Goal: Task Accomplishment & Management: Use online tool/utility

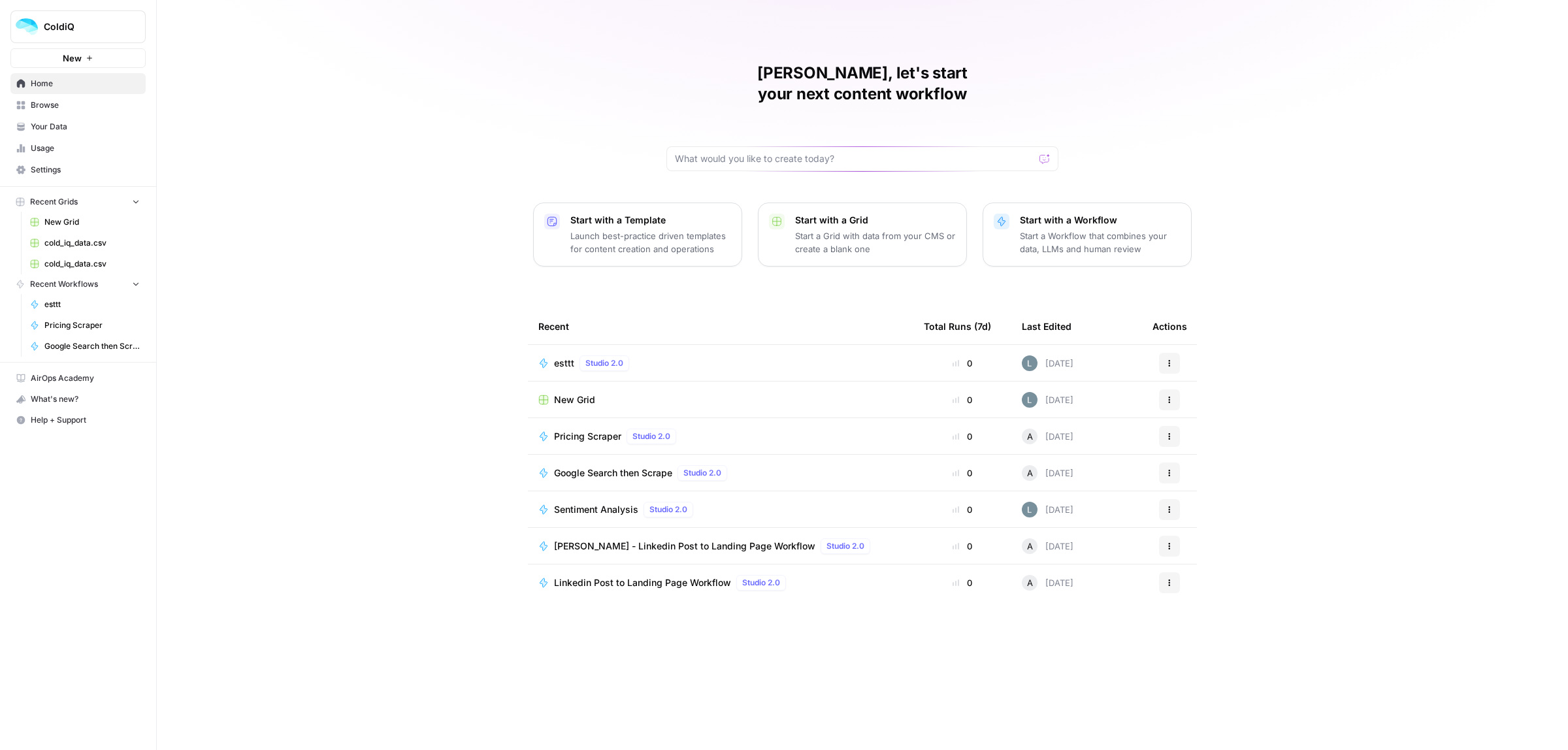
click at [23, 200] on rect "button" at bounding box center [21, 202] width 8 height 8
click at [83, 200] on button "Recent Grids" at bounding box center [79, 202] width 135 height 20
click at [85, 224] on span "New Grid" at bounding box center [91, 222] width 95 height 12
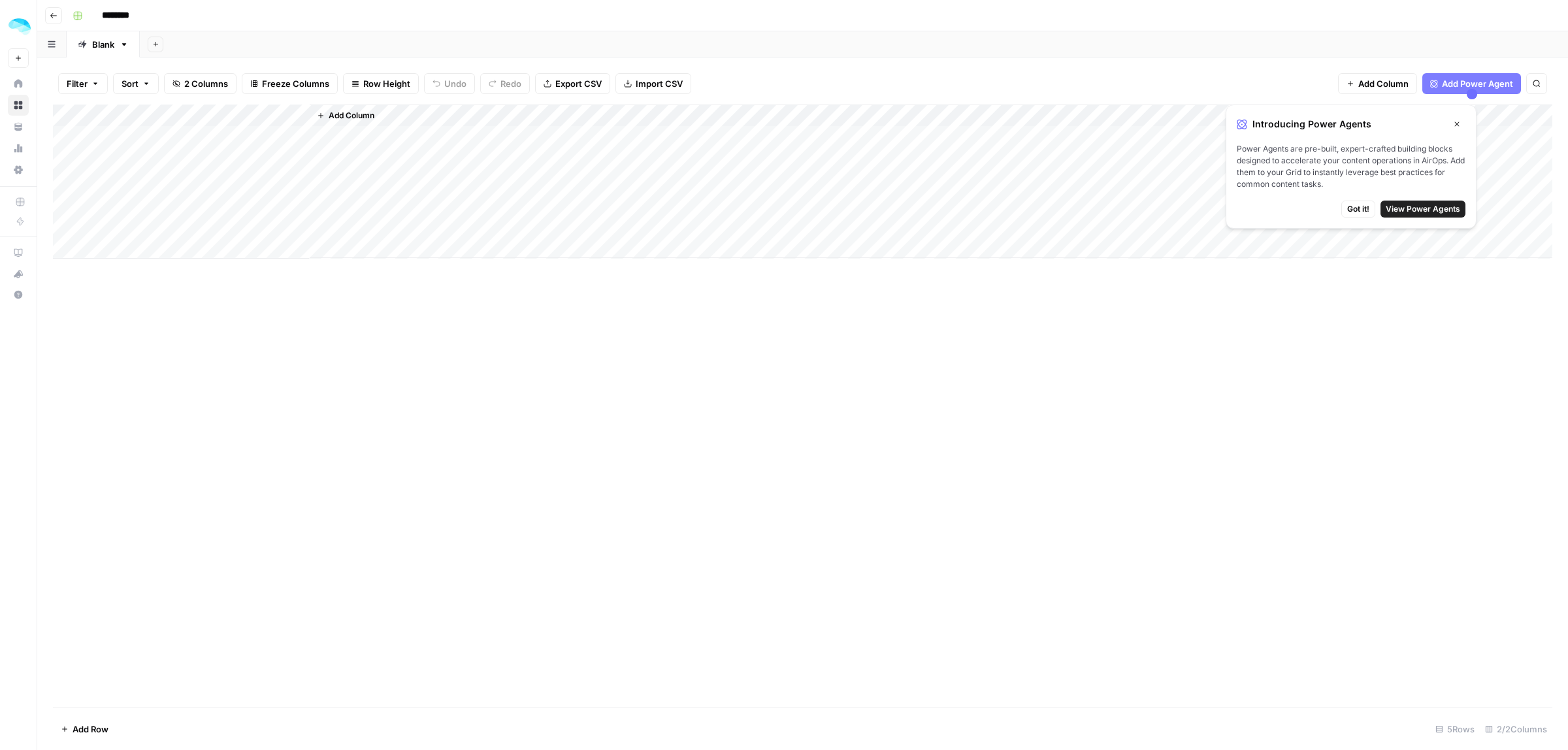
click at [277, 112] on div "Add Column" at bounding box center [803, 181] width 1500 height 154
click at [280, 351] on span "Remove Column" at bounding box center [274, 346] width 114 height 13
click at [753, 147] on button "Delete" at bounding box center [737, 147] width 44 height 24
click at [140, 18] on input "********" at bounding box center [133, 15] width 74 height 21
type input "**********"
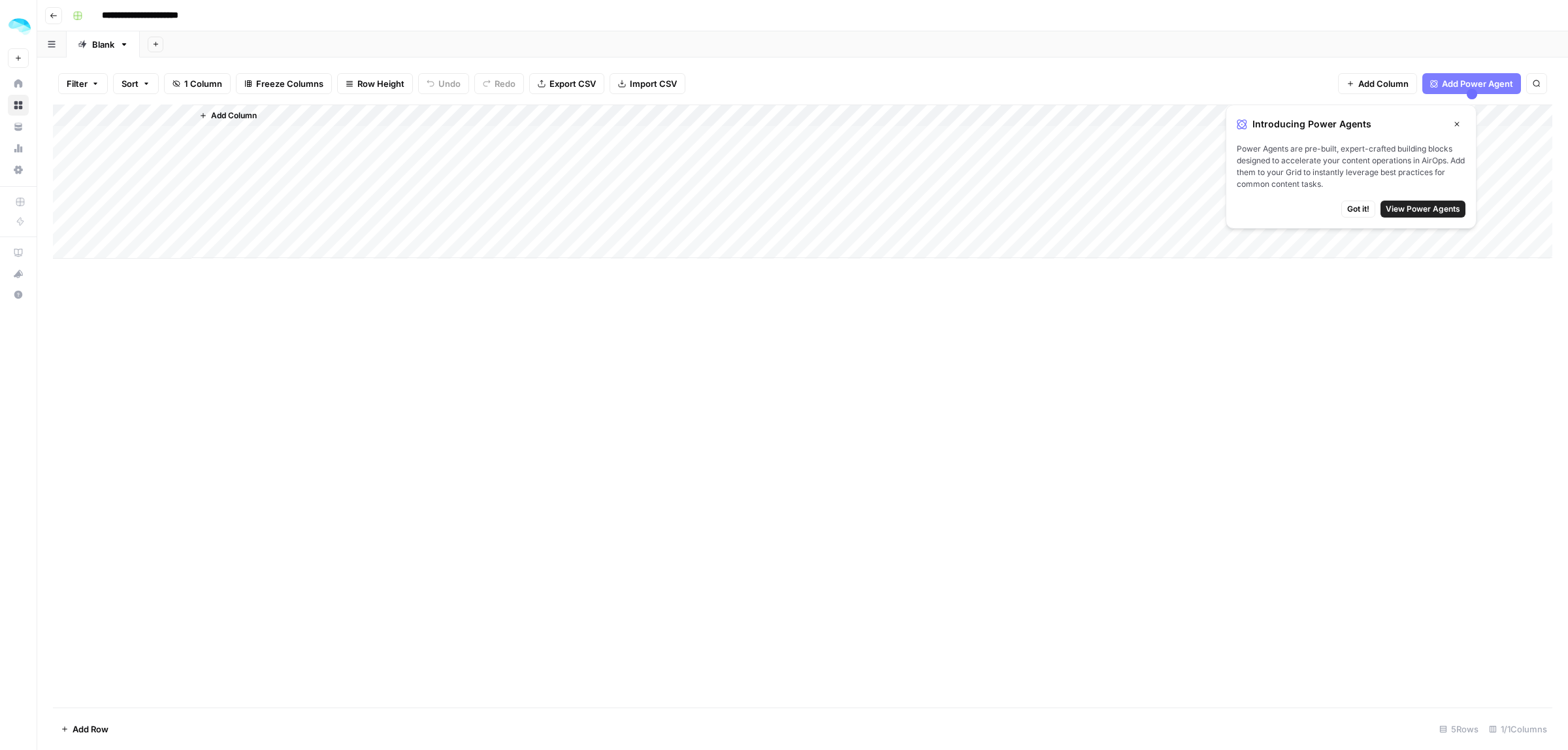
click at [106, 134] on div "Add Column" at bounding box center [803, 181] width 1500 height 154
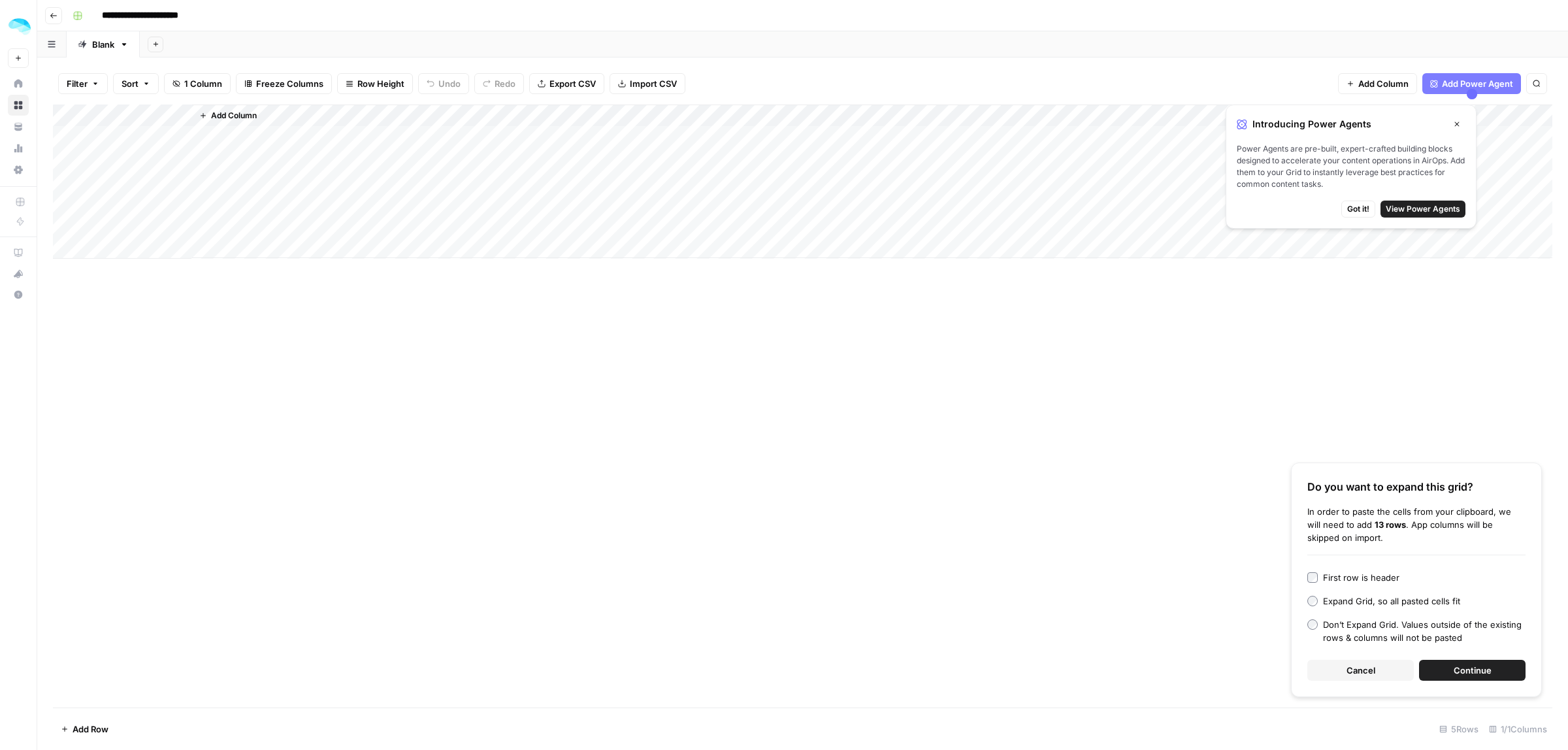
click at [1455, 666] on span "Continue" at bounding box center [1473, 670] width 38 height 13
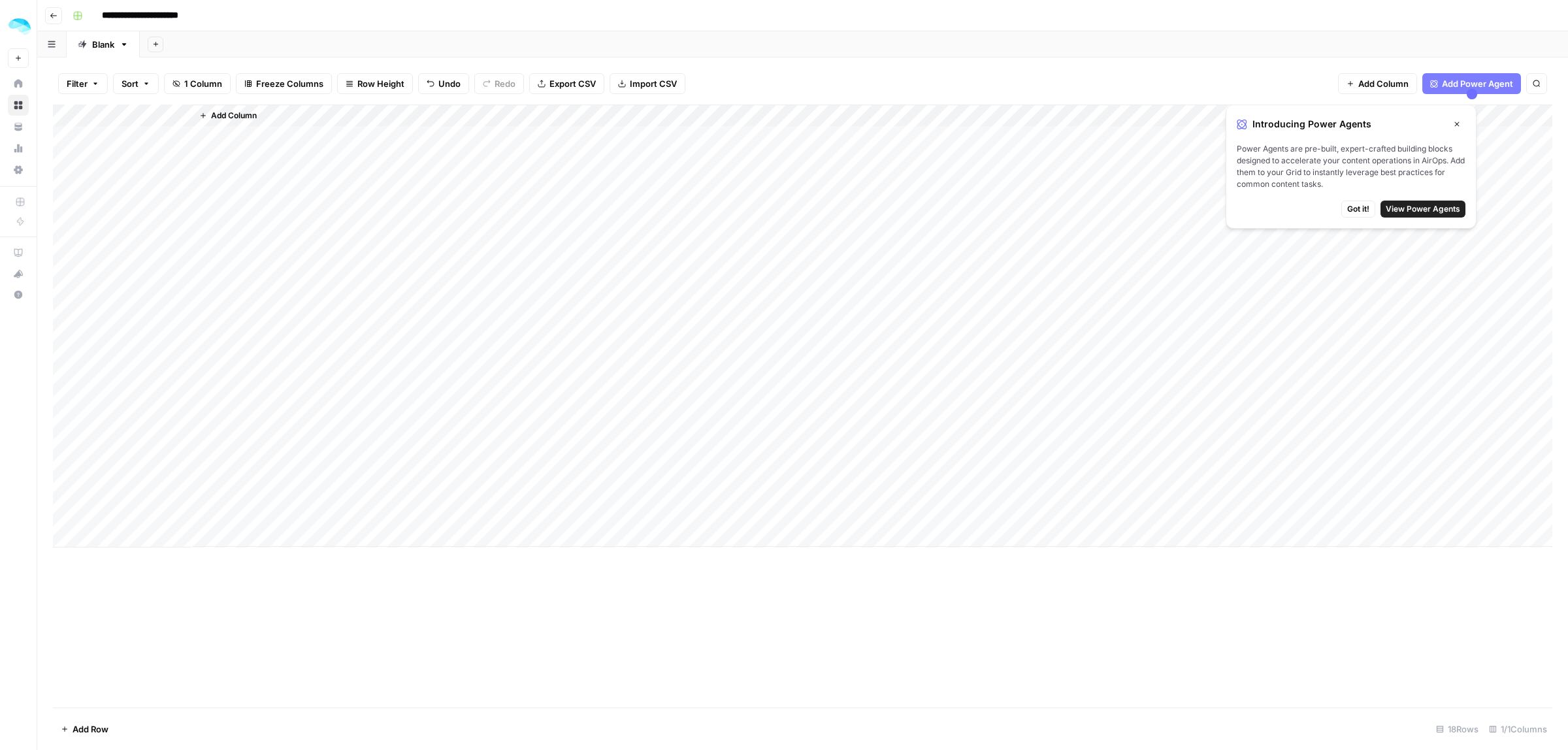
click at [64, 514] on div "Add Column" at bounding box center [803, 325] width 1500 height 443
click at [83, 732] on span "Delete 1 Row" at bounding box center [86, 728] width 52 height 13
click at [738, 137] on div "Are you sure you want to delete 1 row? Cancel Delete" at bounding box center [784, 136] width 283 height 83
click at [738, 144] on span "Delete" at bounding box center [737, 150] width 28 height 13
click at [253, 122] on span "Add Column" at bounding box center [234, 116] width 46 height 12
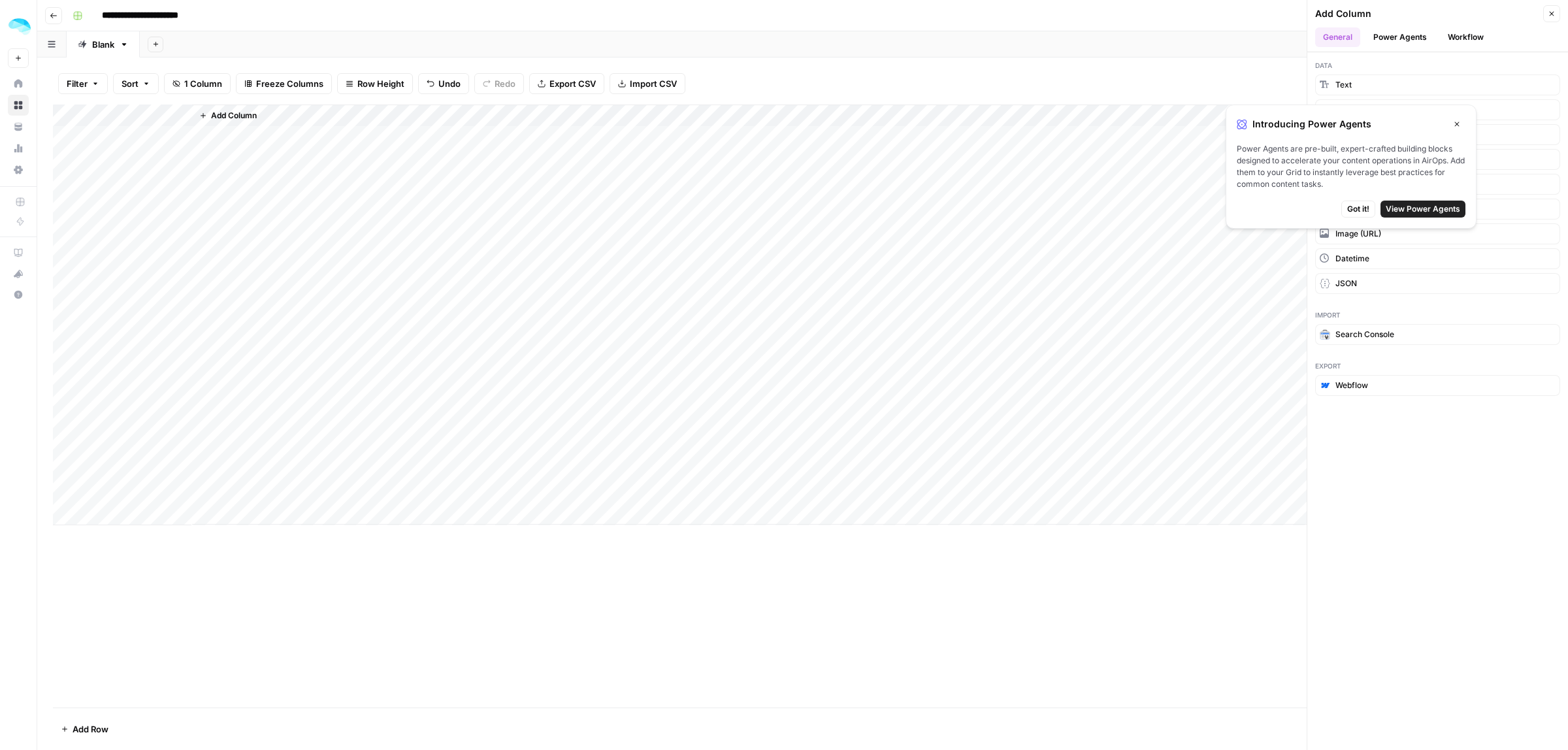
click at [1457, 120] on icon "button" at bounding box center [1457, 124] width 8 height 8
click at [1350, 207] on span "URL" at bounding box center [1343, 209] width 16 height 12
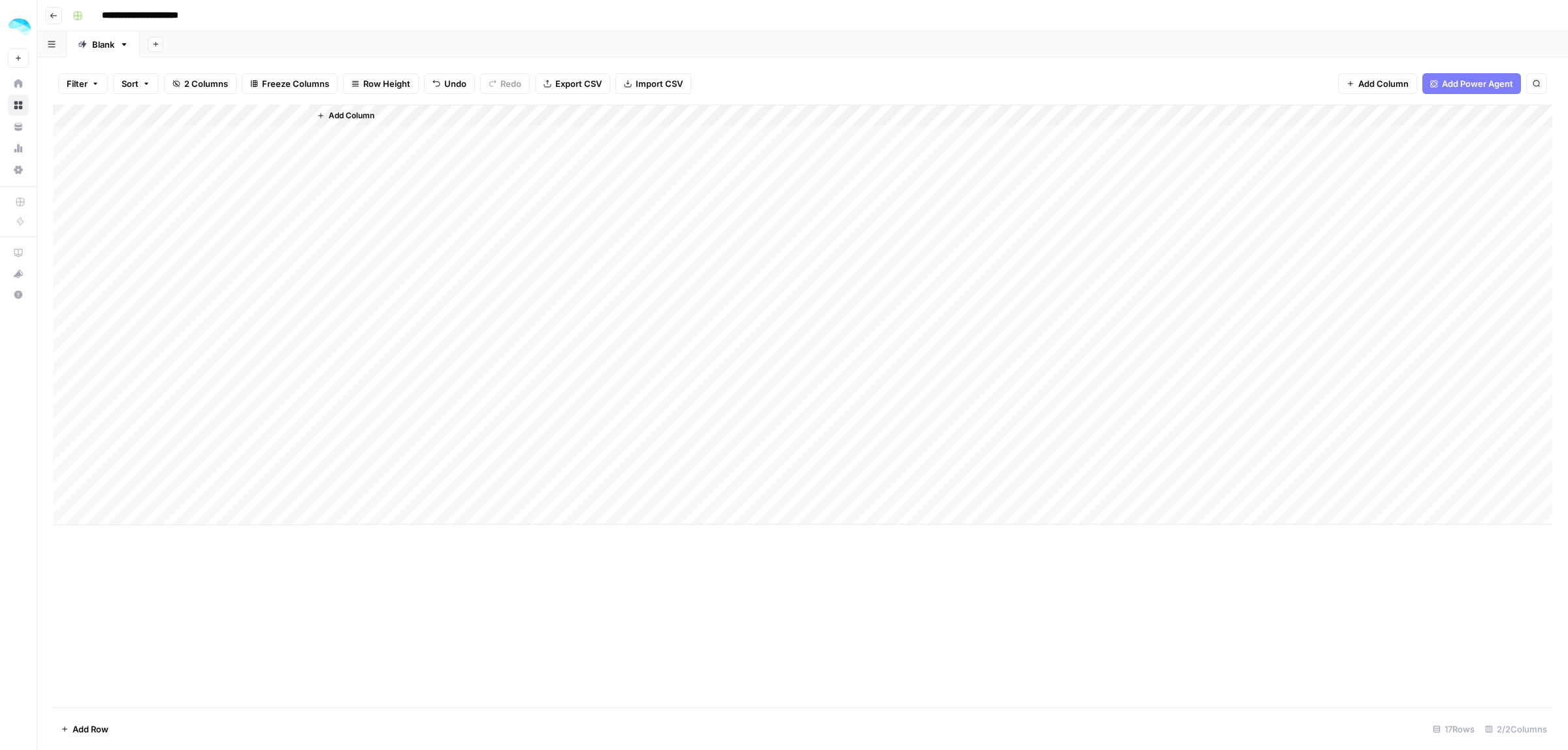
click at [226, 113] on div "Add Column" at bounding box center [803, 314] width 1500 height 421
click at [245, 147] on input "New Column" at bounding box center [269, 146] width 133 height 13
click at [242, 114] on div "Add Column" at bounding box center [803, 314] width 1500 height 421
click at [248, 150] on input "New Column" at bounding box center [269, 146] width 133 height 13
type input "Final Domain"
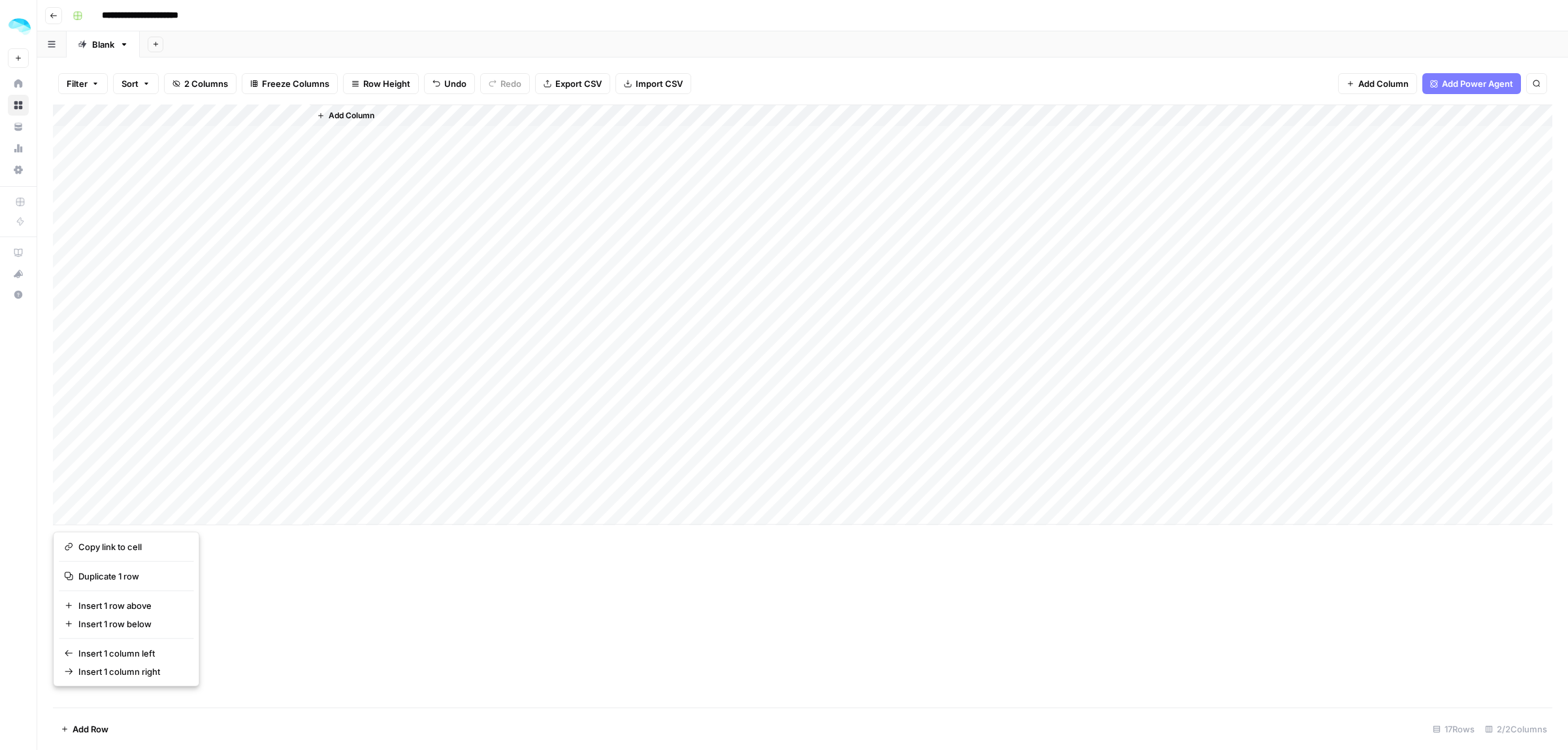
click at [245, 143] on div "Add Column" at bounding box center [803, 314] width 1500 height 421
click at [349, 588] on div "Add Column" at bounding box center [803, 405] width 1500 height 603
click at [230, 140] on div "Add Column" at bounding box center [803, 314] width 1500 height 421
type input "**********"
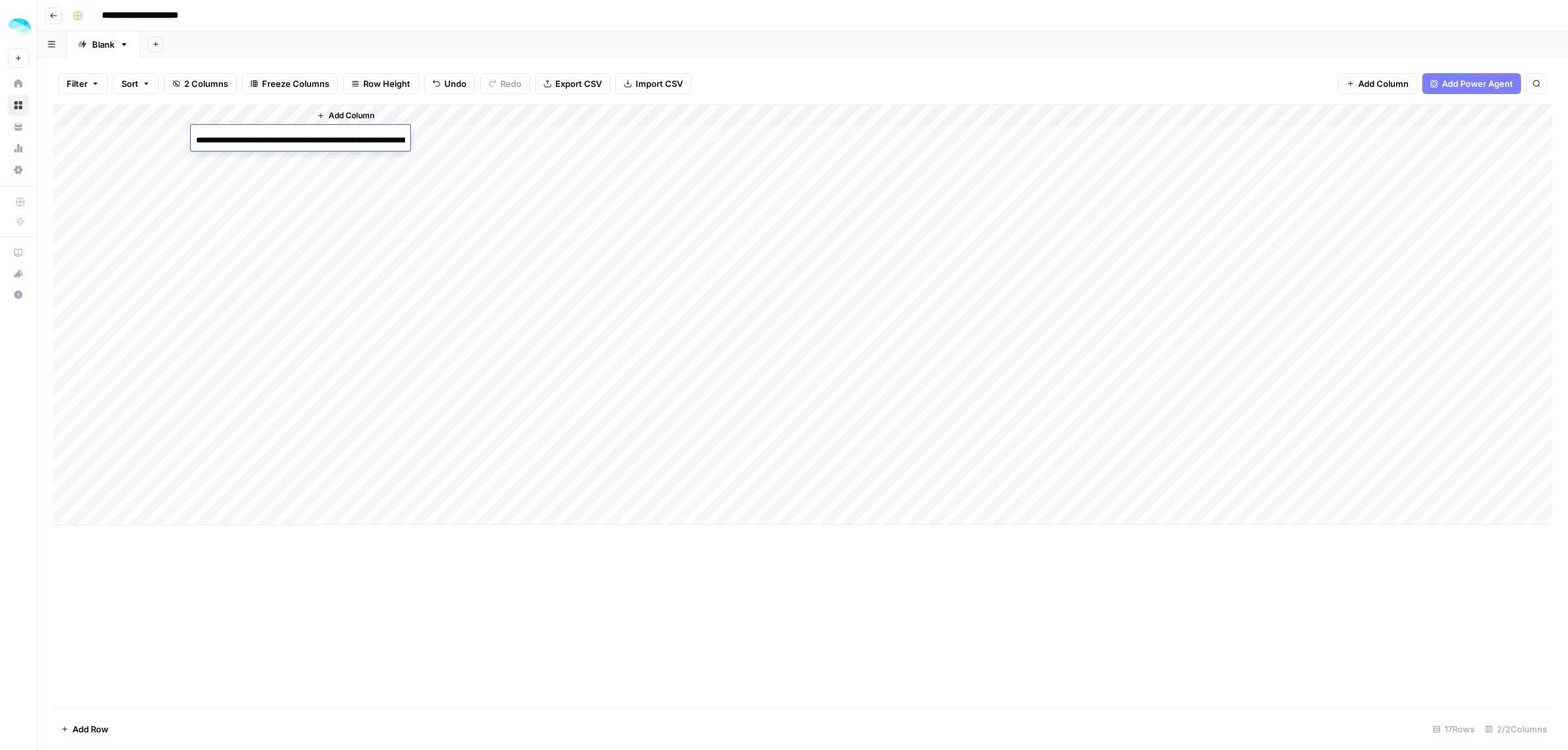
scroll to position [0, 709]
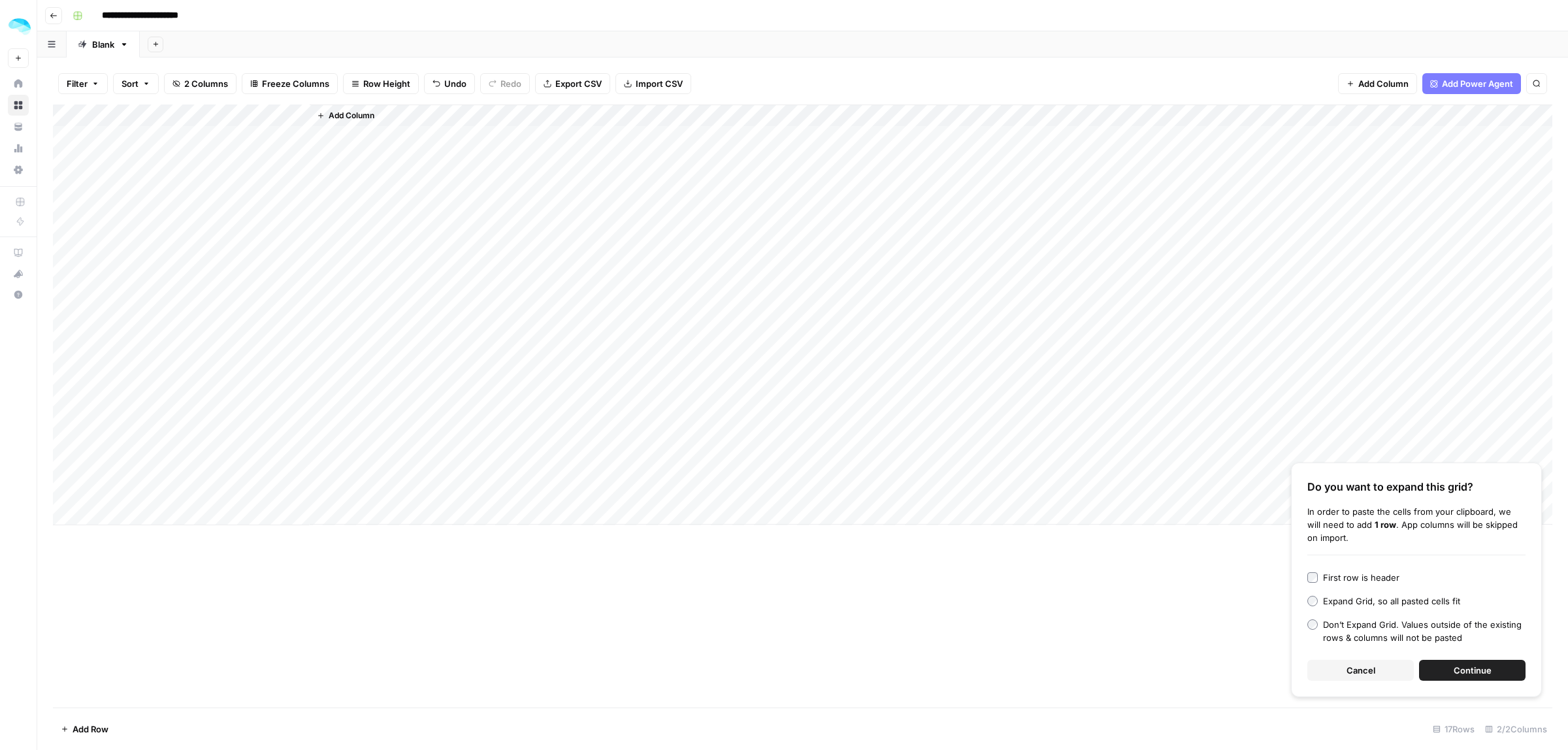
click at [1468, 662] on button "Continue" at bounding box center [1473, 670] width 106 height 21
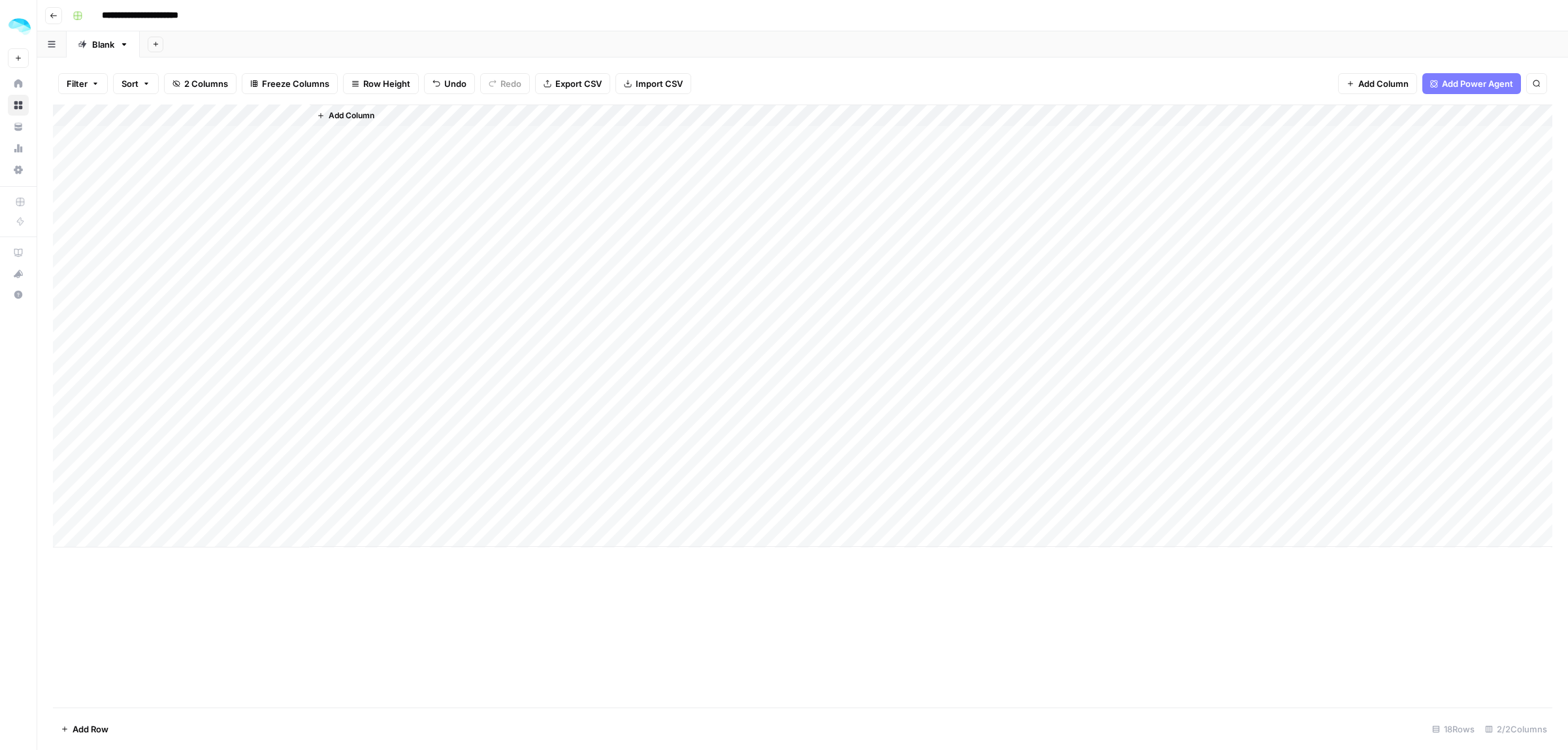
click at [144, 112] on div "Add Column" at bounding box center [803, 325] width 1500 height 443
click at [589, 261] on div "Add Column" at bounding box center [931, 325] width 1243 height 443
drag, startPoint x: 66, startPoint y: 112, endPoint x: 58, endPoint y: 112, distance: 8.0
click at [58, 112] on div "Add Column" at bounding box center [803, 325] width 1500 height 443
drag, startPoint x: 60, startPoint y: 112, endPoint x: 505, endPoint y: 119, distance: 445.1
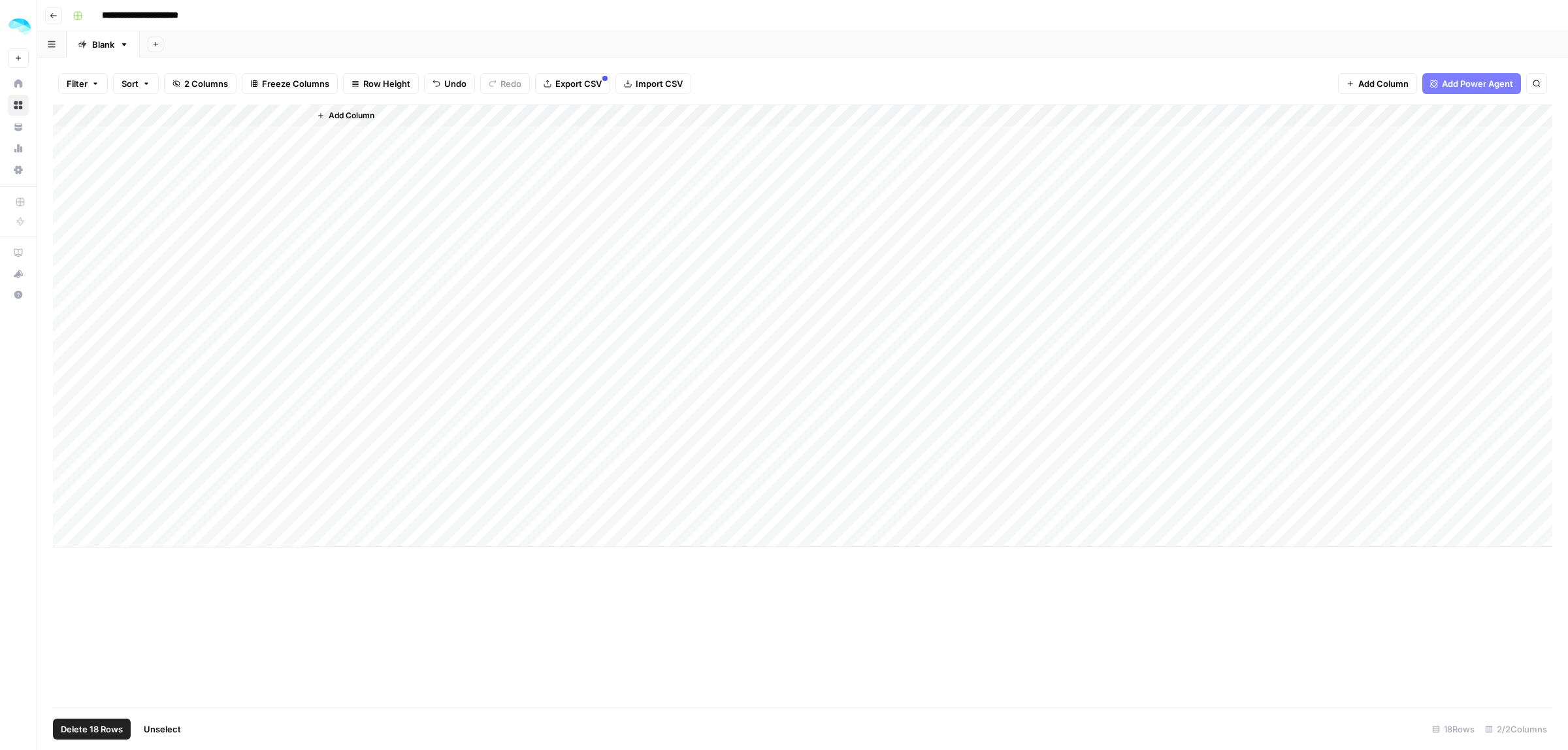
click at [505, 119] on div "Add Column" at bounding box center [931, 325] width 1243 height 443
click at [115, 539] on div "Add Column" at bounding box center [803, 325] width 1500 height 443
drag, startPoint x: 81, startPoint y: 113, endPoint x: 118, endPoint y: 112, distance: 37.0
click at [92, 190] on div "Add Column" at bounding box center [803, 337] width 1500 height 465
click at [135, 113] on div "Add Column" at bounding box center [803, 337] width 1500 height 465
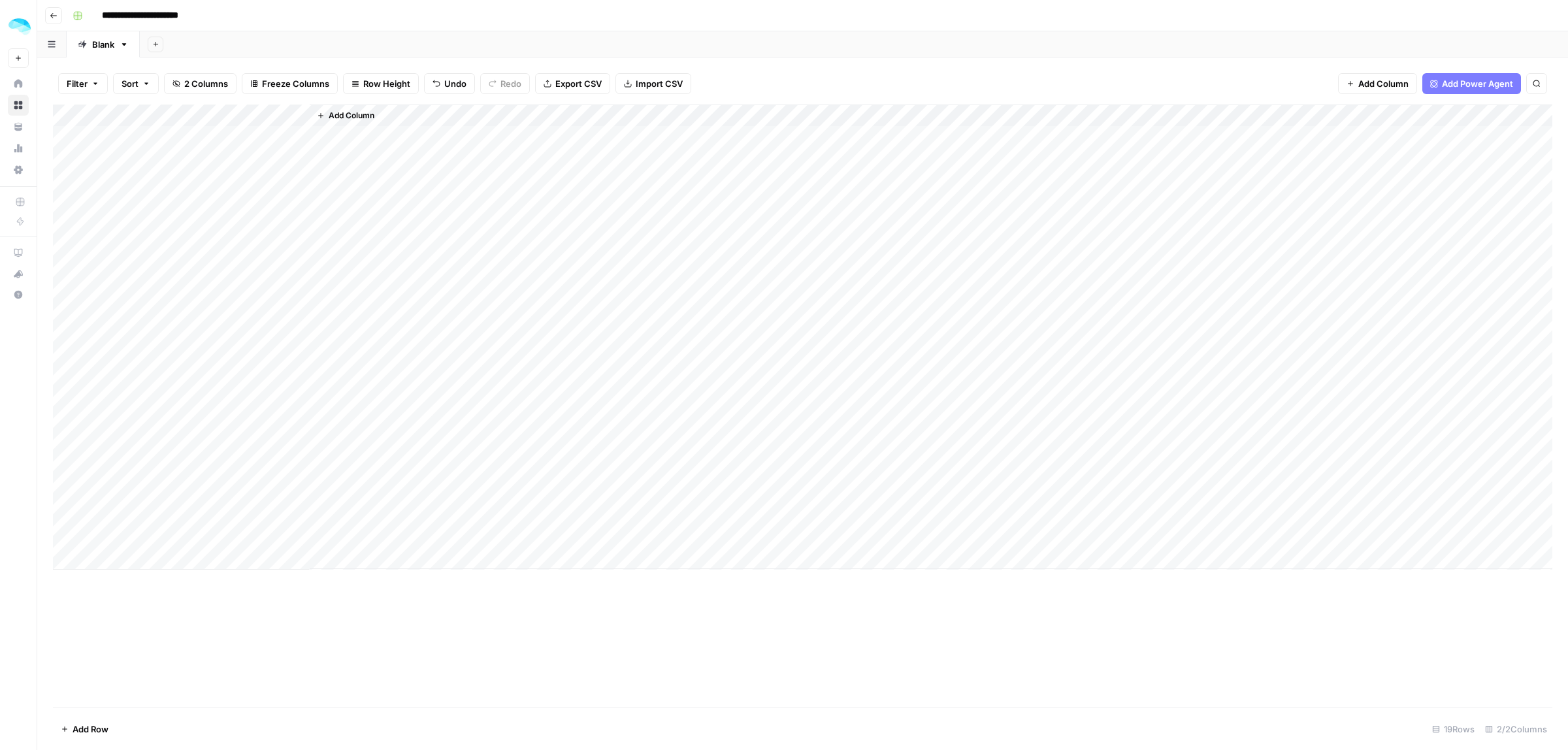
click at [126, 514] on div "Add Column" at bounding box center [803, 337] width 1500 height 465
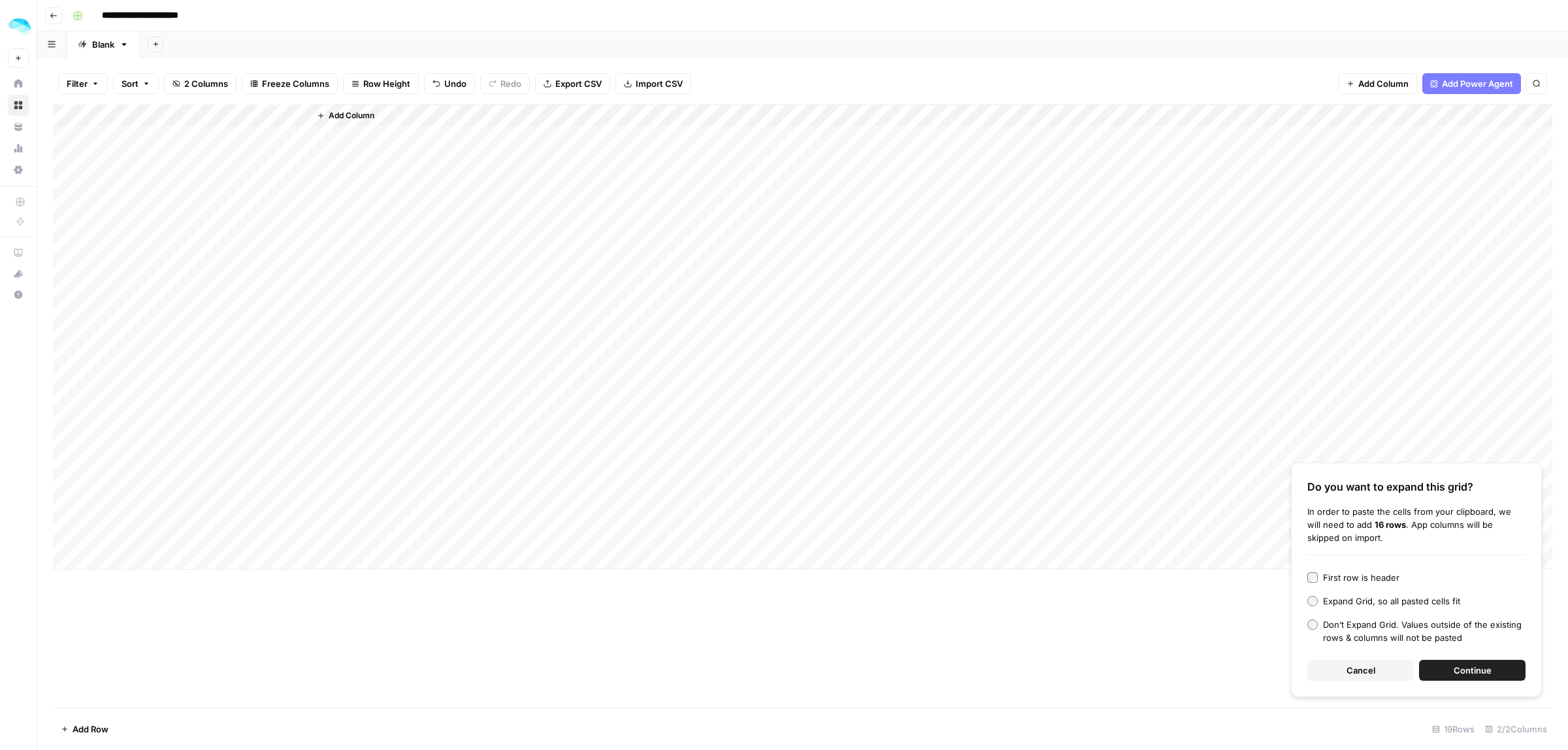
click at [1454, 660] on button "Continue" at bounding box center [1473, 670] width 106 height 21
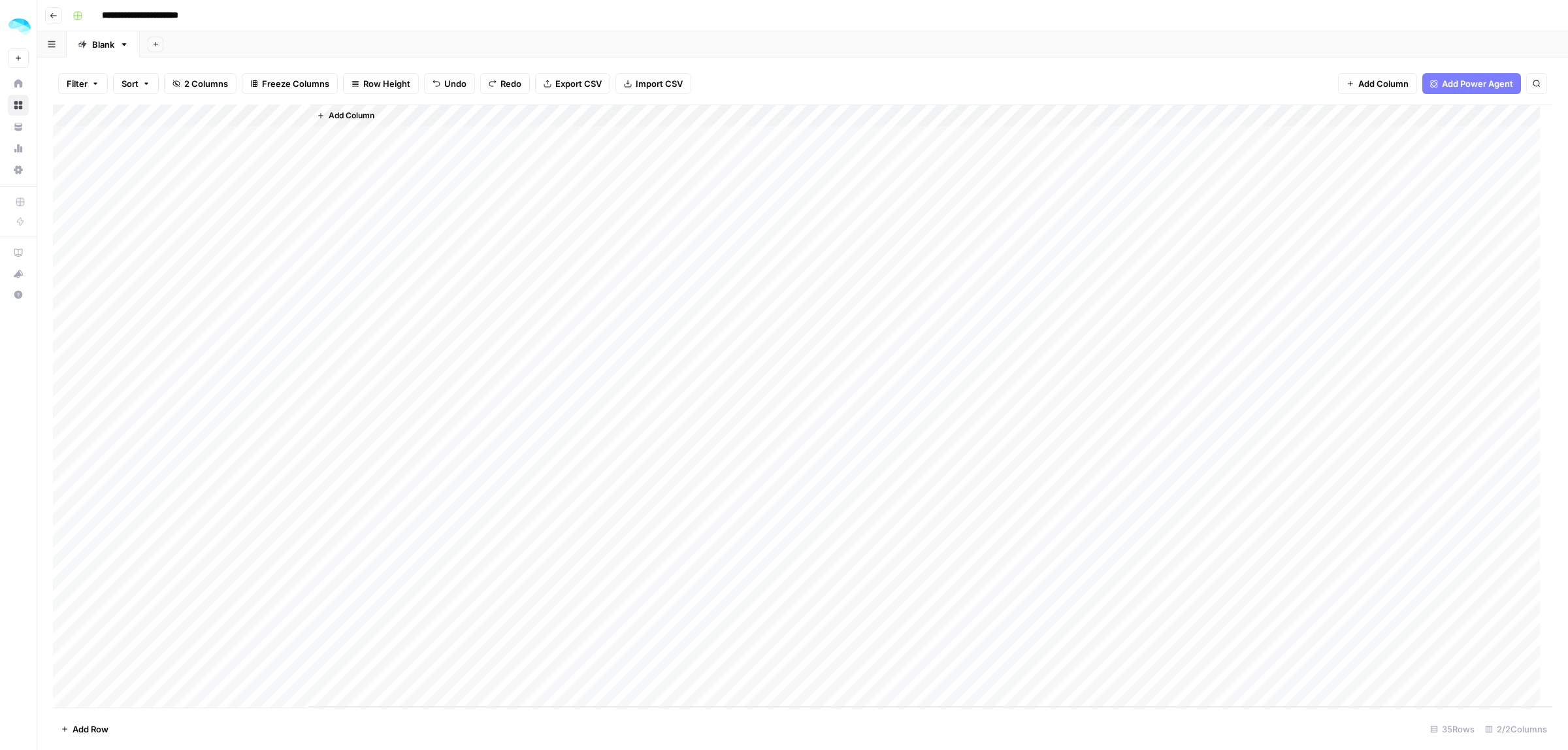
click at [108, 514] on div "Add Column" at bounding box center [803, 405] width 1500 height 603
click at [242, 556] on div "Add Column" at bounding box center [803, 405] width 1500 height 603
click at [233, 516] on div "Add Column" at bounding box center [803, 405] width 1500 height 603
click at [116, 115] on div "Add Column" at bounding box center [803, 405] width 1500 height 603
click at [122, 147] on input "Artisan" at bounding box center [151, 146] width 133 height 13
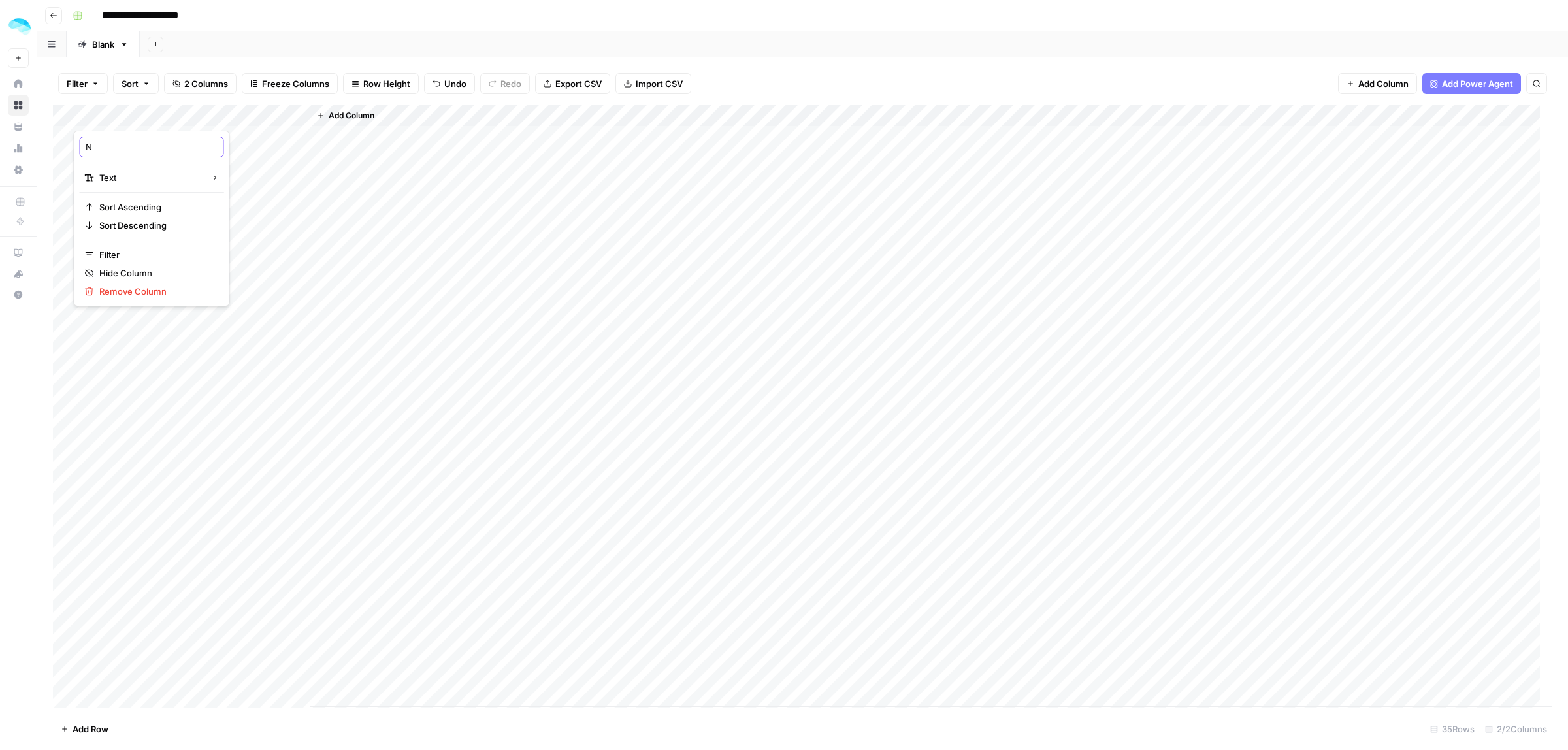
click at [122, 147] on input "N" at bounding box center [151, 146] width 133 height 13
type input "Name"
click at [252, 112] on div "Add Column" at bounding box center [803, 405] width 1500 height 603
click at [253, 141] on input "artisan.co" at bounding box center [269, 146] width 133 height 13
type input "Final Domain"
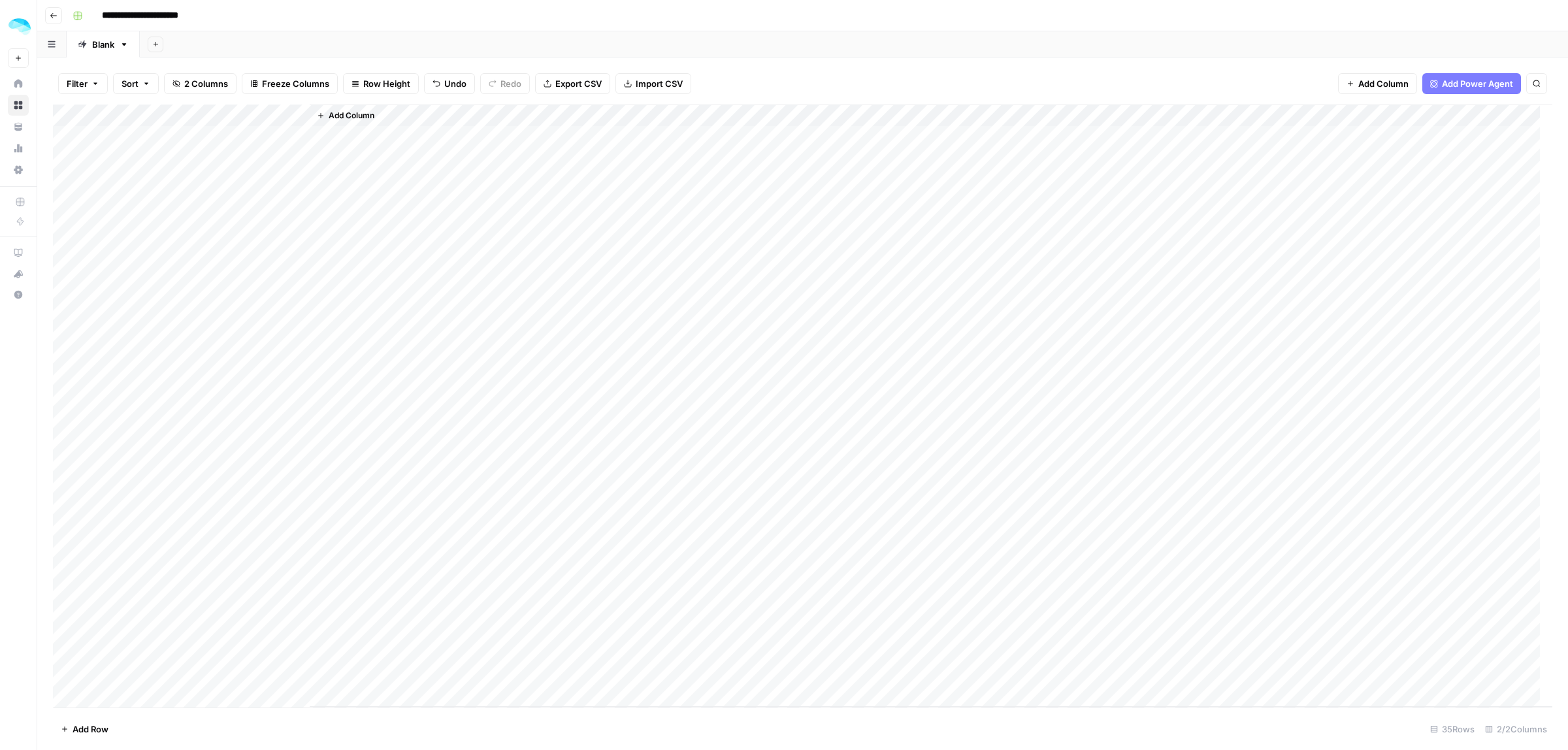
click at [343, 113] on span "Add Column" at bounding box center [351, 116] width 46 height 12
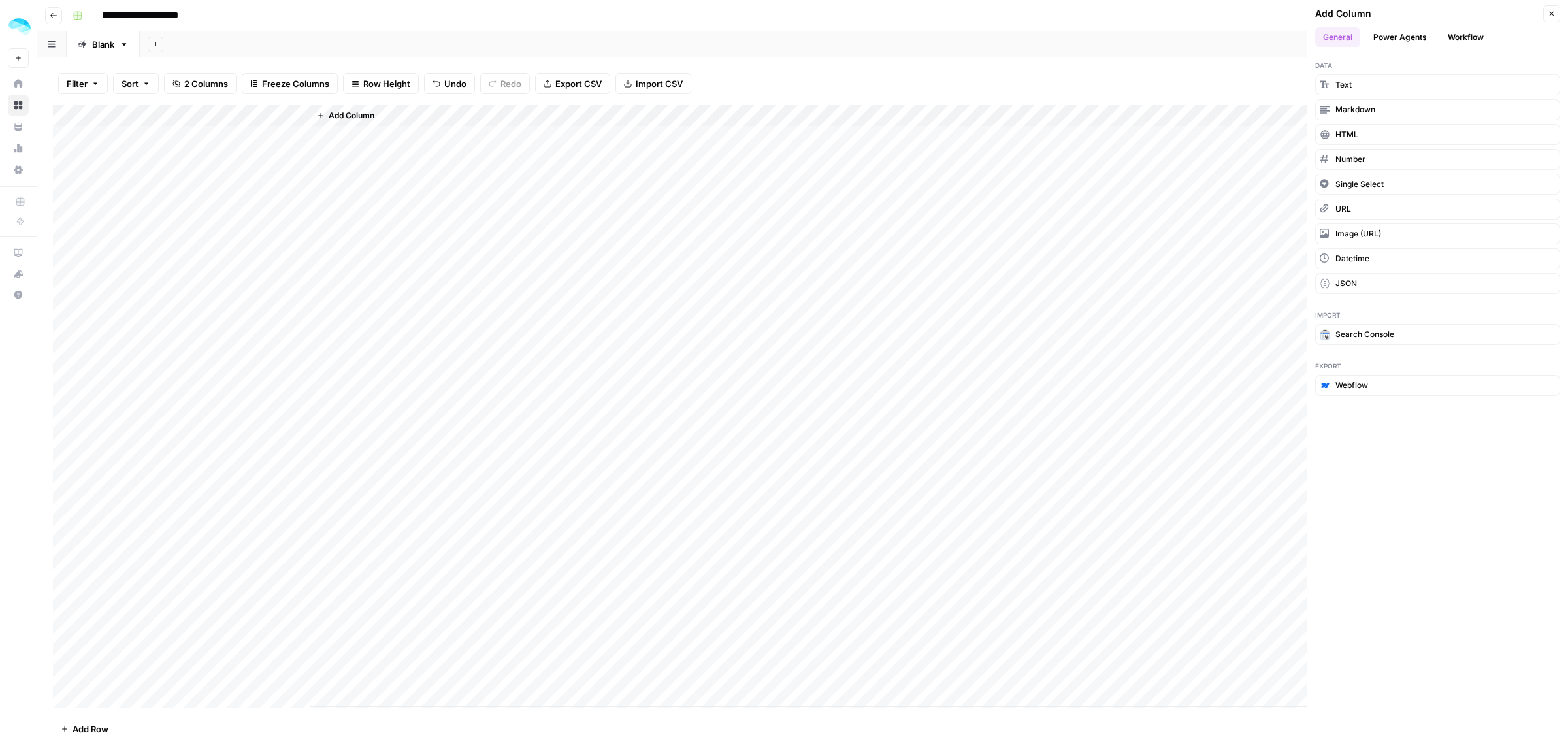
click at [470, 622] on div "Add Column" at bounding box center [931, 405] width 1243 height 603
click at [63, 538] on div "Add Column" at bounding box center [803, 405] width 1500 height 603
click at [63, 571] on div "Add Column" at bounding box center [803, 405] width 1500 height 603
click at [67, 559] on div "Add Column" at bounding box center [803, 405] width 1500 height 603
drag, startPoint x: 64, startPoint y: 613, endPoint x: 64, endPoint y: 662, distance: 49.0
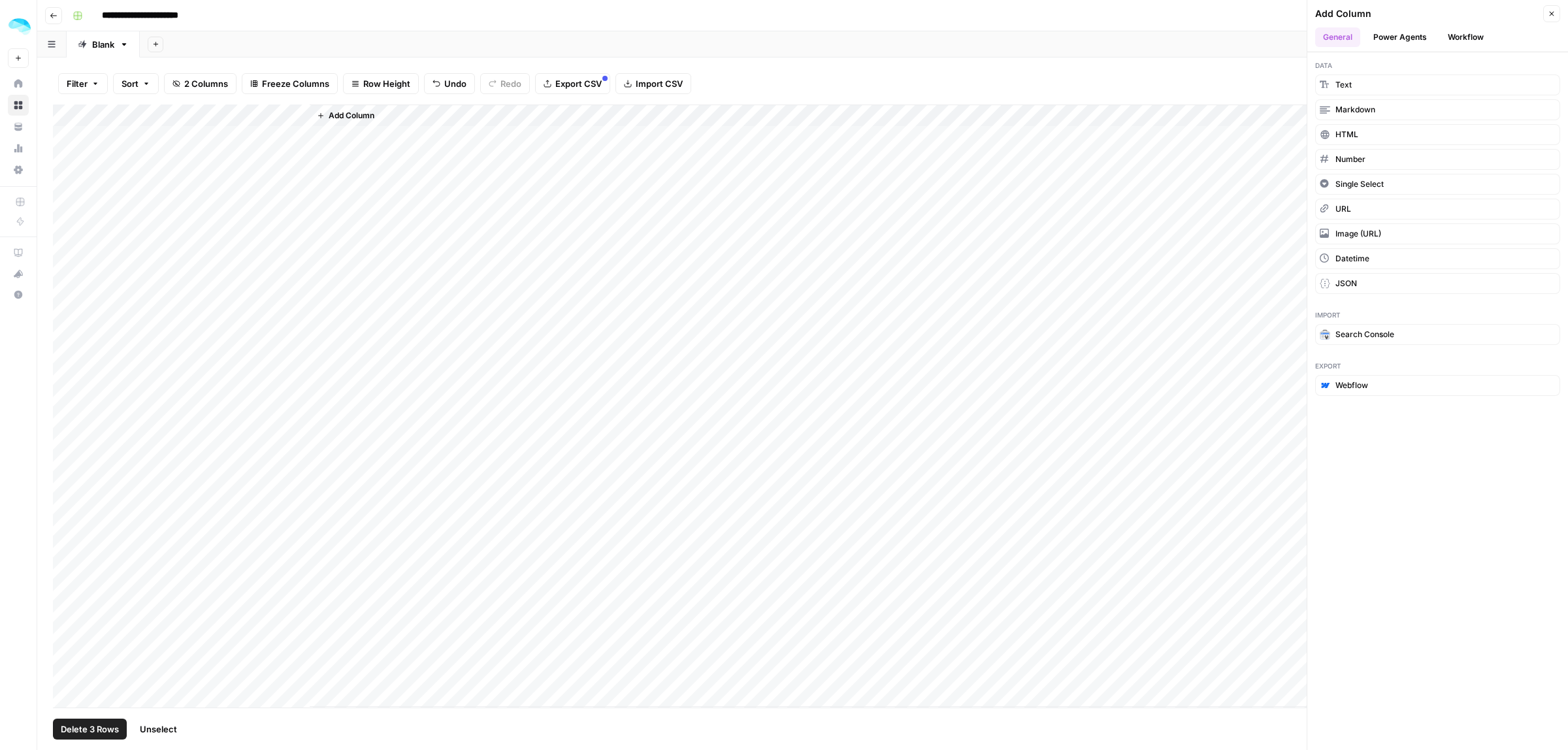
click at [64, 681] on div "Add Column" at bounding box center [803, 405] width 1500 height 603
click at [60, 605] on div "Add Column" at bounding box center [803, 405] width 1500 height 603
click at [64, 637] on div "Add Column" at bounding box center [803, 405] width 1500 height 603
click at [64, 409] on div "Add Column" at bounding box center [803, 405] width 1500 height 603
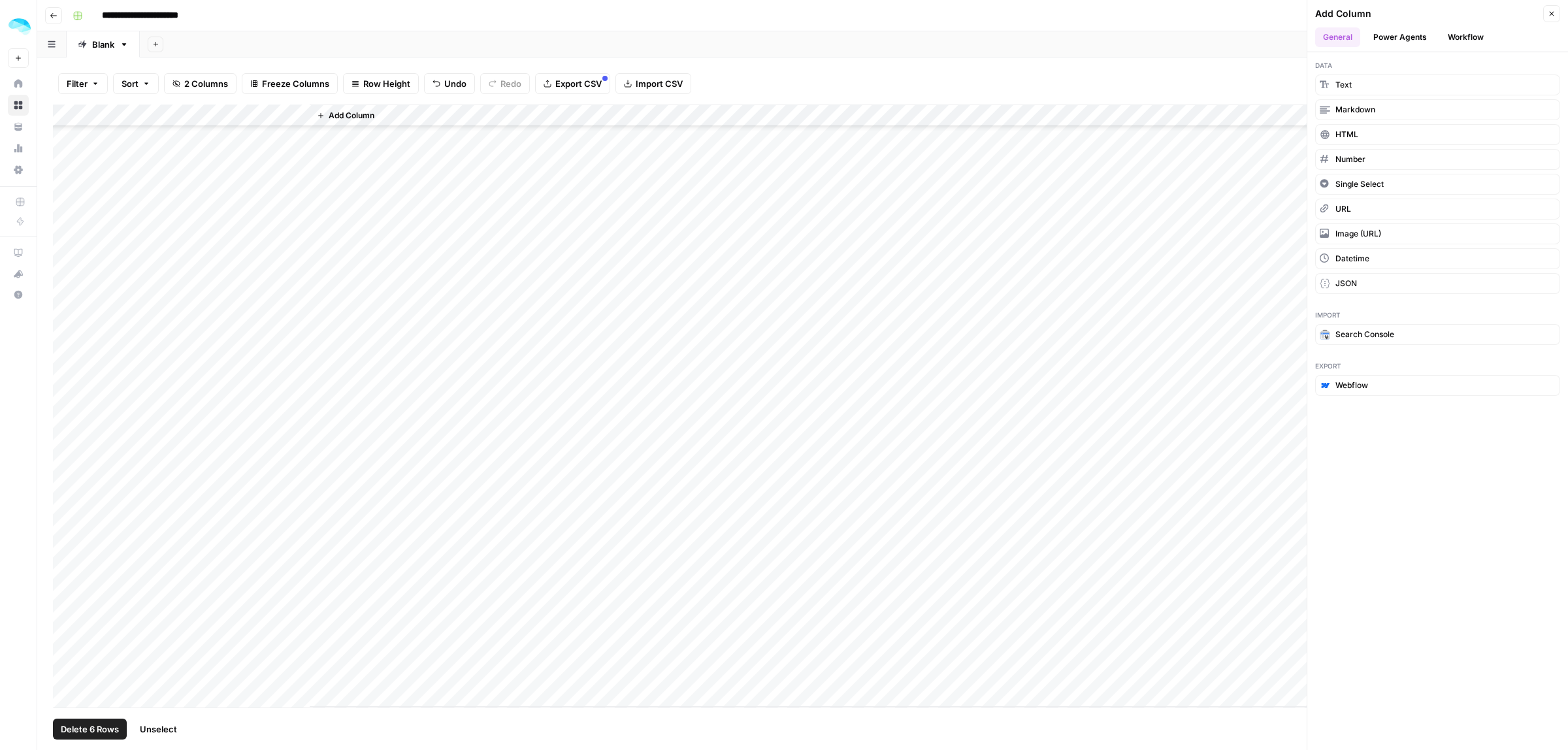
click at [66, 427] on div "Add Column" at bounding box center [803, 405] width 1500 height 603
drag, startPoint x: 66, startPoint y: 450, endPoint x: 66, endPoint y: 458, distance: 8.0
click at [66, 451] on div "Add Column" at bounding box center [803, 405] width 1500 height 603
click at [66, 476] on div "Add Column" at bounding box center [803, 405] width 1500 height 603
click at [66, 502] on div "Add Column" at bounding box center [803, 405] width 1500 height 603
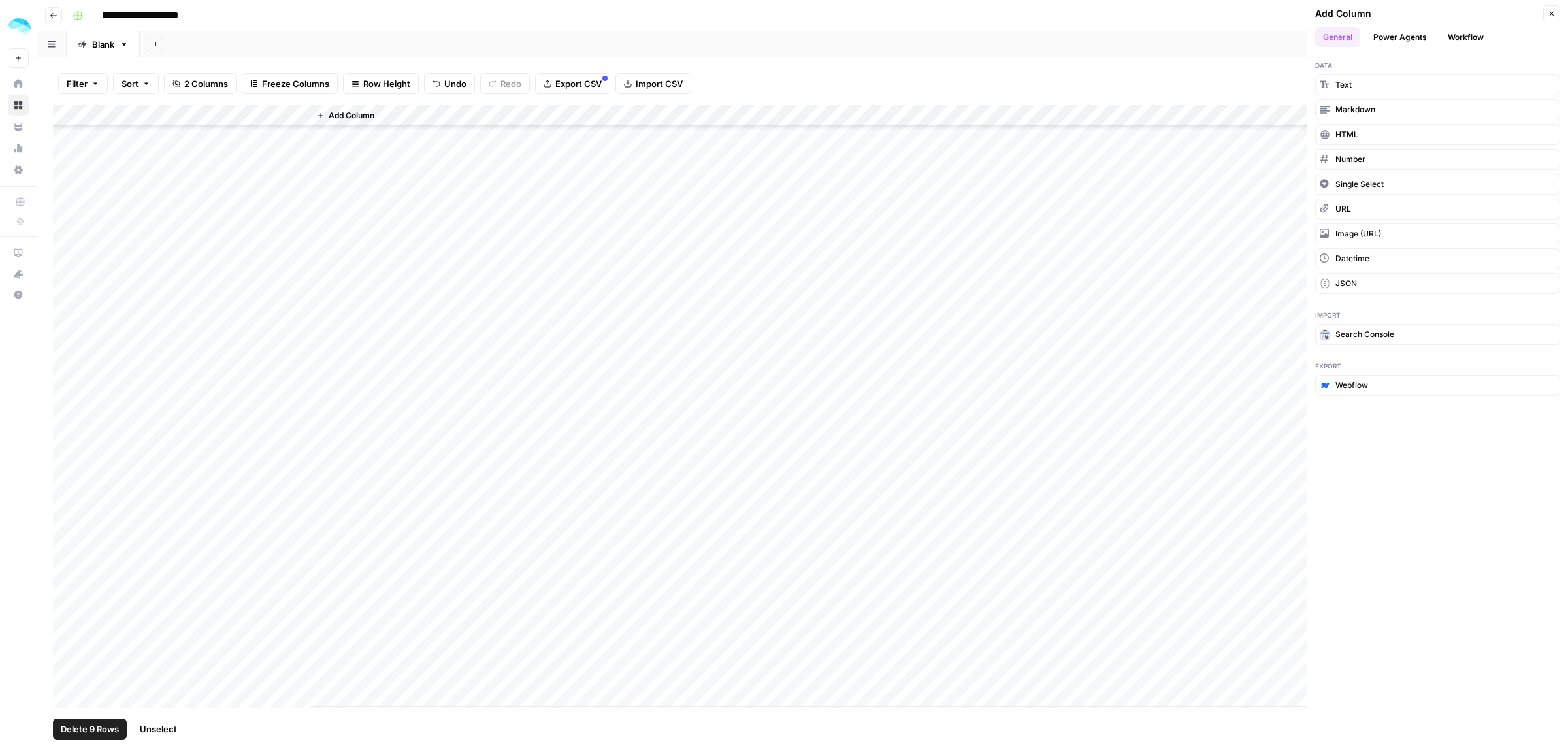
click at [66, 520] on div "Add Column" at bounding box center [803, 405] width 1500 height 603
click at [64, 547] on div "Add Column" at bounding box center [803, 405] width 1500 height 603
click at [66, 563] on div "Add Column" at bounding box center [803, 405] width 1500 height 603
click at [66, 589] on div "Add Column" at bounding box center [803, 405] width 1500 height 603
click at [66, 611] on div "Add Column" at bounding box center [803, 405] width 1500 height 603
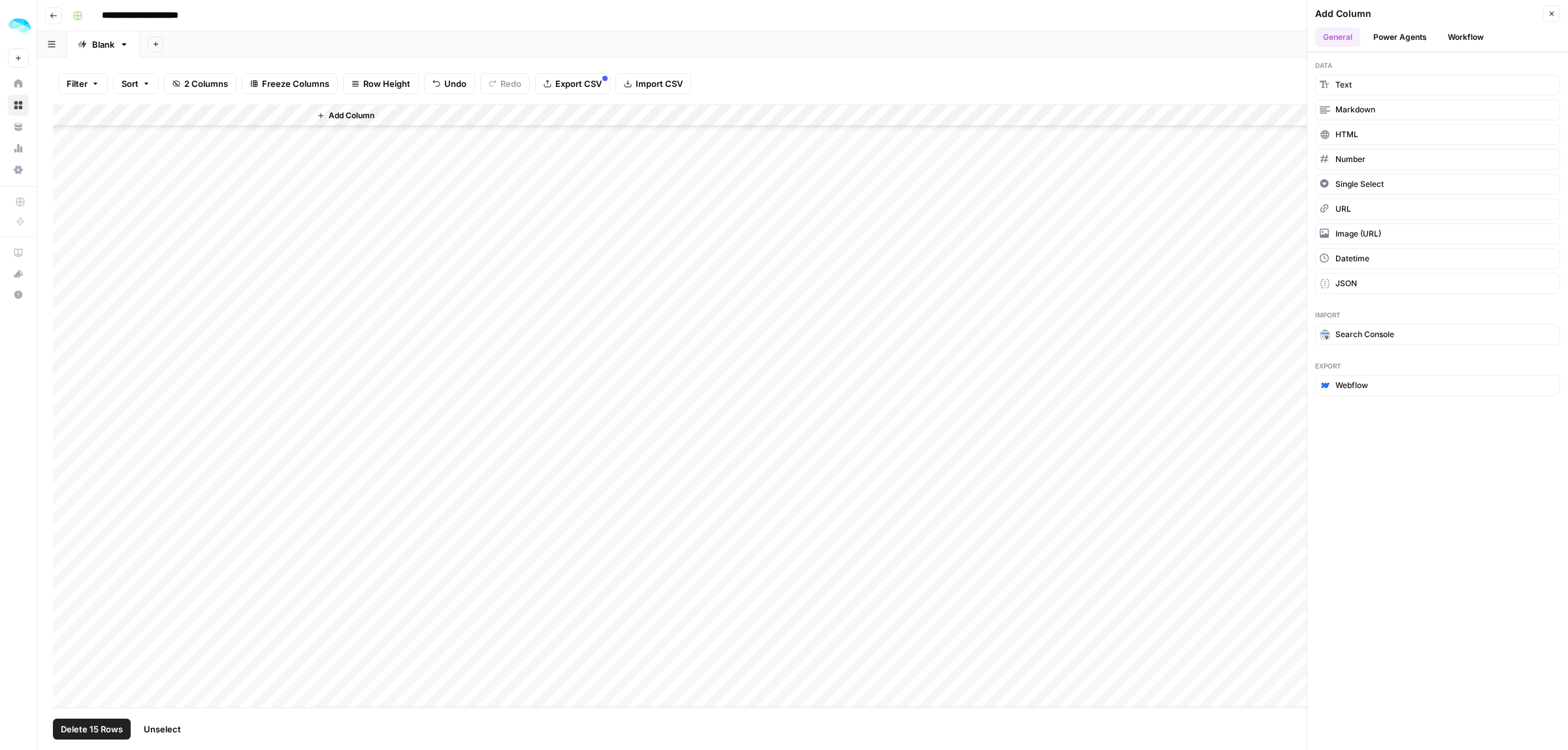
click at [66, 631] on div "Add Column" at bounding box center [803, 405] width 1500 height 603
click at [66, 657] on div "Add Column" at bounding box center [803, 405] width 1500 height 603
click at [63, 677] on div "Add Column" at bounding box center [803, 405] width 1500 height 603
click at [81, 719] on button "Delete 17 Rows" at bounding box center [91, 728] width 78 height 21
click at [749, 154] on span "Delete" at bounding box center [737, 150] width 28 height 13
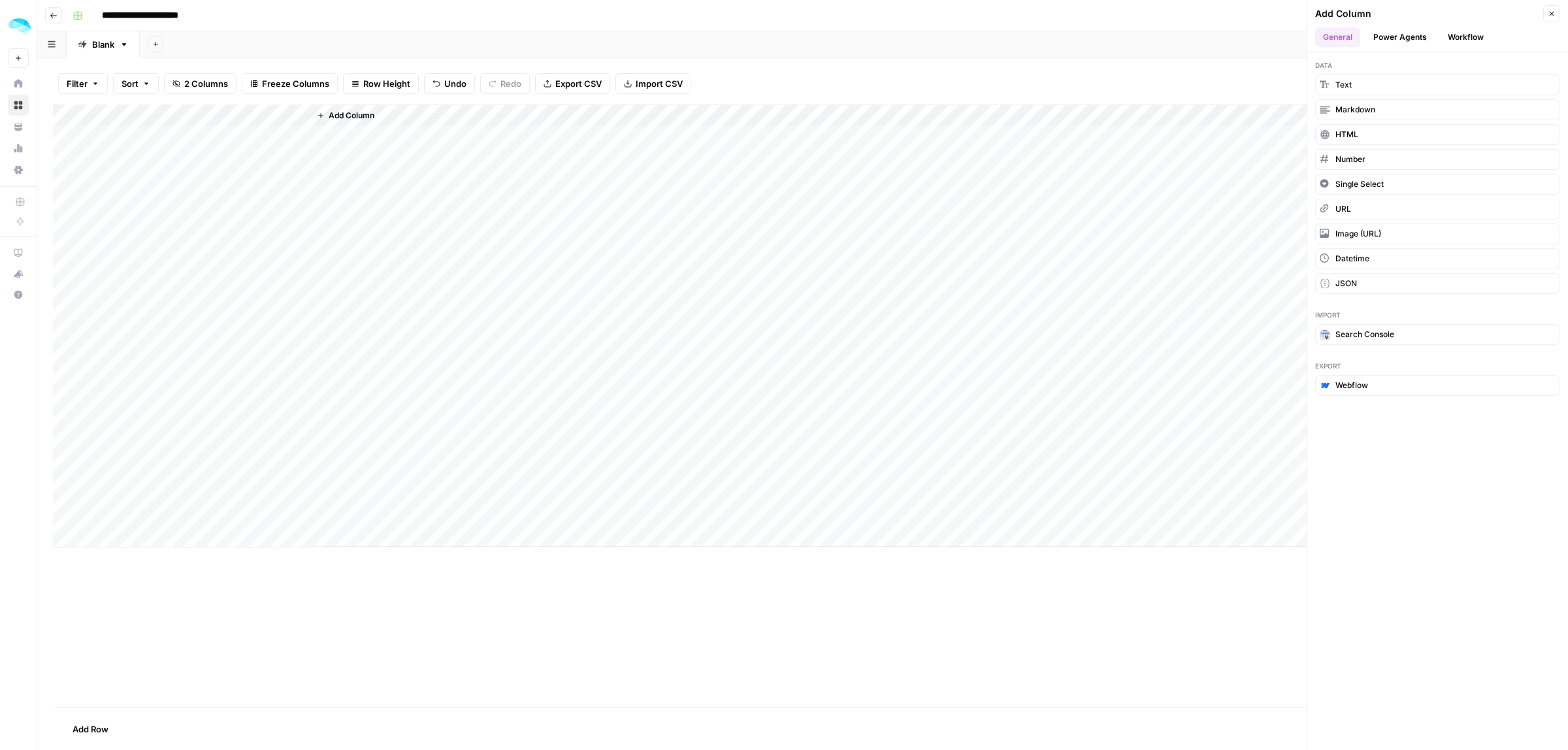
scroll to position [0, 0]
click at [1552, 11] on icon "button" at bounding box center [1552, 14] width 8 height 8
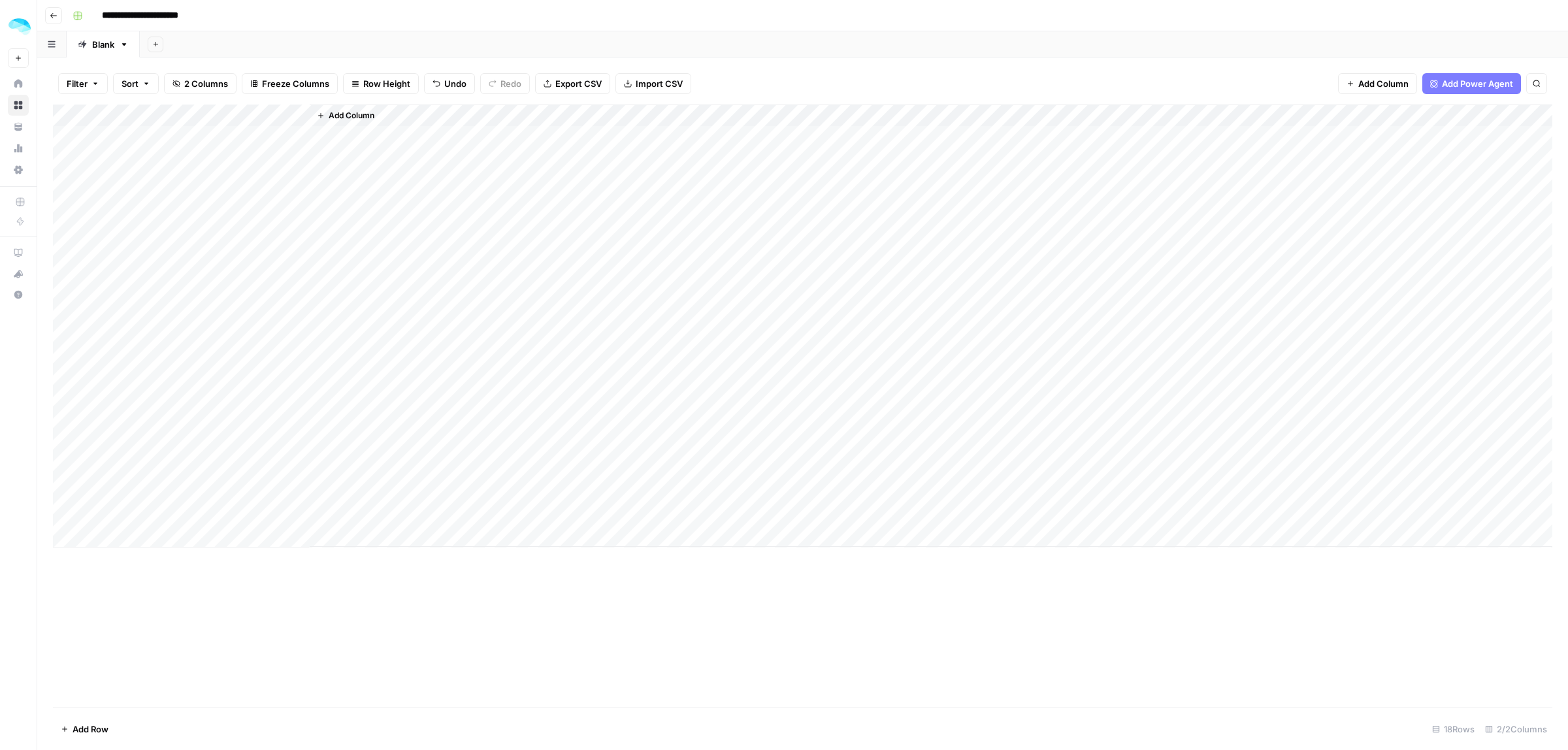
click at [165, 15] on input "**********" at bounding box center [158, 15] width 124 height 21
click at [190, 13] on input "**********" at bounding box center [175, 15] width 157 height 21
click at [190, 15] on input "**********" at bounding box center [175, 15] width 157 height 21
drag, startPoint x: 200, startPoint y: 17, endPoint x: 173, endPoint y: 17, distance: 27.0
click at [173, 17] on input "**********" at bounding box center [150, 15] width 109 height 21
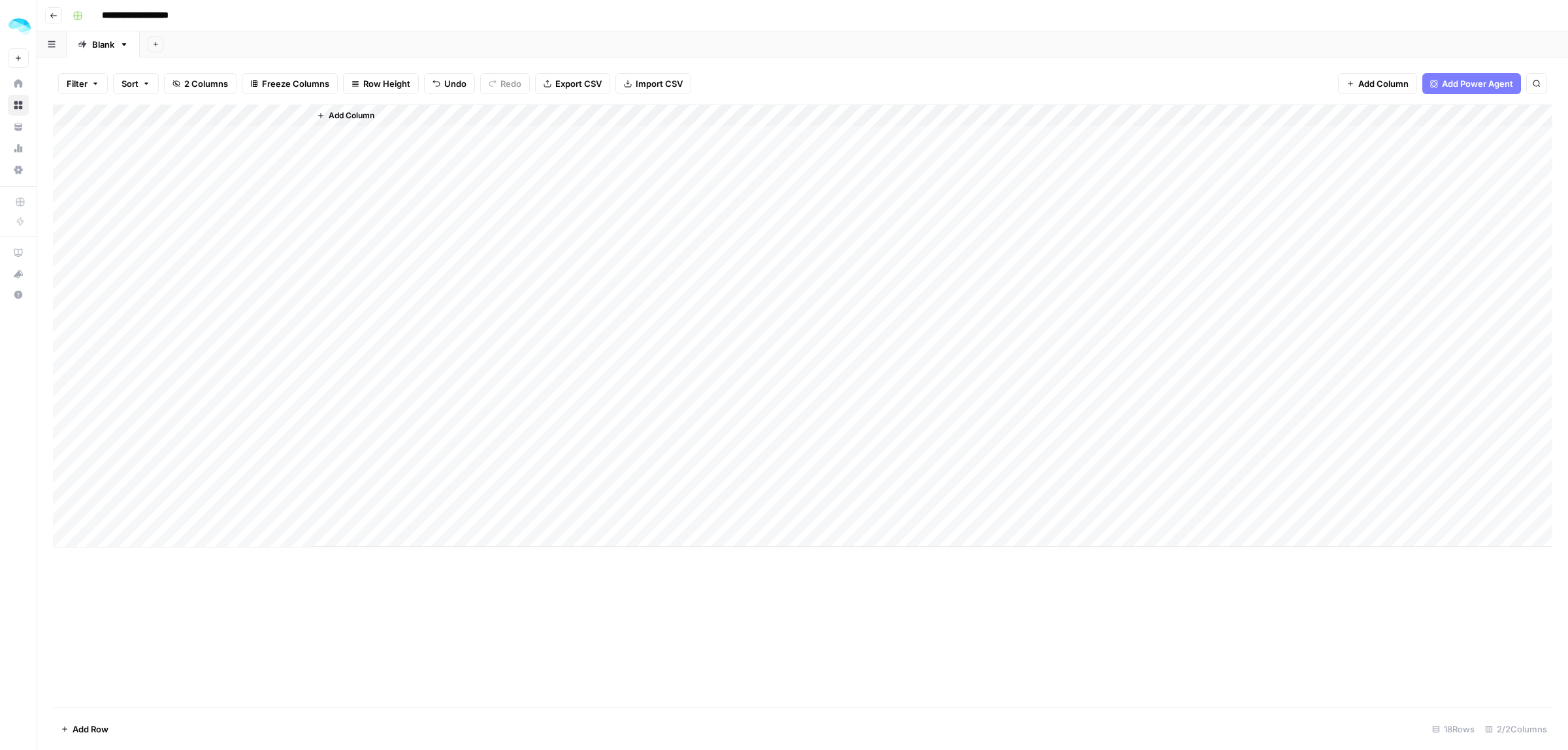
type input "**********"
click at [343, 116] on span "Add Column" at bounding box center [351, 116] width 46 height 12
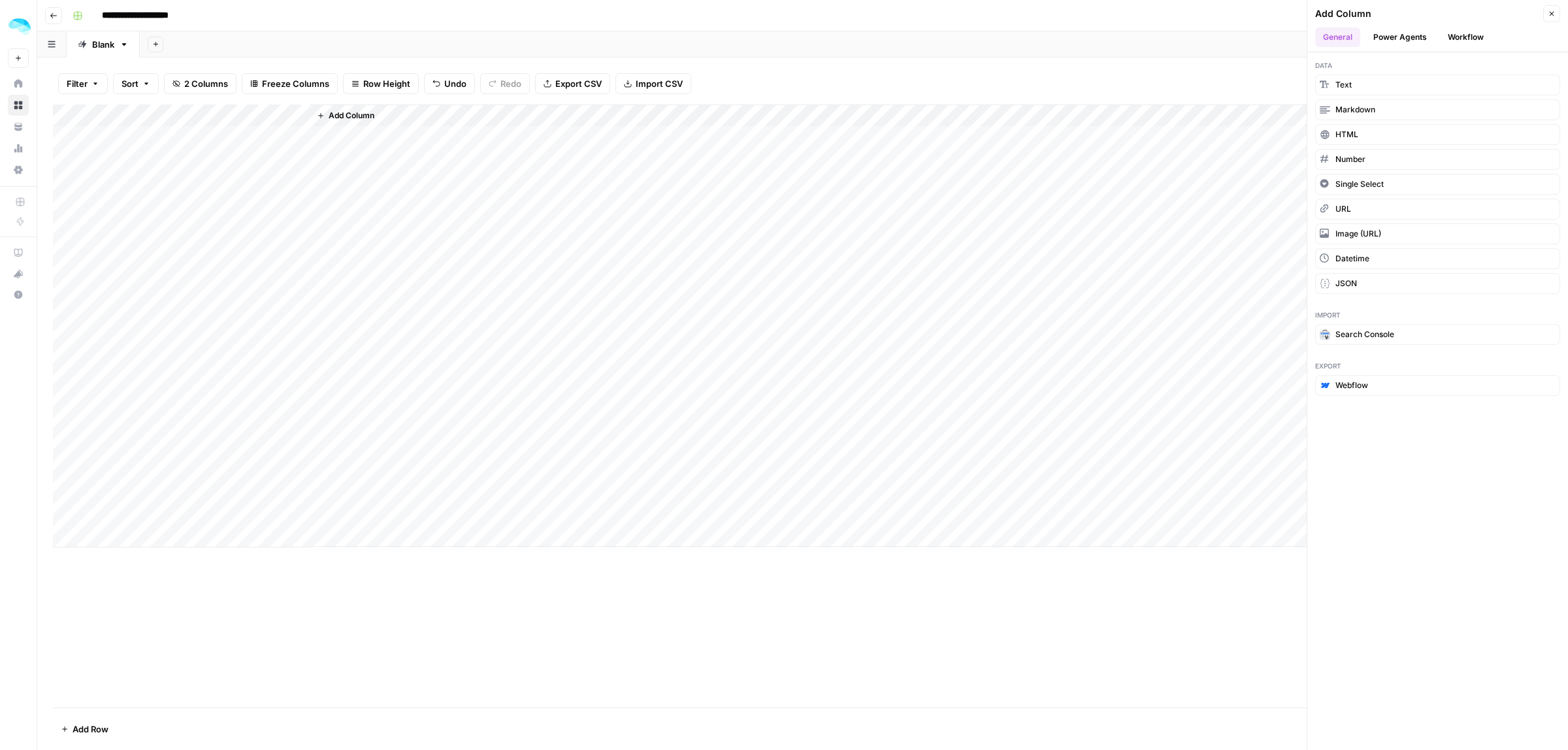
click at [1548, 17] on icon "button" at bounding box center [1552, 14] width 8 height 8
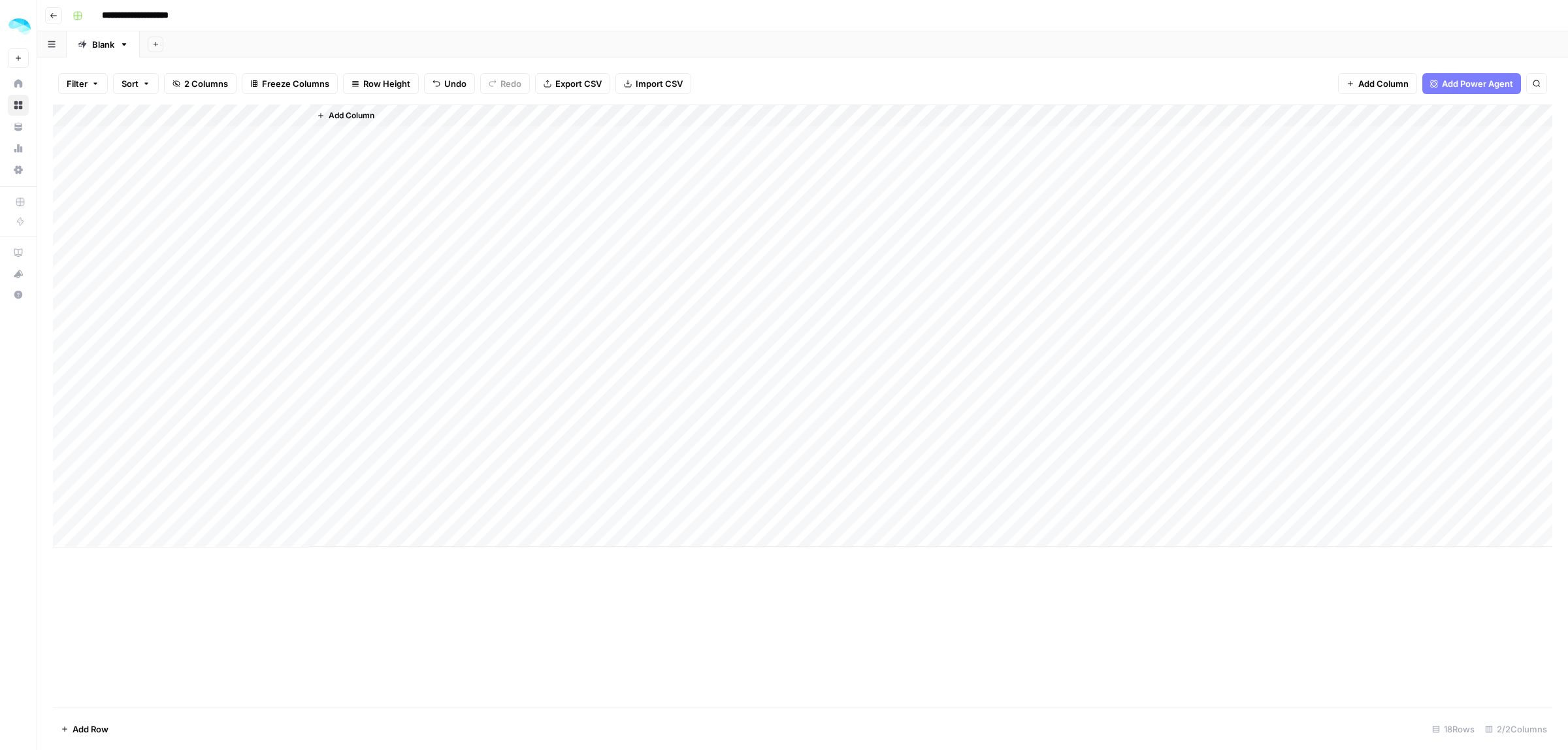
click at [347, 120] on span "Add Column" at bounding box center [351, 116] width 46 height 12
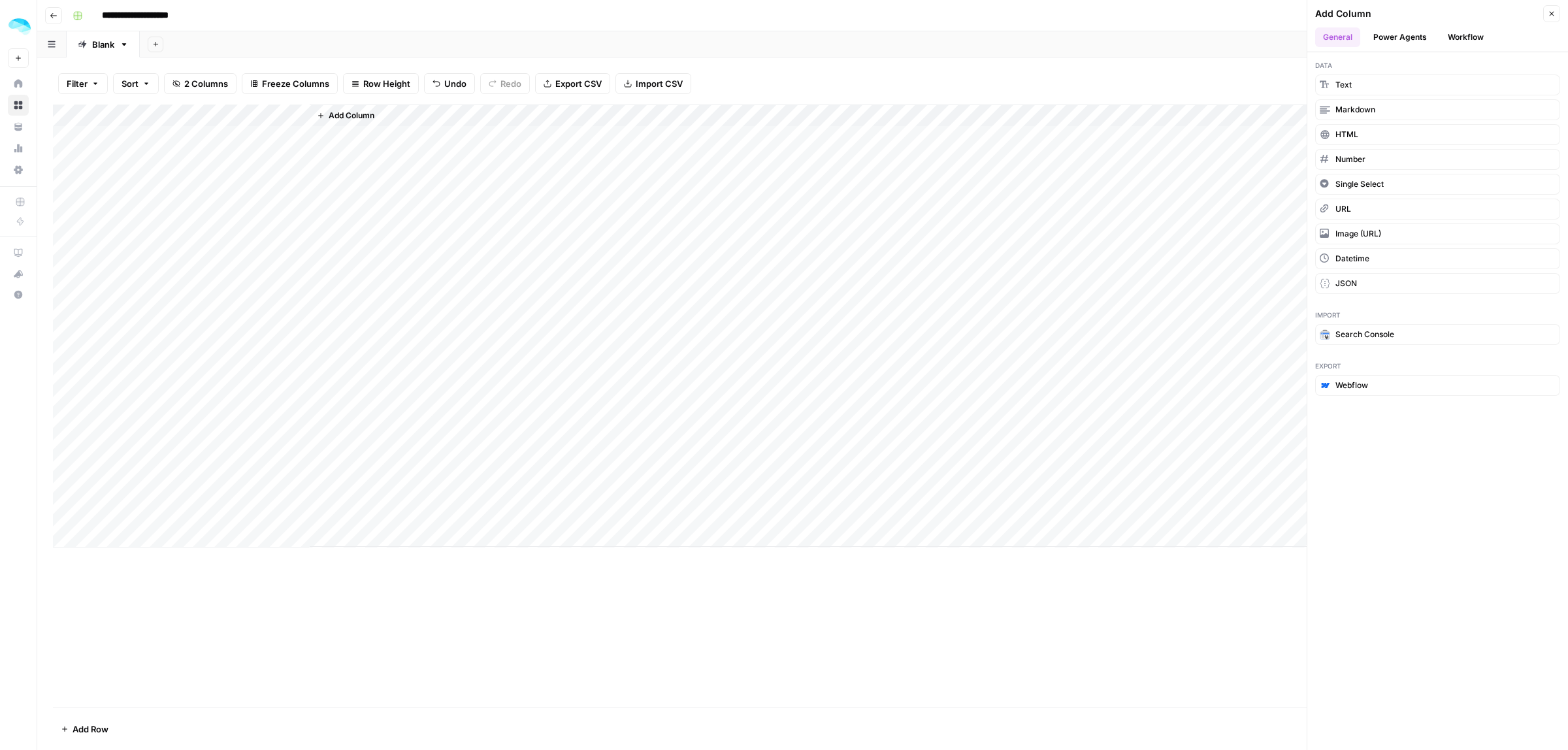
click at [1361, 214] on button "URL" at bounding box center [1438, 208] width 245 height 21
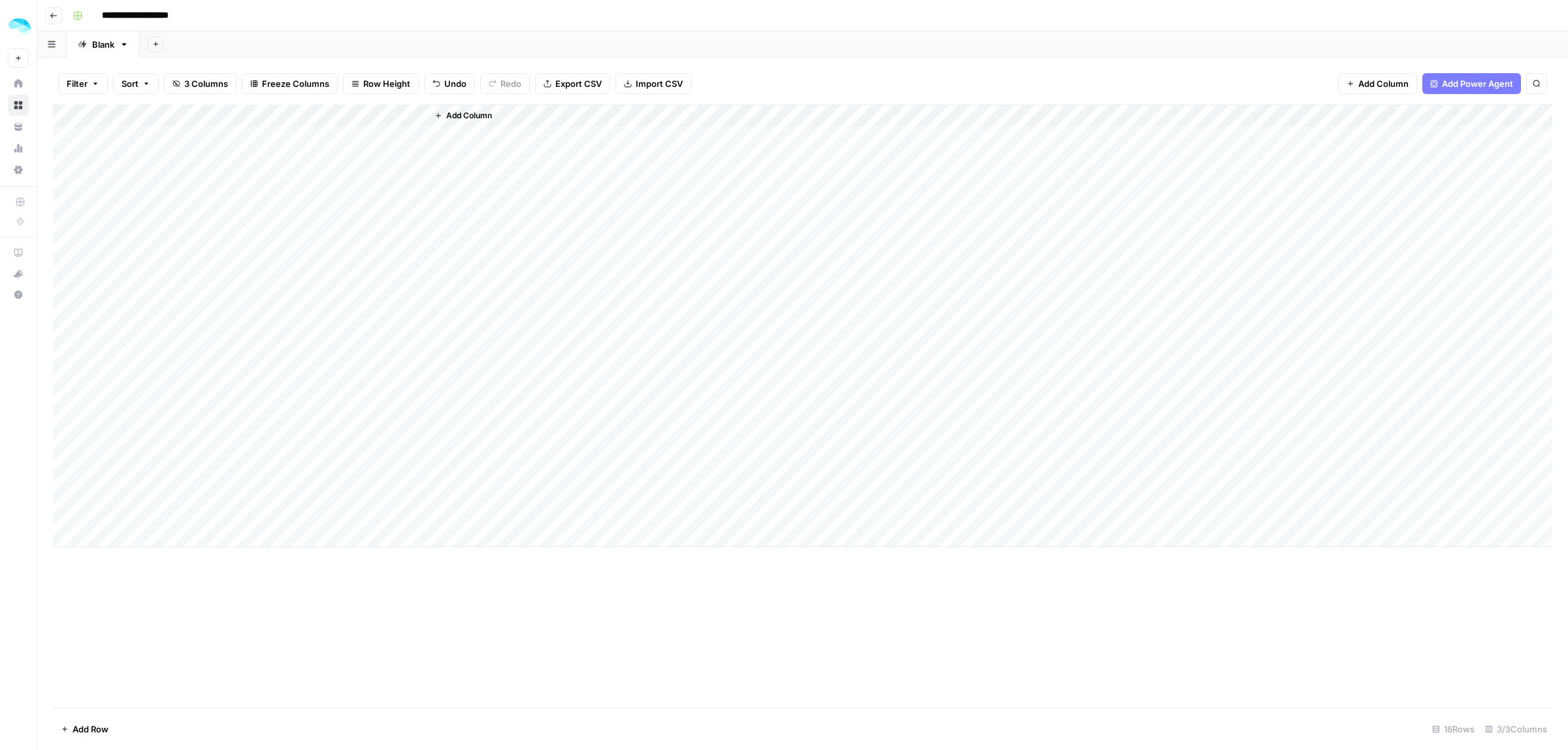
click at [464, 121] on span "Add Column" at bounding box center [469, 116] width 46 height 12
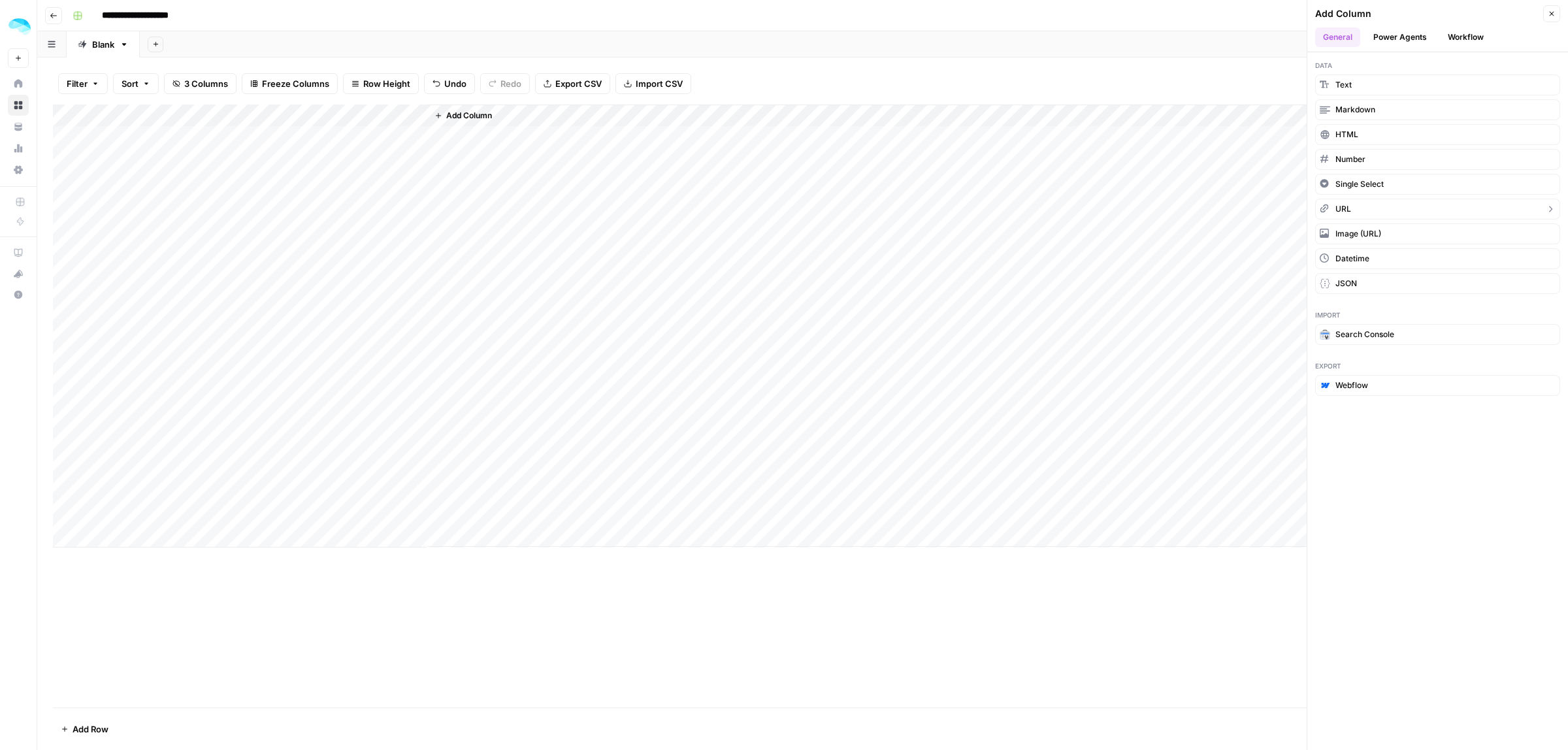
click at [1353, 212] on button "URL" at bounding box center [1438, 208] width 245 height 21
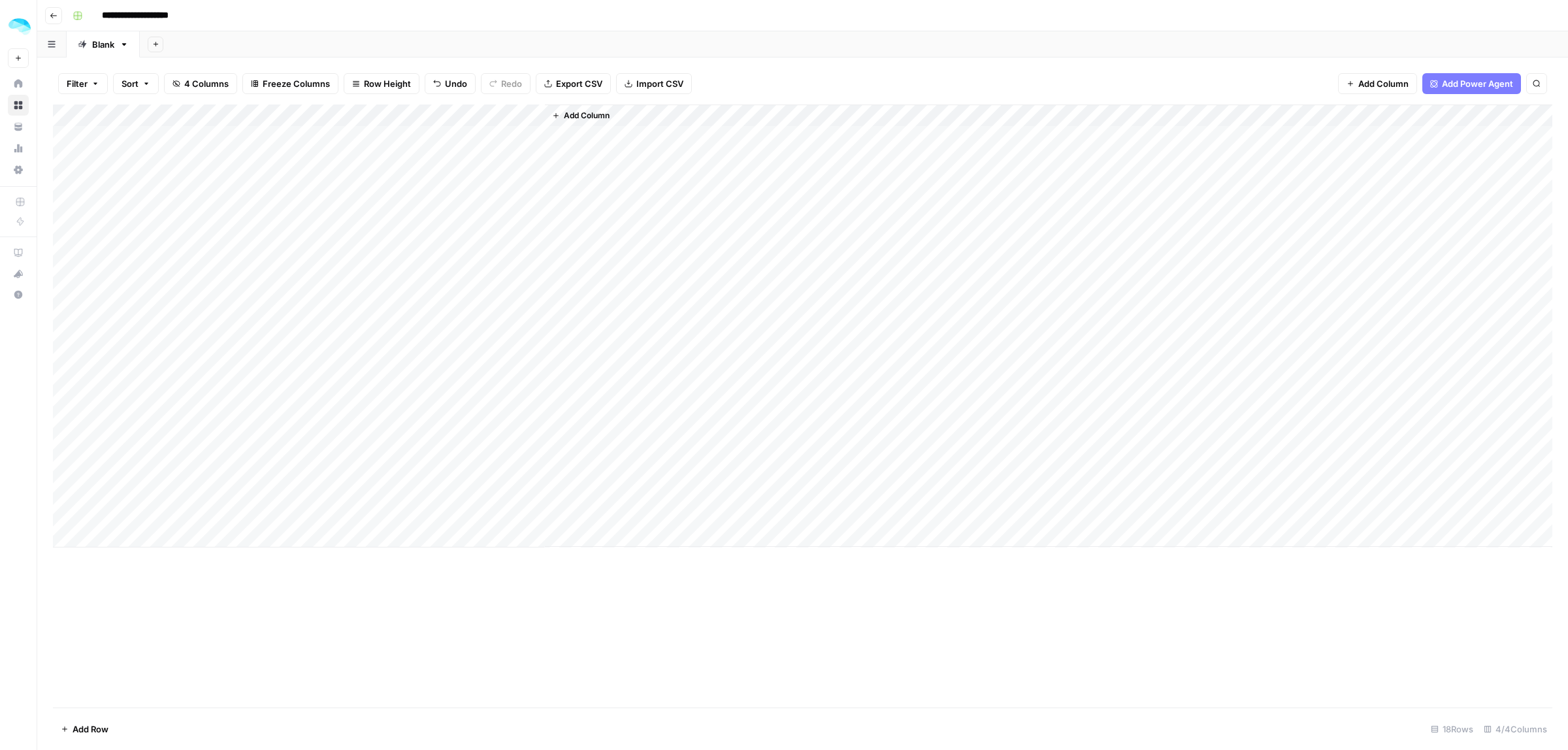
click at [352, 118] on div "Add Column" at bounding box center [803, 325] width 1500 height 443
click at [366, 143] on input "New Column" at bounding box center [387, 146] width 133 height 13
type input "LinkedIn URL"
click at [479, 113] on div "Add Column" at bounding box center [803, 325] width 1500 height 443
click at [489, 147] on input "New Column (1)" at bounding box center [505, 146] width 133 height 13
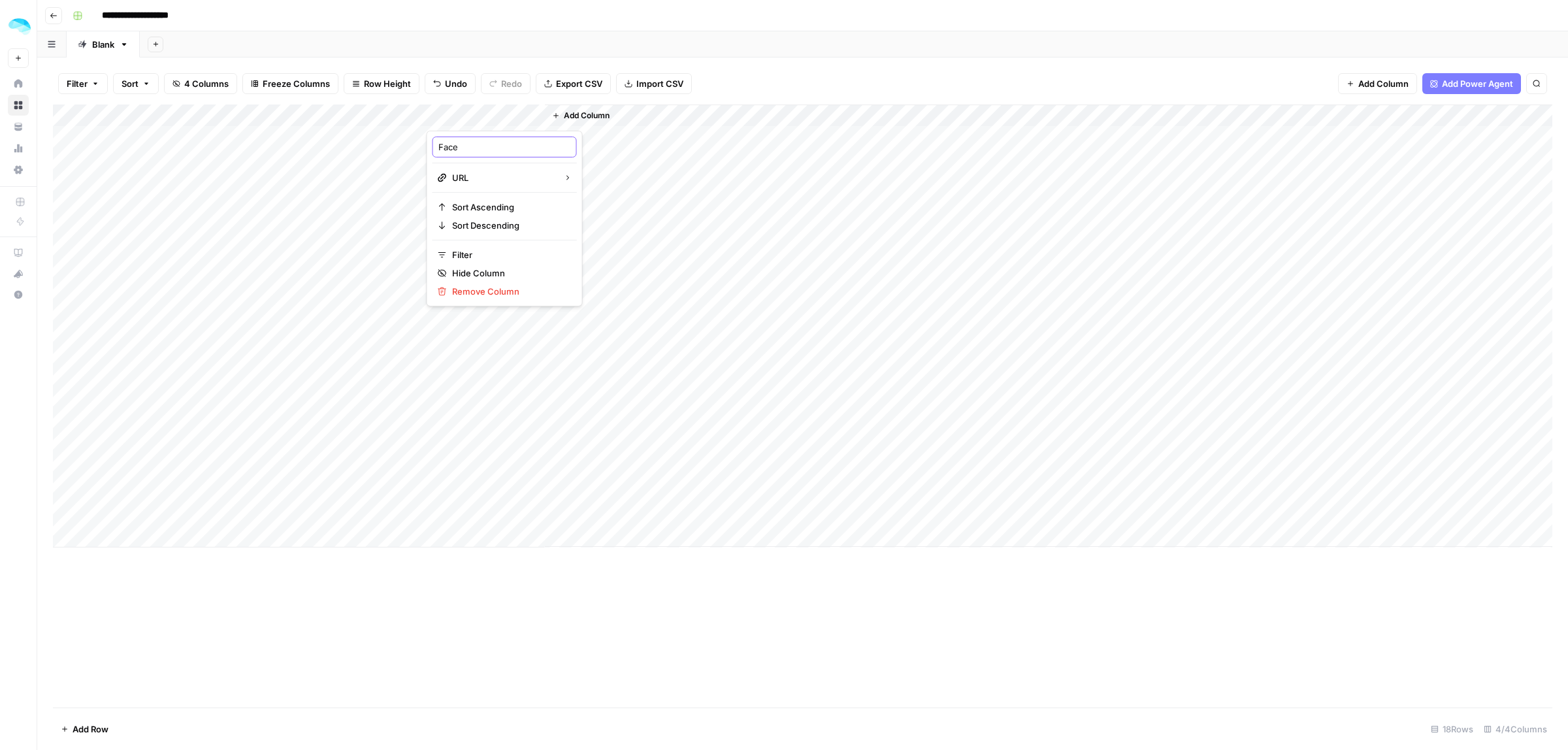
type input "Faceb"
type input "Twitter URL"
click at [593, 115] on span "Add Column" at bounding box center [586, 116] width 46 height 12
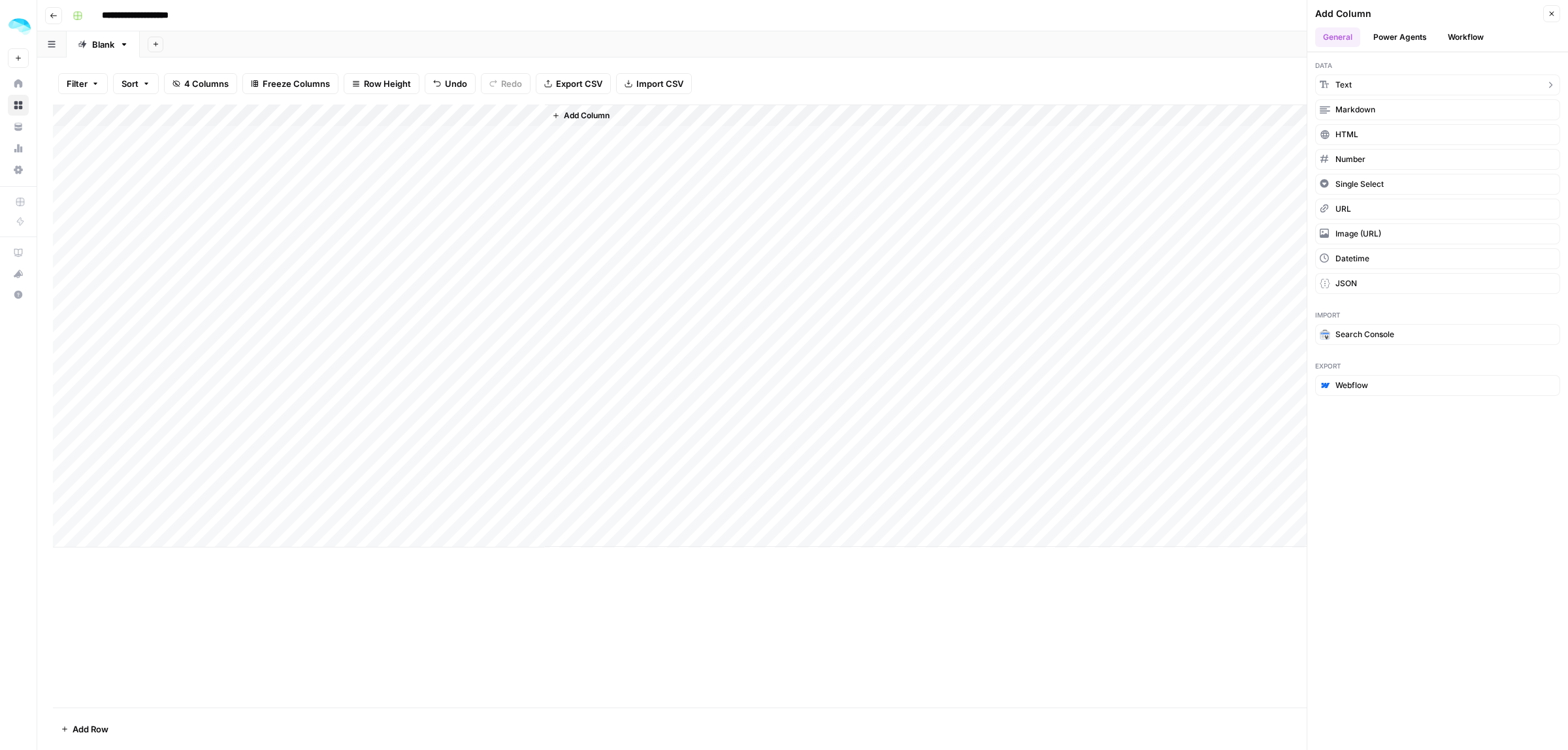
click at [1356, 87] on button "Text" at bounding box center [1438, 84] width 245 height 21
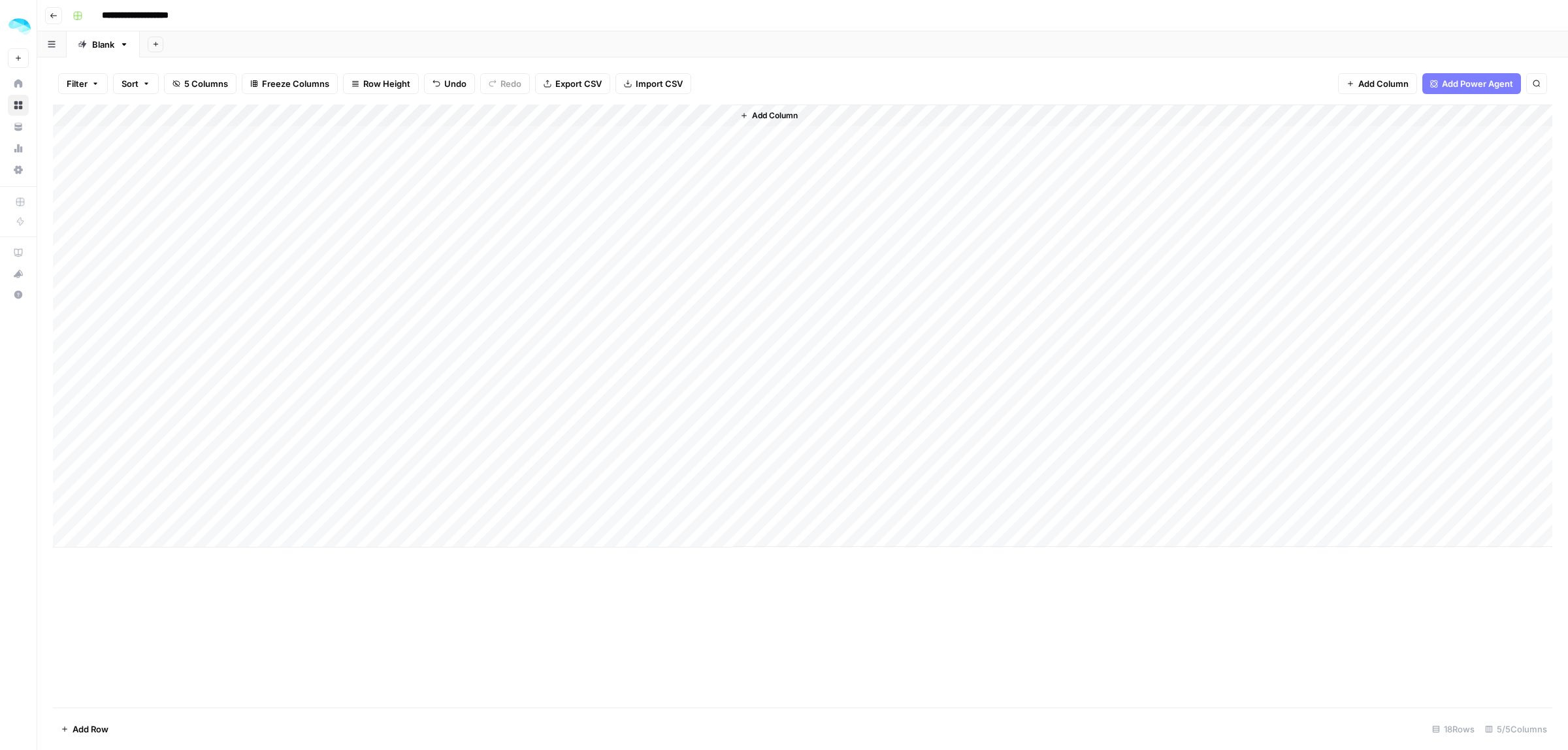
click at [652, 114] on div "Add Column" at bounding box center [803, 325] width 1500 height 443
click at [608, 140] on input "New Column" at bounding box center [622, 146] width 133 height 13
type input "Trail (Yes / No)"
click at [573, 113] on div "Add Column" at bounding box center [803, 325] width 1500 height 443
drag, startPoint x: 567, startPoint y: 144, endPoint x: 572, endPoint y: 210, distance: 66.2
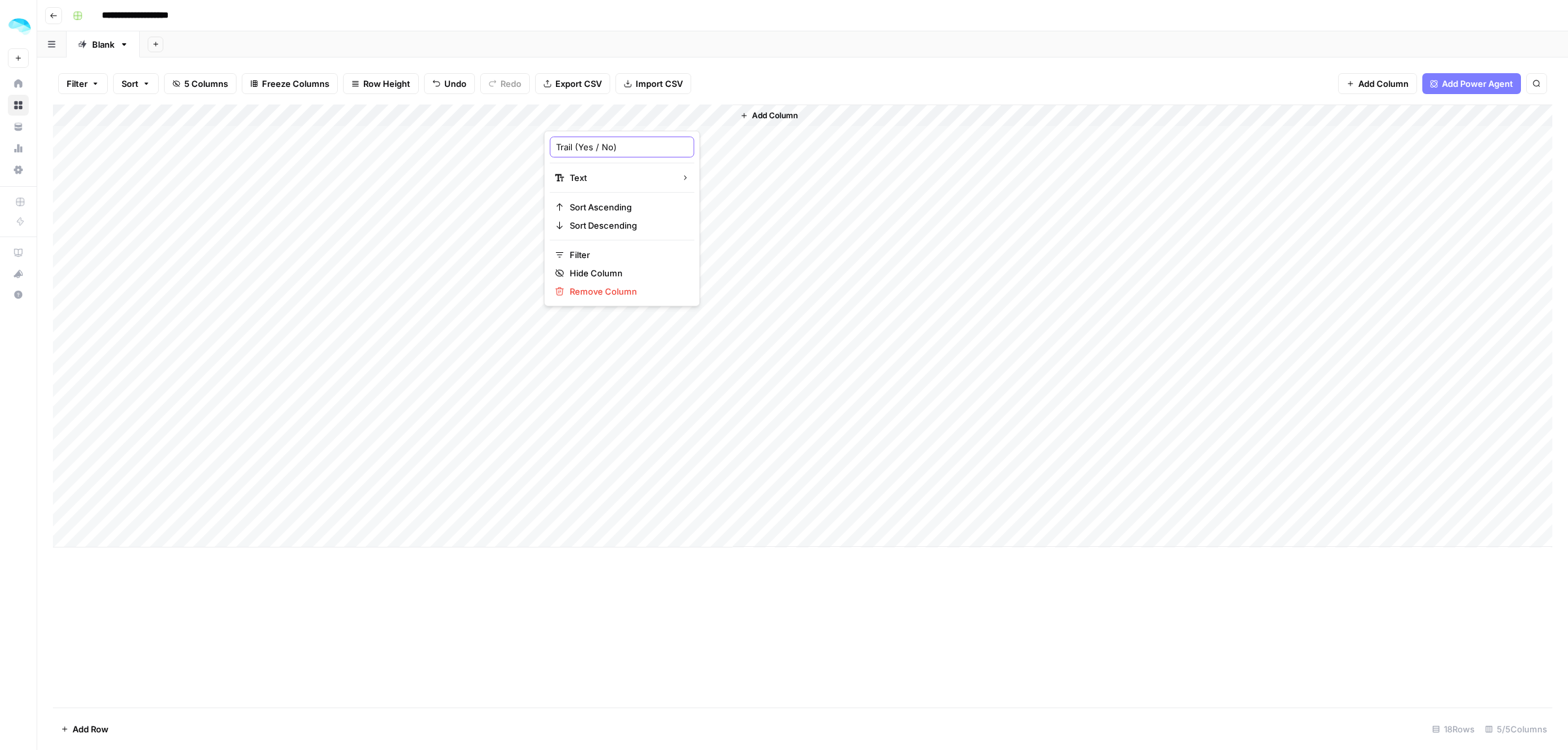
click at [567, 147] on input "Trail (Yes / No)" at bounding box center [622, 146] width 133 height 13
click at [586, 120] on div "Add Column" at bounding box center [803, 325] width 1500 height 443
click at [569, 147] on input "Trail (Yes / No)" at bounding box center [622, 146] width 133 height 13
click at [616, 111] on div "Add Column" at bounding box center [803, 325] width 1500 height 443
click at [575, 143] on input "Trail (Yes / No)" at bounding box center [622, 146] width 133 height 13
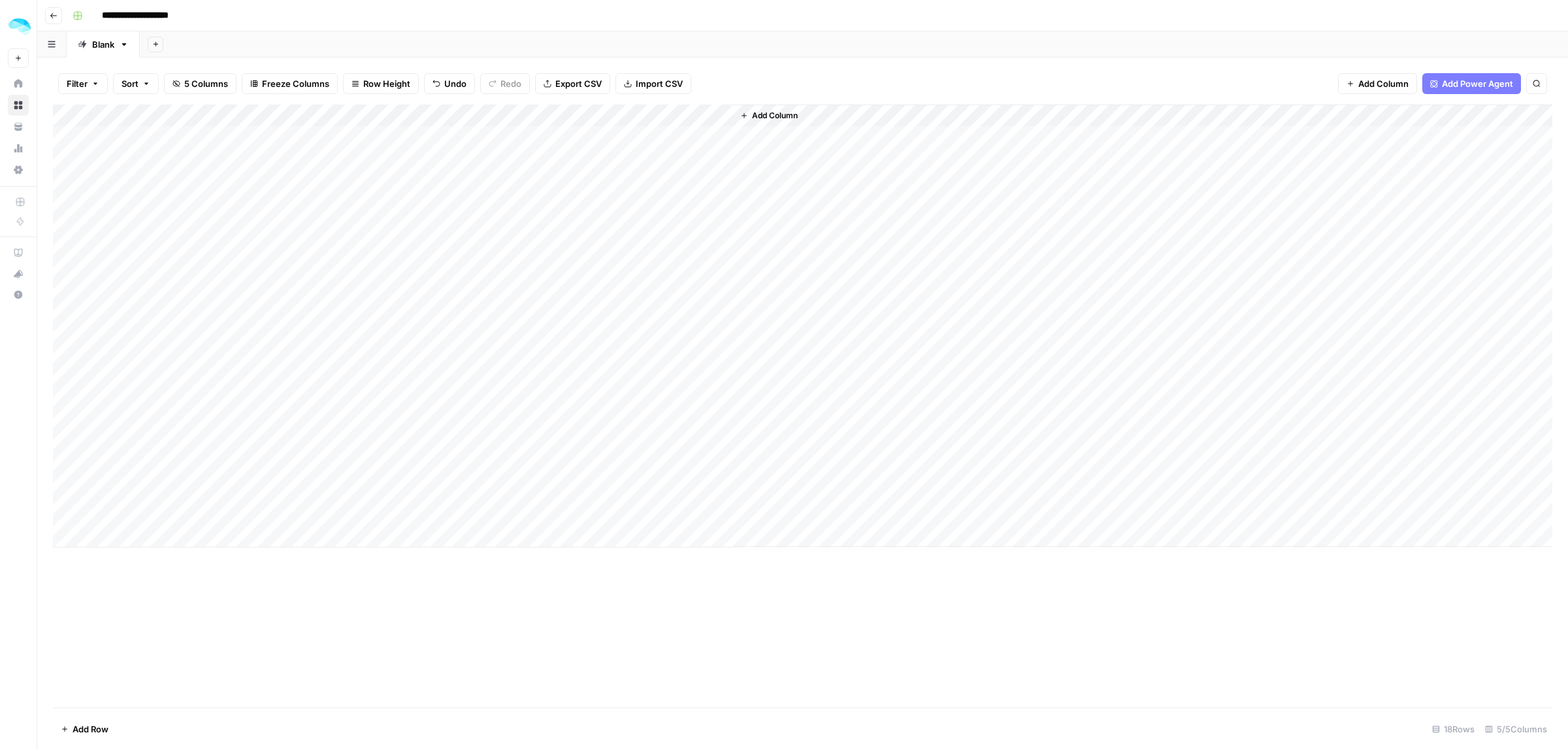
click at [669, 112] on div "Add Column" at bounding box center [803, 325] width 1500 height 443
click at [646, 141] on input "Trail (Yes / No)" at bounding box center [622, 146] width 133 height 13
type input "Trial (Yes / No)"
click at [716, 177] on div "Add Column" at bounding box center [803, 325] width 1500 height 443
click at [645, 118] on div "Add Column" at bounding box center [803, 325] width 1500 height 443
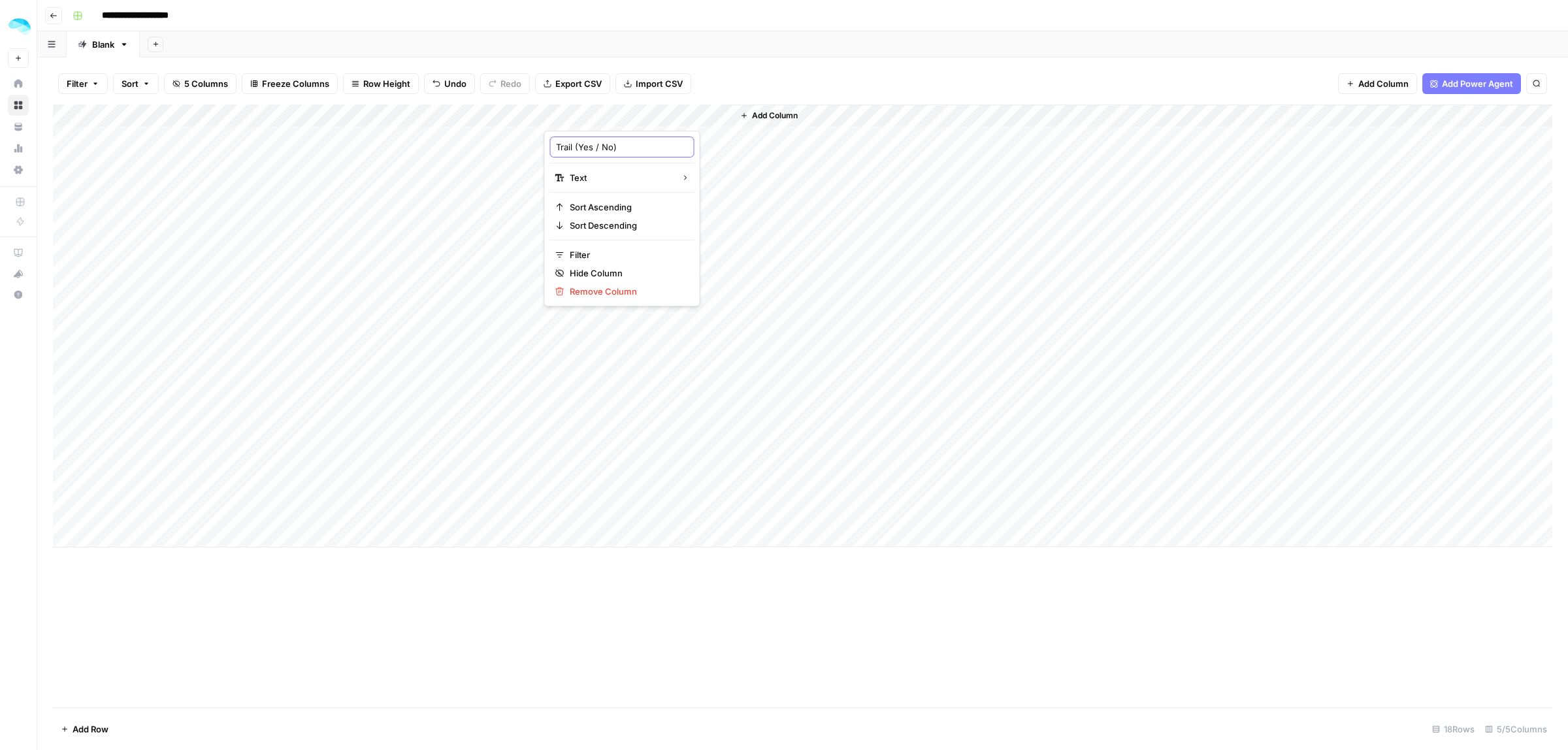
click at [656, 145] on input "Trail (Yes / No)" at bounding box center [622, 146] width 133 height 13
type input "Trial (Yes / No)"
drag, startPoint x: 730, startPoint y: 118, endPoint x: 645, endPoint y: 118, distance: 85.0
click at [645, 118] on div "Add Column" at bounding box center [803, 325] width 1500 height 443
click at [683, 114] on span "Add Column" at bounding box center [687, 116] width 46 height 12
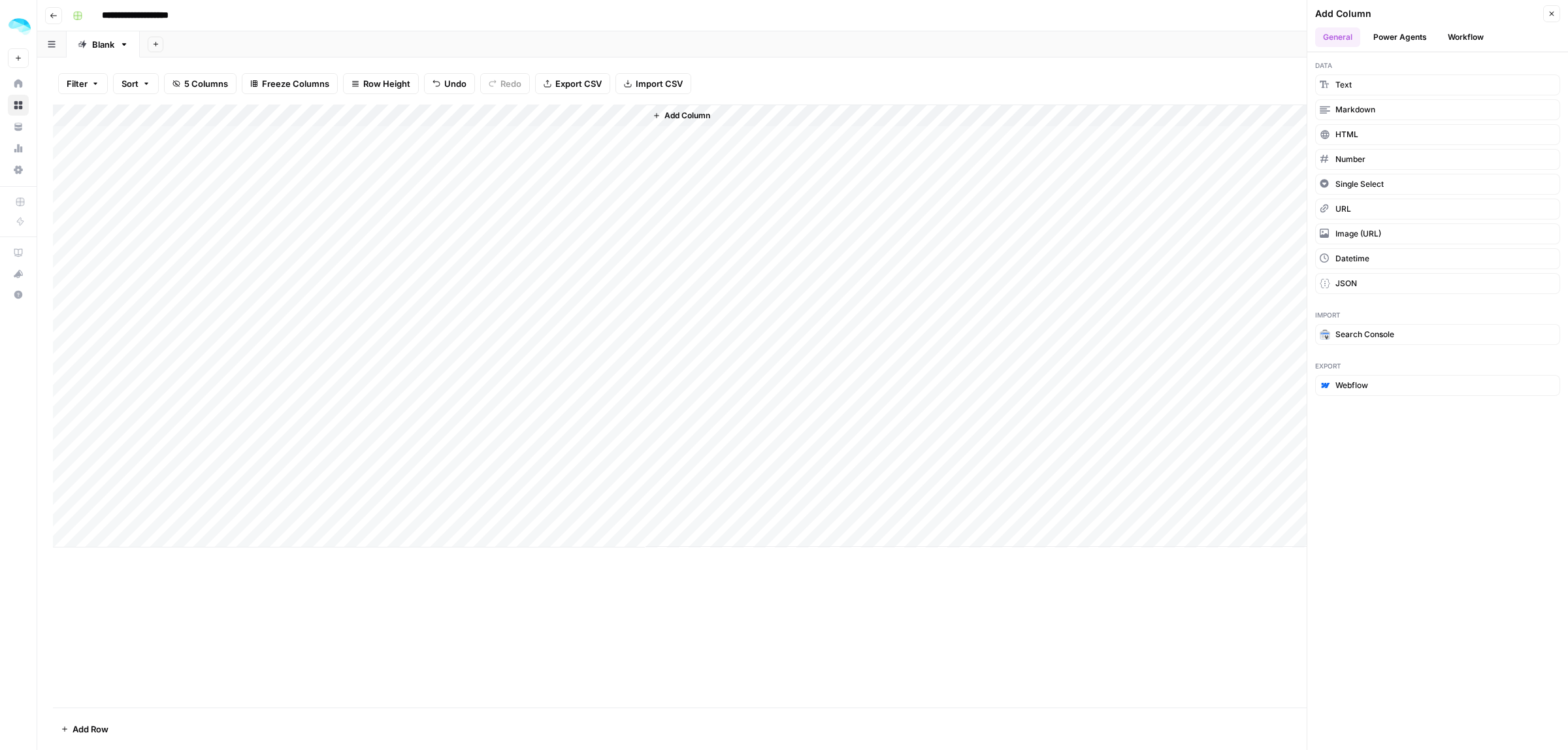
click at [1375, 185] on span "Single Select" at bounding box center [1359, 185] width 48 height 12
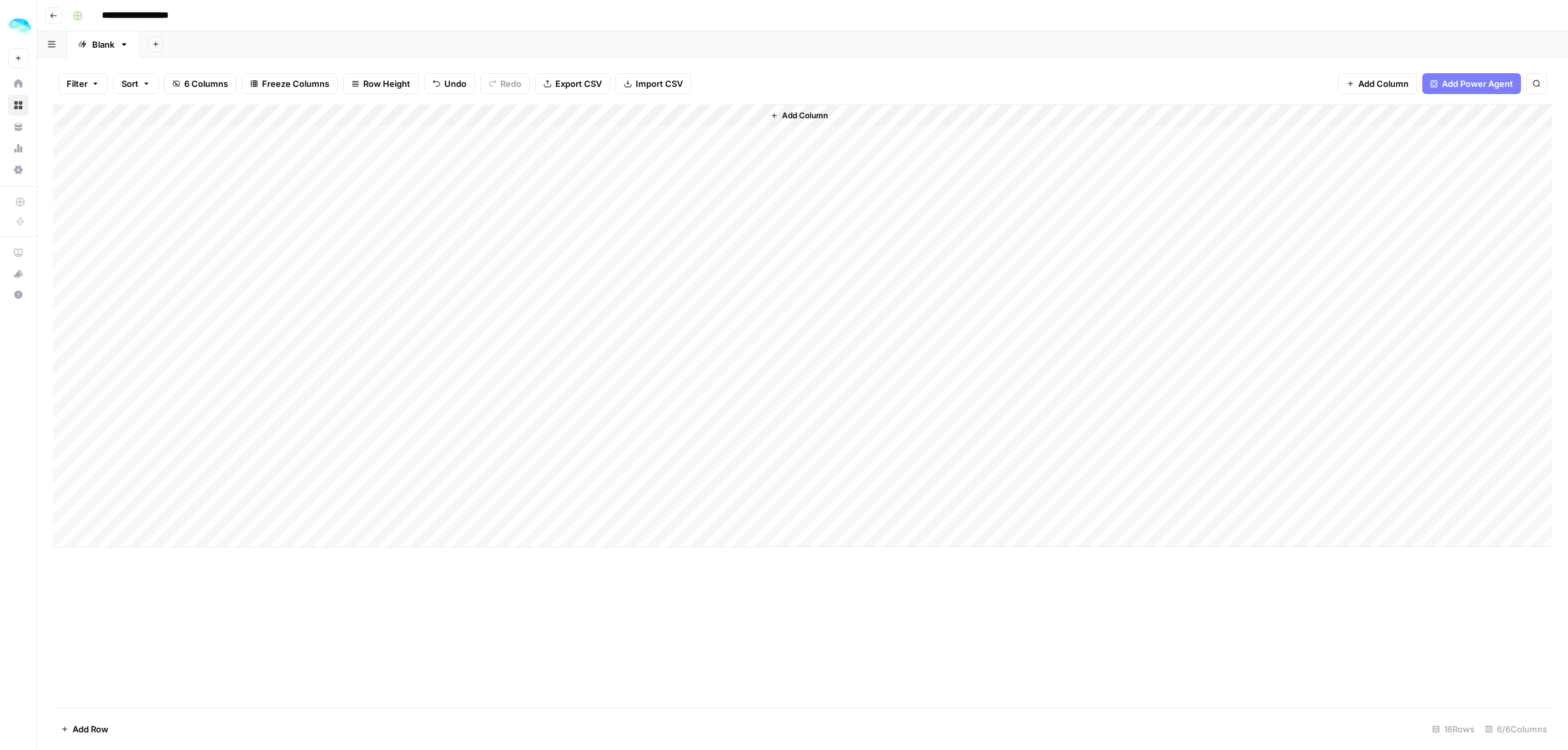
click at [711, 118] on div "Add Column" at bounding box center [803, 325] width 1500 height 443
click at [710, 144] on input "New Column" at bounding box center [737, 146] width 159 height 13
type input "Best for"
click at [799, 118] on span "Add Column" at bounding box center [805, 116] width 46 height 12
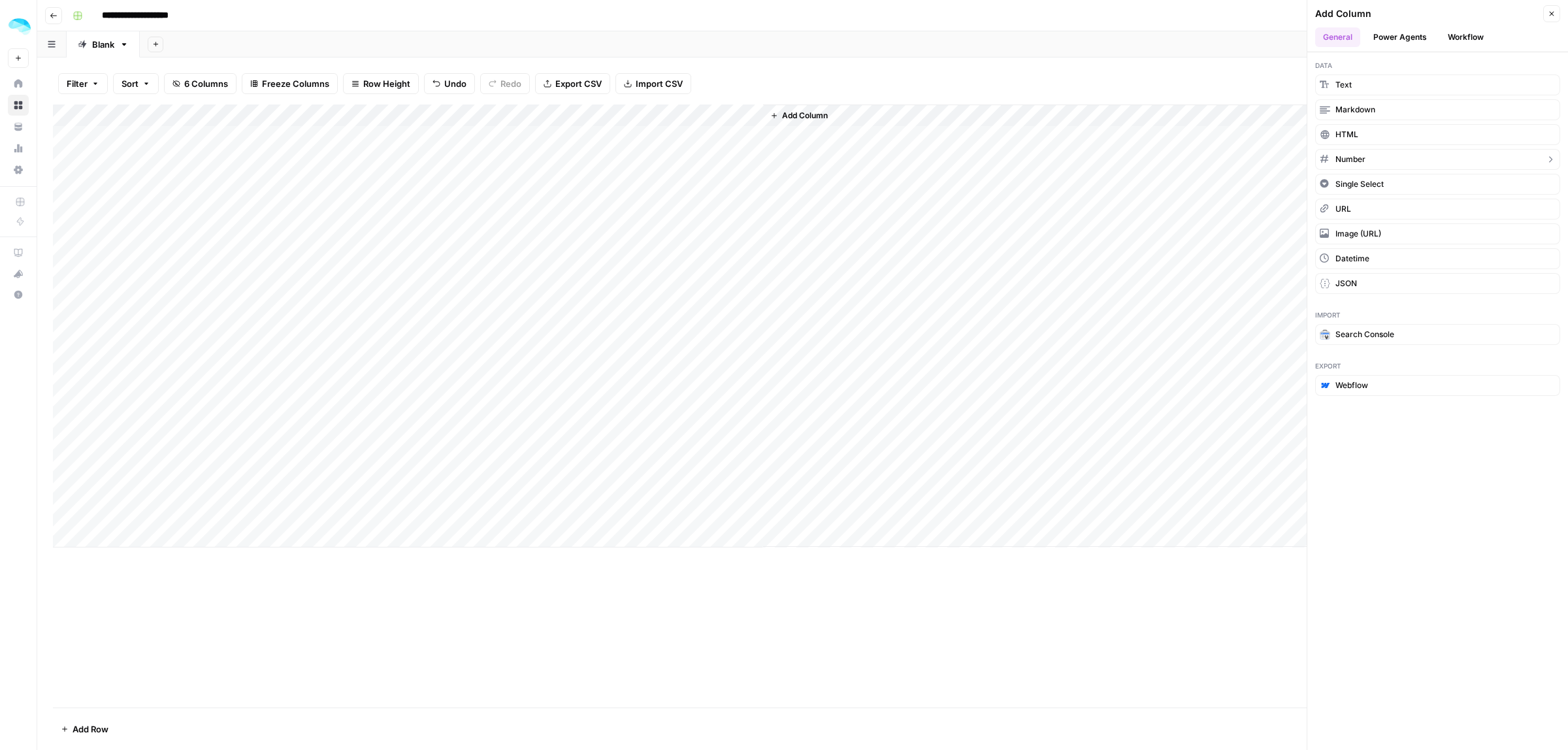
click at [1361, 163] on span "Number" at bounding box center [1350, 159] width 30 height 12
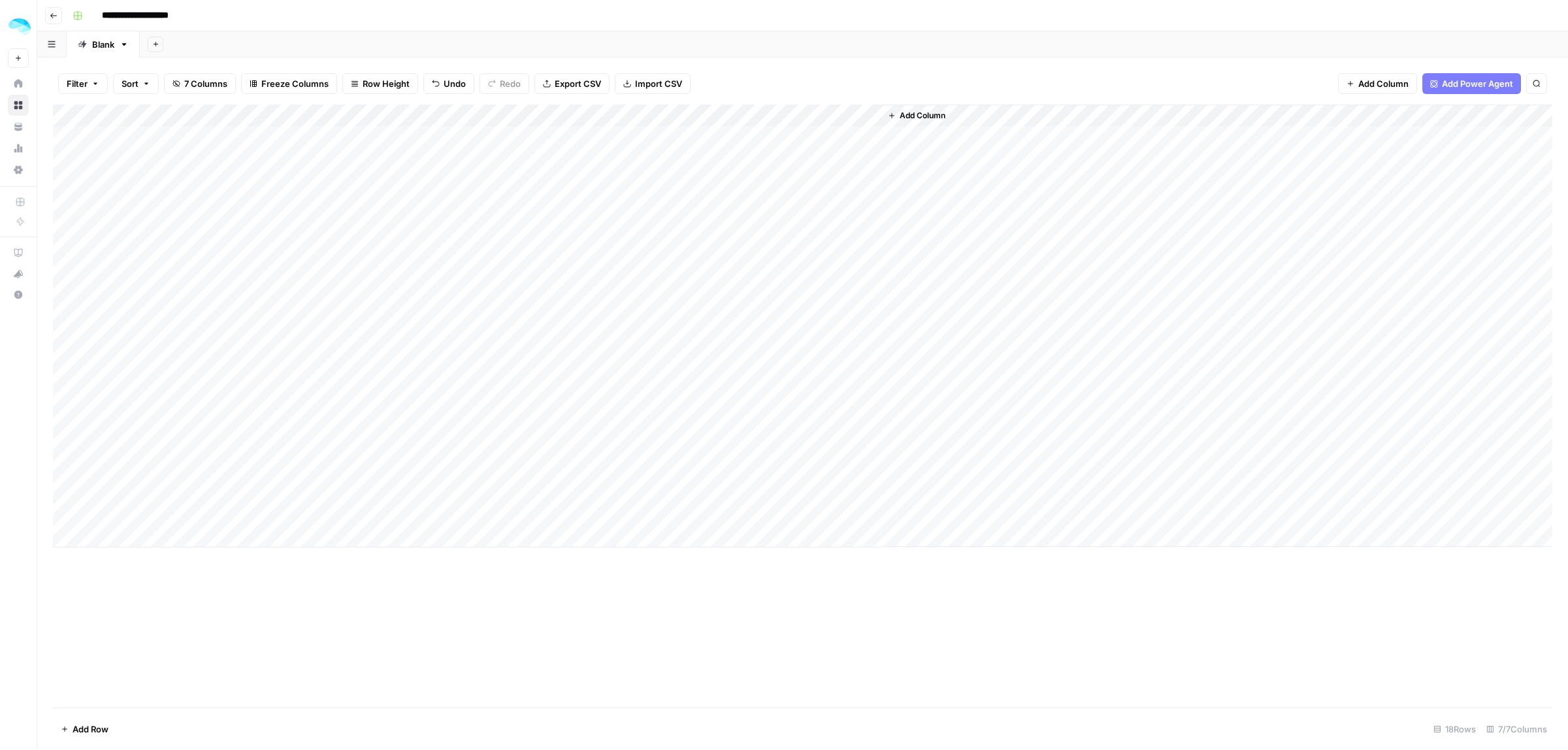
click at [810, 114] on div "Add Column" at bounding box center [803, 325] width 1500 height 443
click at [829, 144] on input "New Column" at bounding box center [840, 146] width 133 height 13
type input "Pricing, start from $XX"
click at [1458, 85] on span "Add Power Agent" at bounding box center [1478, 83] width 72 height 13
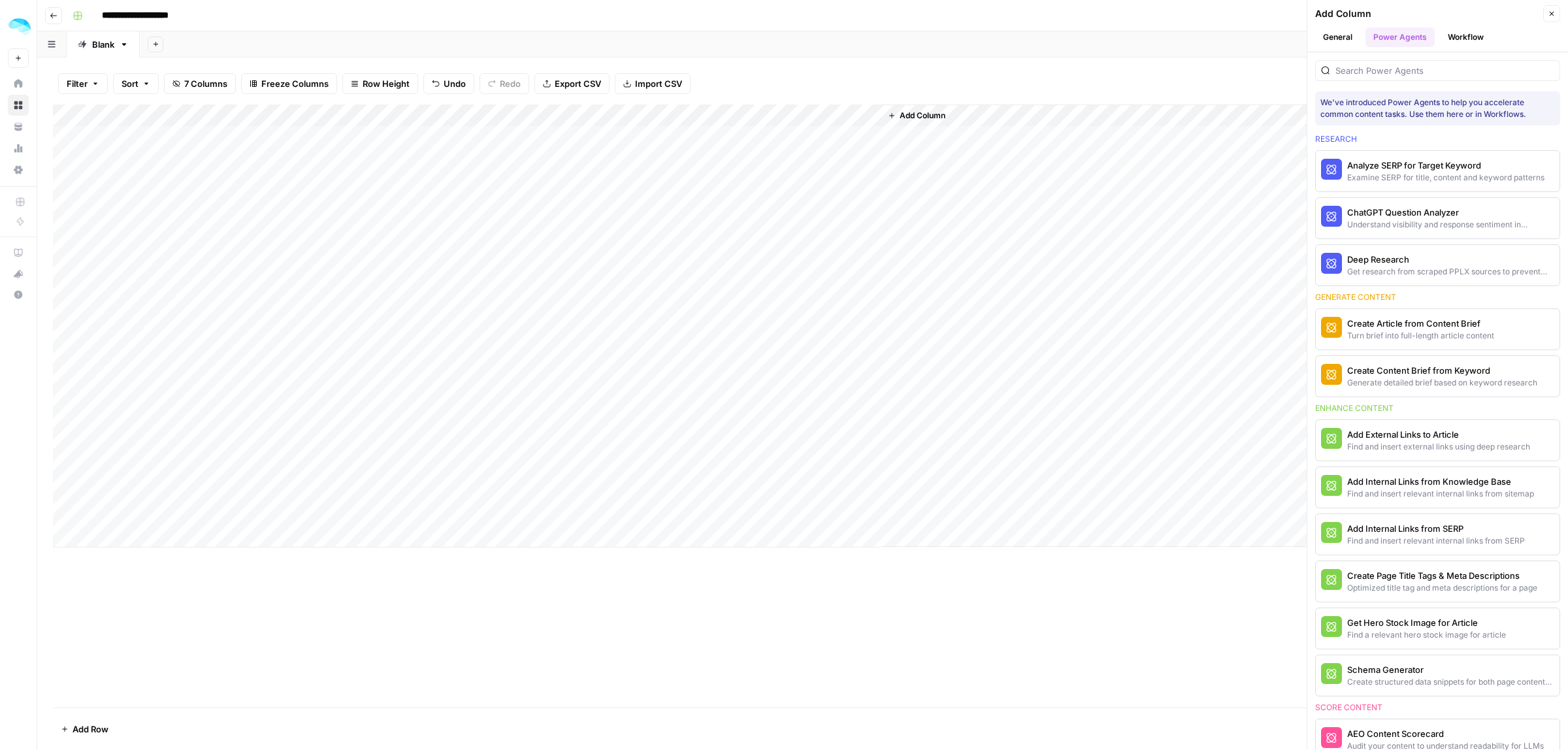
click at [1471, 34] on button "Workflow" at bounding box center [1466, 37] width 52 height 20
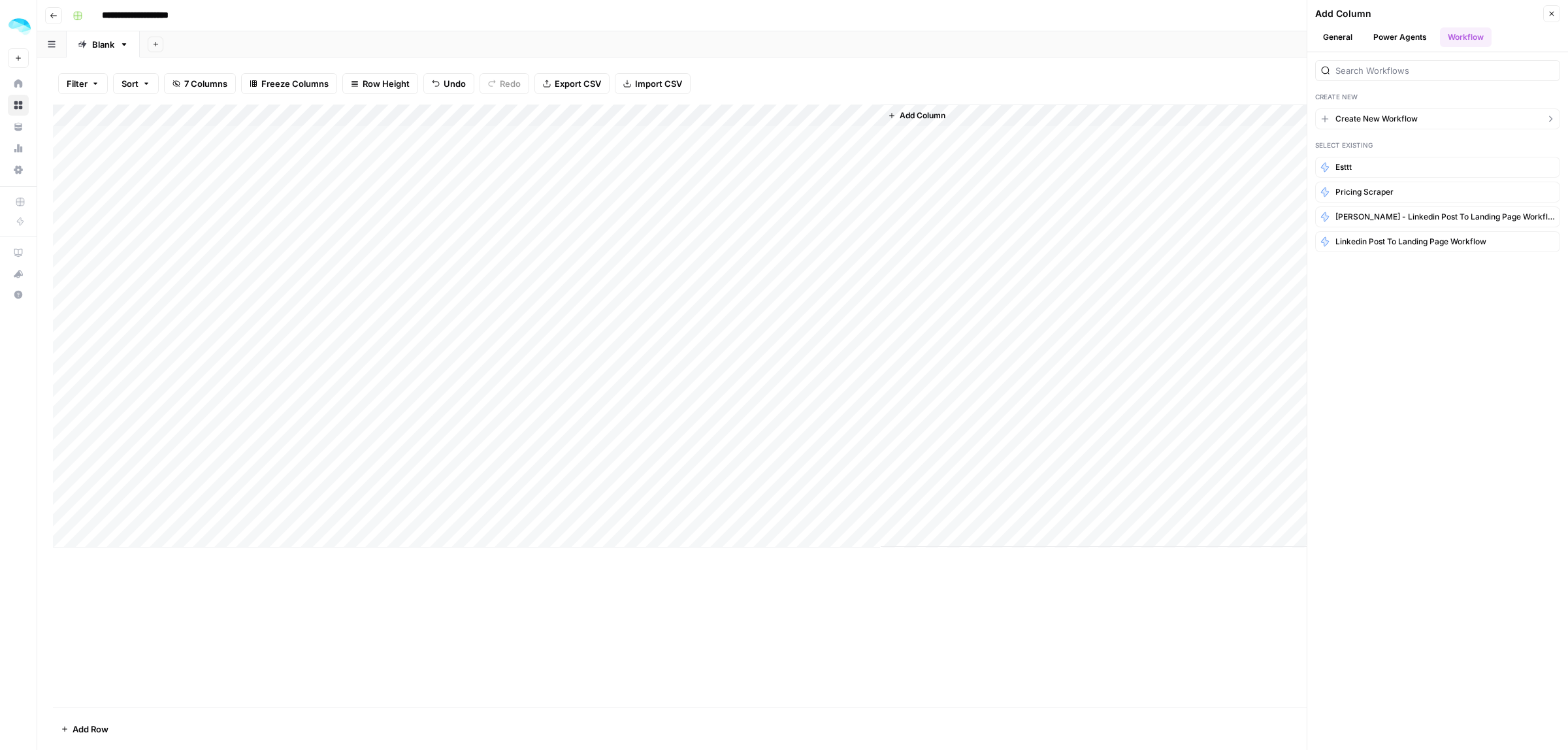
click at [1377, 125] on span "Create New Workflow" at bounding box center [1377, 119] width 82 height 12
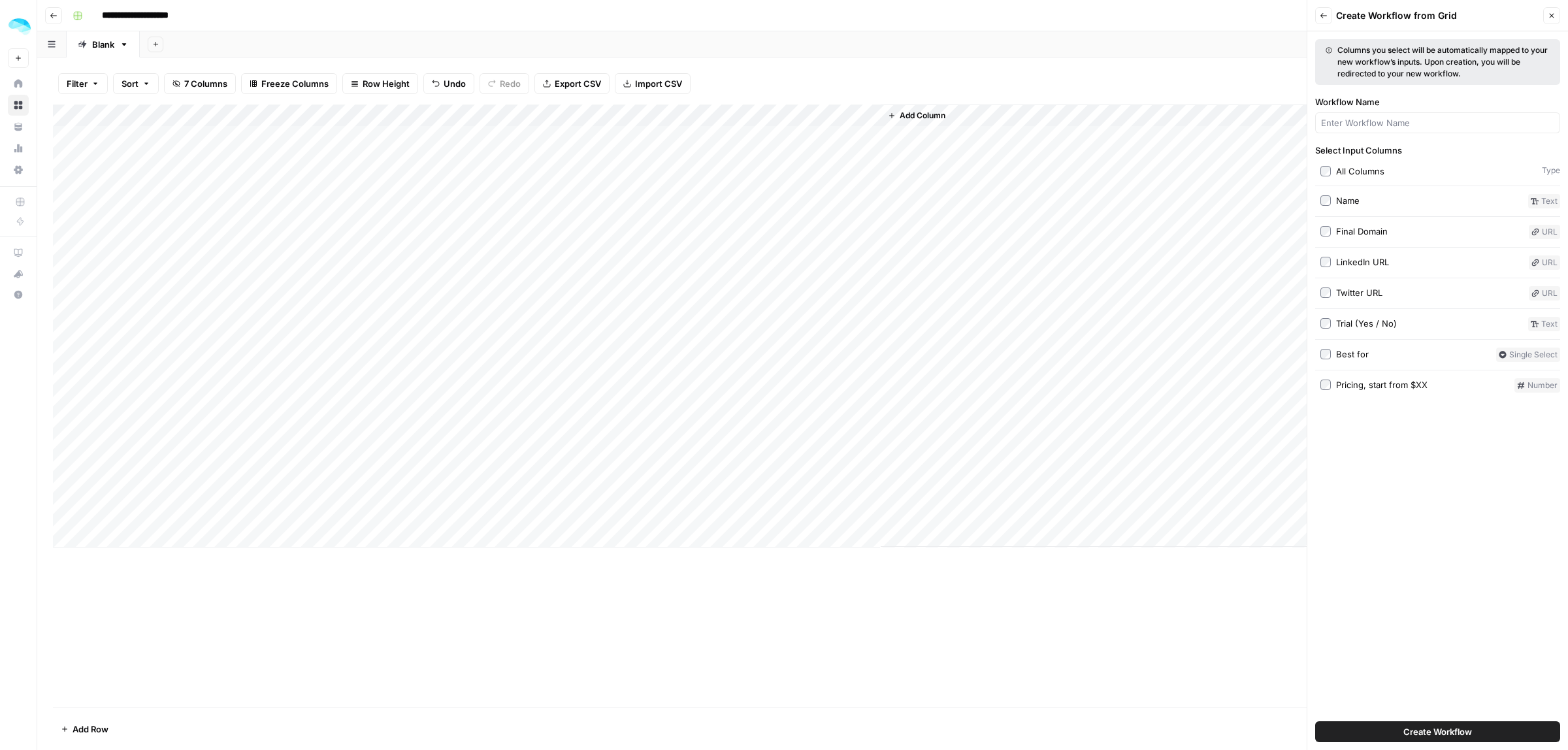
click at [1364, 232] on div "Final Domain" at bounding box center [1362, 231] width 52 height 13
click at [1435, 733] on span "Create Workflow" at bounding box center [1438, 731] width 69 height 13
click at [1377, 118] on input "Workflow Name" at bounding box center [1438, 122] width 234 height 13
type input "Scraping the website -> Getting social media"
click at [1461, 725] on span "Create Workflow" at bounding box center [1438, 731] width 69 height 13
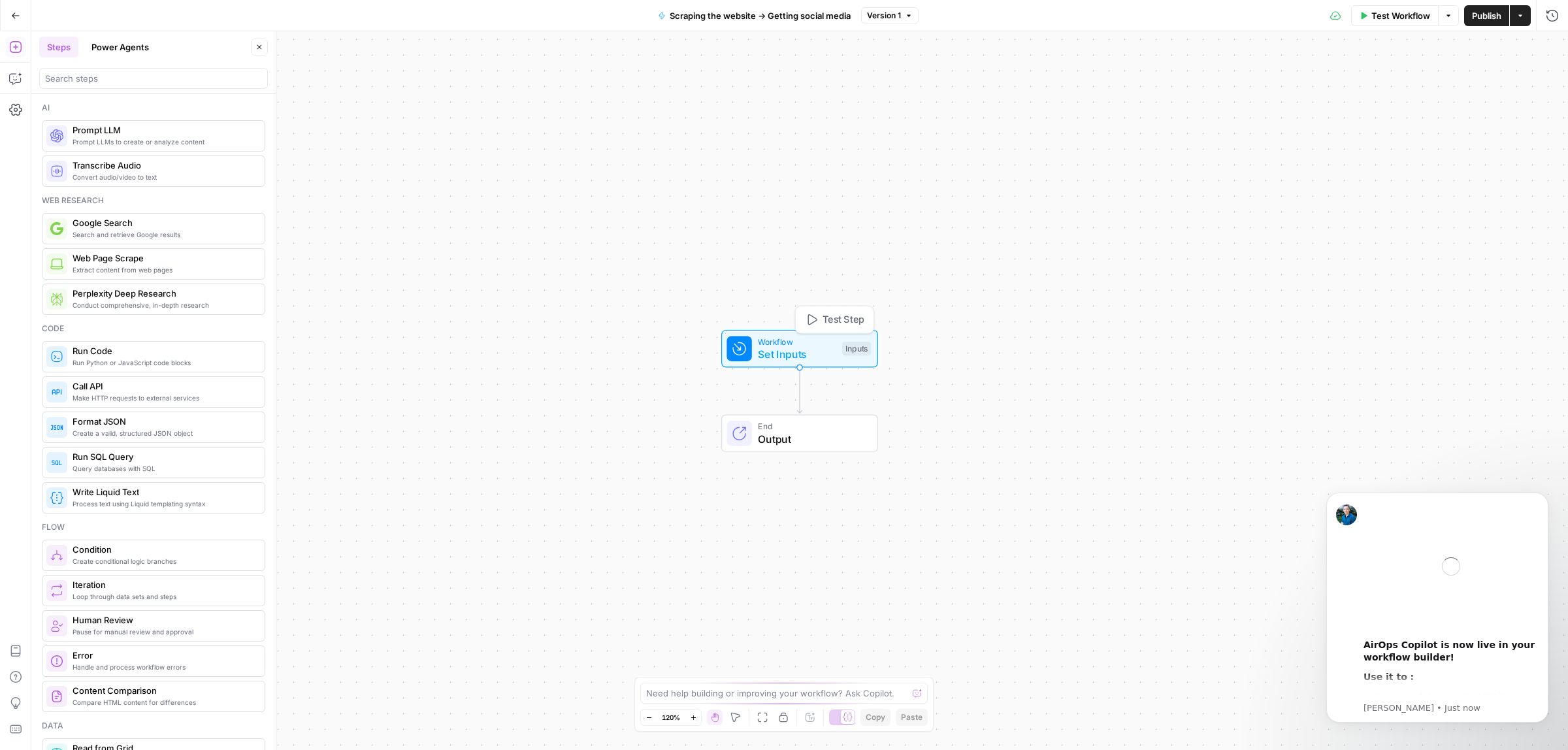
drag, startPoint x: 772, startPoint y: 356, endPoint x: 169, endPoint y: 68, distance: 668.2
click at [772, 356] on span "Set Inputs" at bounding box center [796, 354] width 78 height 16
click at [1546, 500] on icon "Dismiss notification" at bounding box center [1544, 496] width 7 height 7
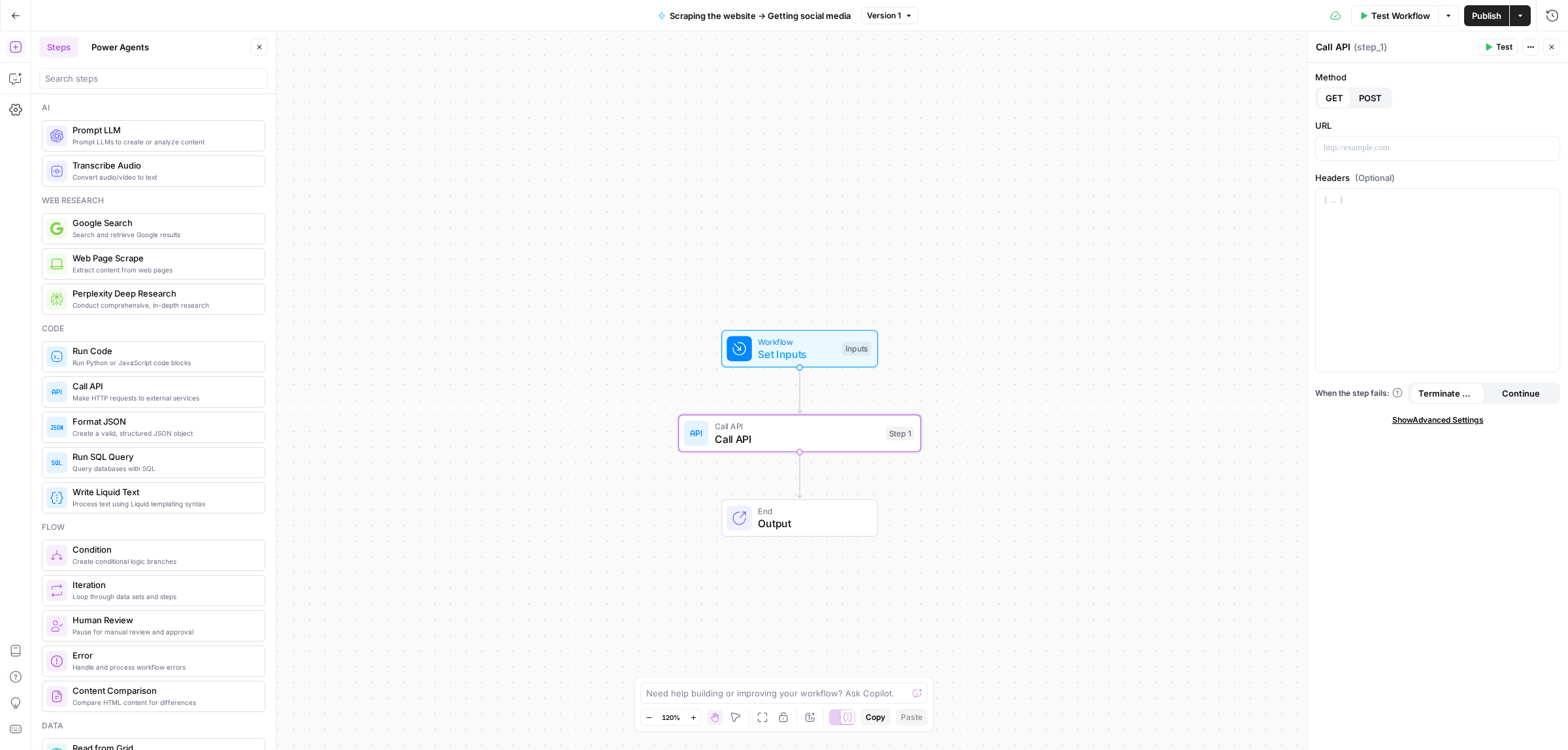
type textarea "Call API"
click at [1371, 149] on p at bounding box center [1437, 147] width 228 height 13
drag, startPoint x: 1353, startPoint y: 227, endPoint x: 1354, endPoint y: 239, distance: 12.0
click at [1354, 227] on div at bounding box center [1437, 280] width 243 height 183
click at [1385, 145] on p "To enrich screen reader interactions, please activate Accessibility in Grammarl…" at bounding box center [1437, 147] width 228 height 13
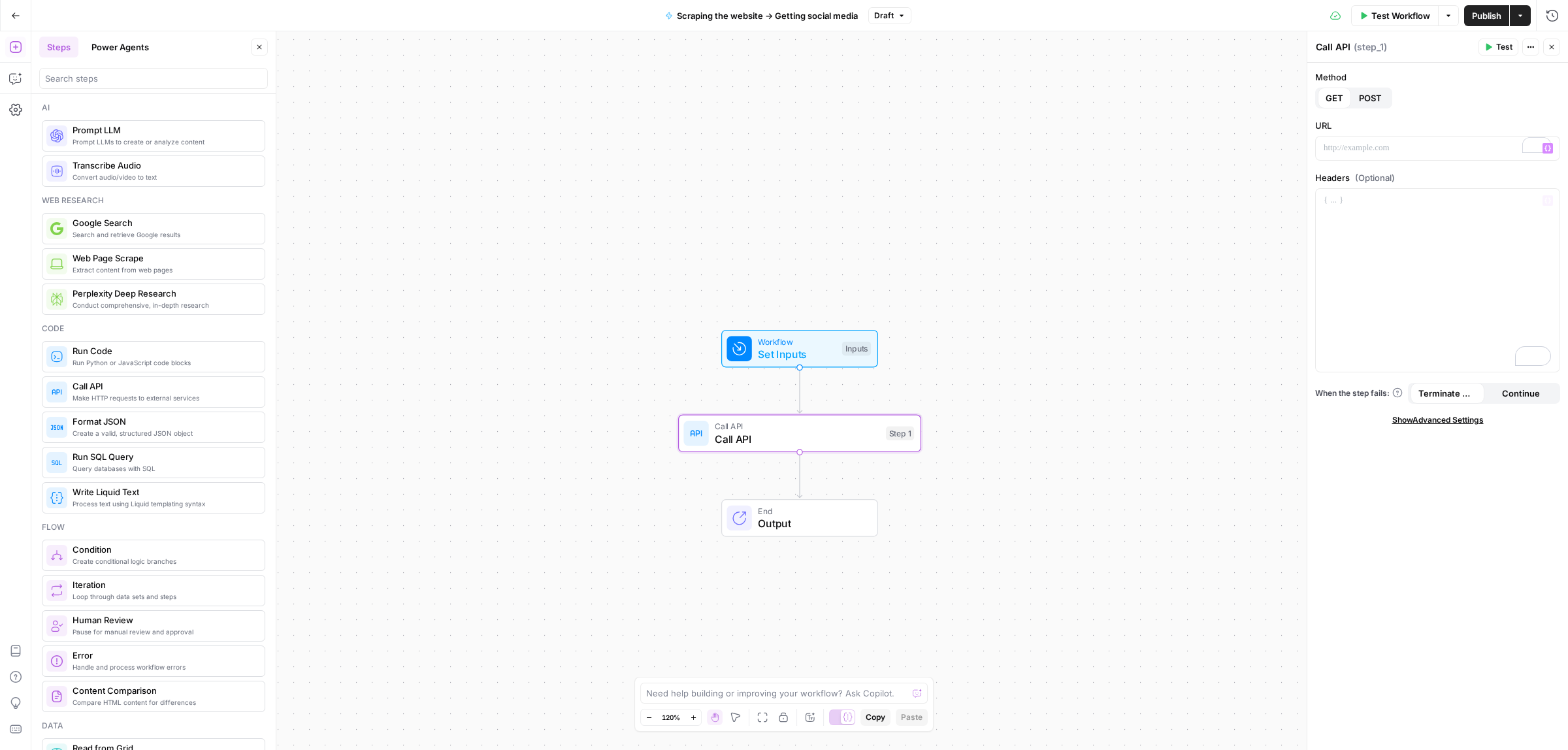
click at [1361, 167] on div "Method GET POST URL “/” to reference Variables Menu Headers (Optional) “/” to r…" at bounding box center [1438, 406] width 261 height 688
click at [1359, 142] on p "To enrich screen reader interactions, please activate Accessibility in Grammarl…" at bounding box center [1437, 147] width 228 height 13
click at [1501, 147] on p "**********" at bounding box center [1437, 147] width 228 height 13
drag, startPoint x: 1501, startPoint y: 147, endPoint x: 1384, endPoint y: 152, distance: 117.1
click at [1384, 152] on p "**********" at bounding box center [1437, 147] width 228 height 13
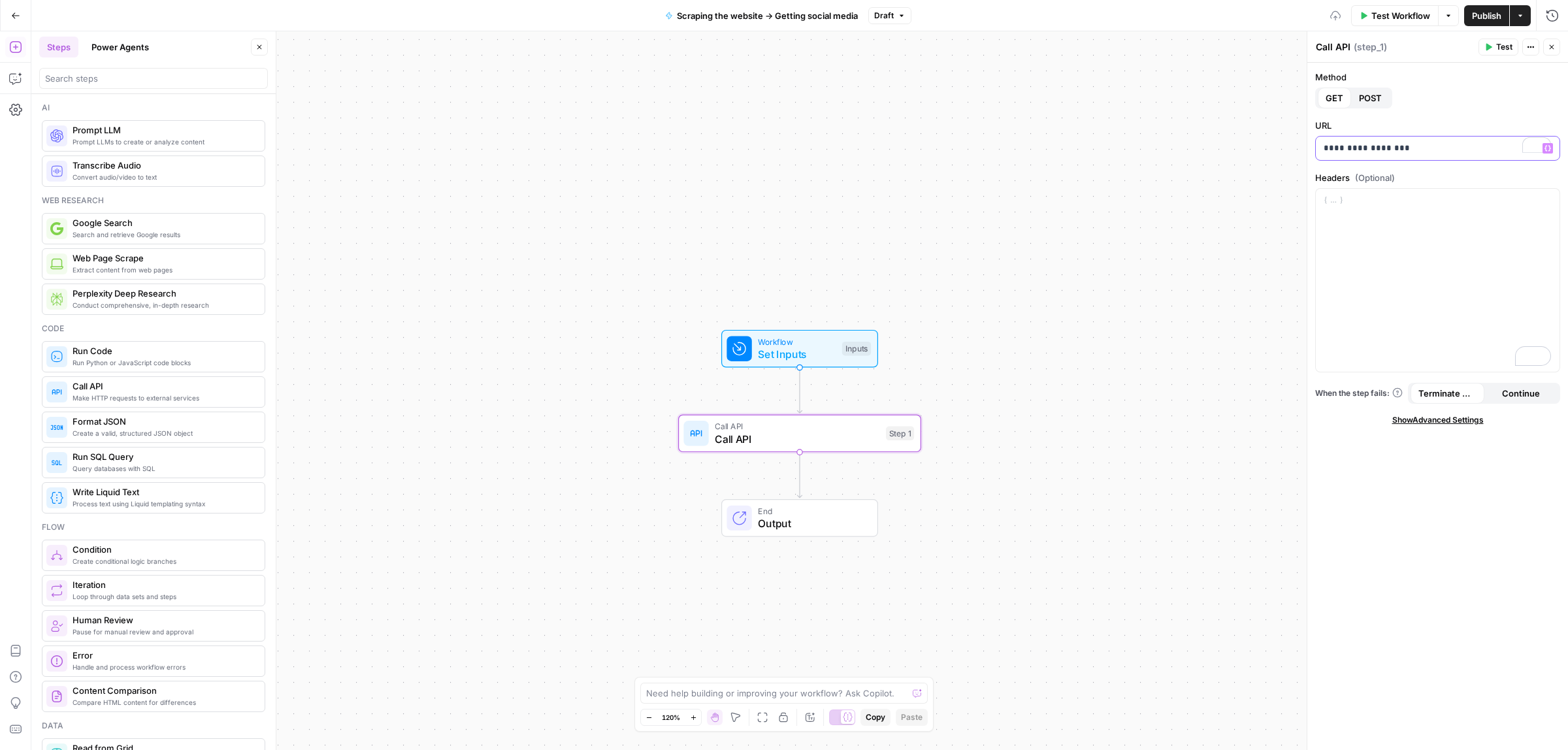
click at [1548, 148] on icon "button" at bounding box center [1547, 148] width 7 height 7
click at [895, 203] on button "Select variable Final Domain" at bounding box center [937, 197] width 163 height 21
click at [1376, 203] on p "To enrich screen reader interactions, please activate Accessibility in Grammarl…" at bounding box center [1437, 200] width 228 height 13
click at [1374, 272] on div "To enrich screen reader interactions, please activate Accessibility in Grammarl…" at bounding box center [1437, 280] width 243 height 183
click at [1377, 231] on p "**********" at bounding box center [1437, 214] width 228 height 39
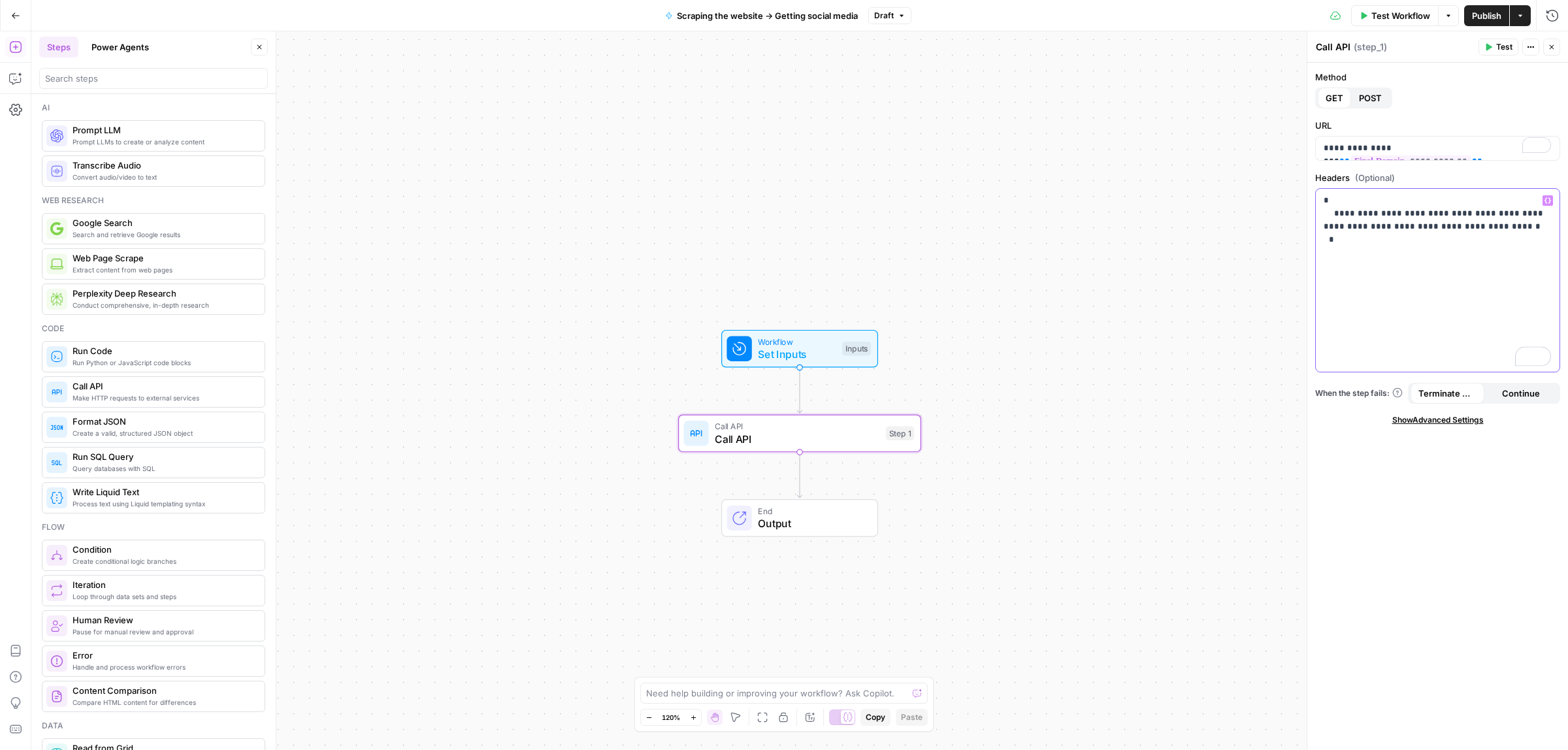
click at [1382, 271] on div "**********" at bounding box center [1437, 280] width 243 height 183
click at [1497, 47] on span "Test" at bounding box center [1504, 47] width 17 height 12
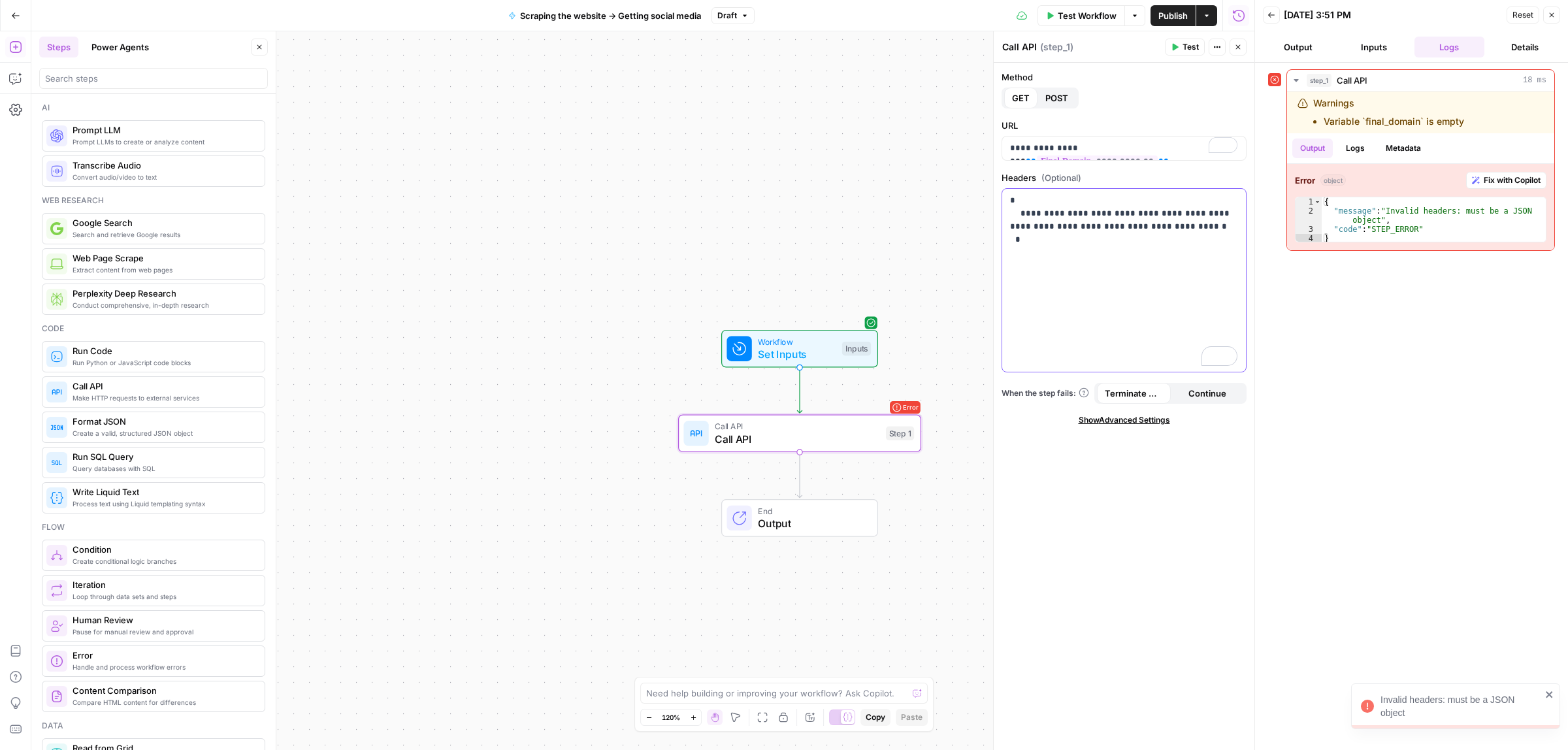
click at [1137, 248] on p "**********" at bounding box center [1124, 227] width 228 height 66
click at [1185, 46] on span "Test" at bounding box center [1191, 47] width 17 height 12
click at [1361, 147] on button "Logs" at bounding box center [1355, 148] width 34 height 20
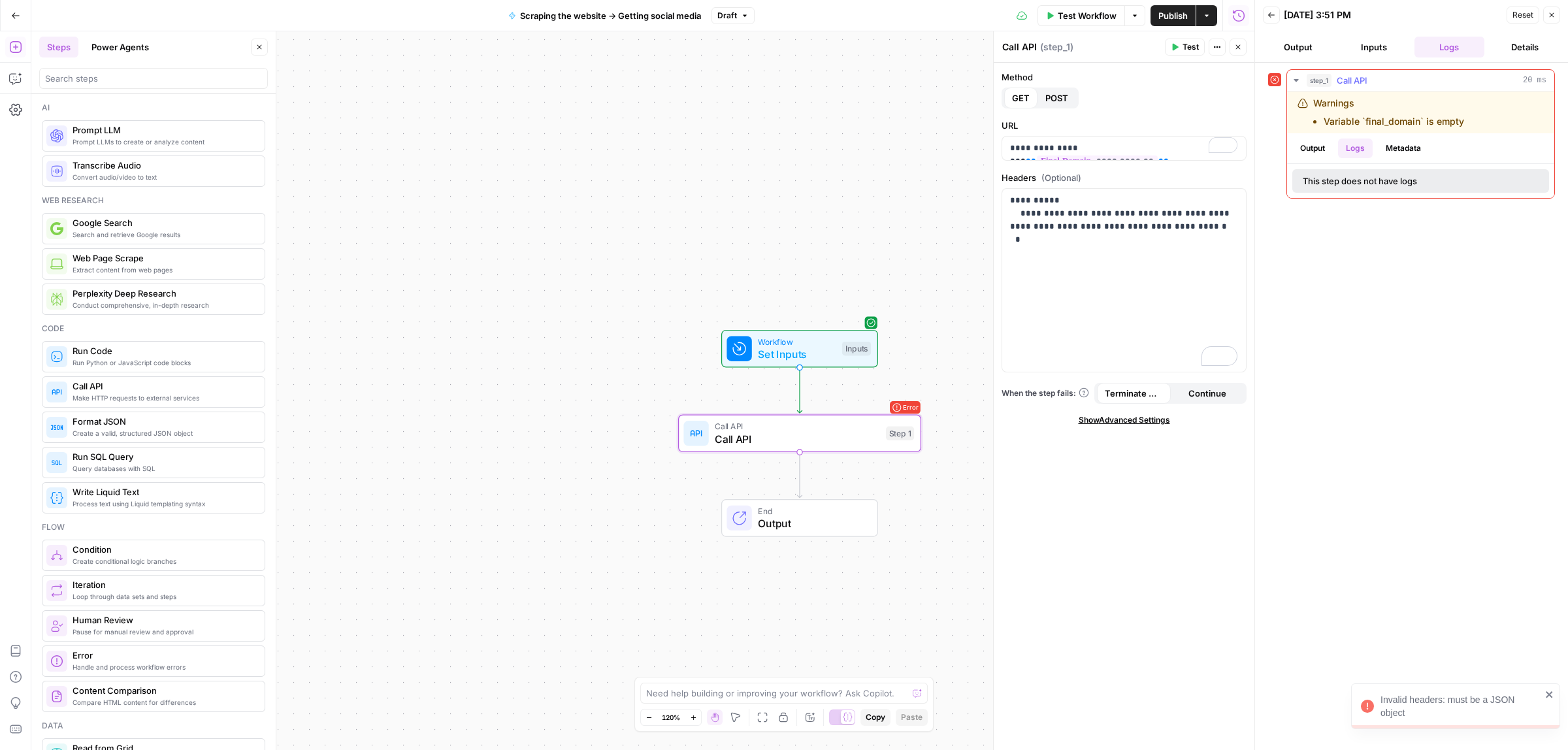
click at [1397, 147] on button "Metadata" at bounding box center [1404, 148] width 51 height 20
click at [1324, 147] on button "Output" at bounding box center [1313, 148] width 40 height 20
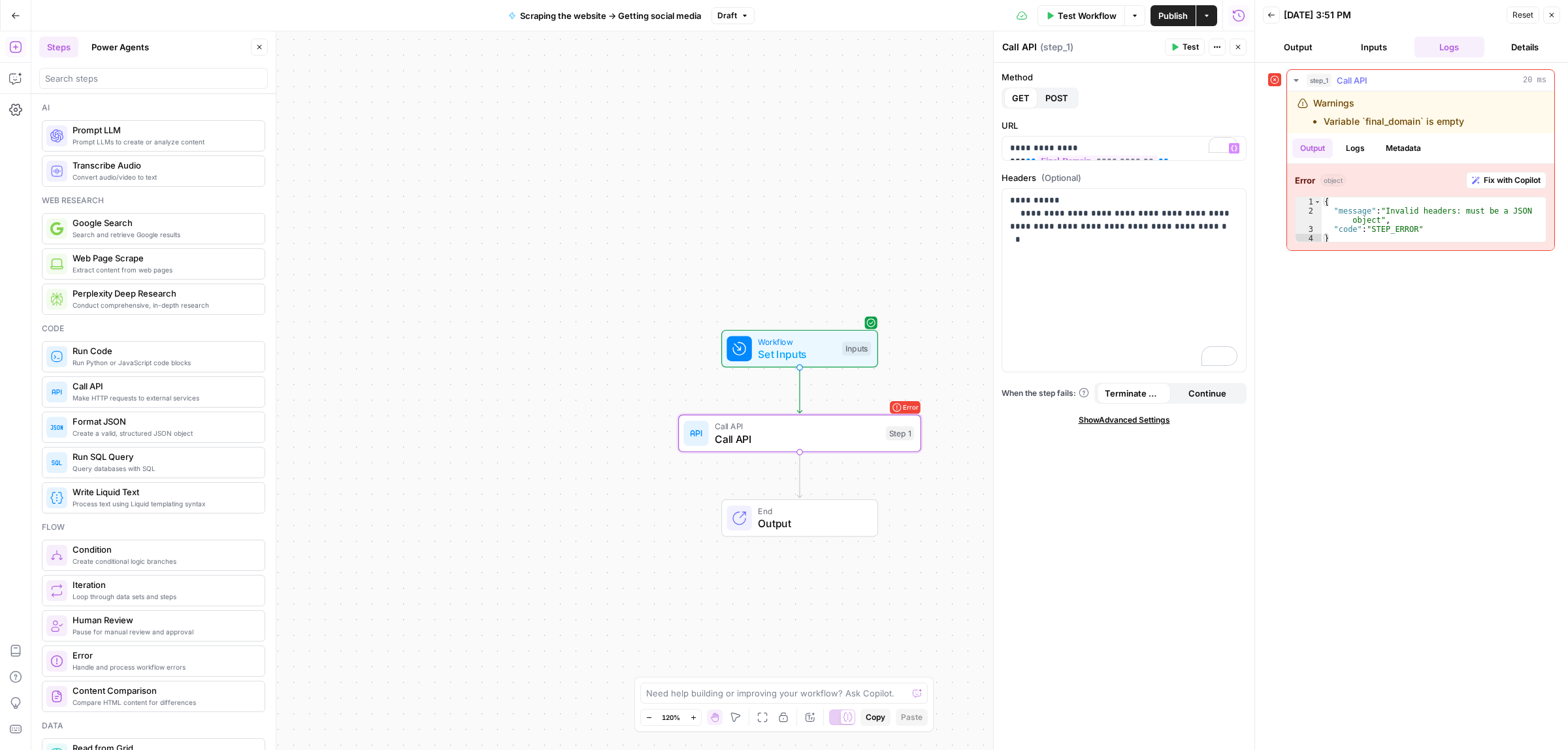
click at [1364, 145] on button "Logs" at bounding box center [1355, 148] width 34 height 20
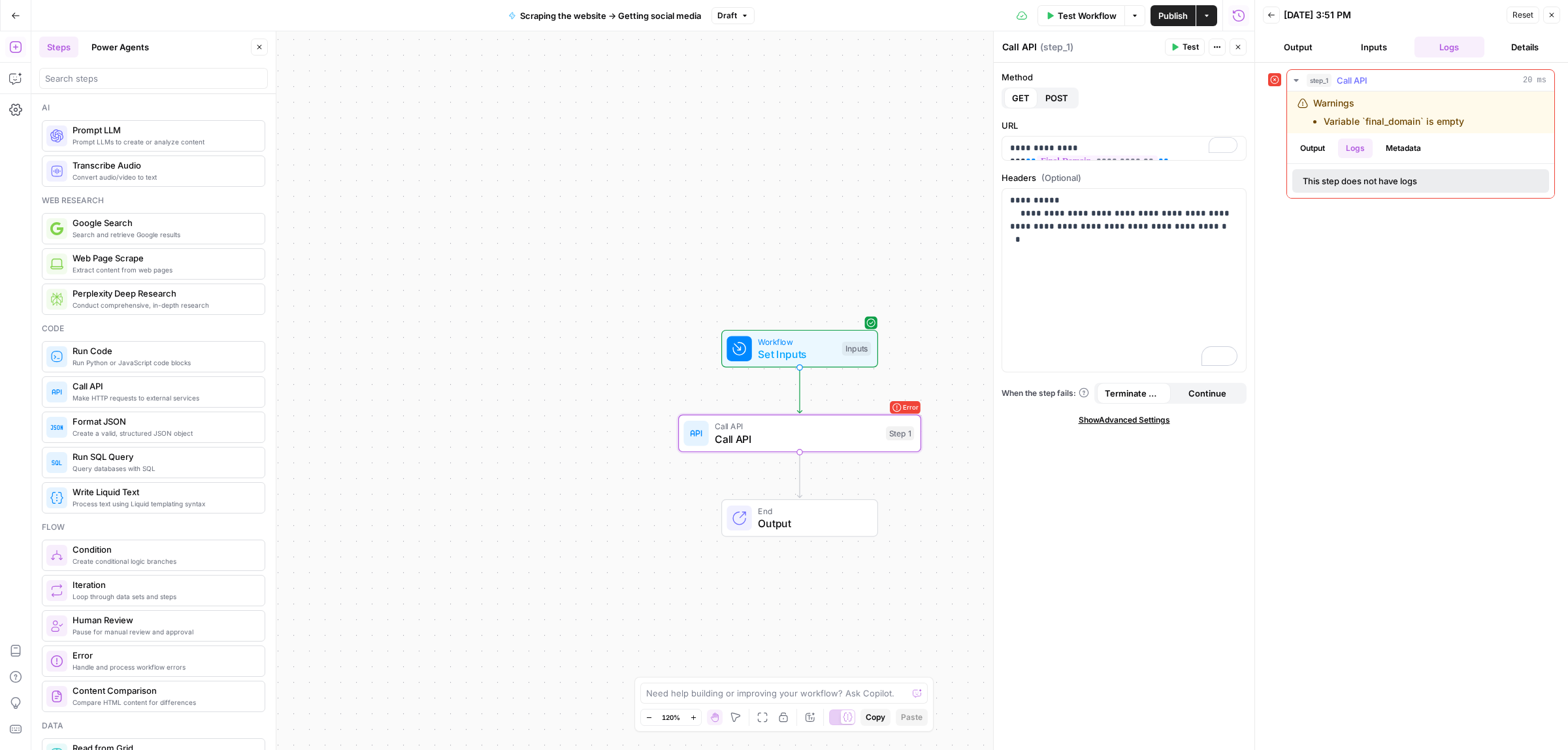
click at [1325, 147] on button "Output" at bounding box center [1313, 148] width 40 height 20
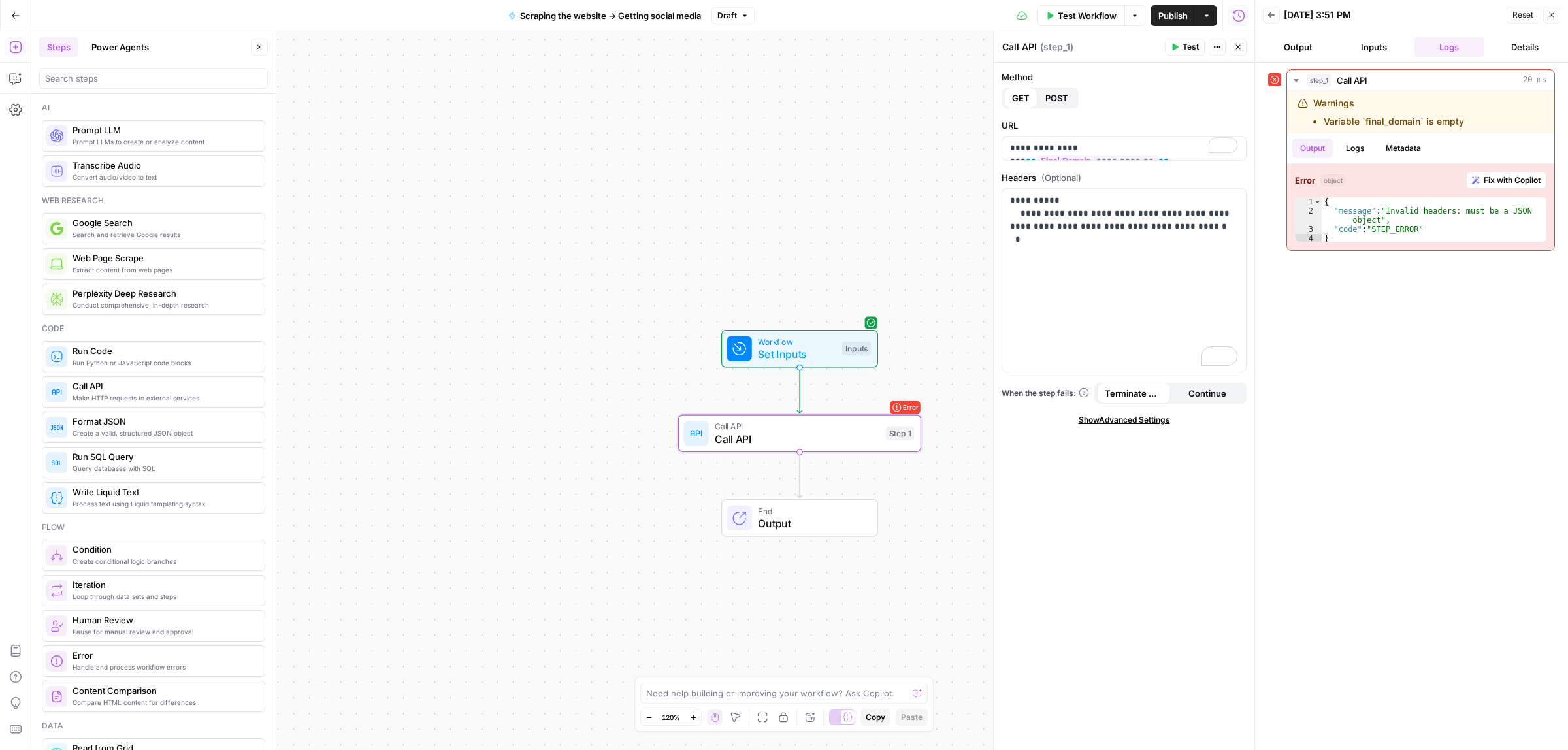
click at [1368, 214] on div "{ "message" : "Invalid headers: must be a JSON object" , "code" : "STEP_ERROR" }" at bounding box center [1433, 229] width 224 height 64
type textarea "**********"
click at [1193, 228] on p "**********" at bounding box center [1124, 227] width 228 height 66
click at [1179, 40] on button "Test" at bounding box center [1185, 46] width 40 height 17
click at [1137, 231] on p "**********" at bounding box center [1124, 214] width 228 height 39
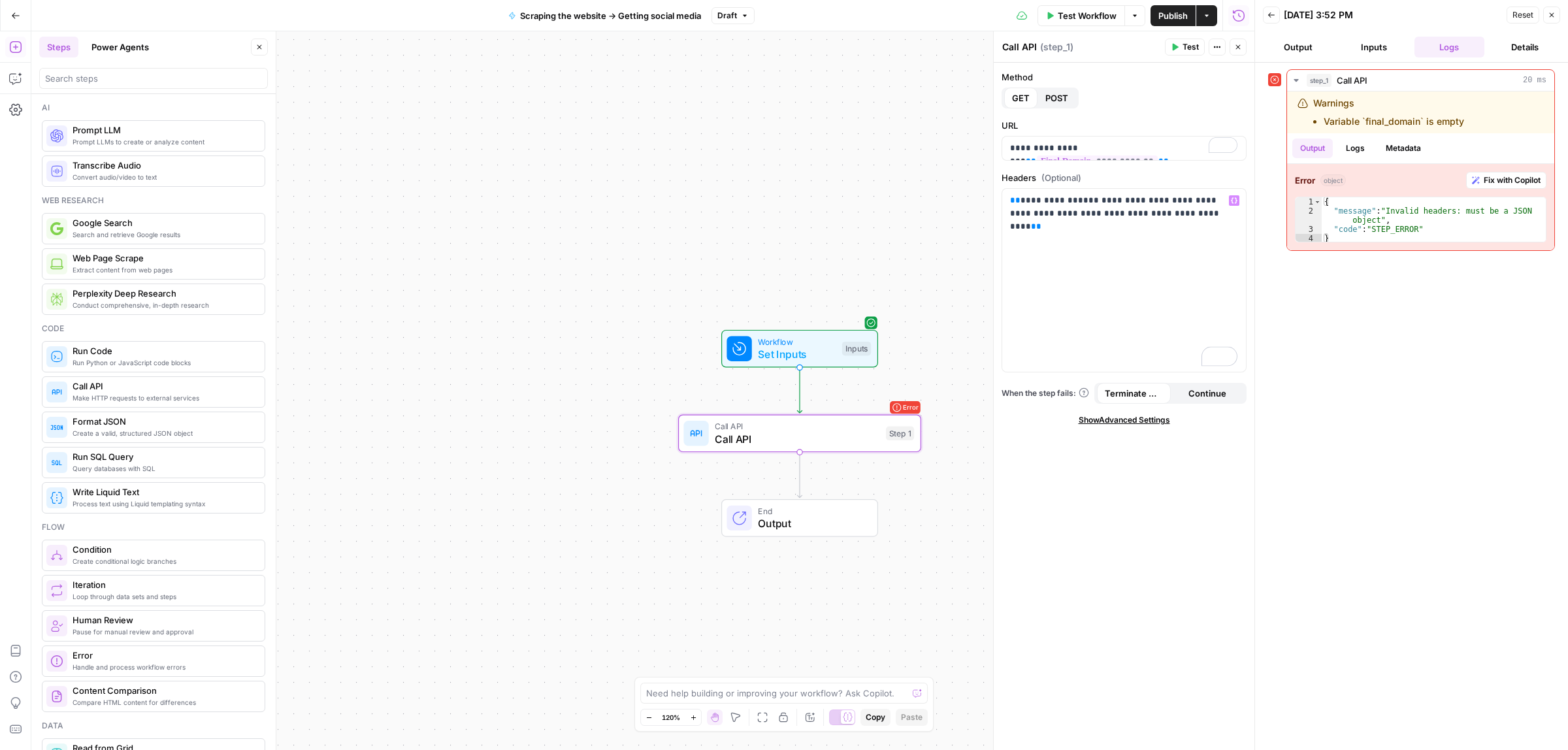
click at [1188, 44] on span "Test" at bounding box center [1191, 47] width 17 height 12
click at [1142, 230] on p "**********" at bounding box center [1124, 214] width 228 height 39
click at [1015, 258] on div "**********" at bounding box center [1124, 280] width 243 height 183
click at [1189, 49] on span "Test" at bounding box center [1191, 47] width 17 height 12
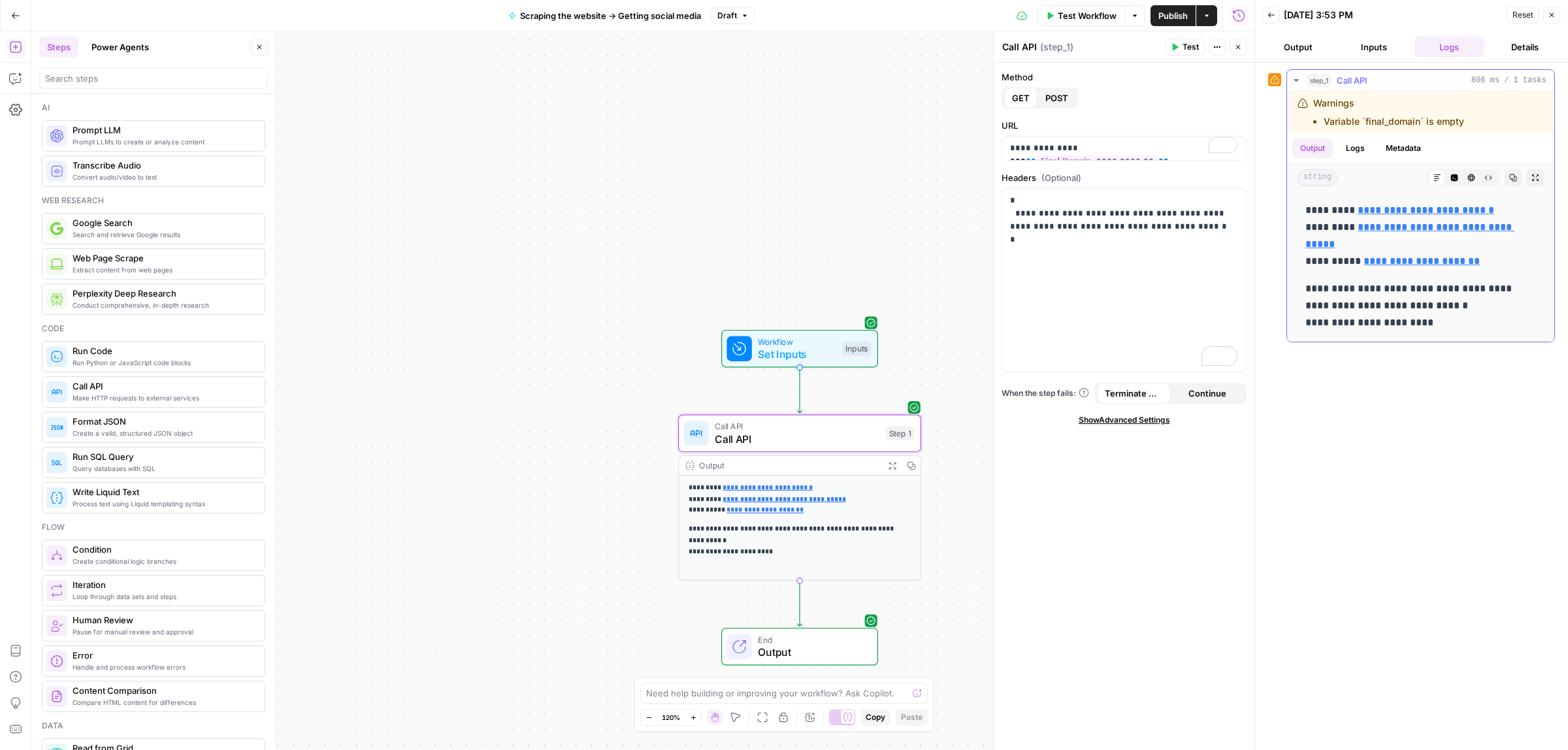
drag, startPoint x: 1371, startPoint y: 285, endPoint x: 1508, endPoint y: 287, distance: 137.0
click at [1508, 287] on p "**********" at bounding box center [1421, 306] width 230 height 51
click at [1426, 305] on p "**********" at bounding box center [1421, 306] width 230 height 51
click at [789, 341] on span "Workflow" at bounding box center [796, 341] width 78 height 13
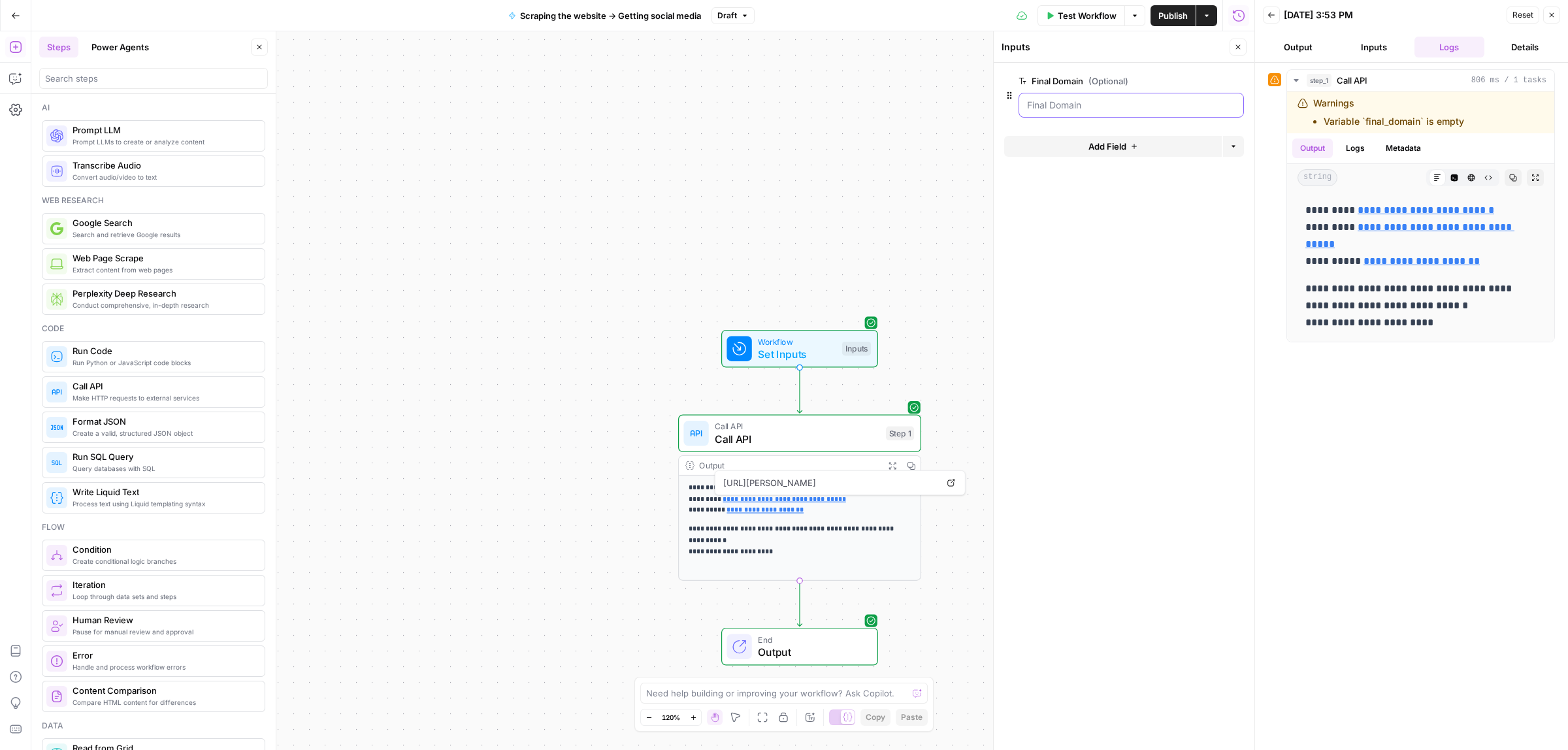
click at [1109, 106] on Domain "Final Domain (Optional)" at bounding box center [1131, 105] width 208 height 13
click at [1084, 109] on Domain "Final Domain (Optional)" at bounding box center [1131, 105] width 208 height 13
click at [1095, 106] on Domain "Final Domain (Optional)" at bounding box center [1131, 105] width 208 height 13
click at [1144, 109] on Domain "Final Domain (Optional)" at bounding box center [1131, 105] width 208 height 13
click at [1054, 13] on button "Test Workflow" at bounding box center [1081, 15] width 87 height 21
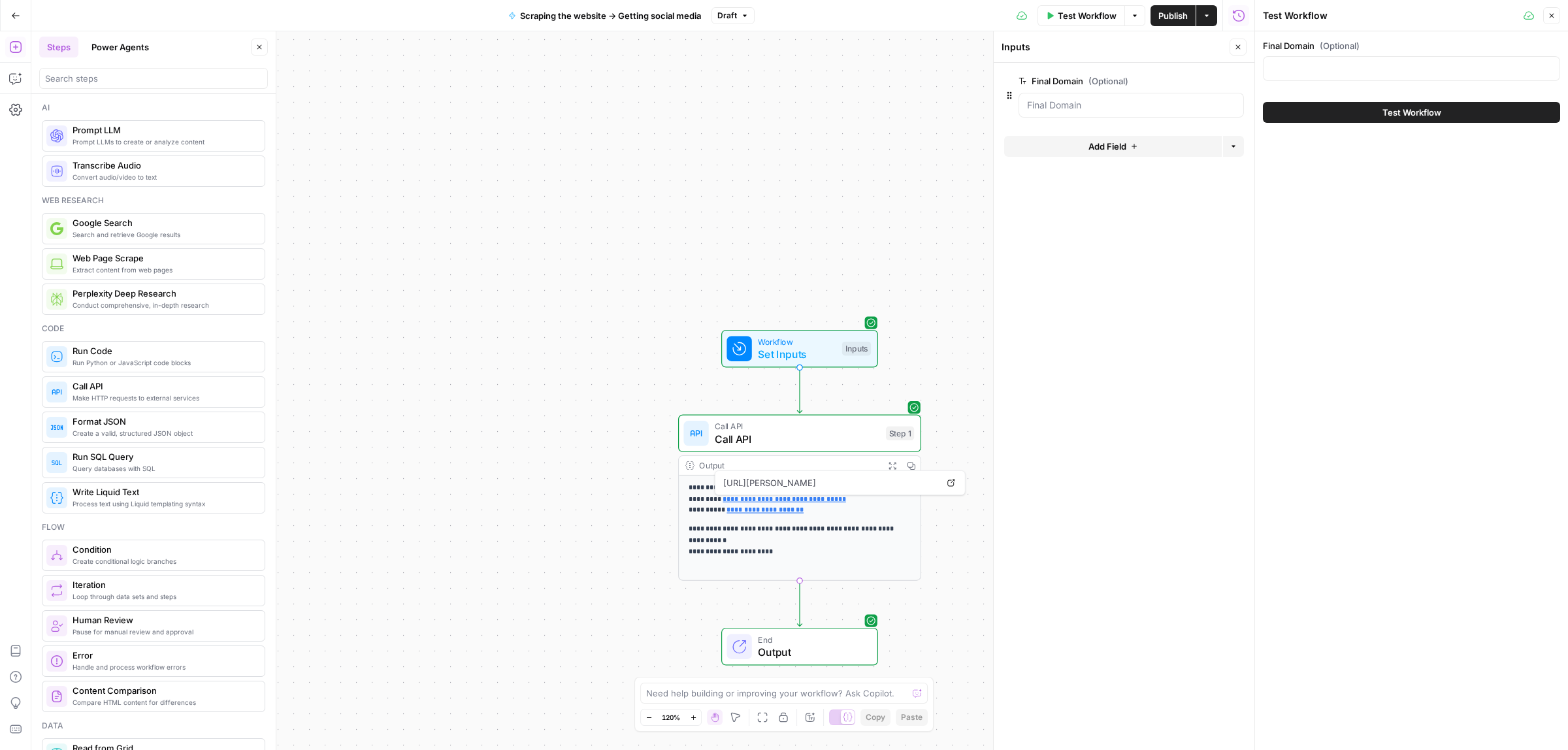
click at [1351, 57] on div at bounding box center [1412, 68] width 297 height 25
paste input "https://reply.io/"
type input "https://reply.io/"
click at [1347, 113] on button "Test Workflow" at bounding box center [1412, 112] width 297 height 21
click at [1405, 110] on span "Test Workflow" at bounding box center [1412, 112] width 59 height 13
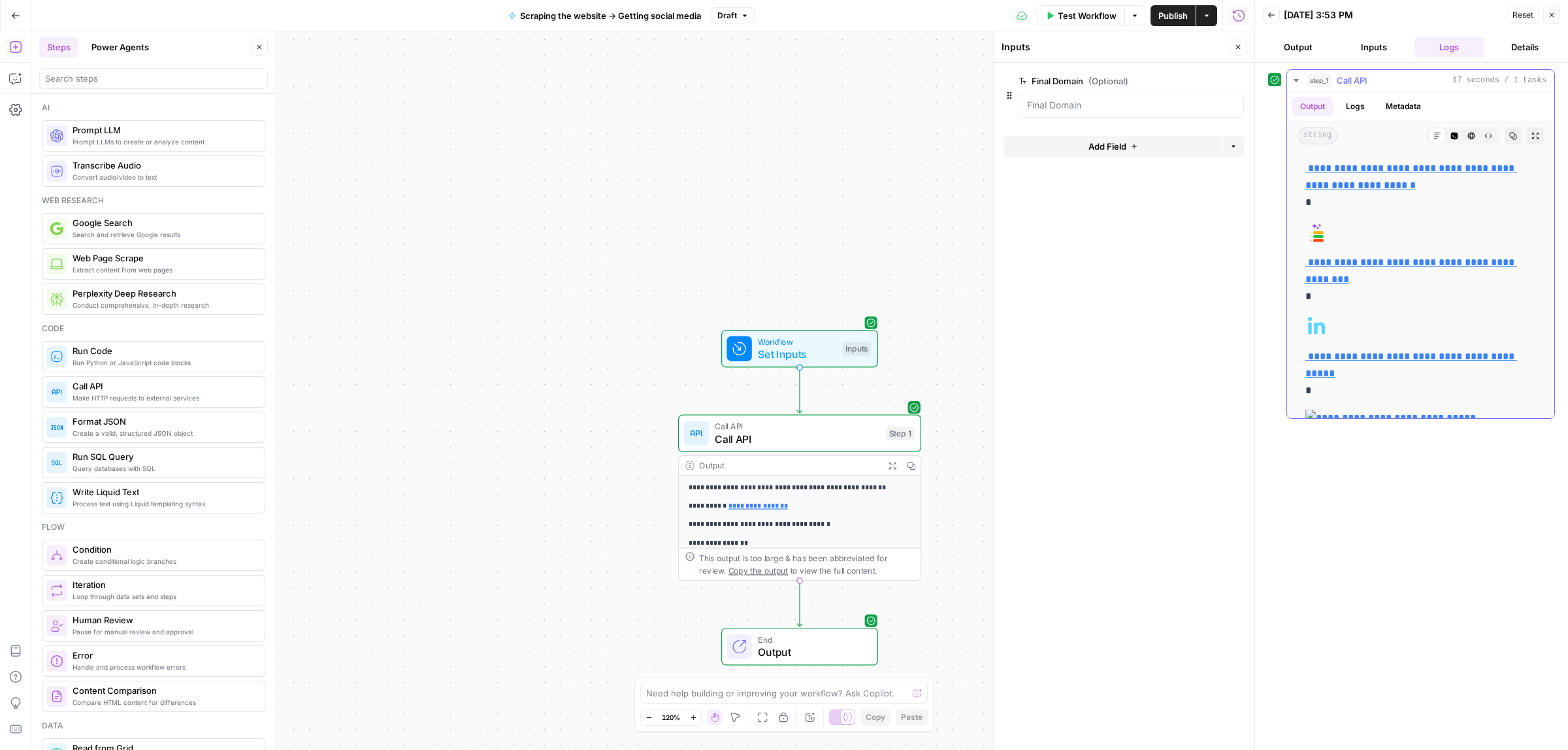
scroll to position [2124, 0]
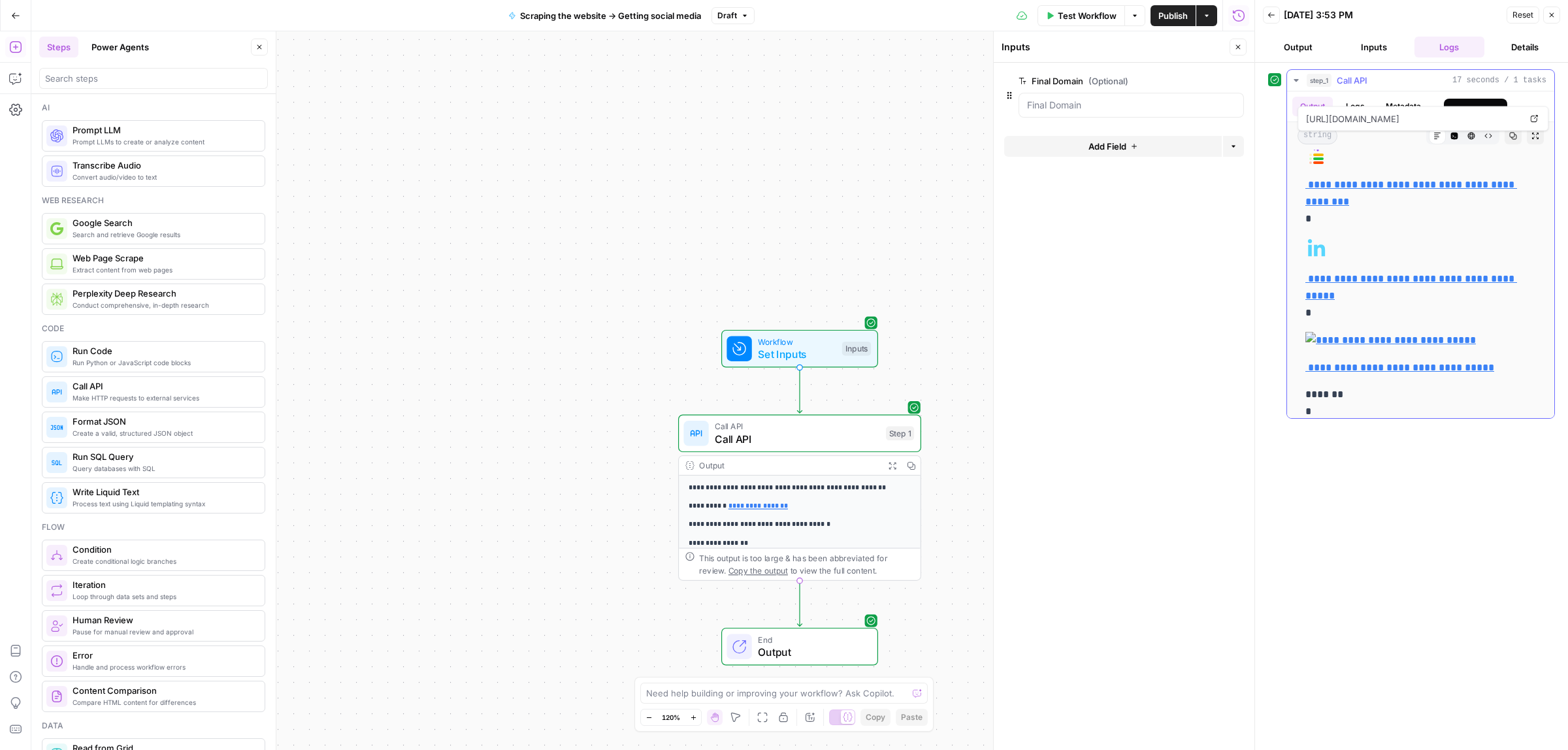
click at [1468, 139] on icon "button" at bounding box center [1472, 135] width 8 height 8
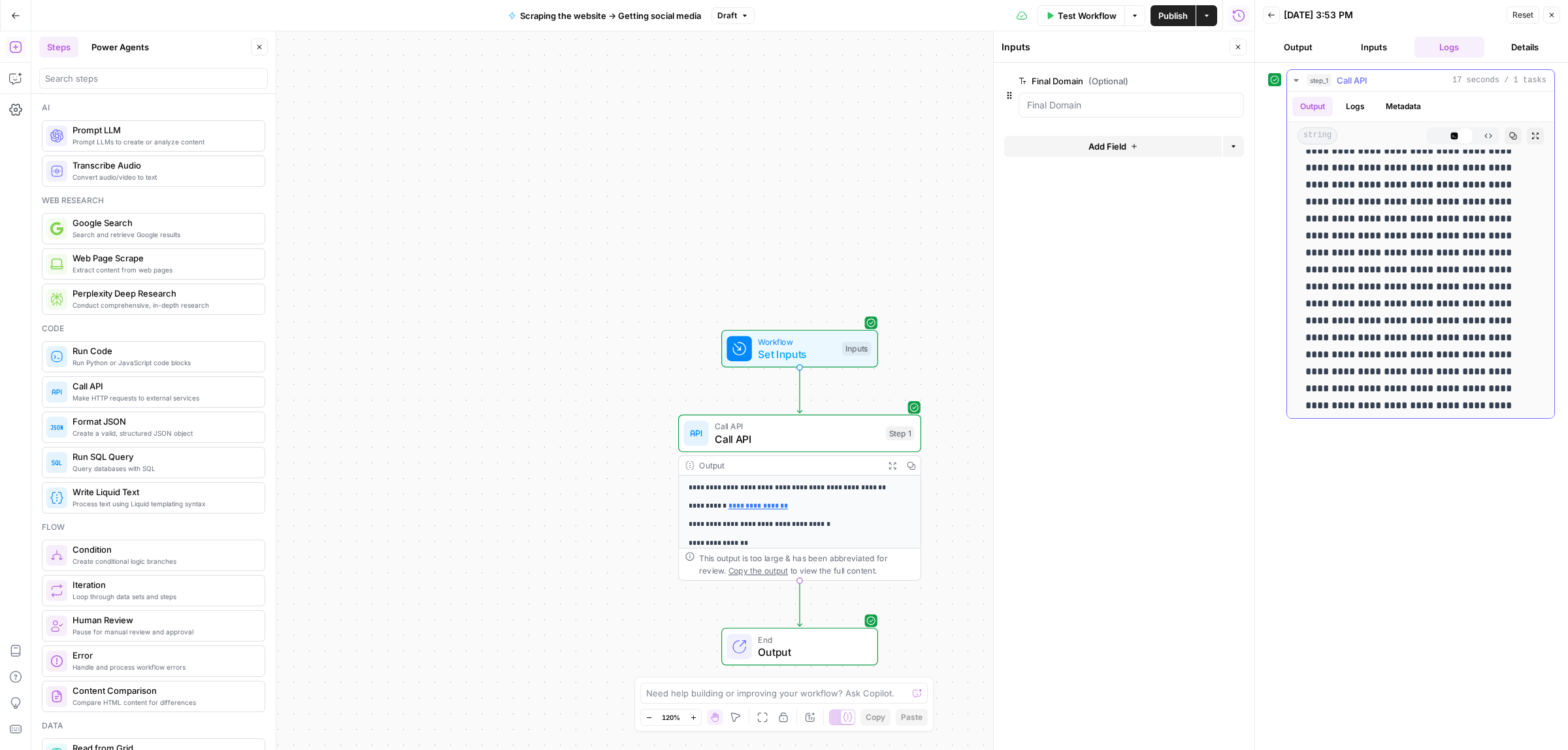
scroll to position [0, 0]
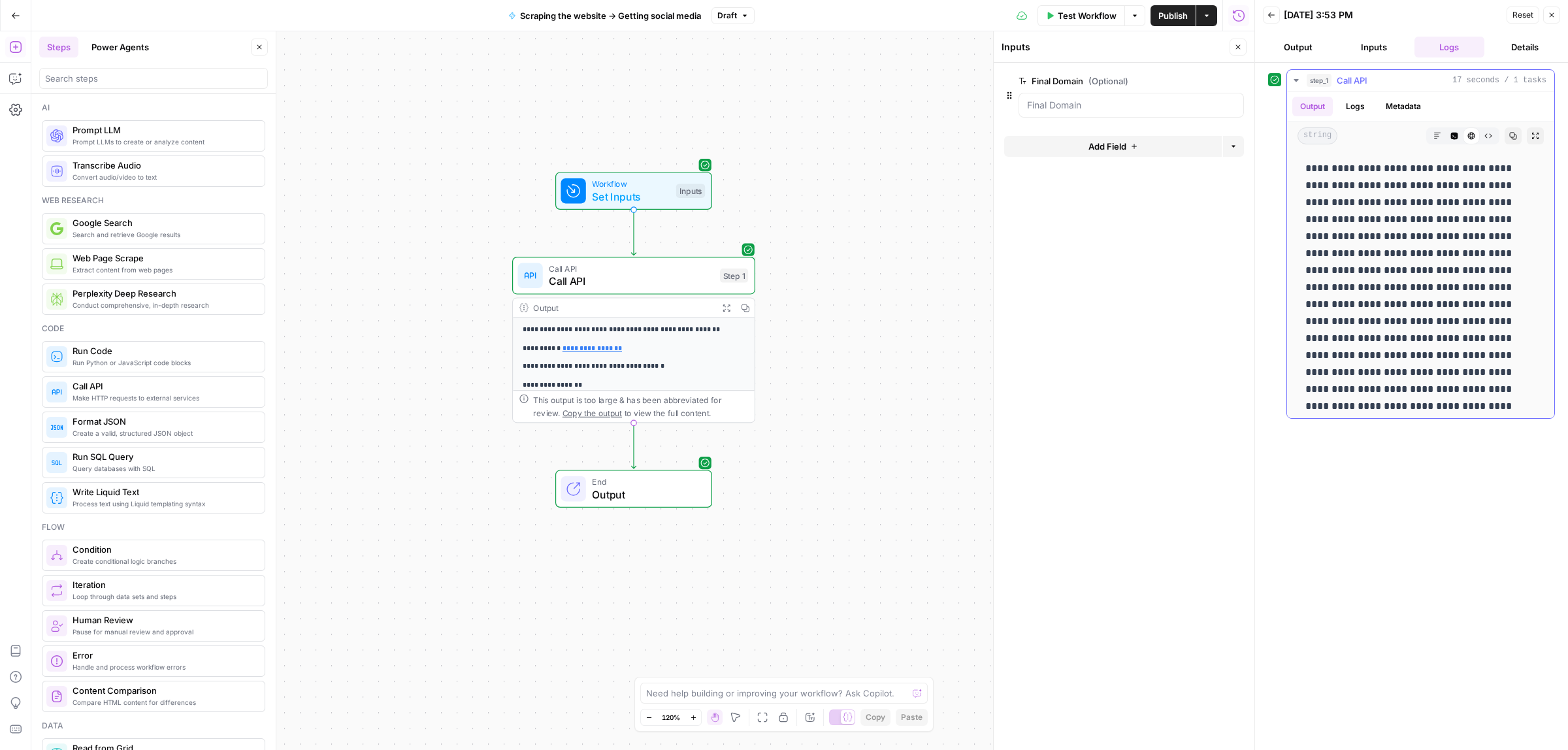
drag, startPoint x: 923, startPoint y: 323, endPoint x: 757, endPoint y: 125, distance: 258.4
click at [1548, 14] on icon "button" at bounding box center [1552, 15] width 8 height 8
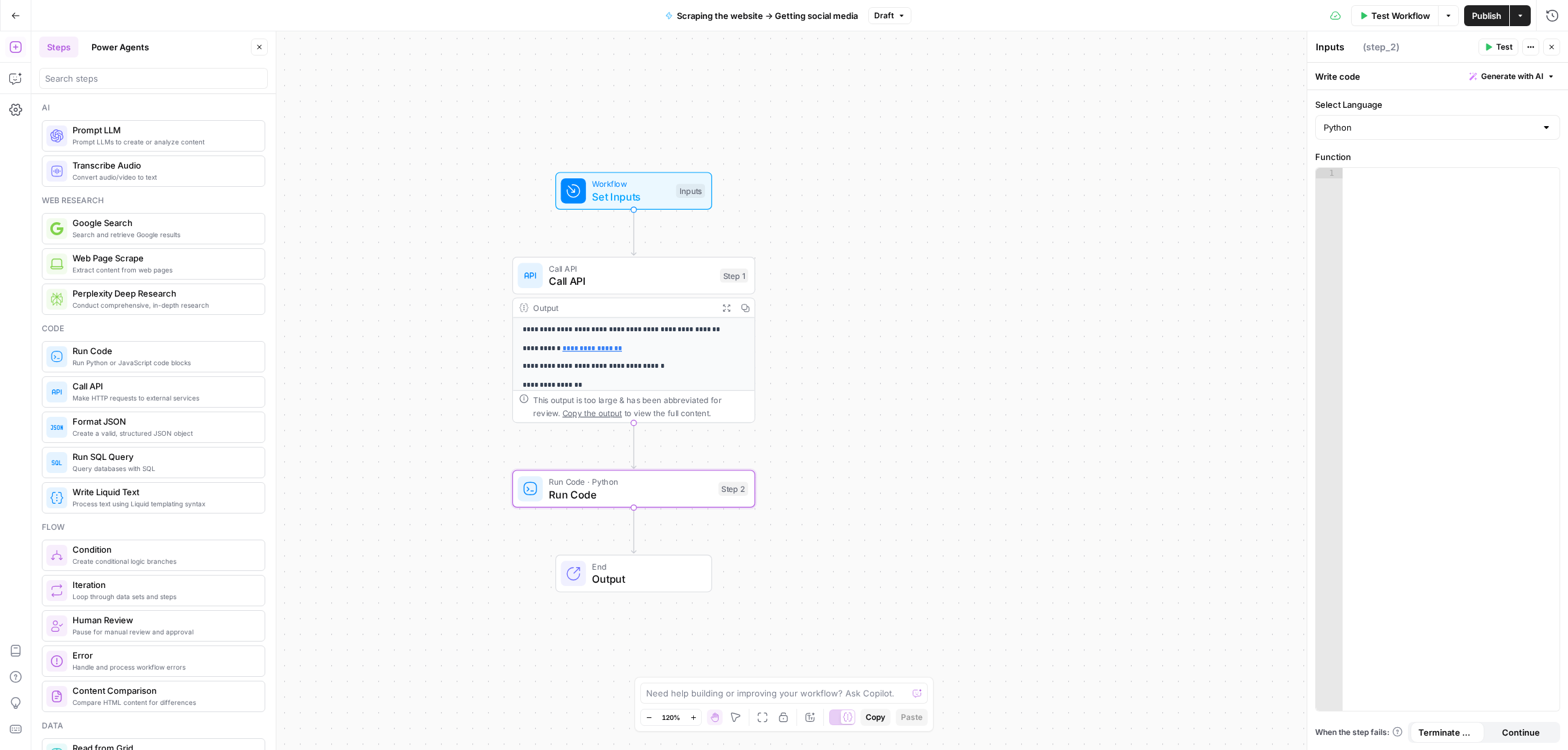
type textarea "Run Code"
click at [581, 492] on span "Run Code" at bounding box center [630, 495] width 163 height 16
click at [1407, 233] on div at bounding box center [1451, 441] width 217 height 546
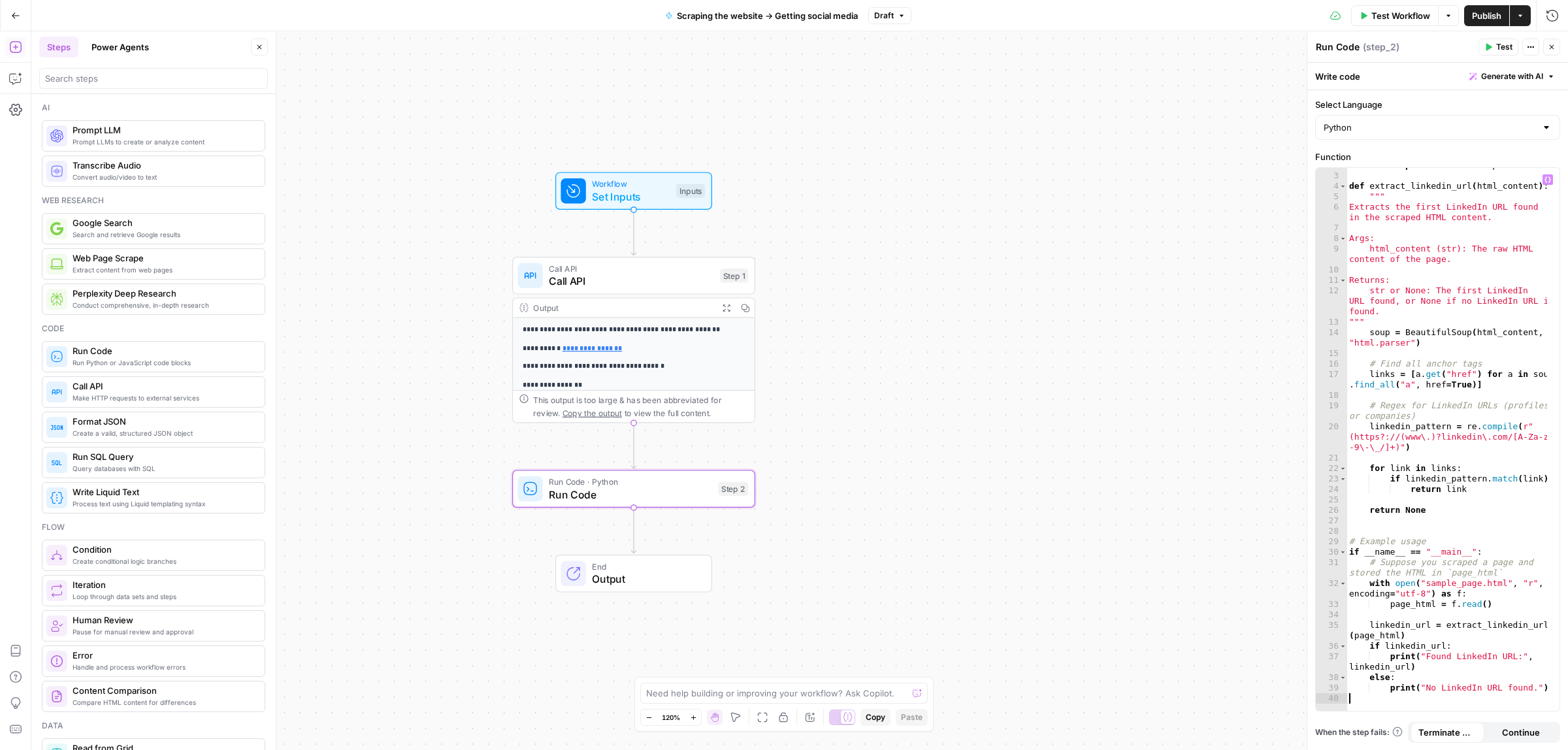
scroll to position [11, 0]
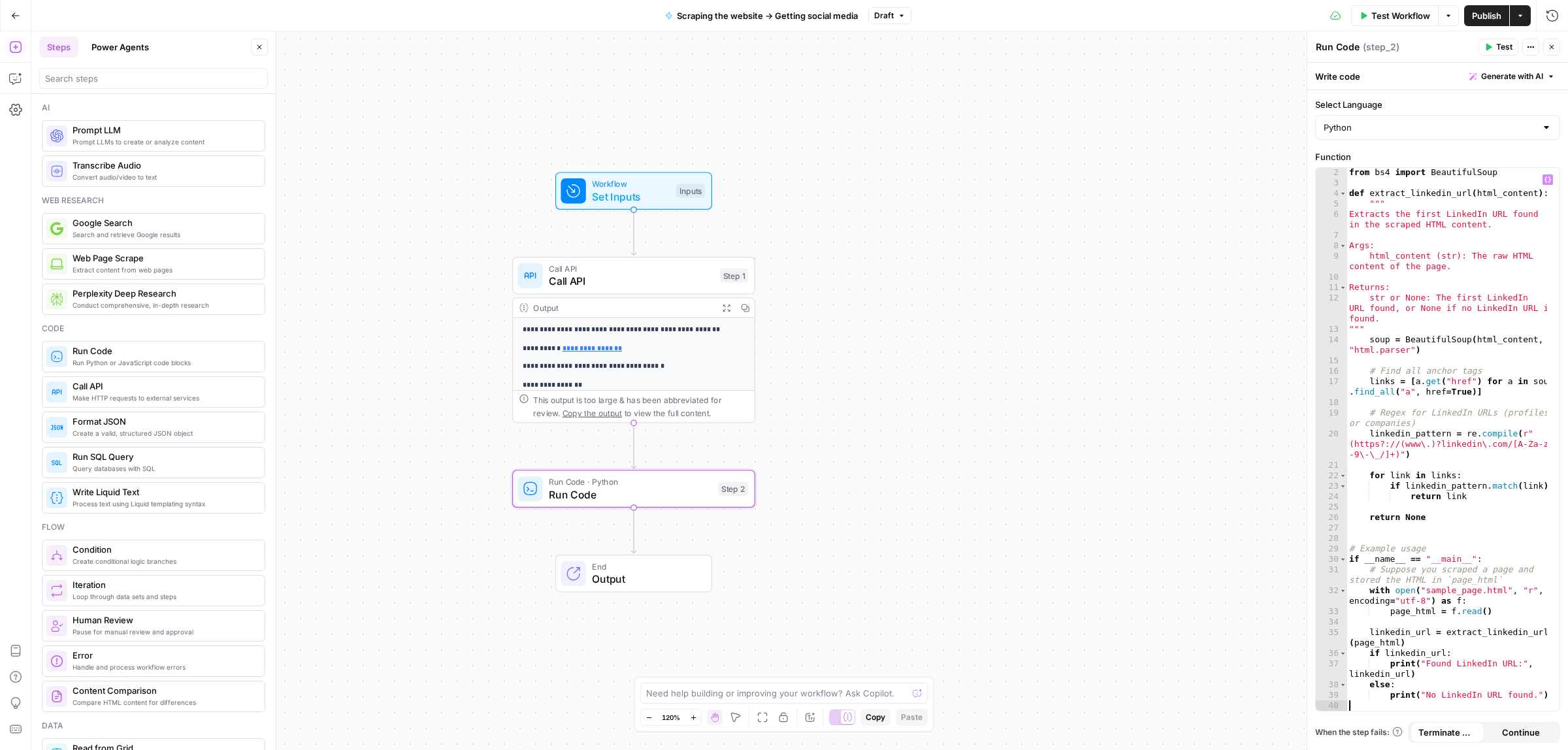
click at [1488, 46] on icon "button" at bounding box center [1489, 47] width 6 height 7
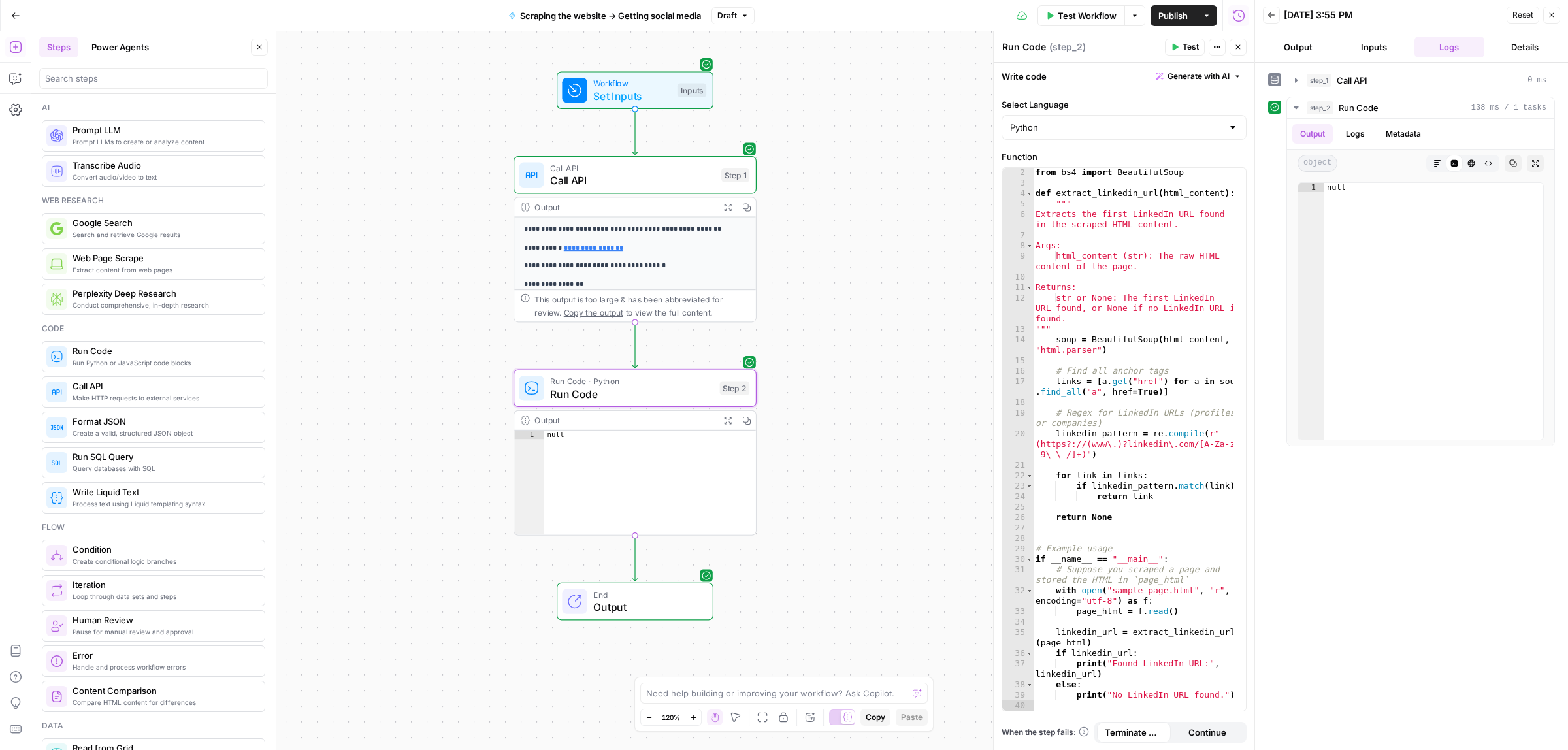
drag, startPoint x: 855, startPoint y: 449, endPoint x: 856, endPoint y: 348, distance: 101.0
click at [1070, 10] on span "Test Workflow" at bounding box center [1088, 15] width 59 height 13
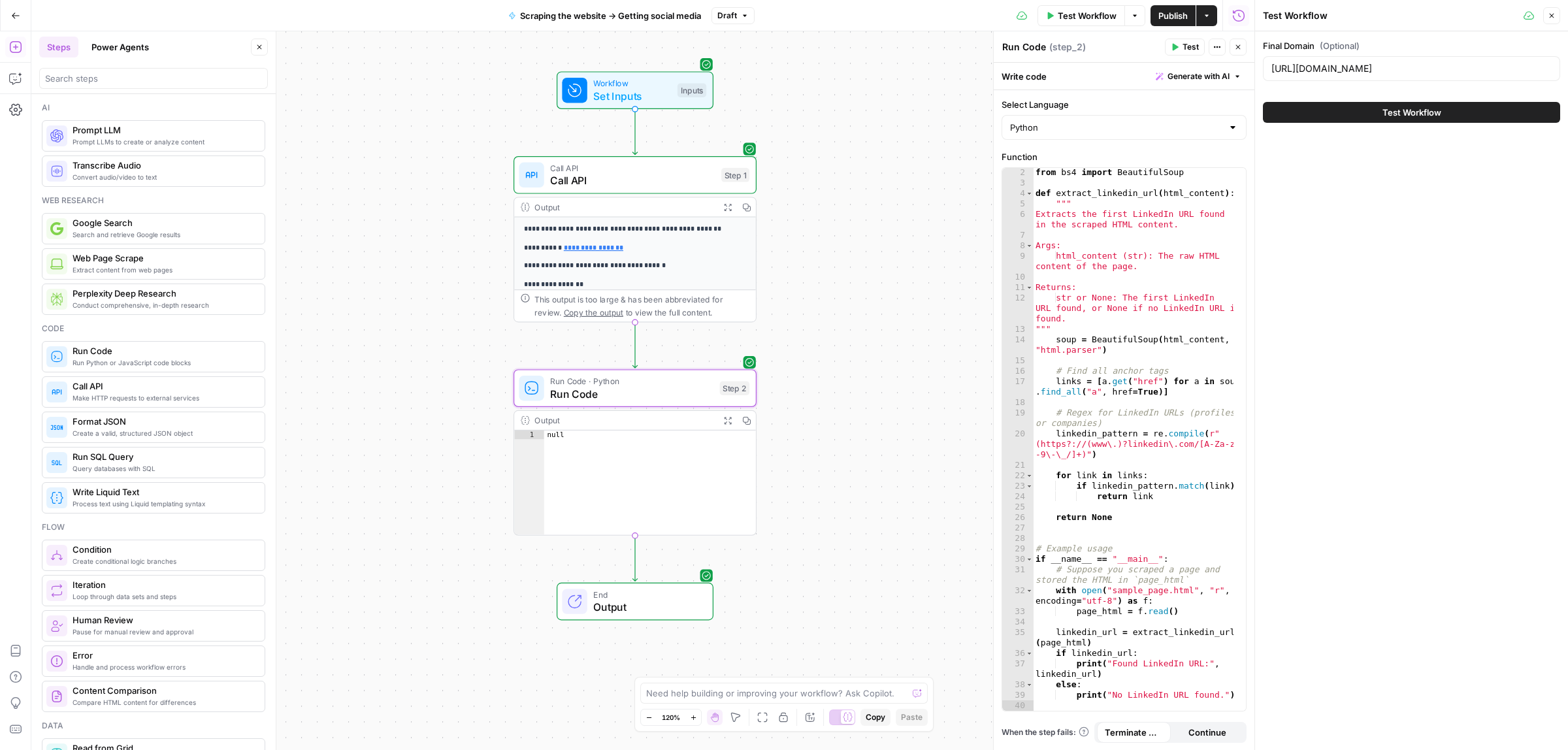
drag, startPoint x: 1363, startPoint y: 82, endPoint x: 1356, endPoint y: 69, distance: 14.8
click at [1363, 80] on div "Final Domain (Optional) https://reply.io/" at bounding box center [1412, 63] width 297 height 47
click at [1356, 69] on input "https://reply.io/" at bounding box center [1412, 68] width 281 height 13
paste input "www.lemlist.com/?r=0"
type input "https://www.lemlist.com/"
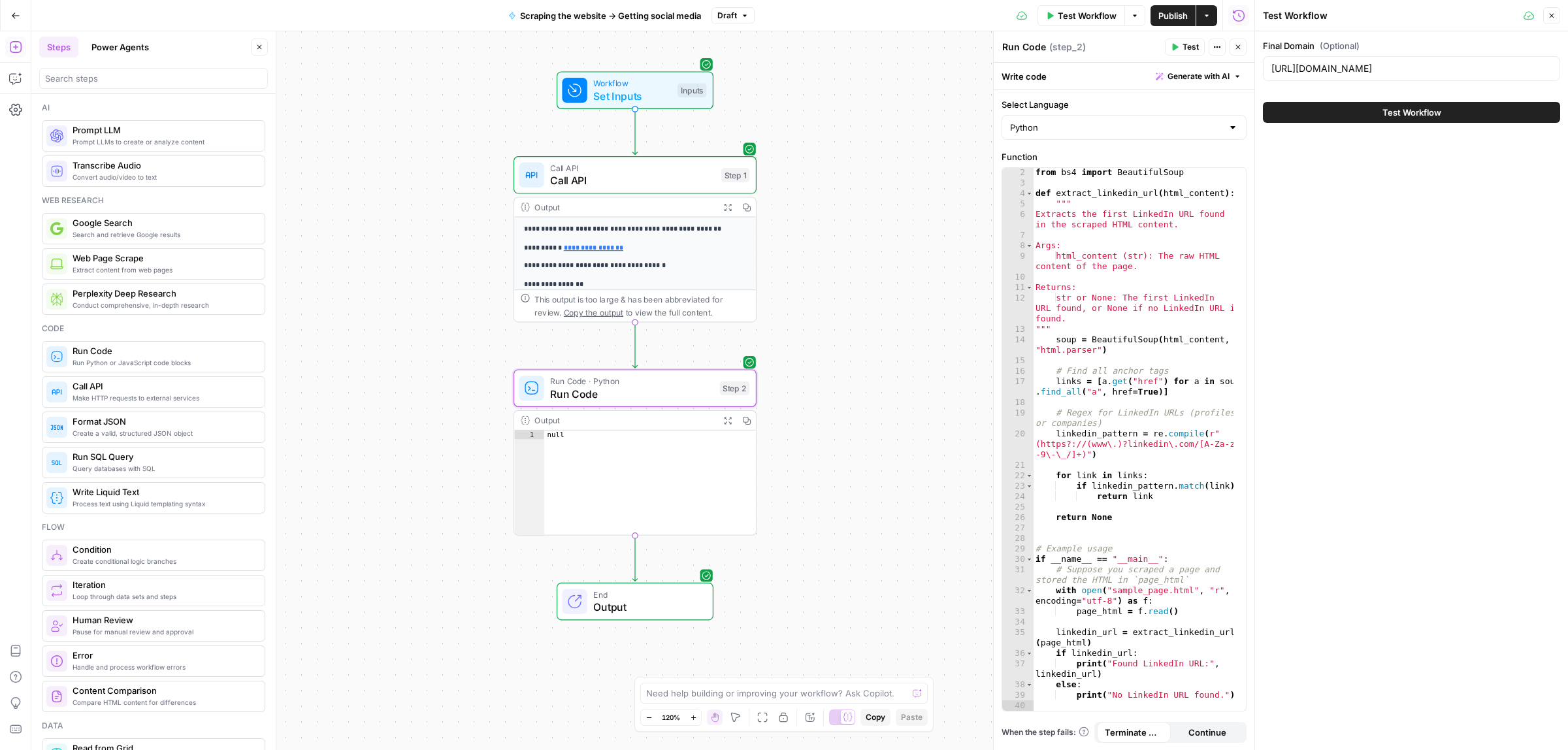
click at [1413, 111] on span "Test Workflow" at bounding box center [1412, 112] width 59 height 13
click at [1388, 113] on span "Test Workflow" at bounding box center [1412, 112] width 59 height 13
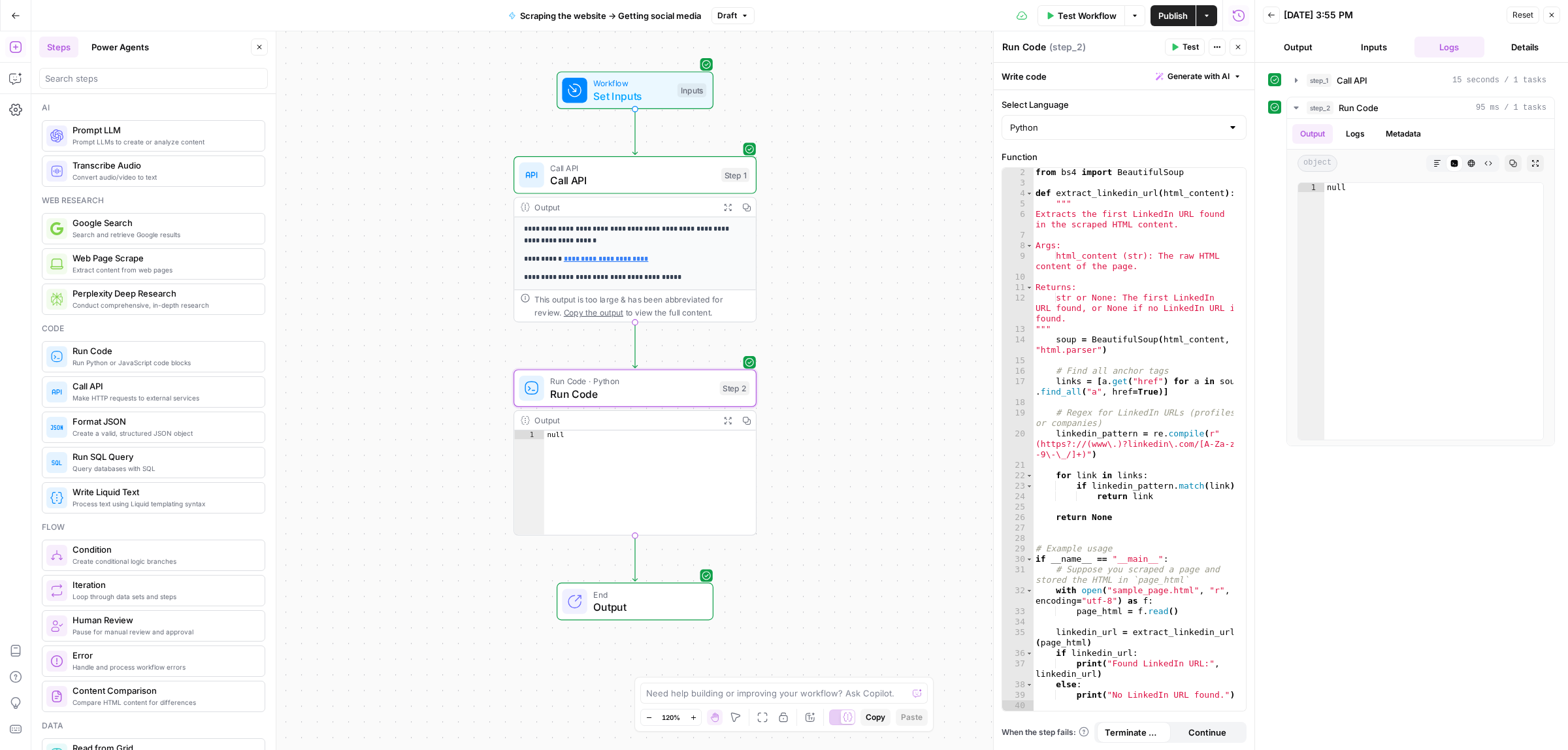
click at [687, 263] on p "**********" at bounding box center [628, 259] width 208 height 12
click at [679, 209] on div "Output" at bounding box center [623, 206] width 179 height 13
click at [730, 203] on icon "button" at bounding box center [728, 206] width 9 height 9
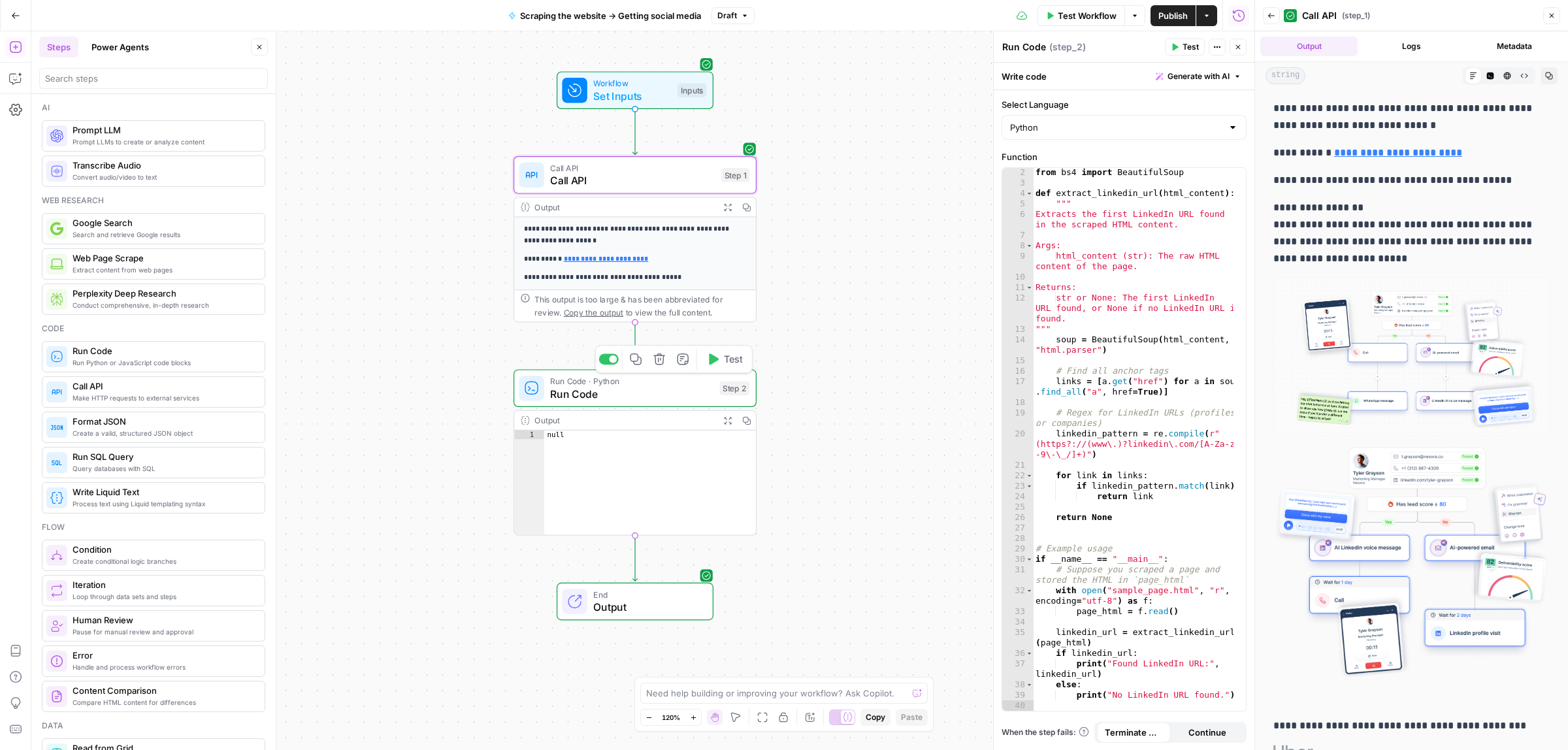
click at [681, 311] on div "This output is too large & has been abbreviated for review. Copy the output to …" at bounding box center [641, 305] width 215 height 25
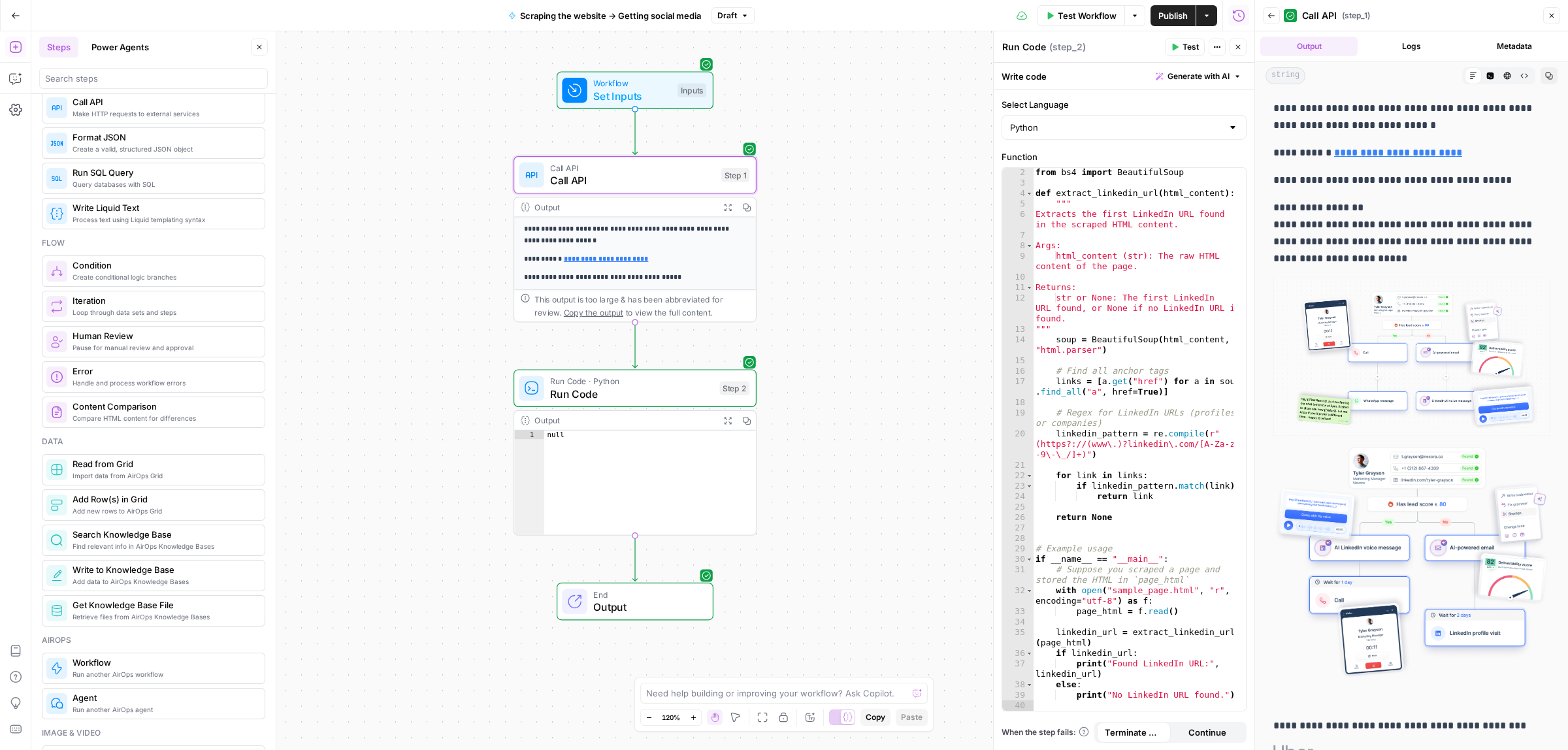
scroll to position [245, 0]
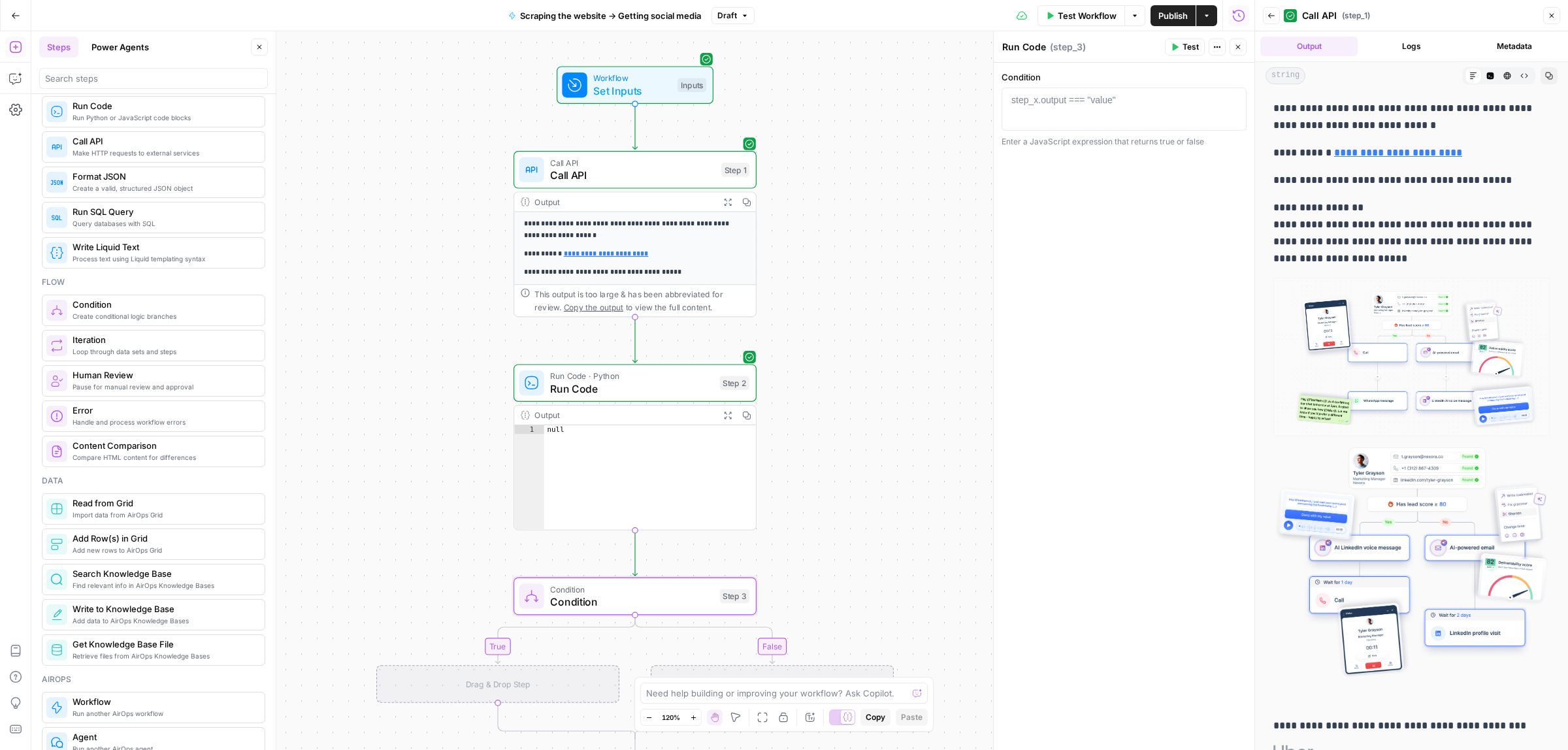
type textarea "Condition"
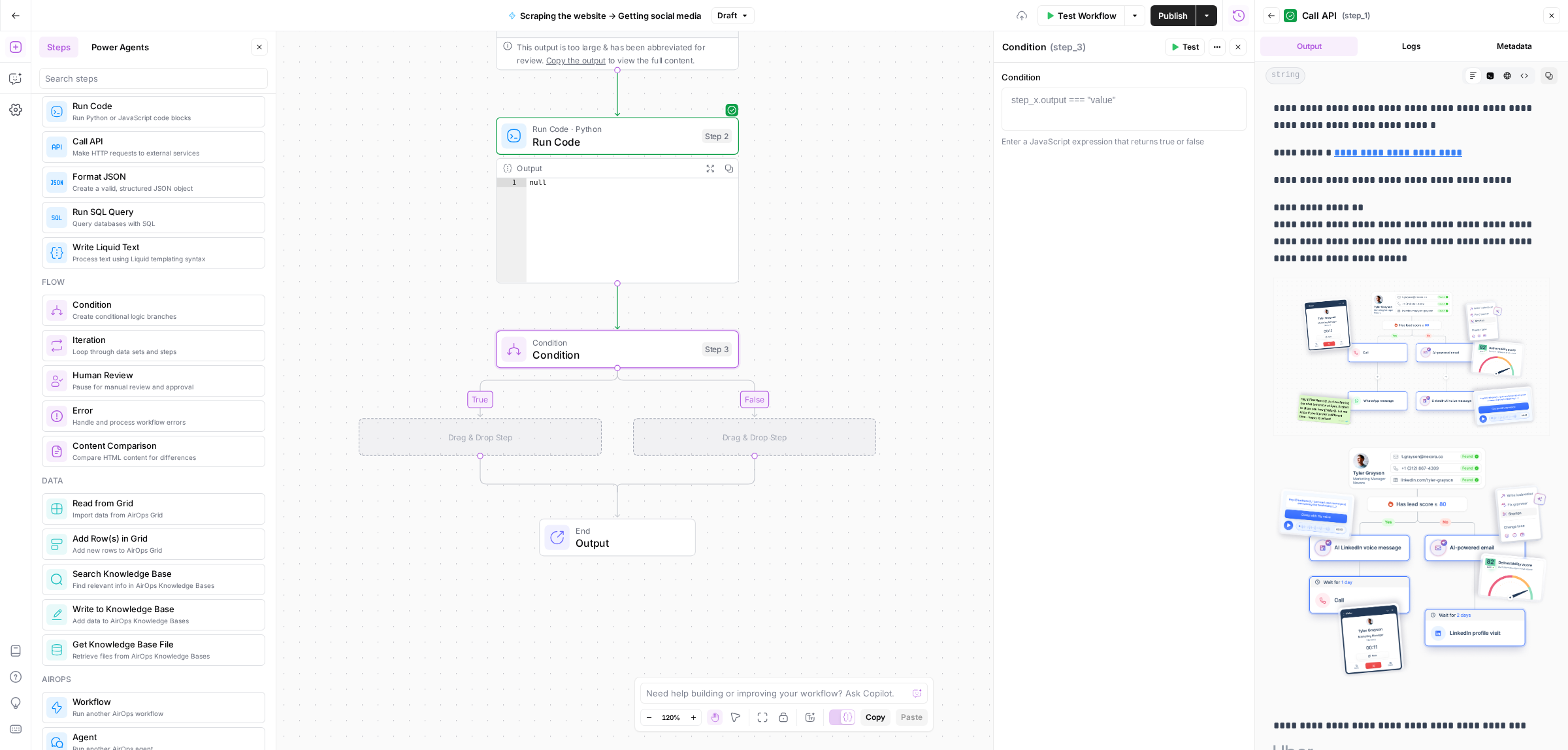
drag, startPoint x: 915, startPoint y: 531, endPoint x: 897, endPoint y: 279, distance: 252.6
click at [511, 429] on div "Drag & Drop Step" at bounding box center [480, 437] width 243 height 38
click at [1093, 110] on div at bounding box center [1124, 119] width 234 height 52
click at [1232, 99] on icon "button" at bounding box center [1233, 100] width 7 height 7
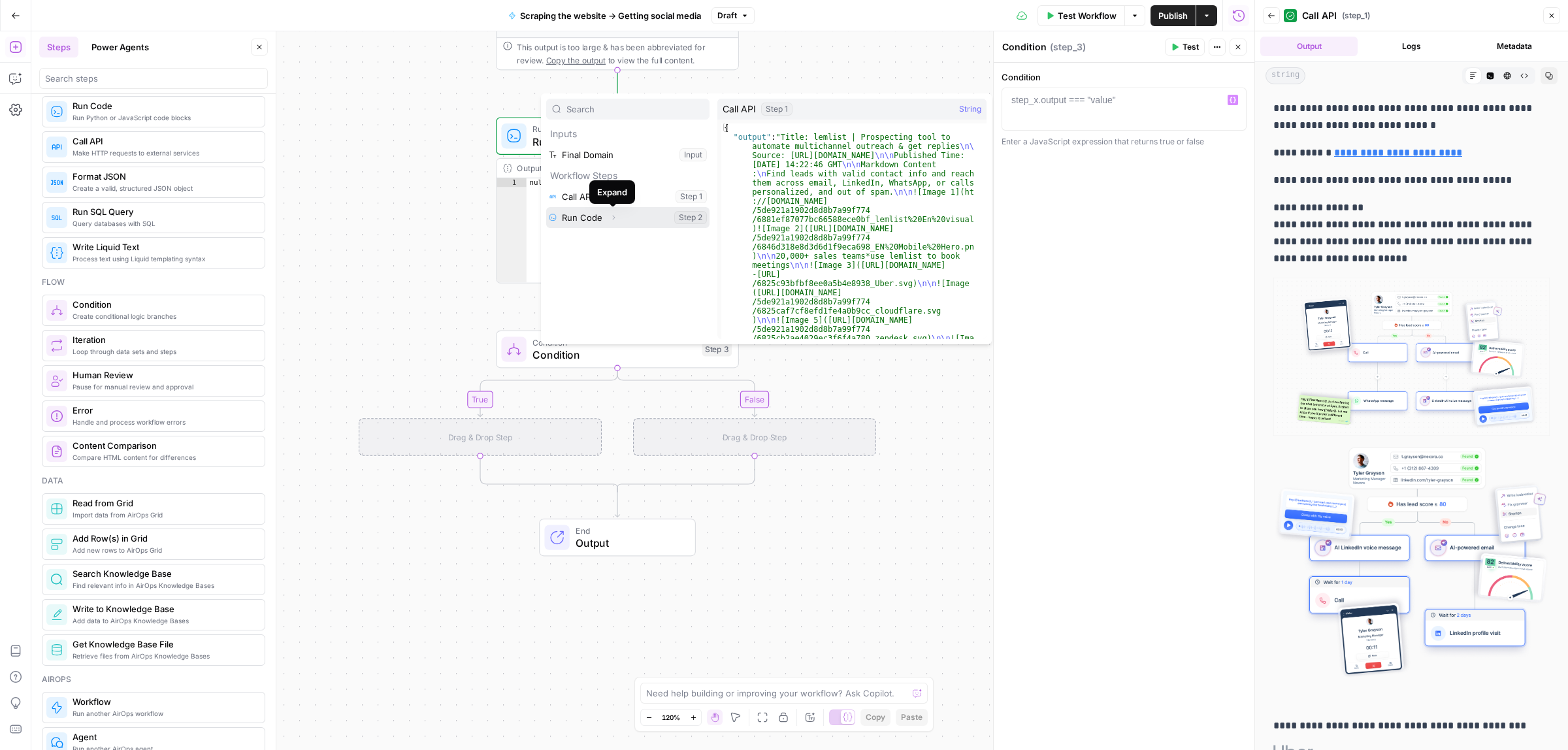
click at [620, 218] on button "Expand" at bounding box center [613, 217] width 17 height 17
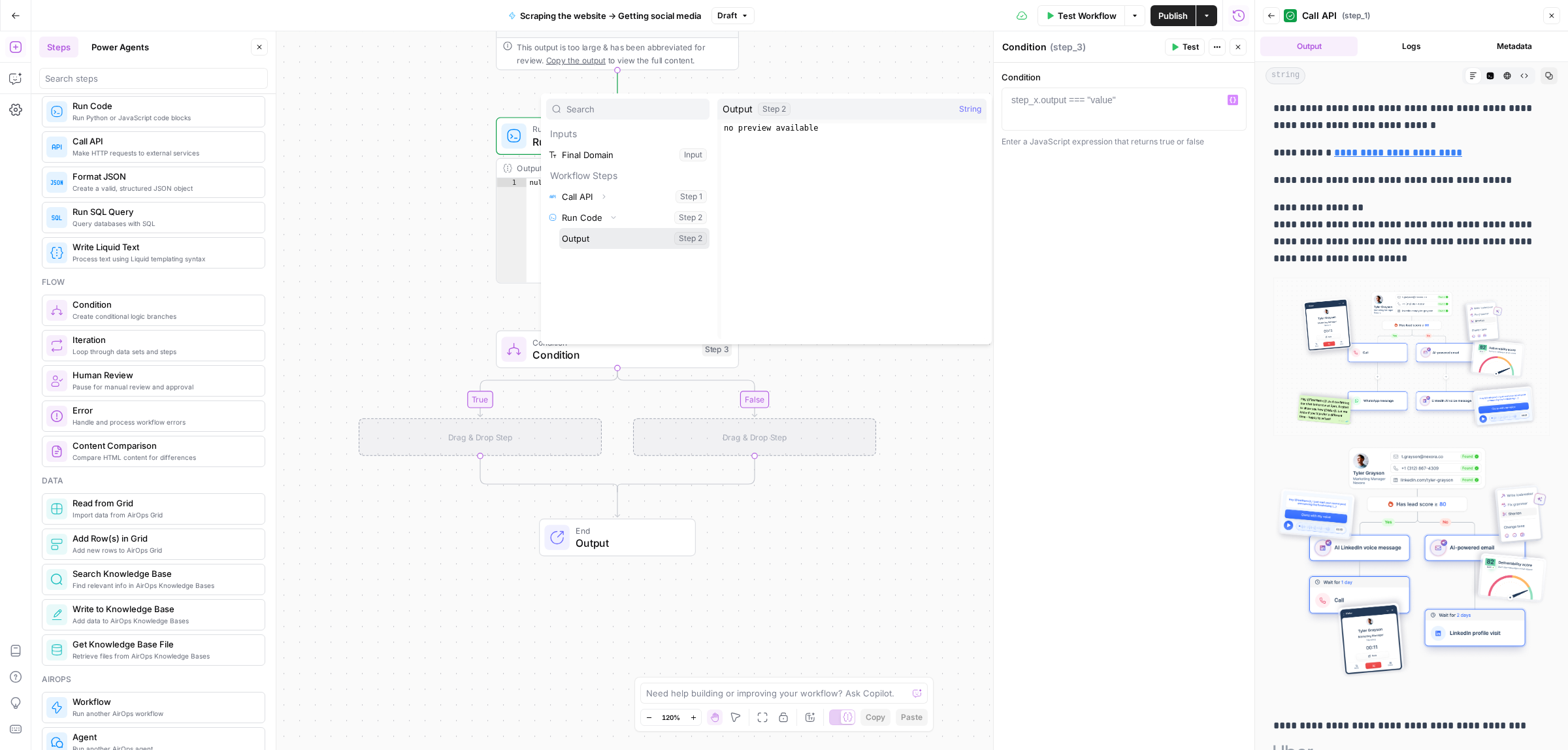
click at [622, 242] on button "Select variable Output" at bounding box center [634, 238] width 150 height 21
type textarea "**********"
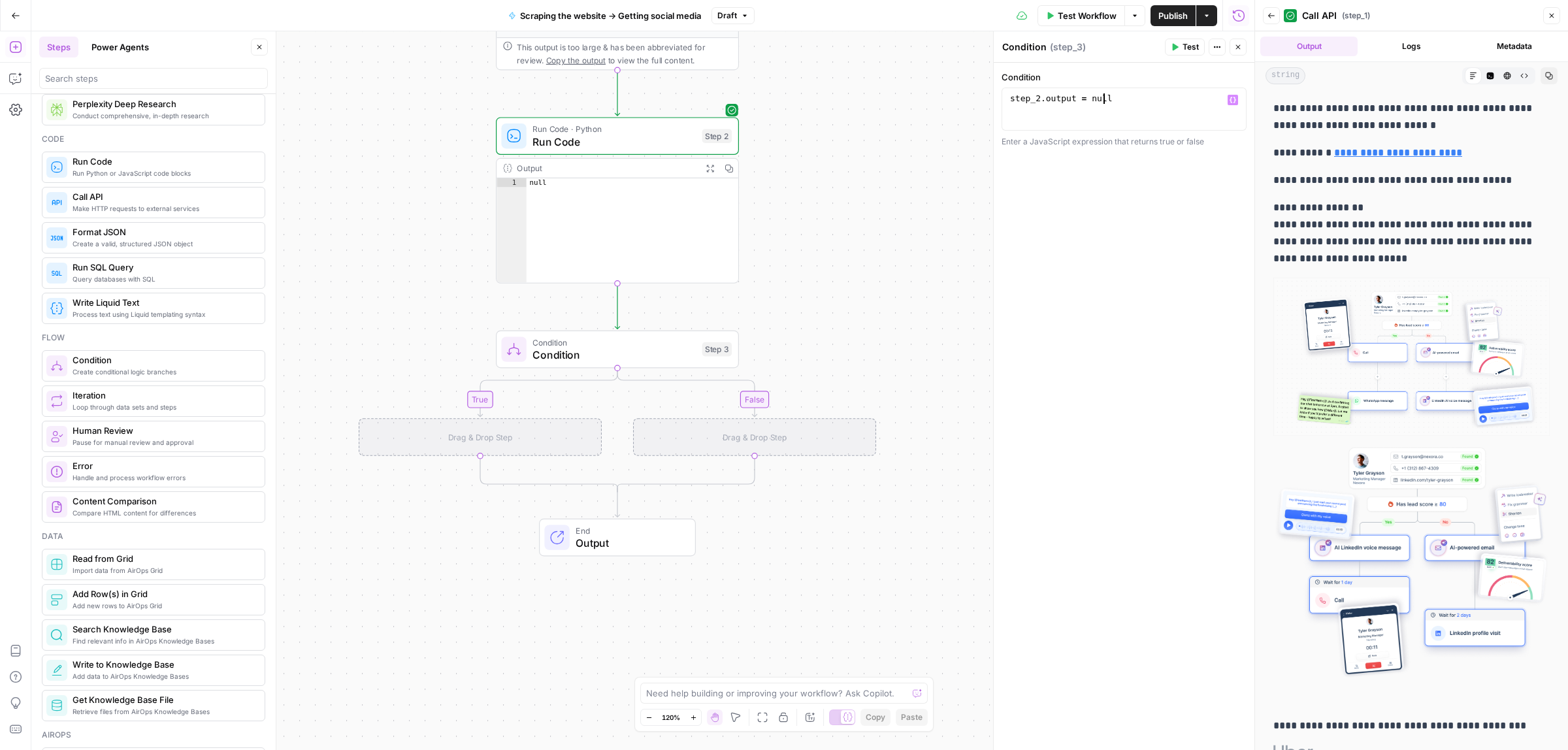
scroll to position [163, 0]
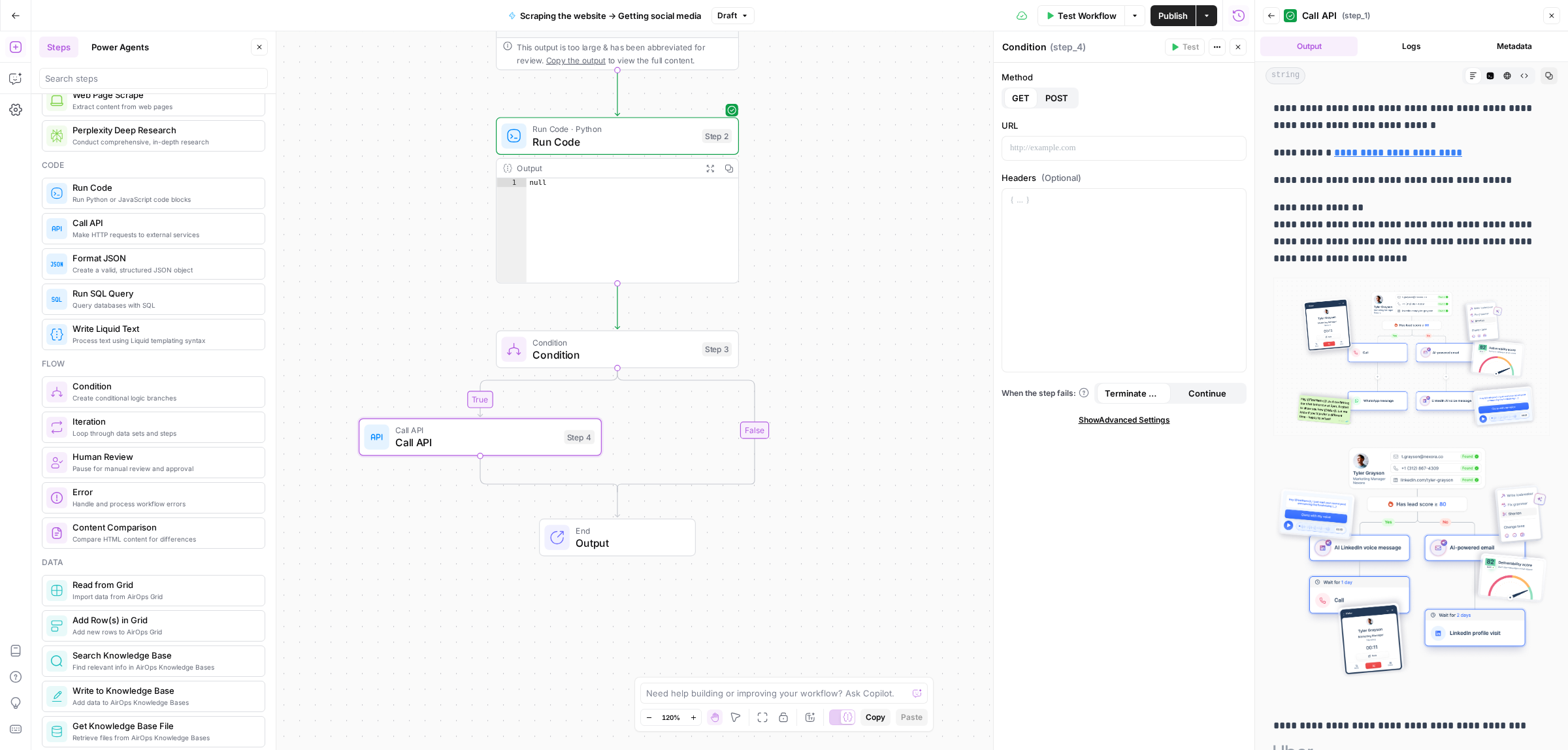
type textarea "Call API"
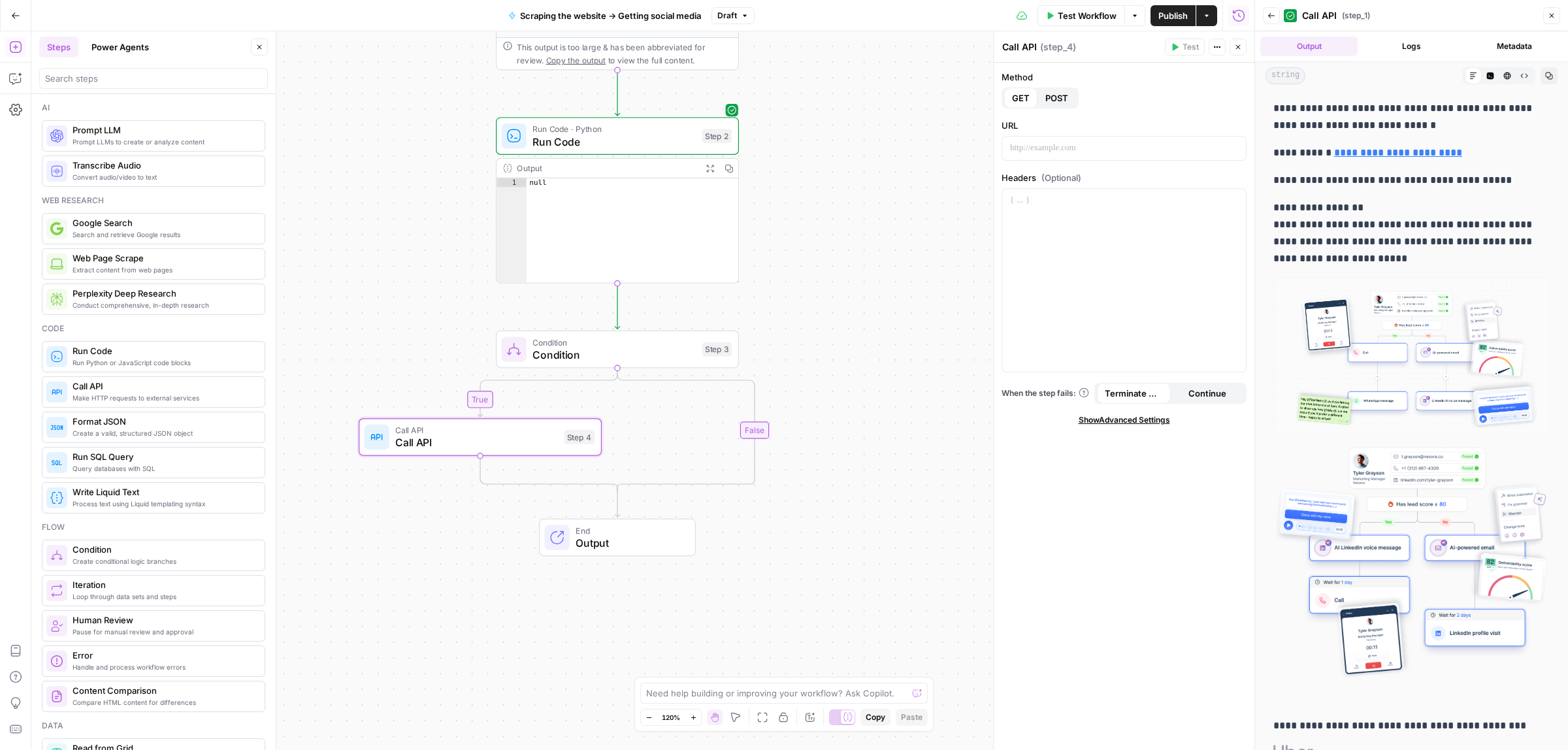
click at [1555, 18] on icon "button" at bounding box center [1552, 16] width 8 height 8
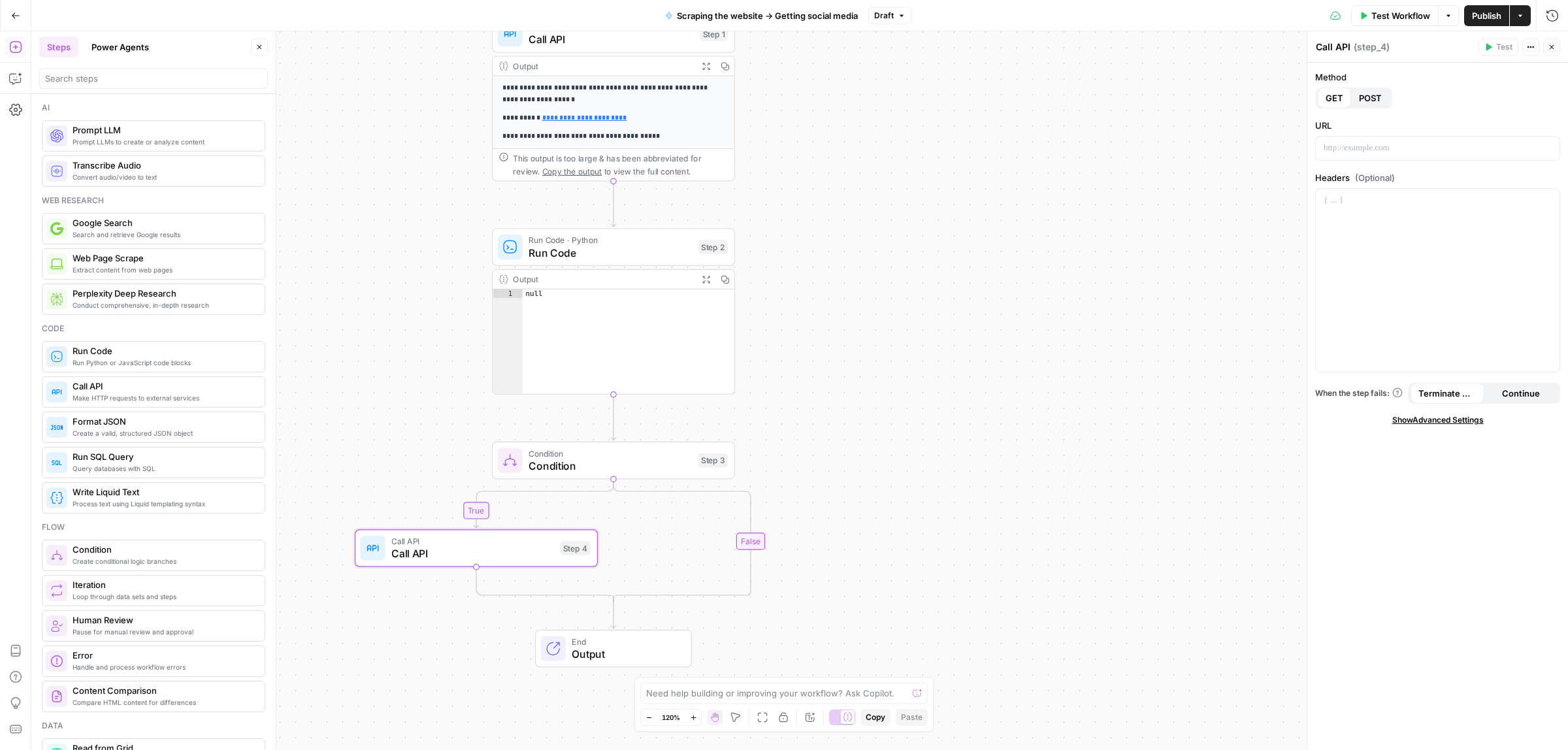
drag, startPoint x: 864, startPoint y: 227, endPoint x: 866, endPoint y: 275, distance: 48.0
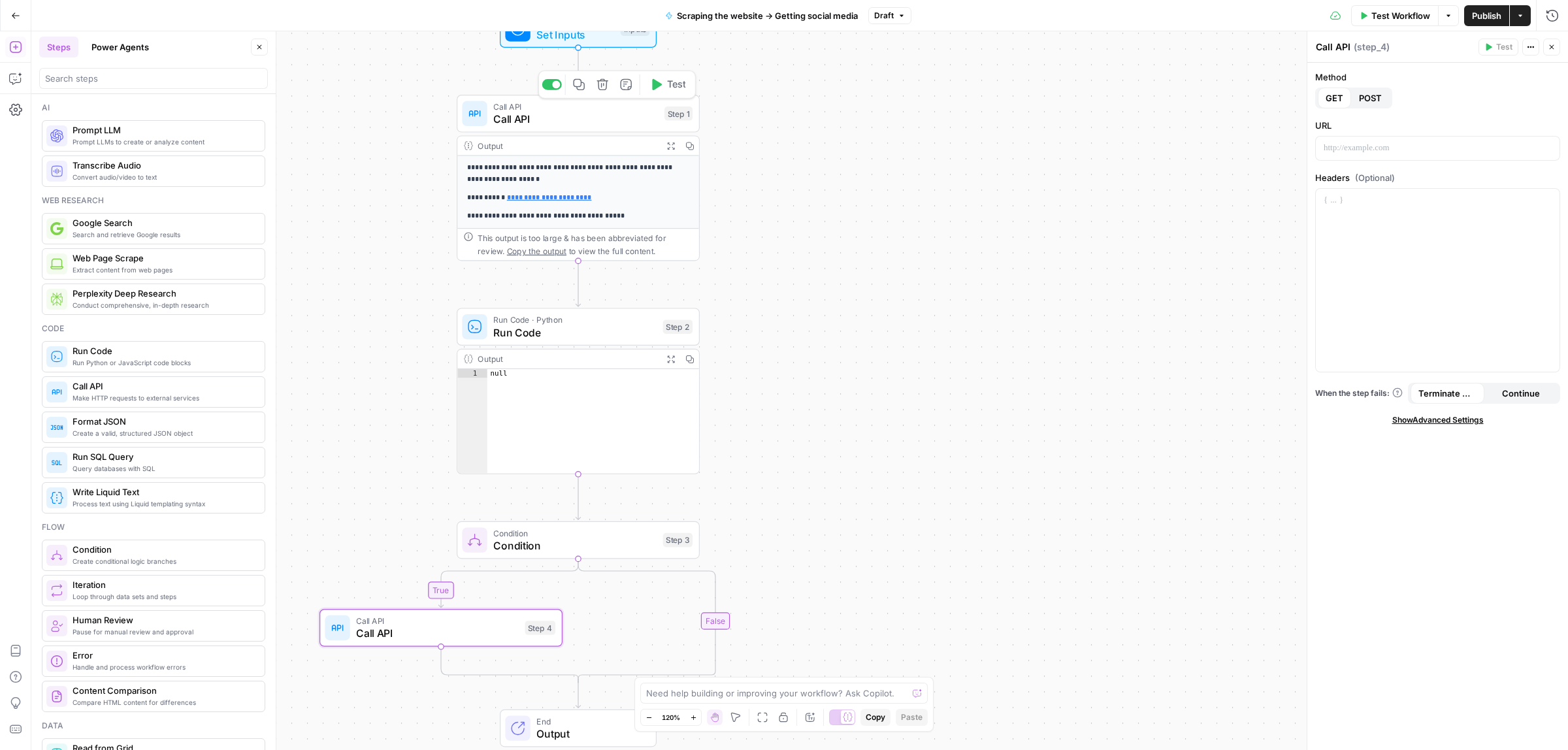
click at [562, 120] on span "Call API" at bounding box center [576, 119] width 165 height 16
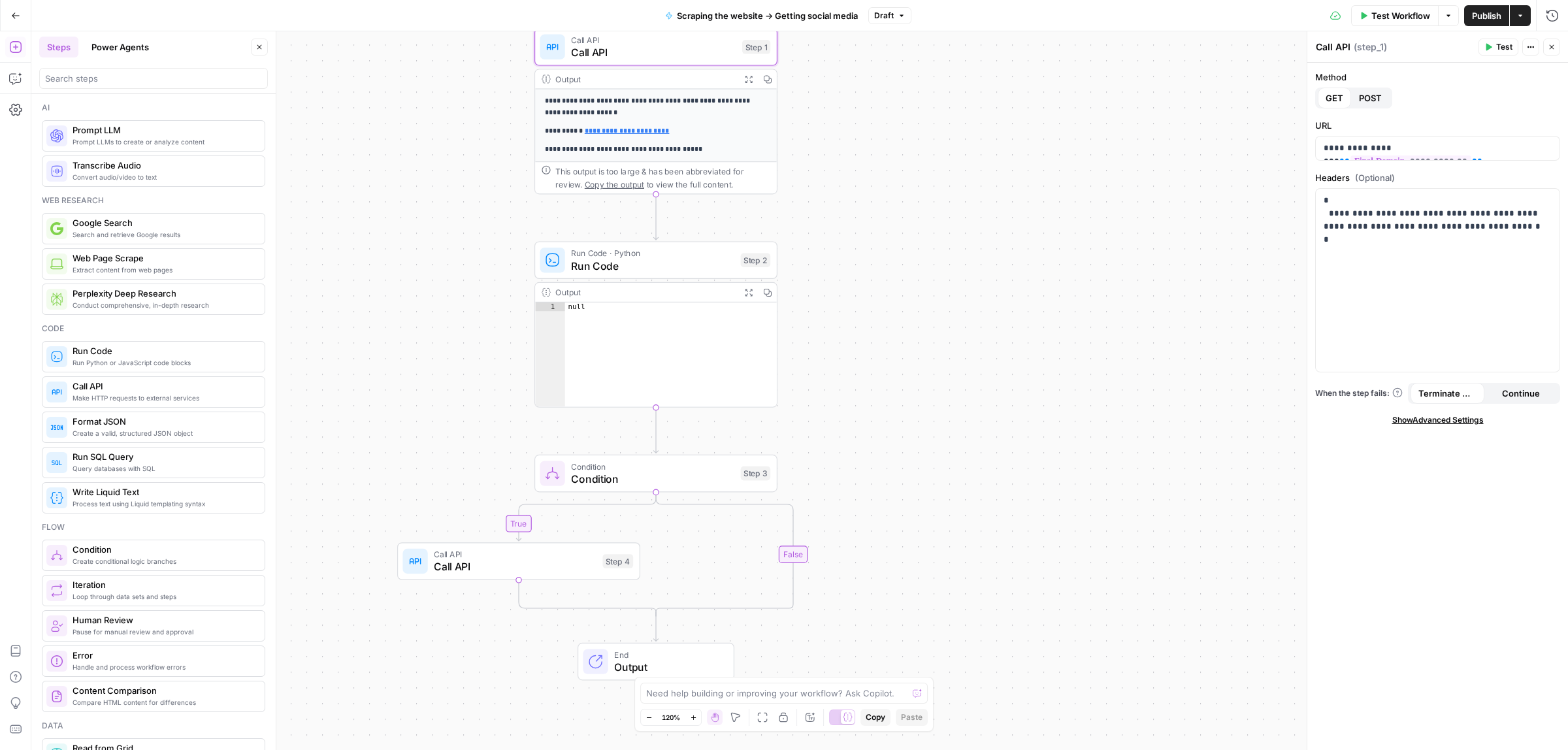
drag, startPoint x: 801, startPoint y: 453, endPoint x: 879, endPoint y: 386, distance: 102.8
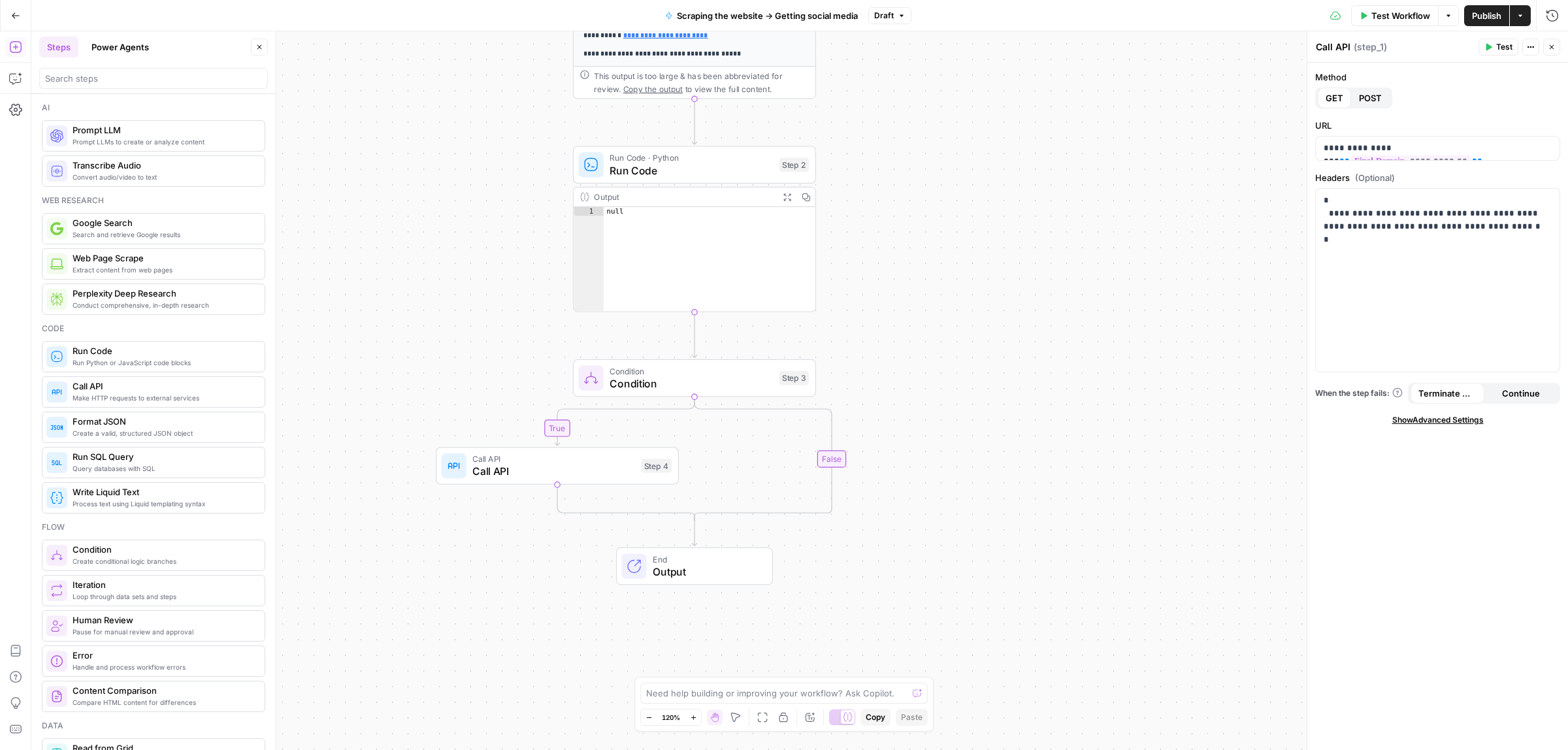
drag, startPoint x: 894, startPoint y: 390, endPoint x: 933, endPoint y: 295, distance: 102.7
click at [577, 439] on icon "button" at bounding box center [581, 437] width 13 height 13
click at [743, 149] on span "Delete Step" at bounding box center [749, 150] width 51 height 13
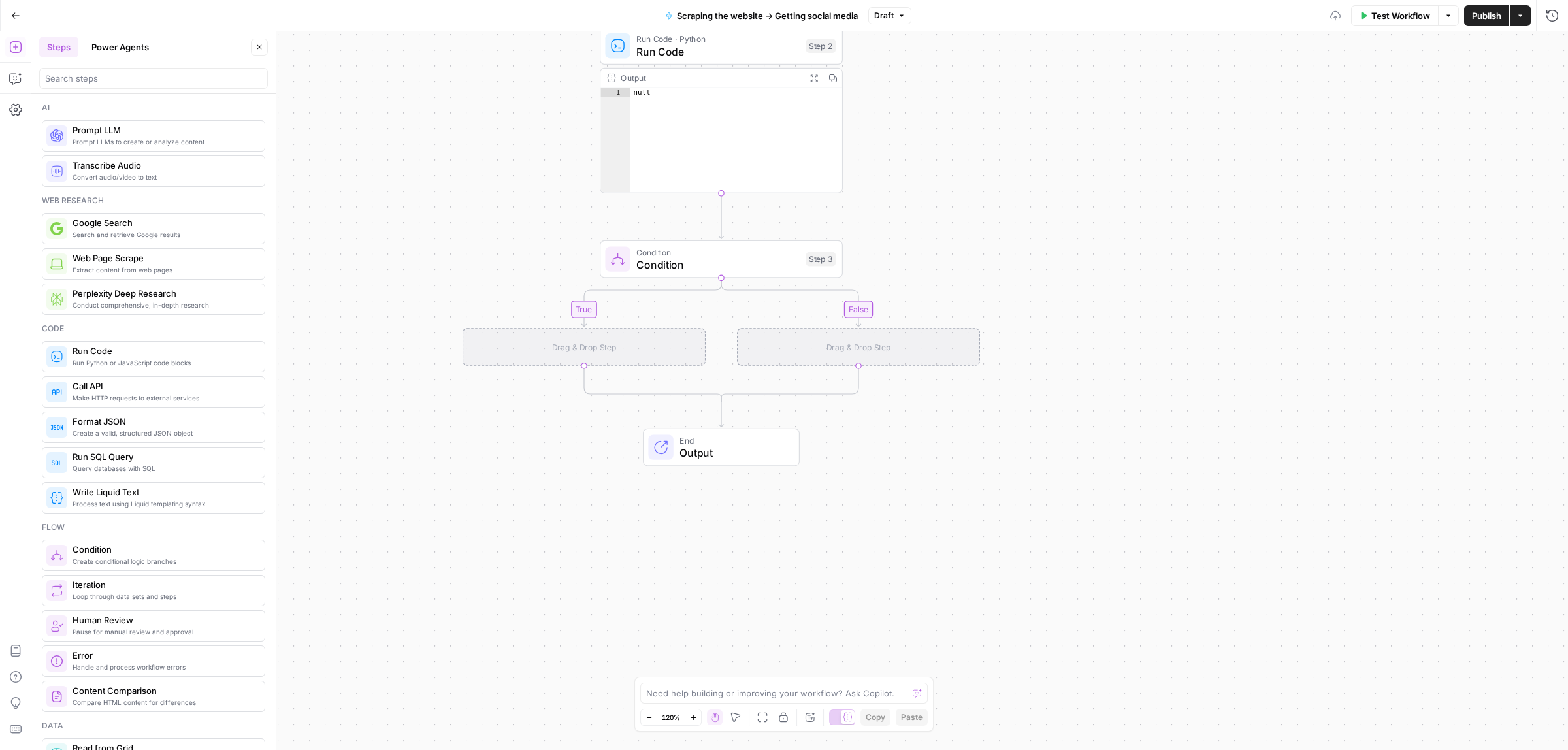
drag, startPoint x: 1011, startPoint y: 271, endPoint x: 1014, endPoint y: 226, distance: 45.1
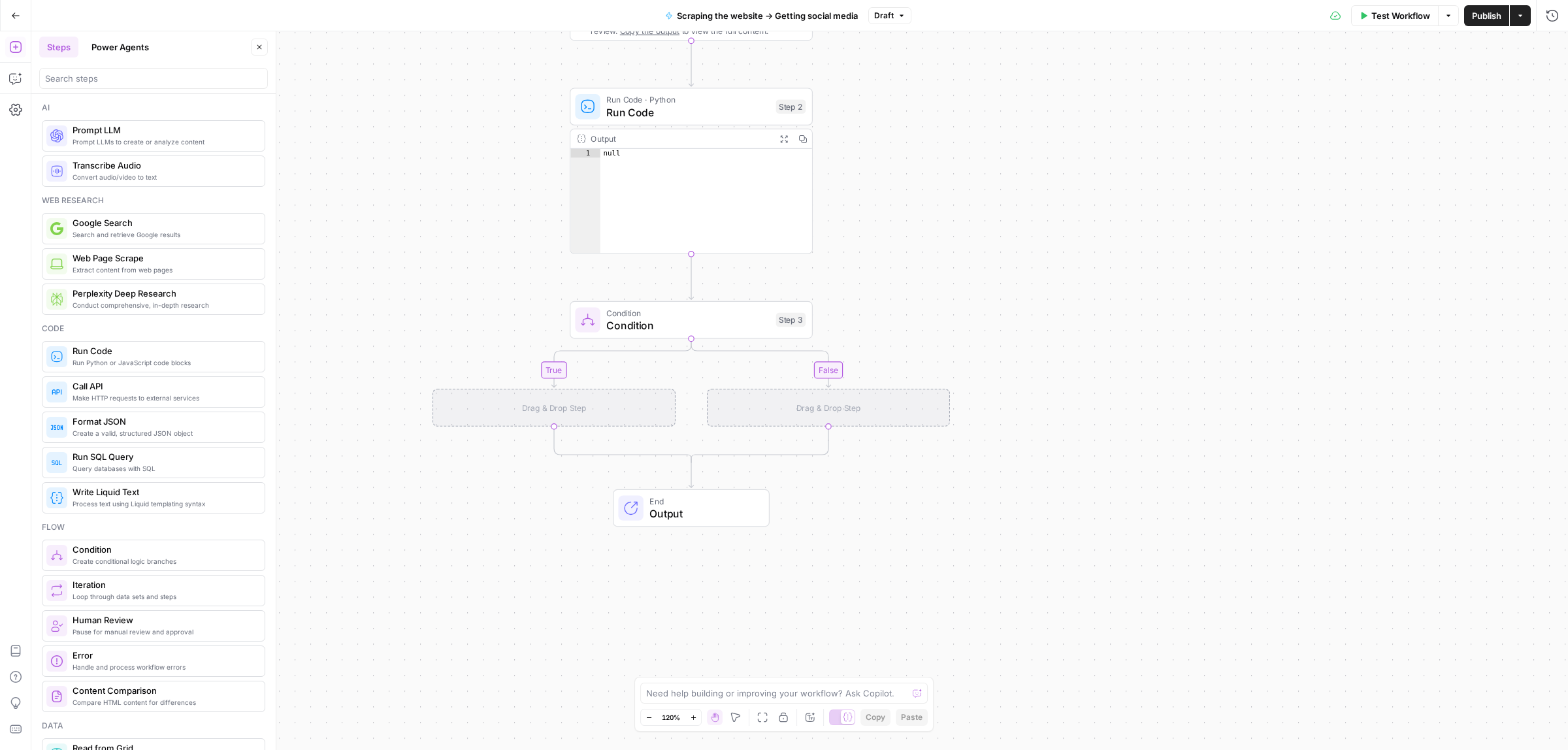
drag, startPoint x: 948, startPoint y: 167, endPoint x: 873, endPoint y: 275, distance: 131.5
click at [557, 405] on div "Drag & Drop Step" at bounding box center [549, 415] width 243 height 38
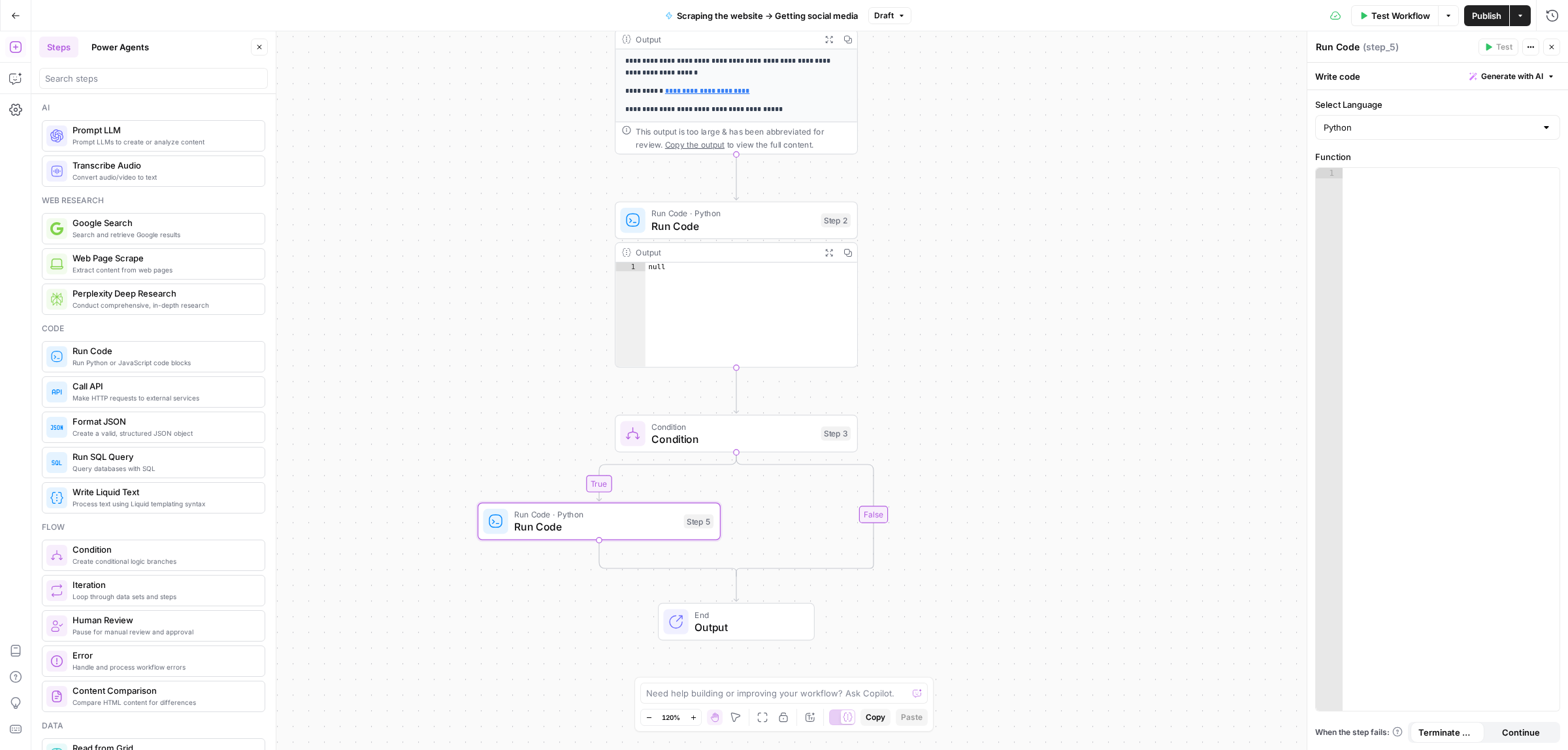
drag, startPoint x: 900, startPoint y: 331, endPoint x: 937, endPoint y: 396, distance: 74.8
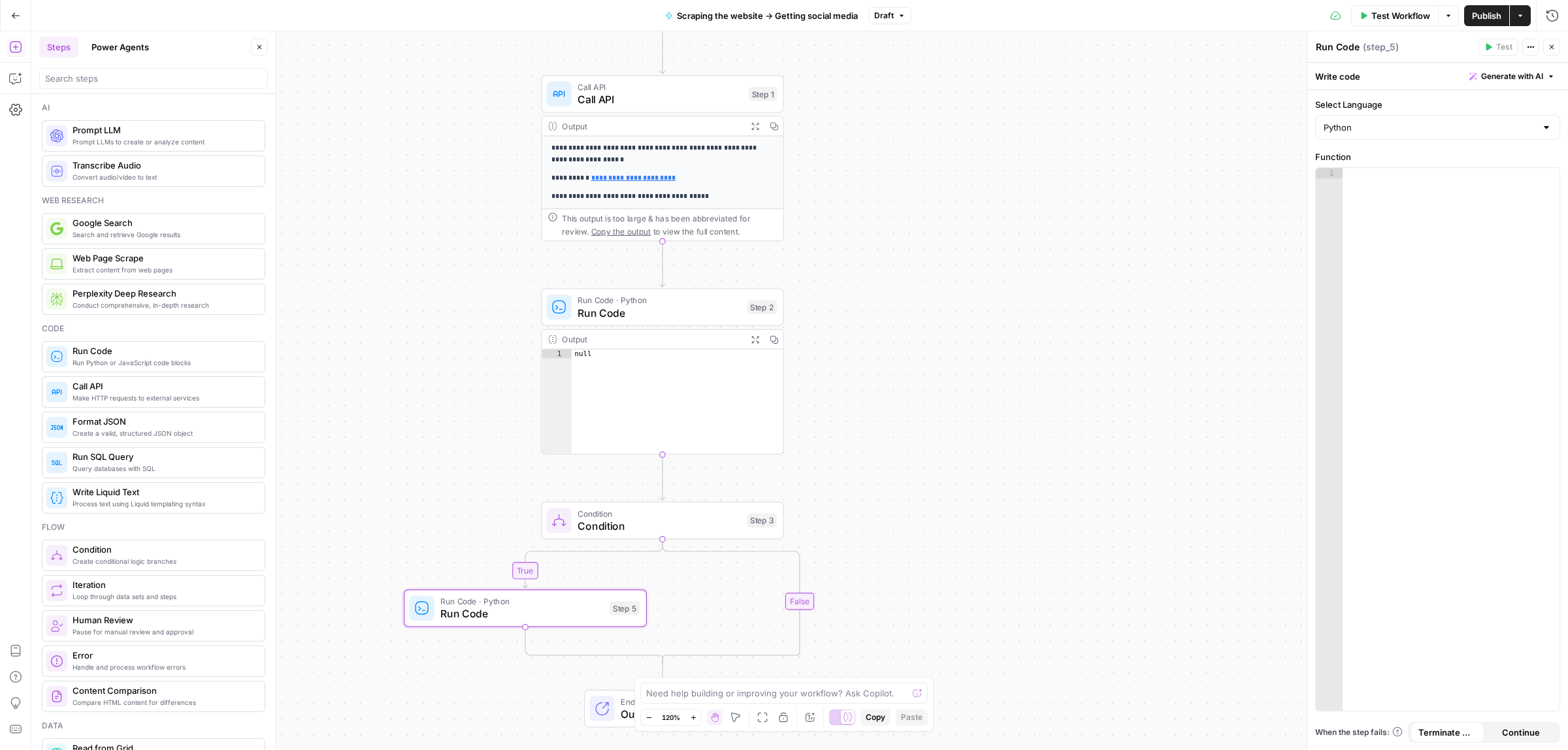
drag, startPoint x: 912, startPoint y: 210, endPoint x: 834, endPoint y: 293, distance: 113.9
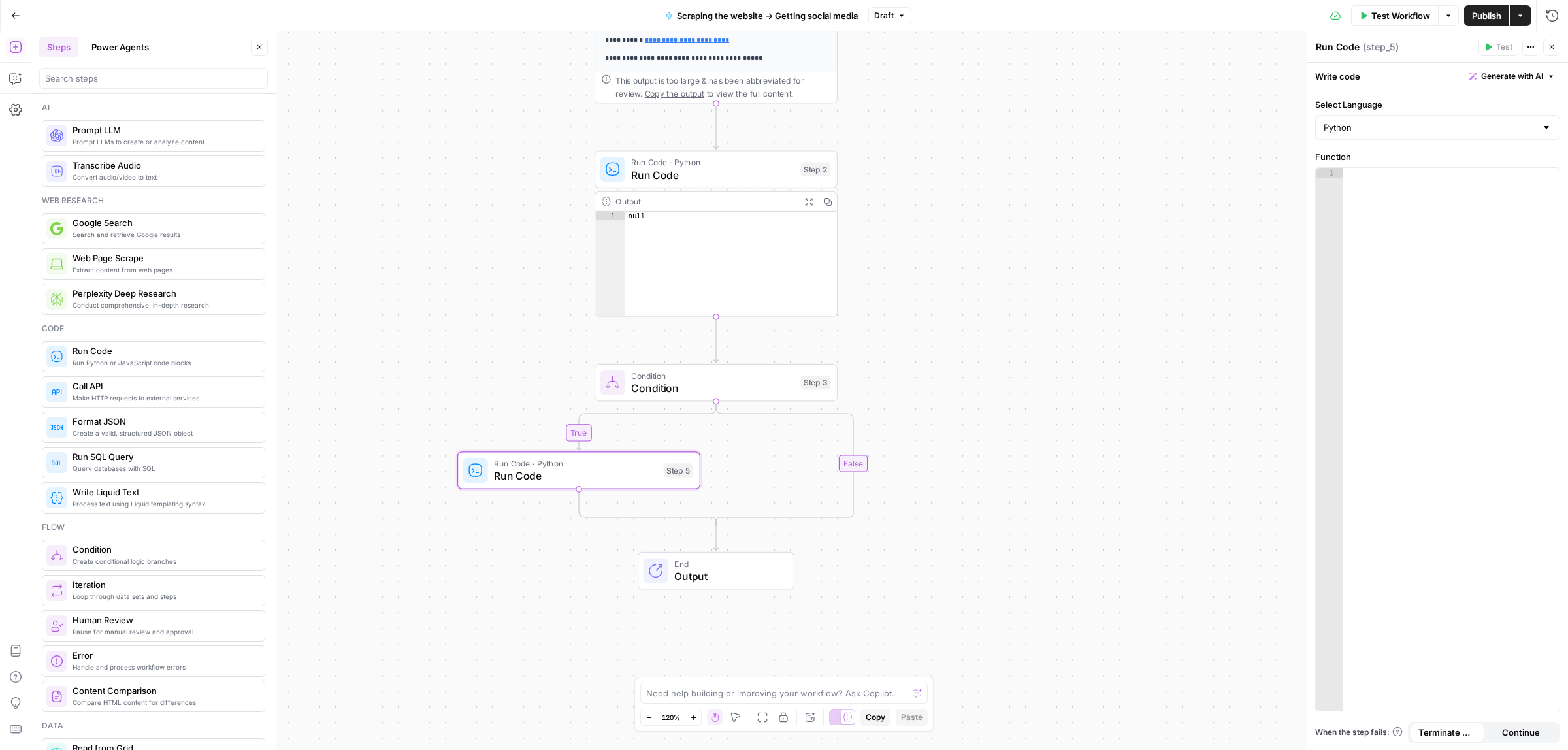
drag, startPoint x: 894, startPoint y: 361, endPoint x: 964, endPoint y: 212, distance: 164.6
click at [851, 465] on icon "Edge from step_3 to step_3-conditional-end" at bounding box center [784, 463] width 137 height 124
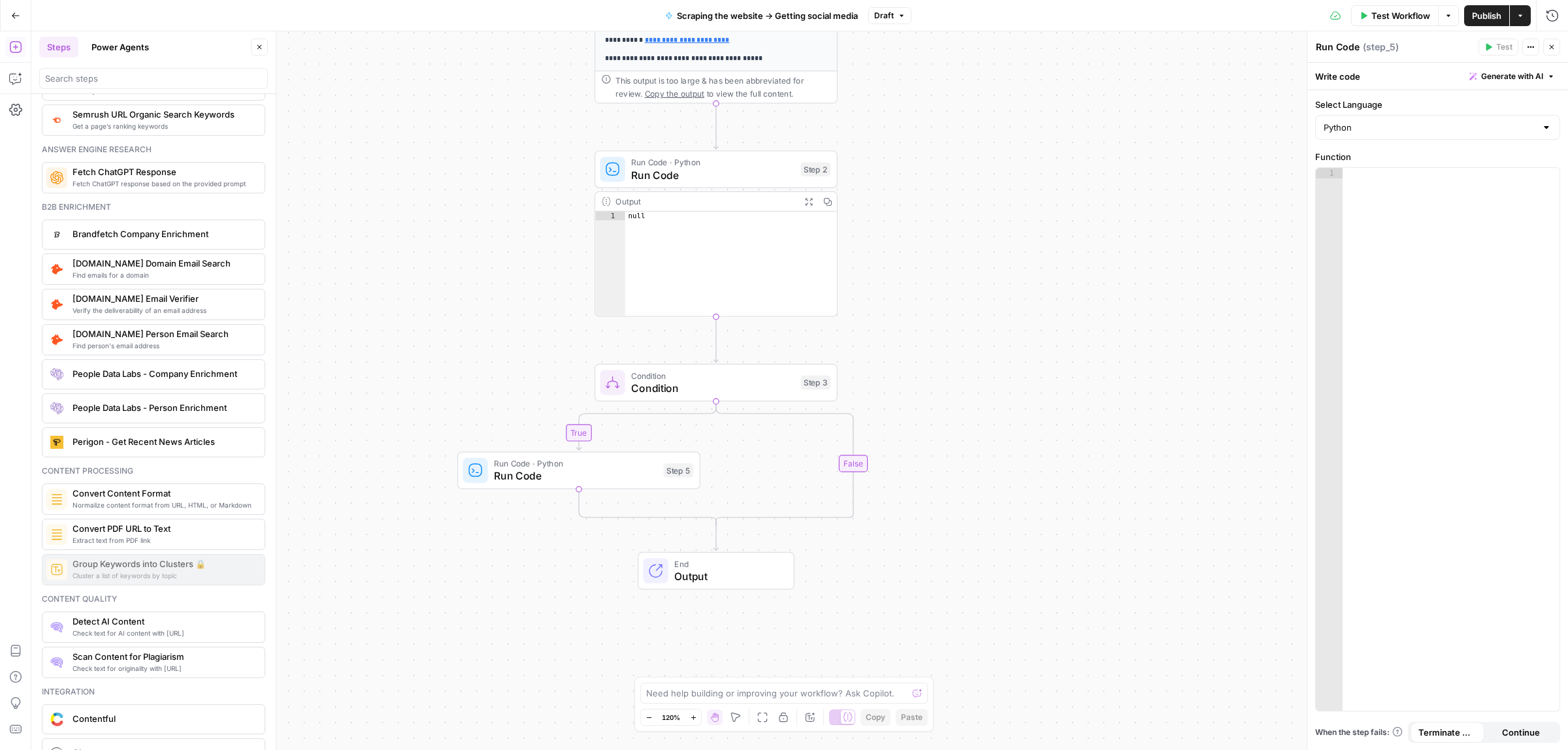
scroll to position [1478, 0]
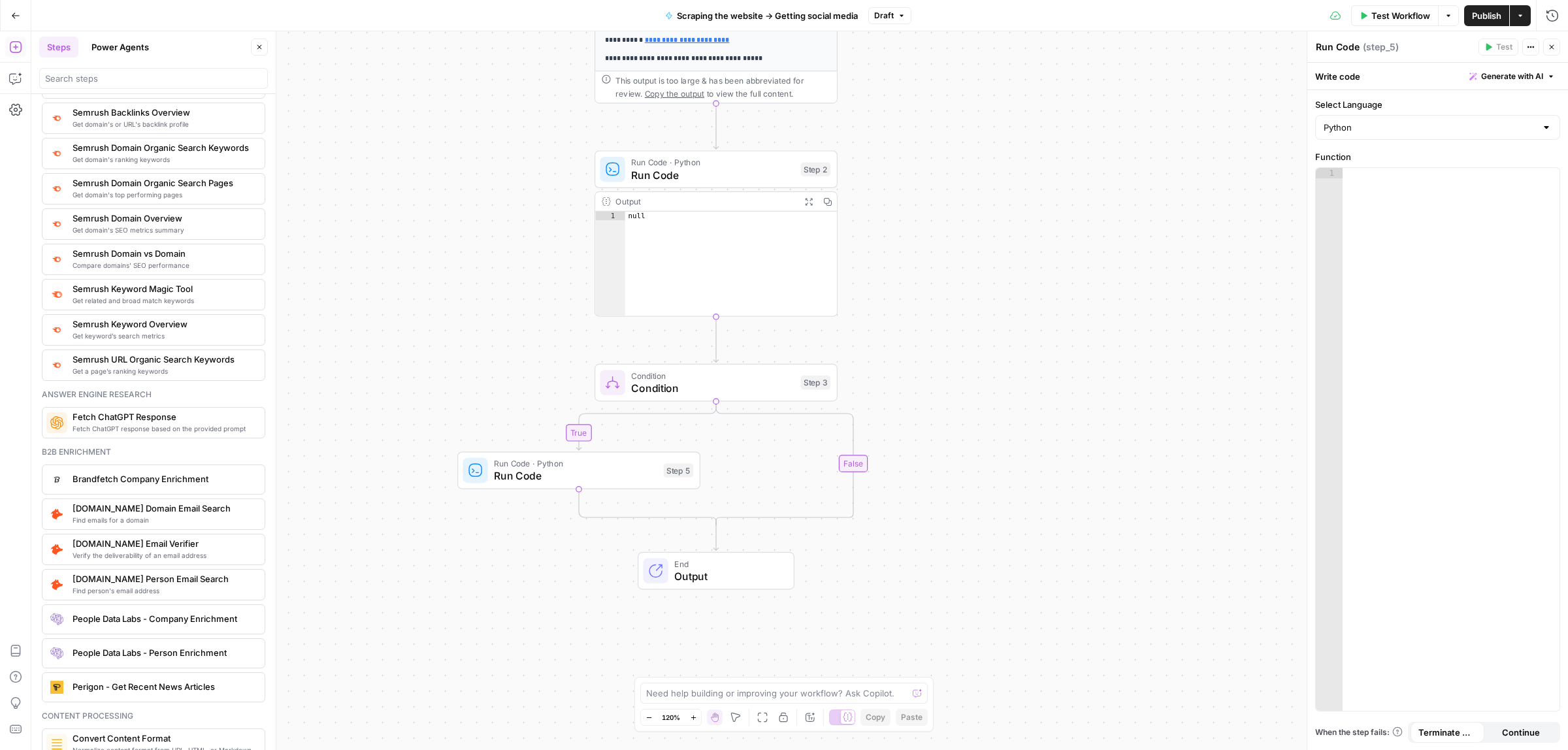
click at [714, 576] on span "Output" at bounding box center [728, 576] width 106 height 16
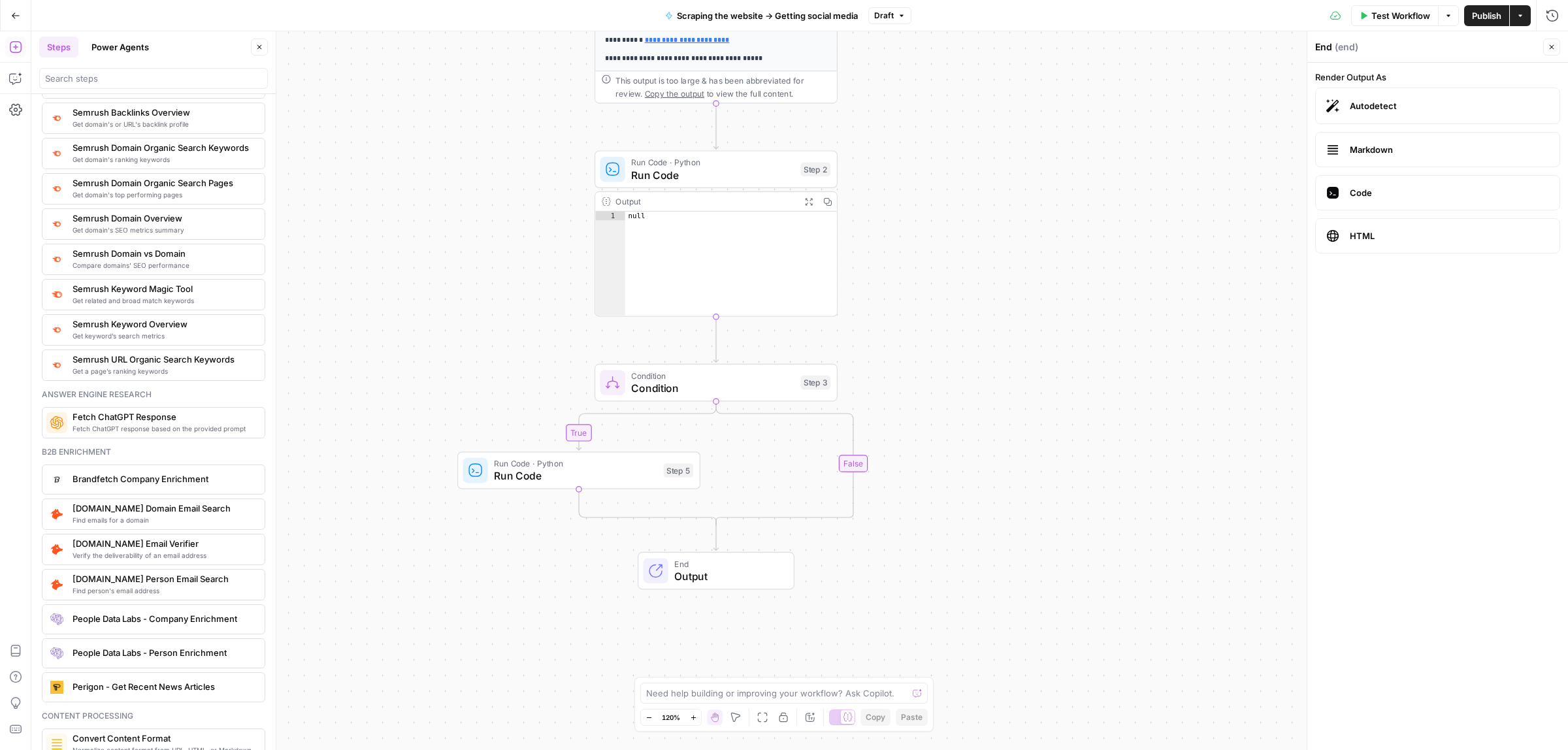
click at [1371, 154] on span "Markdown" at bounding box center [1449, 149] width 199 height 13
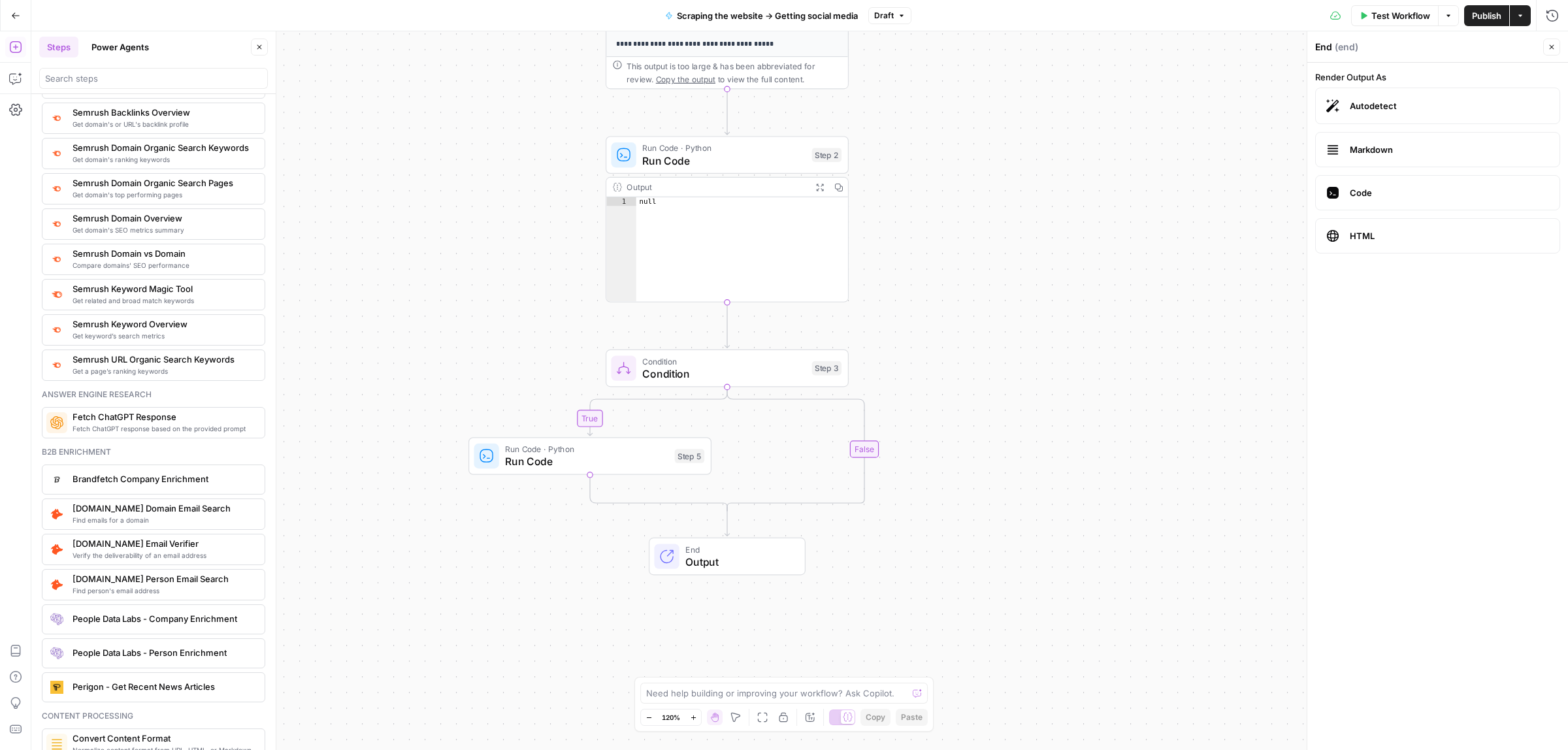
drag, startPoint x: 920, startPoint y: 293, endPoint x: 931, endPoint y: 279, distance: 17.8
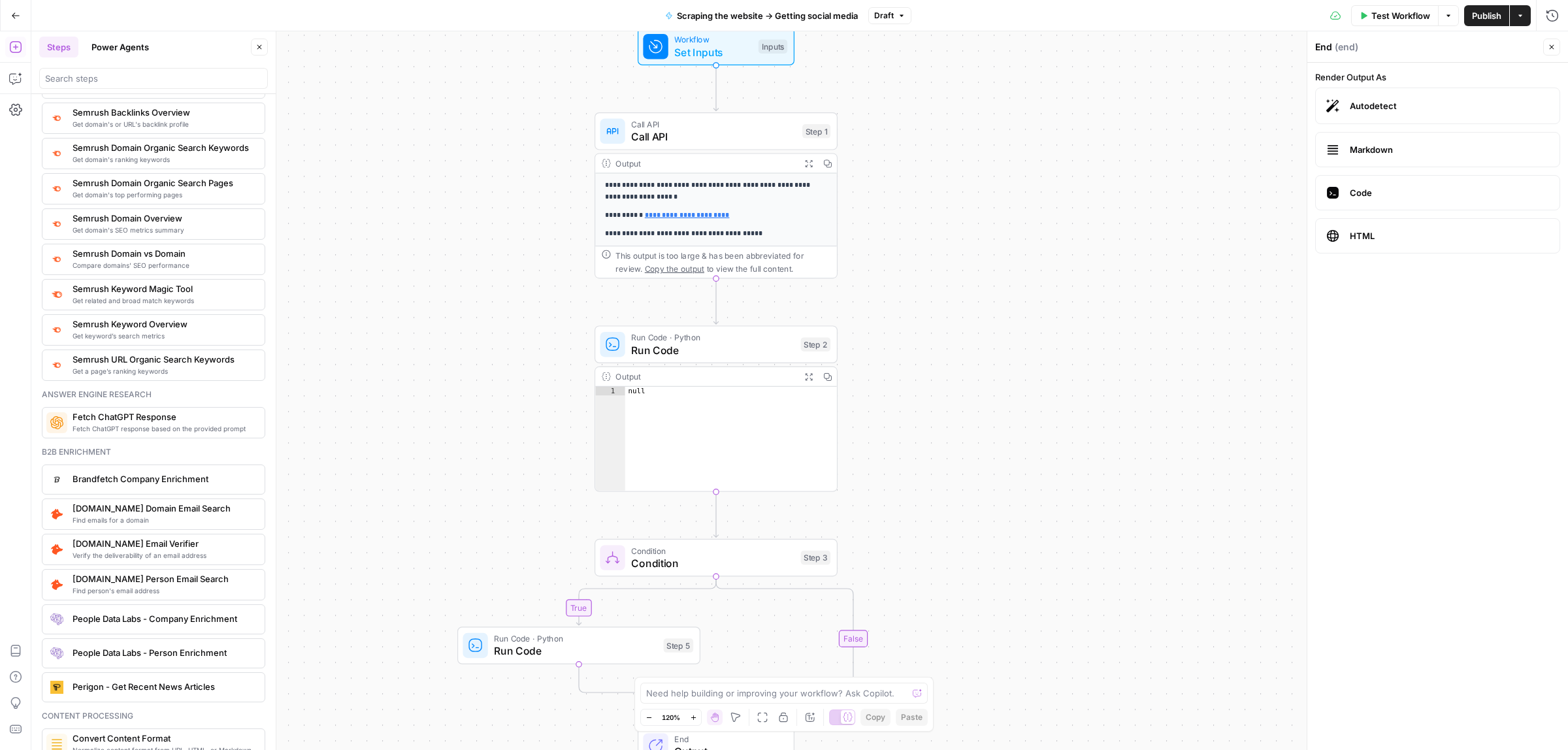
drag, startPoint x: 899, startPoint y: 379, endPoint x: 896, endPoint y: 462, distance: 83.1
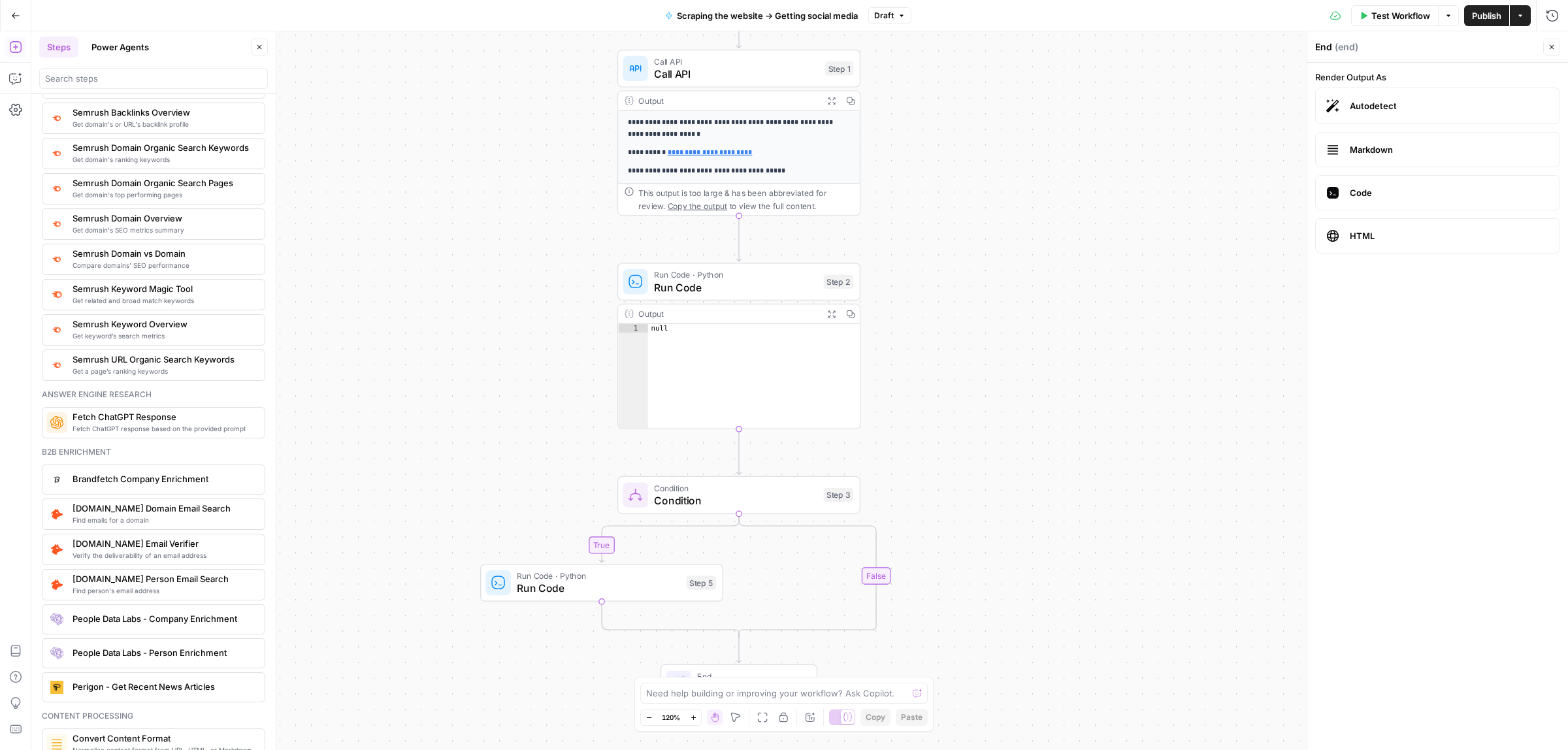
drag, startPoint x: 969, startPoint y: 433, endPoint x: 1003, endPoint y: 295, distance: 142.1
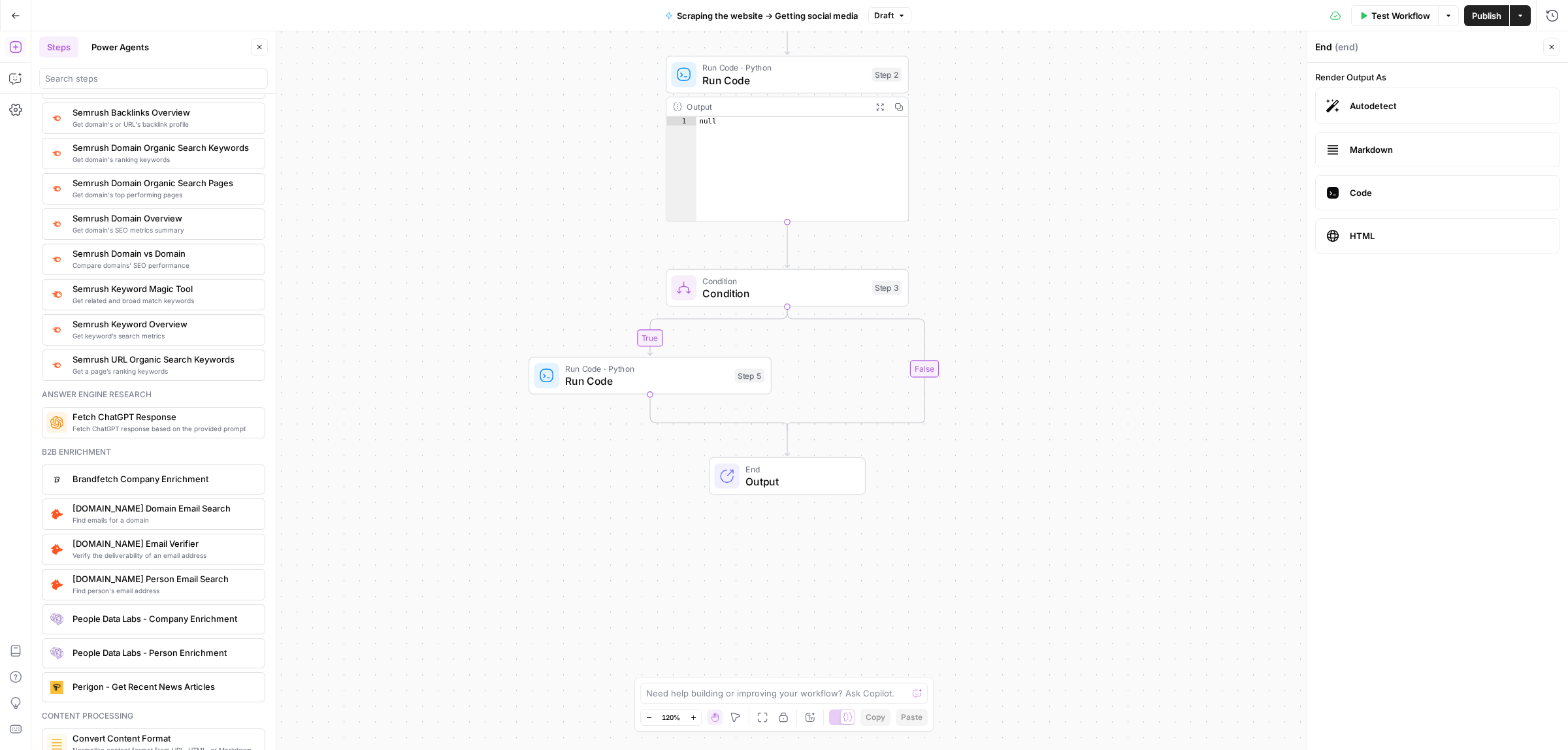
drag, startPoint x: 1020, startPoint y: 507, endPoint x: 1056, endPoint y: 344, distance: 166.9
click at [617, 388] on span "Run Code" at bounding box center [647, 381] width 163 height 16
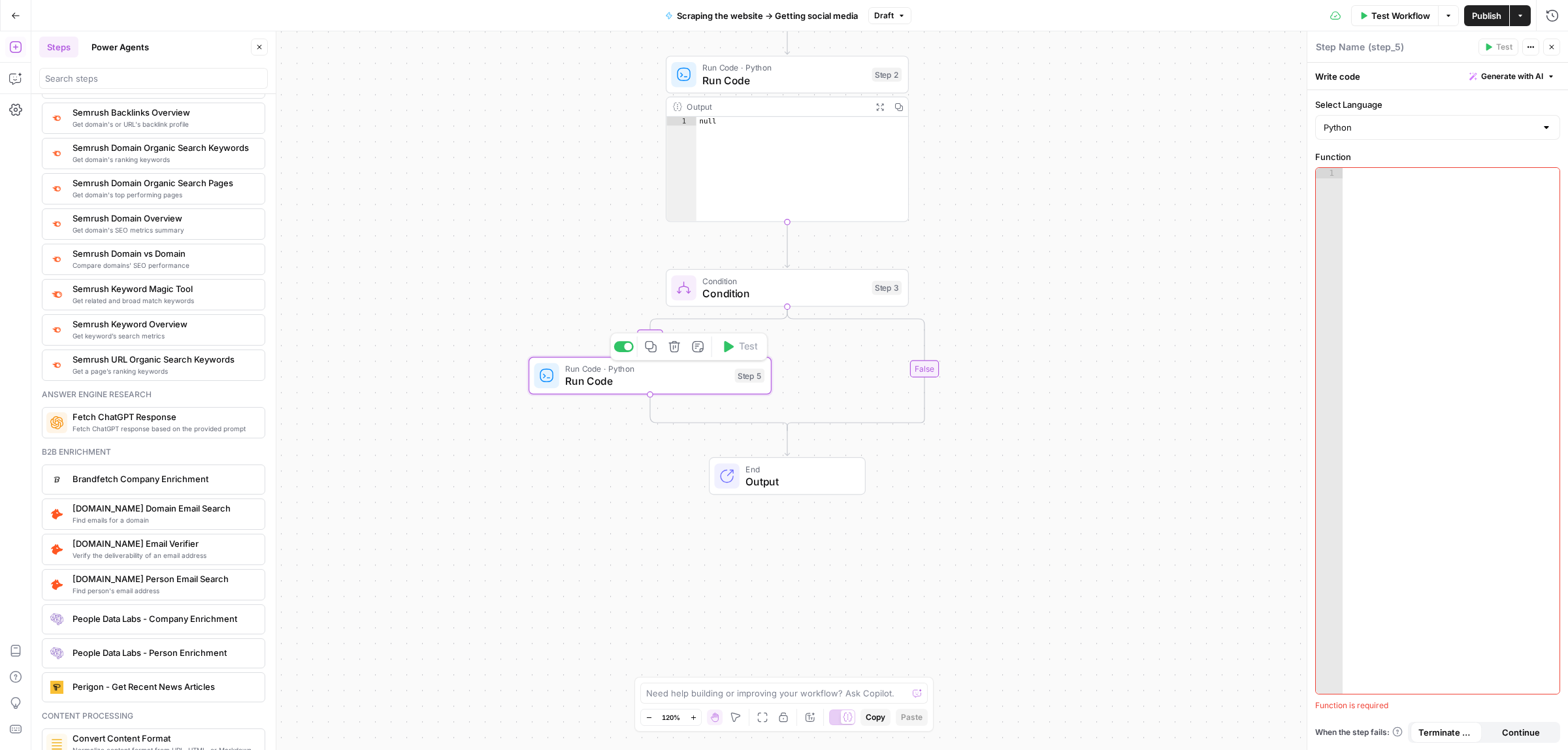
type textarea "Run Code"
click at [1422, 305] on div at bounding box center [1451, 441] width 217 height 546
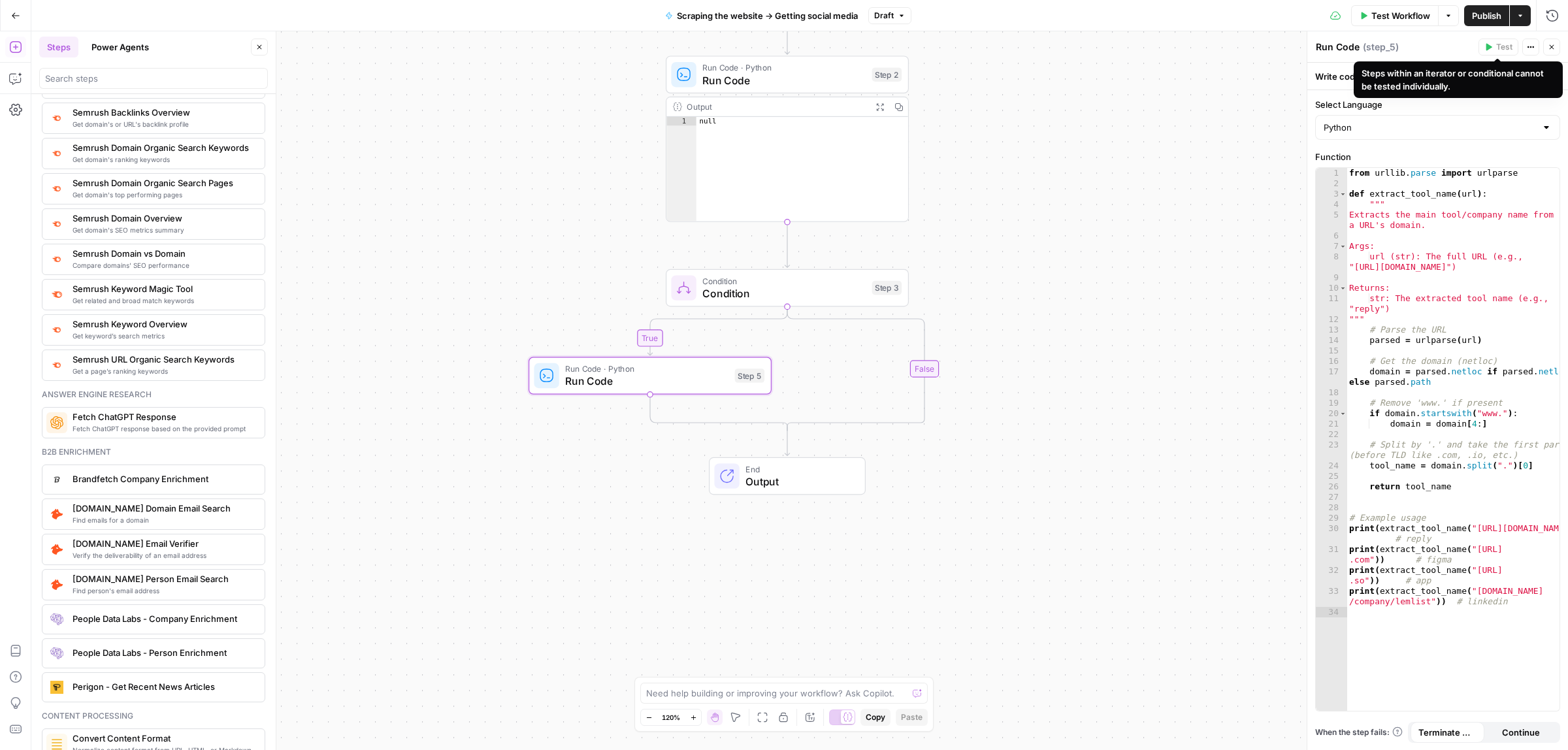
type textarea "**********"
click at [1442, 297] on div "from urllib . parse import urlparse def extract_tool_name ( url ) : """ Extract…" at bounding box center [1453, 450] width 213 height 563
click at [792, 296] on span "Condition" at bounding box center [784, 294] width 163 height 16
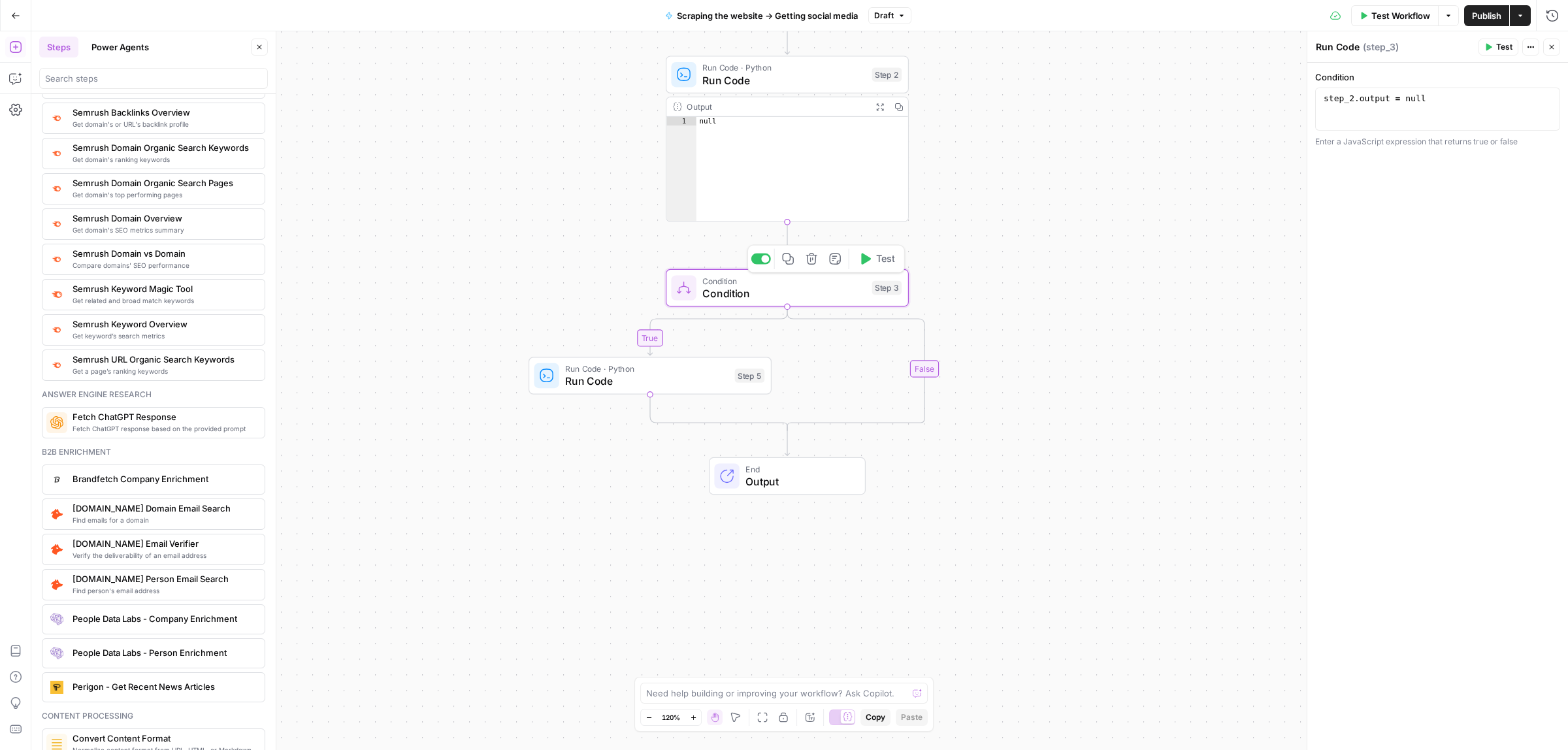
click at [871, 255] on button "Test" at bounding box center [877, 259] width 48 height 21
type textarea "Condition"
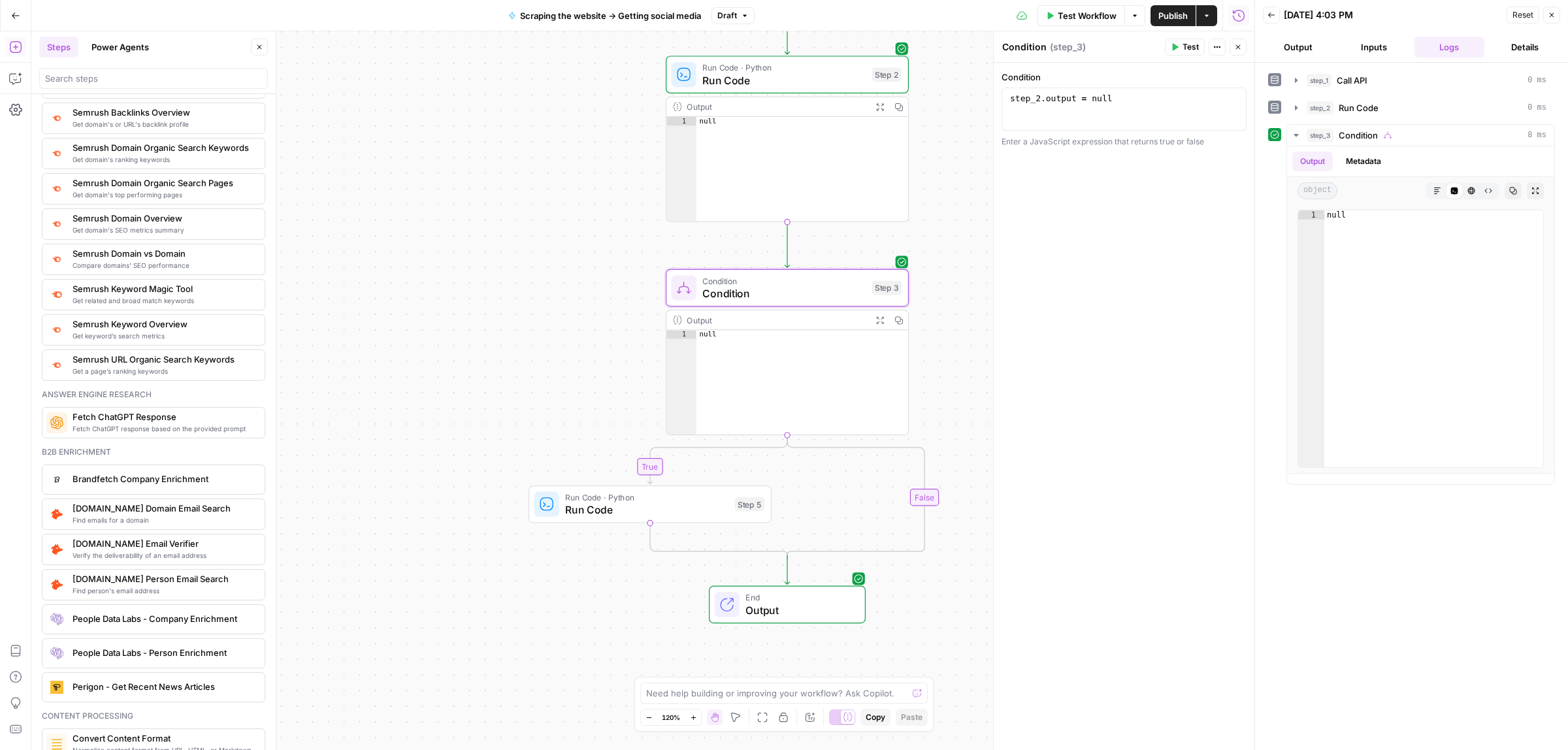
click at [641, 509] on span "Run Code" at bounding box center [647, 509] width 163 height 16
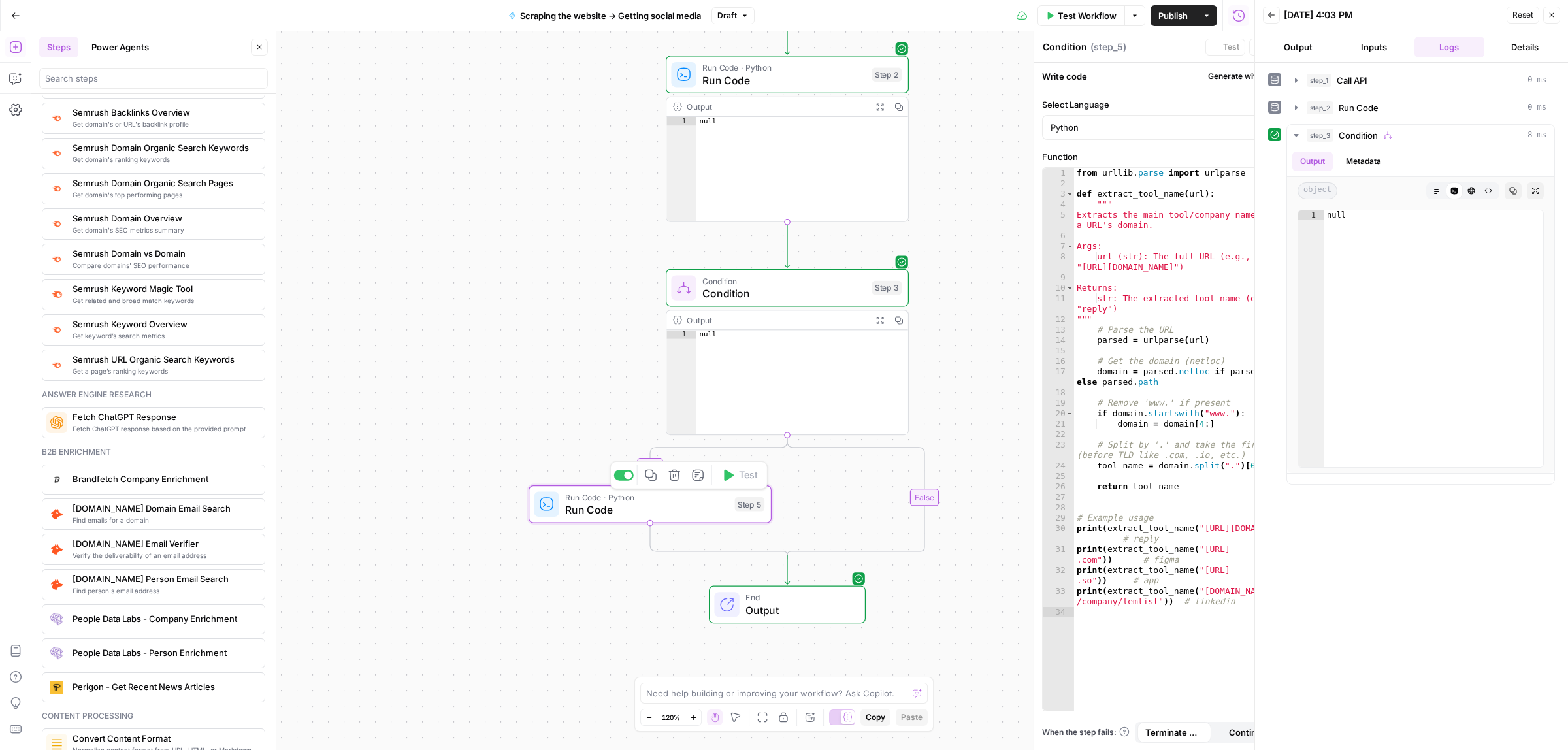
type textarea "Run Code"
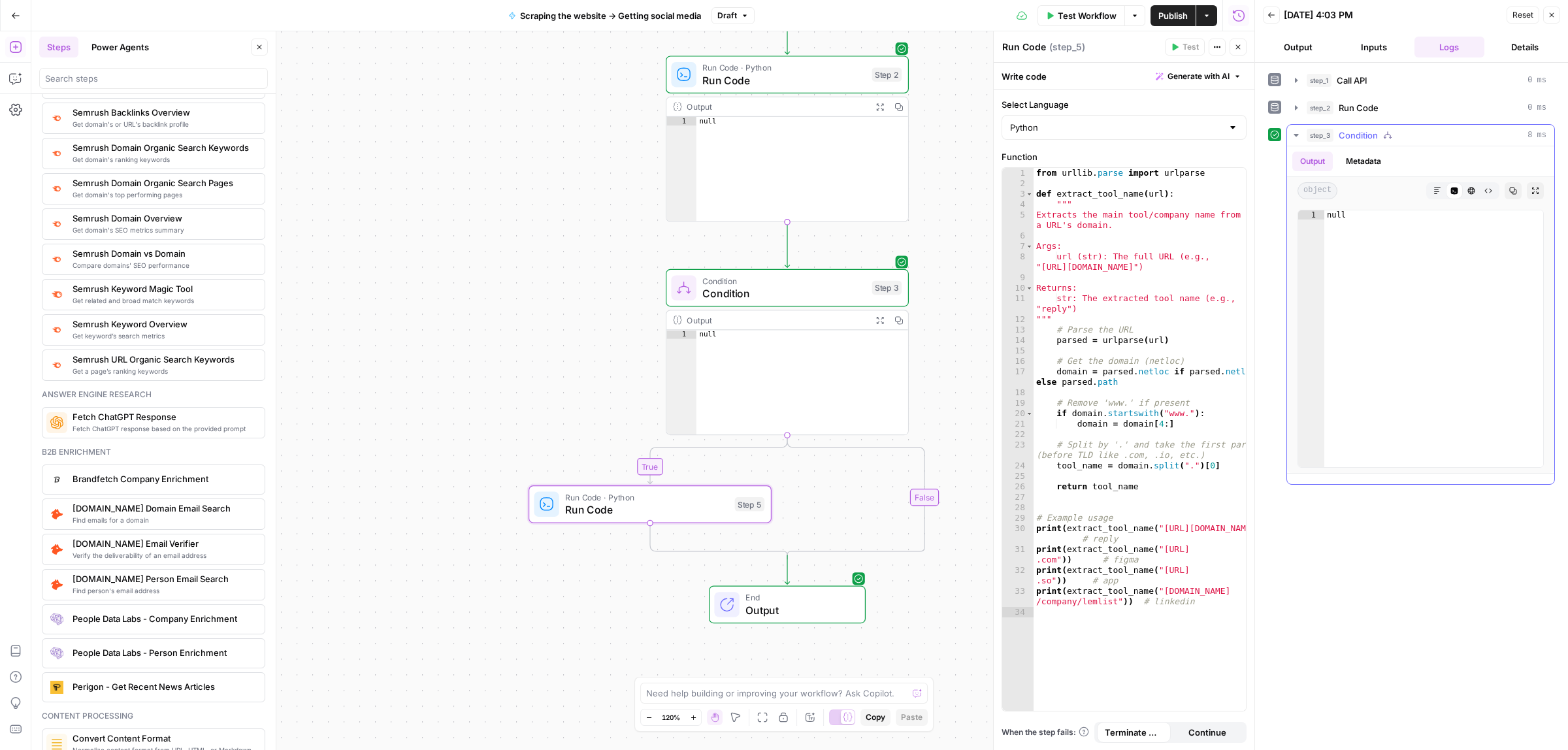
type textarea "****"
click at [1371, 231] on div "null" at bounding box center [1433, 348] width 219 height 275
type textarea "****"
click at [845, 386] on div "null" at bounding box center [803, 390] width 212 height 121
click at [807, 304] on div "Condition Condition Step 3 Copy step Delete step Add Note Test" at bounding box center [787, 288] width 243 height 38
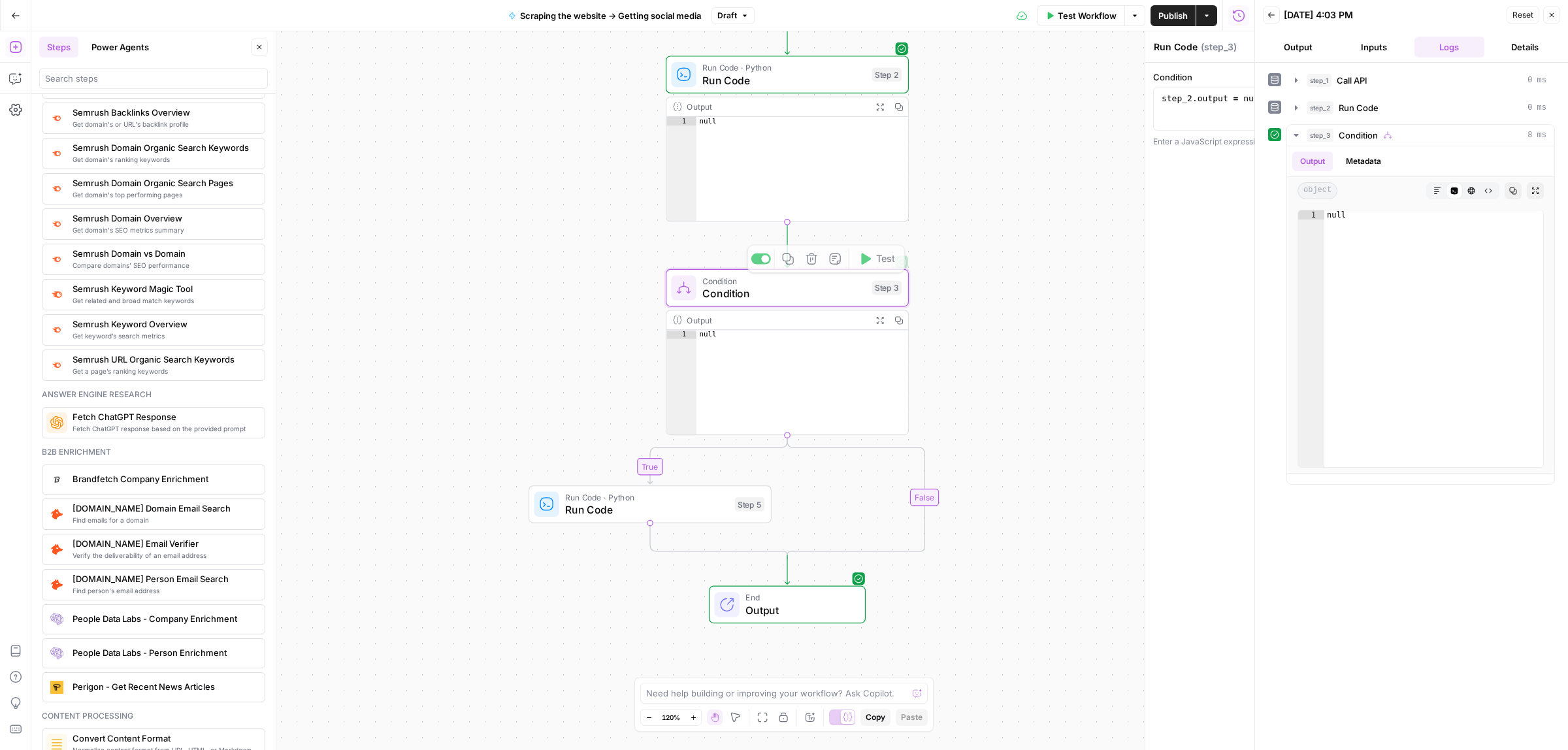
type textarea "Condition"
click at [1112, 103] on div "step_2 . output = null" at bounding box center [1124, 119] width 234 height 52
click at [1237, 97] on button "Variables Menu" at bounding box center [1233, 100] width 11 height 11
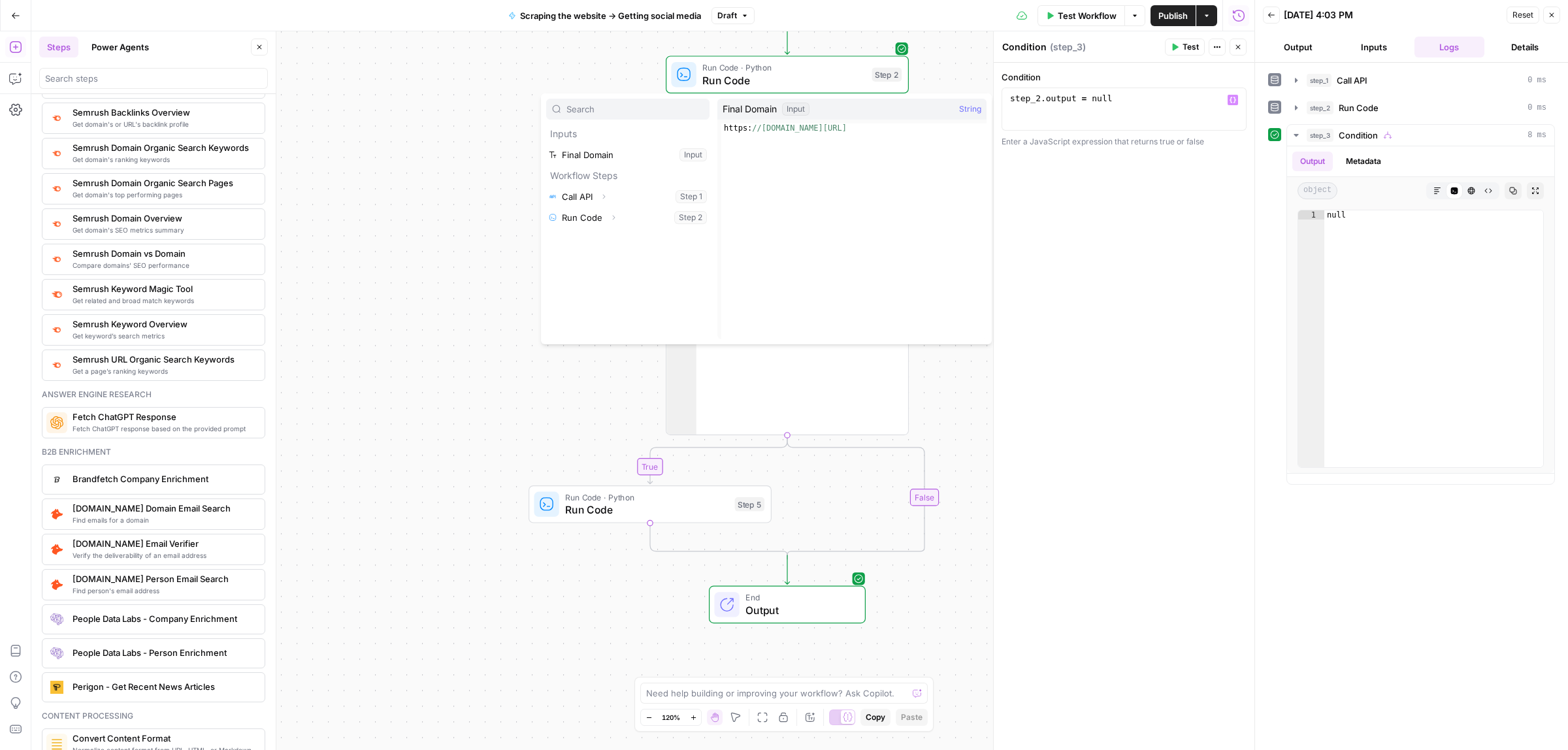
click at [1124, 144] on div "Enter a JavaScript expression that returns true or false" at bounding box center [1124, 141] width 245 height 12
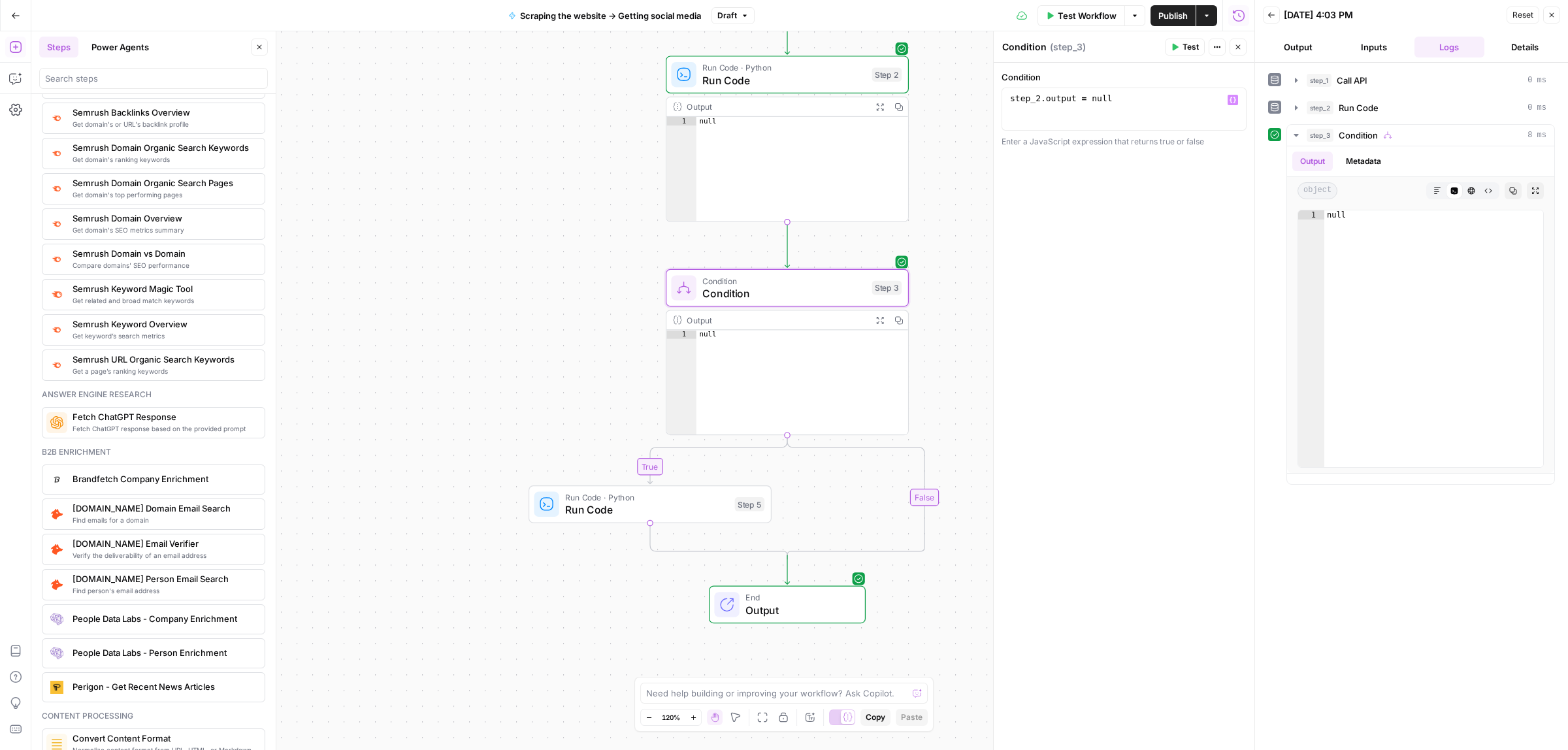
click at [1138, 144] on div "Enter a JavaScript expression that returns true or false" at bounding box center [1124, 141] width 245 height 12
click at [1131, 109] on div "step_2 . output = null" at bounding box center [1124, 119] width 234 height 52
click at [1117, 114] on div "step_2 . output = null" at bounding box center [1124, 109] width 234 height 31
paste textarea
click at [1193, 48] on span "Test" at bounding box center [1191, 47] width 17 height 12
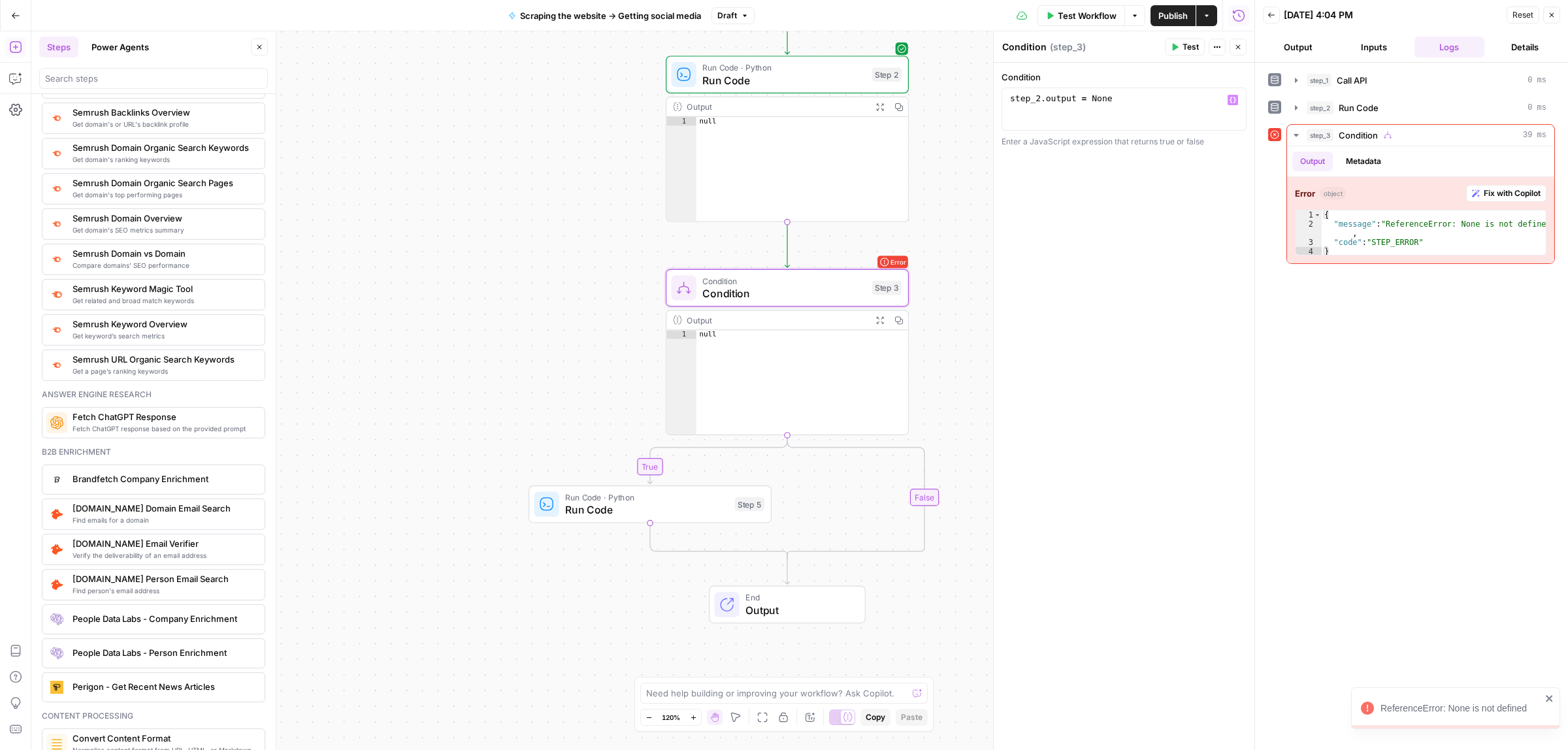
click at [1131, 95] on div "step_2 . output = None" at bounding box center [1124, 119] width 234 height 52
type textarea "**********"
click at [1184, 50] on span "Test" at bounding box center [1191, 47] width 17 height 12
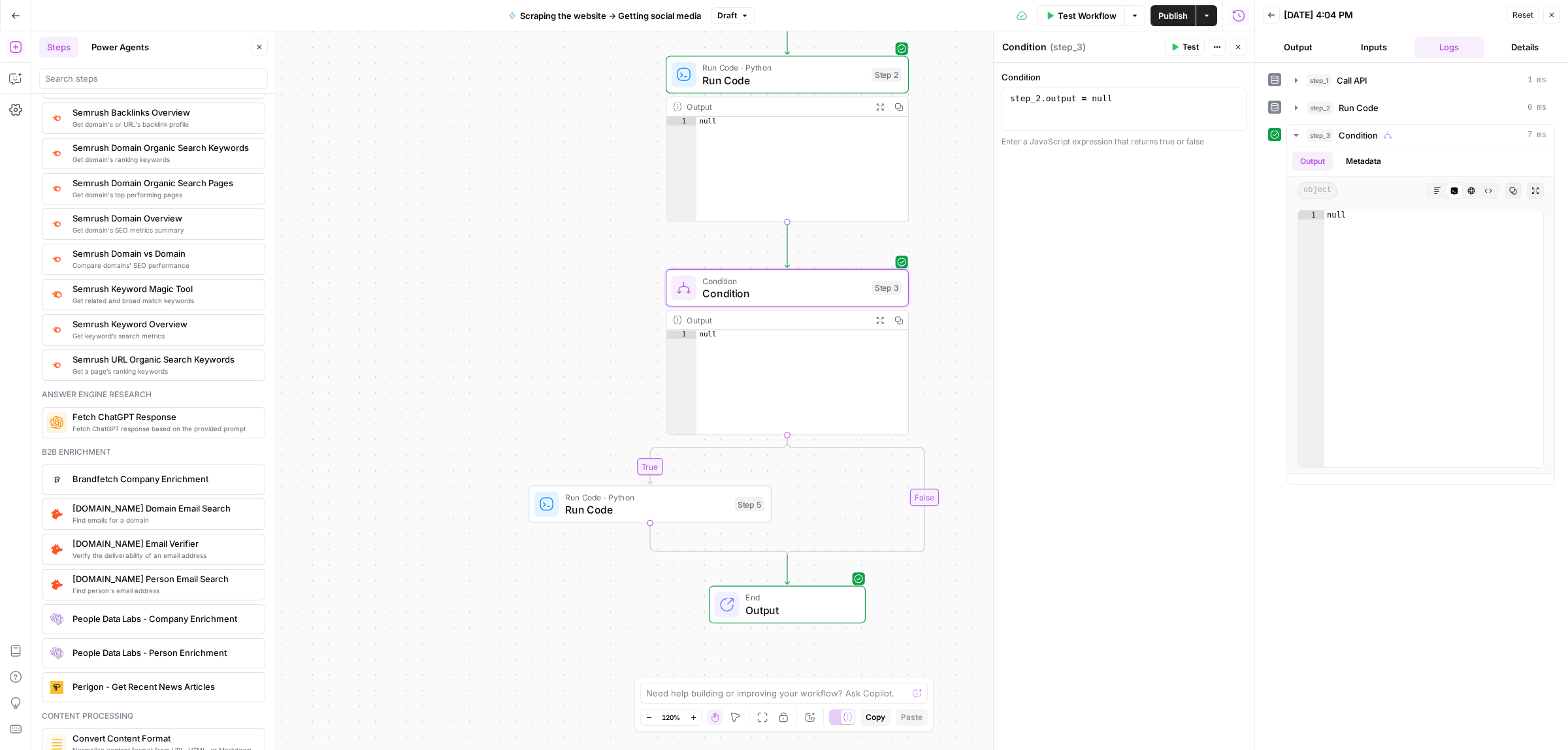
click at [1049, 95] on div "step_2 . output = null" at bounding box center [1124, 119] width 234 height 52
click at [1111, 100] on div "step_2 . output = null" at bounding box center [1124, 119] width 234 height 52
click at [1120, 97] on div "step_2 . output = null" at bounding box center [1124, 119] width 234 height 52
click at [1167, 148] on div "**********" at bounding box center [1124, 406] width 261 height 688
click at [1200, 149] on div "**********" at bounding box center [1124, 406] width 261 height 688
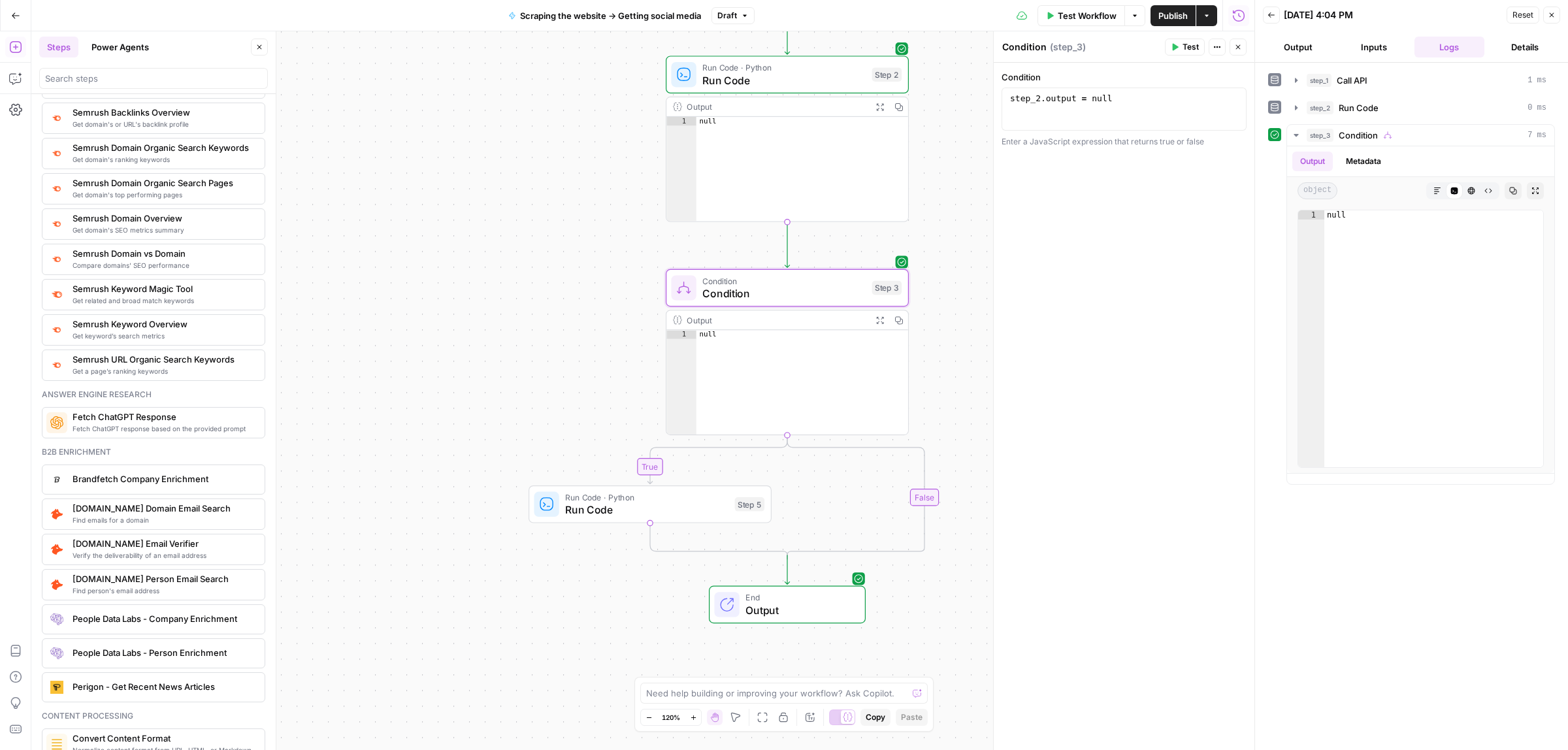
click at [792, 609] on span "Output" at bounding box center [798, 611] width 106 height 16
click at [789, 599] on span "End" at bounding box center [798, 597] width 106 height 13
click at [796, 394] on div "null" at bounding box center [803, 390] width 212 height 121
drag, startPoint x: 714, startPoint y: 341, endPoint x: 681, endPoint y: 341, distance: 33.0
click at [683, 341] on div "**** 1 null XXXXXXXXXXXXXXXXXXXXXXXXXXXXXXXXXXXXXXXXXXXXXXXXXXXXXXXXXXXXXXXXXXX…" at bounding box center [787, 382] width 242 height 104
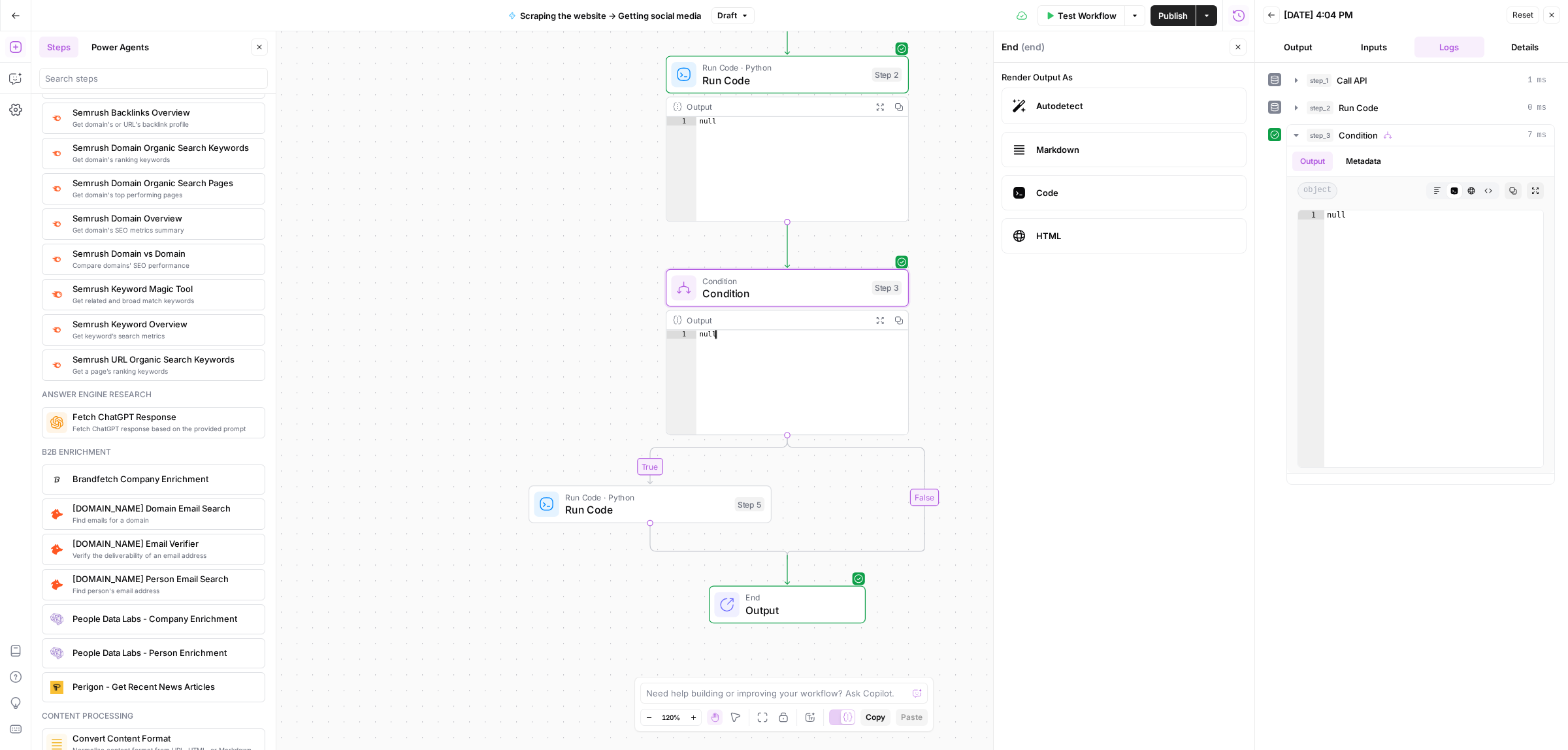
click at [758, 286] on span "Condition" at bounding box center [784, 294] width 163 height 16
type textarea "Condition"
click at [1108, 102] on div "step_2 . output = null" at bounding box center [1124, 119] width 234 height 52
click at [1100, 97] on div "step_2 . output = "null"" at bounding box center [1124, 119] width 234 height 52
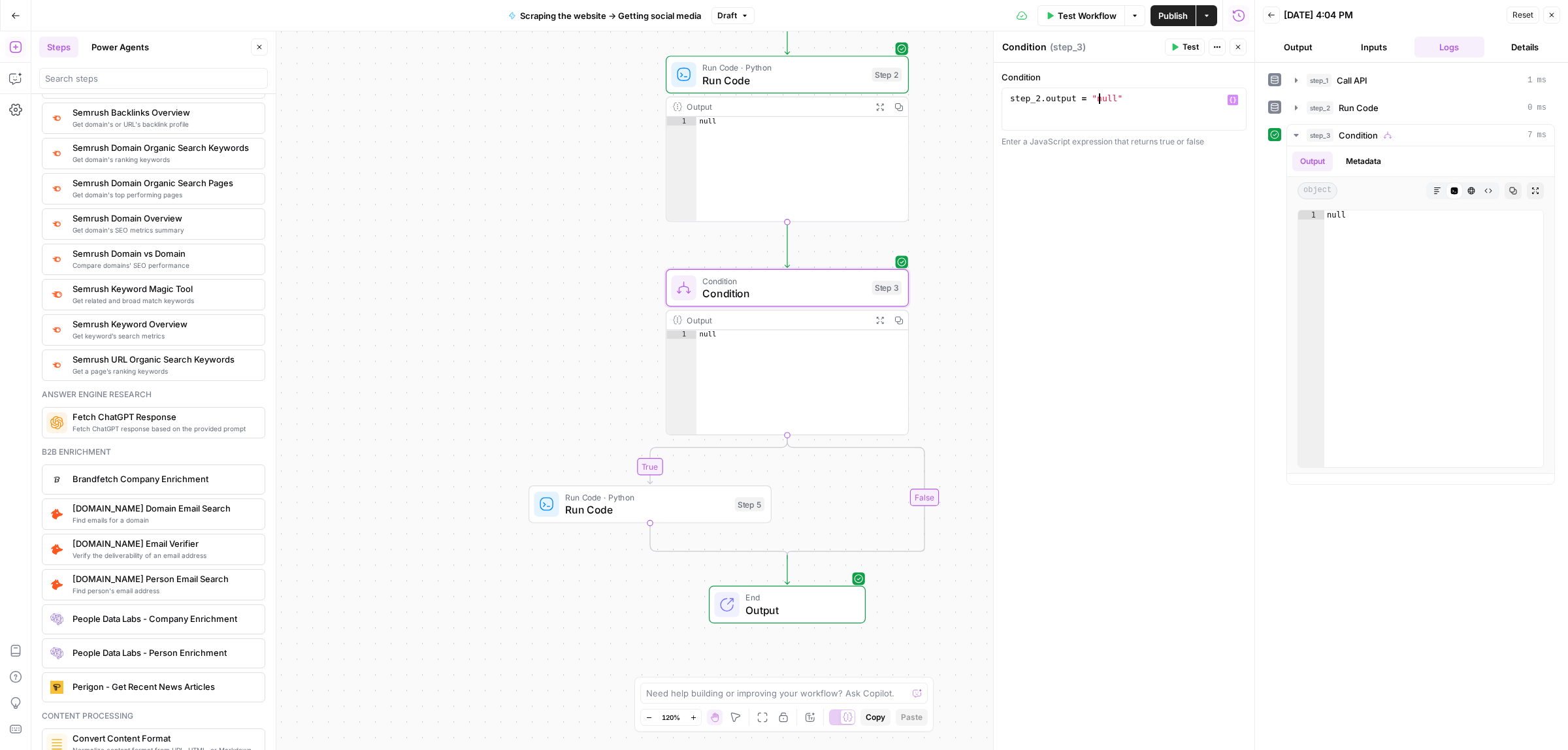
type textarea "**********"
click at [1162, 12] on span "Publish" at bounding box center [1173, 15] width 29 height 13
drag, startPoint x: 1162, startPoint y: 61, endPoint x: 1183, endPoint y: 47, distance: 25.2
click at [1163, 60] on header "Condition Condition ( step_3 ) Test Actions Close" at bounding box center [1124, 47] width 261 height 31
click at [1183, 47] on span "Test" at bounding box center [1191, 47] width 17 height 12
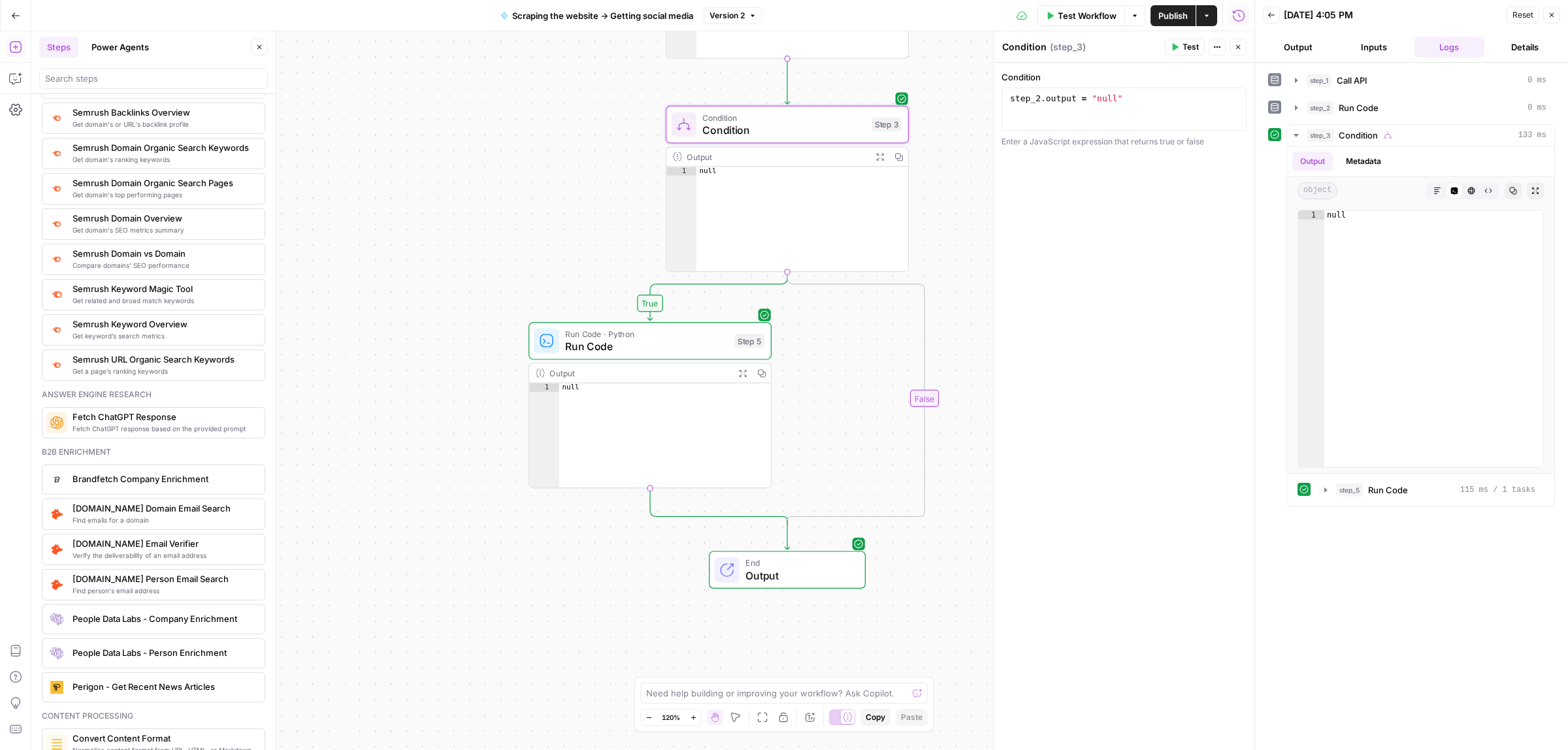
click at [603, 373] on div "Output" at bounding box center [639, 372] width 179 height 13
drag, startPoint x: 631, startPoint y: 333, endPoint x: 624, endPoint y: 344, distance: 13.0
click at [631, 332] on span "Run Code · Python" at bounding box center [647, 333] width 163 height 13
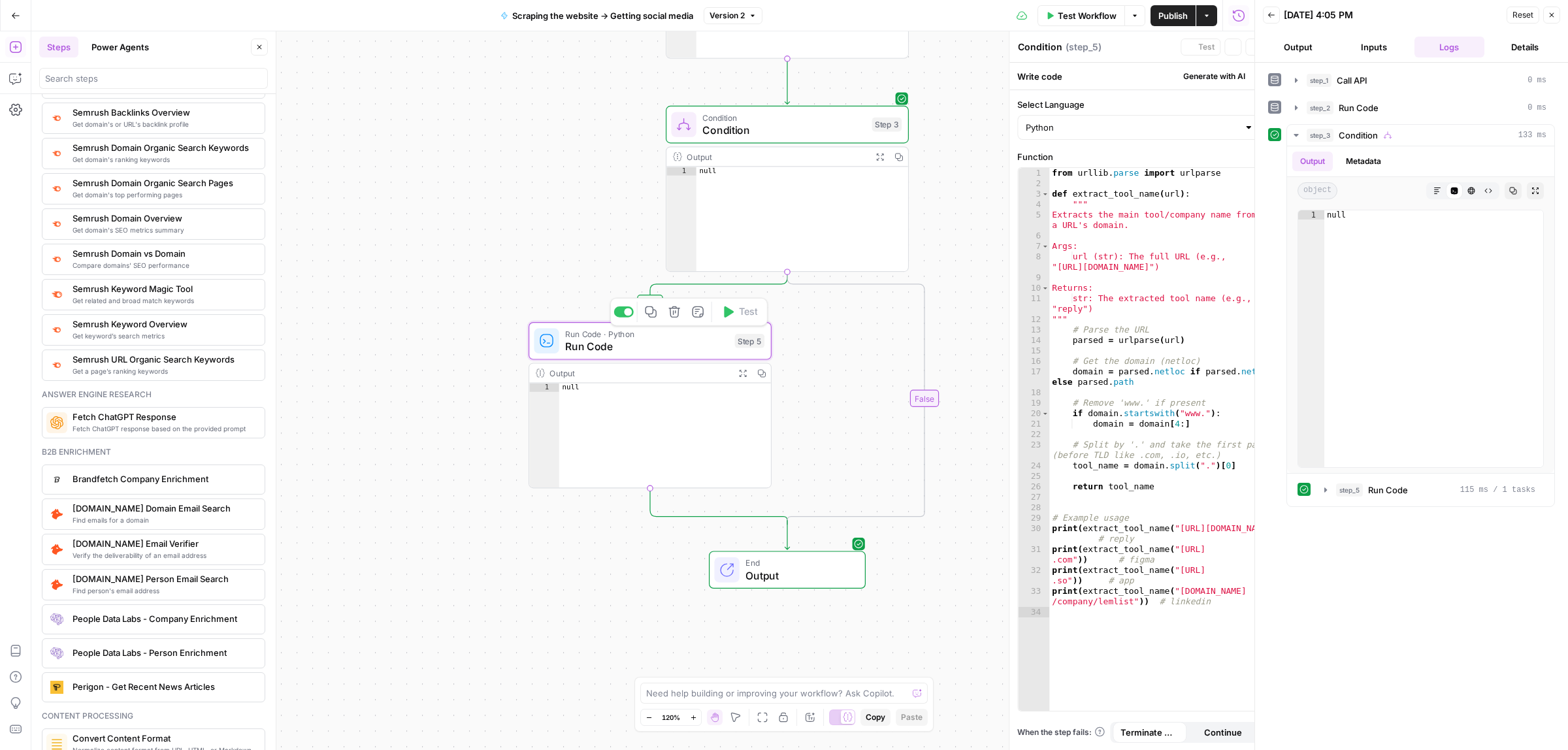
type textarea "Run Code"
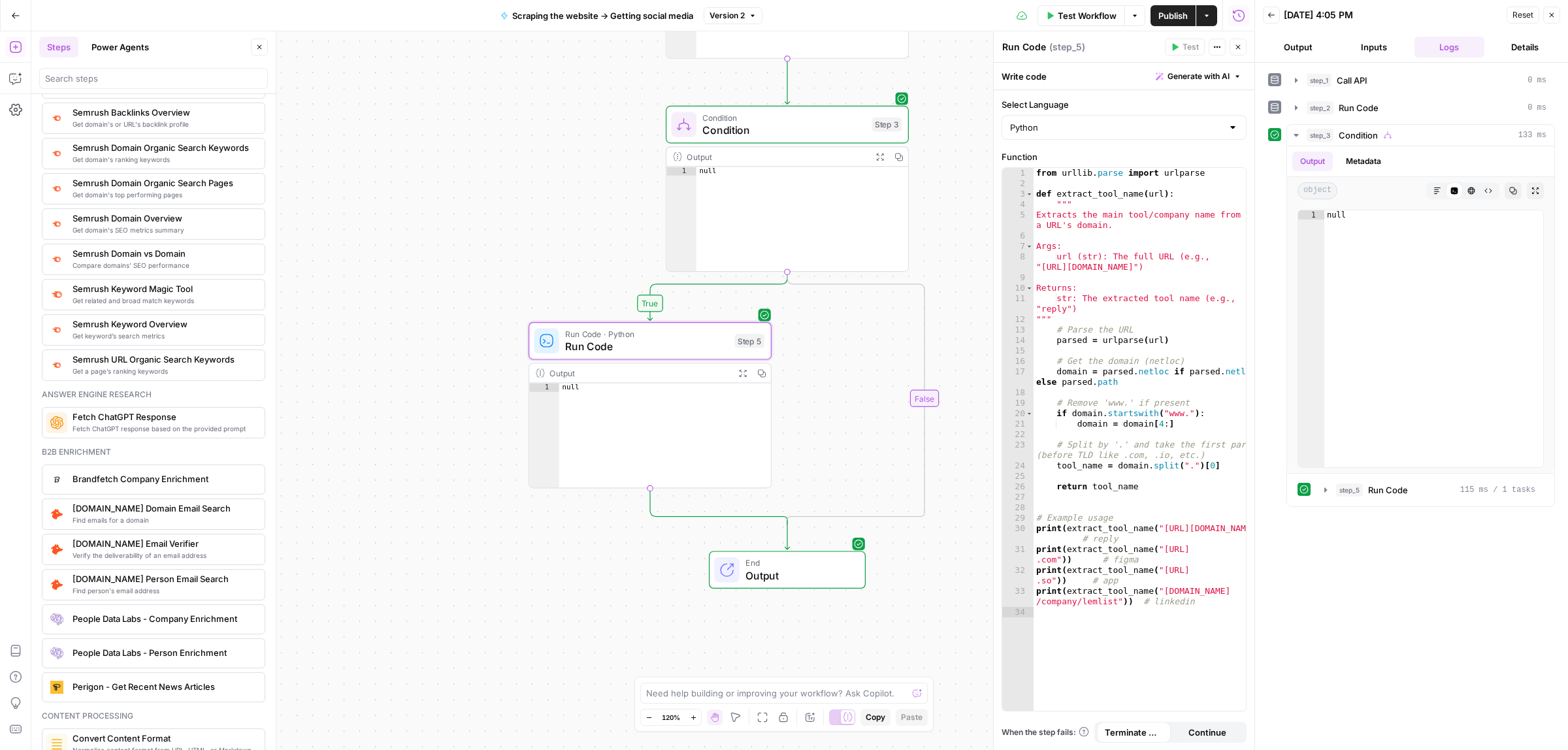
click at [1213, 19] on button "Actions" at bounding box center [1207, 15] width 21 height 21
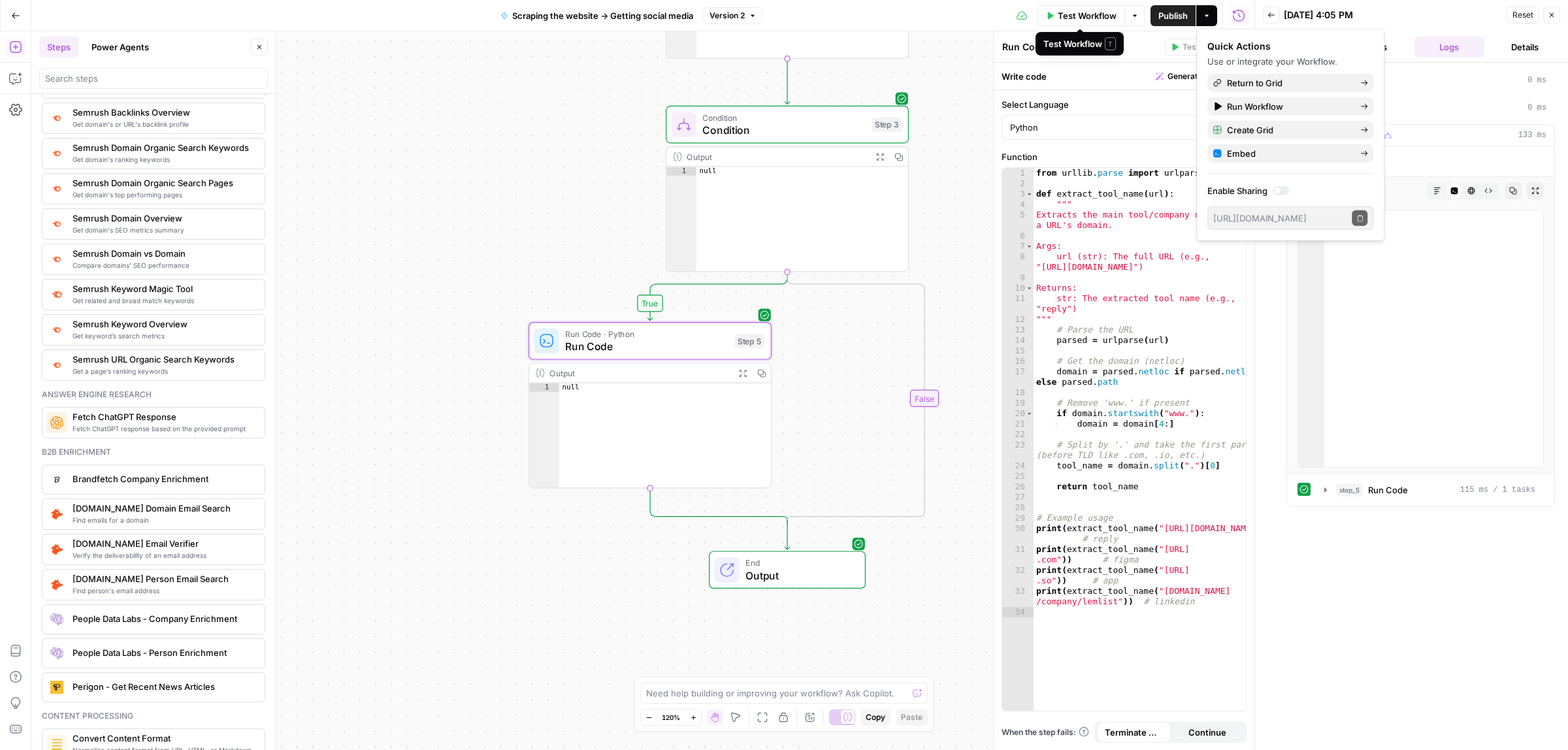
click at [962, 175] on div "**********" at bounding box center [643, 391] width 1223 height 719
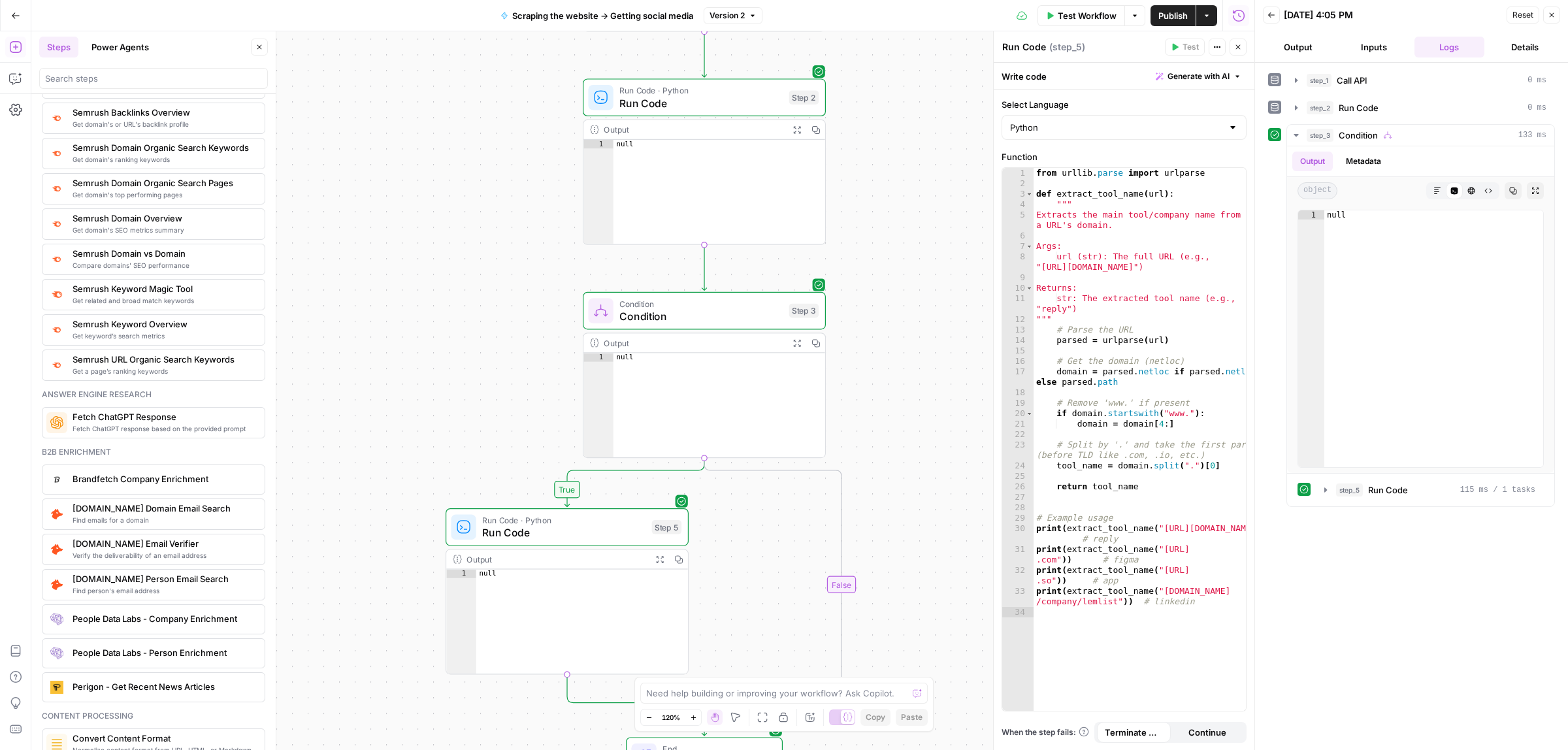
drag, startPoint x: 892, startPoint y: 305, endPoint x: 1297, endPoint y: 40, distance: 484.0
click at [886, 327] on div "**********" at bounding box center [643, 391] width 1223 height 719
click at [1554, 14] on icon "button" at bounding box center [1552, 15] width 8 height 8
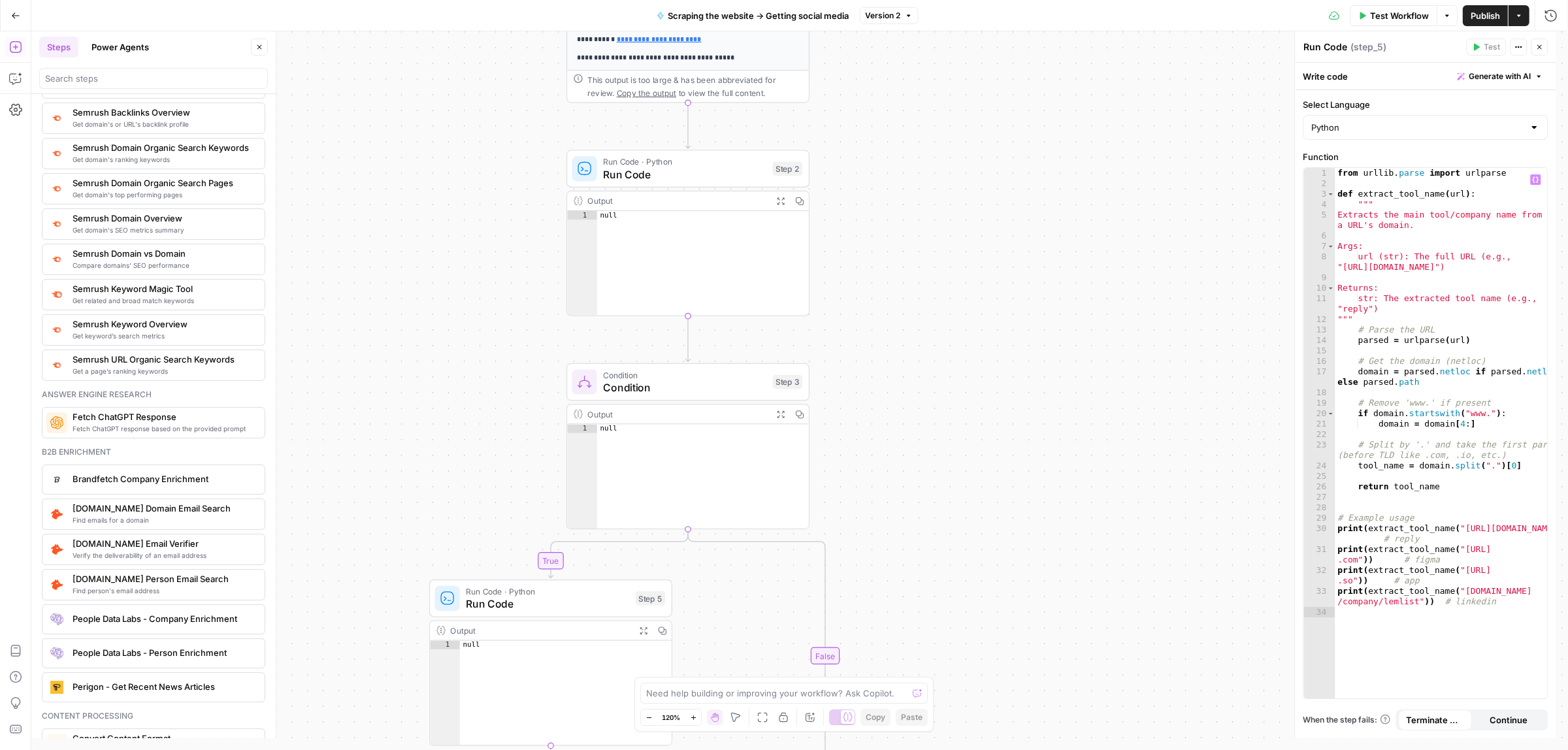
drag, startPoint x: 902, startPoint y: 172, endPoint x: 883, endPoint y: 239, distance: 69.6
click at [886, 237] on div "**********" at bounding box center [799, 391] width 1537 height 719
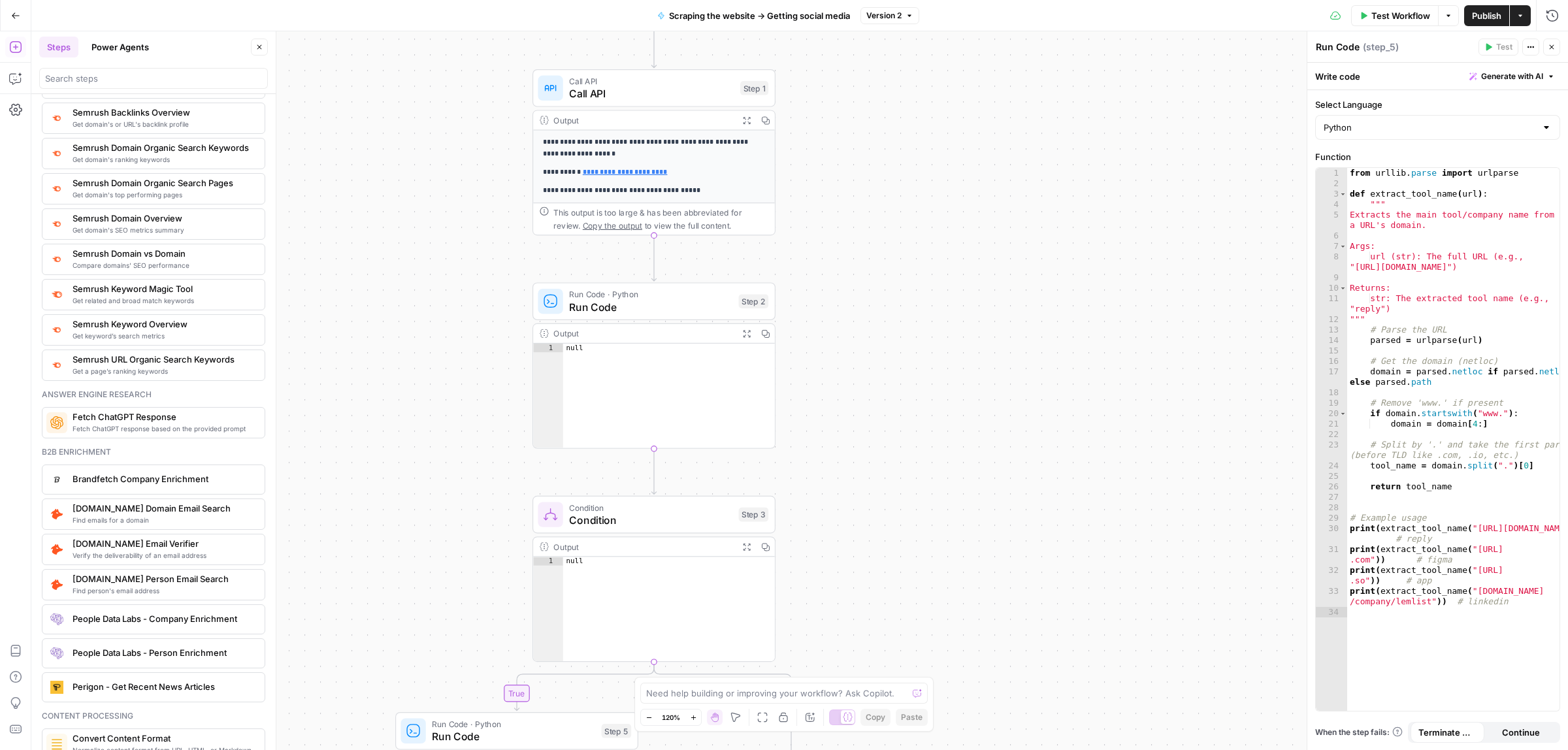
drag, startPoint x: 986, startPoint y: 242, endPoint x: 968, endPoint y: 323, distance: 83.0
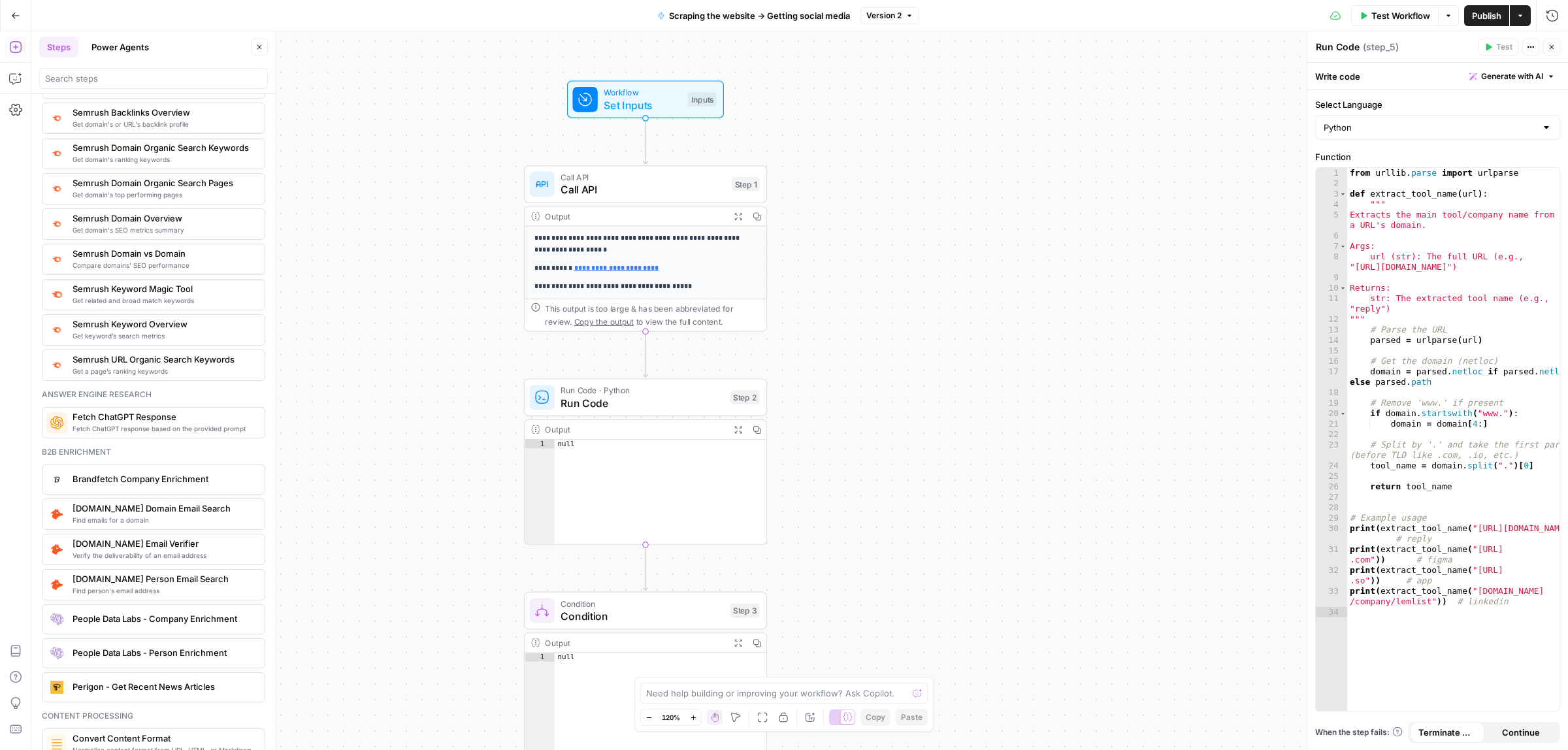
drag, startPoint x: 913, startPoint y: 312, endPoint x: 921, endPoint y: 325, distance: 15.3
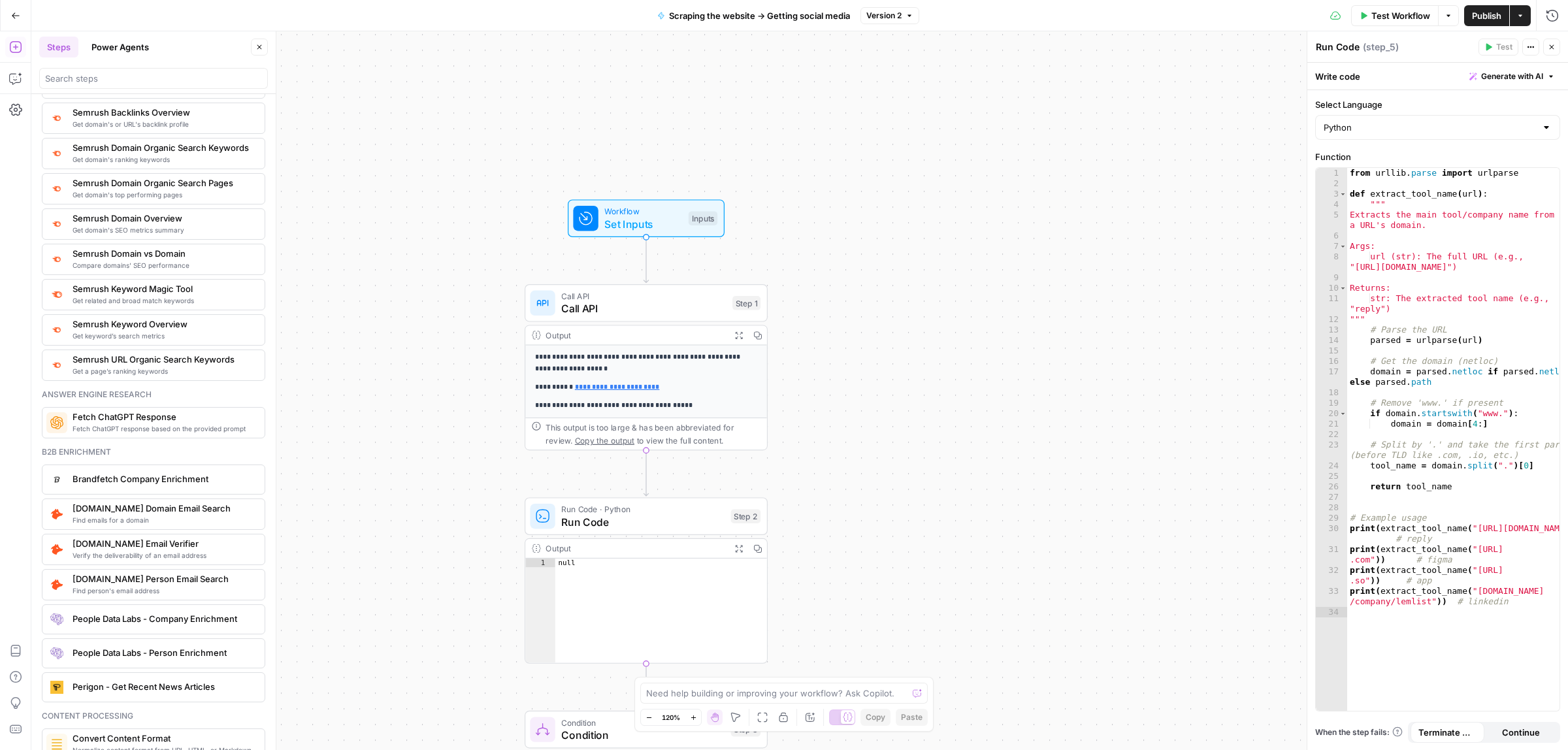
drag, startPoint x: 873, startPoint y: 242, endPoint x: 870, endPoint y: 323, distance: 81.1
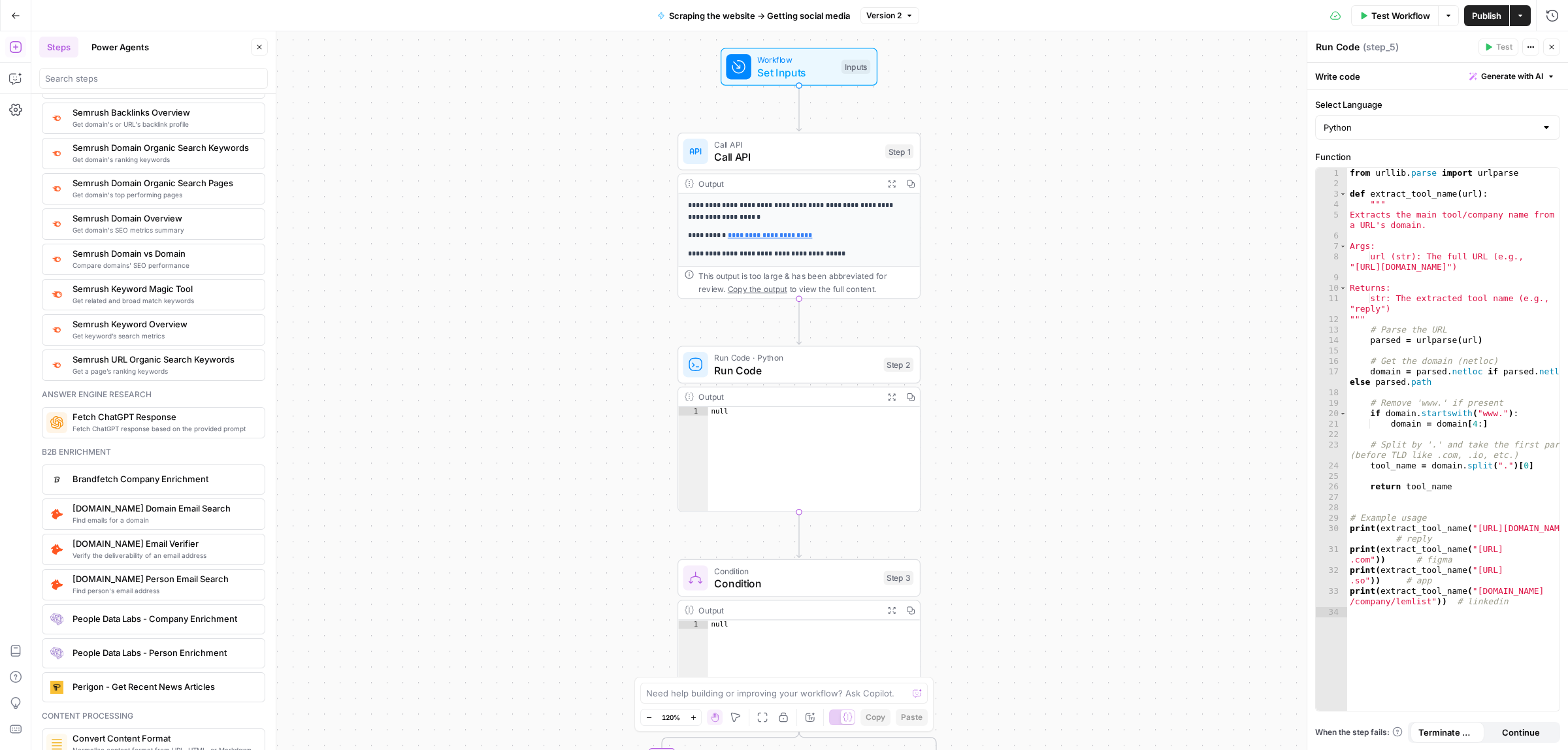
drag, startPoint x: 860, startPoint y: 396, endPoint x: 1010, endPoint y: 173, distance: 268.8
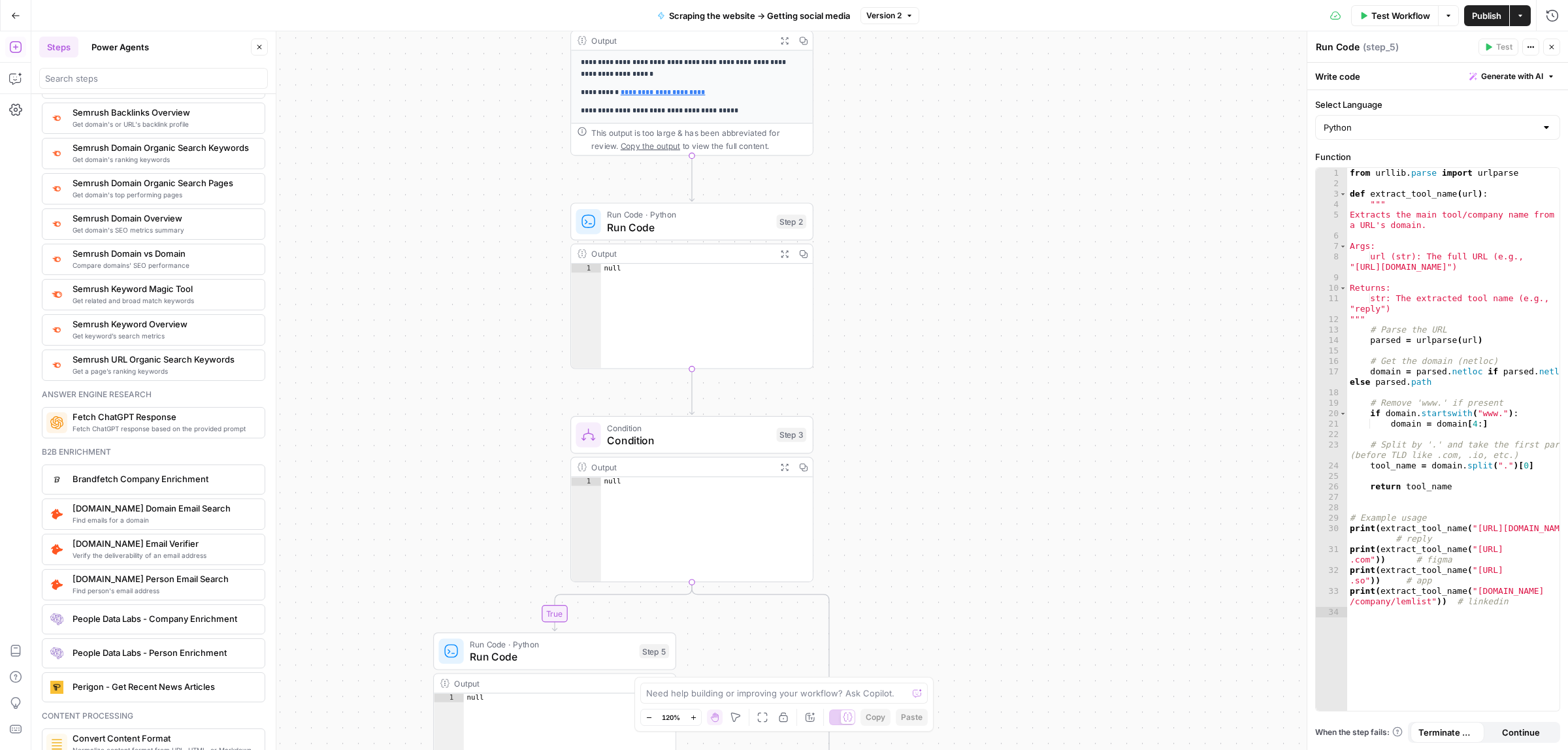
drag, startPoint x: 1054, startPoint y: 327, endPoint x: 943, endPoint y: 177, distance: 186.6
click at [18, 15] on icon "button" at bounding box center [16, 16] width 8 height 6
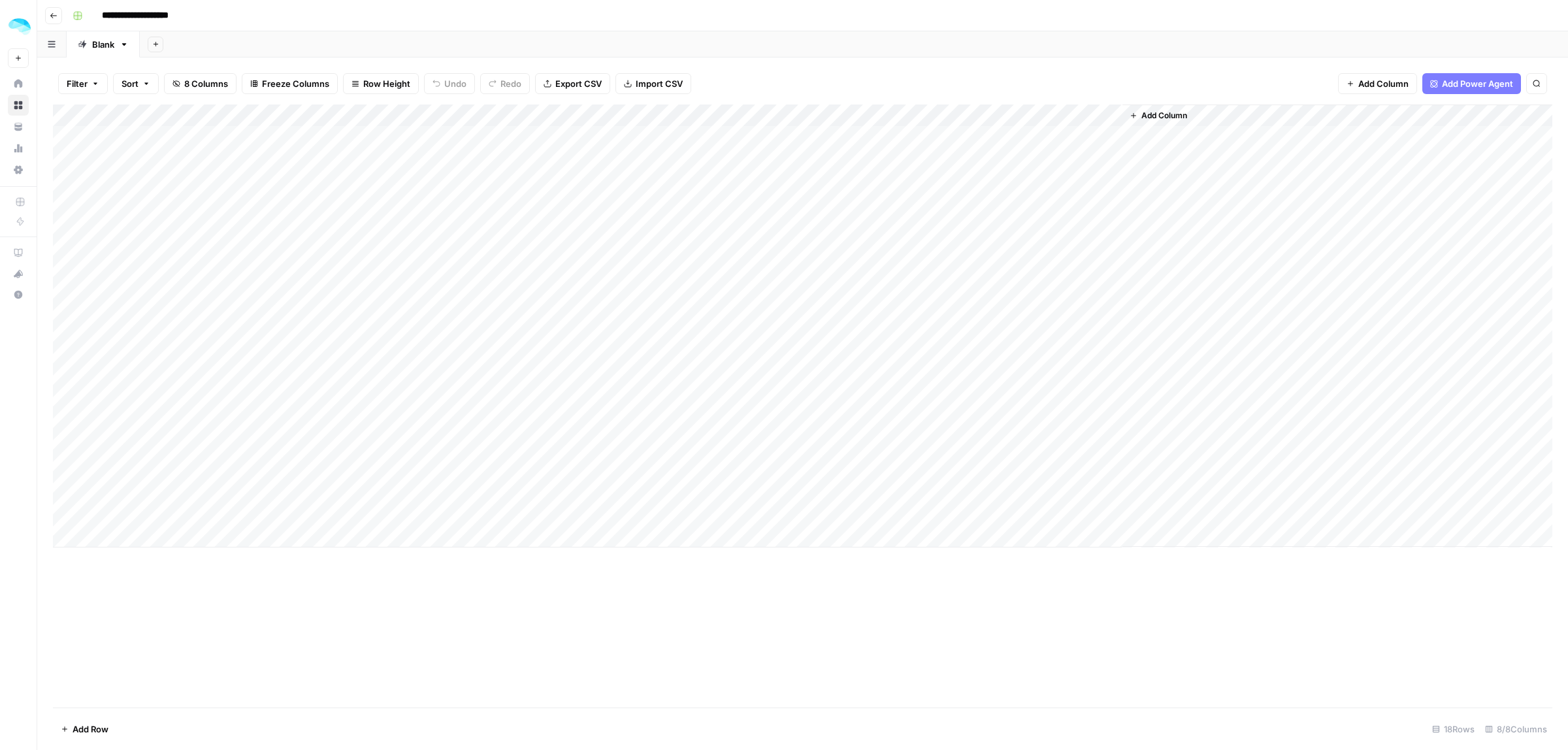
drag, startPoint x: 1060, startPoint y: 119, endPoint x: 1048, endPoint y: 115, distance: 12.6
click at [1048, 115] on div "Add Column" at bounding box center [803, 325] width 1500 height 443
click at [1094, 113] on div at bounding box center [1001, 117] width 243 height 27
click at [943, 341] on span "Remove Column" at bounding box center [963, 346] width 114 height 13
drag, startPoint x: 726, startPoint y: 129, endPoint x: 724, endPoint y: 135, distance: 6.3
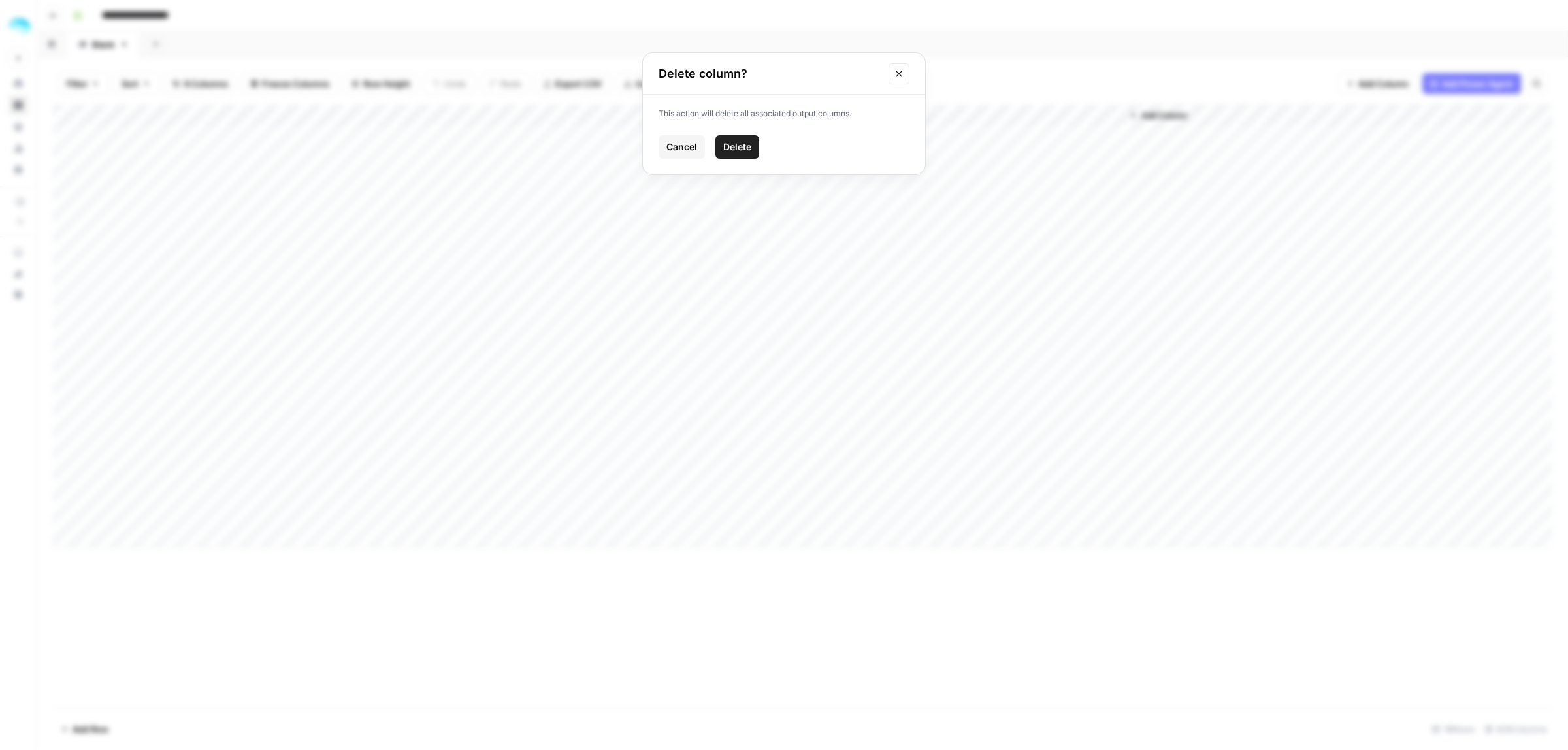
click at [724, 132] on div "This action will delete all associated output columns. Cancel Delete" at bounding box center [784, 134] width 283 height 80
click at [730, 147] on span "Delete" at bounding box center [737, 146] width 28 height 13
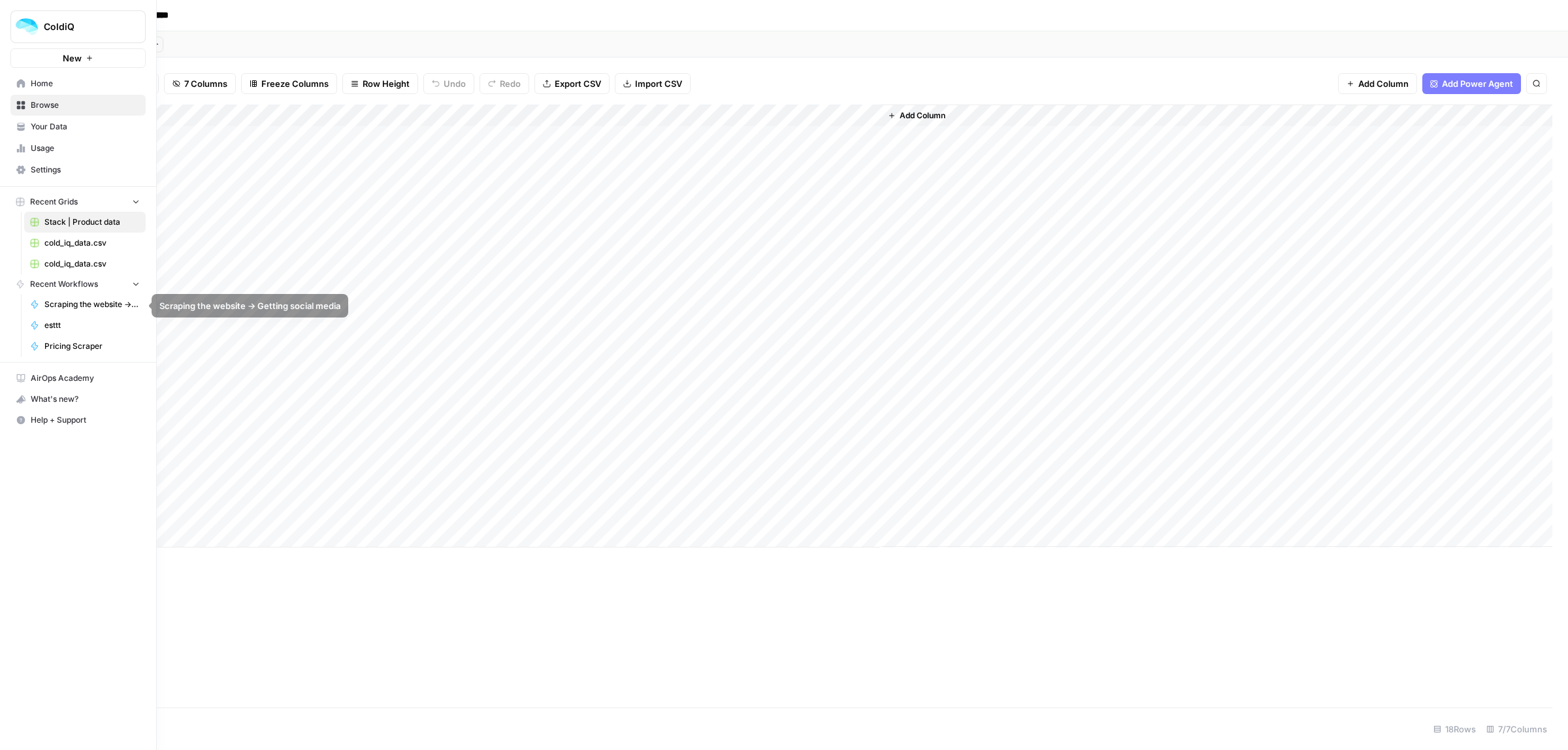
click at [132, 305] on span "Scraping the website -> Getting social media" at bounding box center [91, 304] width 95 height 12
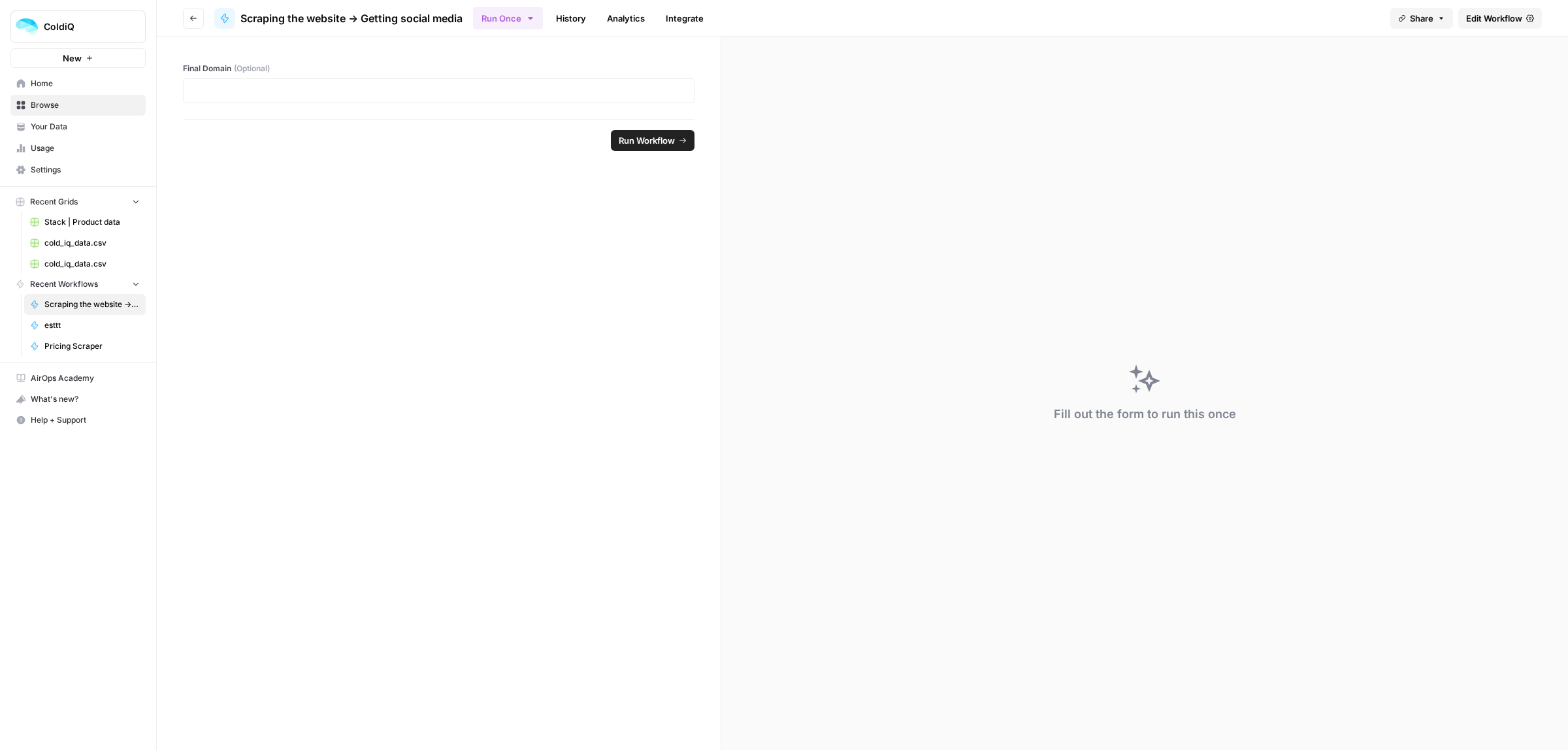
click at [1501, 17] on span "Edit Workflow" at bounding box center [1494, 18] width 56 height 13
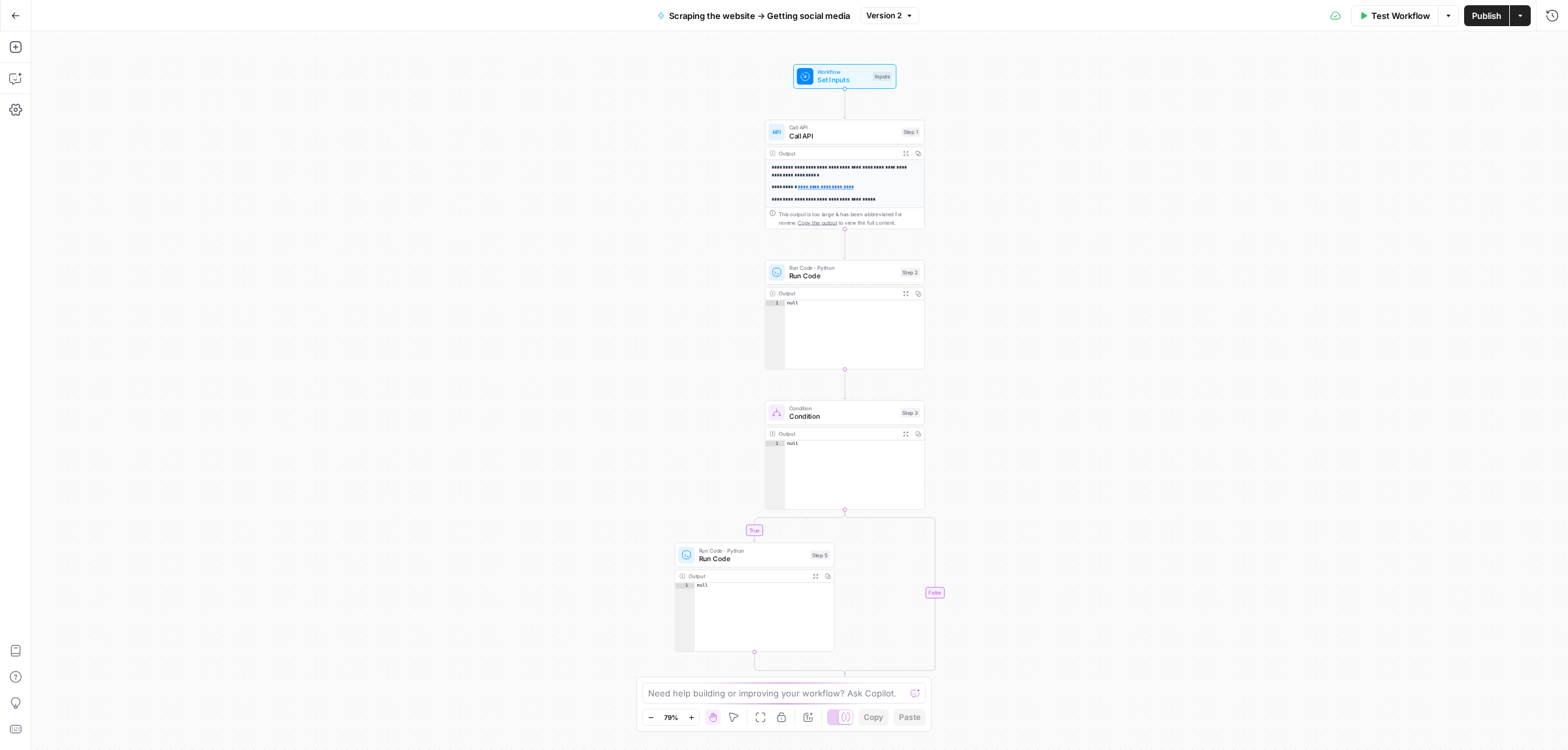
click at [1008, 167] on div "**********" at bounding box center [799, 391] width 1537 height 719
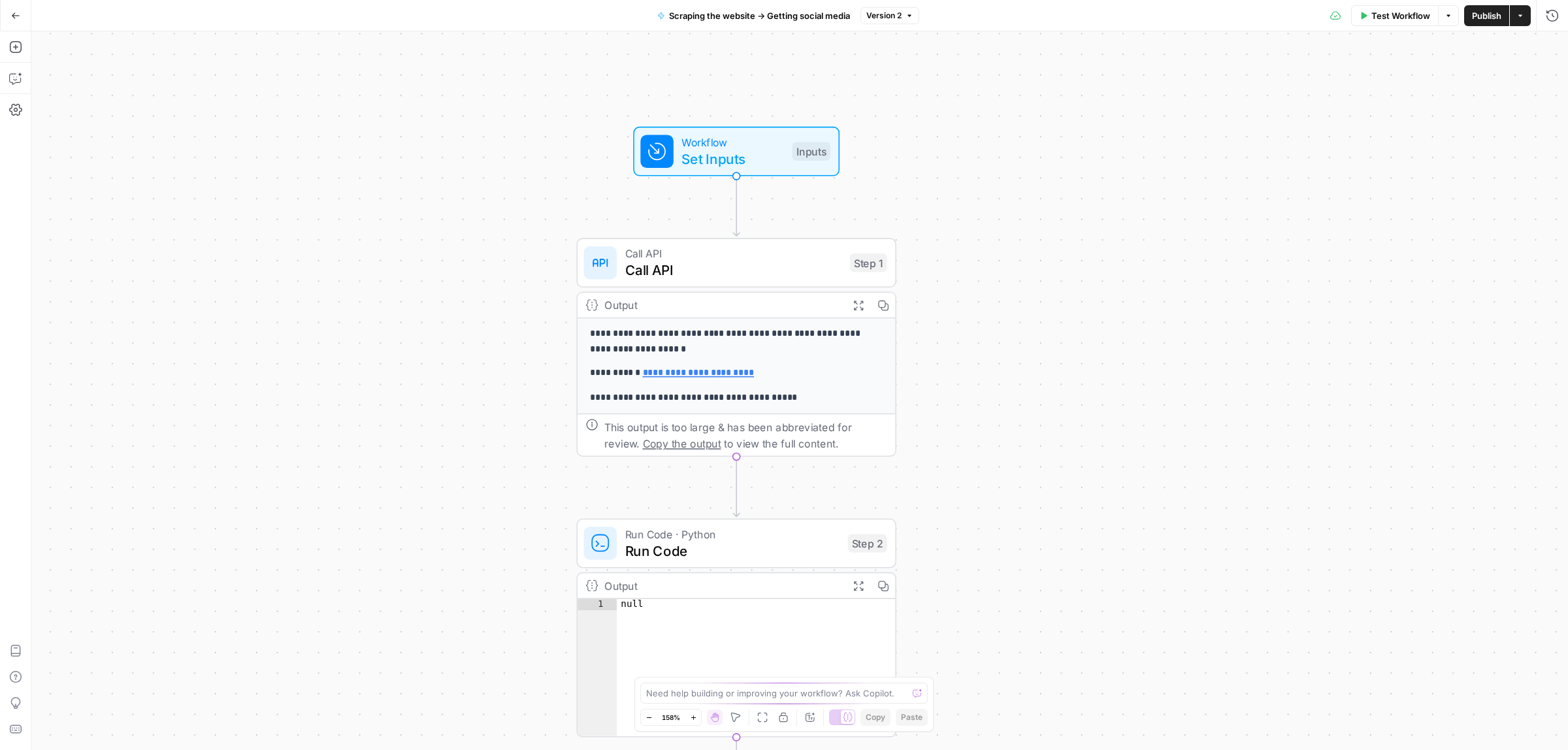
drag, startPoint x: 968, startPoint y: 132, endPoint x: 972, endPoint y: 295, distance: 163.0
click at [972, 295] on div "**********" at bounding box center [799, 391] width 1537 height 719
click at [883, 12] on span "Version 2" at bounding box center [885, 16] width 35 height 12
click at [1363, 135] on div "**********" at bounding box center [799, 391] width 1537 height 719
click at [1525, 11] on button "Actions" at bounding box center [1520, 15] width 21 height 21
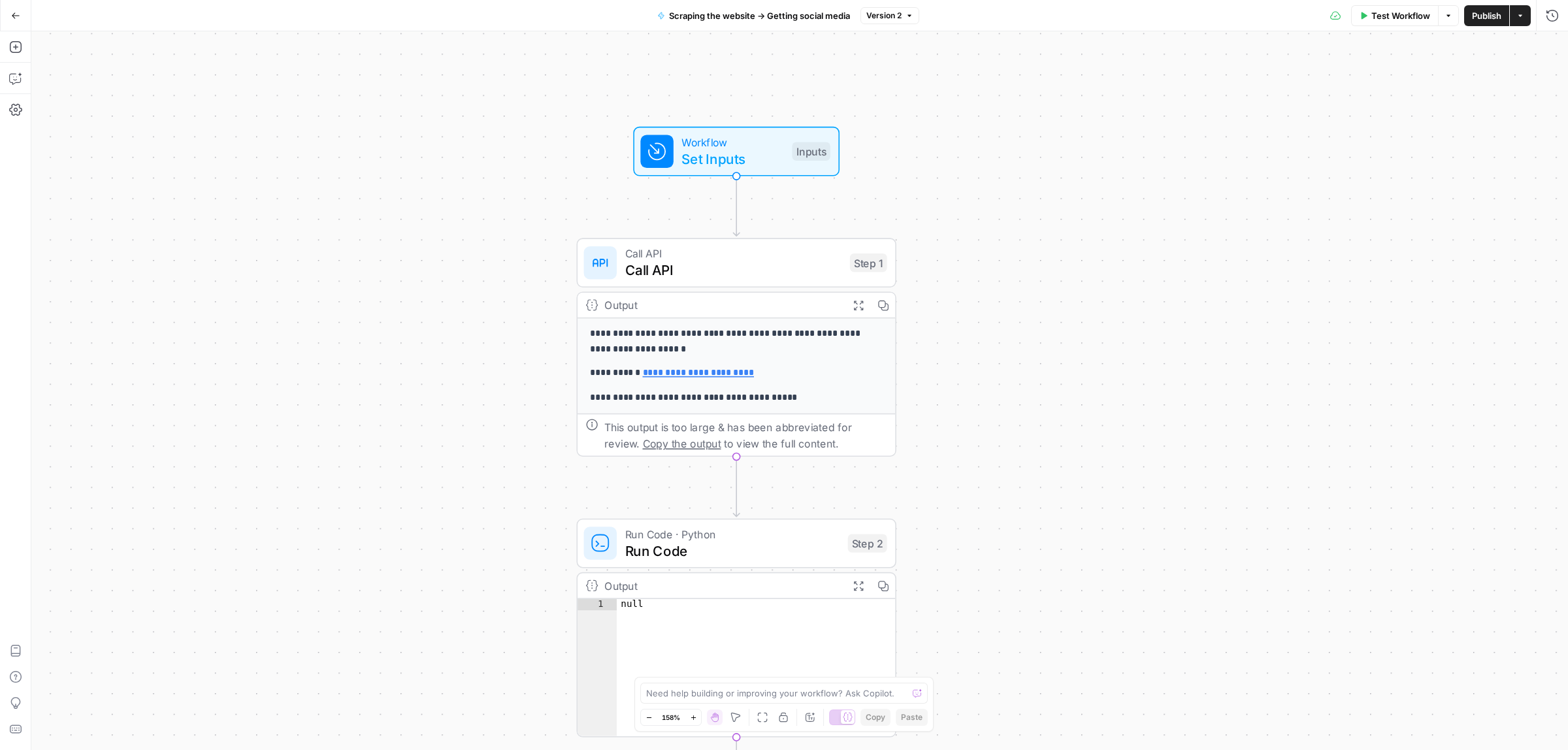
click at [1079, 187] on div "**********" at bounding box center [799, 391] width 1537 height 719
click at [13, 42] on icon "button" at bounding box center [15, 46] width 13 height 13
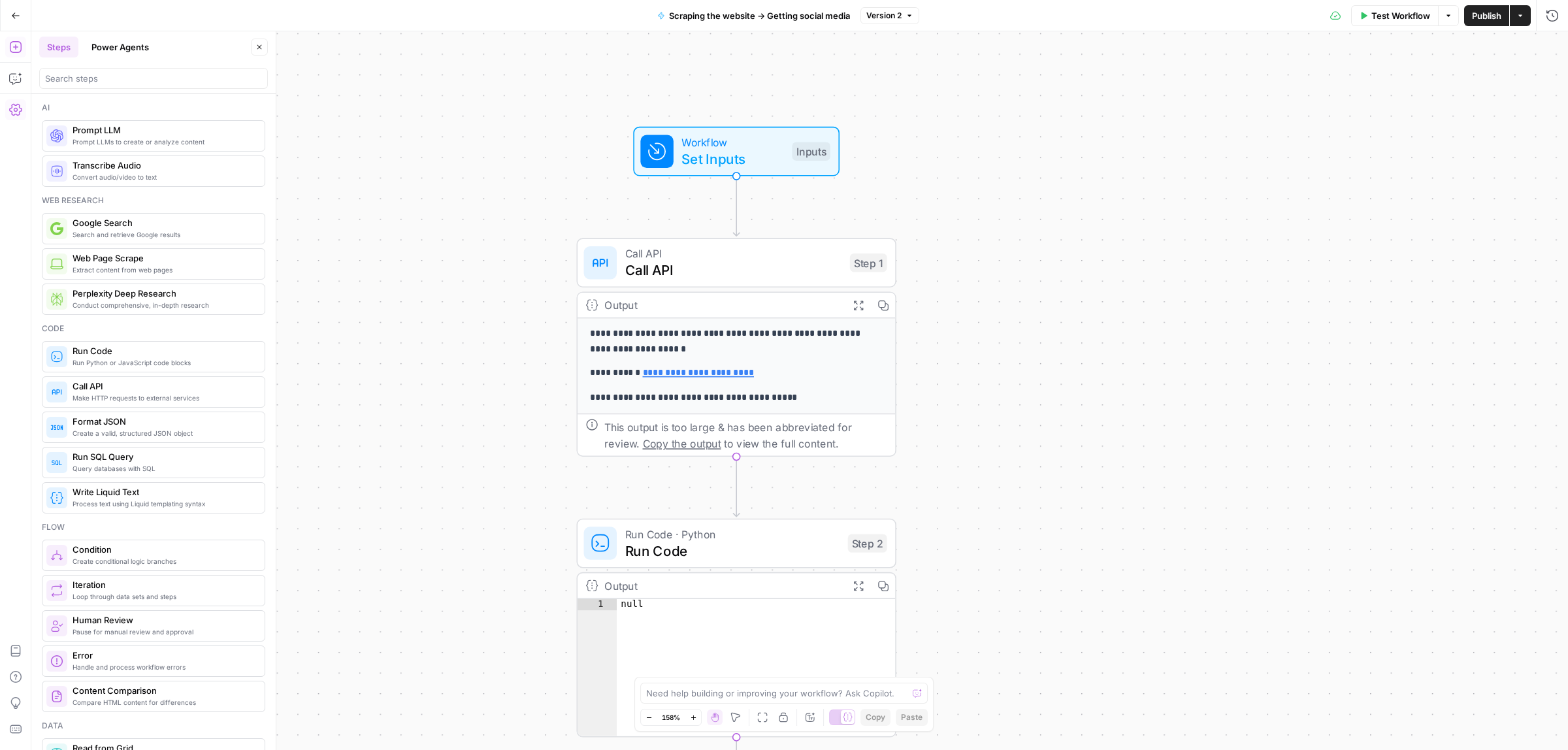
click at [19, 106] on icon "button" at bounding box center [15, 110] width 13 height 12
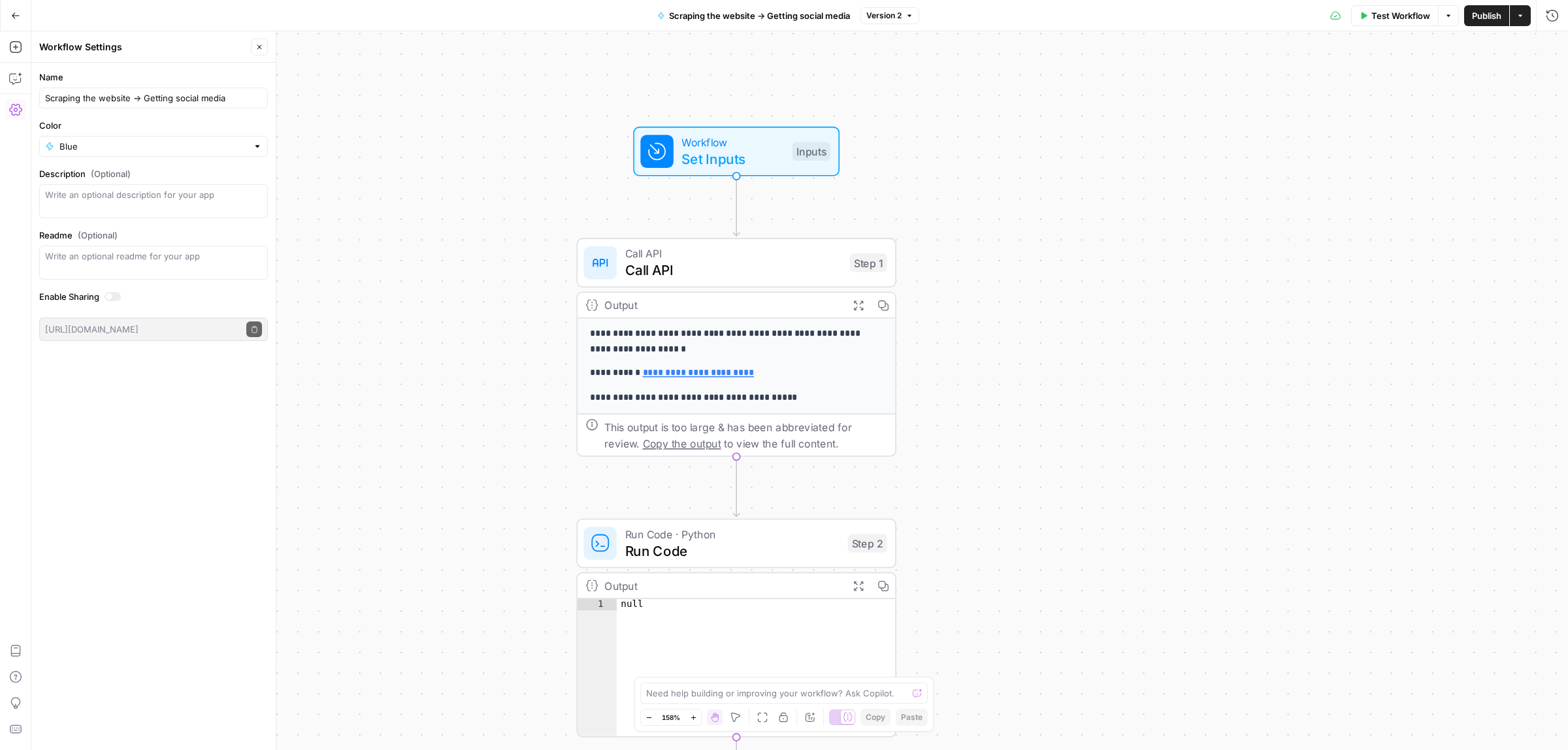
click at [7, 13] on button "Go Back" at bounding box center [16, 16] width 24 height 24
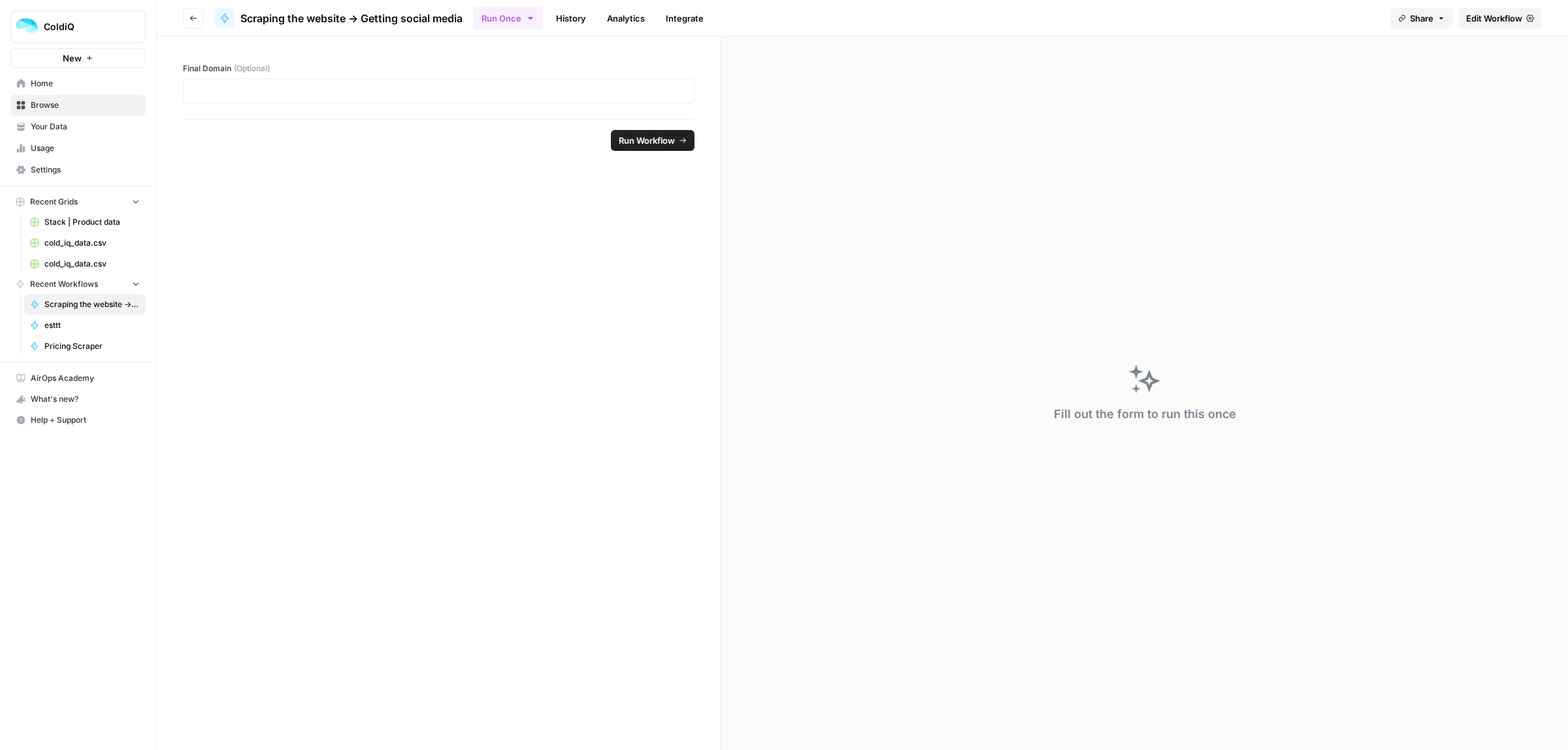
click at [83, 282] on span "Recent Workflows" at bounding box center [64, 285] width 68 height 12
click at [77, 286] on span "Recent Workflows" at bounding box center [64, 285] width 68 height 12
click at [46, 86] on span "Home" at bounding box center [84, 83] width 109 height 12
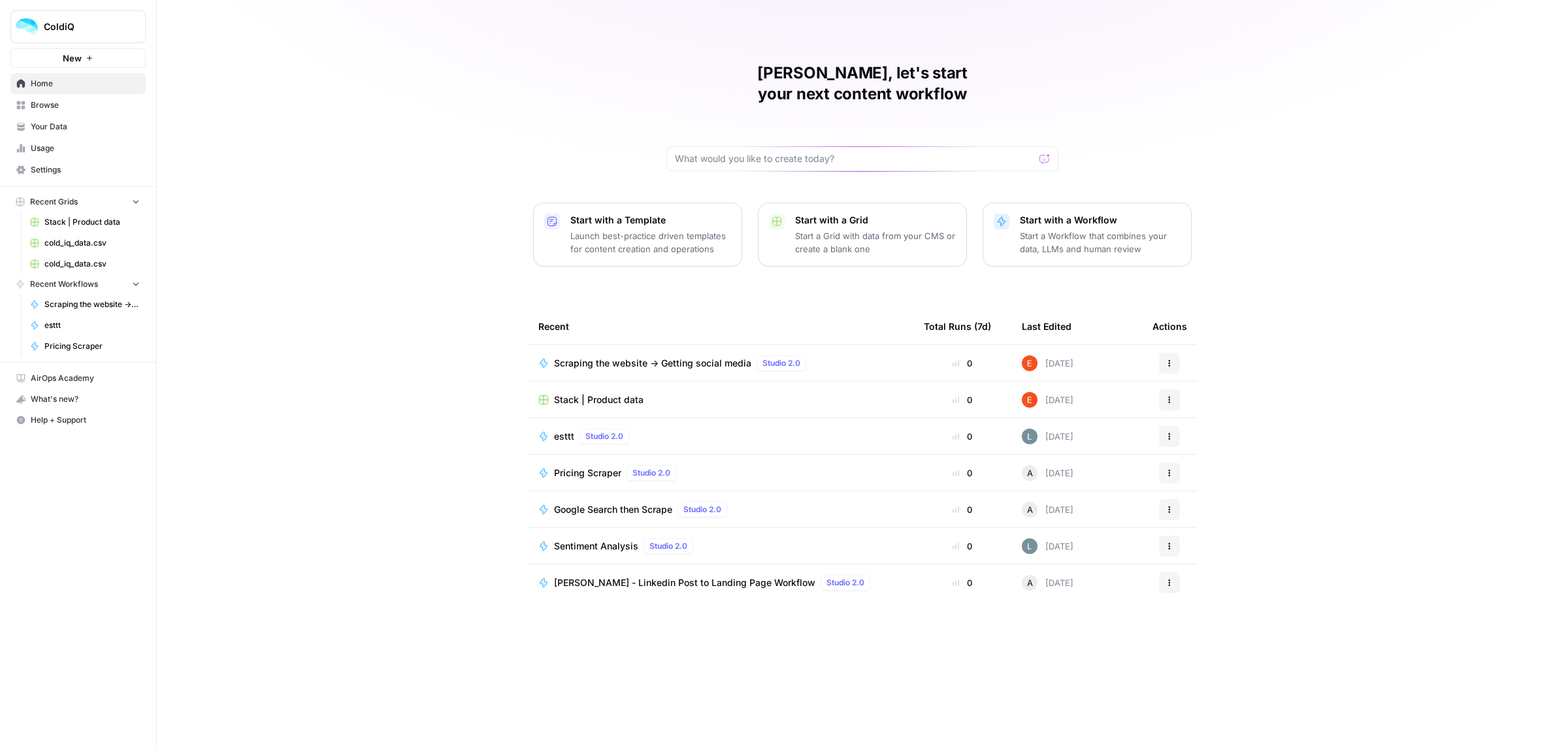
click at [1092, 230] on p "Start a Workflow that combines your data, LLMs and human review" at bounding box center [1101, 242] width 161 height 27
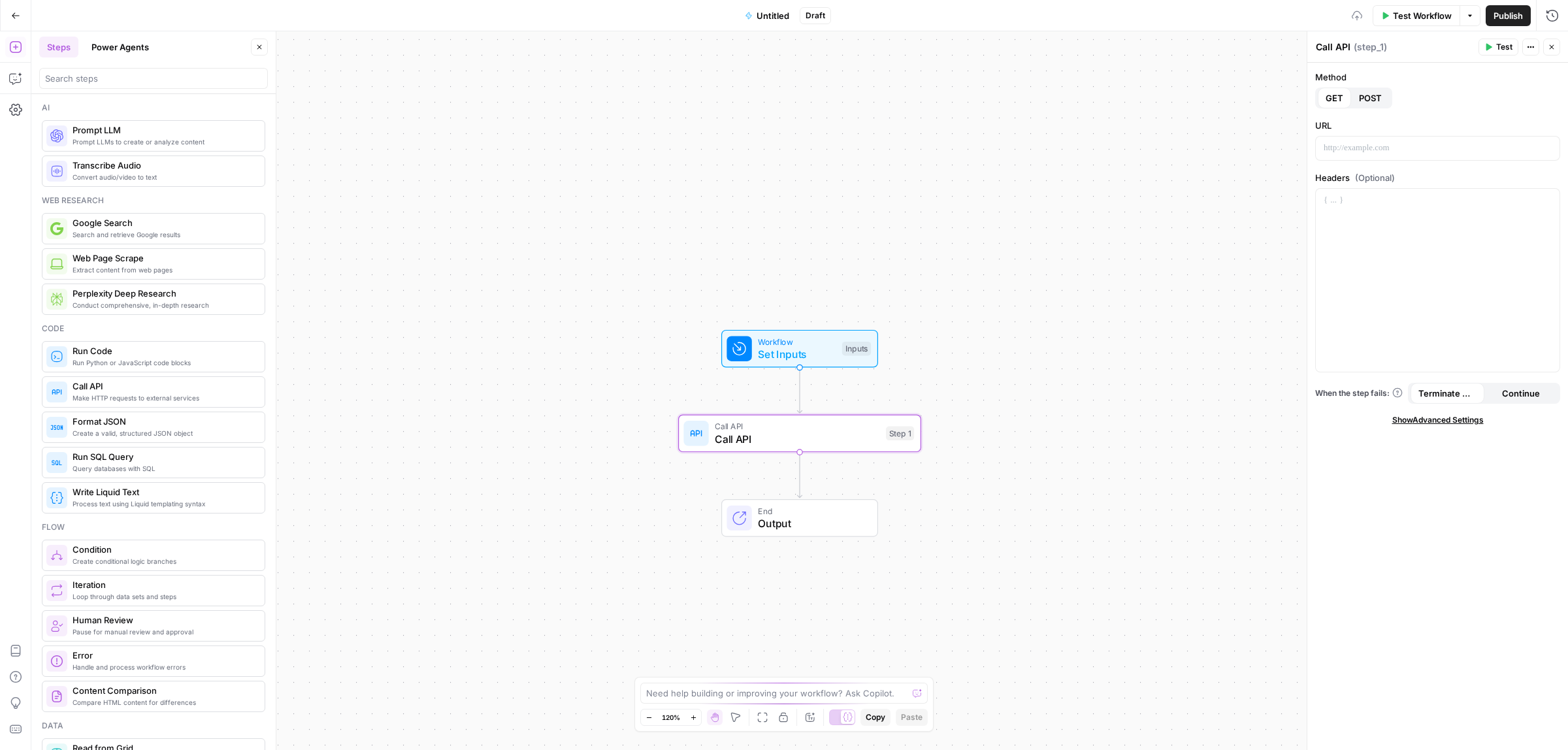
click at [806, 358] on span "Set Inputs" at bounding box center [796, 354] width 78 height 16
click at [1432, 82] on span "Add Field" at bounding box center [1421, 88] width 38 height 13
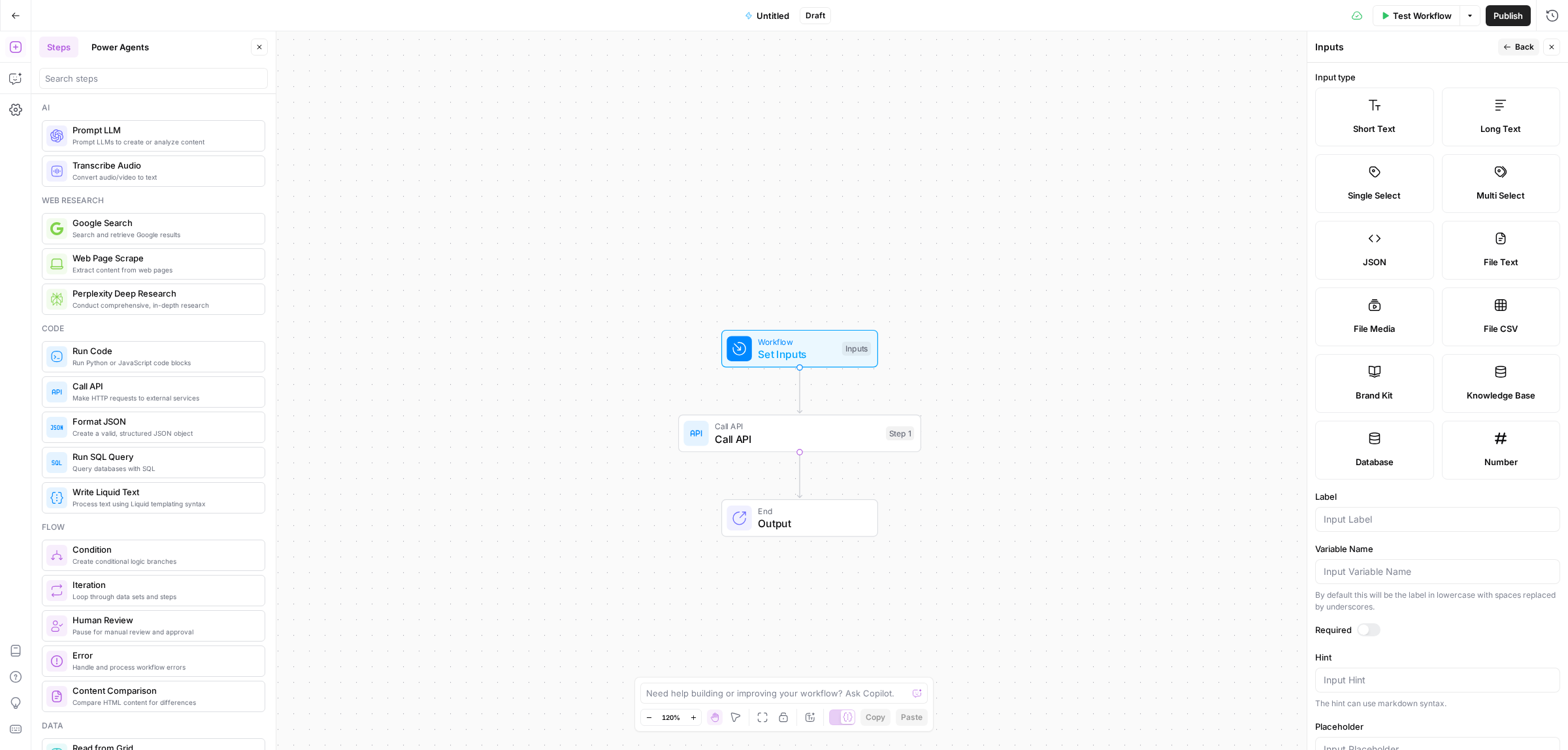
click at [1369, 103] on icon at bounding box center [1375, 105] width 13 height 13
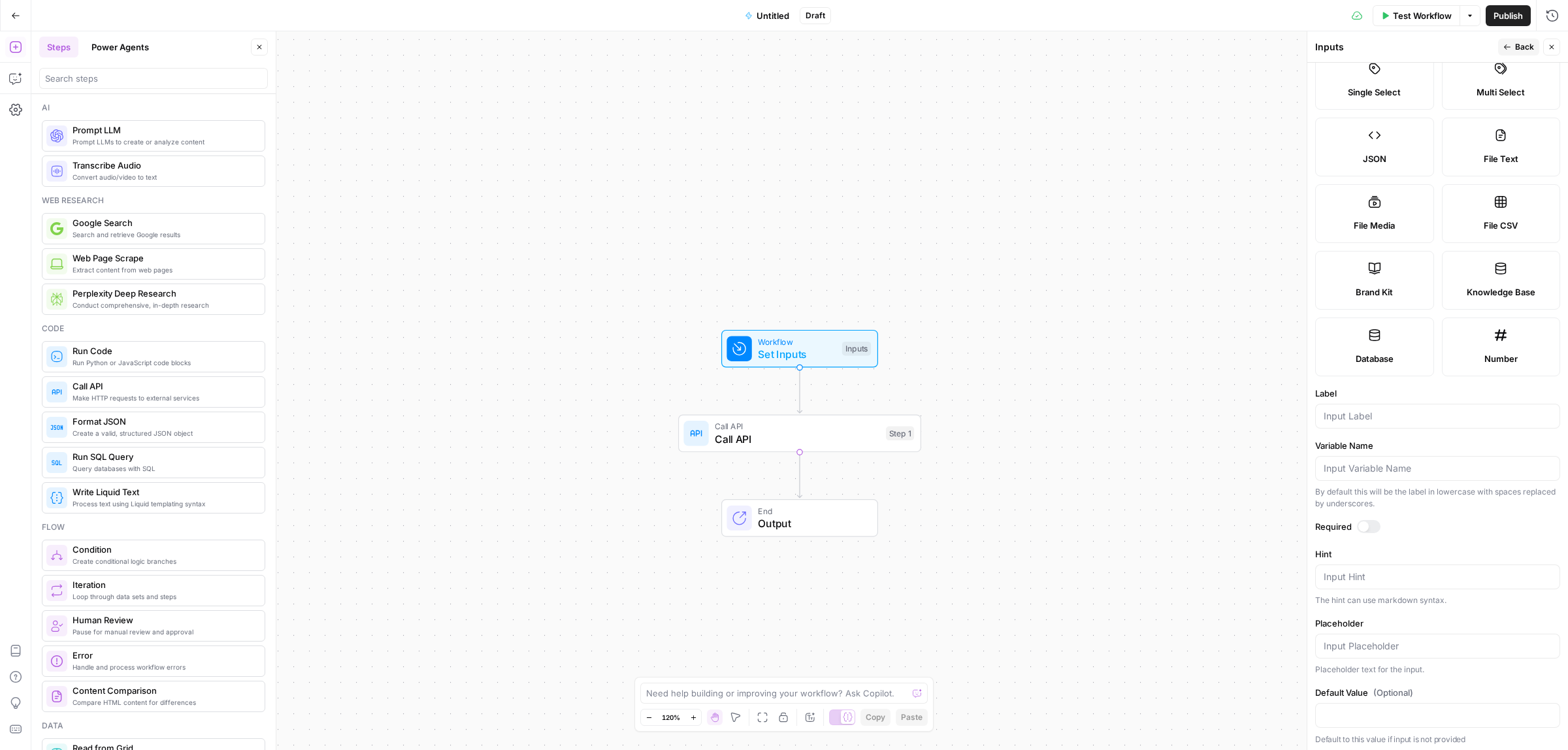
scroll to position [109, 0]
click at [1368, 413] on input "Label" at bounding box center [1437, 412] width 228 height 13
type input "URL"
click at [1179, 448] on div "Workflow Set Inputs Inputs Call API Call API Step 1 End Output" at bounding box center [799, 391] width 1537 height 719
click at [772, 453] on div "Call API Call API Step 1 Copy step Delete step Add Note Test" at bounding box center [799, 435] width 243 height 38
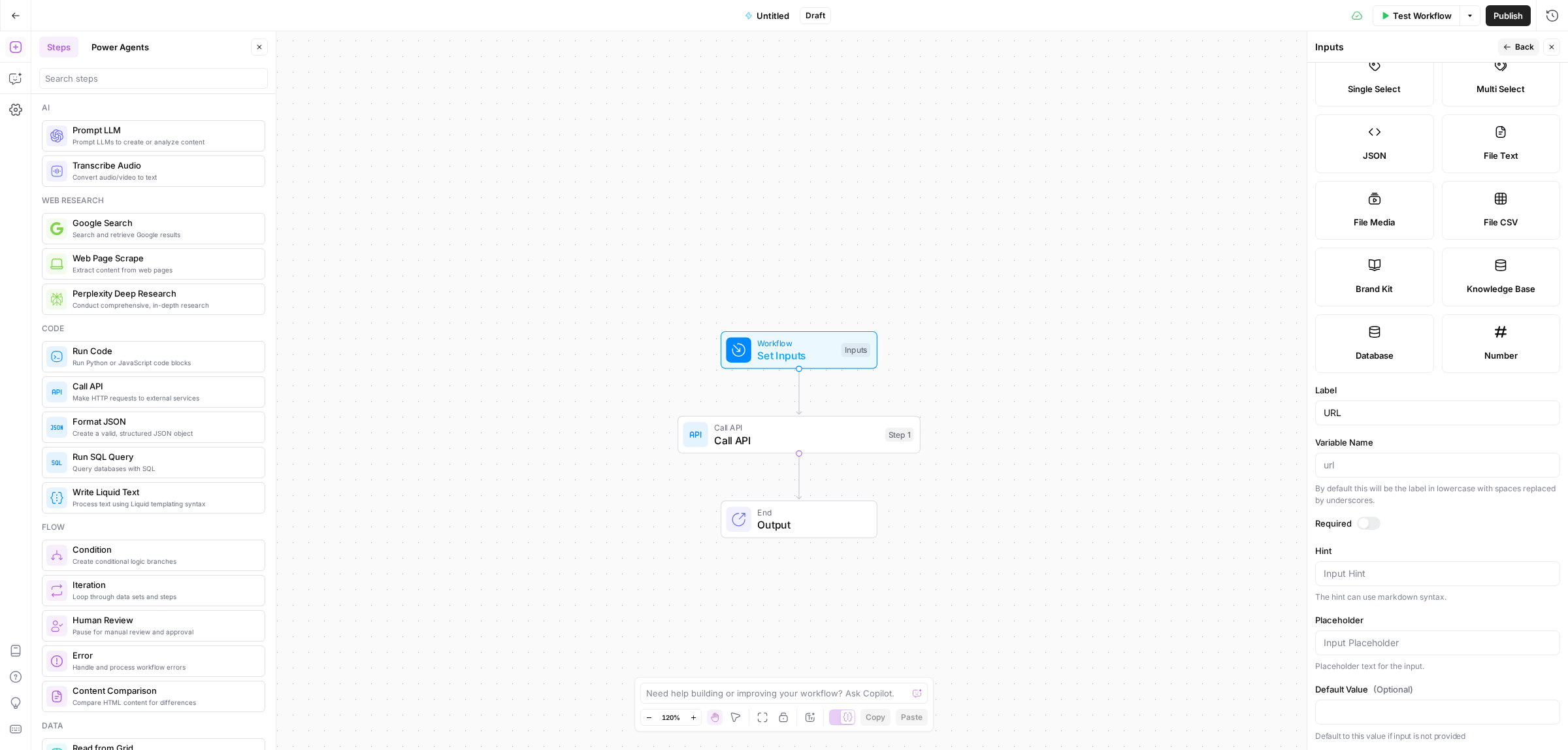
click at [770, 430] on span "Call API" at bounding box center [796, 427] width 165 height 13
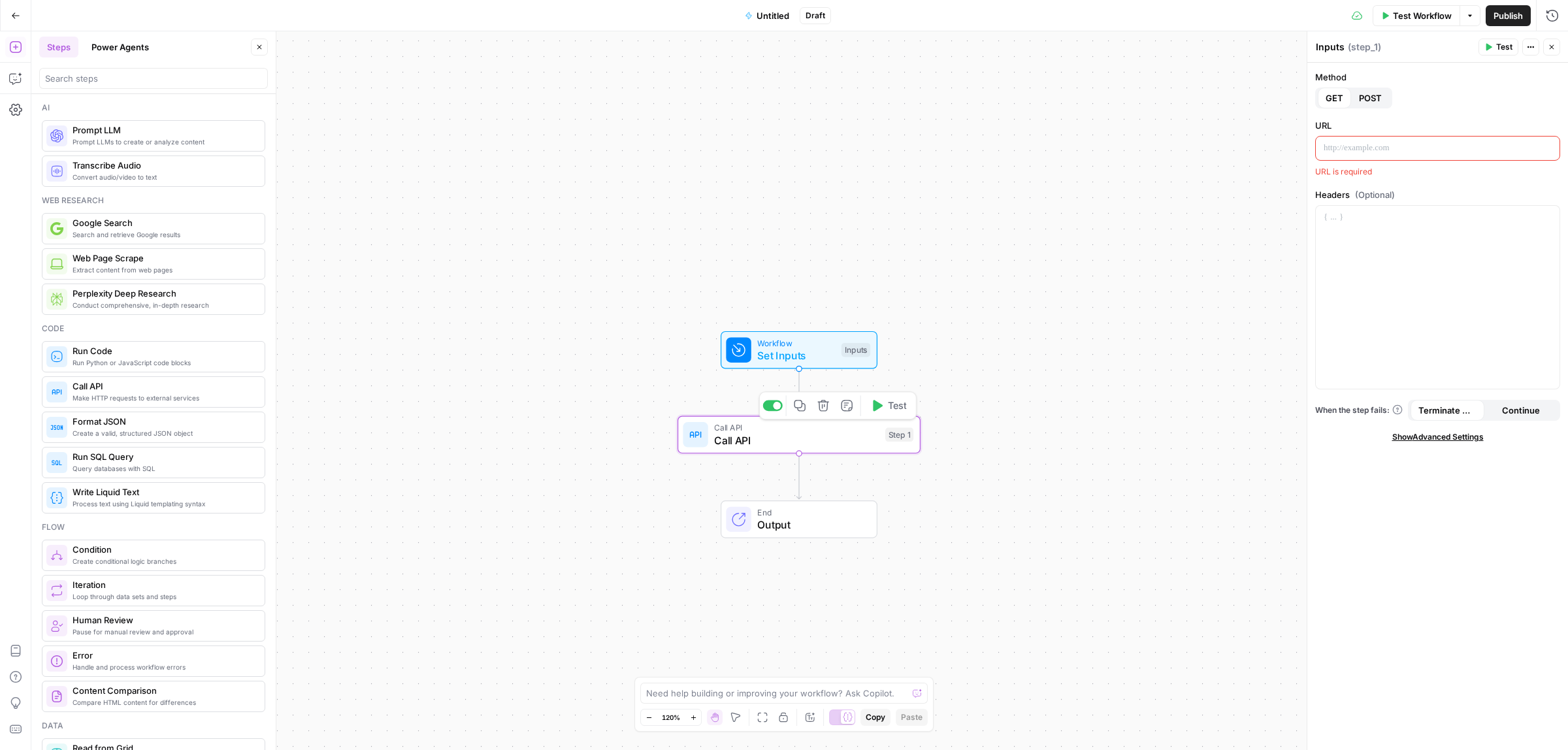
type textarea "Call API"
click at [1349, 149] on p at bounding box center [1437, 147] width 228 height 13
click at [1371, 150] on p "To enrich screen reader interactions, please activate Accessibility in Grammarl…" at bounding box center [1437, 147] width 228 height 13
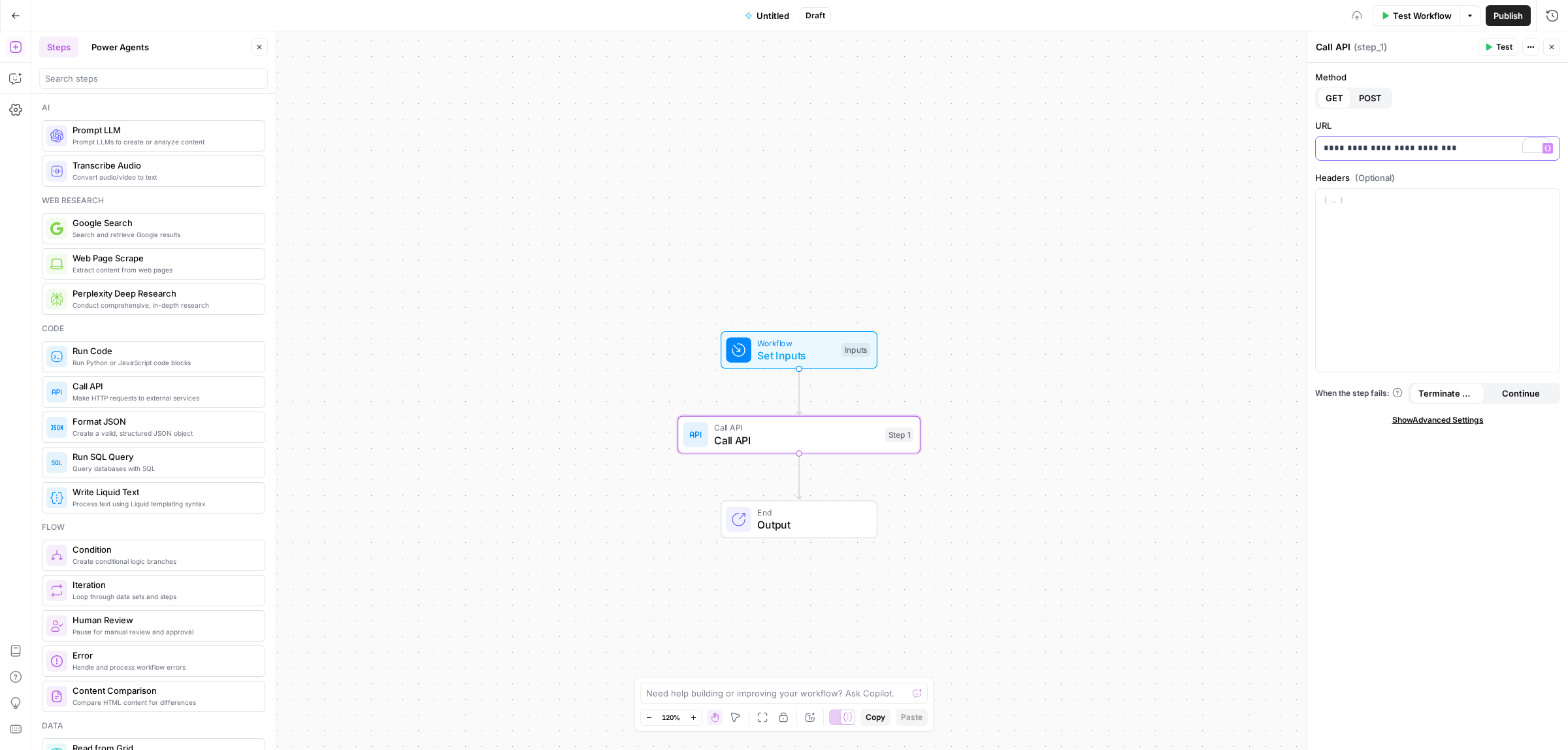
click at [1400, 142] on p "**********" at bounding box center [1437, 147] width 228 height 13
click at [1548, 145] on icon "button" at bounding box center [1547, 148] width 7 height 6
click at [900, 206] on button "Select variable URL" at bounding box center [937, 197] width 163 height 21
click at [1465, 252] on div at bounding box center [1437, 280] width 243 height 183
click at [1367, 211] on div "To enrich screen reader interactions, please activate Accessibility in Grammarl…" at bounding box center [1437, 280] width 243 height 183
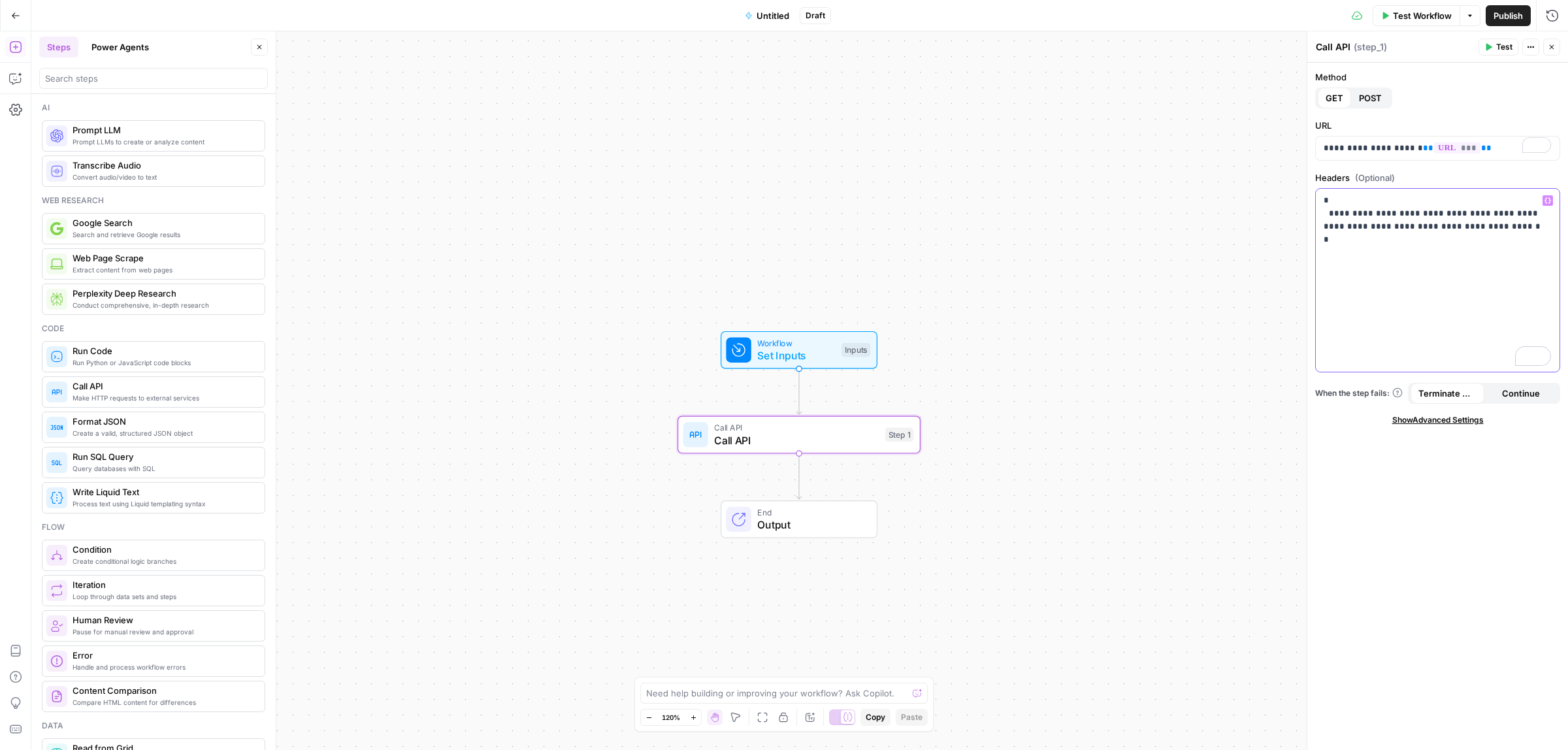
click at [1444, 243] on p "**********" at bounding box center [1437, 227] width 228 height 66
click at [1507, 50] on span "Test" at bounding box center [1504, 47] width 17 height 12
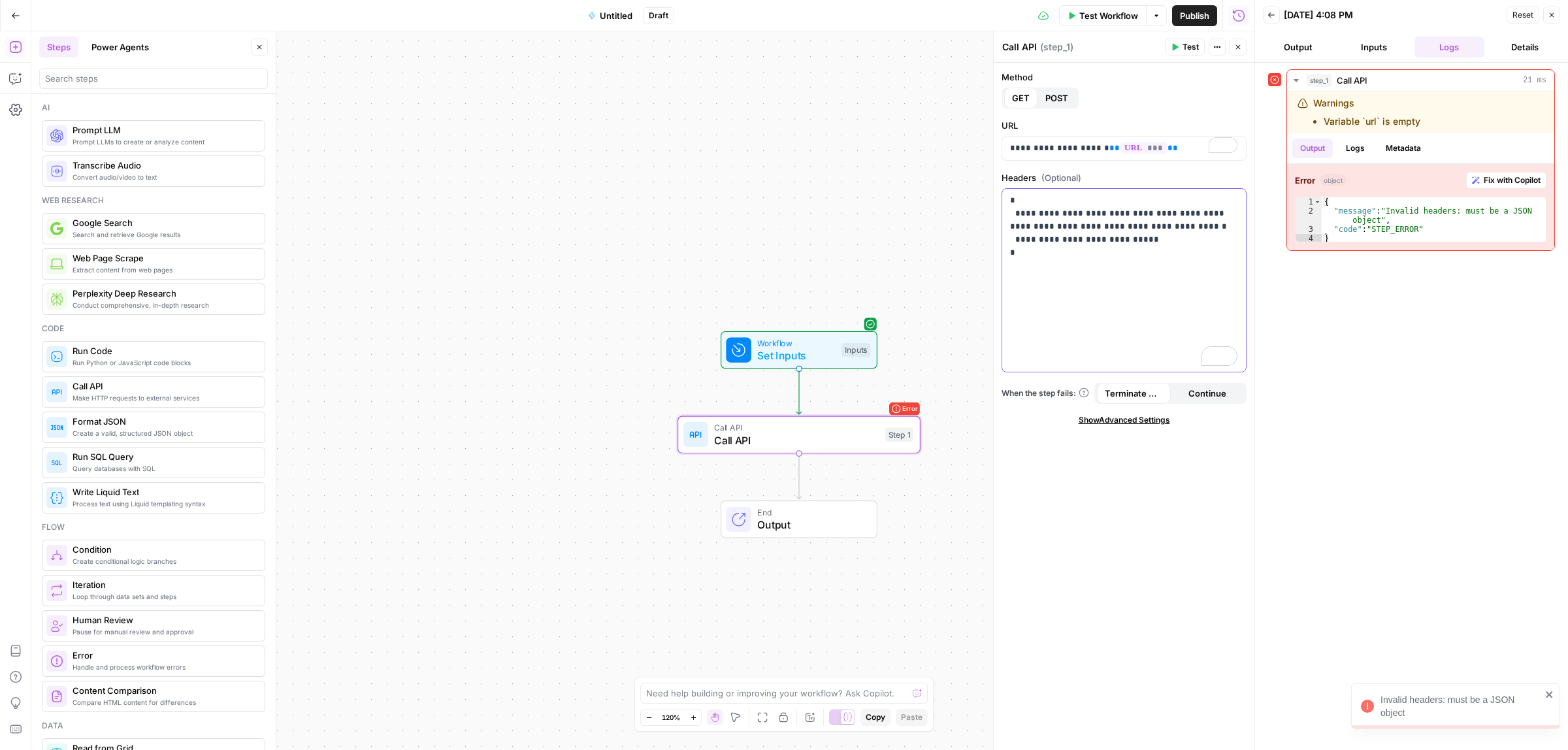
click at [1080, 275] on div "**********" at bounding box center [1124, 280] width 243 height 183
click at [1044, 266] on p "**********" at bounding box center [1124, 234] width 228 height 79
click at [1183, 49] on span "Test" at bounding box center [1191, 47] width 17 height 12
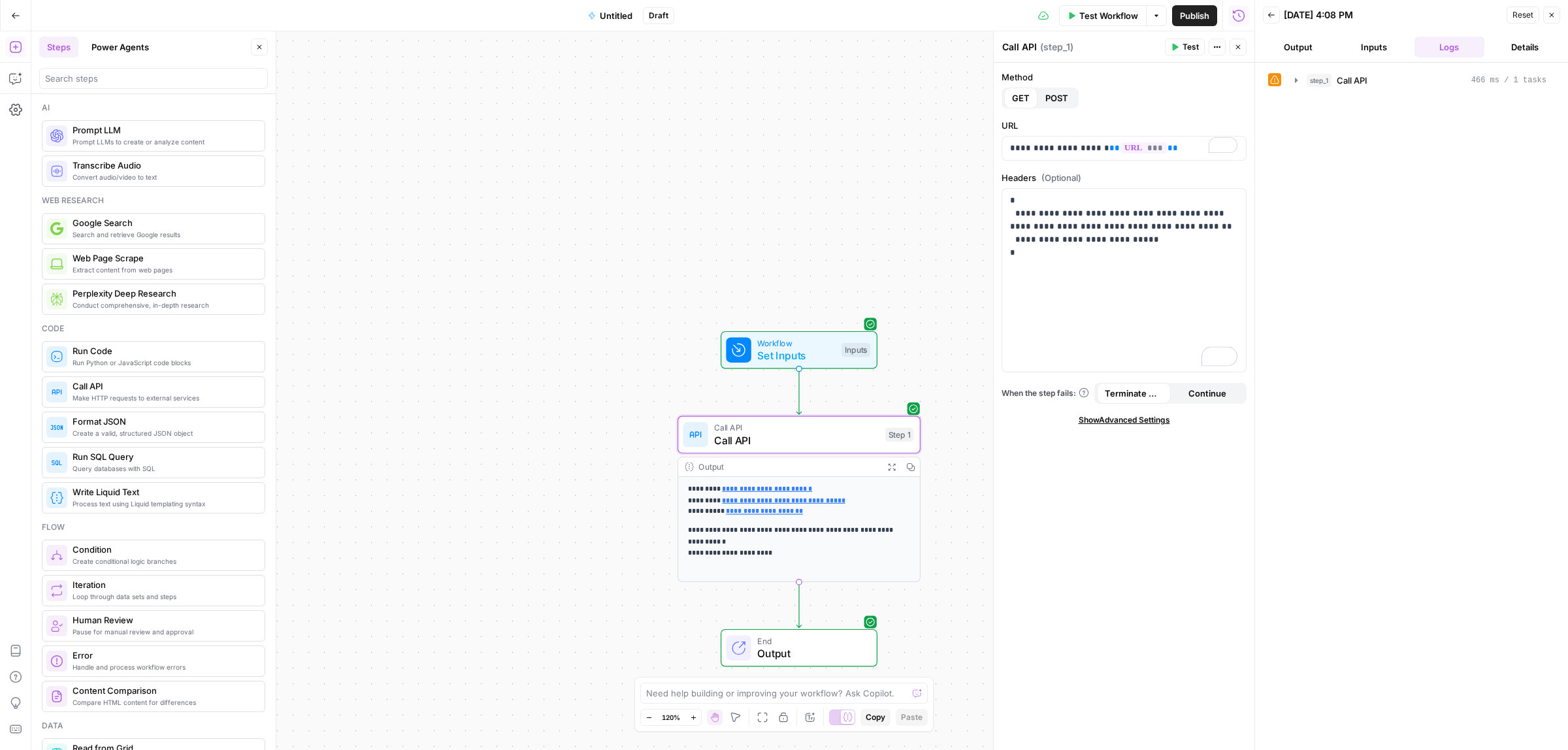
click at [794, 556] on p "**********" at bounding box center [799, 541] width 222 height 34
click at [773, 540] on p "**********" at bounding box center [799, 541] width 222 height 34
click at [812, 348] on span "Set Inputs" at bounding box center [795, 355] width 78 height 16
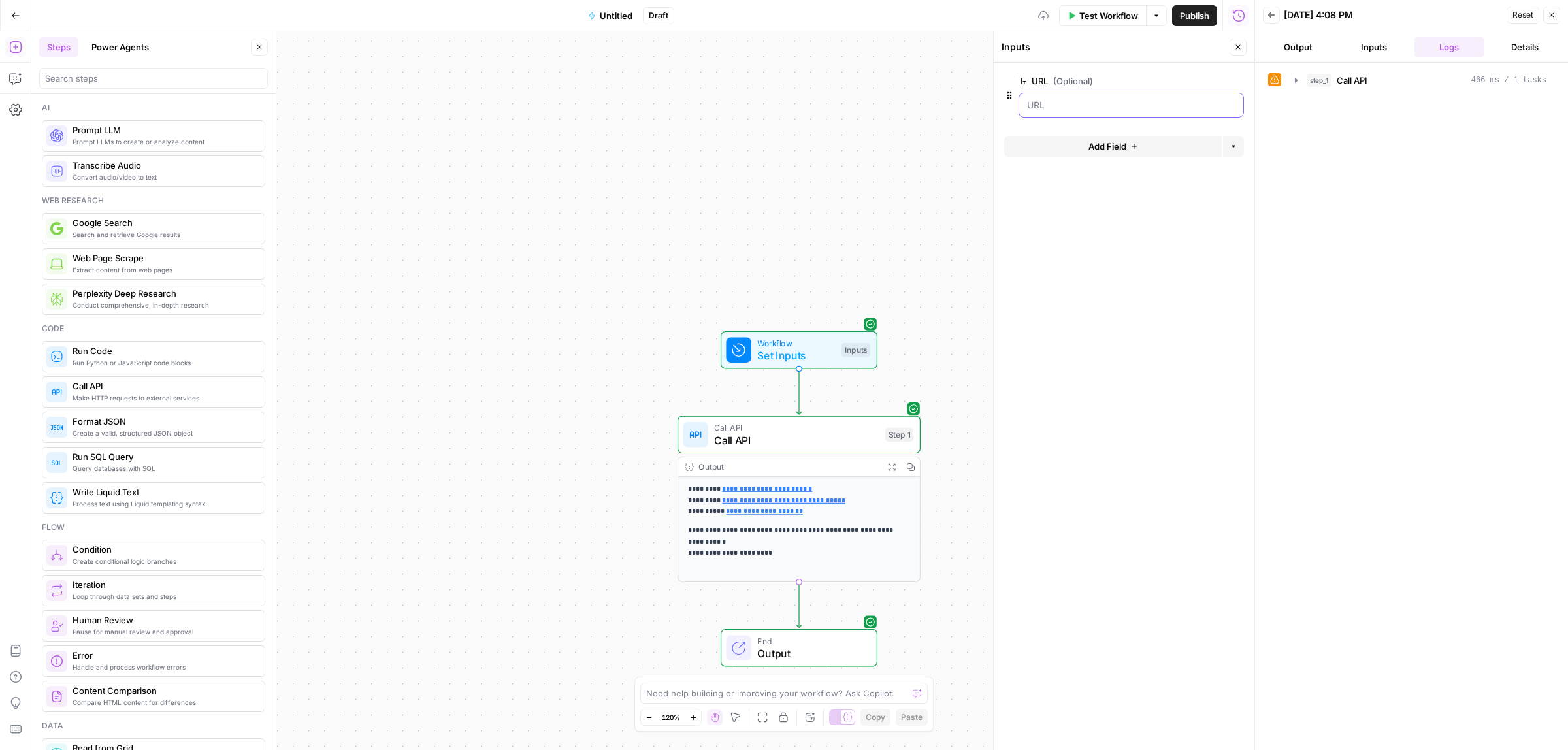
click at [1068, 104] on input "URL (Optional)" at bounding box center [1131, 105] width 208 height 13
click at [1103, 15] on span "Test Workflow" at bounding box center [1109, 15] width 59 height 13
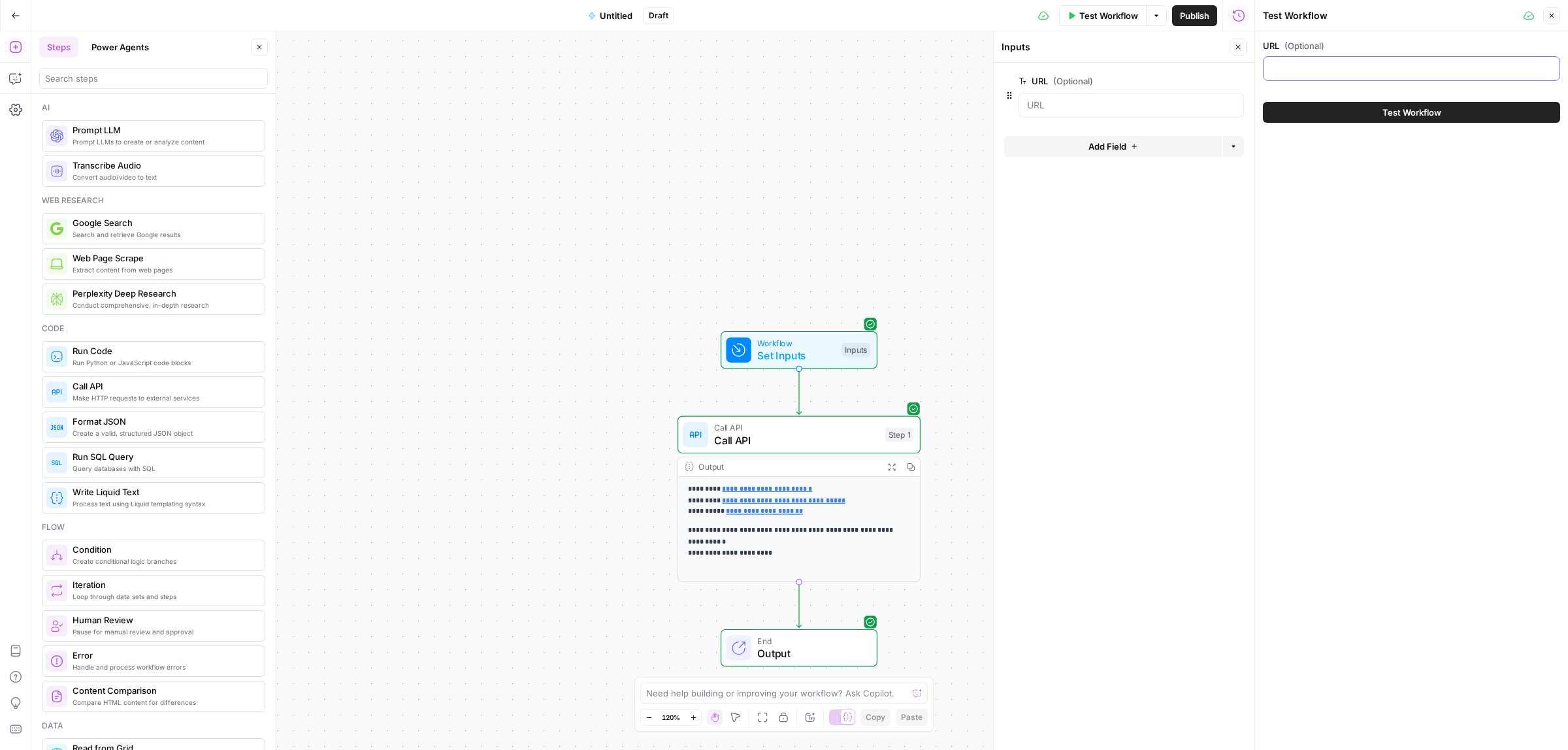
click at [1275, 66] on input "URL (Optional)" at bounding box center [1412, 68] width 281 height 13
type input "lemlist"
click at [1399, 116] on span "Test Workflow" at bounding box center [1412, 112] width 59 height 13
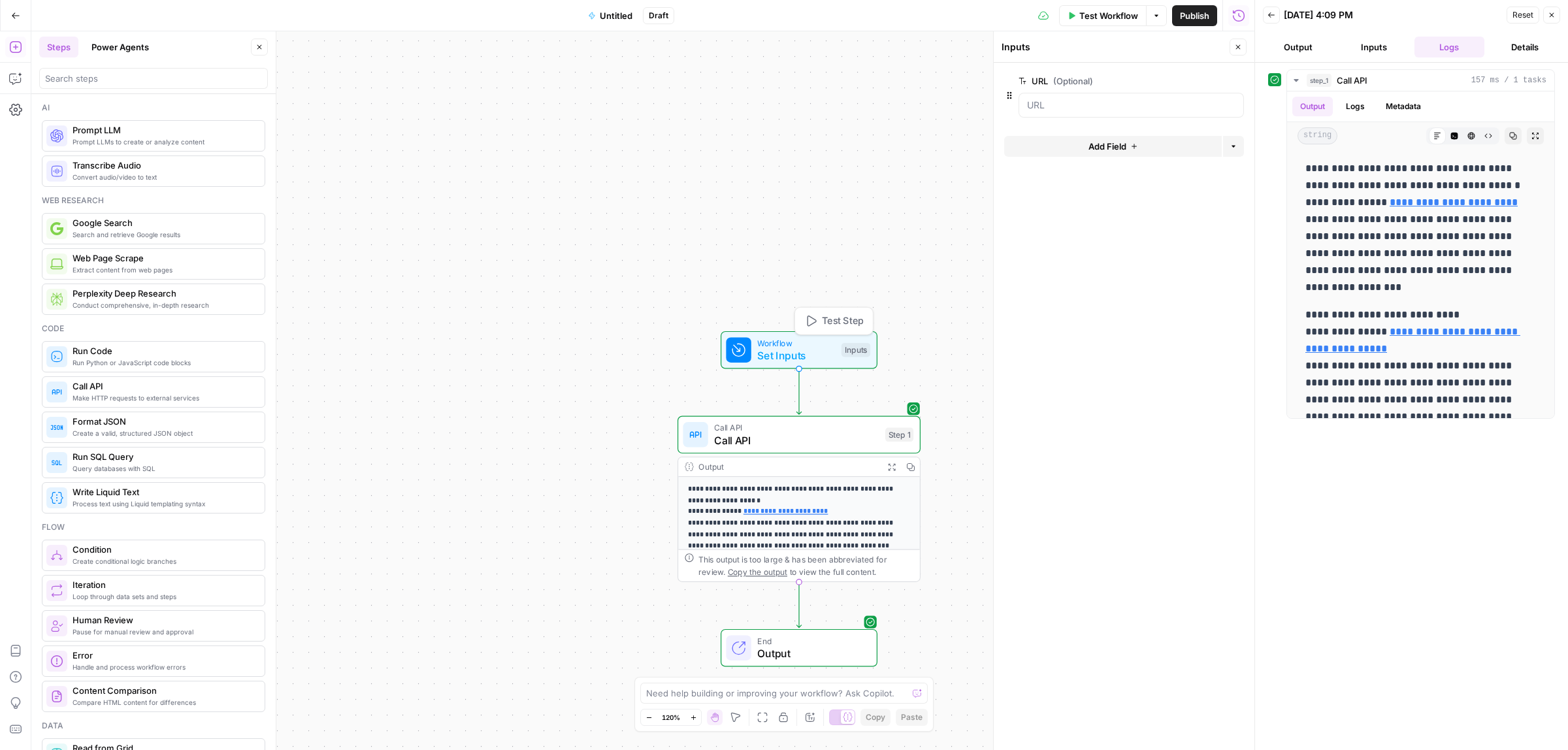
click at [798, 360] on span "Set Inputs" at bounding box center [795, 355] width 78 height 16
click at [1100, 20] on span "Test Workflow" at bounding box center [1109, 15] width 59 height 13
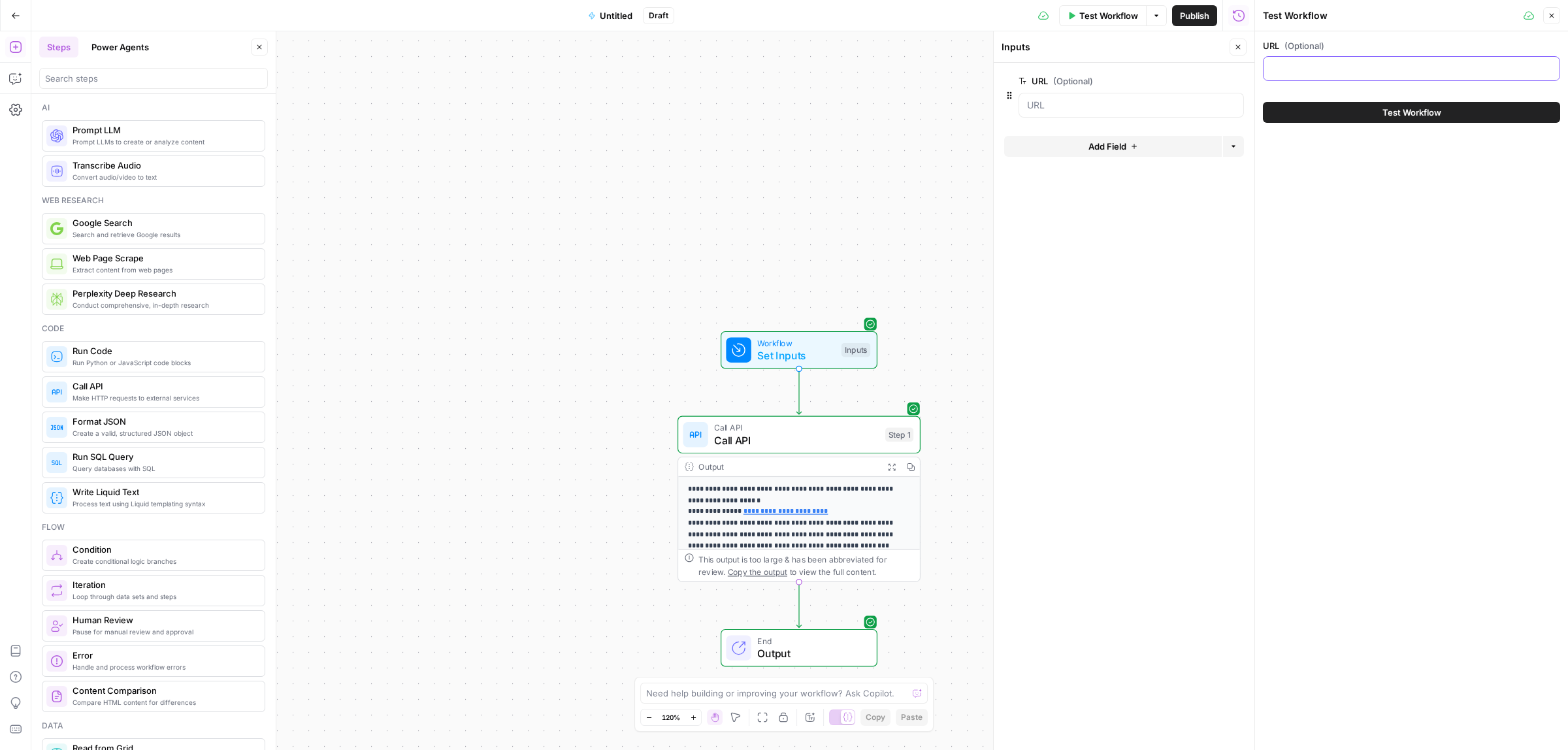
click at [1314, 69] on input "URL (Optional)" at bounding box center [1412, 68] width 281 height 13
type input "lemlist linkedin"
click at [830, 445] on span "Call API" at bounding box center [796, 441] width 165 height 16
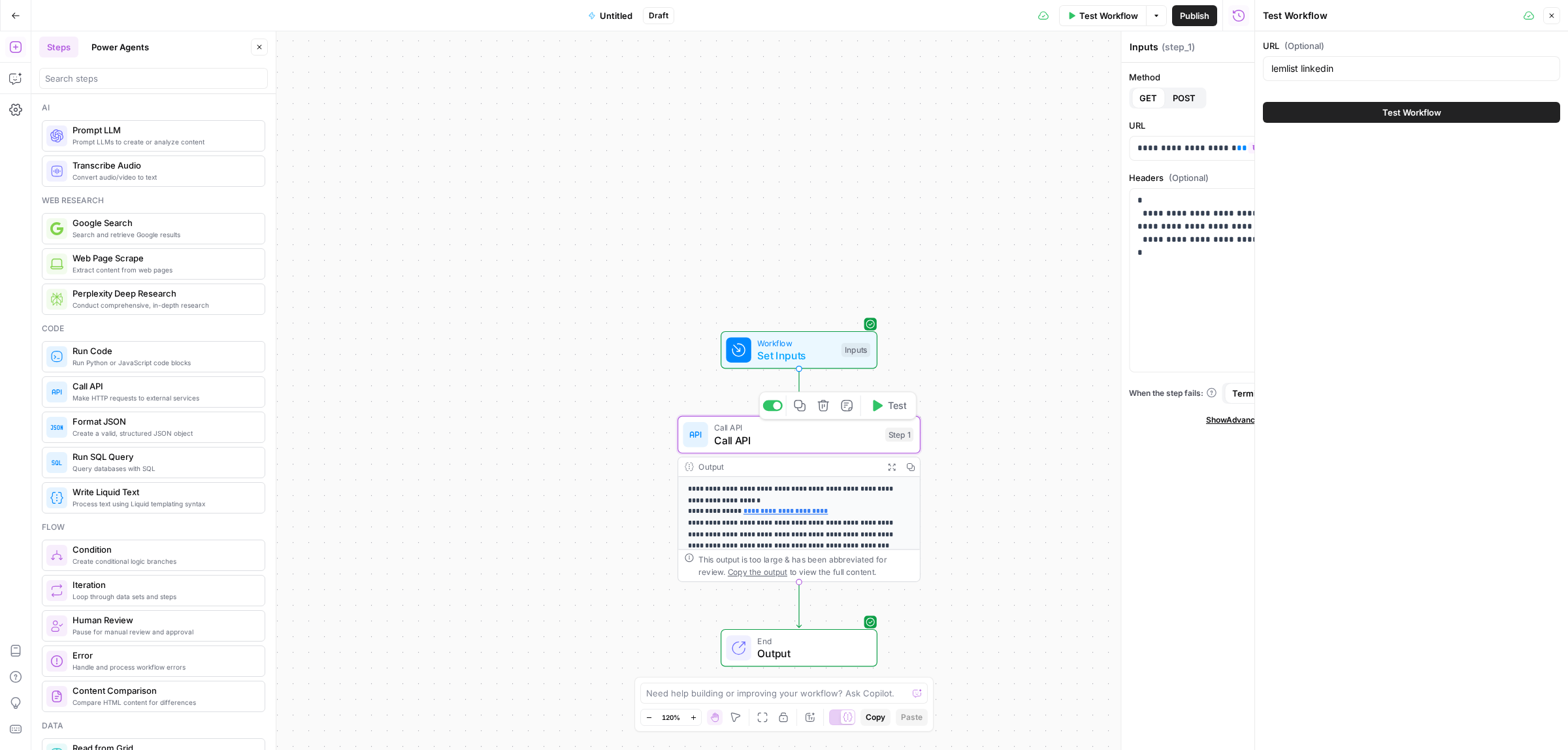
type textarea "Call API"
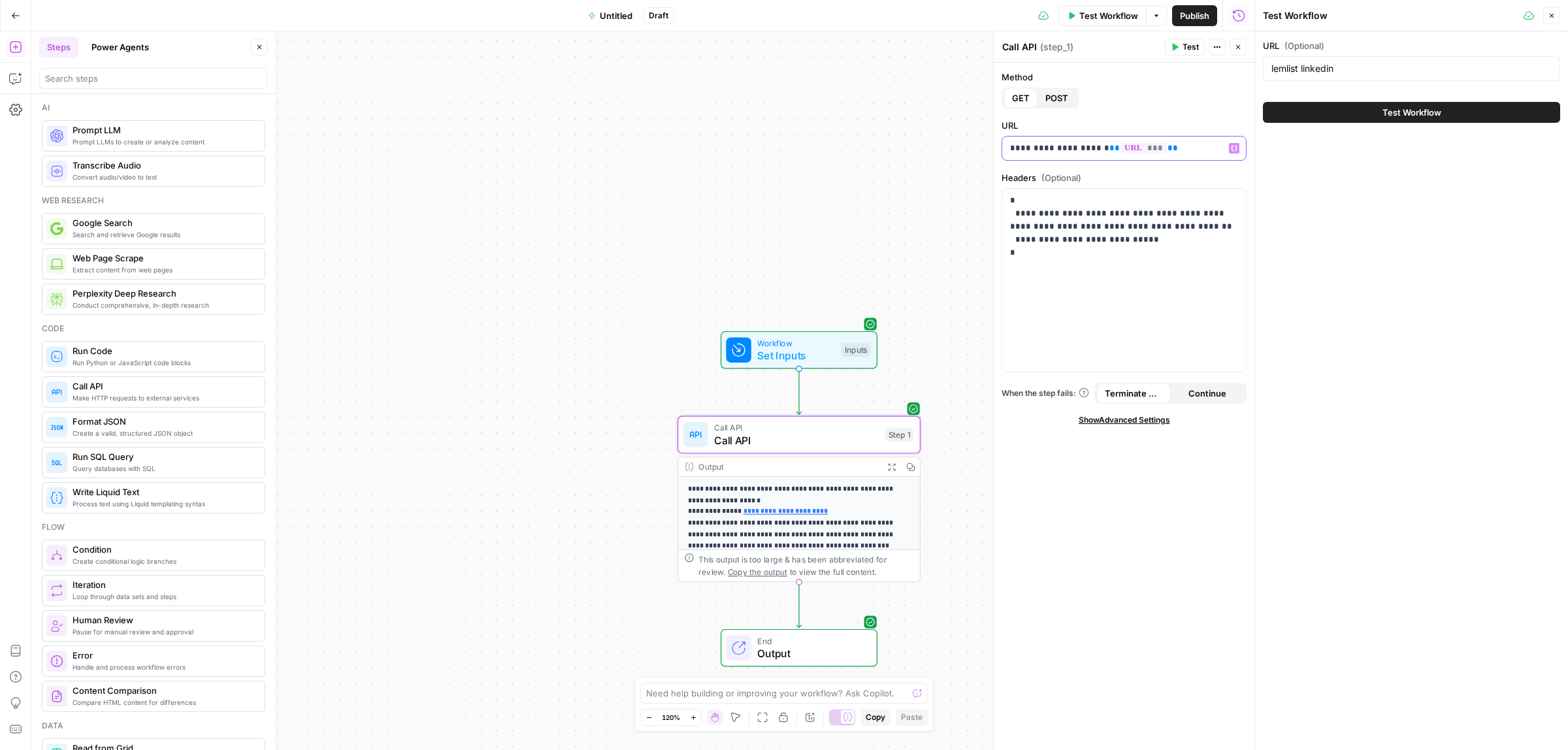
click at [1144, 148] on p "**********" at bounding box center [1124, 147] width 228 height 13
click at [1181, 50] on button "Test" at bounding box center [1185, 46] width 40 height 17
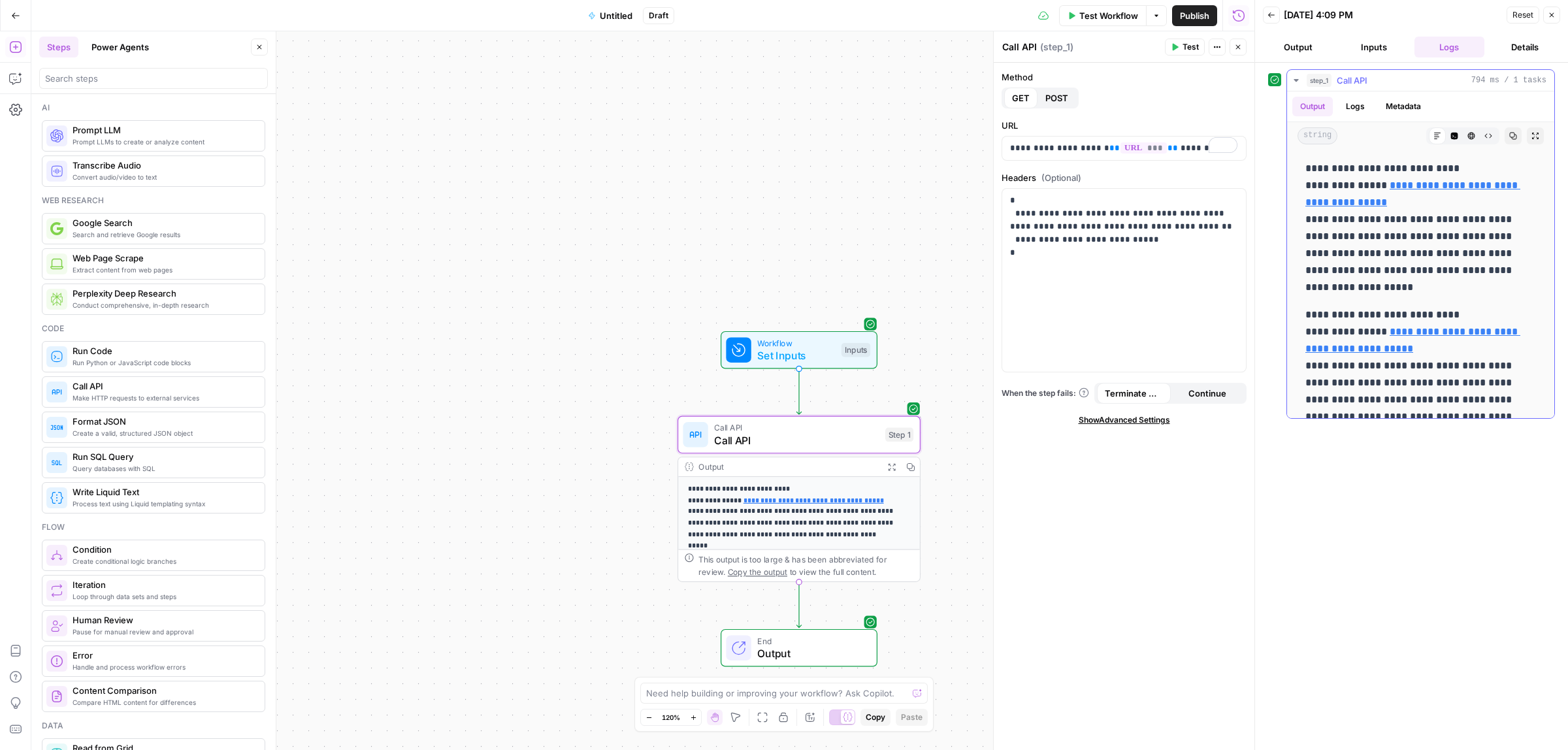
click at [1357, 104] on button "Logs" at bounding box center [1355, 107] width 34 height 20
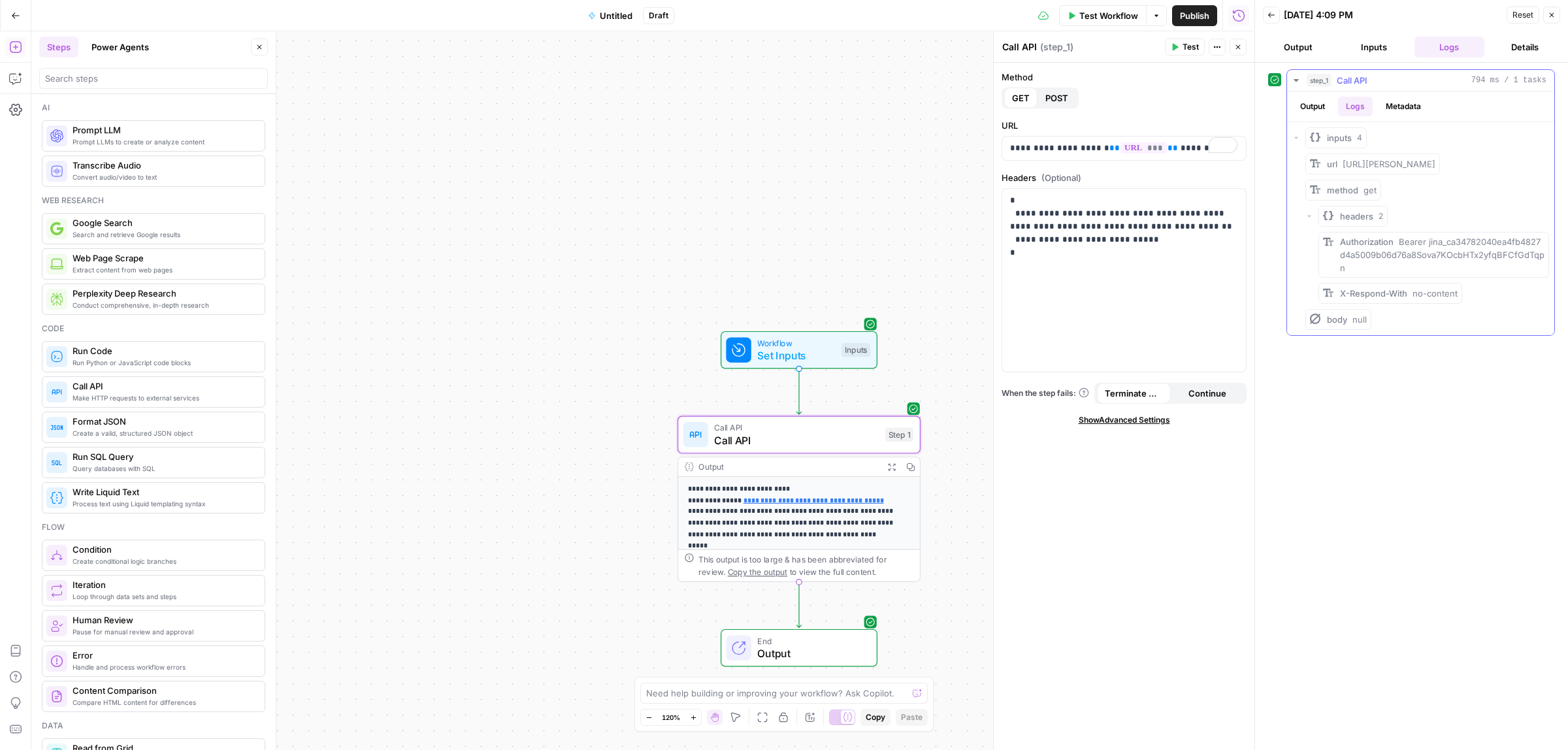
click at [1311, 109] on button "Output" at bounding box center [1313, 107] width 40 height 20
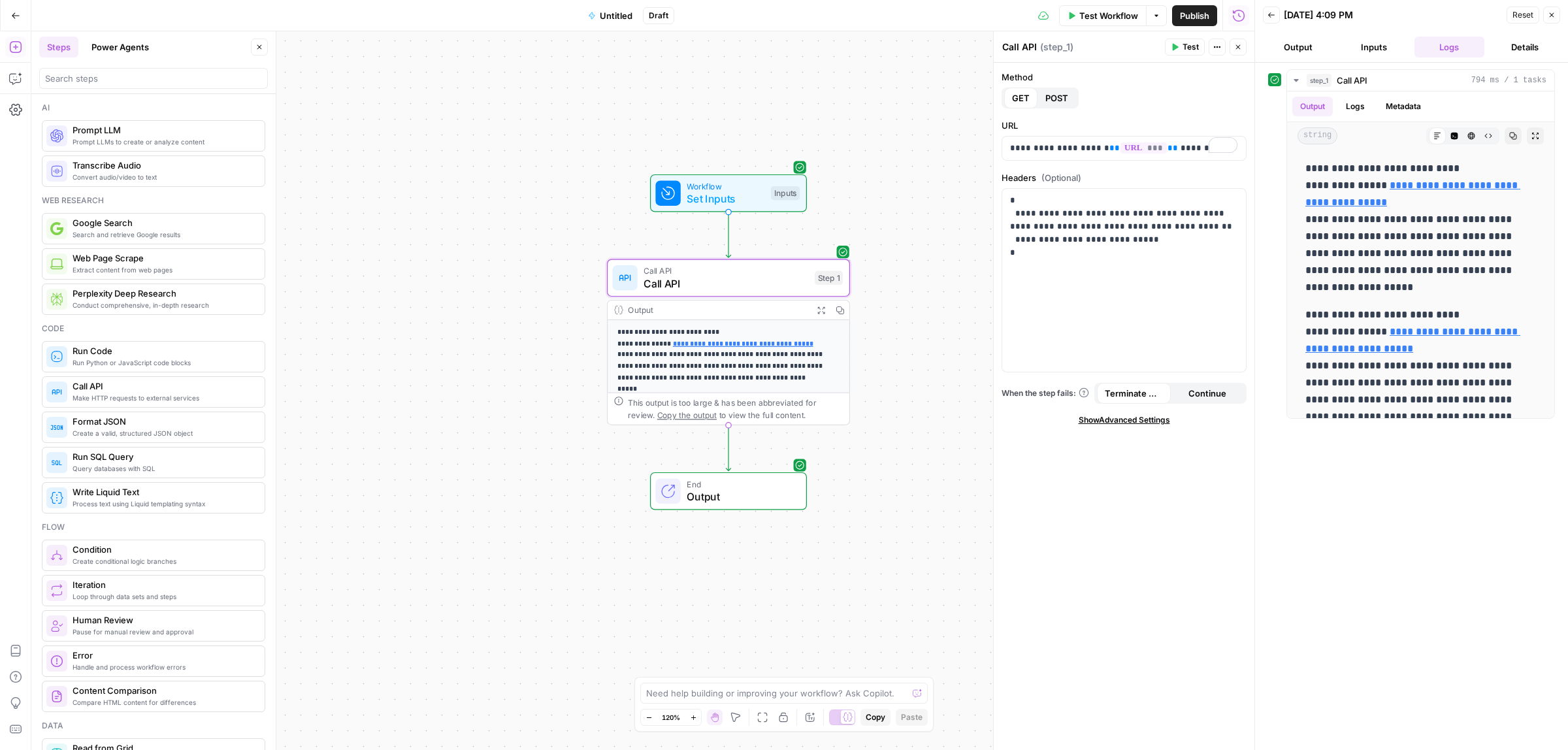
drag, startPoint x: 605, startPoint y: 464, endPoint x: 534, endPoint y: 307, distance: 172.3
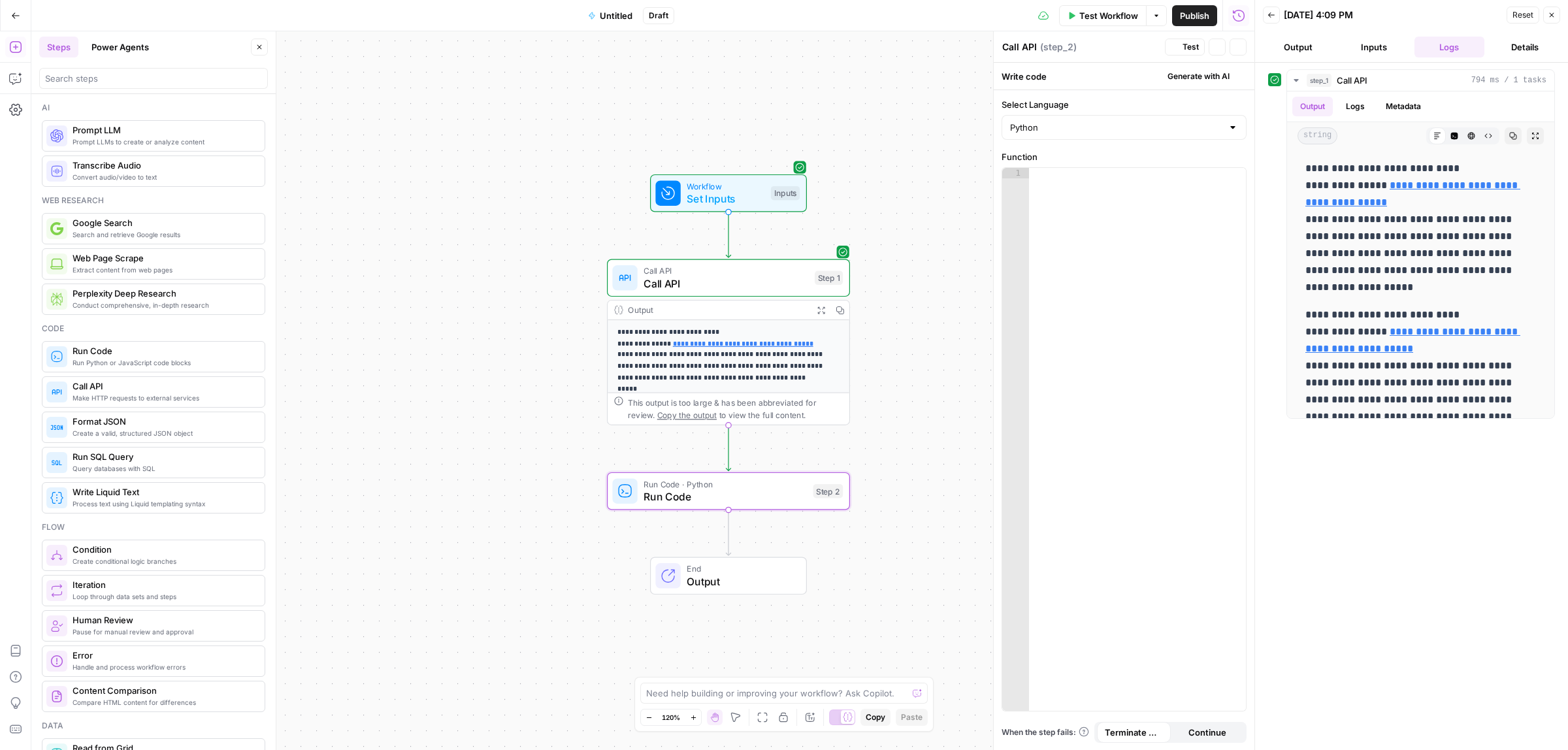
type textarea "Run Code"
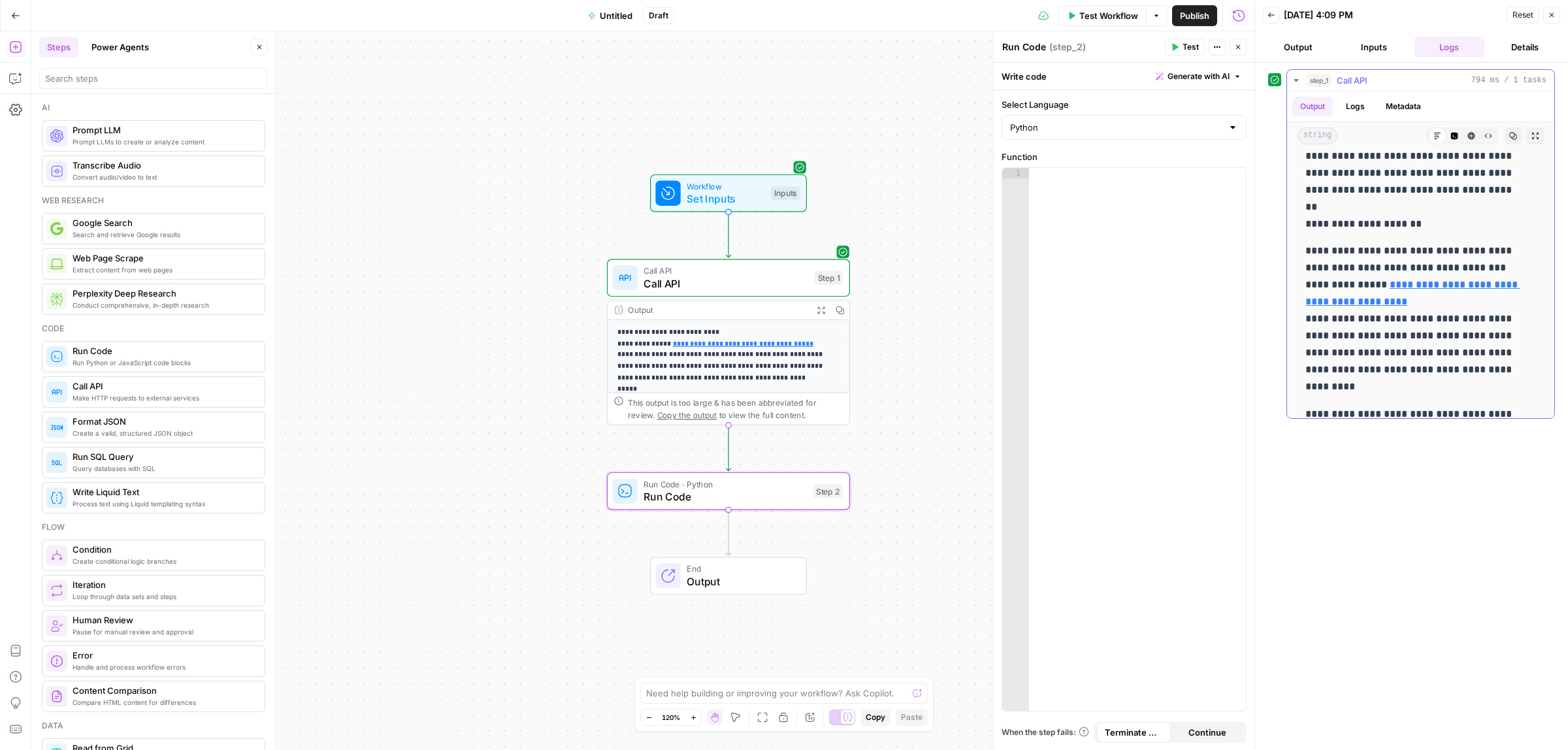
scroll to position [490, 0]
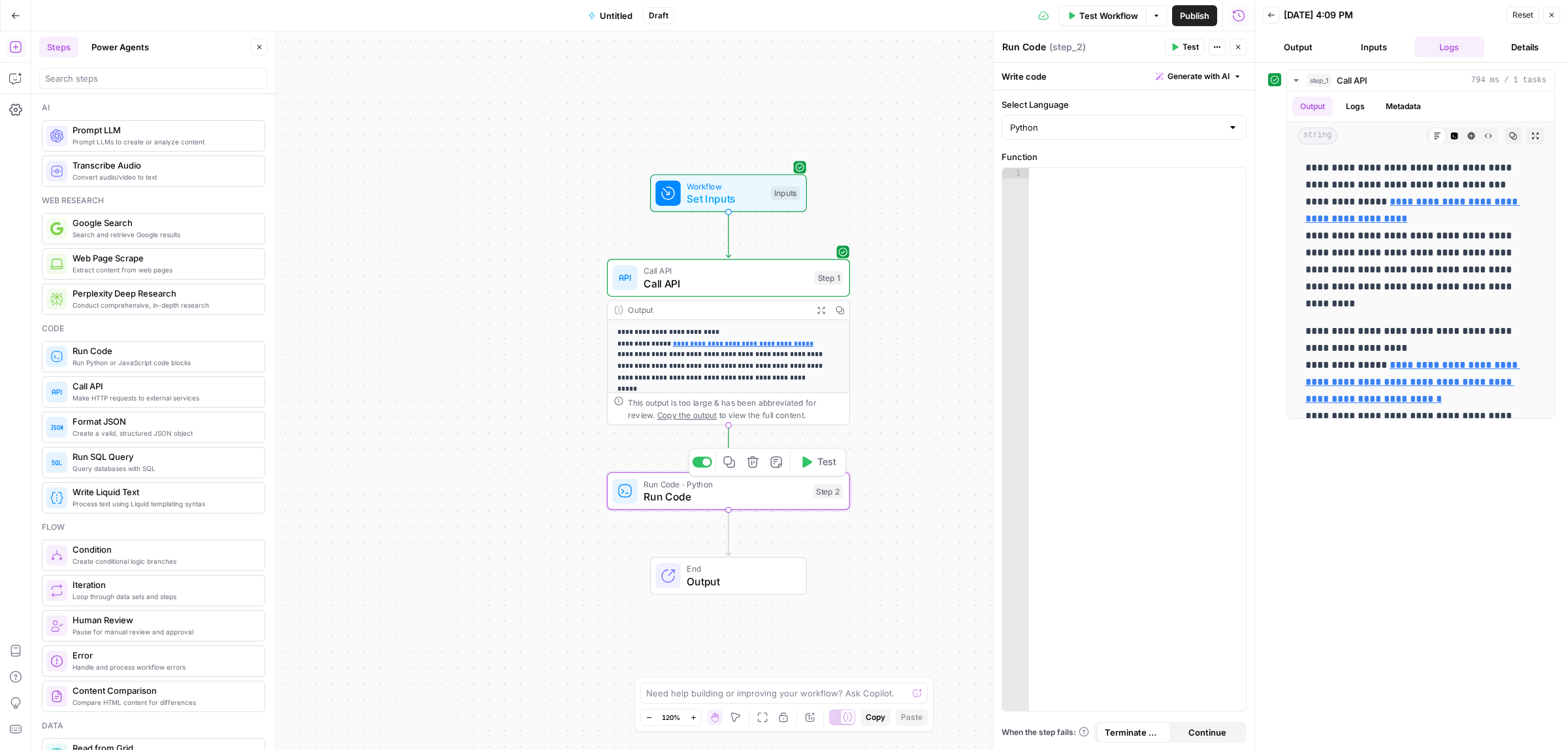
click at [1164, 257] on div at bounding box center [1137, 450] width 217 height 563
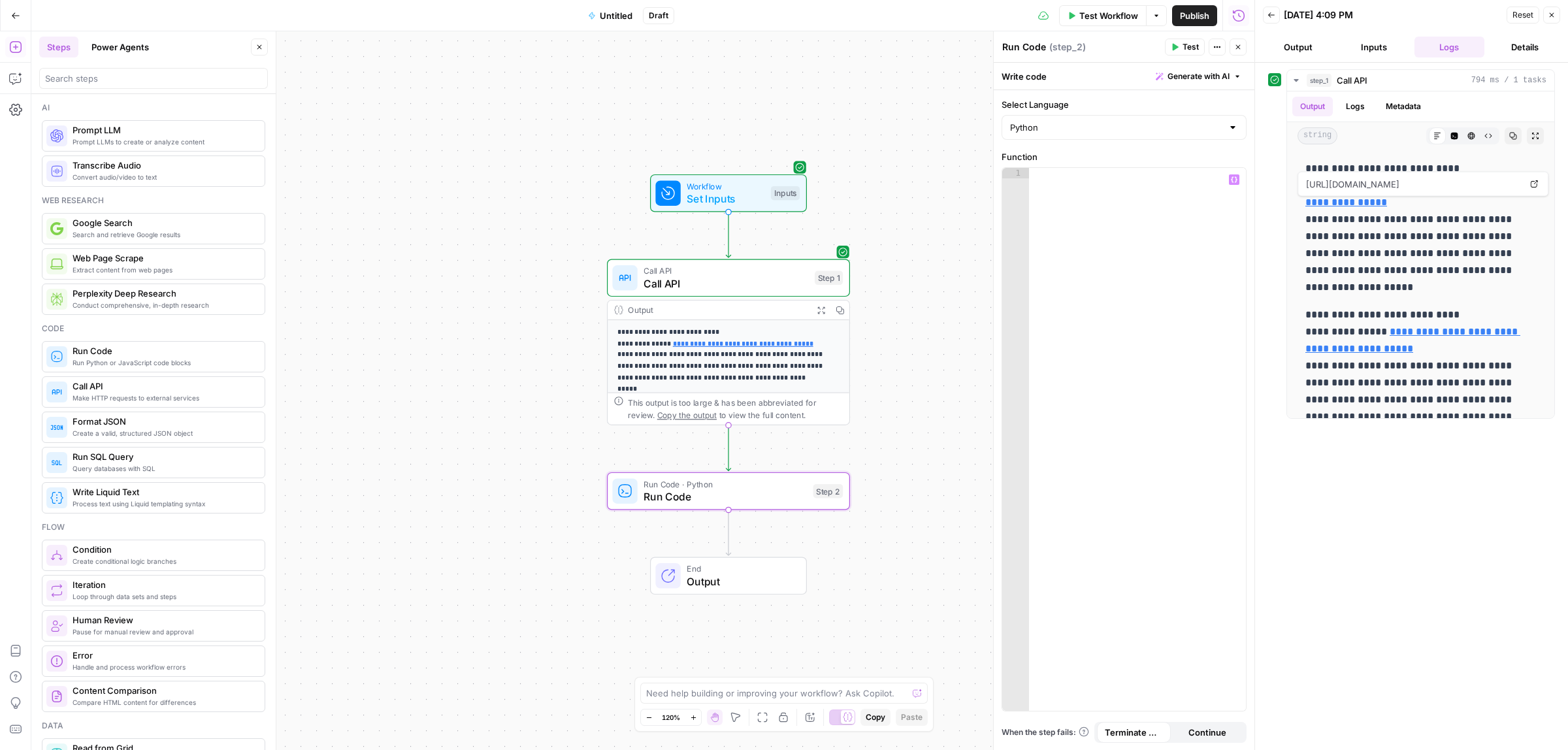
click at [1234, 179] on icon "button" at bounding box center [1234, 180] width 7 height 7
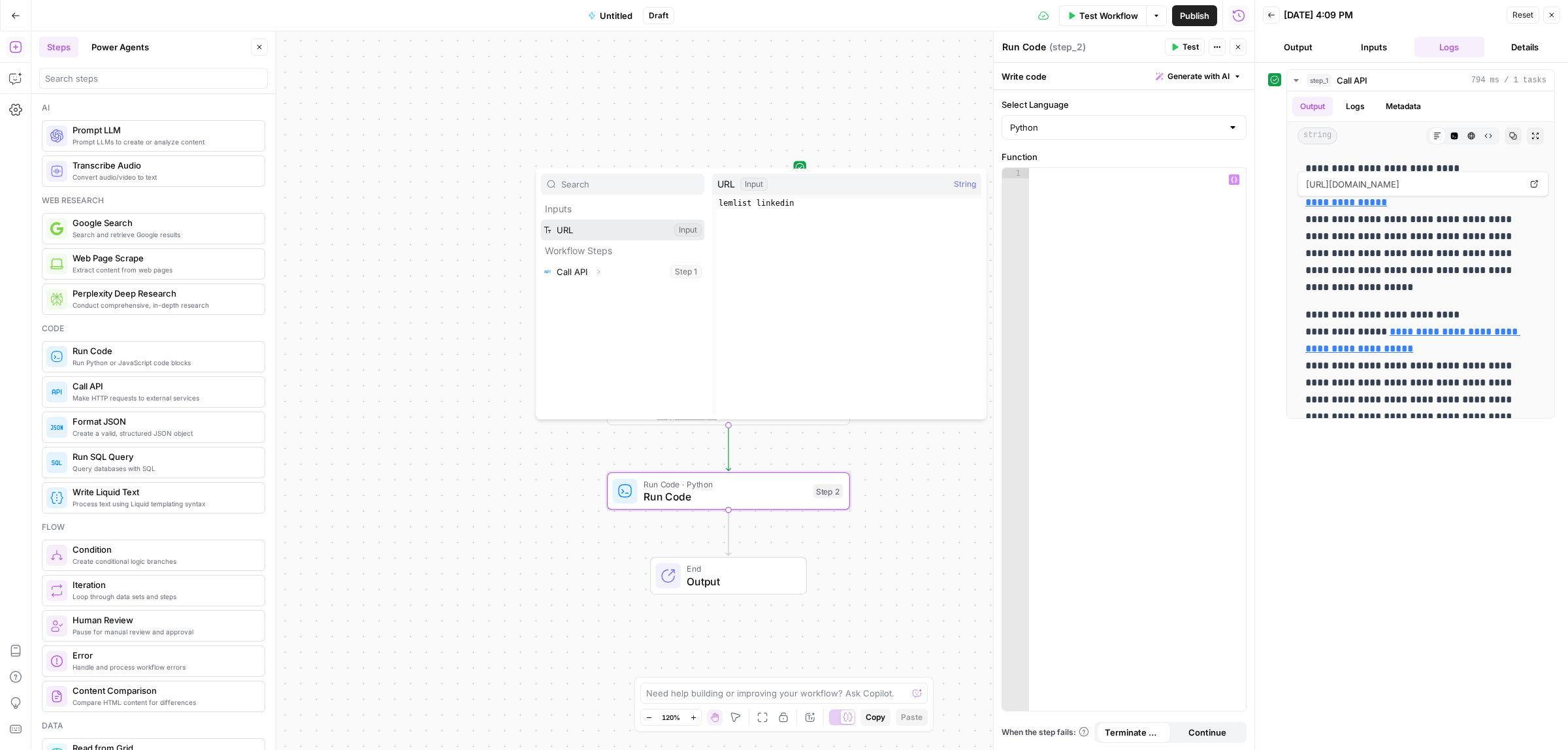
click at [600, 226] on button "Select variable URL" at bounding box center [622, 230] width 163 height 21
type textarea "***"
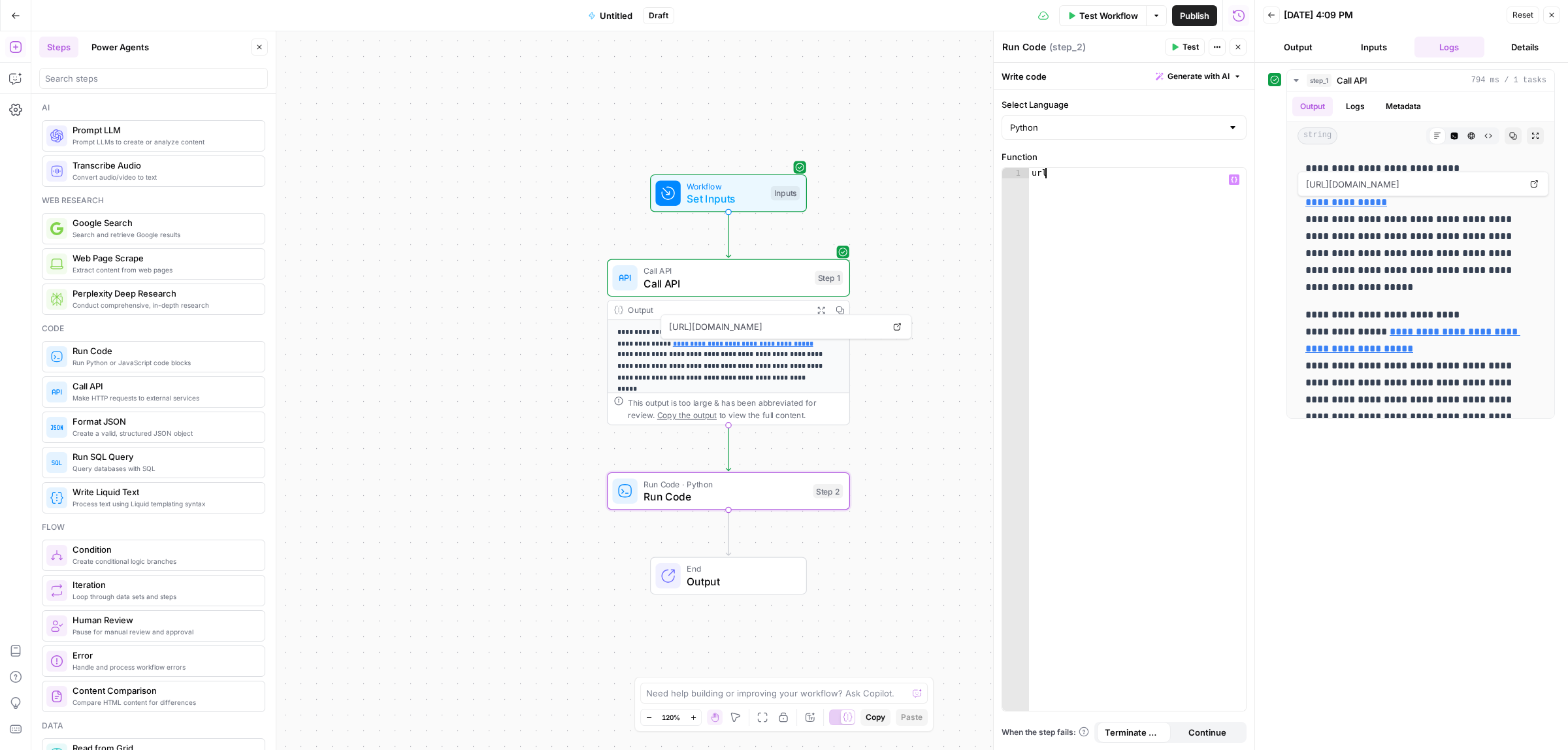
drag, startPoint x: 1062, startPoint y: 175, endPoint x: 1017, endPoint y: 175, distance: 45.0
click at [1017, 175] on div "*** 1 url XXXXXXXXXXXXXXXXXXXXXXXXXXXXXXXXXXXXXXXXXXXXXXXXXXXXXXXXXXXXXXXXXXXXX…" at bounding box center [1124, 439] width 243 height 543
click at [714, 279] on span "Call API" at bounding box center [727, 284] width 165 height 16
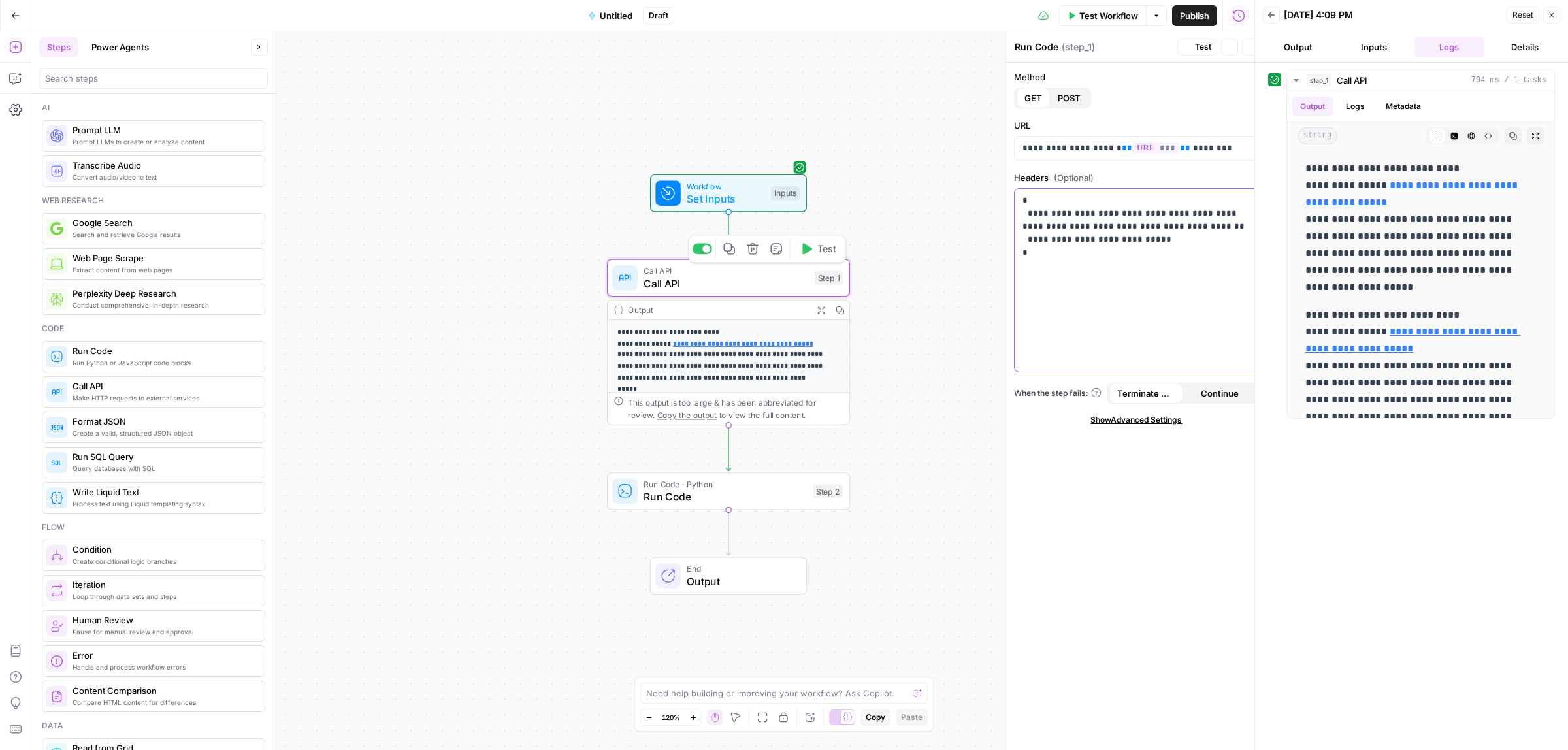
click at [1132, 190] on div "**********" at bounding box center [1137, 280] width 243 height 183
type textarea "Call API"
click at [699, 490] on span "Run Code" at bounding box center [726, 497] width 163 height 16
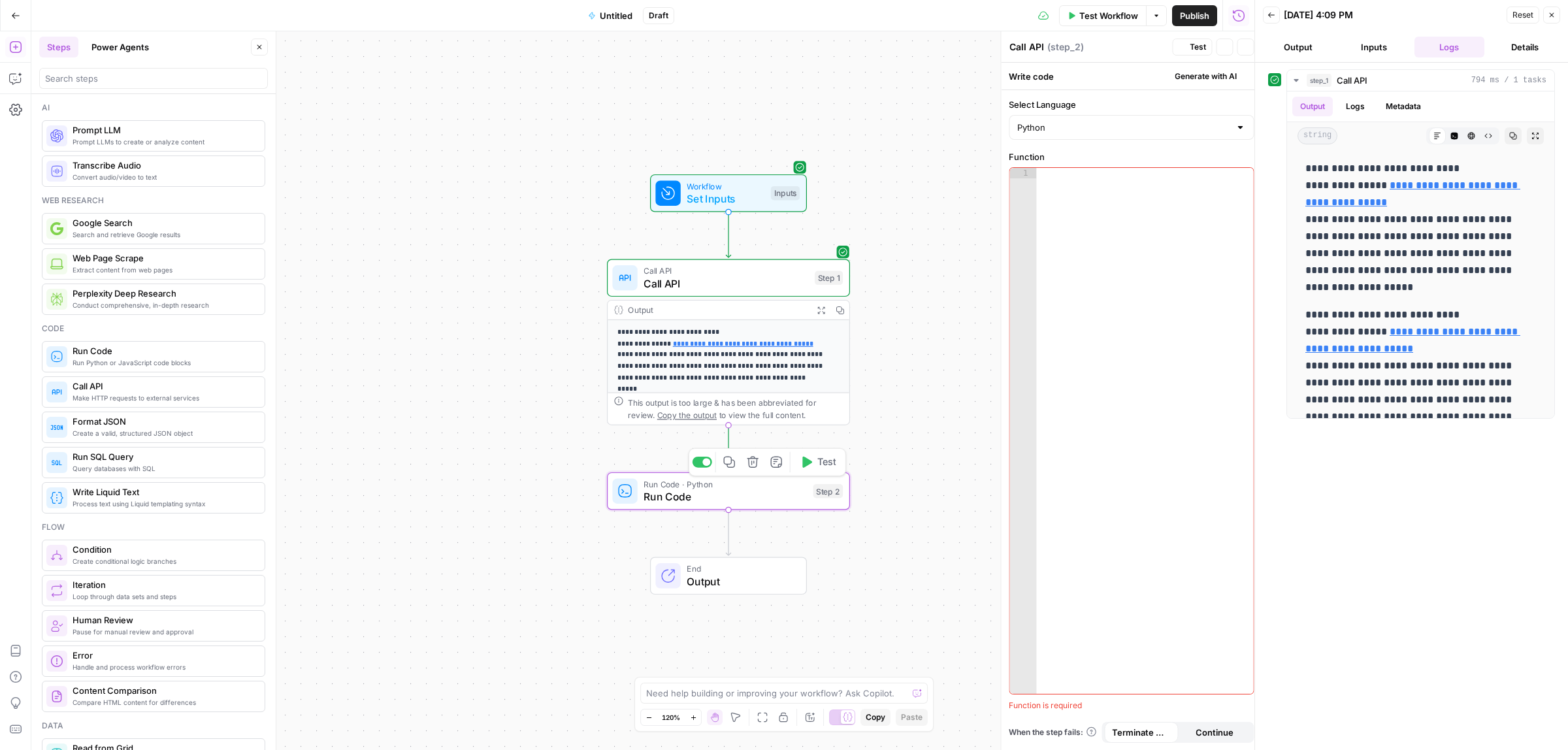
type textarea "Run Code"
click at [1115, 223] on div at bounding box center [1137, 441] width 217 height 546
click at [1232, 184] on button "Variables Menu" at bounding box center [1234, 180] width 11 height 11
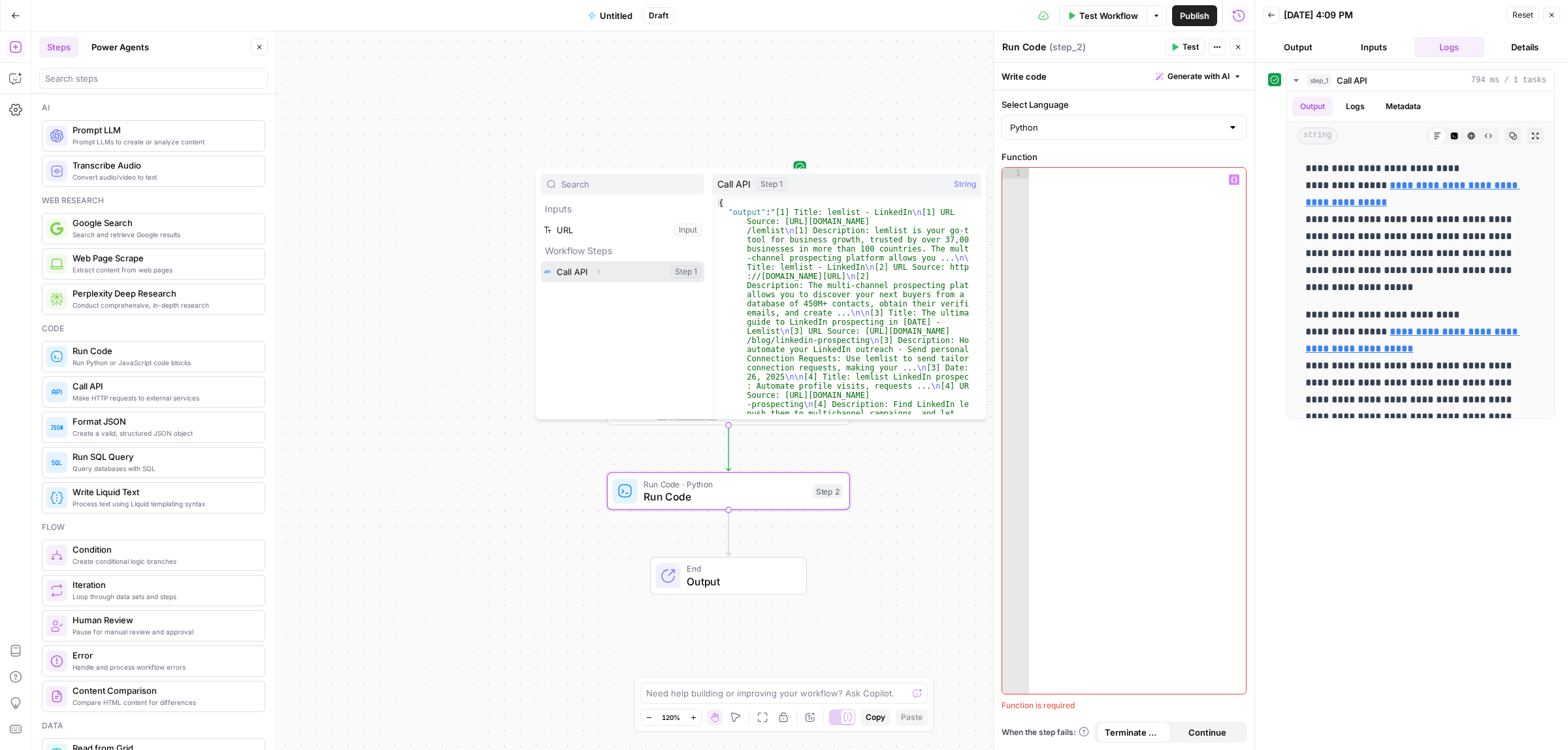
click at [579, 269] on button "Select variable Call API" at bounding box center [622, 271] width 163 height 21
type textarea "**********"
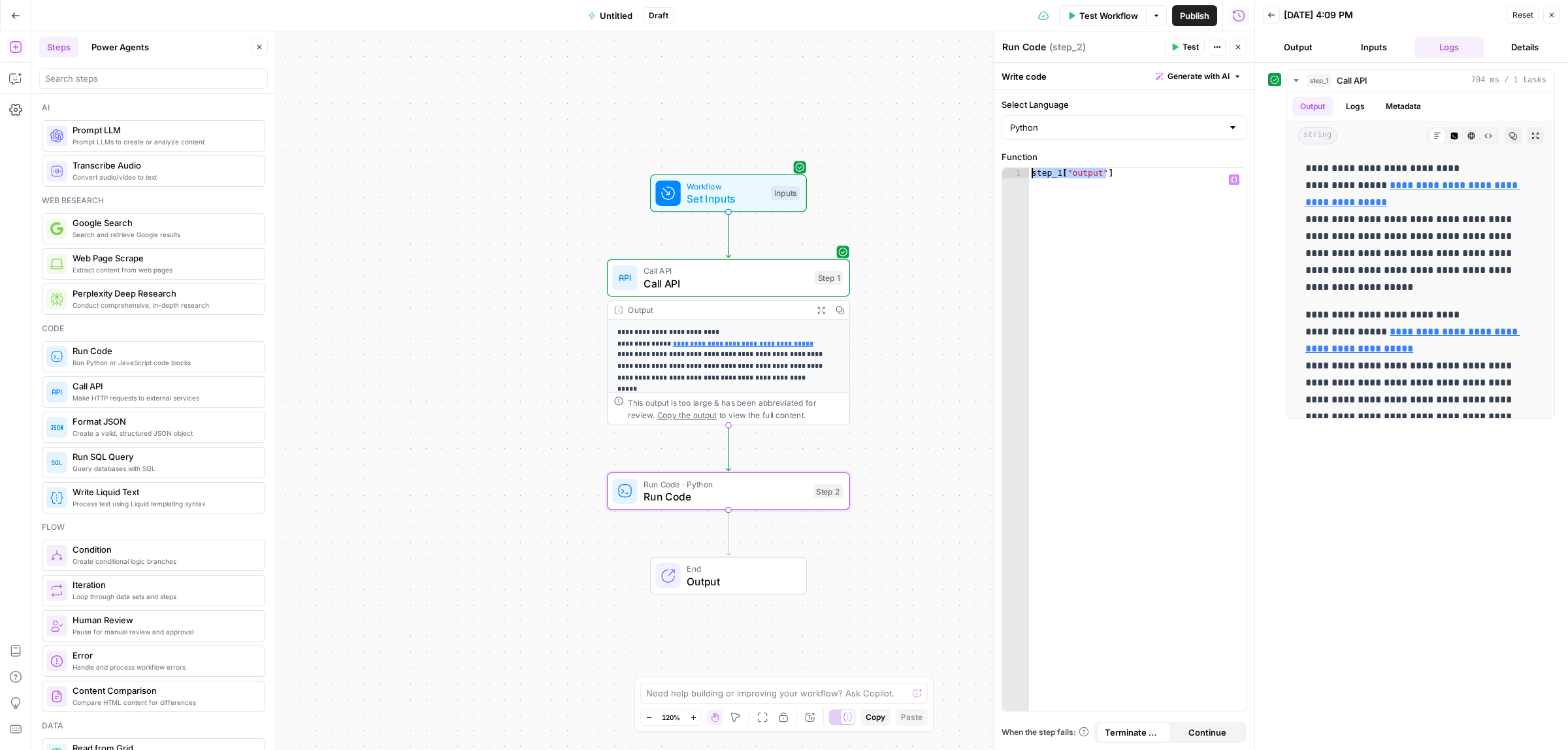
drag, startPoint x: 1118, startPoint y: 174, endPoint x: 997, endPoint y: 177, distance: 121.0
click at [997, 177] on div "**********" at bounding box center [1124, 391] width 261 height 720
click at [779, 489] on span "Run Code" at bounding box center [726, 497] width 163 height 16
click at [1117, 245] on div "step_1 [ "output" ]" at bounding box center [1137, 439] width 217 height 543
paste textarea
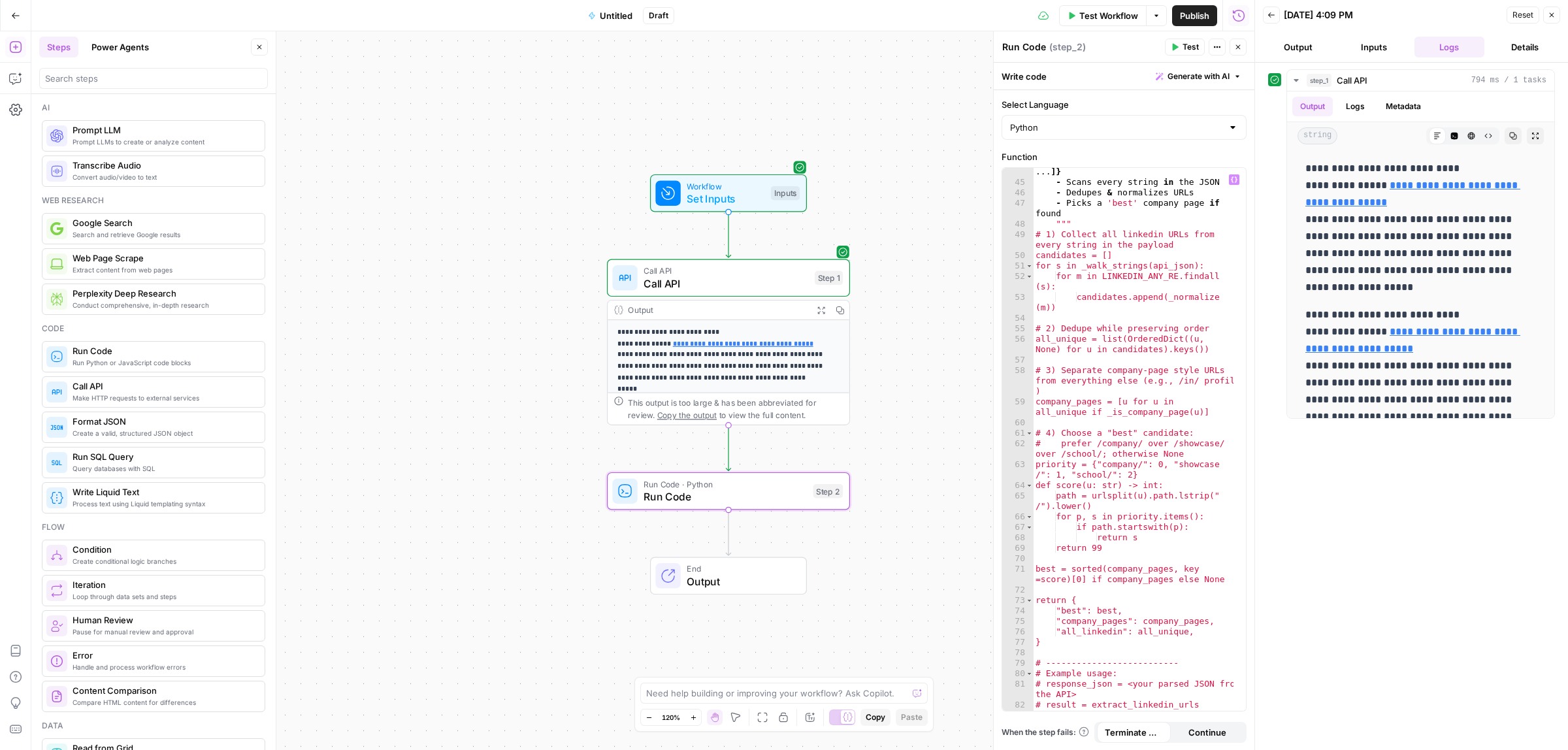
scroll to position [638, 0]
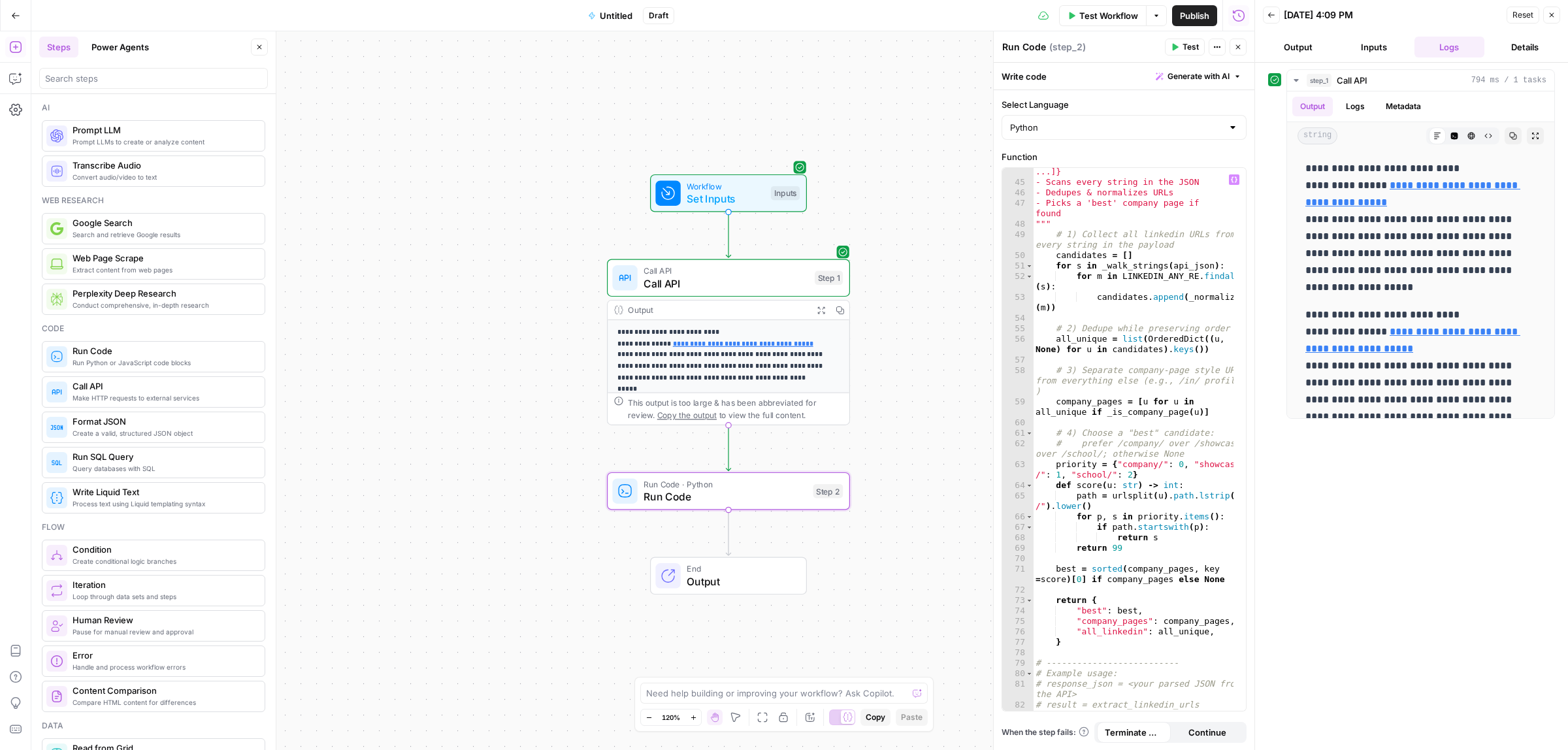
click at [1181, 42] on div "Publish P" at bounding box center [1194, 43] width 39 height 12
click at [1146, 42] on div "Run Code Run Code ( step_2 )" at bounding box center [1081, 47] width 159 height 15
click at [1175, 47] on icon "button" at bounding box center [1176, 47] width 6 height 7
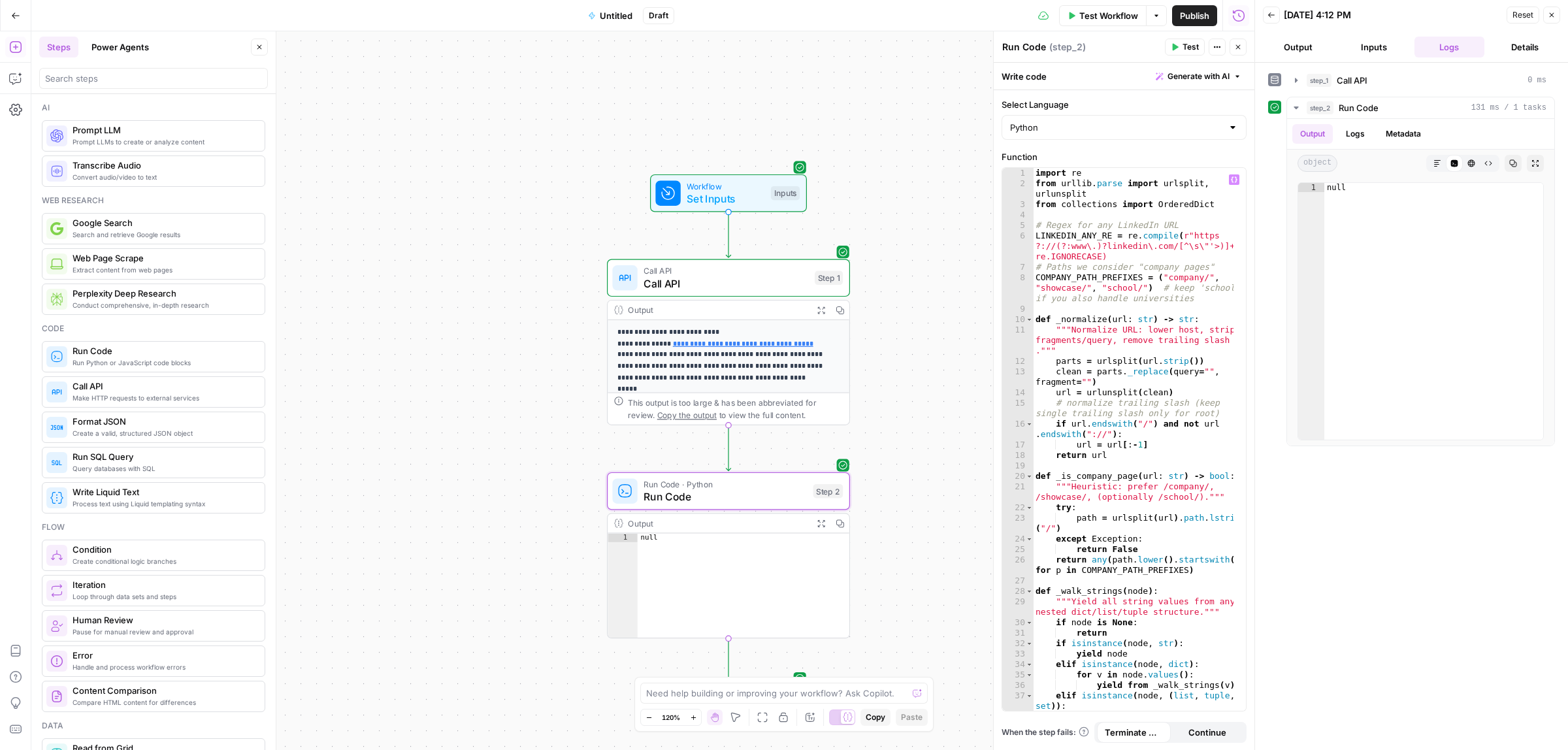
scroll to position [0, 0]
click at [681, 282] on span "Call API" at bounding box center [727, 284] width 165 height 16
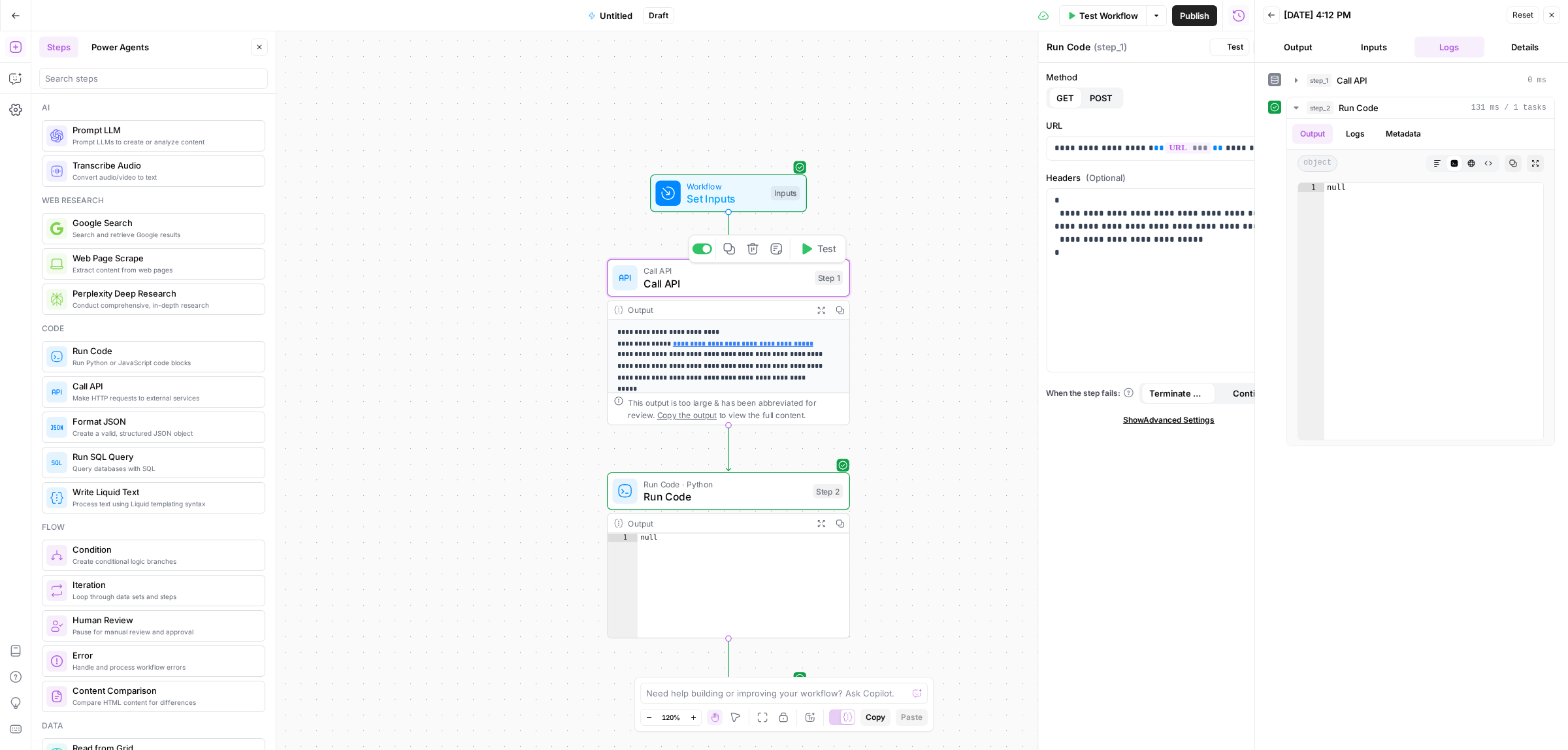
type textarea "Call API"
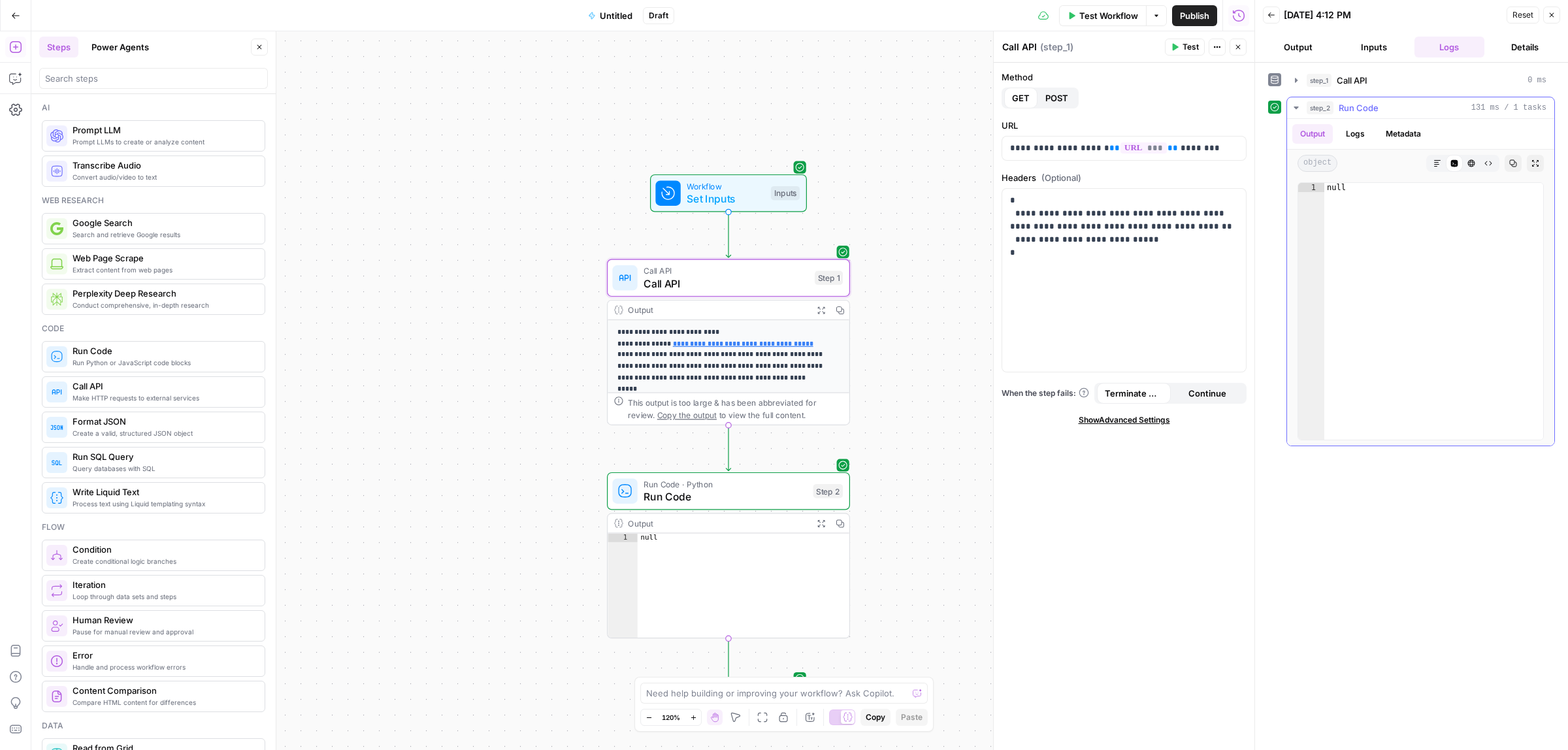
click at [1376, 108] on span "Run Code" at bounding box center [1359, 107] width 40 height 13
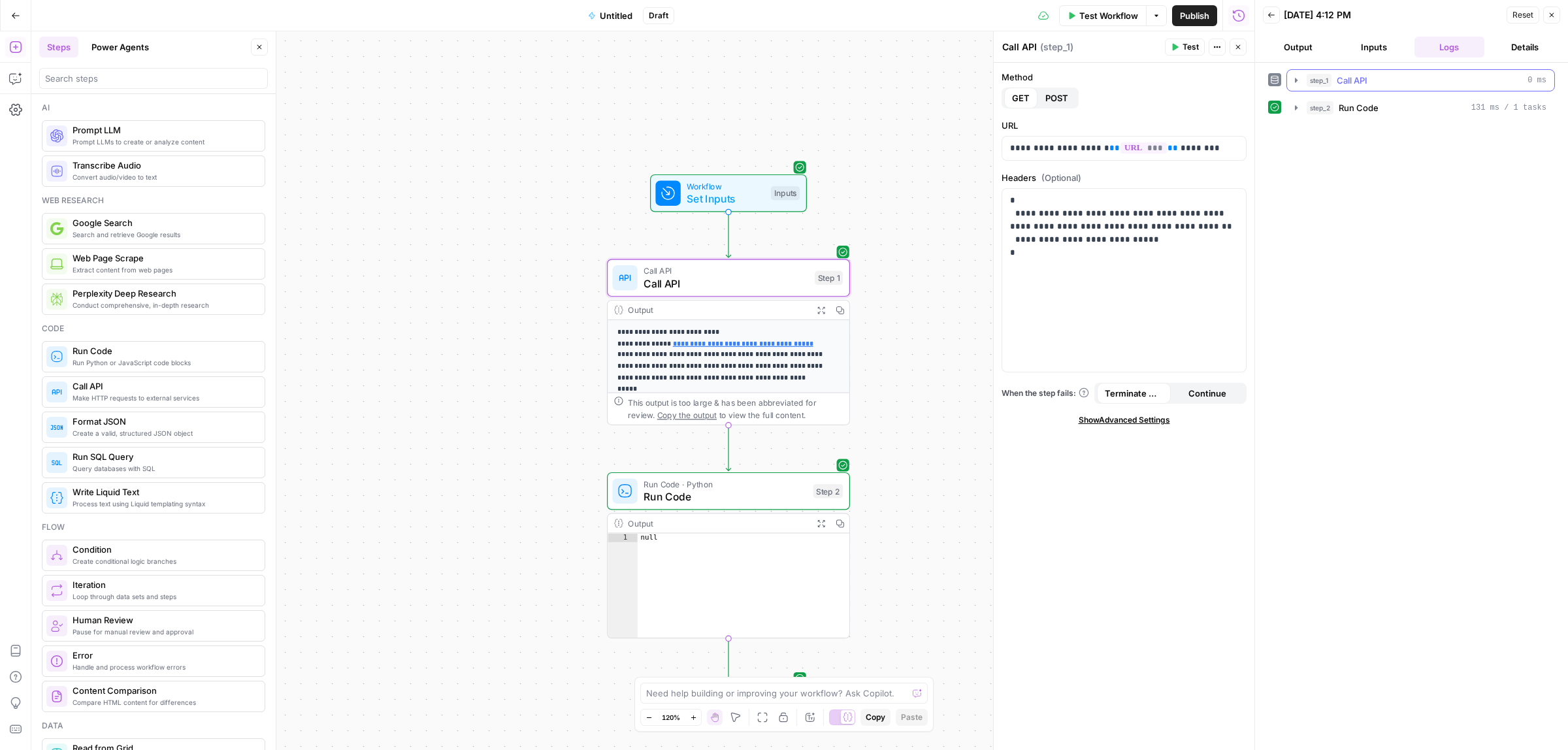
click at [1385, 79] on div "step_1 Call API 0 ms" at bounding box center [1427, 80] width 240 height 13
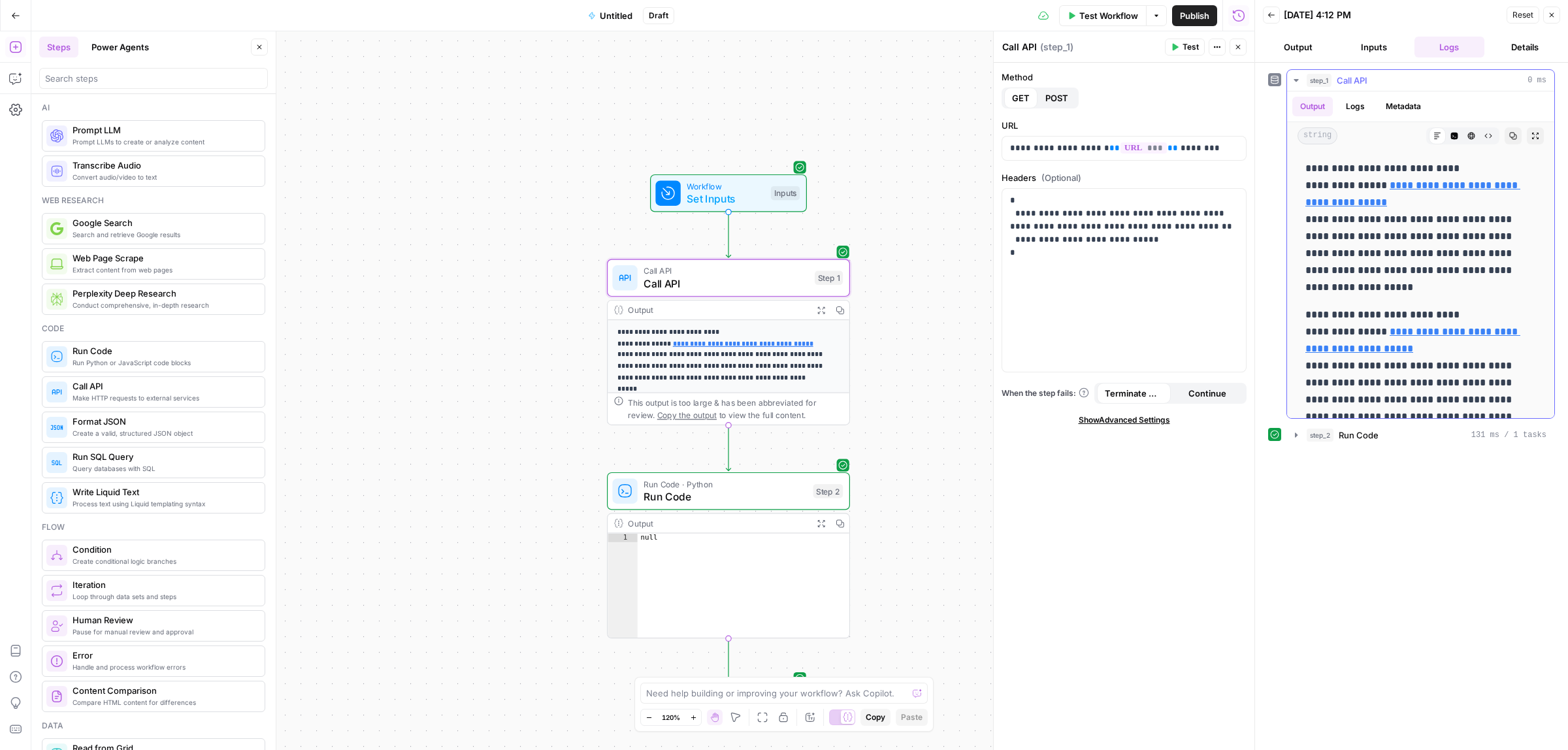
click at [1369, 108] on button "Logs" at bounding box center [1355, 107] width 34 height 20
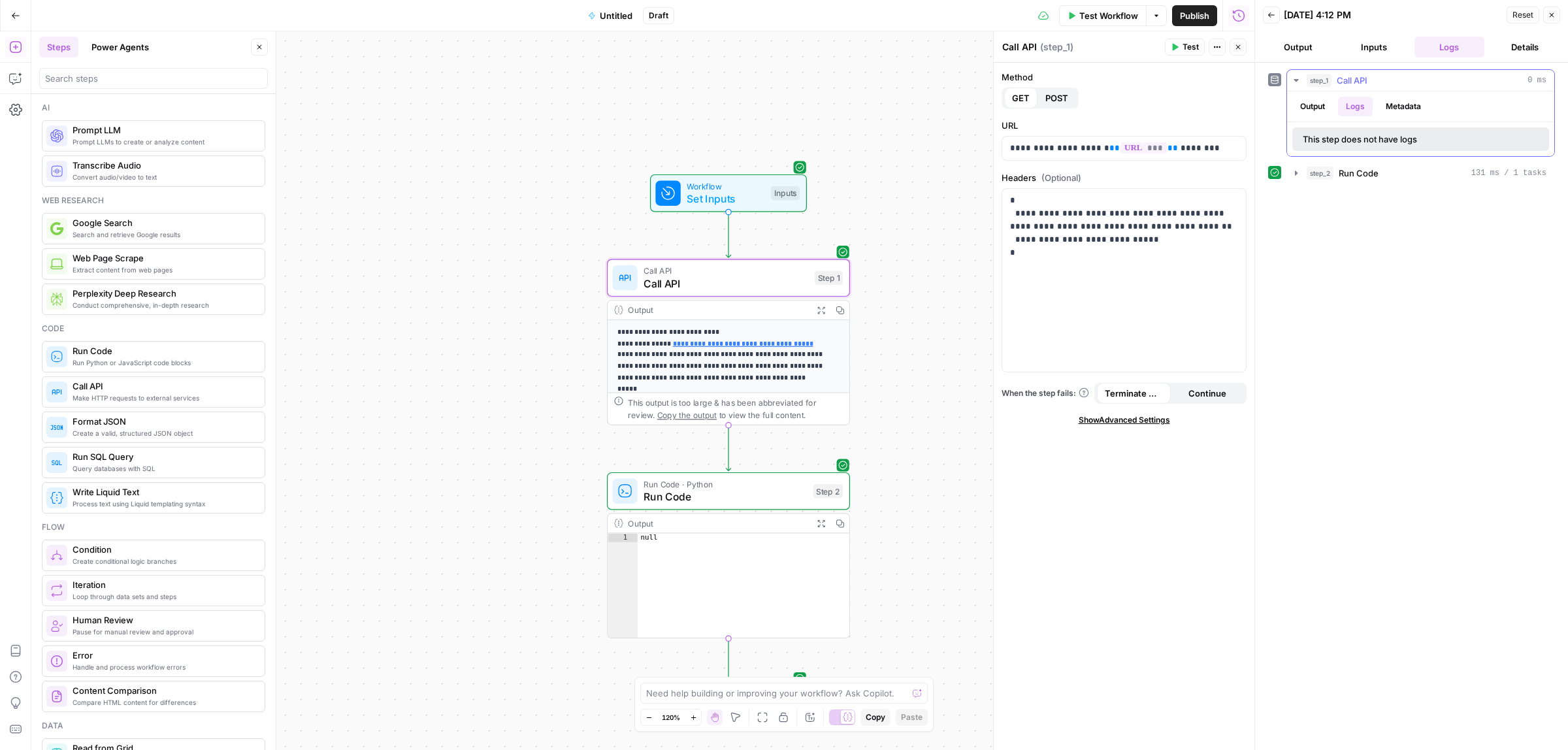
click at [1402, 108] on button "Metadata" at bounding box center [1404, 107] width 51 height 20
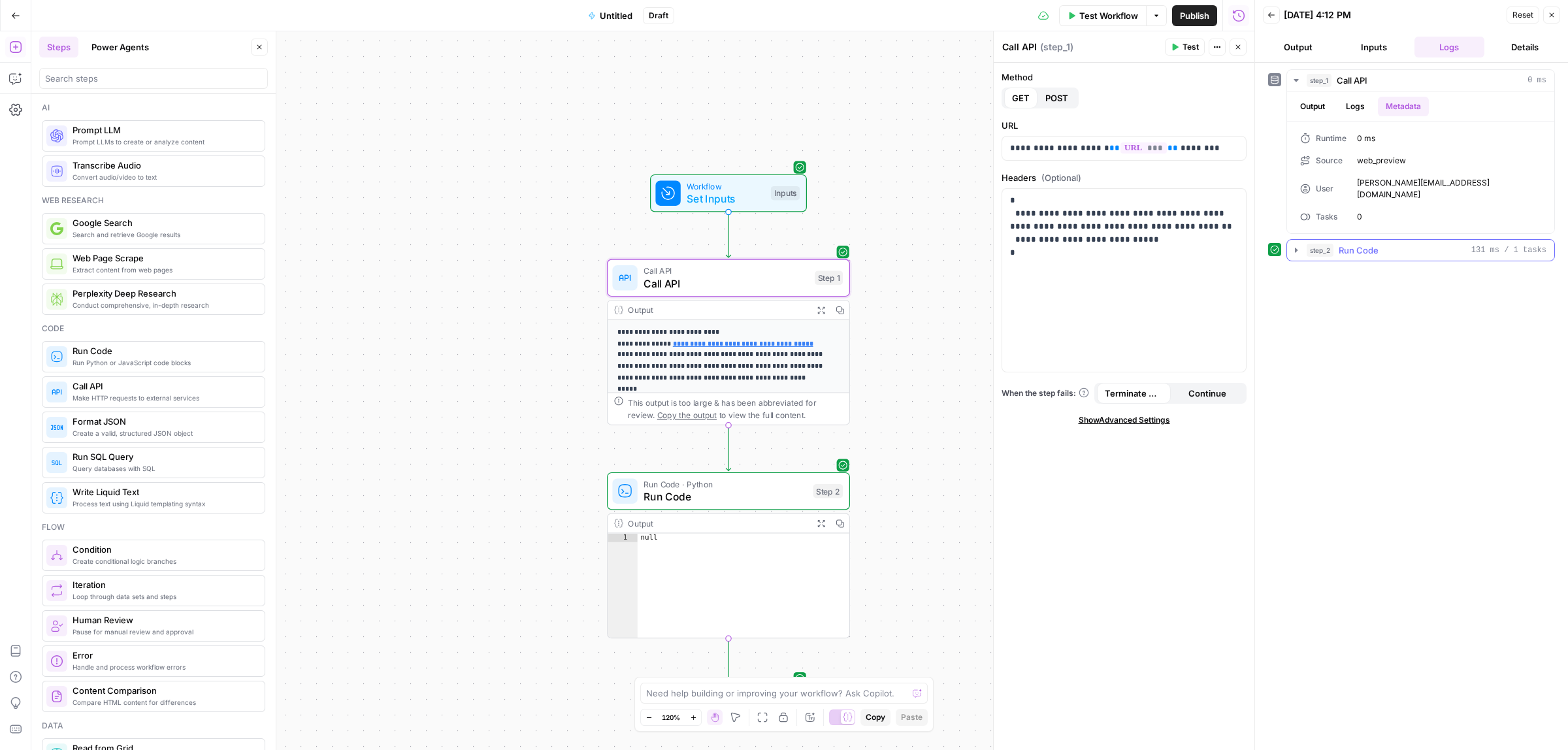
click at [1373, 243] on span "Run Code" at bounding box center [1359, 249] width 40 height 13
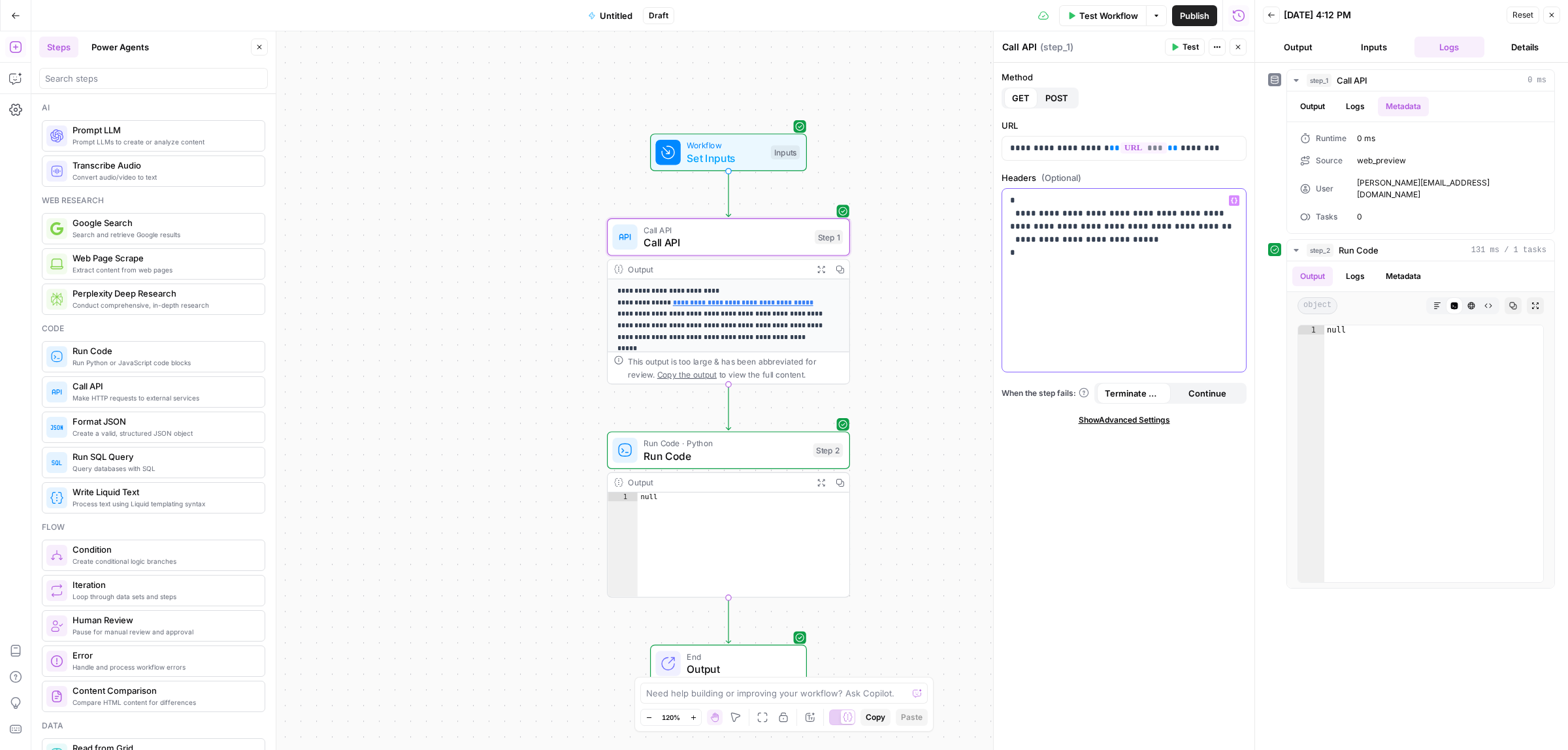
click at [1129, 272] on p "**********" at bounding box center [1124, 234] width 228 height 79
click at [1235, 201] on icon "button" at bounding box center [1234, 200] width 7 height 7
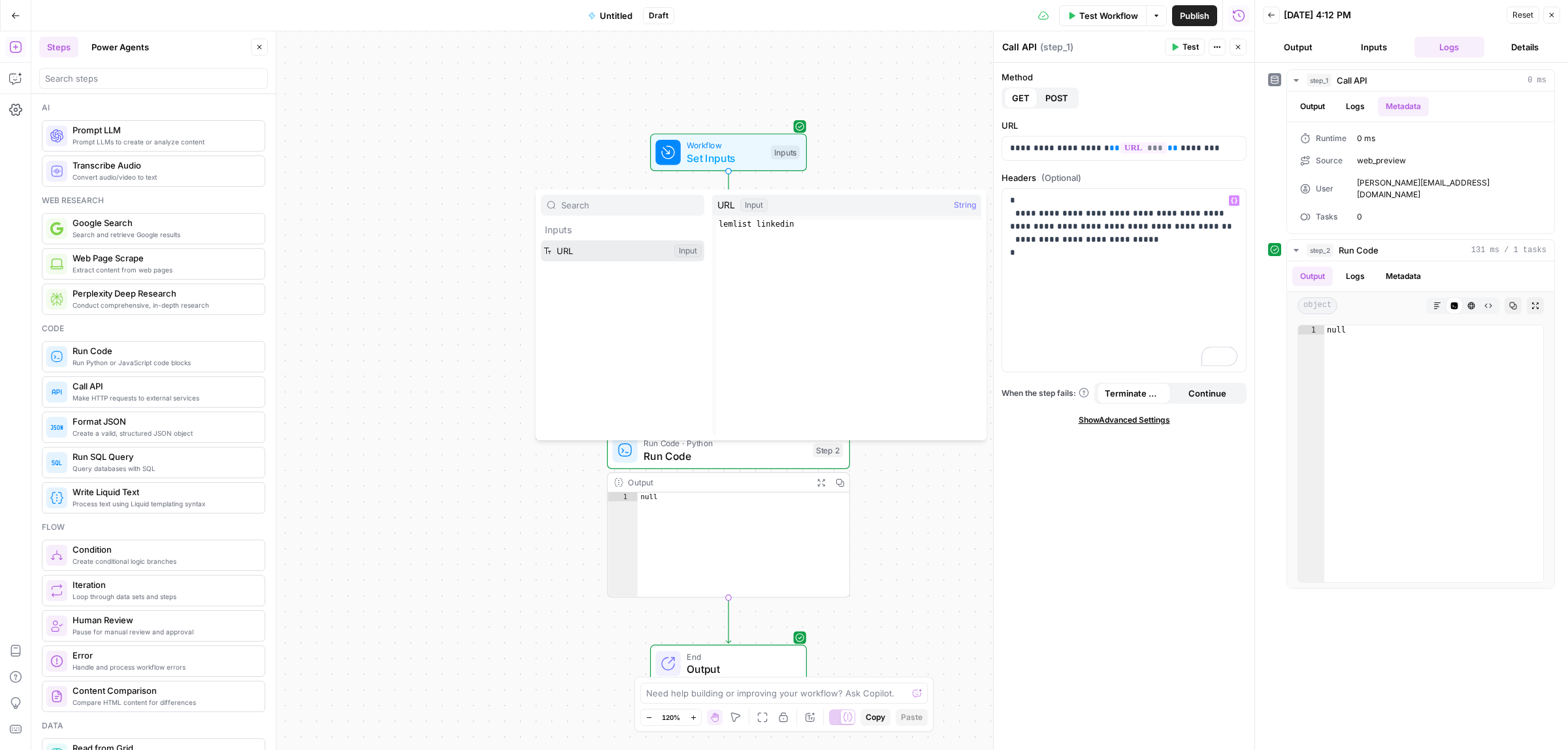
click at [564, 251] on button "Select variable URL" at bounding box center [622, 250] width 163 height 21
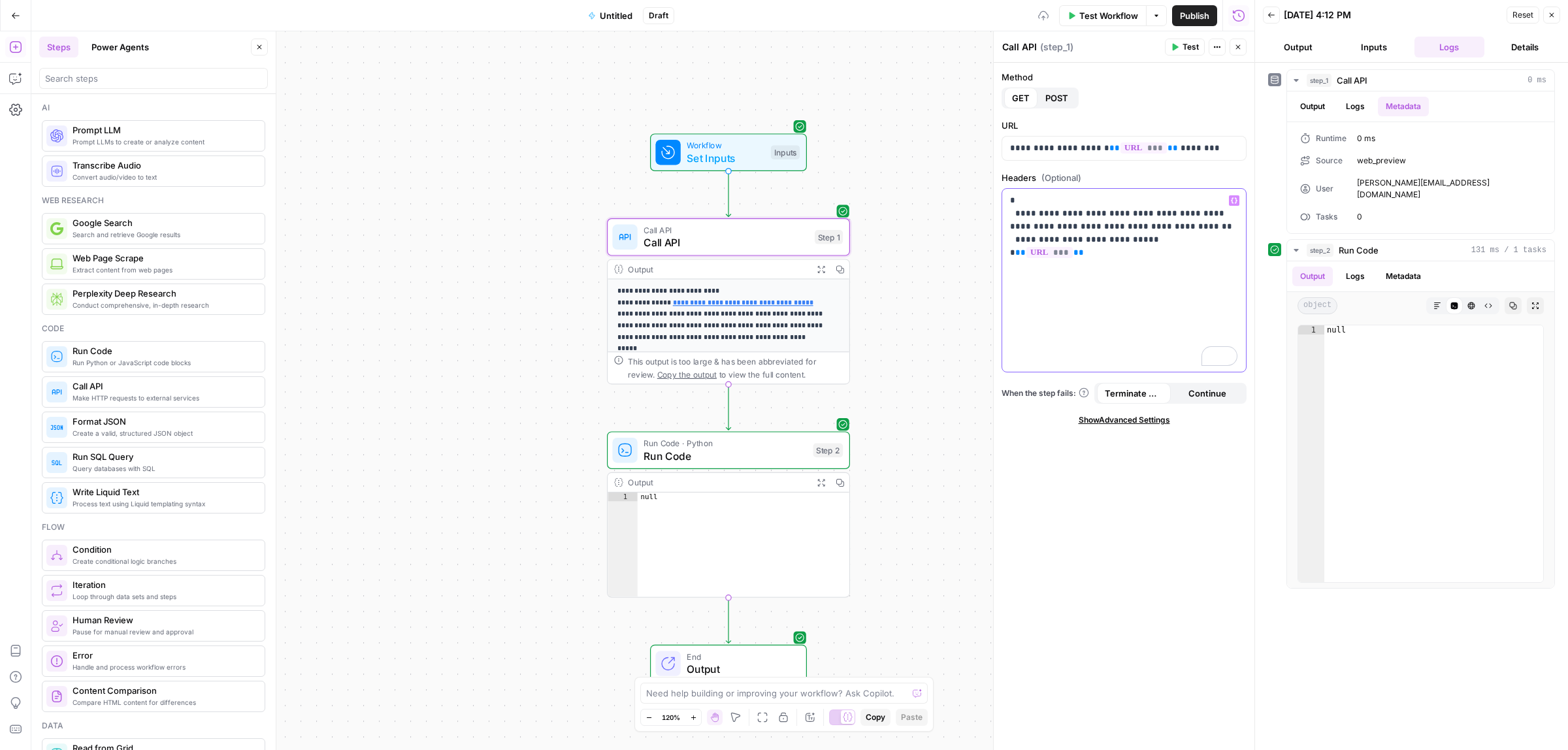
click at [1087, 267] on p "**********" at bounding box center [1124, 234] width 228 height 79
drag, startPoint x: 1051, startPoint y: 265, endPoint x: 1015, endPoint y: 265, distance: 36.0
click at [1015, 265] on p "**********" at bounding box center [1124, 234] width 228 height 79
click at [755, 466] on div "Run Code · Python Run Code Step 2 Copy step Delete step Add Note Test" at bounding box center [729, 450] width 243 height 38
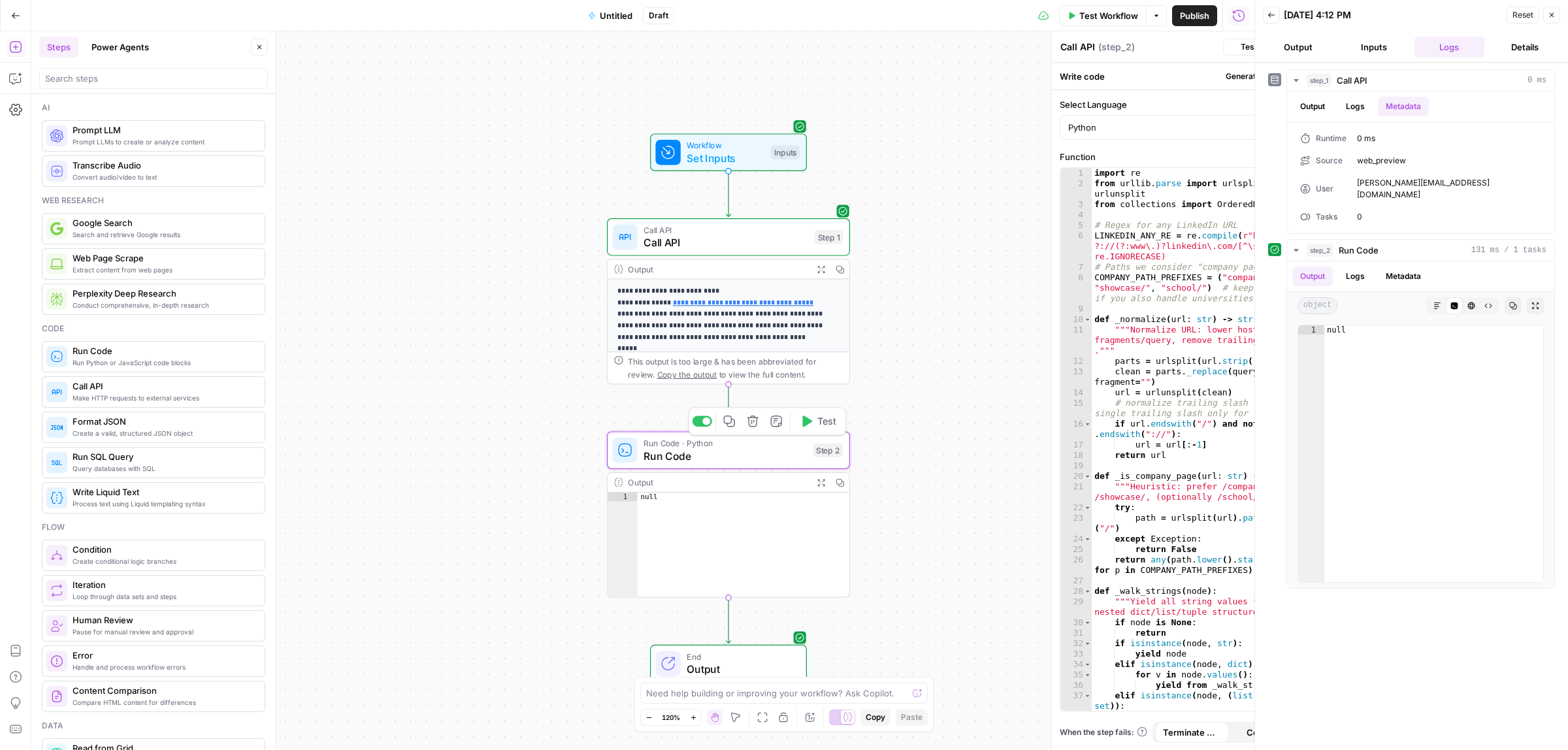
type textarea "Run Code"
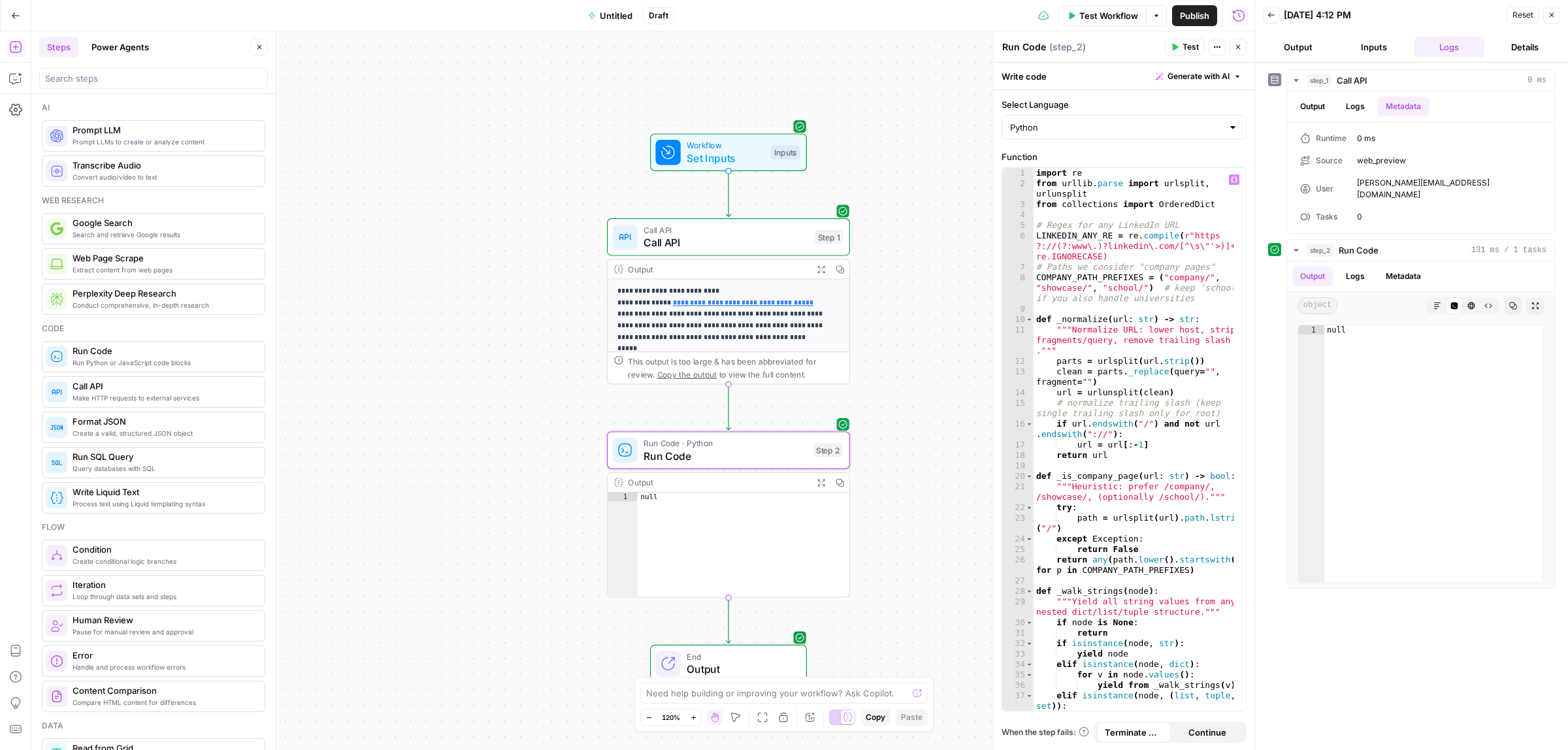
click at [1126, 175] on div "import re from urllib . parse import urlsplit , urlunsplit from collections imp…" at bounding box center [1134, 450] width 200 height 563
click at [1231, 177] on icon "button" at bounding box center [1234, 180] width 7 height 7
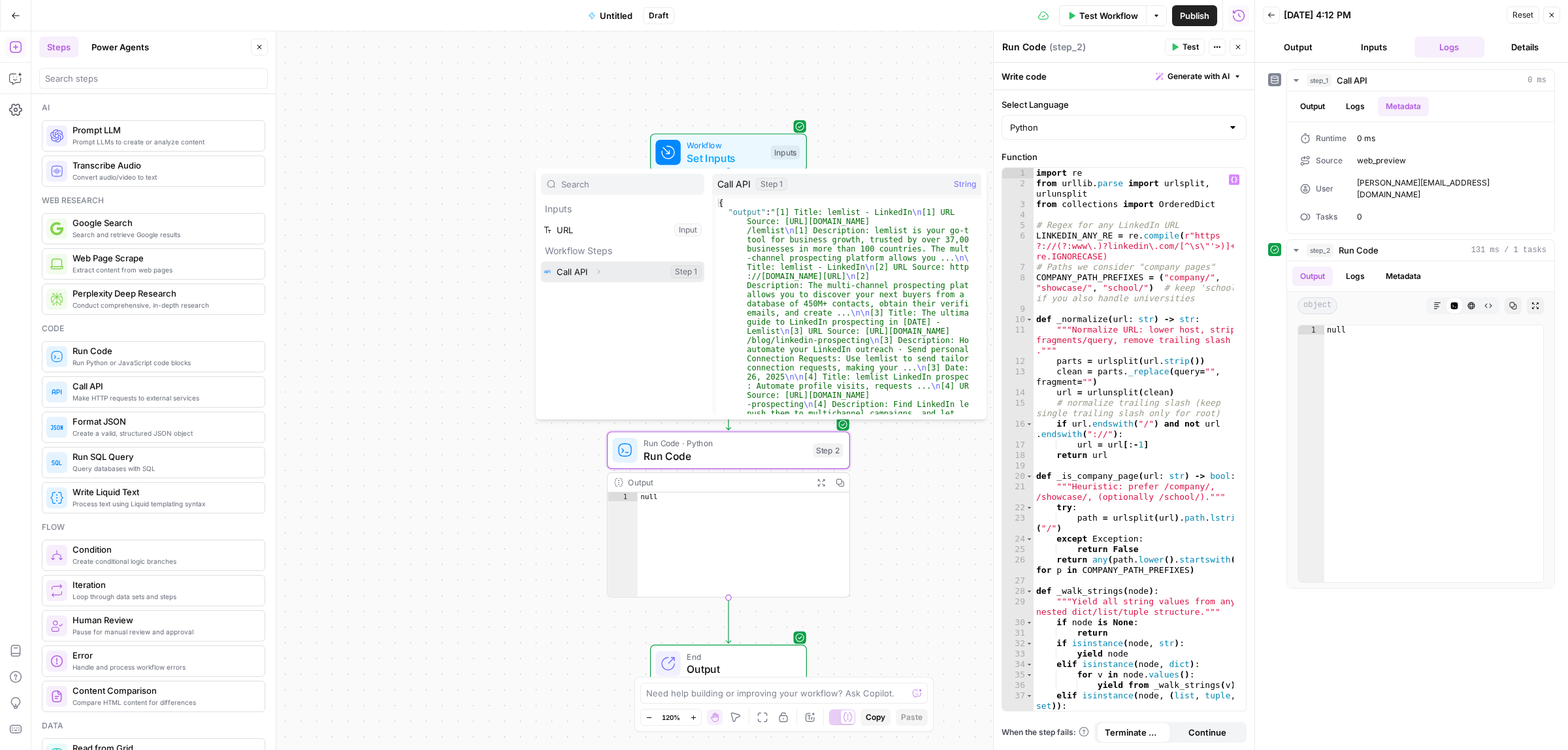
click at [593, 273] on button "Expand" at bounding box center [598, 271] width 17 height 17
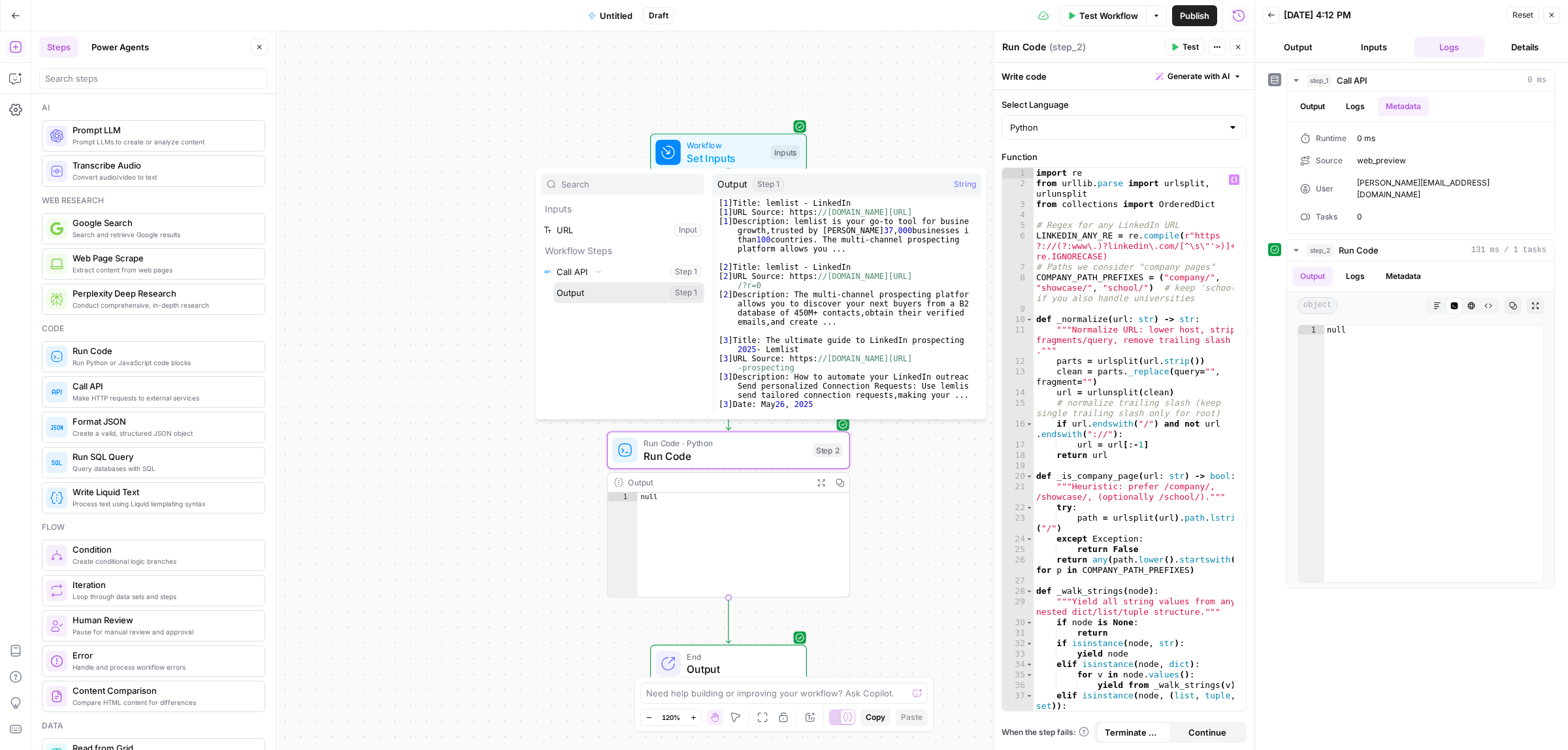
click at [620, 292] on button "Select variable Output" at bounding box center [628, 293] width 150 height 21
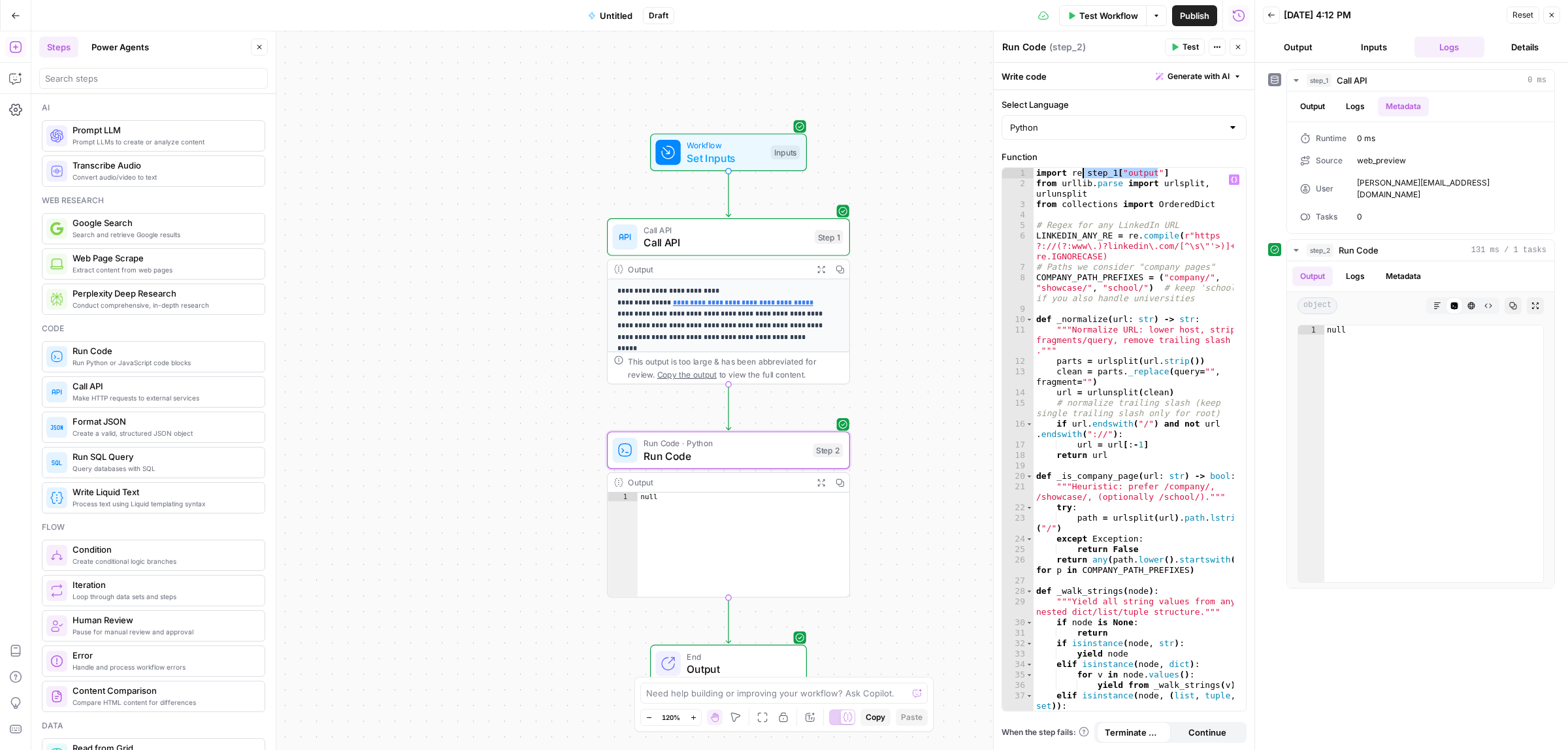
drag, startPoint x: 1166, startPoint y: 174, endPoint x: 1086, endPoint y: 174, distance: 80.0
click at [1086, 174] on div "import re step_1 [ "output" ] from urllib . parse import urlsplit , urlunsplit …" at bounding box center [1134, 450] width 200 height 563
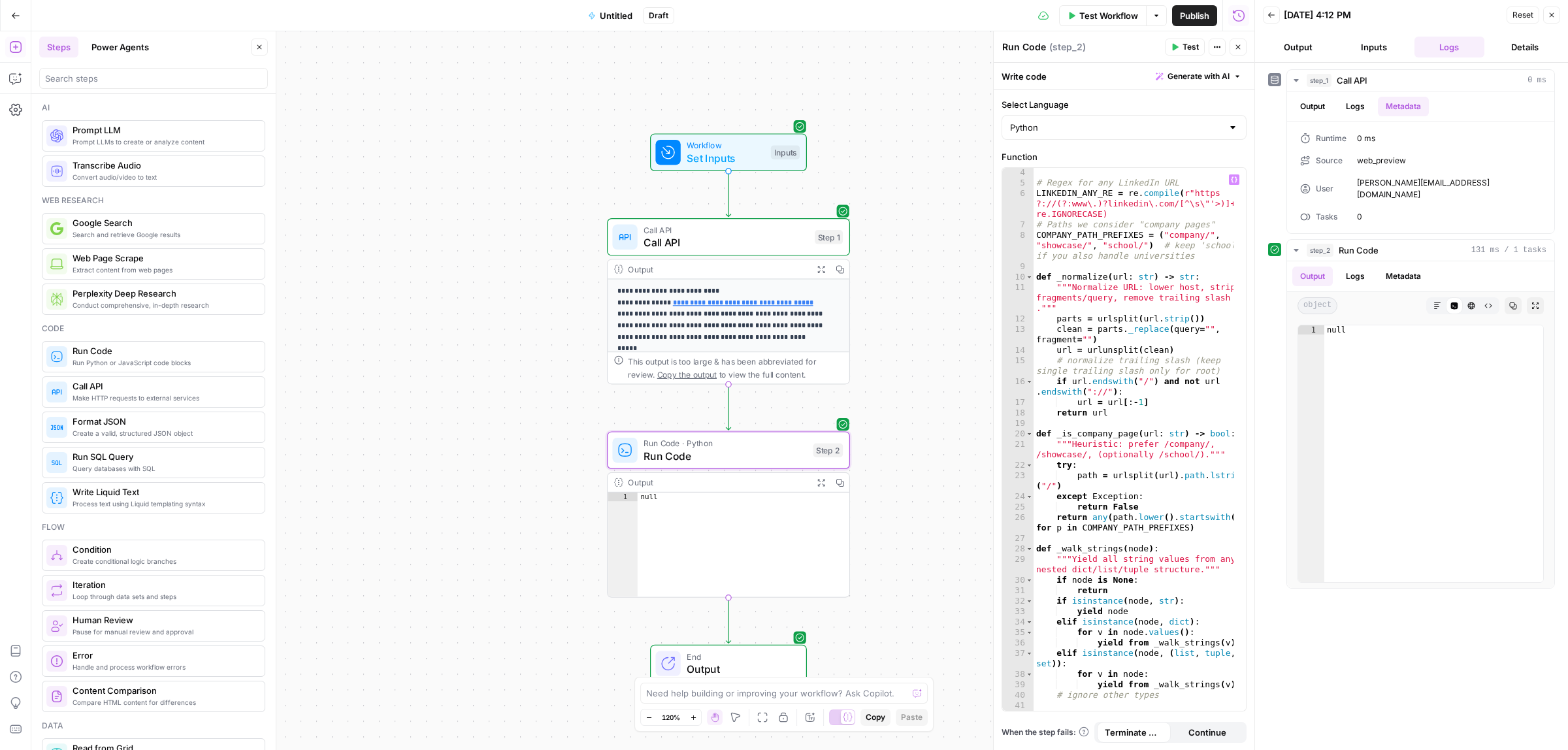
scroll to position [0, 0]
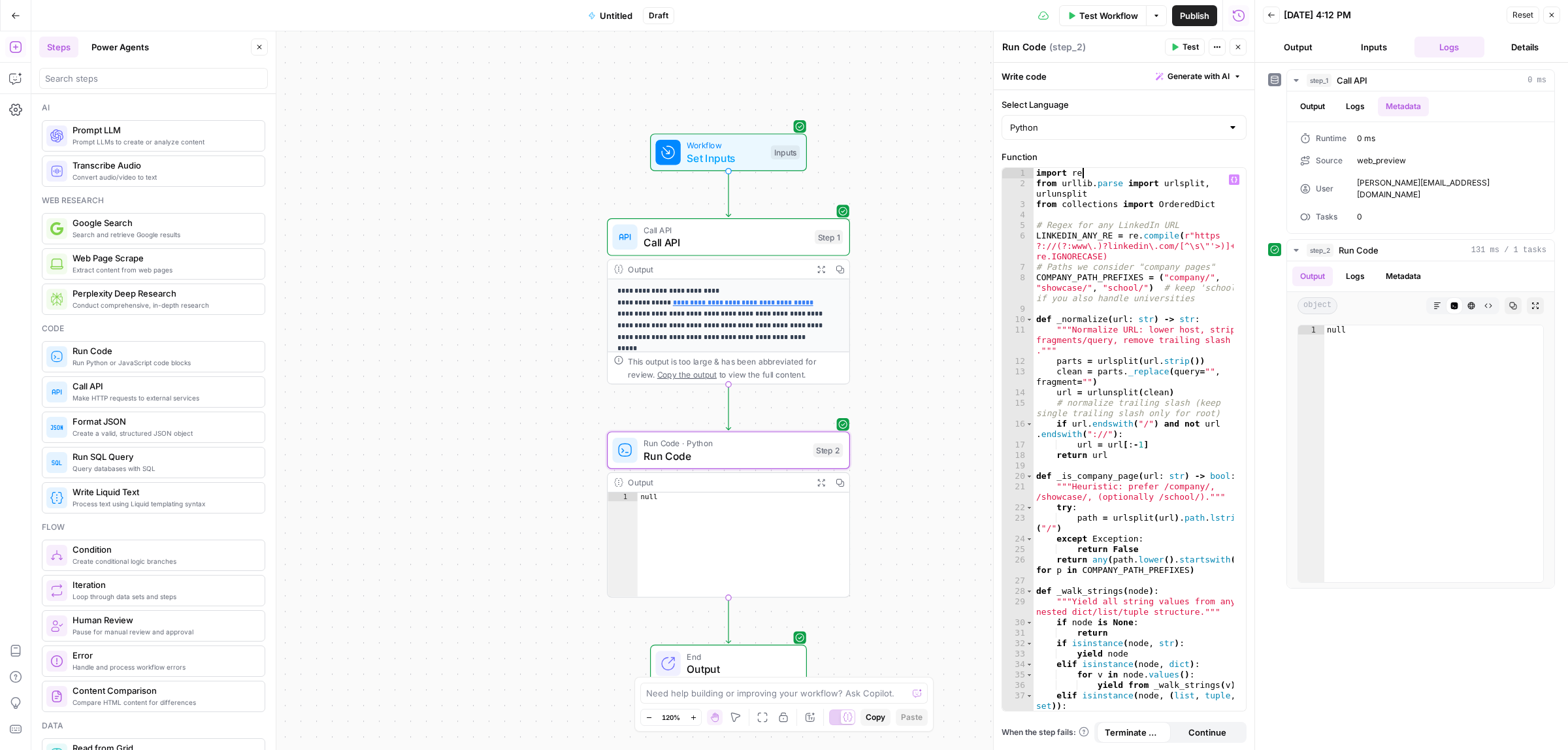
click at [1066, 248] on div "import re from urllib . parse import urlsplit , urlunsplit from collections imp…" at bounding box center [1134, 450] width 200 height 563
type textarea "**********"
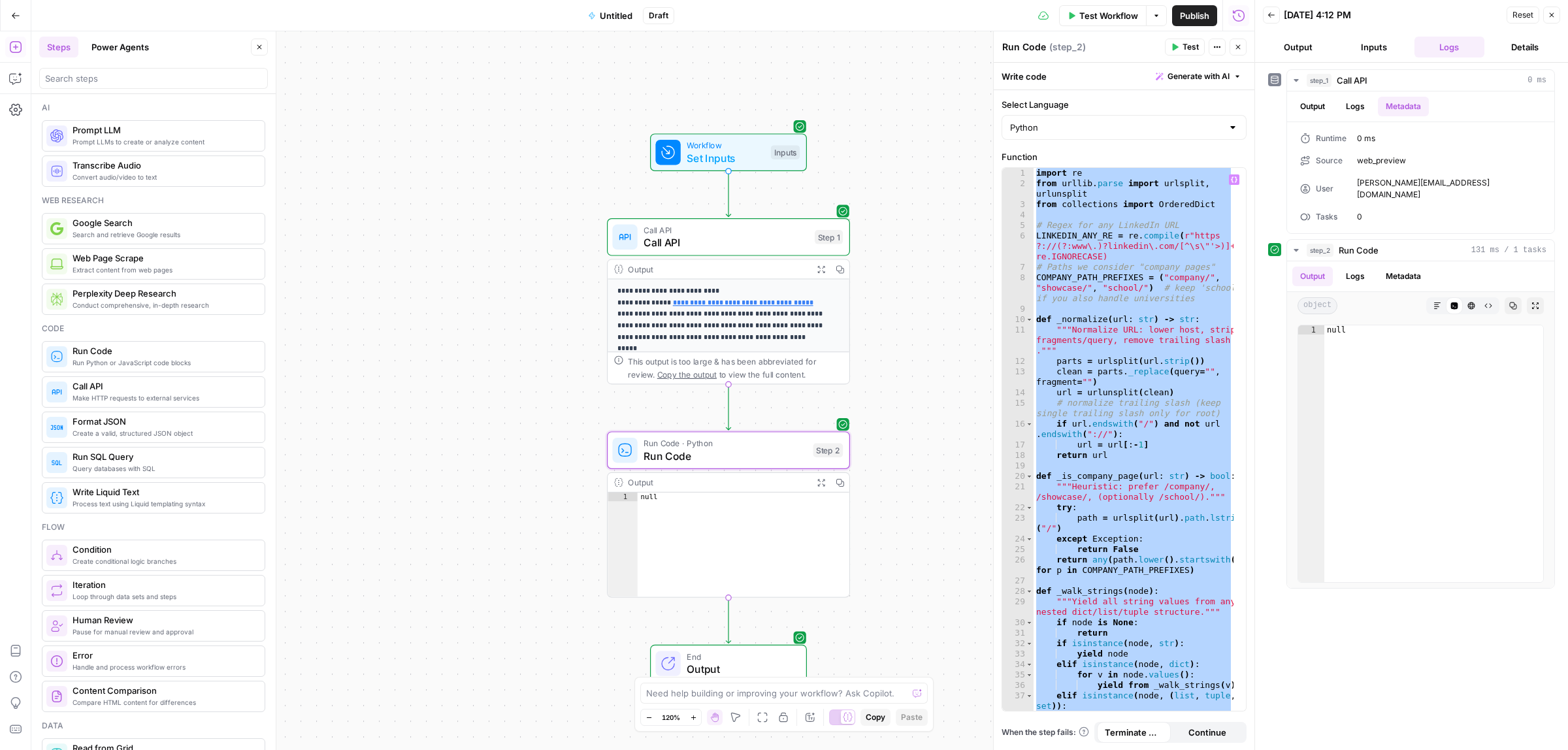
paste textarea
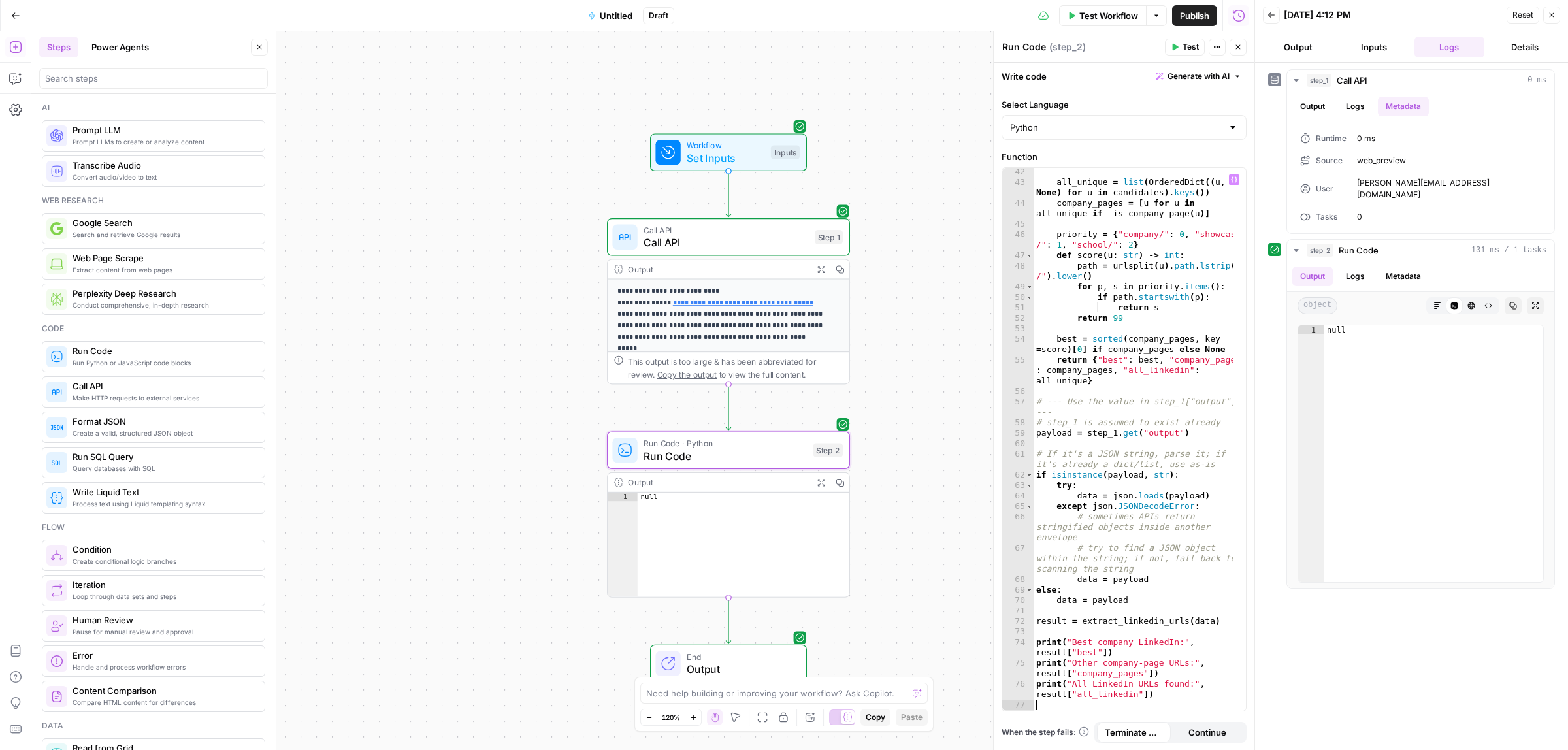
scroll to position [565, 0]
click at [1183, 44] on span "Test" at bounding box center [1191, 47] width 17 height 12
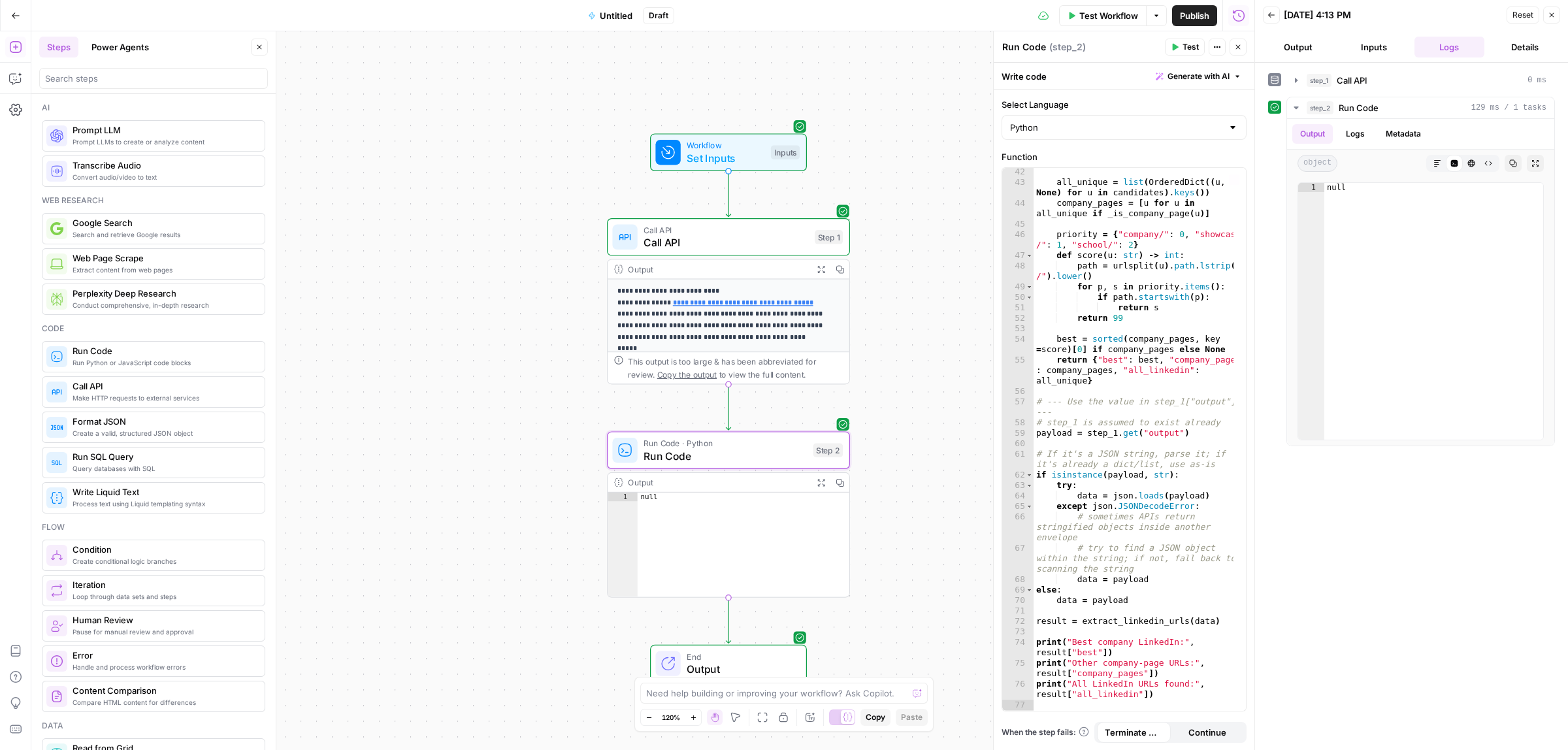
click at [1226, 190] on div "all_unique = list ( OrderedDict (( u , None ) for u in candidates ) . keys ( ))…" at bounding box center [1134, 449] width 200 height 563
click at [1232, 181] on icon "button" at bounding box center [1234, 180] width 7 height 6
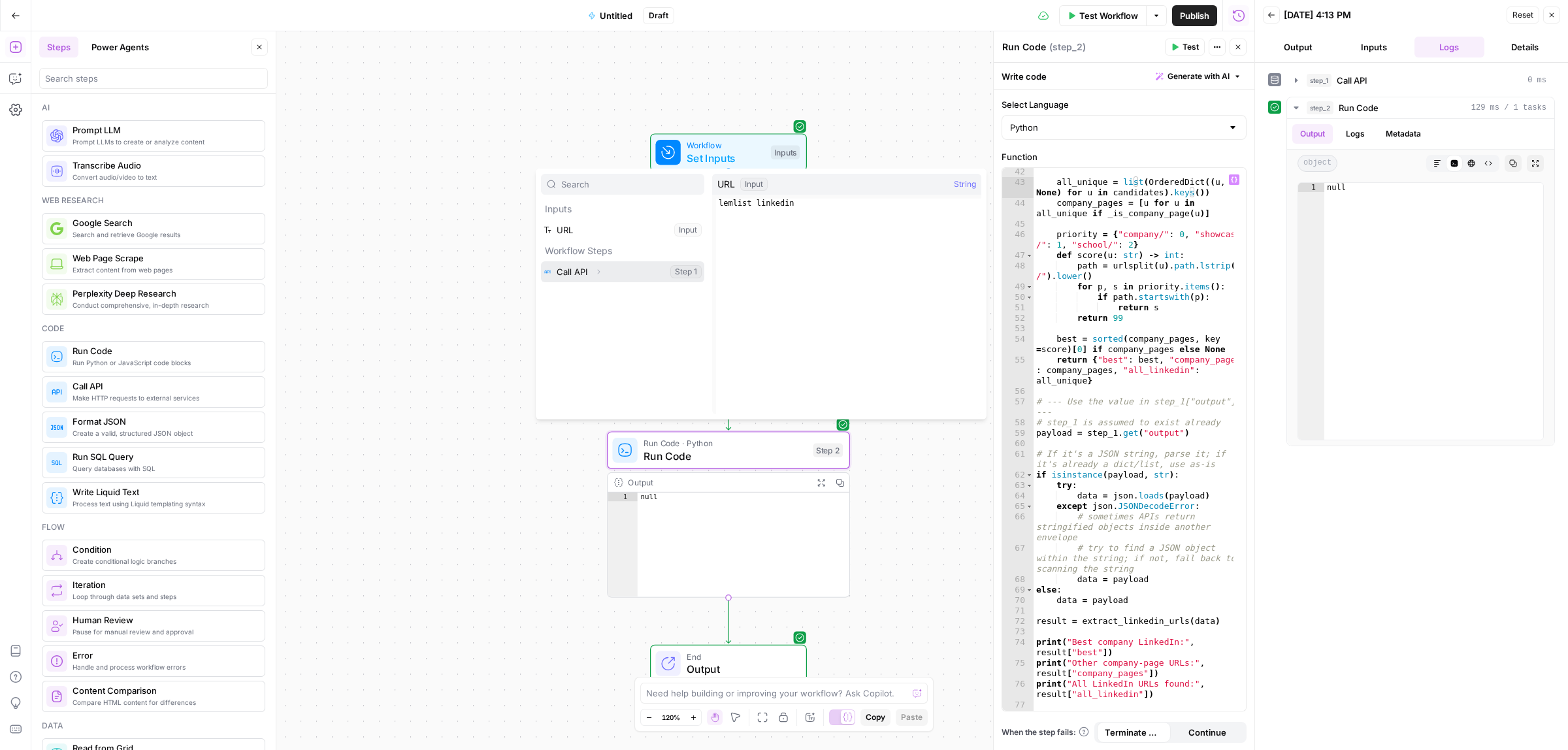
click at [576, 273] on button "Select variable Call API" at bounding box center [622, 271] width 163 height 21
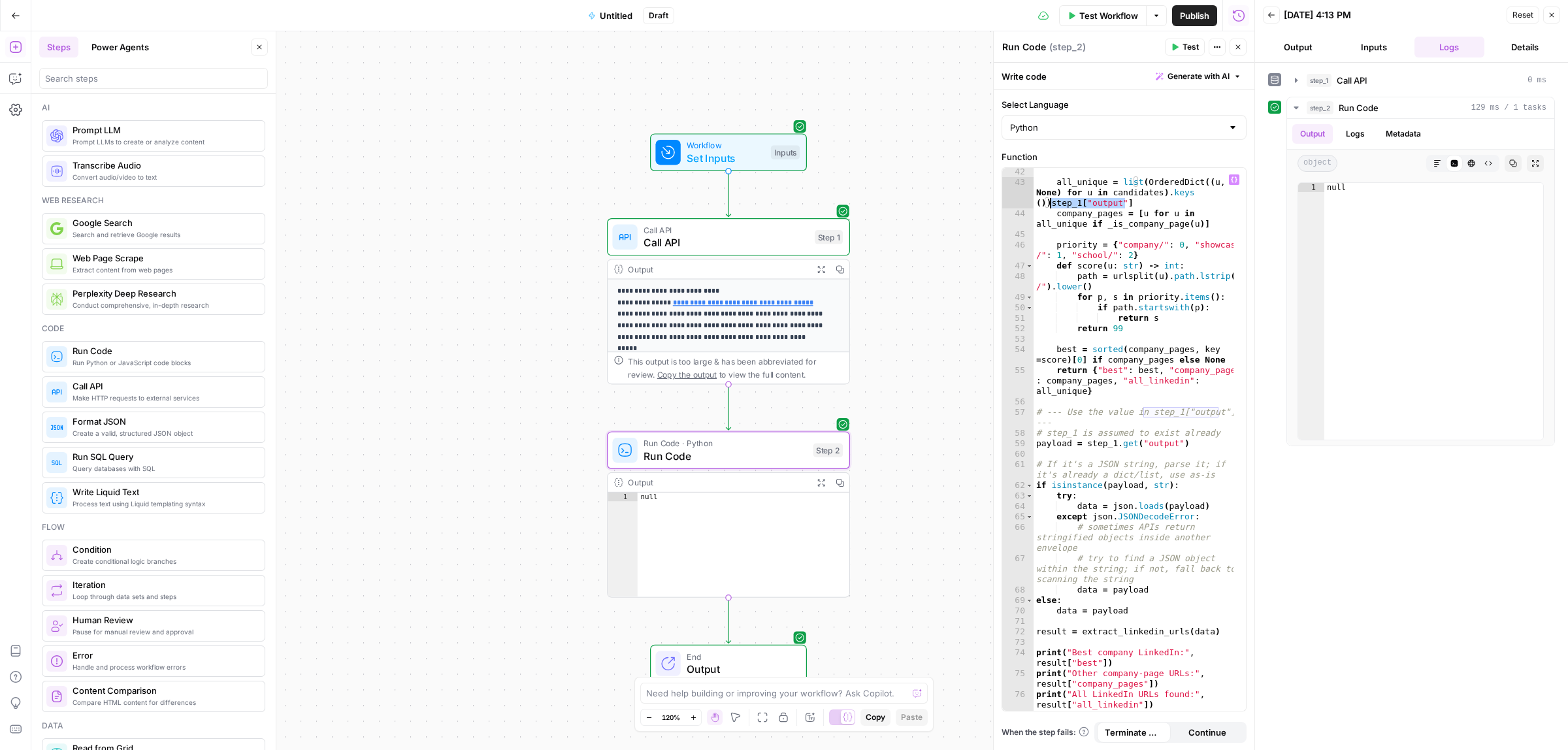
drag, startPoint x: 1067, startPoint y: 209, endPoint x: 1053, endPoint y: 203, distance: 15.2
click at [1053, 203] on div "all_unique = list ( OrderedDict (( u , None ) for u in candidates ) . keys ( ))…" at bounding box center [1134, 449] width 200 height 563
type textarea "**********"
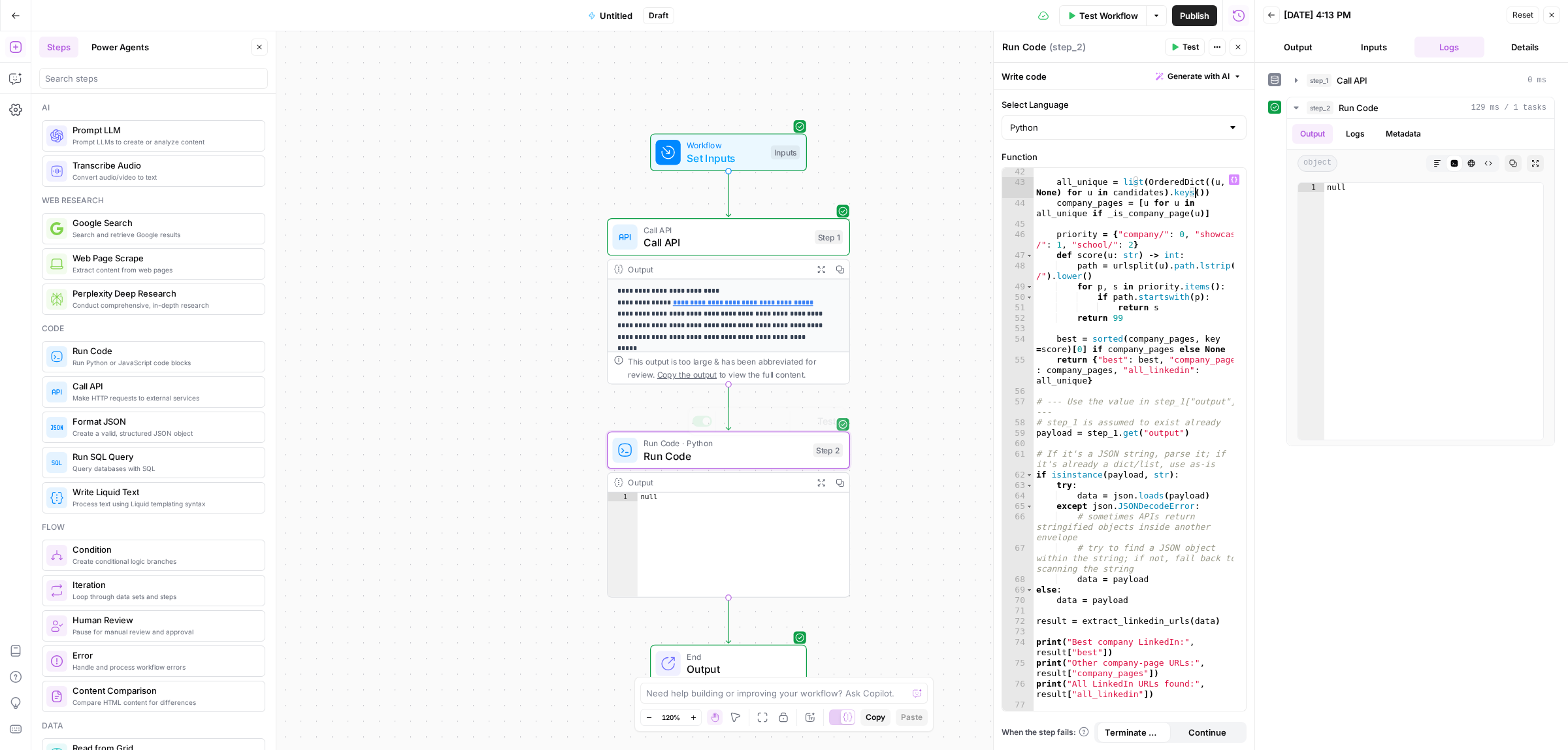
click at [696, 521] on div "null" at bounding box center [744, 553] width 212 height 121
type textarea "****"
click at [1062, 364] on div "all_unique = list ( OrderedDict (( u , None ) for u in candidates ) . keys ( ))…" at bounding box center [1134, 449] width 200 height 563
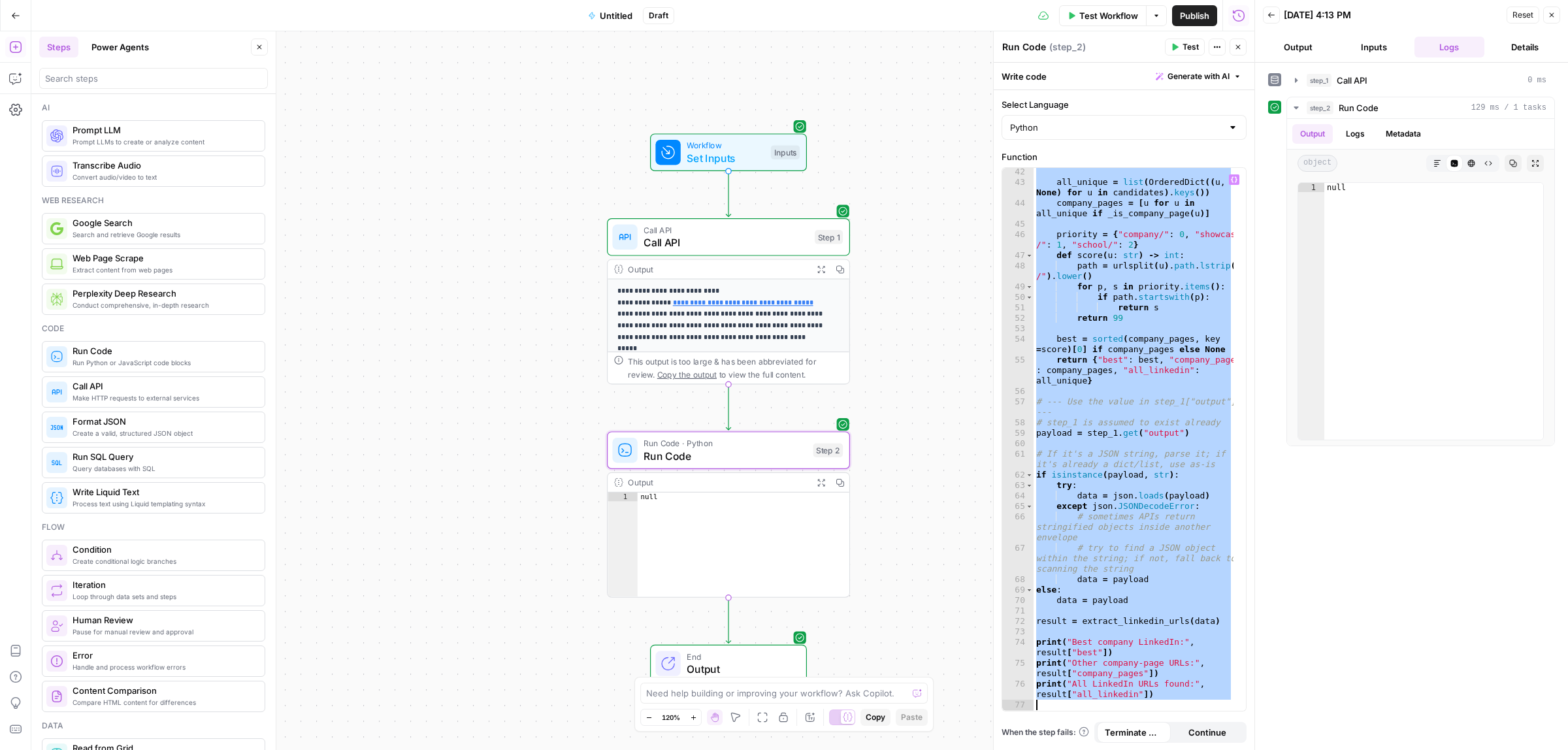
type textarea "**********"
paste textarea
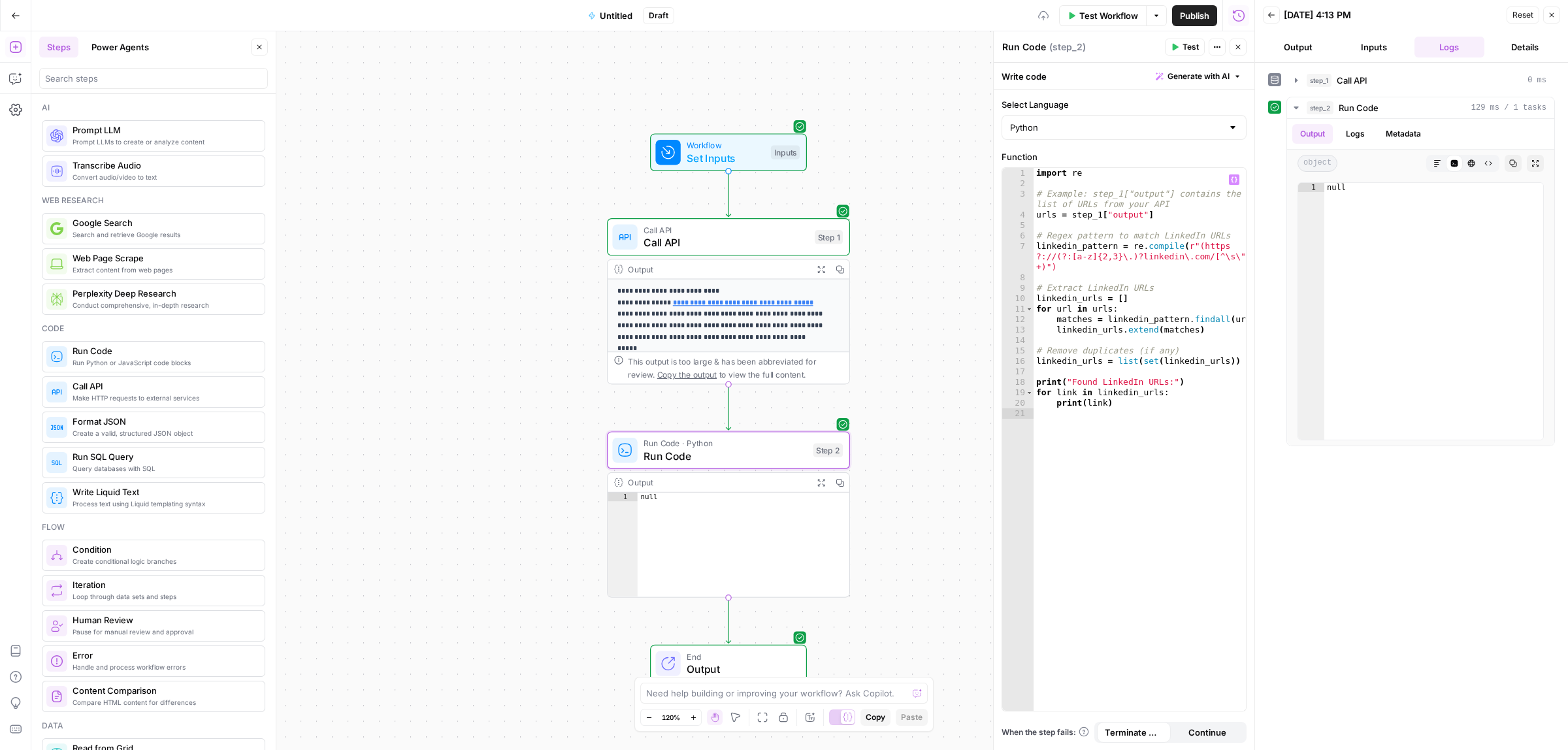
click at [1191, 47] on span "Test" at bounding box center [1191, 47] width 17 height 12
type textarea "**********"
click at [1119, 378] on div "import re # Example: step_1["output"] contains the list of URLs from your API u…" at bounding box center [1140, 450] width 212 height 563
click at [697, 367] on div "This output is too large & has been abbreviated for review. Copy the output to …" at bounding box center [735, 367] width 215 height 25
click at [753, 364] on div "This output is too large & has been abbreviated for review. Copy the output to …" at bounding box center [735, 367] width 215 height 25
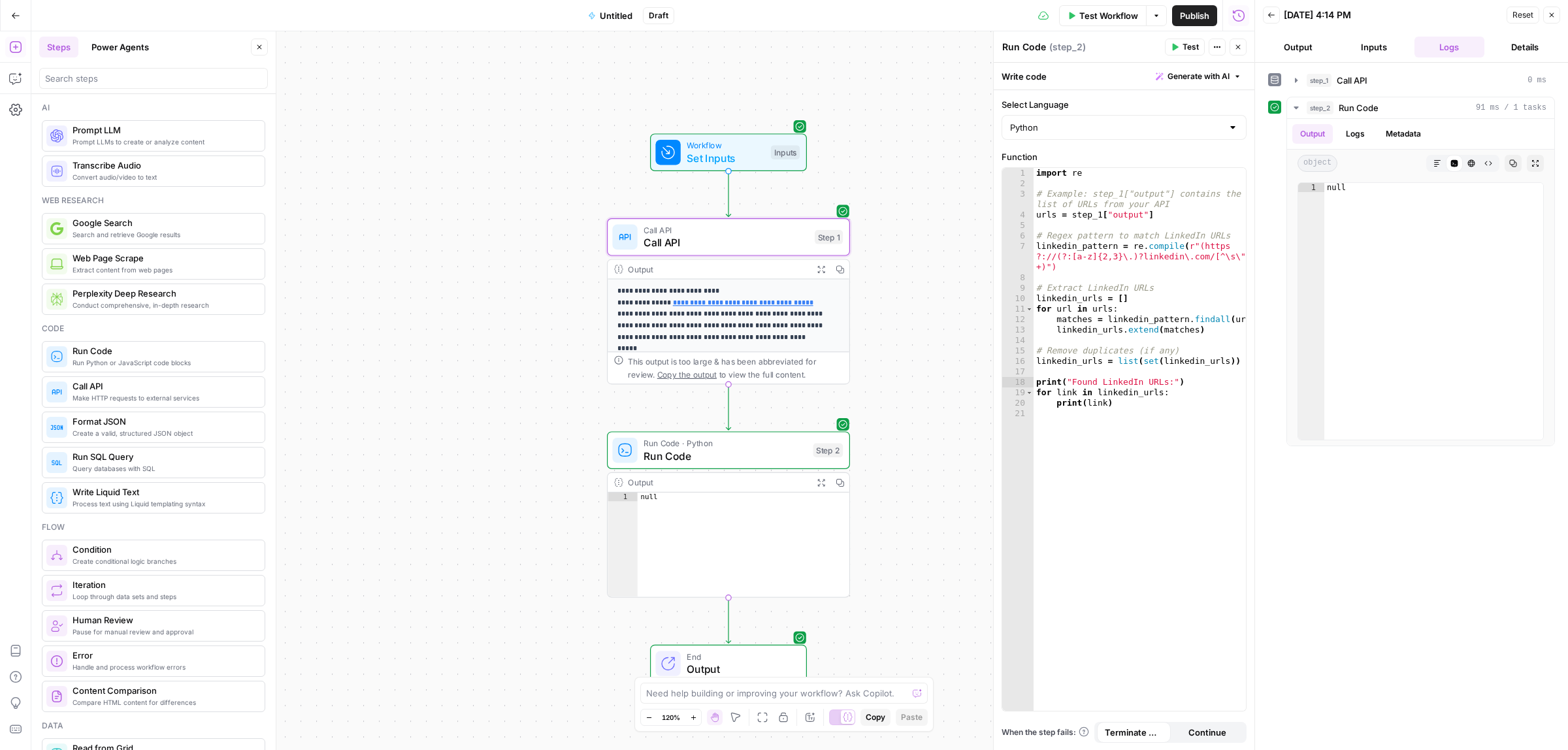
click at [760, 335] on p "**********" at bounding box center [722, 314] width 208 height 58
click at [801, 251] on div "Call API Call API Step 1 Copy step Delete step Add Note Test" at bounding box center [729, 237] width 243 height 38
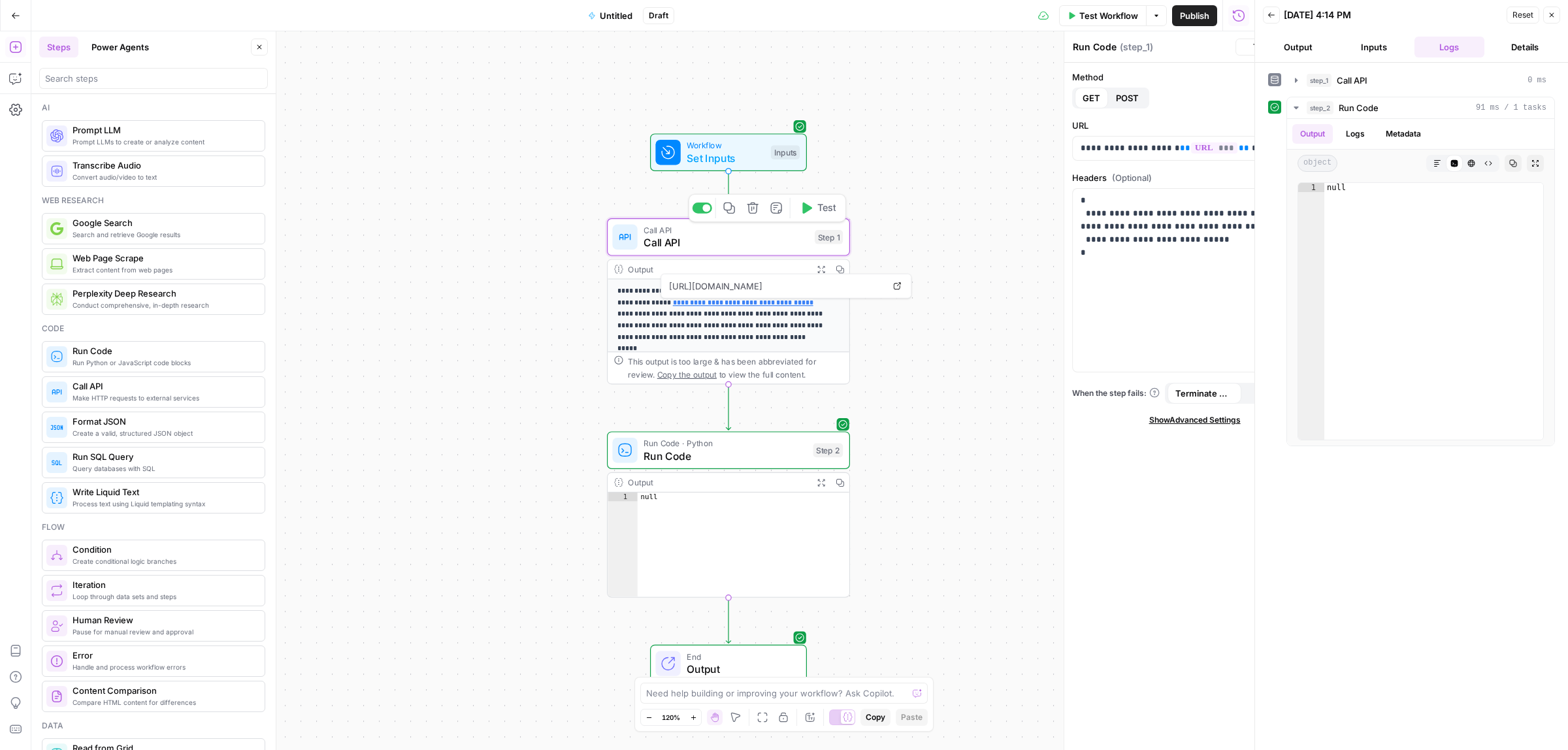
type textarea "Call API"
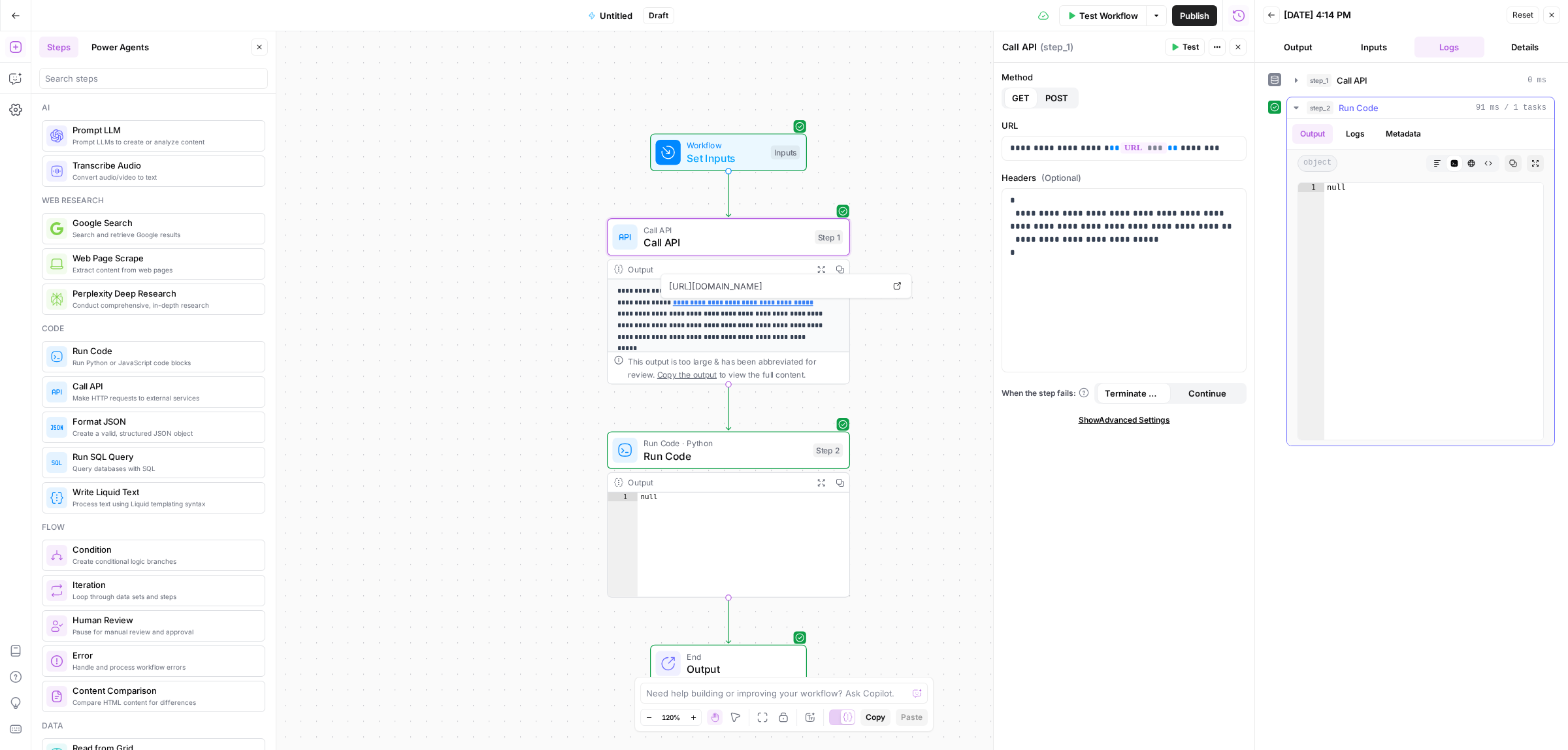
click at [1357, 130] on button "Logs" at bounding box center [1355, 134] width 34 height 20
click at [1318, 134] on button "Output" at bounding box center [1313, 134] width 40 height 20
click at [1383, 76] on div "step_1 Call API 0 ms" at bounding box center [1427, 80] width 240 height 13
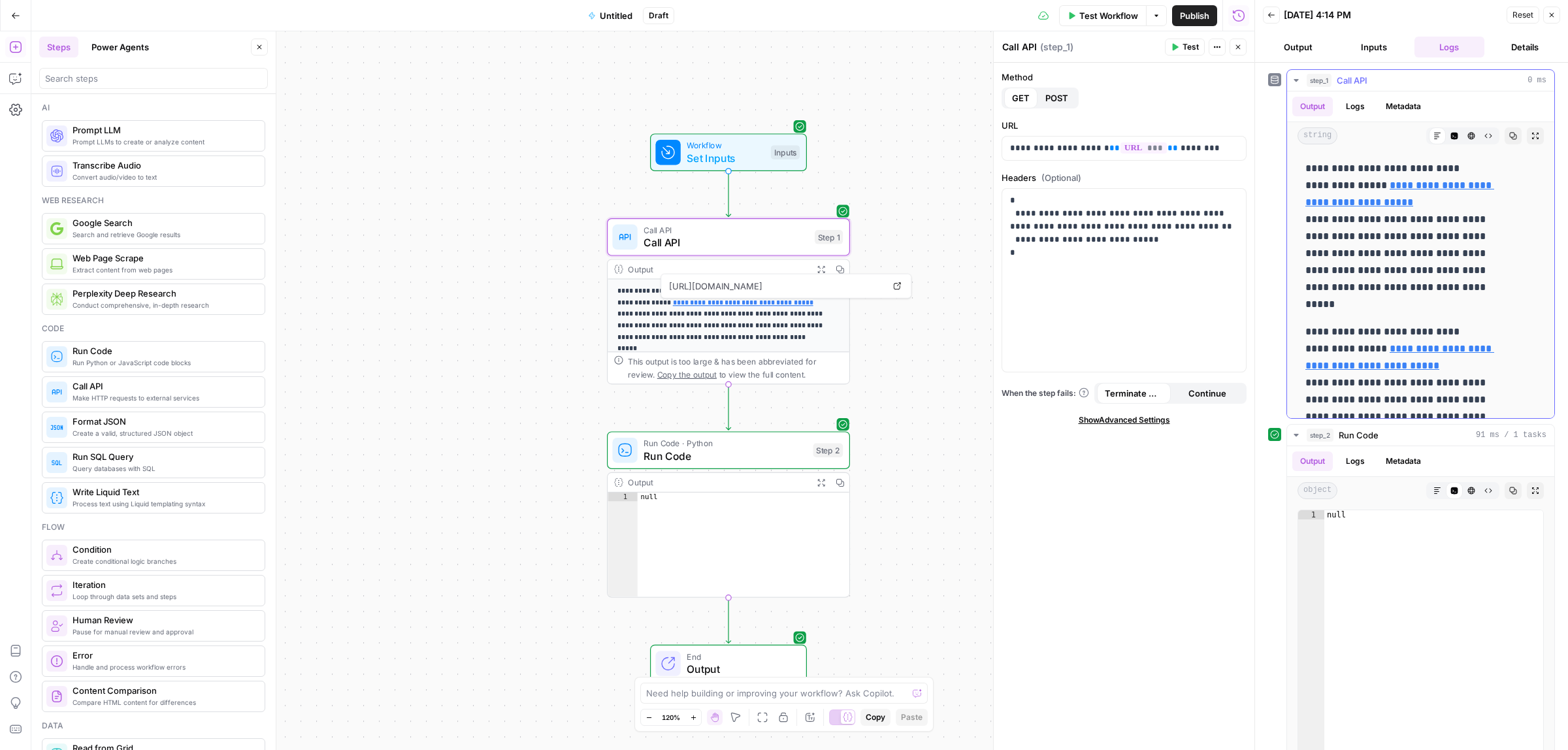
click at [1376, 265] on p "**********" at bounding box center [1409, 237] width 206 height 153
click at [1510, 137] on icon "button" at bounding box center [1514, 135] width 8 height 8
click at [1107, 259] on p "**********" at bounding box center [1124, 234] width 228 height 79
click at [701, 450] on span "Run Code" at bounding box center [726, 456] width 163 height 16
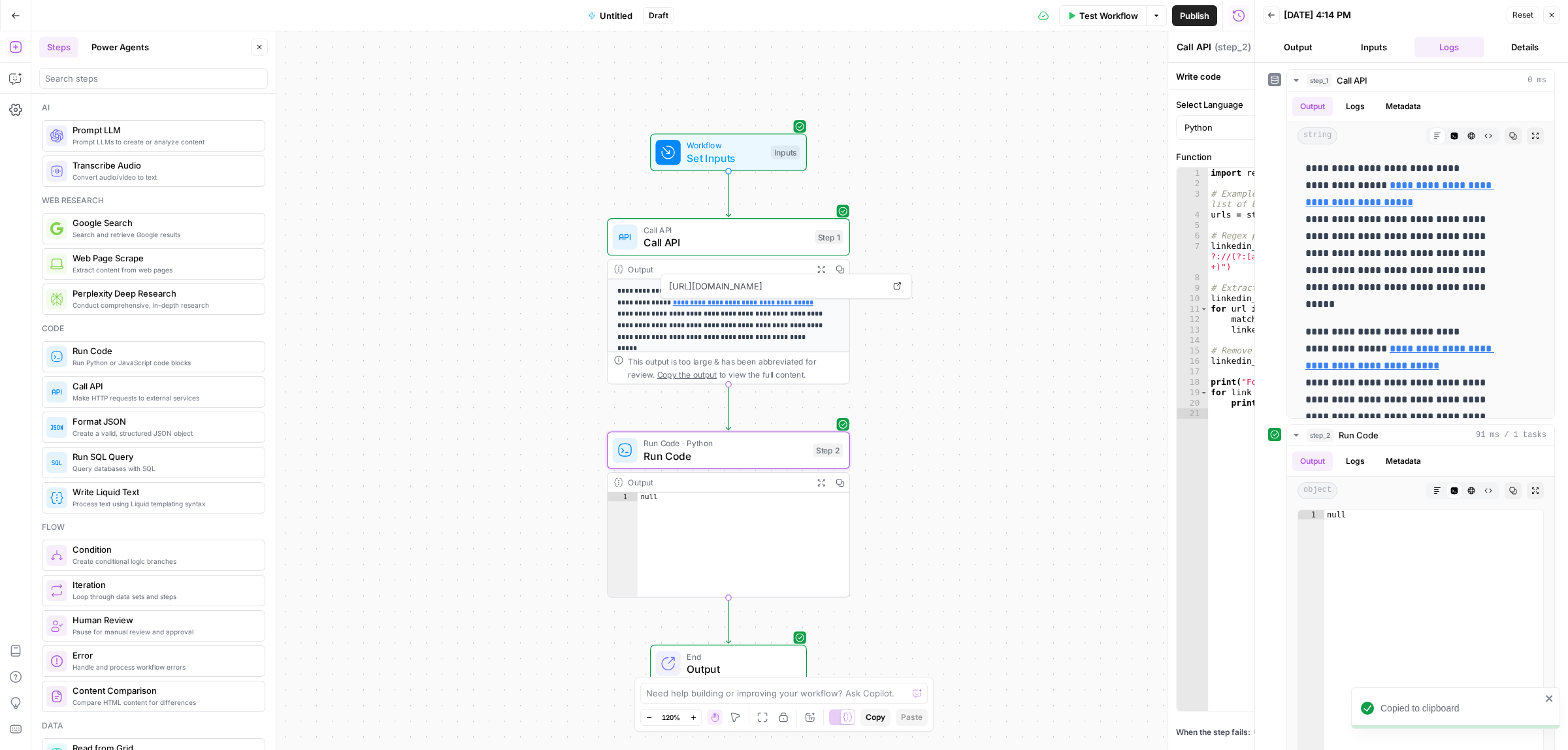
type textarea "Run Code"
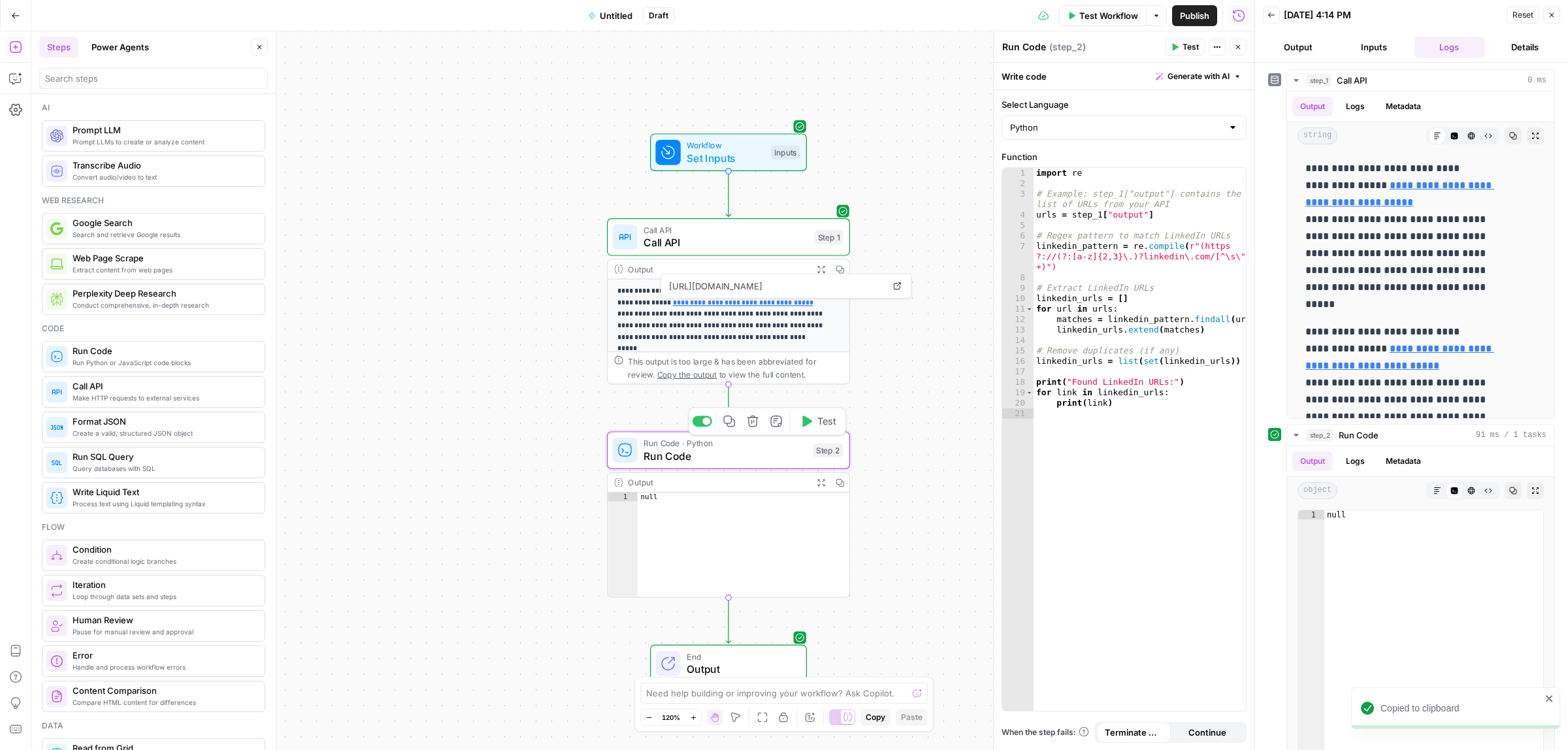
click at [1112, 298] on div "import re # Example: step_1["output"] contains the list of URLs from your API u…" at bounding box center [1140, 450] width 212 height 563
type textarea "**********"
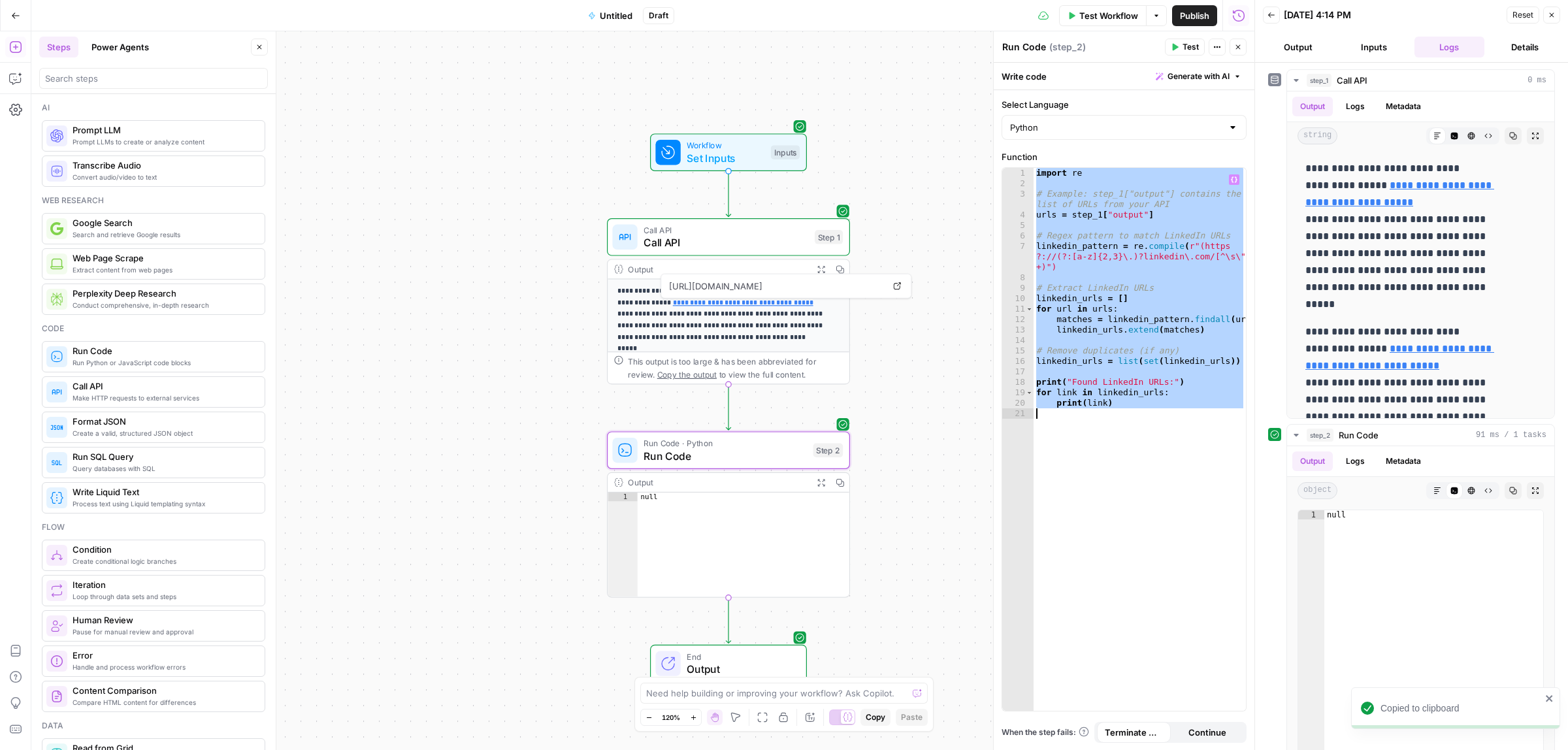
paste textarea
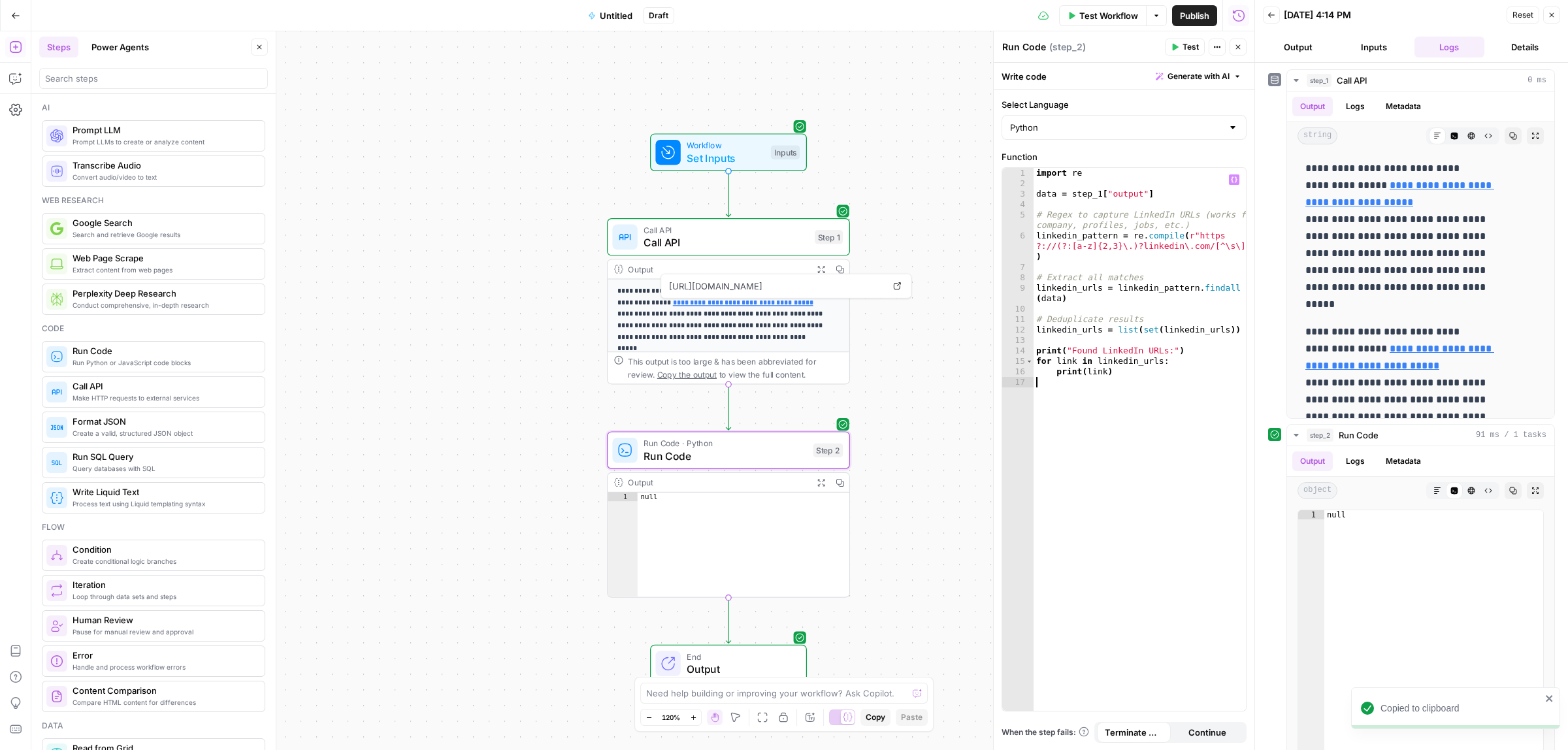
click at [1188, 37] on header "Run Code Run Code ( step_2 ) Test Actions Close" at bounding box center [1124, 47] width 261 height 31
click at [1184, 47] on span "Test" at bounding box center [1191, 47] width 17 height 12
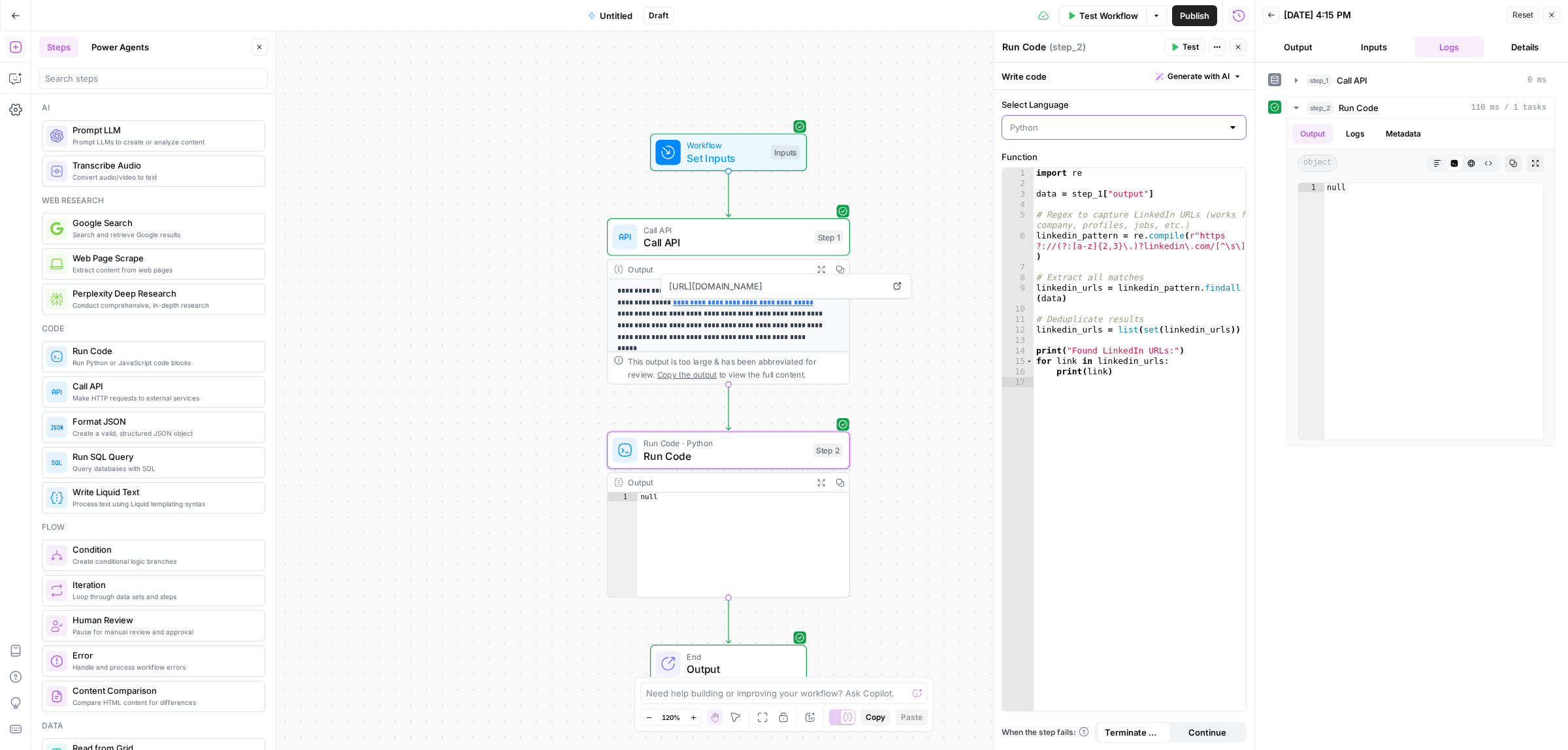
click at [1135, 132] on input "Select Language" at bounding box center [1116, 127] width 212 height 13
type input "Python"
click at [1154, 347] on div "import re data = step_1 [ "output" ] # Regex to capture LinkedIn URLs (works fo…" at bounding box center [1140, 450] width 212 height 563
click at [1169, 192] on div "import re data = step_1 [ "output" ] # Regex to capture LinkedIn URLs (works fo…" at bounding box center [1140, 450] width 212 height 563
click at [1235, 182] on icon "button" at bounding box center [1234, 180] width 7 height 6
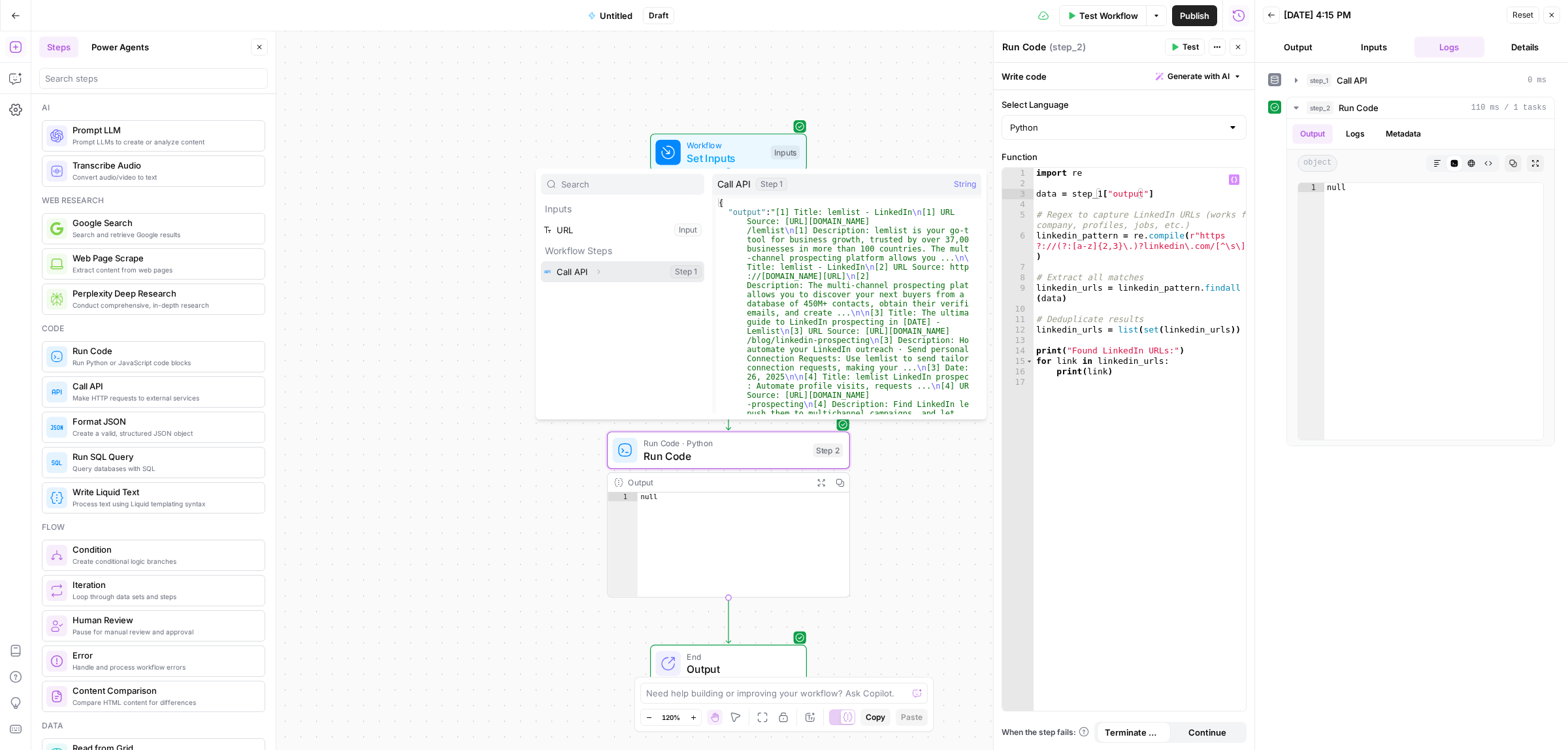
click at [597, 267] on button "Expand" at bounding box center [598, 271] width 17 height 17
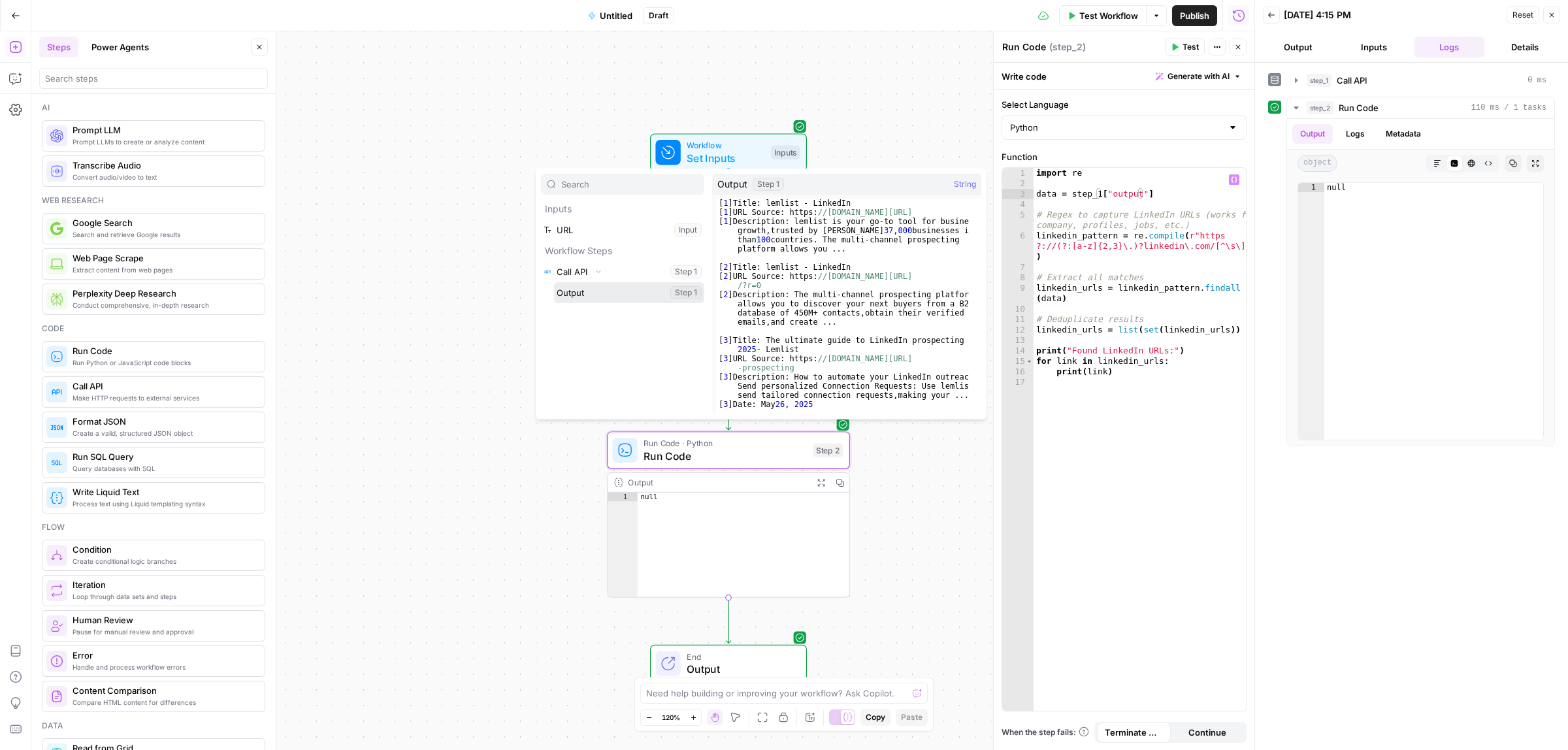
click at [619, 293] on button "Select variable Output" at bounding box center [628, 293] width 150 height 21
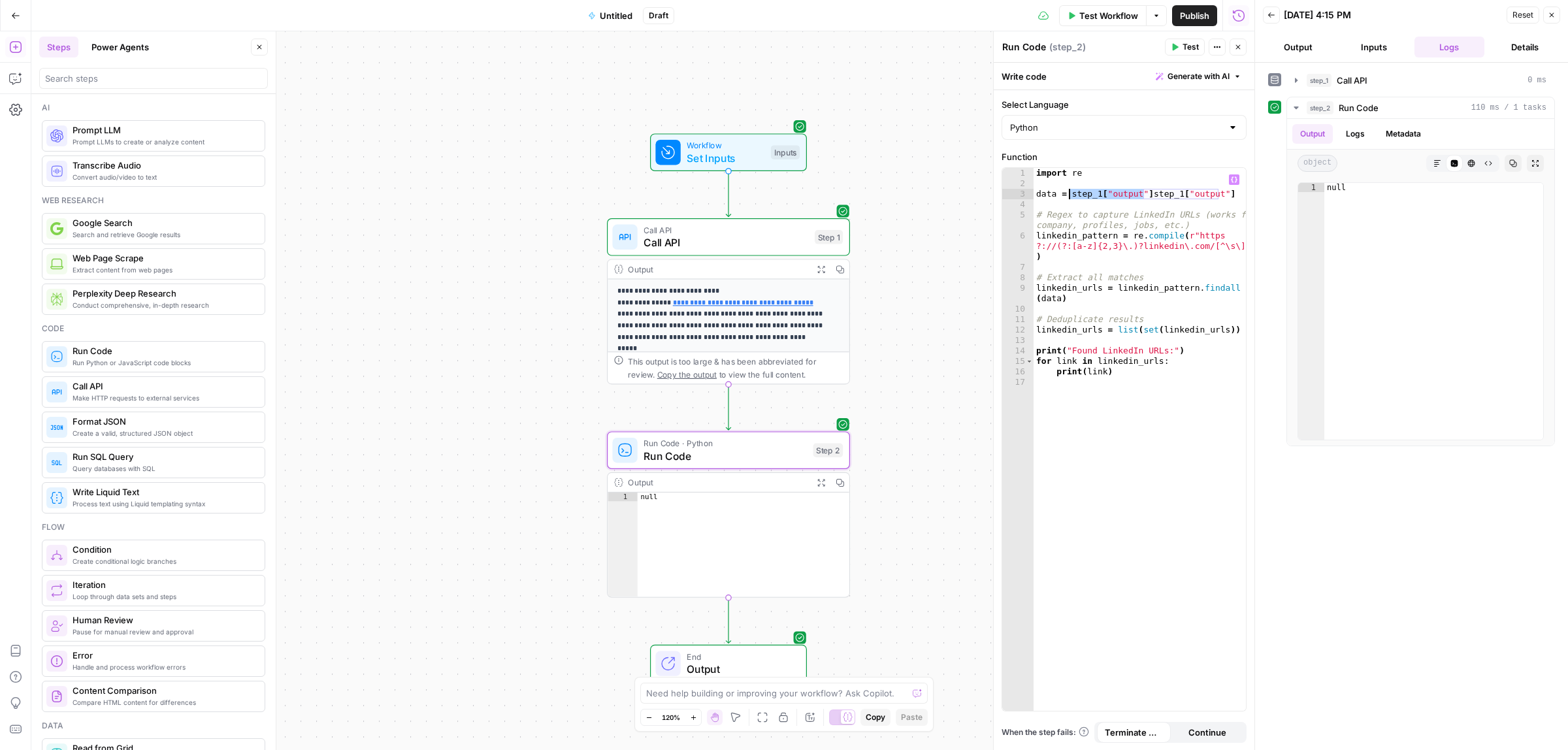
drag, startPoint x: 1144, startPoint y: 194, endPoint x: 1070, endPoint y: 194, distance: 74.0
click at [1070, 194] on div "import re data = step_1 [ "output" ] step_1 [ "output" ] # Regex to capture Lin…" at bounding box center [1140, 450] width 212 height 563
type textarea "**********"
click at [20, 657] on icon "button" at bounding box center [15, 650] width 13 height 13
click at [615, 21] on span "Untitled" at bounding box center [616, 15] width 32 height 13
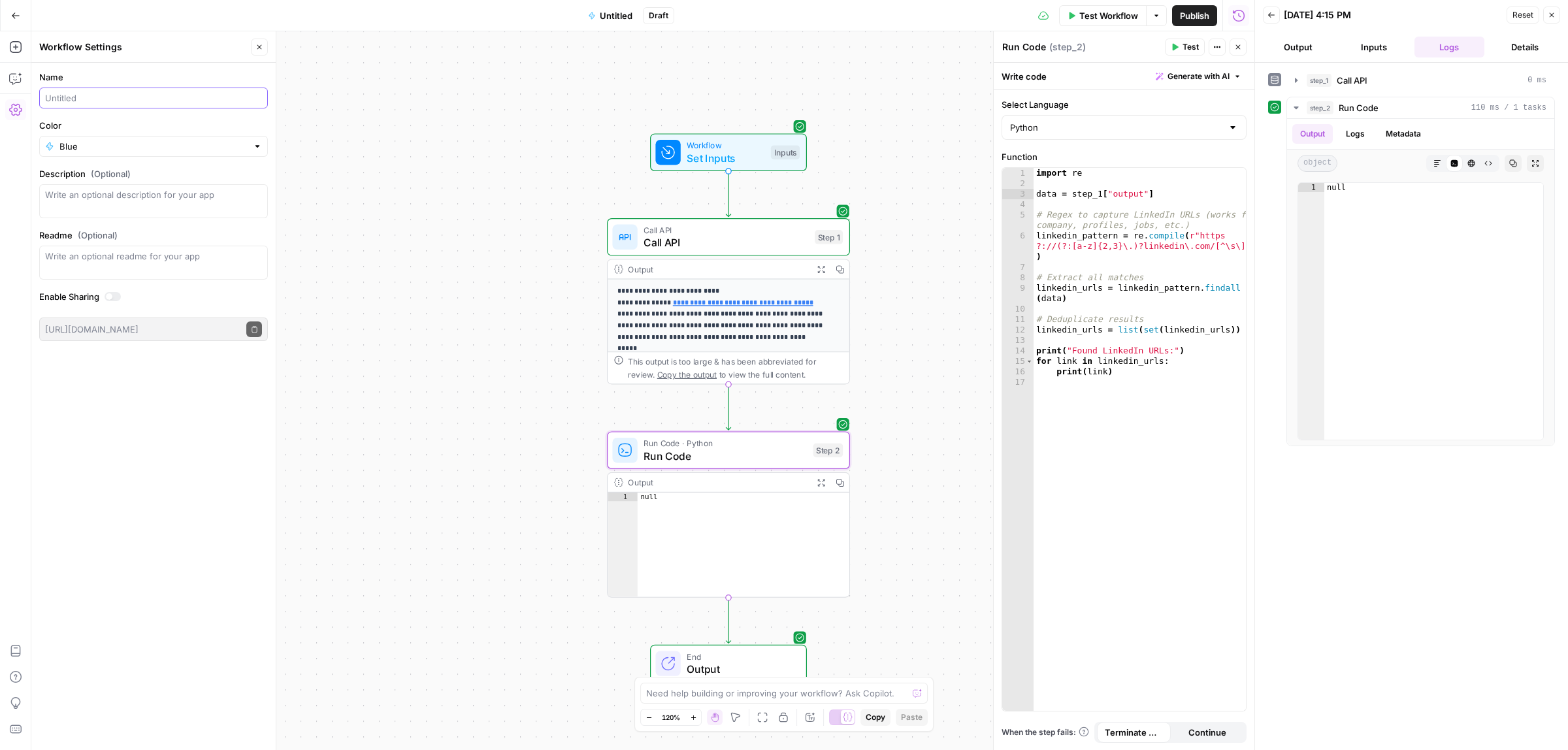
click at [81, 99] on input "Name" at bounding box center [153, 97] width 217 height 13
type input "Find s"
type input "[PERSON_NAME] web search -> find social media"
click at [374, 165] on div "**********" at bounding box center [643, 391] width 1223 height 719
click at [1142, 242] on div "import re data = step_1 [ "output" ] # Regex to capture LinkedIn URLs (works fo…" at bounding box center [1140, 450] width 212 height 563
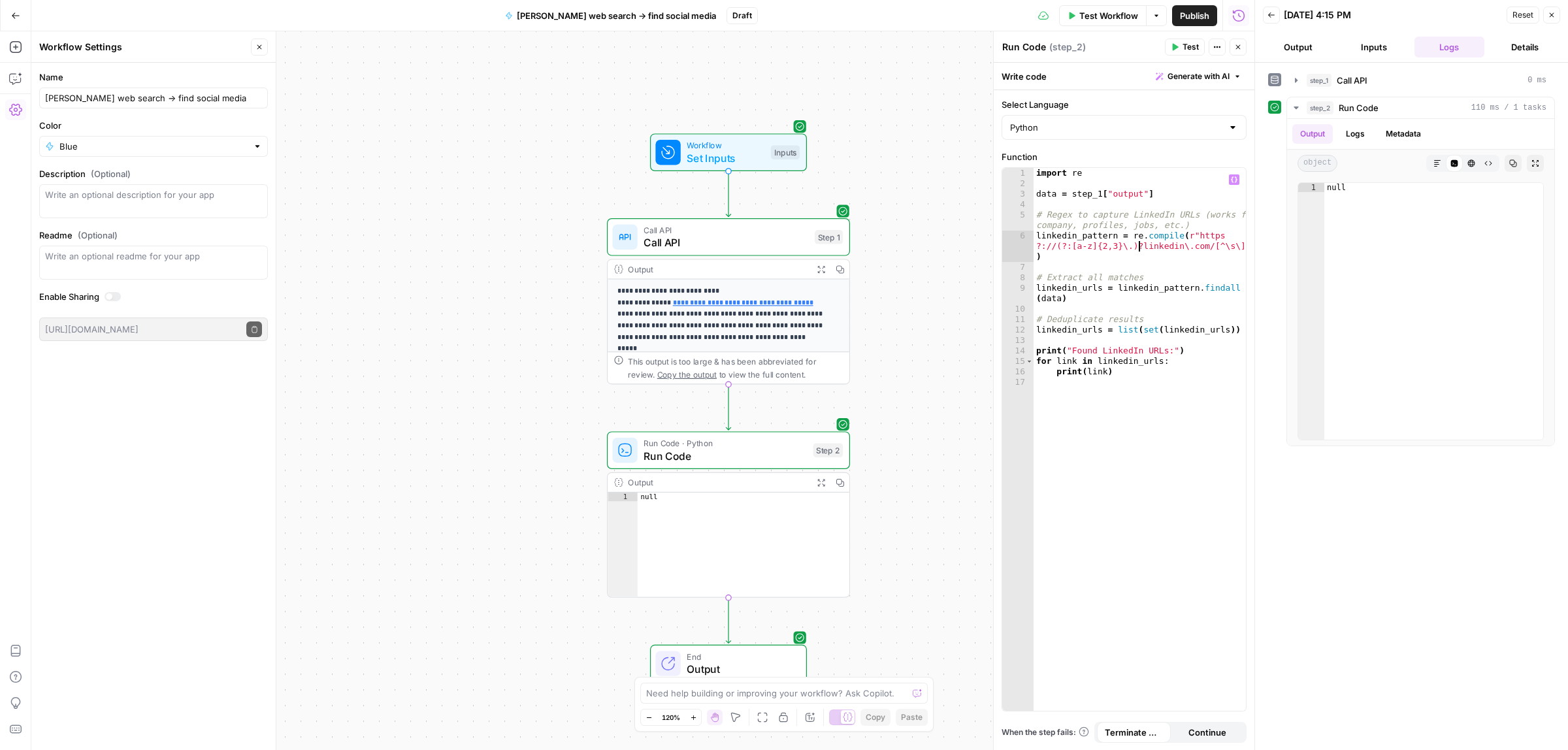
type textarea "**********"
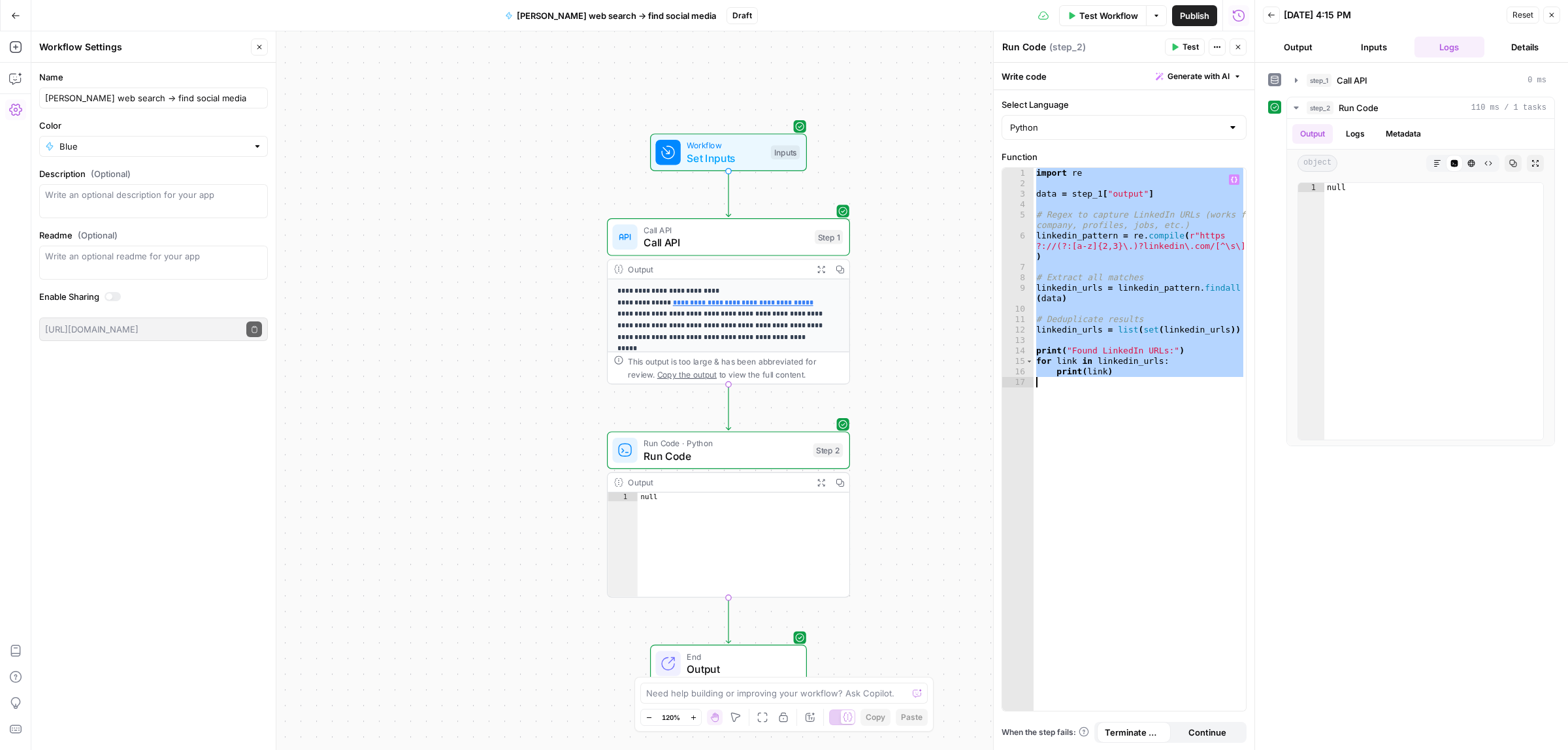
paste textarea
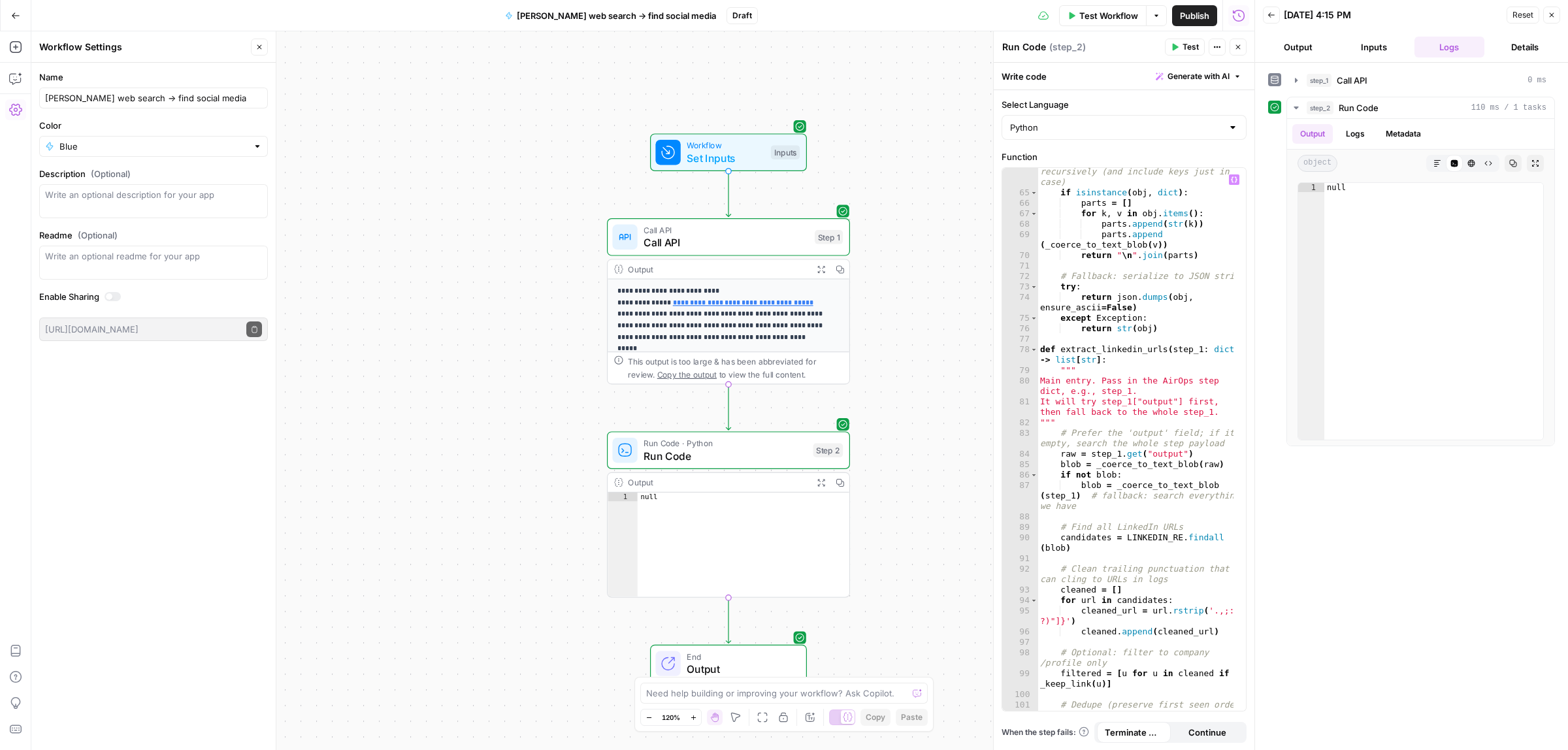
scroll to position [900, 0]
click at [1183, 43] on span "Test" at bounding box center [1191, 47] width 17 height 12
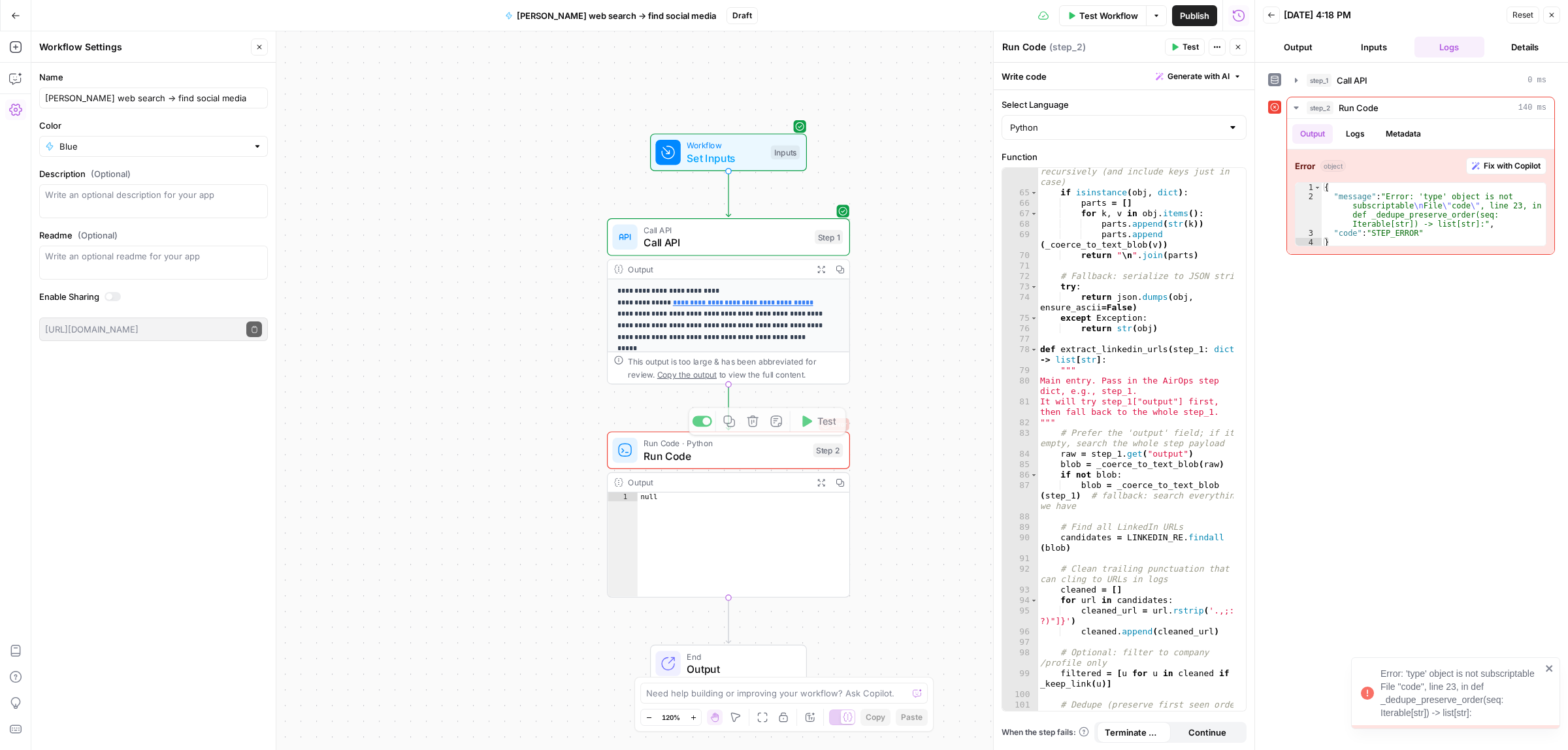
click at [1099, 335] on div "# If it's a dict, flatten values recursively (and include keys just in case) if…" at bounding box center [1136, 454] width 196 height 595
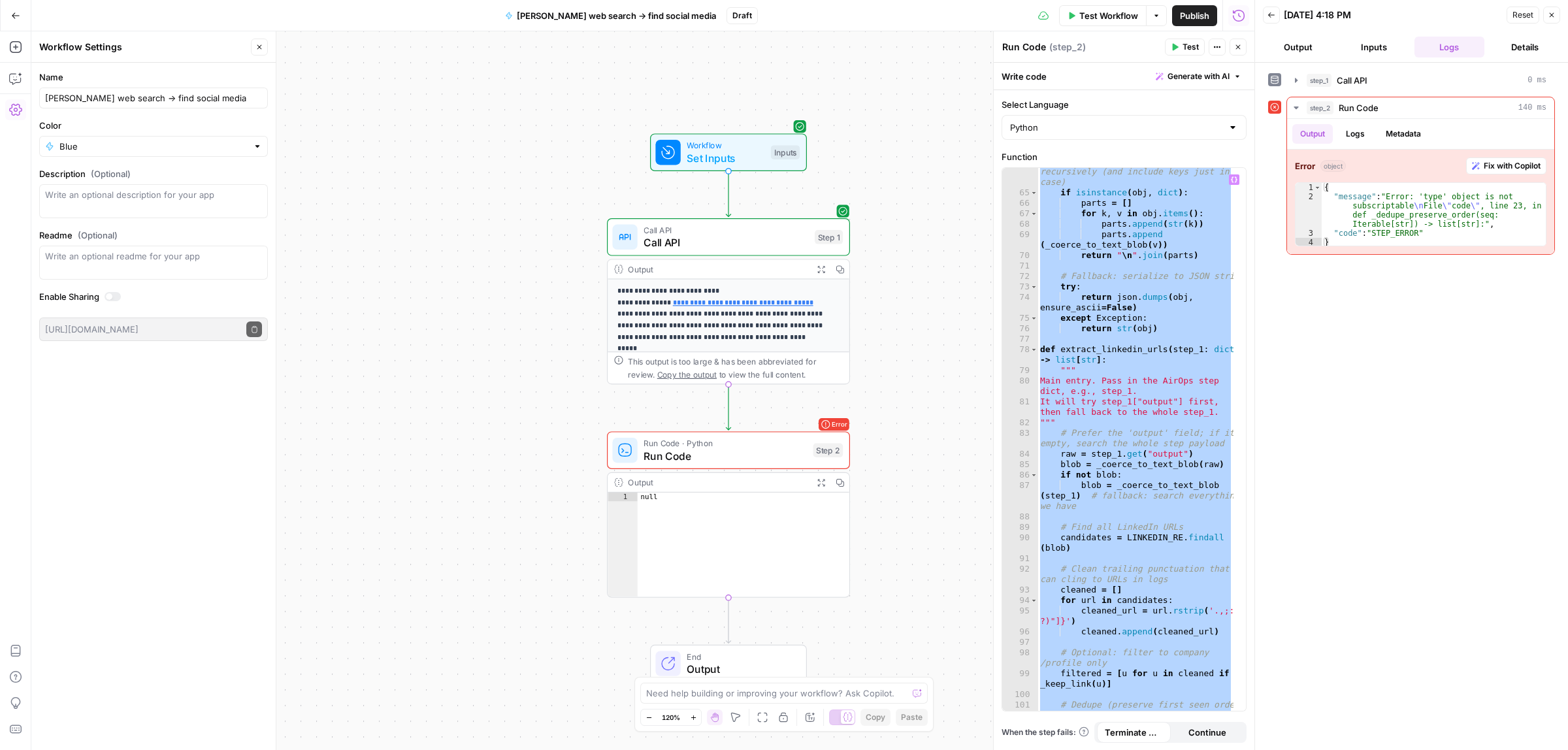
paste textarea "**********"
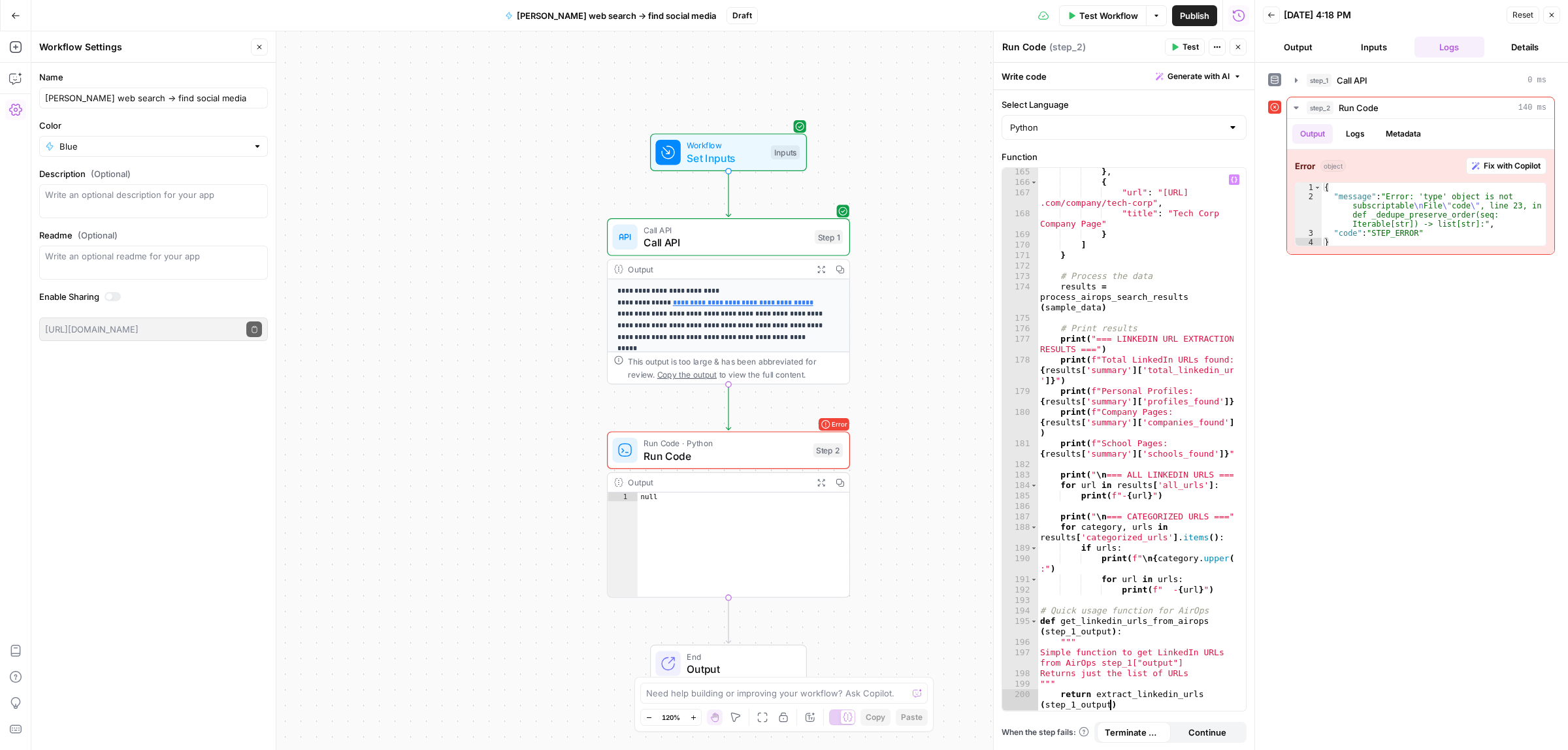
scroll to position [2384, 0]
click at [1186, 46] on span "Test" at bounding box center [1191, 47] width 17 height 12
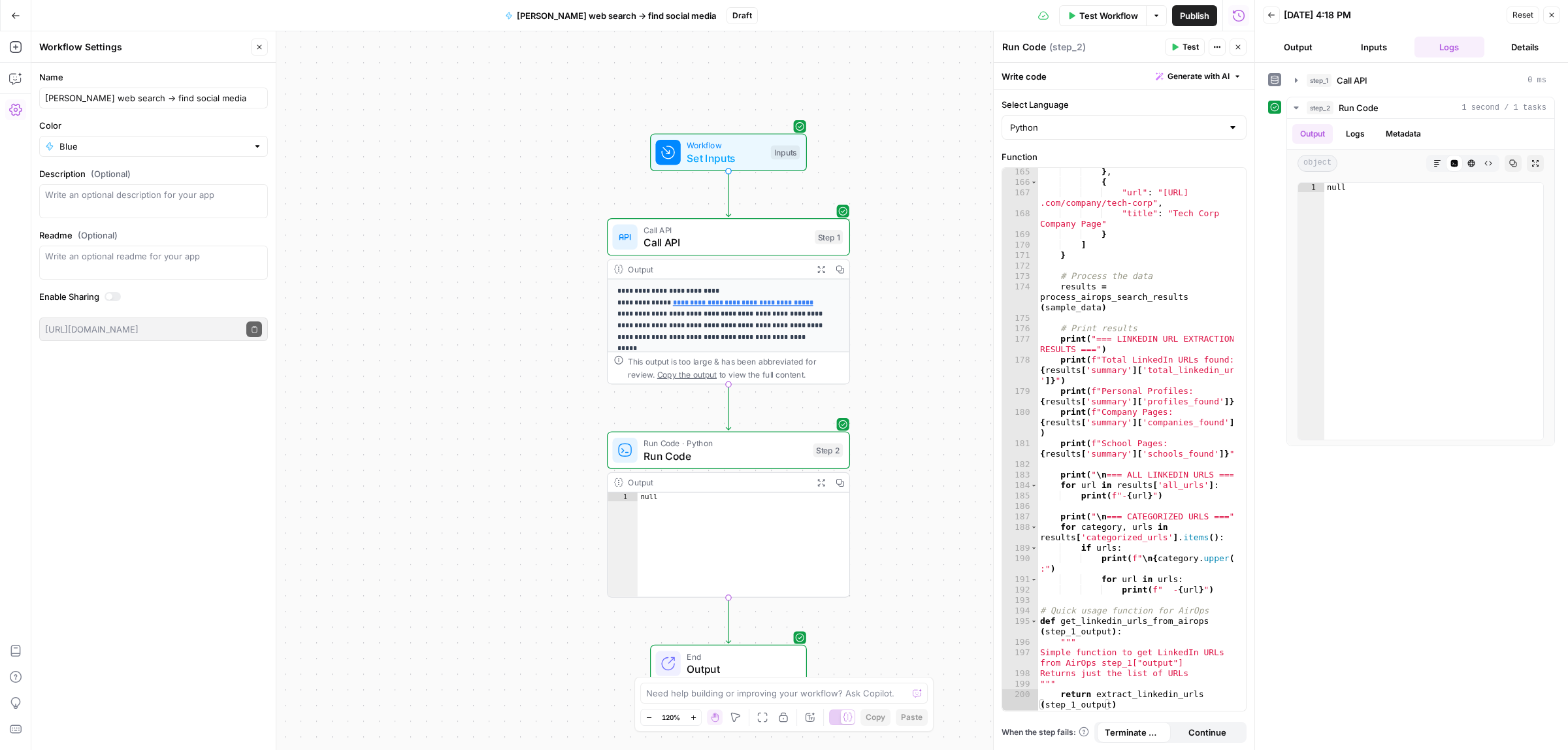
drag, startPoint x: 665, startPoint y: 302, endPoint x: 627, endPoint y: 302, distance: 38.0
click at [627, 302] on p "**********" at bounding box center [722, 314] width 208 height 58
click at [841, 265] on icon "button" at bounding box center [839, 269] width 9 height 9
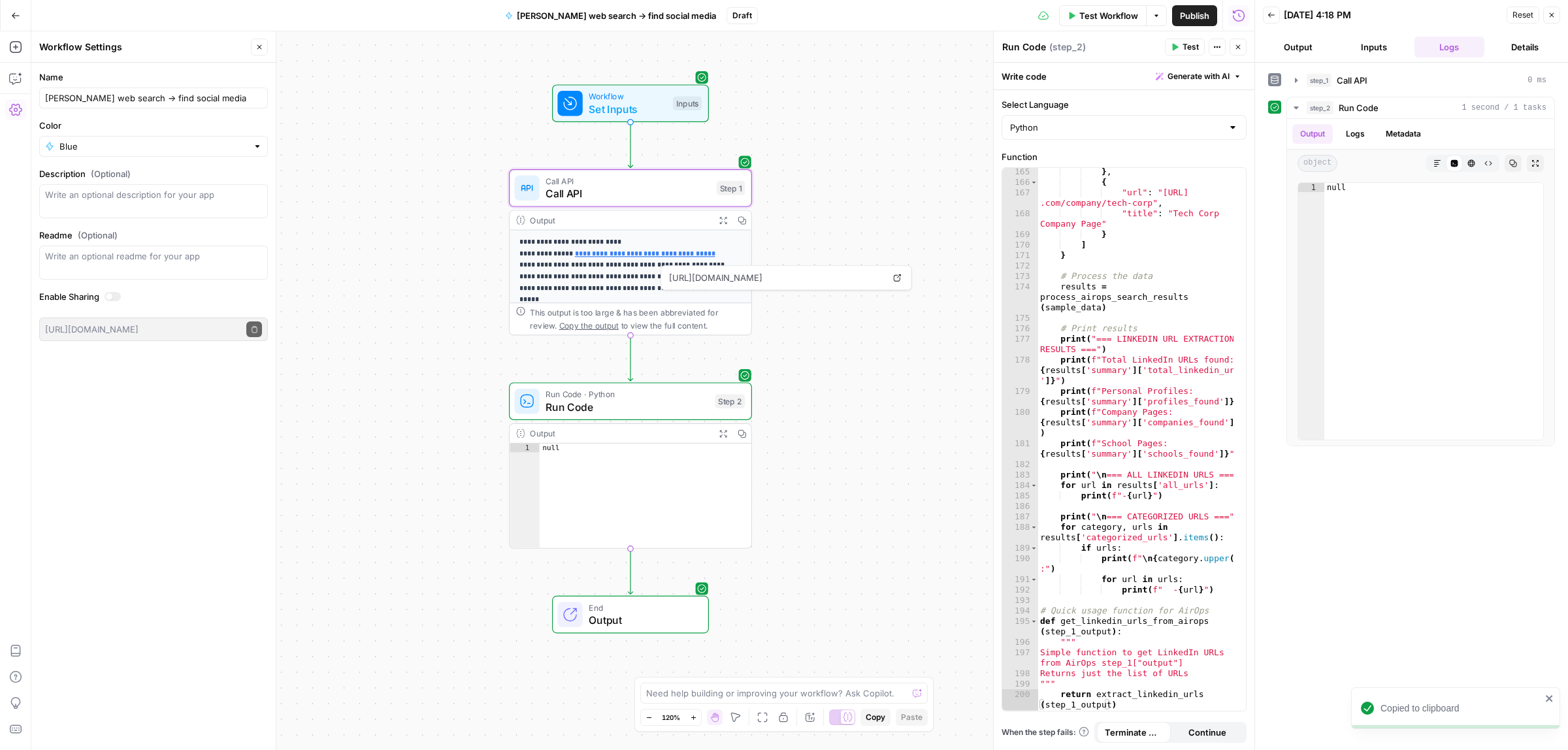
drag, startPoint x: 498, startPoint y: 409, endPoint x: 400, endPoint y: 369, distance: 105.8
click at [1111, 255] on div "} , { "url" : "https://linkedin .com/company/tech-corp" , "title" : "Tech Corp …" at bounding box center [1136, 454] width 196 height 573
type textarea "**********"
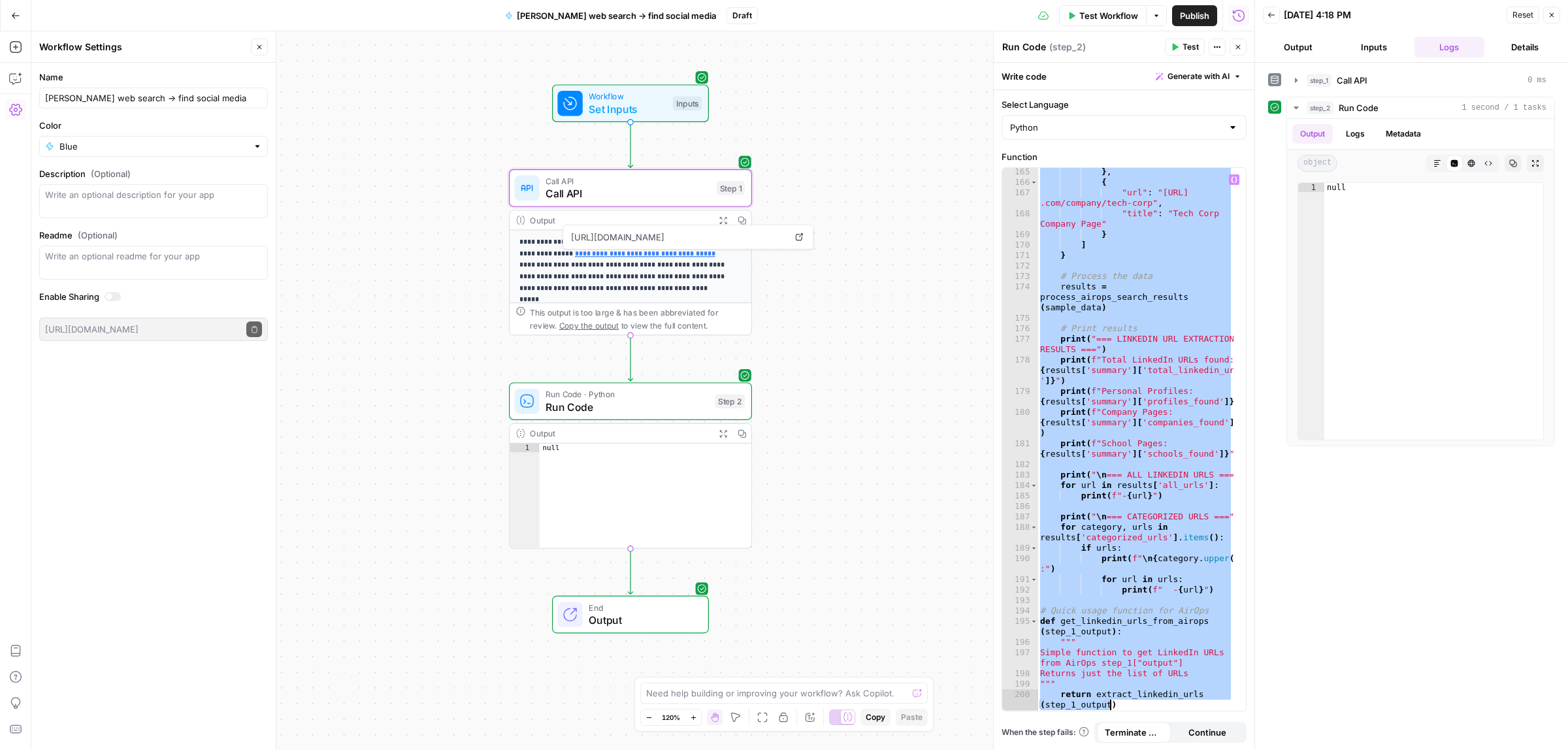
paste textarea
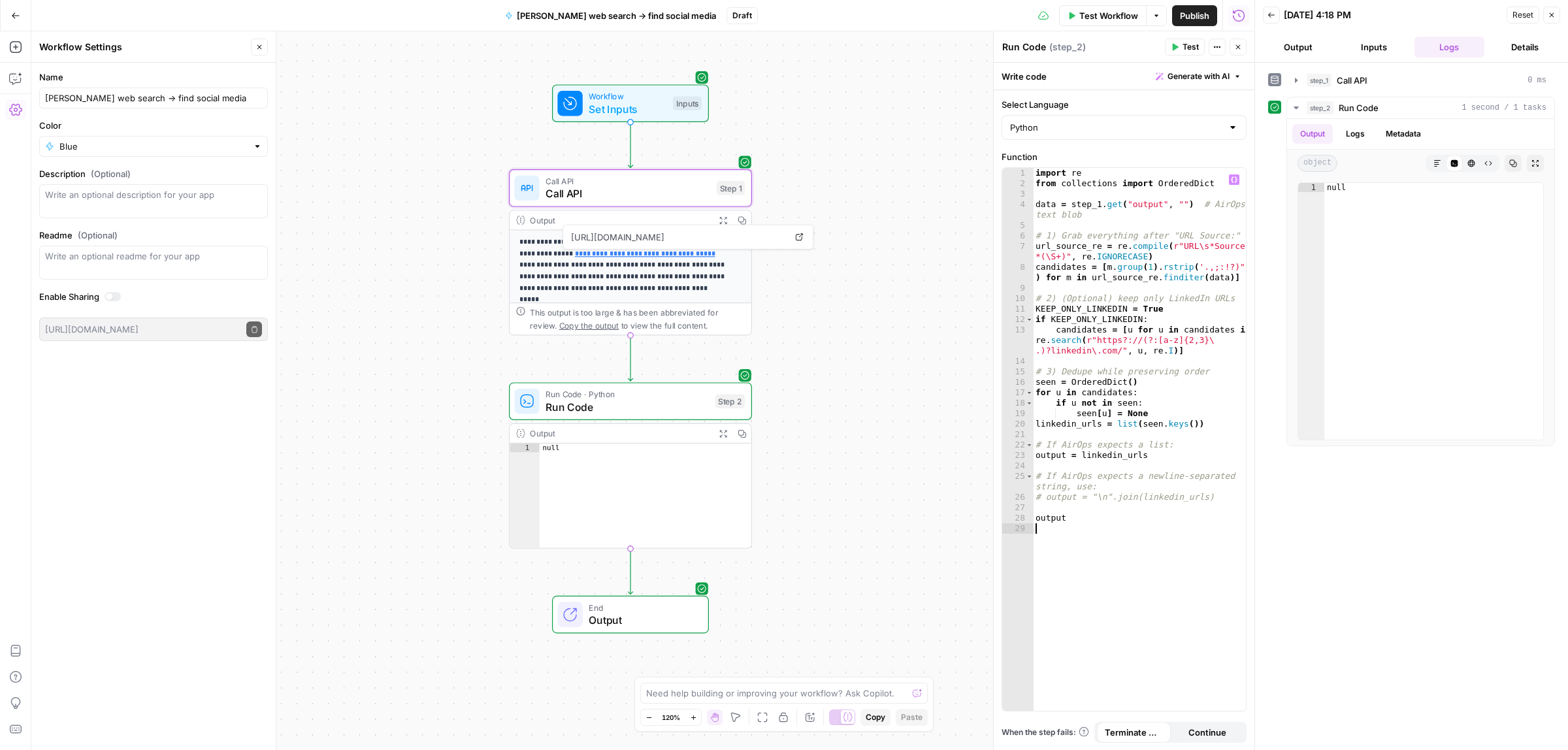
click at [1174, 49] on icon "button" at bounding box center [1176, 47] width 6 height 7
click at [1082, 214] on div "import re from collections import OrderedDict data = step_1 . get ( "output" , …" at bounding box center [1139, 450] width 213 height 563
drag, startPoint x: 1092, startPoint y: 216, endPoint x: 1070, endPoint y: 203, distance: 25.6
click at [1070, 203] on div "import re from collections import OrderedDict data = step_1 . get ( "output" , …" at bounding box center [1139, 450] width 213 height 563
click at [1235, 181] on icon "button" at bounding box center [1234, 180] width 7 height 7
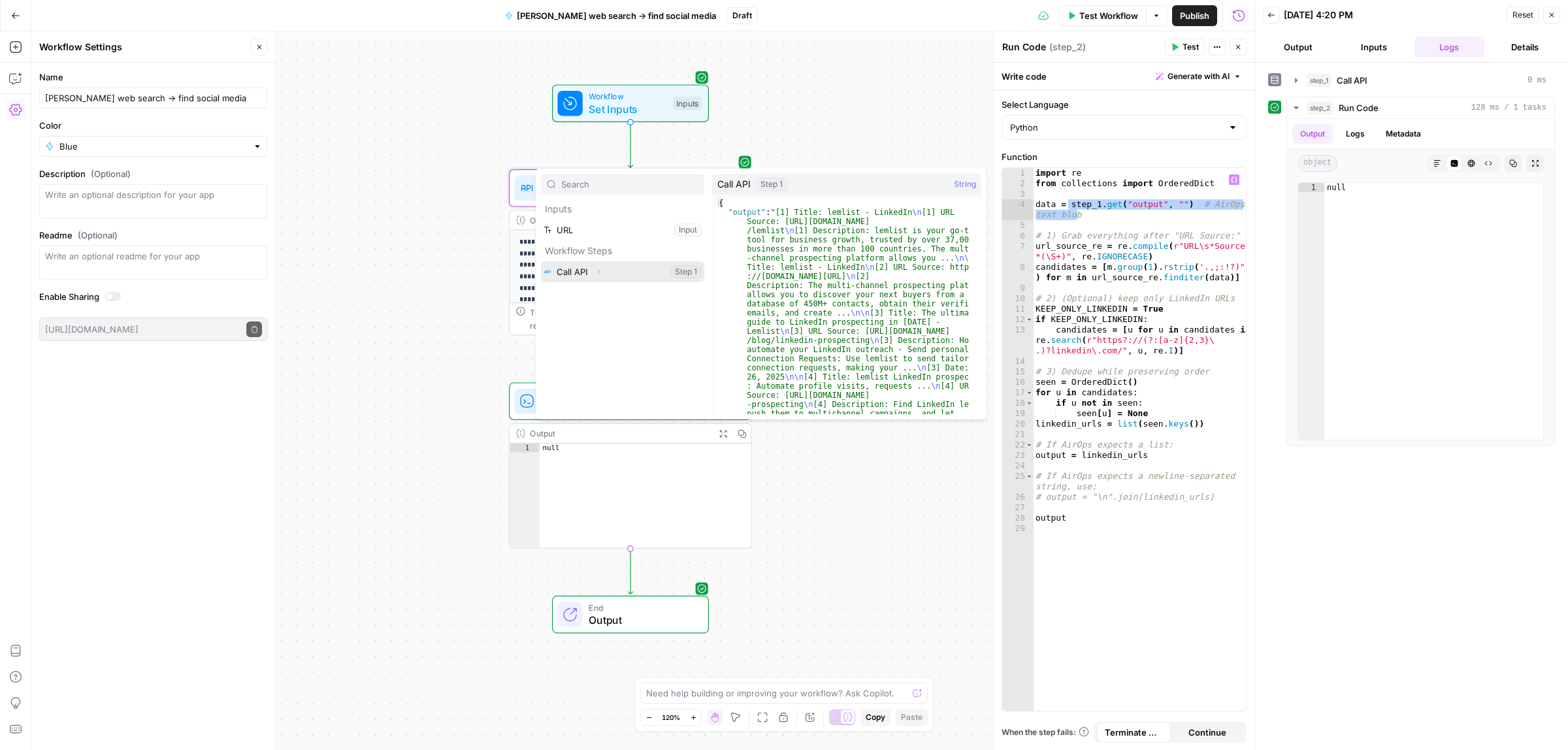
click at [589, 269] on button "Select variable Call API" at bounding box center [622, 271] width 163 height 21
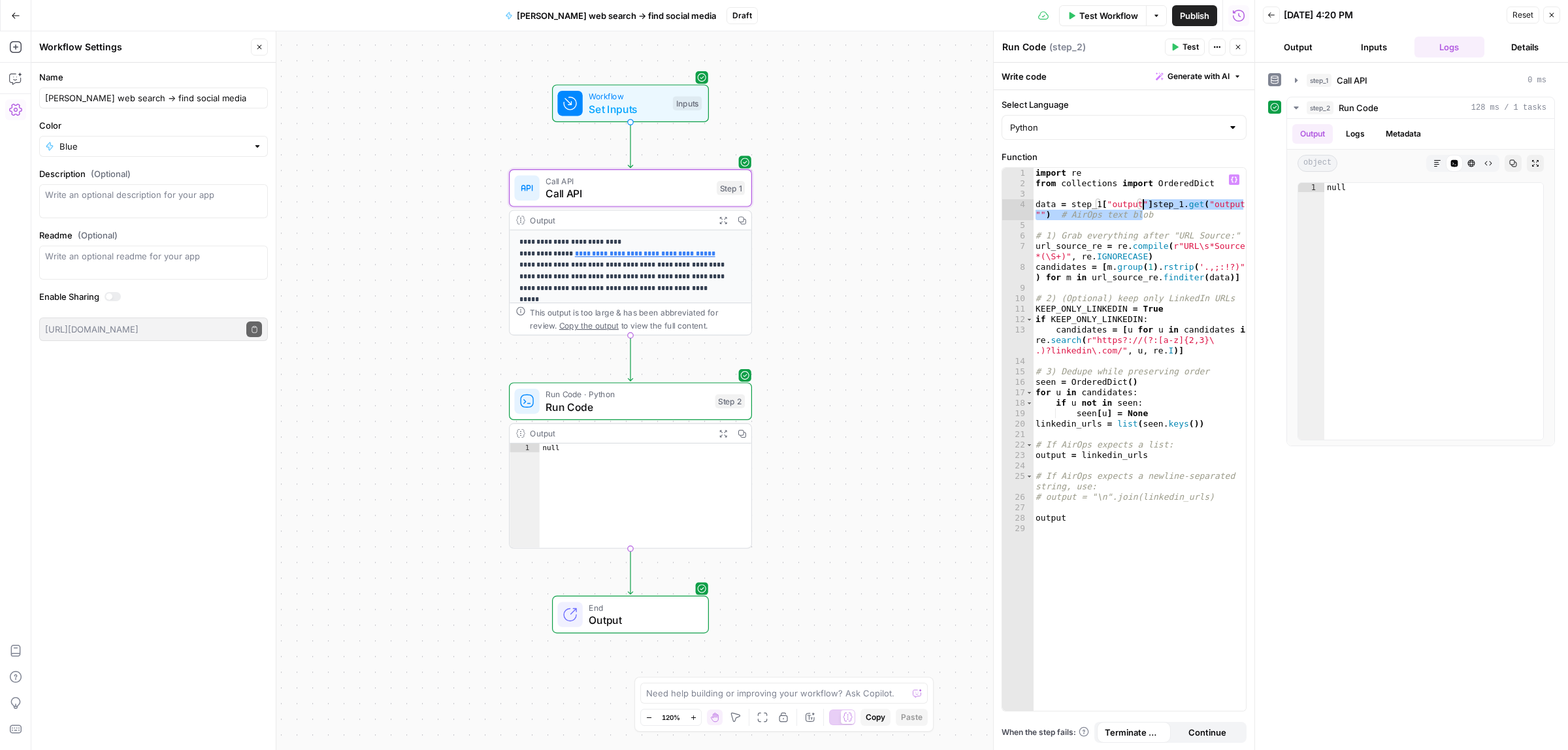
click at [1148, 211] on div "import re from collections import OrderedDict data = step_1 [ "output" ] step_1…" at bounding box center [1139, 439] width 213 height 543
click at [1145, 208] on div "import re from collections import OrderedDict data = step_1 [ "output" ] step_1…" at bounding box center [1139, 450] width 213 height 563
type textarea "**********"
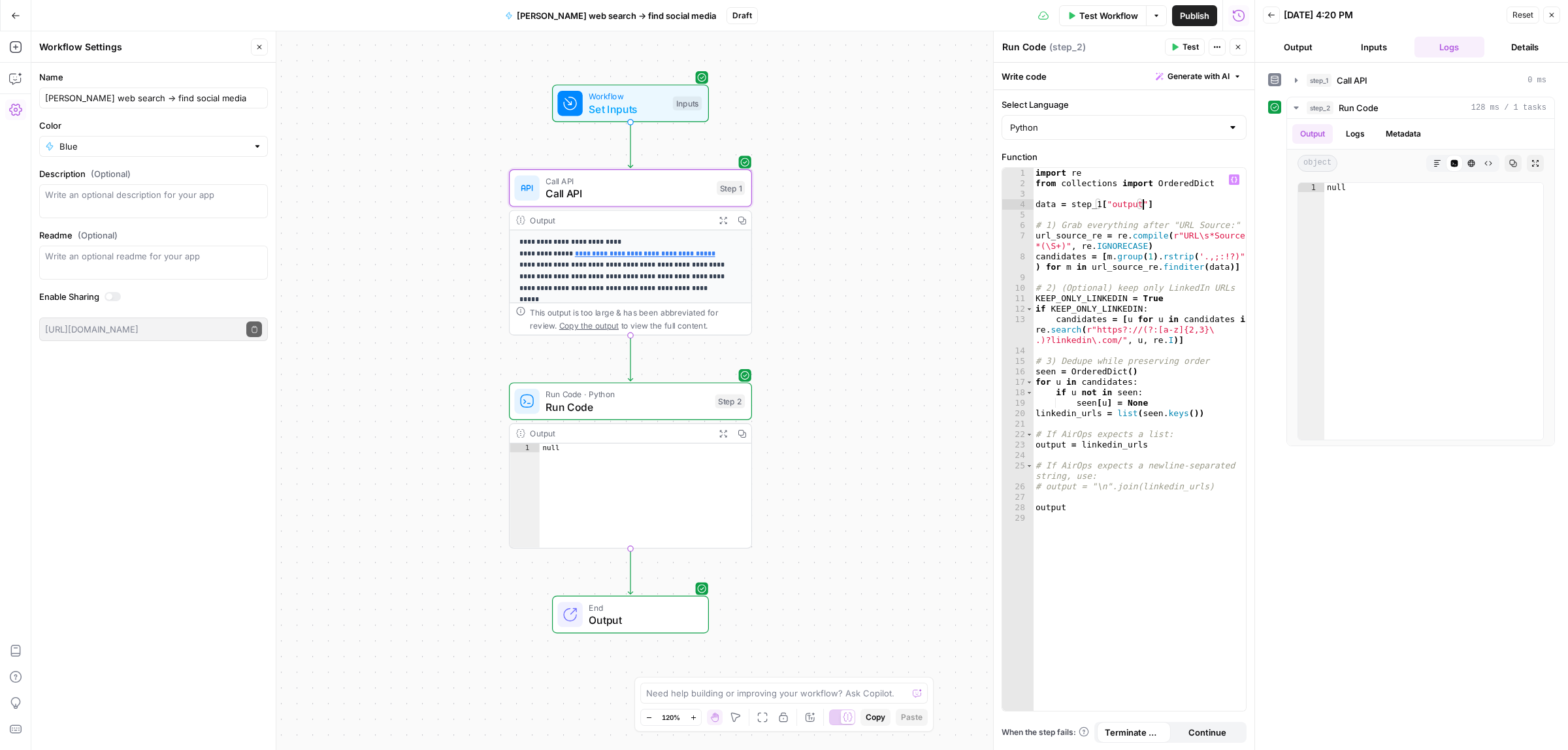
click at [1189, 46] on span "Test" at bounding box center [1191, 47] width 17 height 12
click at [1102, 134] on div "Python" at bounding box center [1124, 127] width 245 height 25
click at [1060, 157] on span "JavaScript" at bounding box center [1129, 160] width 203 height 13
type input "JavaScript"
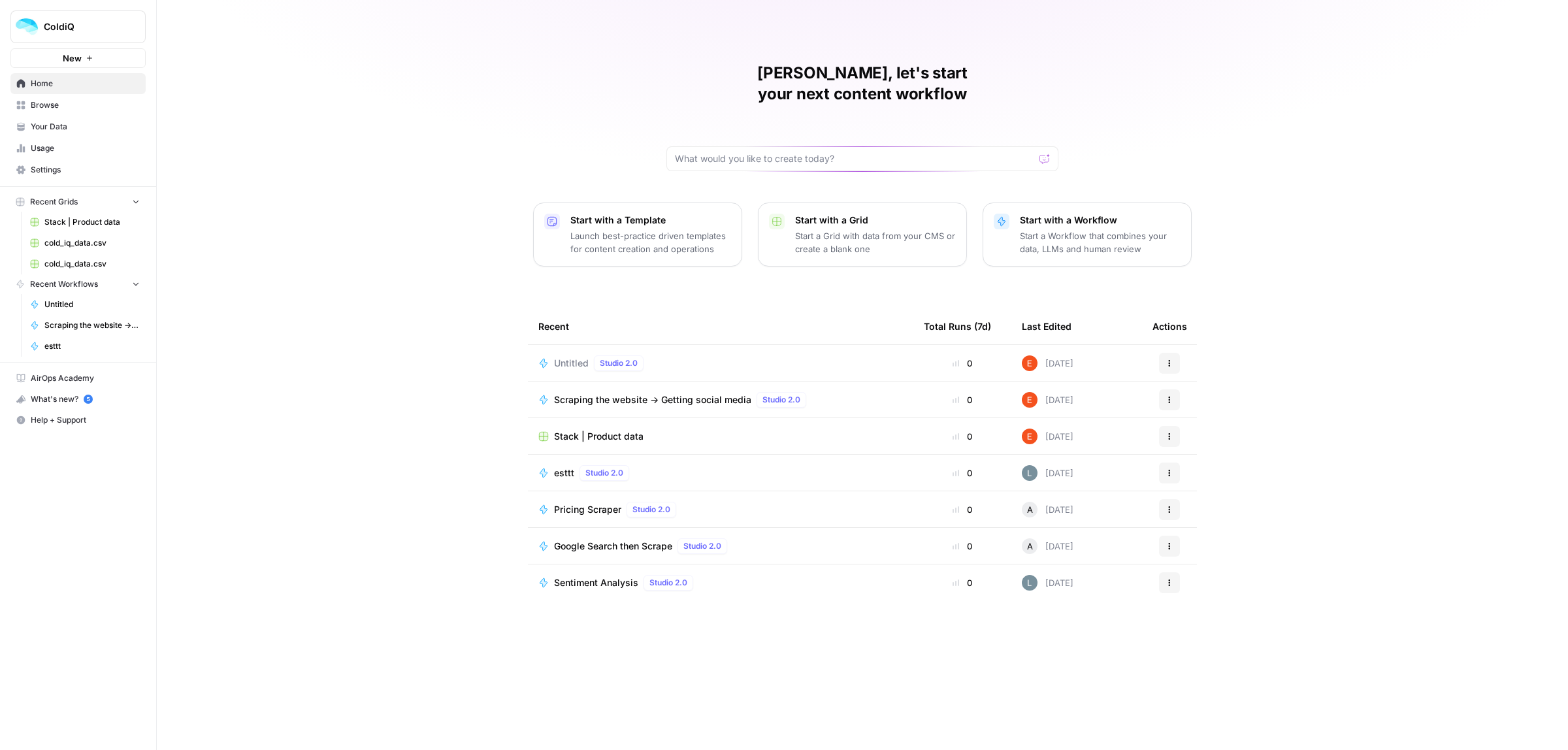
click at [1168, 396] on icon "button" at bounding box center [1169, 400] width 8 height 8
click at [1187, 526] on span "Delete" at bounding box center [1237, 522] width 104 height 13
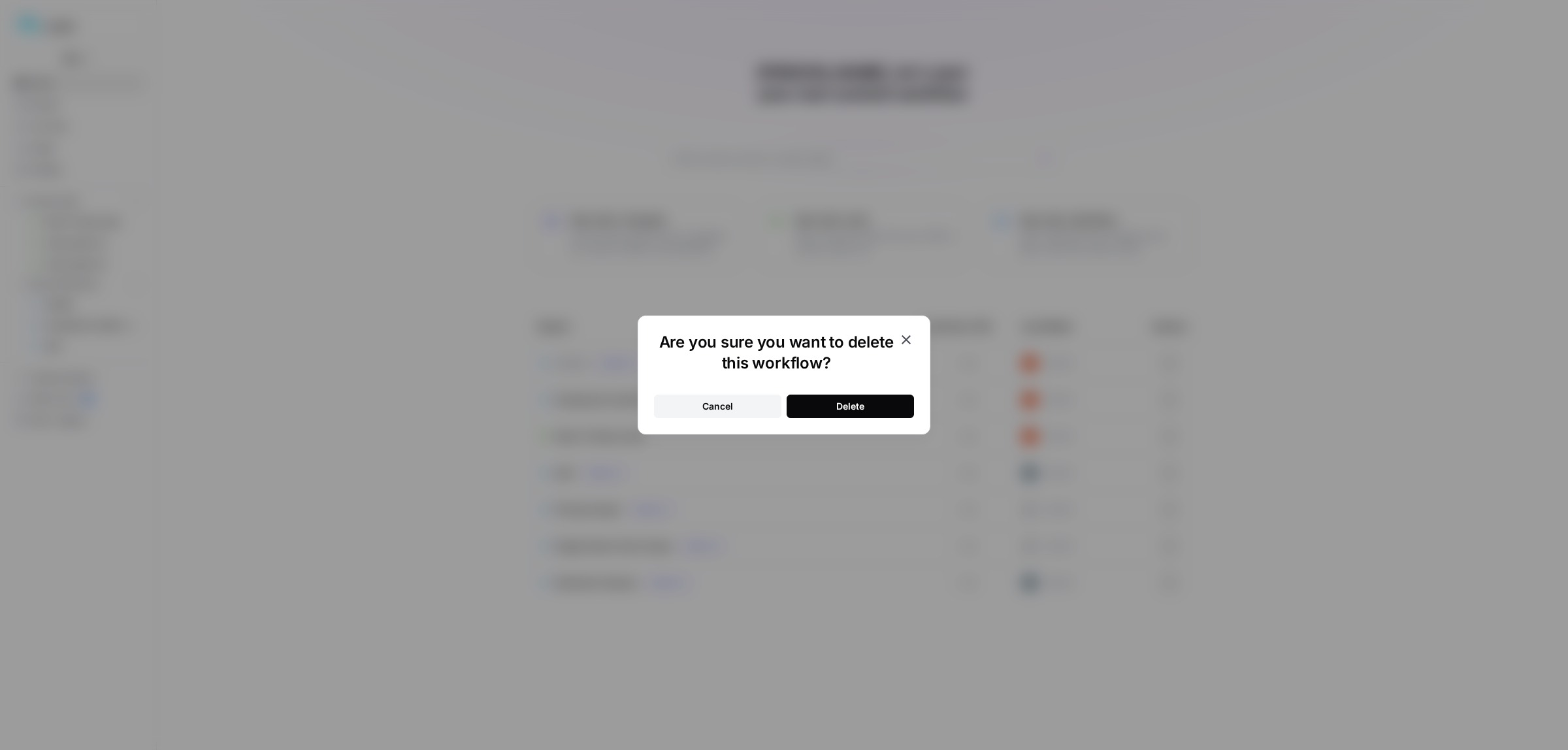
click at [867, 409] on button "Delete" at bounding box center [850, 406] width 128 height 24
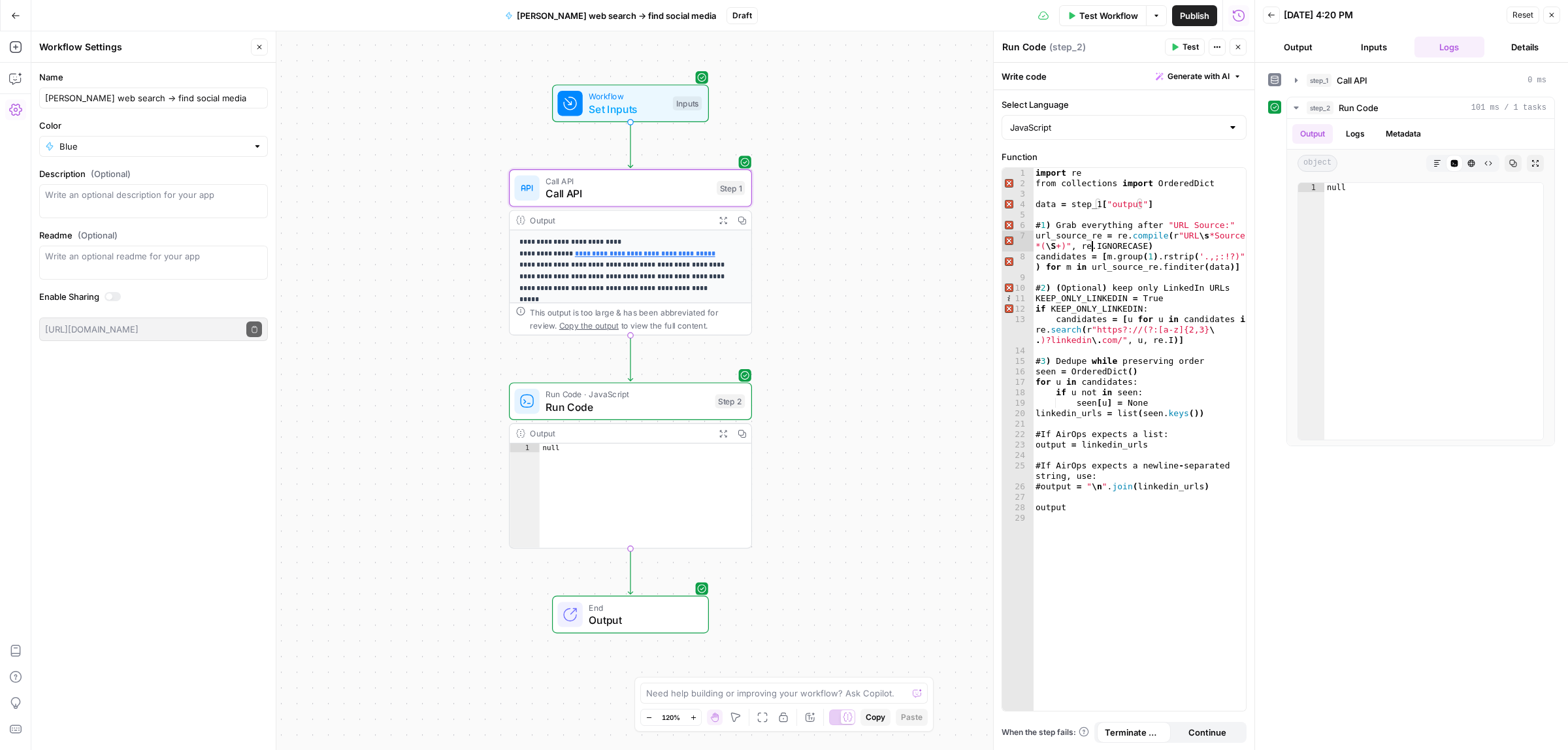
click at [1092, 243] on div "import re from collections import OrderedDict data = step_1 [ "output" ] # 1 ) …" at bounding box center [1139, 450] width 213 height 563
type textarea "******"
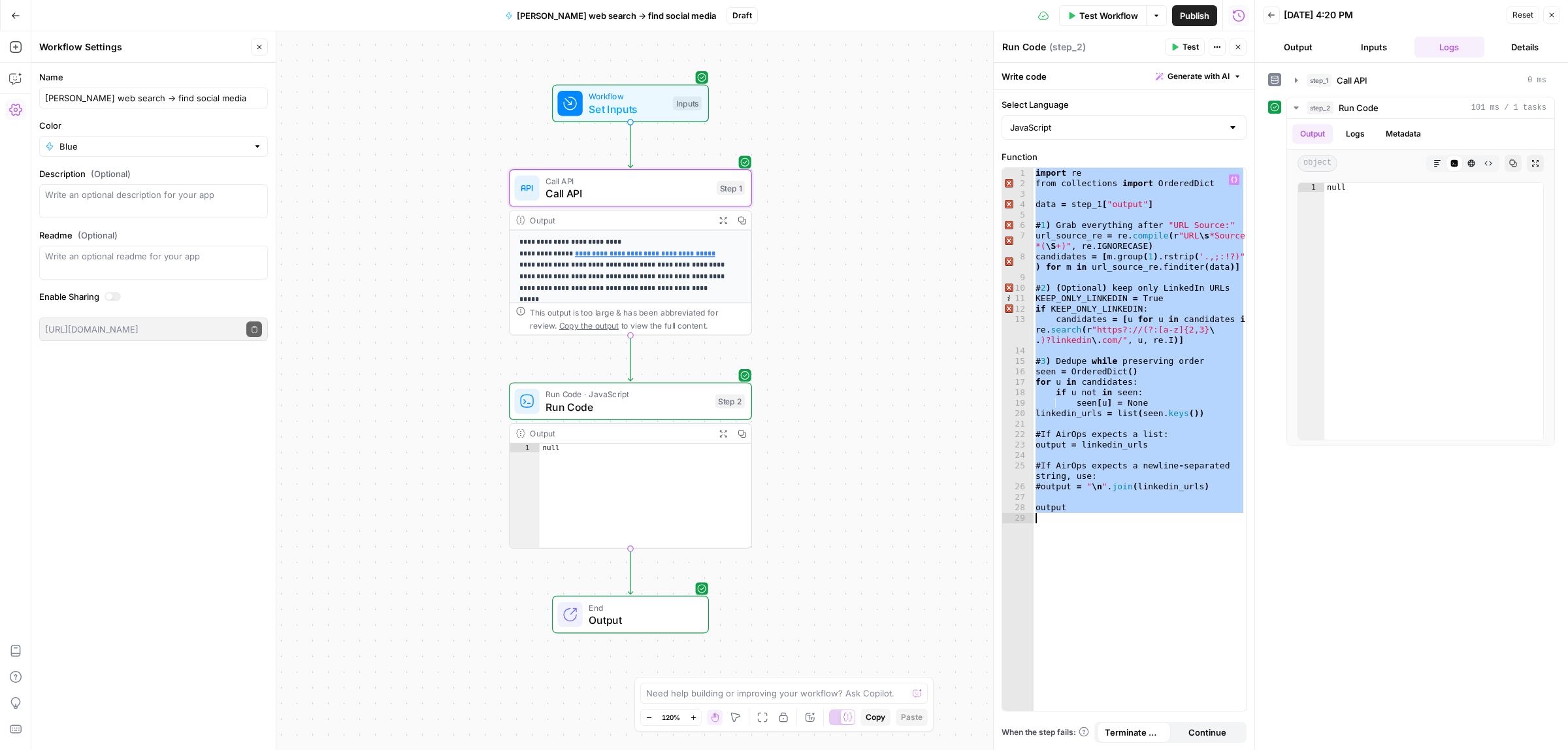
paste textarea
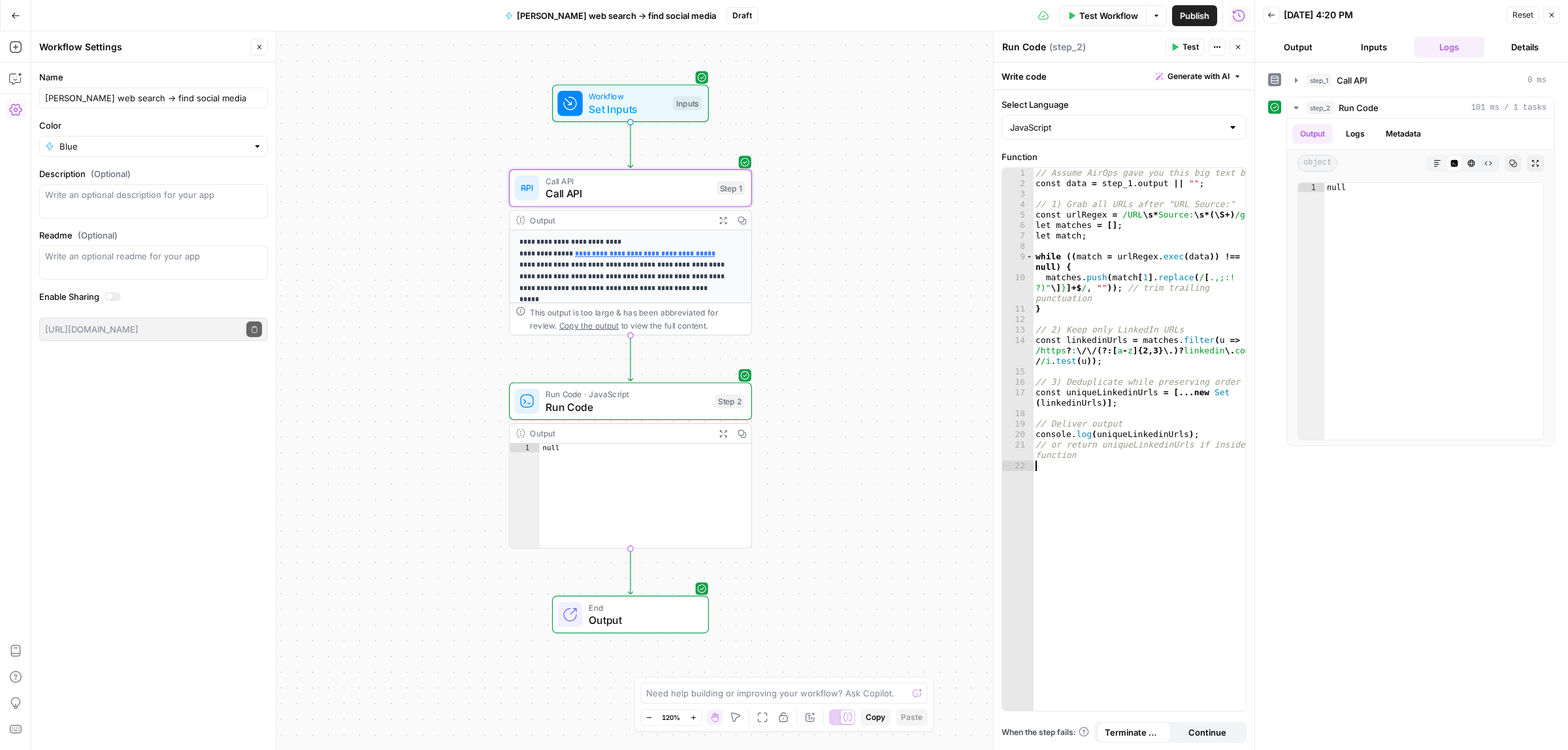
click at [1189, 48] on span "Test" at bounding box center [1191, 47] width 17 height 12
click at [644, 468] on div "null" at bounding box center [646, 504] width 212 height 121
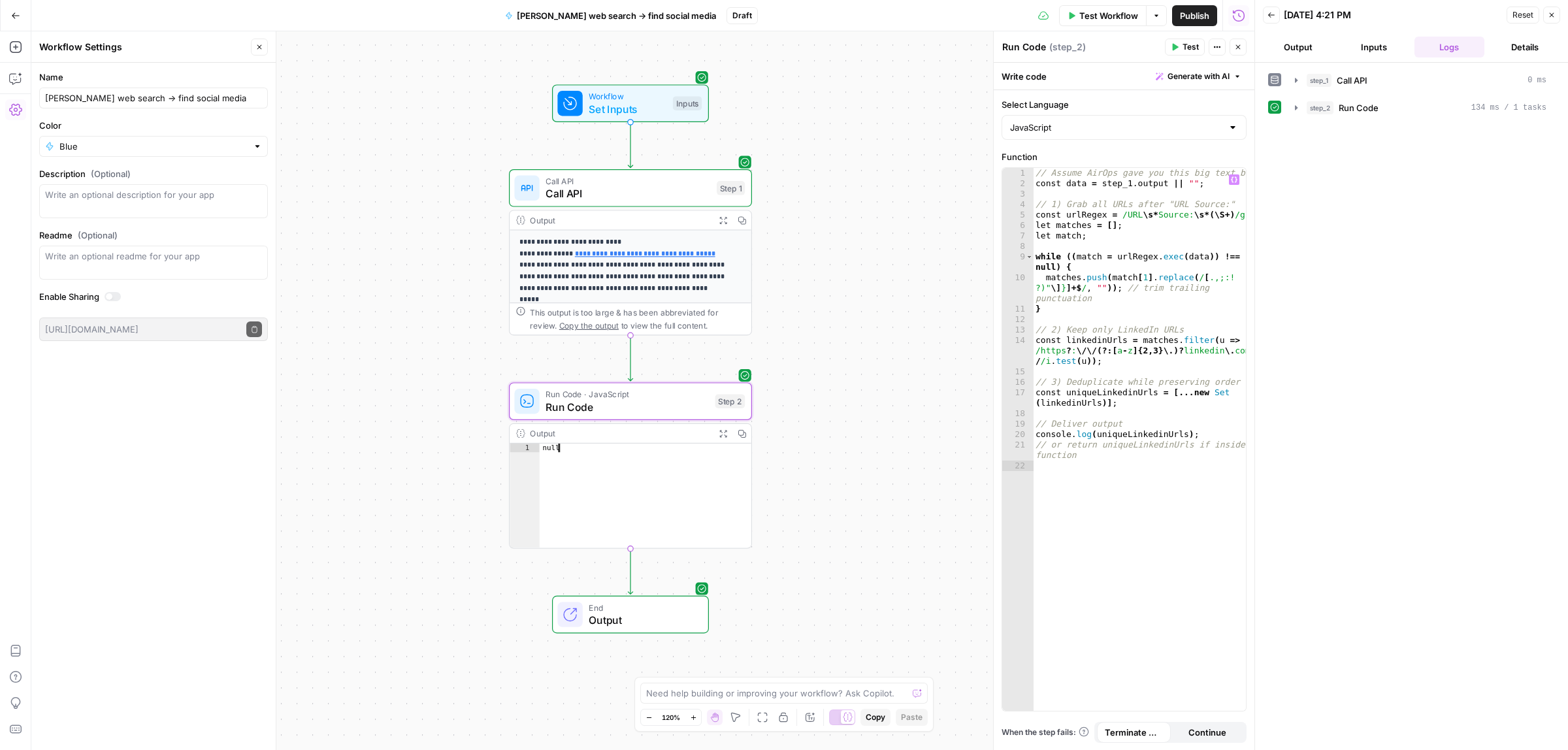
click at [1119, 197] on div "// Assume AirOps gave you this big text blob const data = step_1 . output || ""…" at bounding box center [1139, 450] width 213 height 563
type textarea "**********"
paste textarea
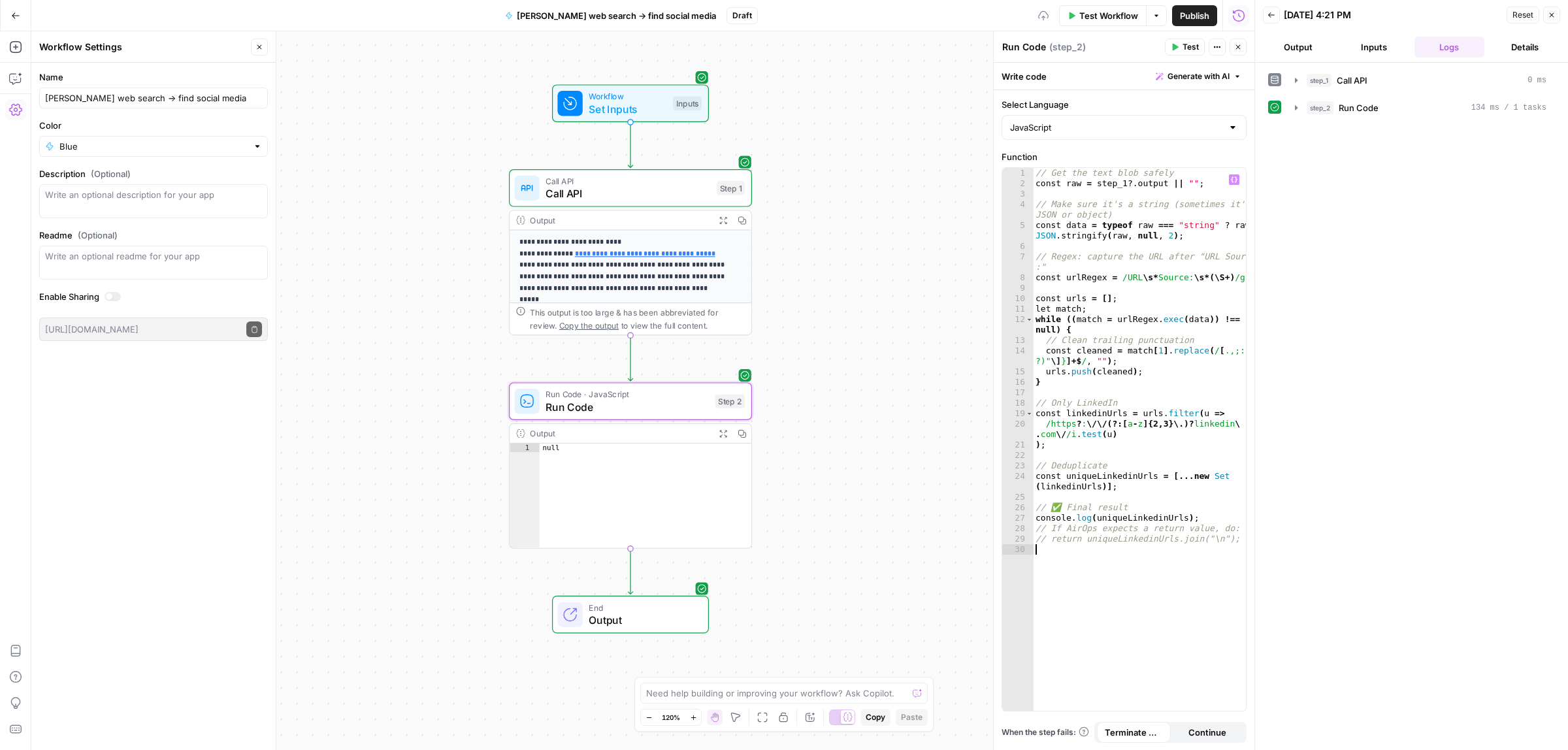
click at [1183, 48] on span "Test" at bounding box center [1191, 47] width 17 height 12
click at [1106, 263] on div "// Get the text blob safely const raw = step_1 ?. output || "" ; // Make sure i…" at bounding box center [1139, 450] width 213 height 563
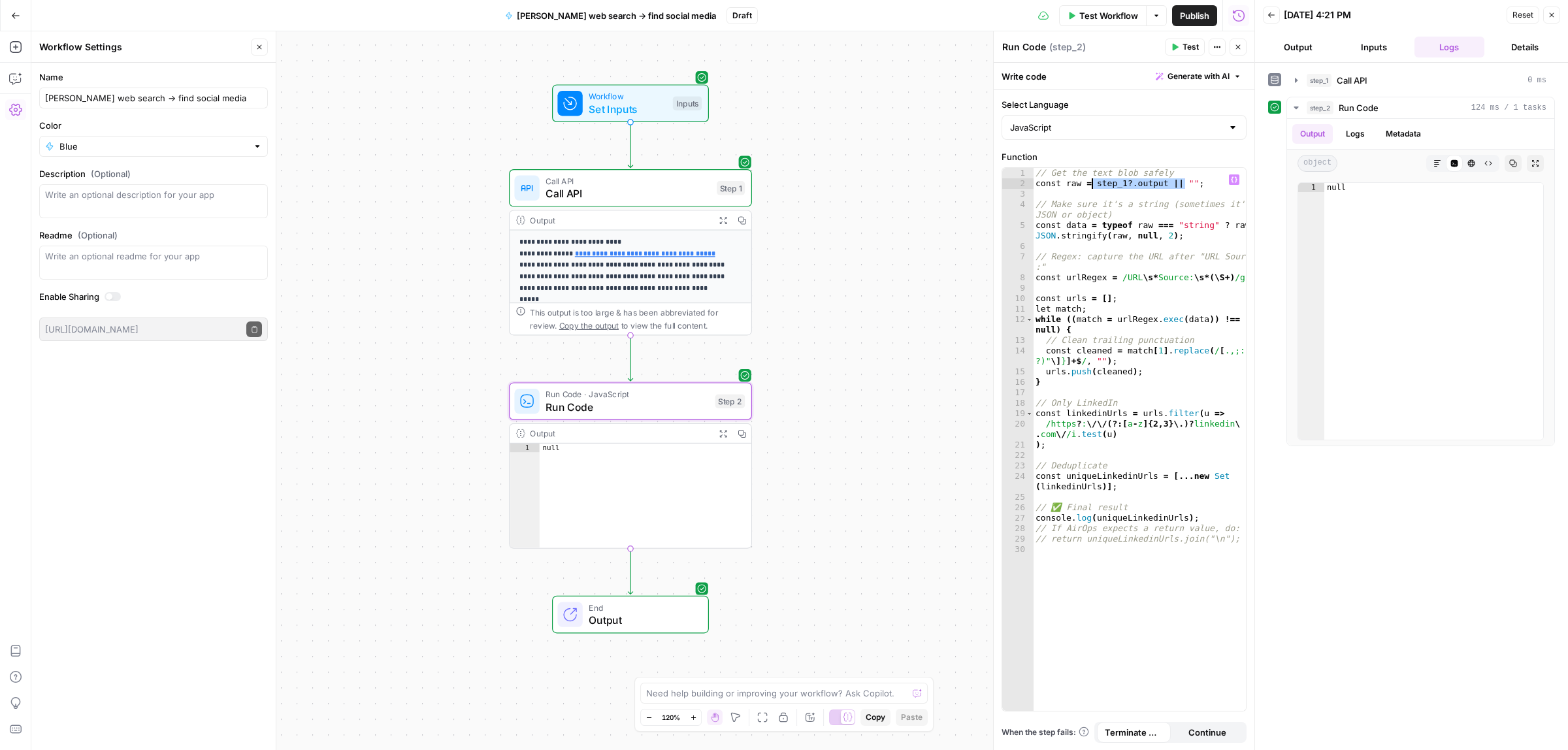
drag, startPoint x: 1184, startPoint y: 182, endPoint x: 1092, endPoint y: 183, distance: 92.0
click at [1092, 183] on div "// Get the text blob safely const raw = step_1 ?. output || "" ; // Make sure i…" at bounding box center [1139, 450] width 213 height 563
click at [1235, 178] on icon "button" at bounding box center [1234, 180] width 7 height 6
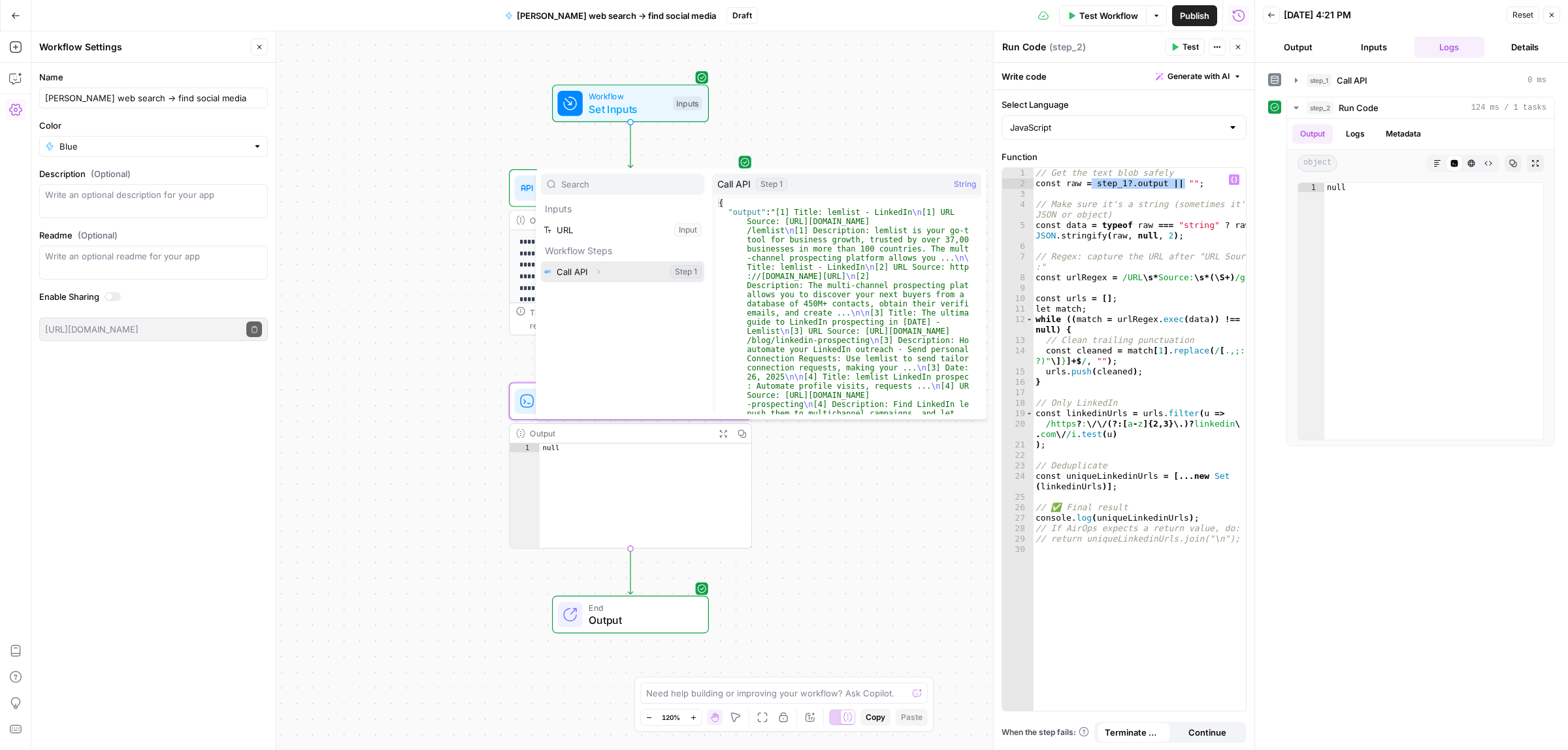
click at [651, 276] on button "Select variable Call API" at bounding box center [622, 271] width 163 height 21
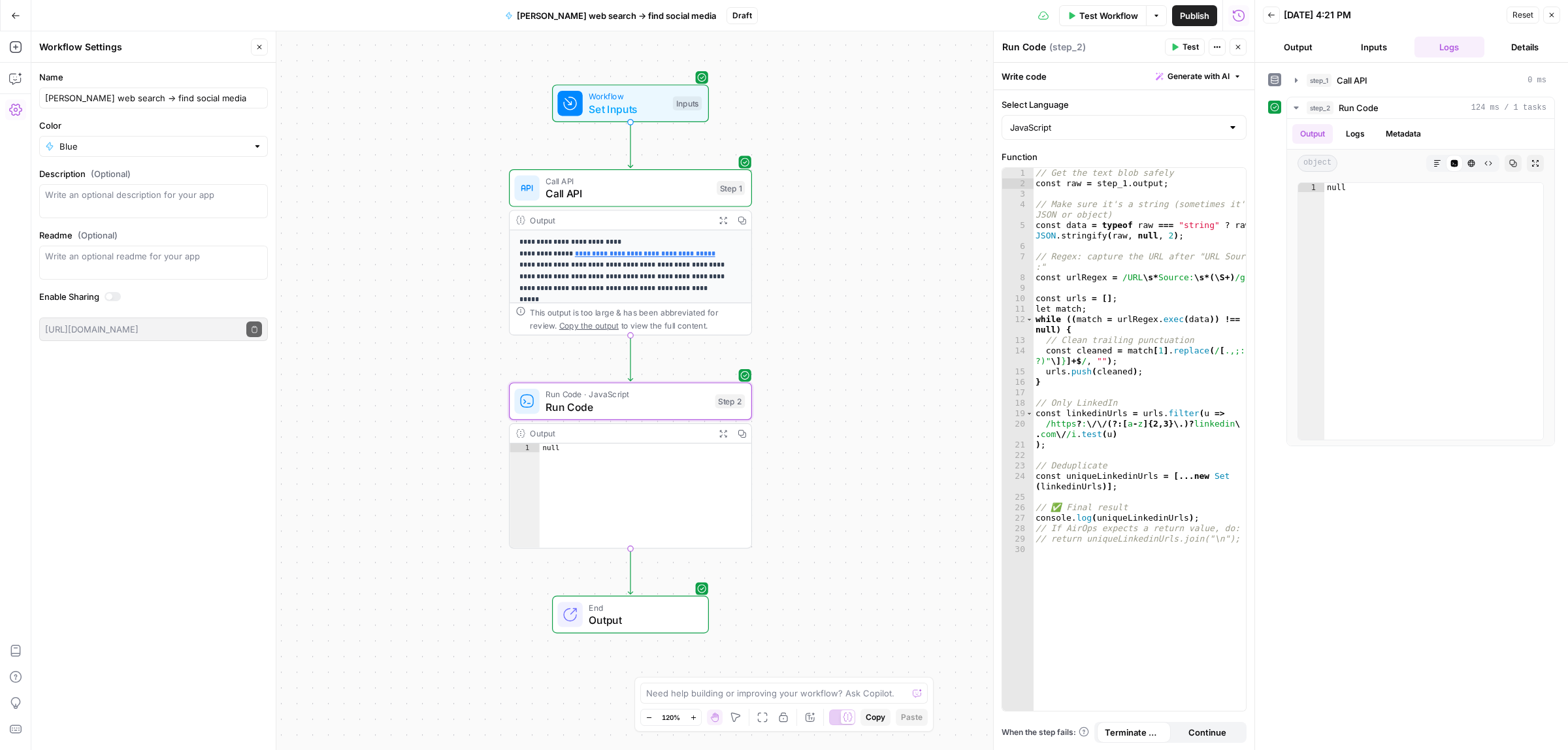
click at [1186, 41] on span "Test" at bounding box center [1191, 47] width 17 height 12
drag, startPoint x: 1087, startPoint y: 171, endPoint x: 1155, endPoint y: 171, distance: 68.0
click at [1148, 171] on div "// Get the text blob safely const raw = step_1 . output ; // Make sure it's a s…" at bounding box center [1139, 450] width 213 height 563
click at [1155, 171] on div "// Get the text blob safely const raw = step_1 . output ; // Make sure it's a s…" at bounding box center [1139, 450] width 213 height 563
drag, startPoint x: 1150, startPoint y: 187, endPoint x: 1093, endPoint y: 187, distance: 57.0
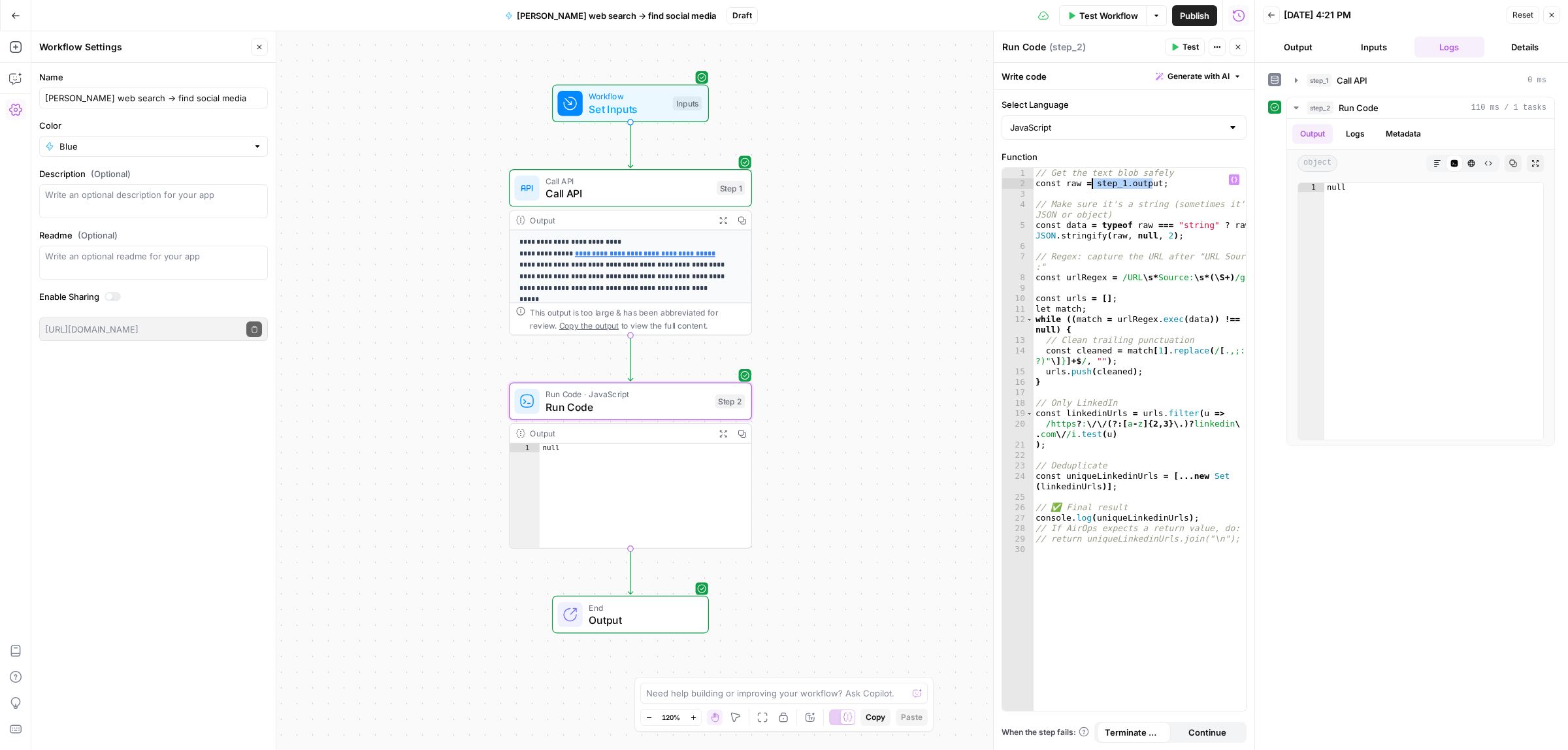
click at [1093, 187] on div "// Get the text blob safely const raw = step_1 . output ; // Make sure it's a s…" at bounding box center [1139, 450] width 213 height 563
type textarea "**********"
click at [1080, 132] on input "Select Language" at bounding box center [1116, 127] width 212 height 13
click at [1069, 177] on span "Python" at bounding box center [1129, 179] width 203 height 13
type input "Python"
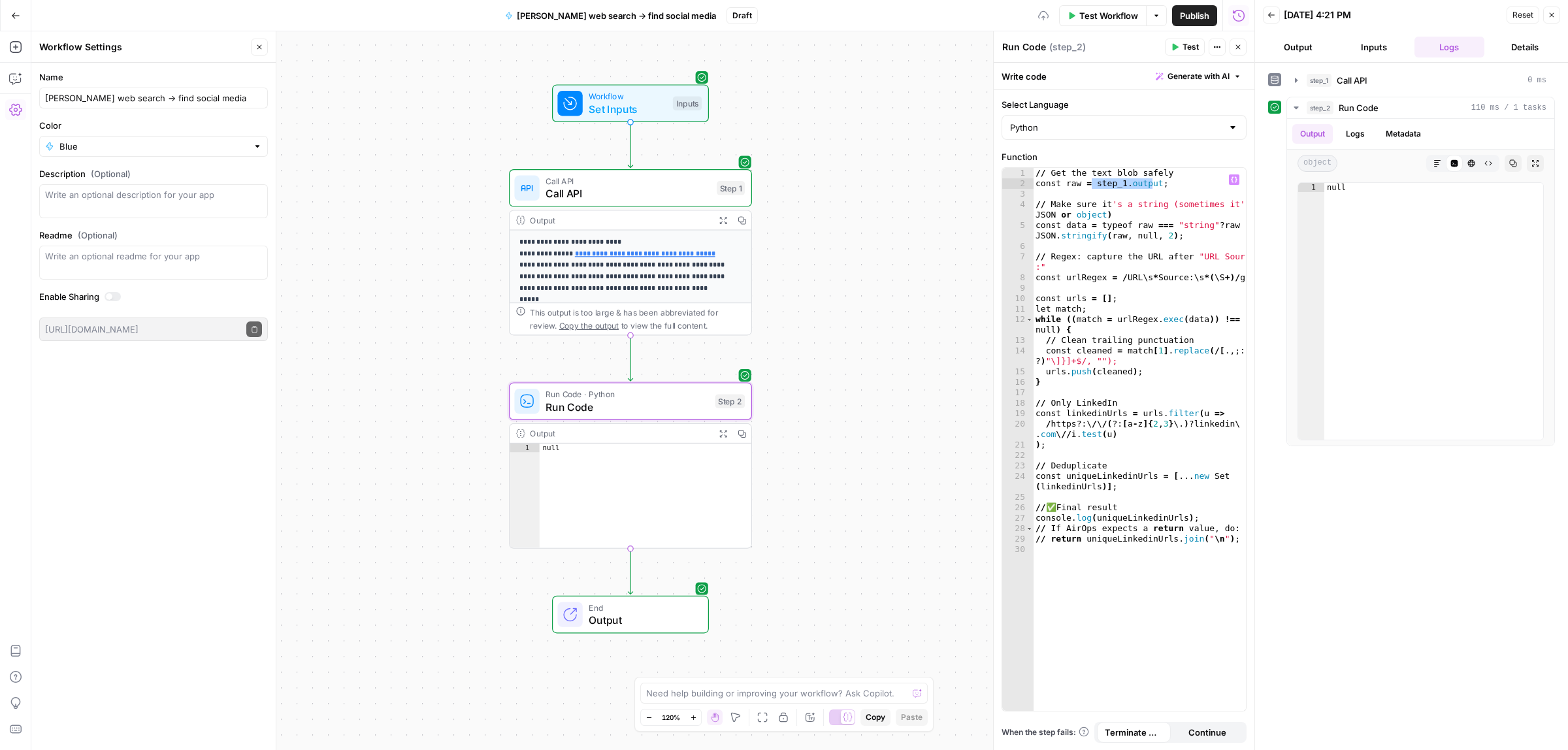
click at [1232, 181] on icon "button" at bounding box center [1234, 180] width 7 height 6
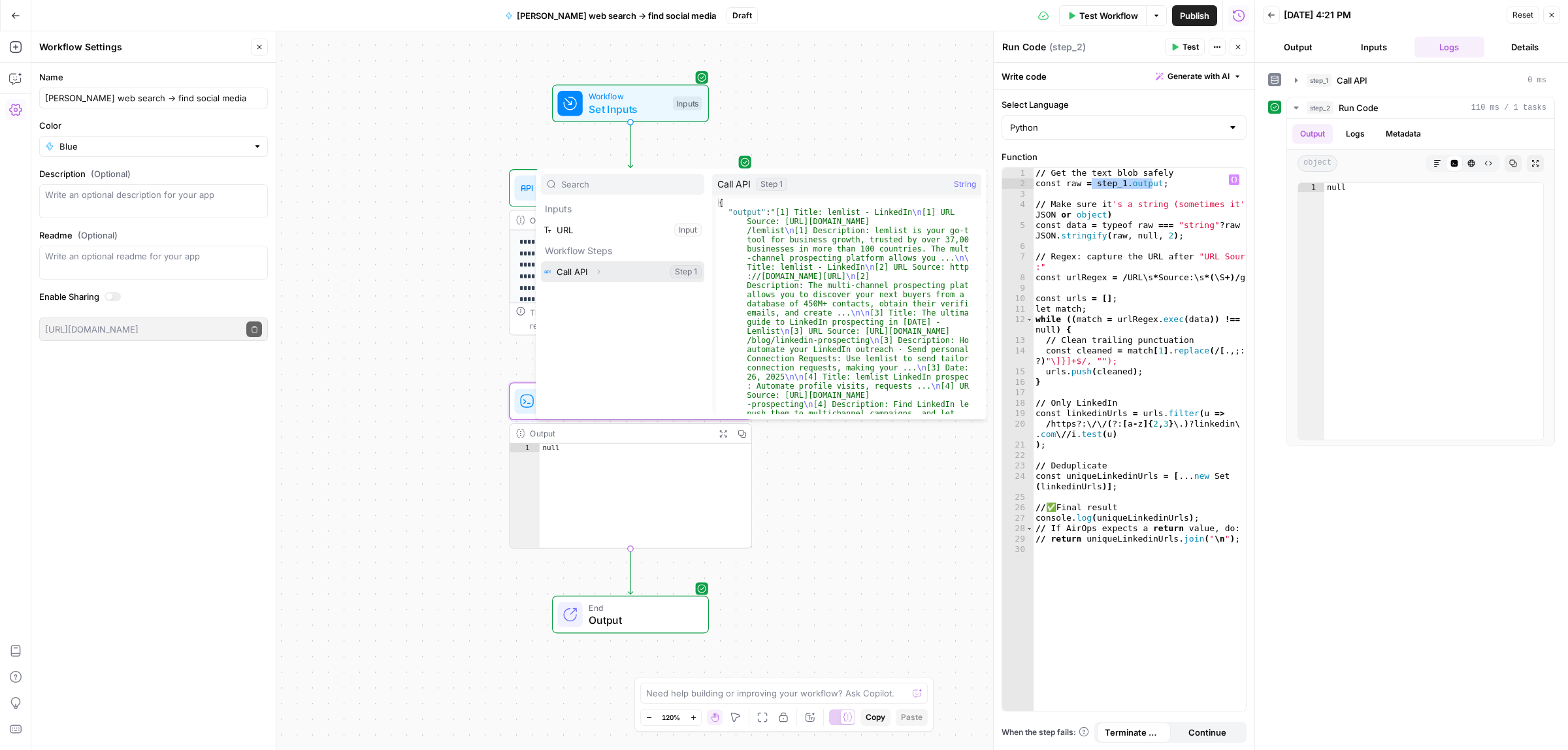
click at [575, 273] on button "Select variable Call API" at bounding box center [622, 271] width 163 height 21
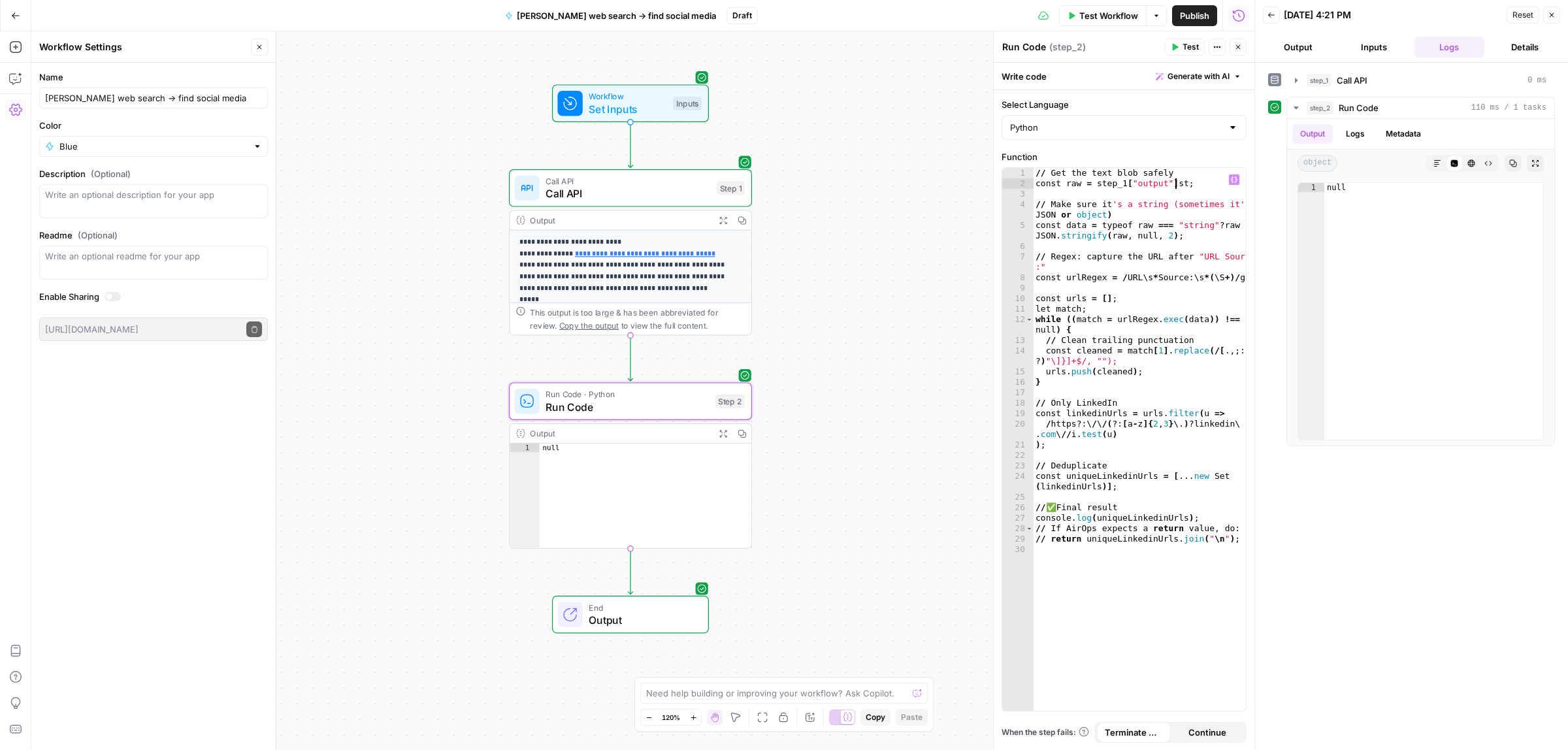
type textarea "**********"
drag, startPoint x: 1168, startPoint y: 182, endPoint x: 23, endPoint y: 49, distance: 1152.7
click at [18, 49] on icon "button" at bounding box center [15, 46] width 13 height 13
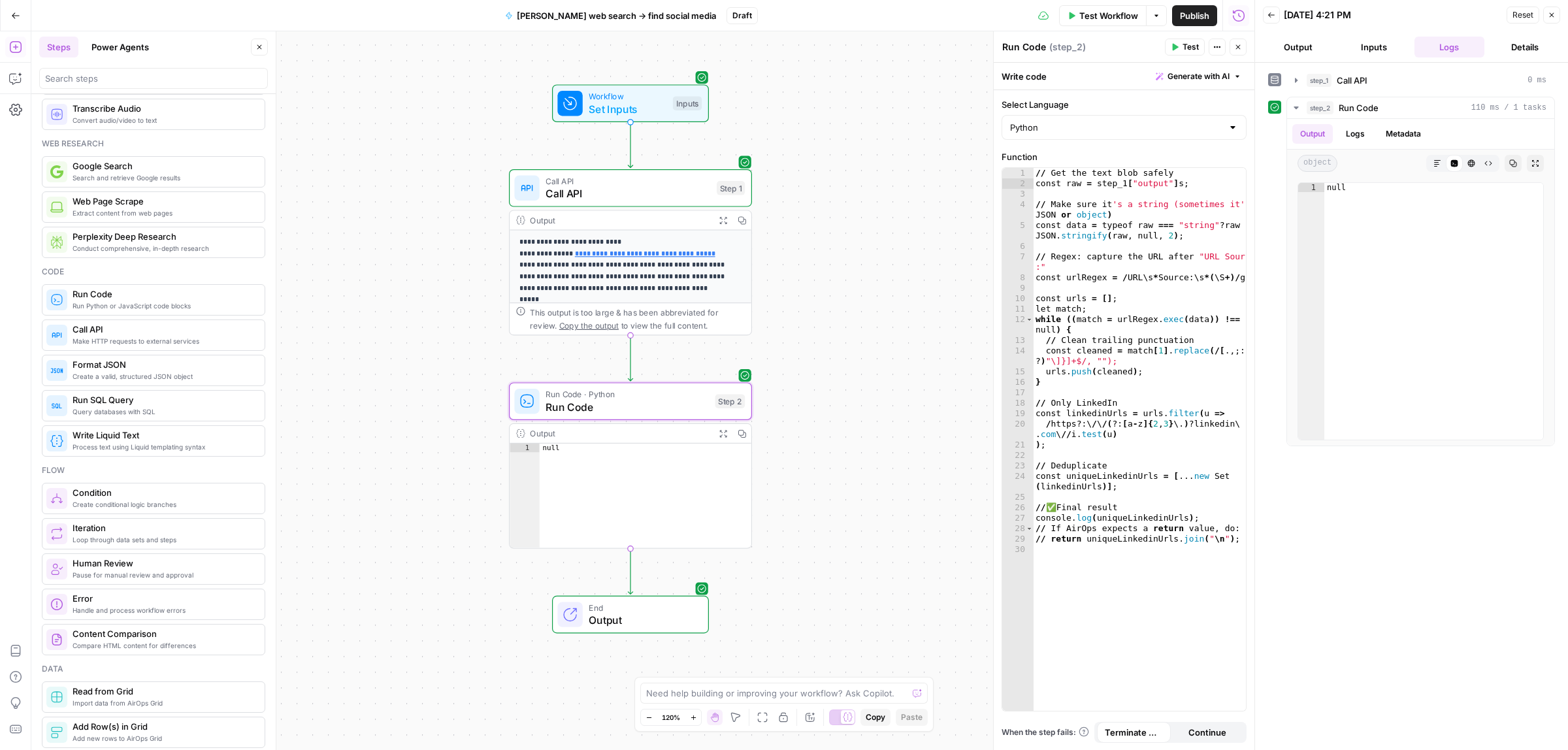
scroll to position [81, 0]
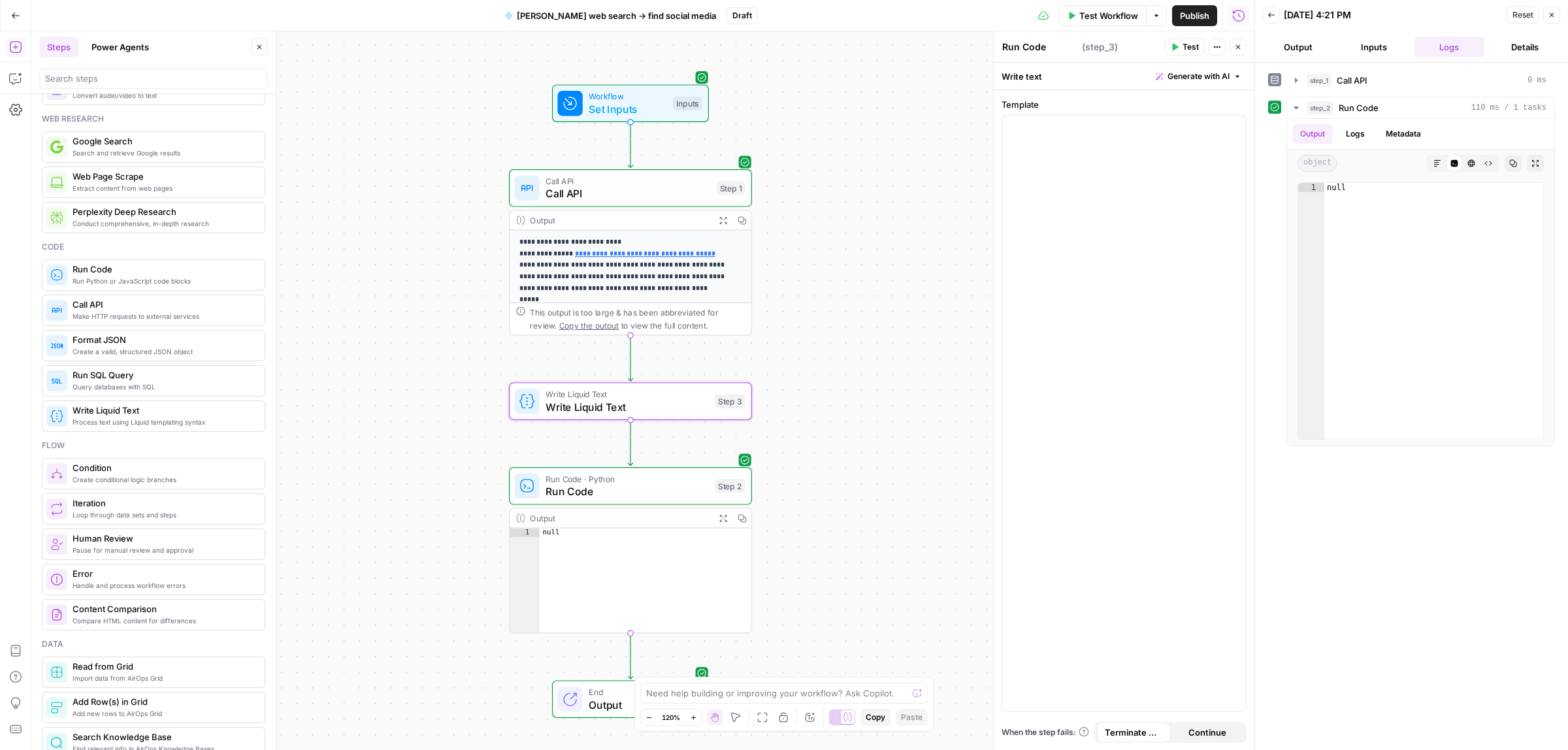
type textarea "Write Liquid Text"
click at [602, 403] on span "Write Liquid Text" at bounding box center [627, 407] width 163 height 16
click at [1141, 210] on div at bounding box center [1124, 404] width 243 height 578
click at [596, 220] on div "Output" at bounding box center [620, 220] width 179 height 13
click at [733, 220] on button "Copy" at bounding box center [741, 220] width 19 height 19
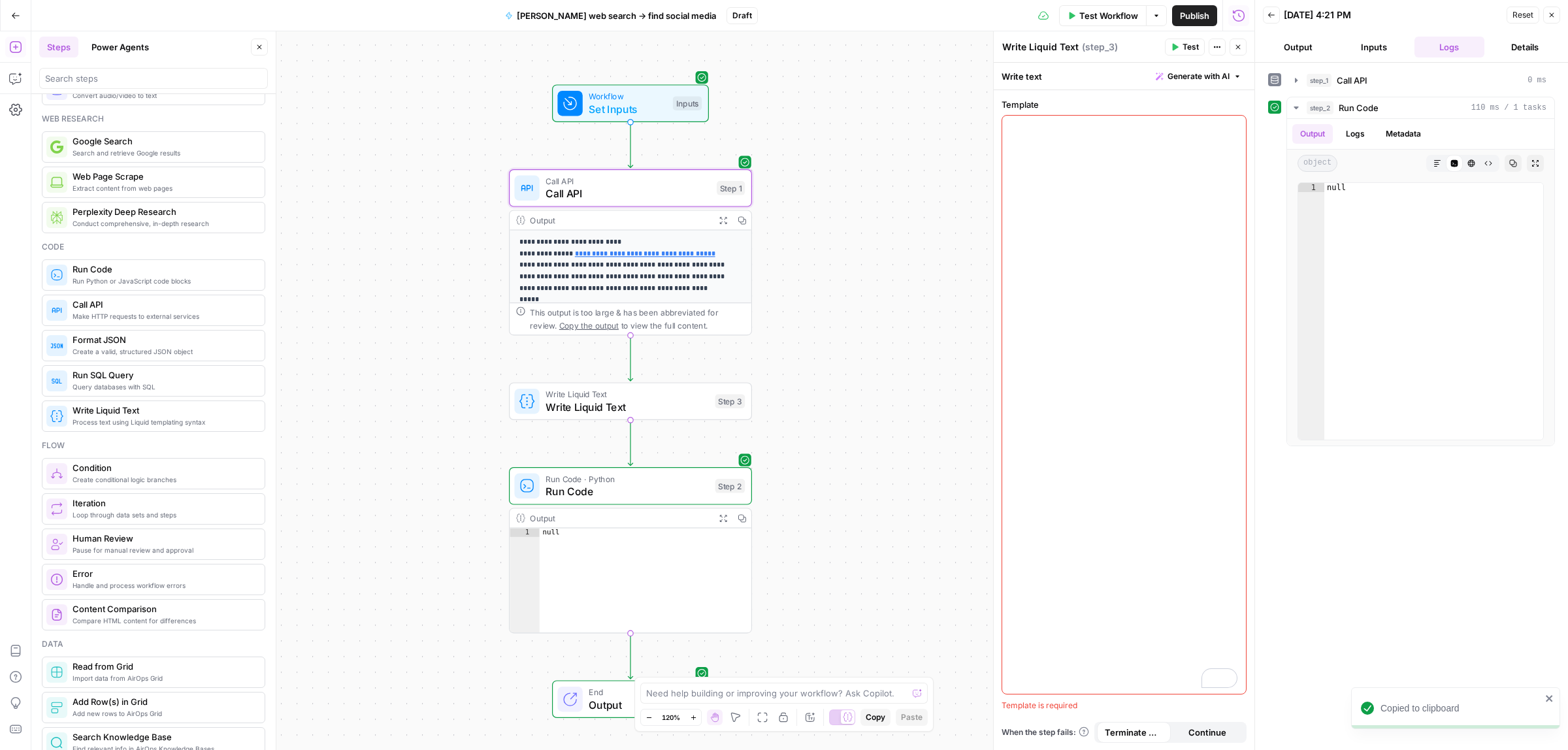
click at [610, 407] on span "Write Liquid Text" at bounding box center [627, 407] width 163 height 16
click at [1090, 227] on div "To enrich screen reader interactions, please activate Accessibility in Grammarl…" at bounding box center [1124, 404] width 243 height 578
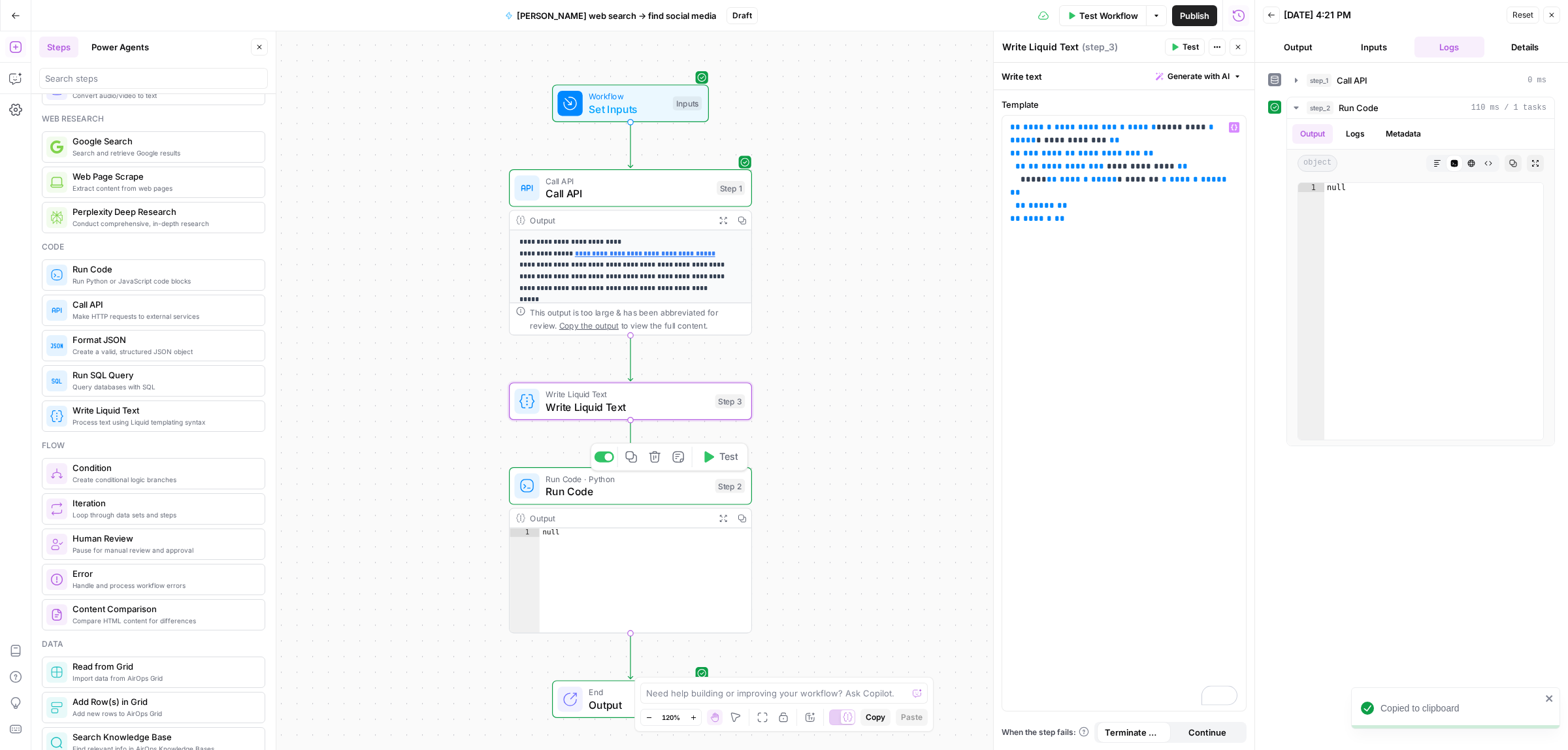
click at [654, 455] on icon "button" at bounding box center [654, 456] width 11 height 11
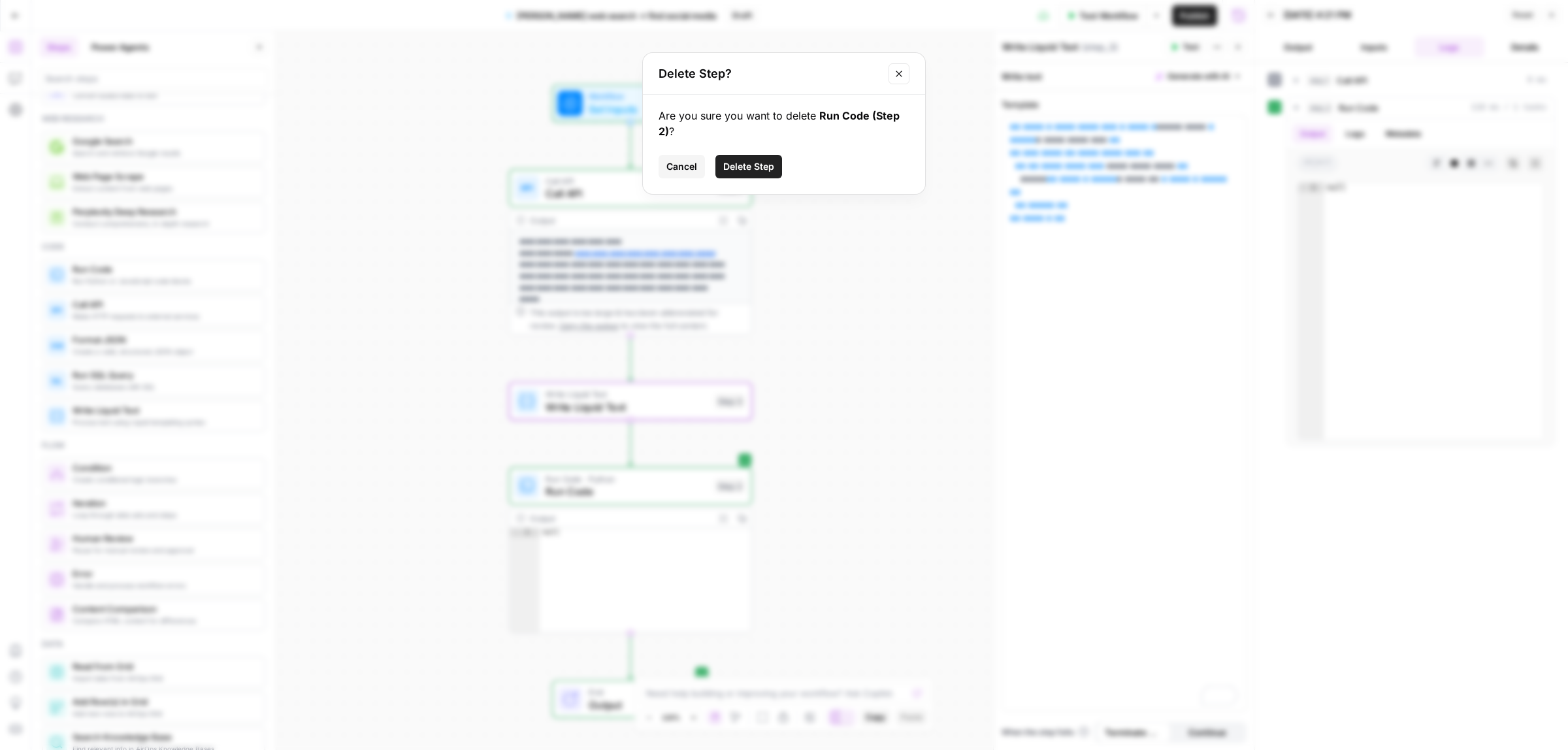
click at [739, 174] on button "Delete Step" at bounding box center [749, 167] width 67 height 24
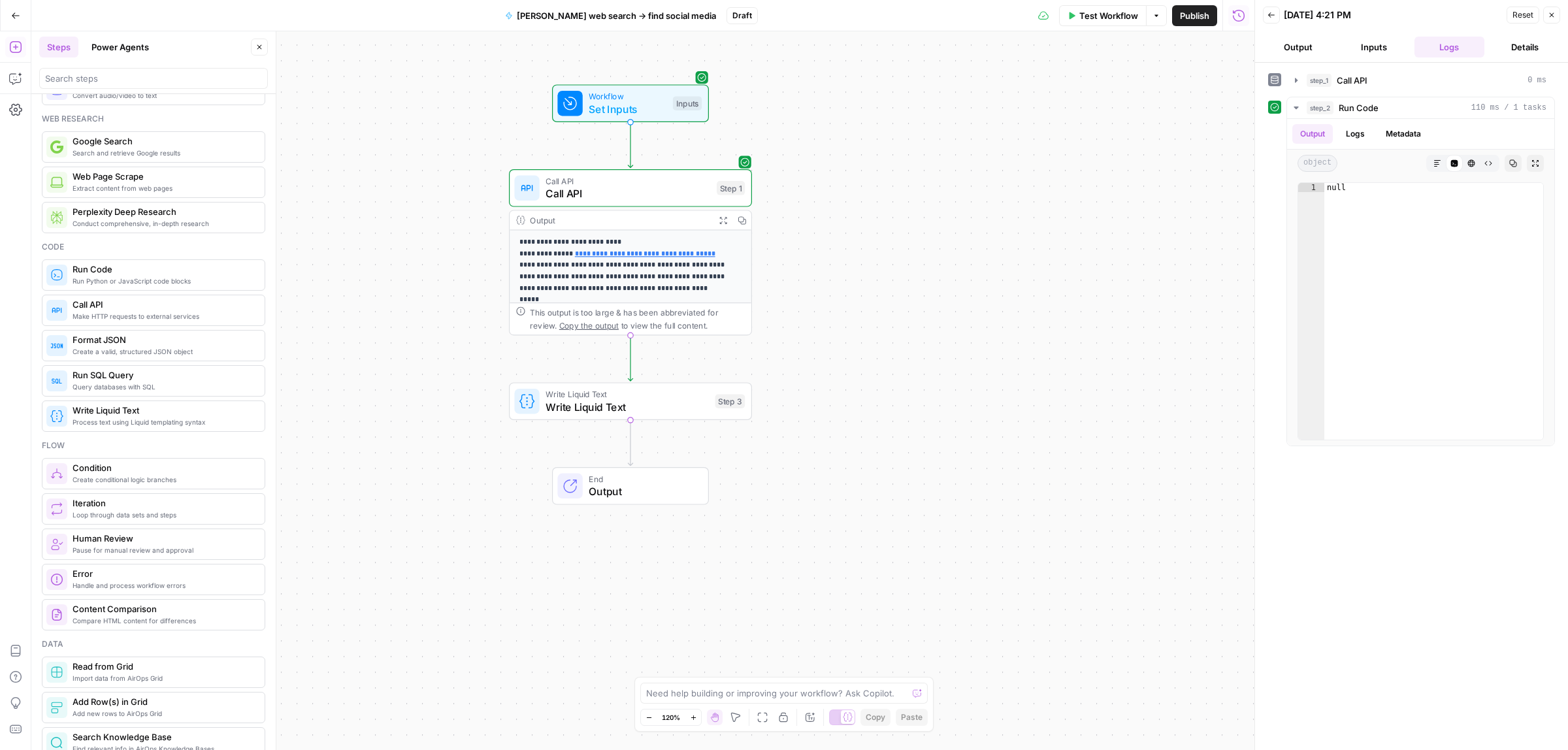
click at [655, 402] on span "Write Liquid Text" at bounding box center [627, 407] width 163 height 16
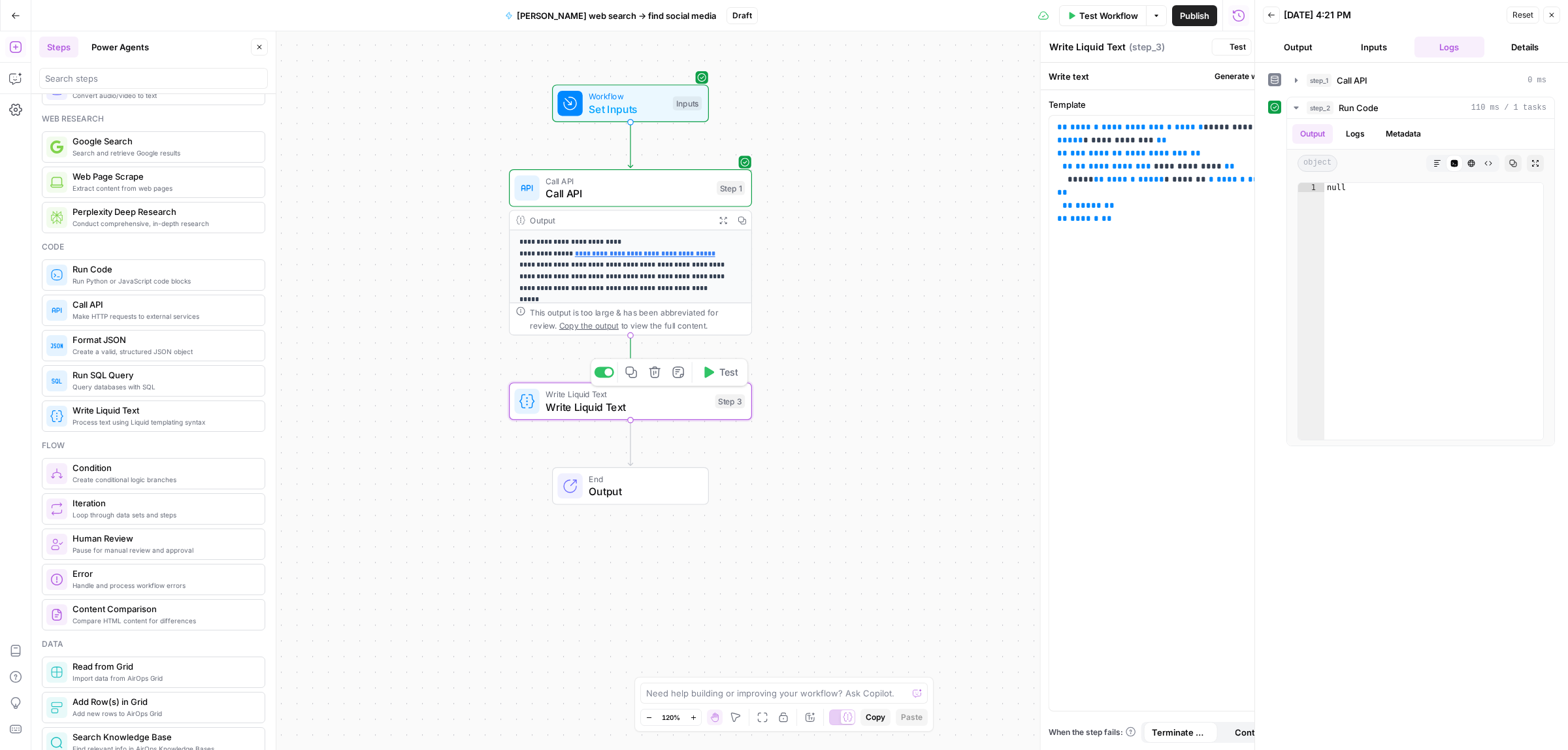
click at [720, 367] on span "Test" at bounding box center [729, 372] width 19 height 15
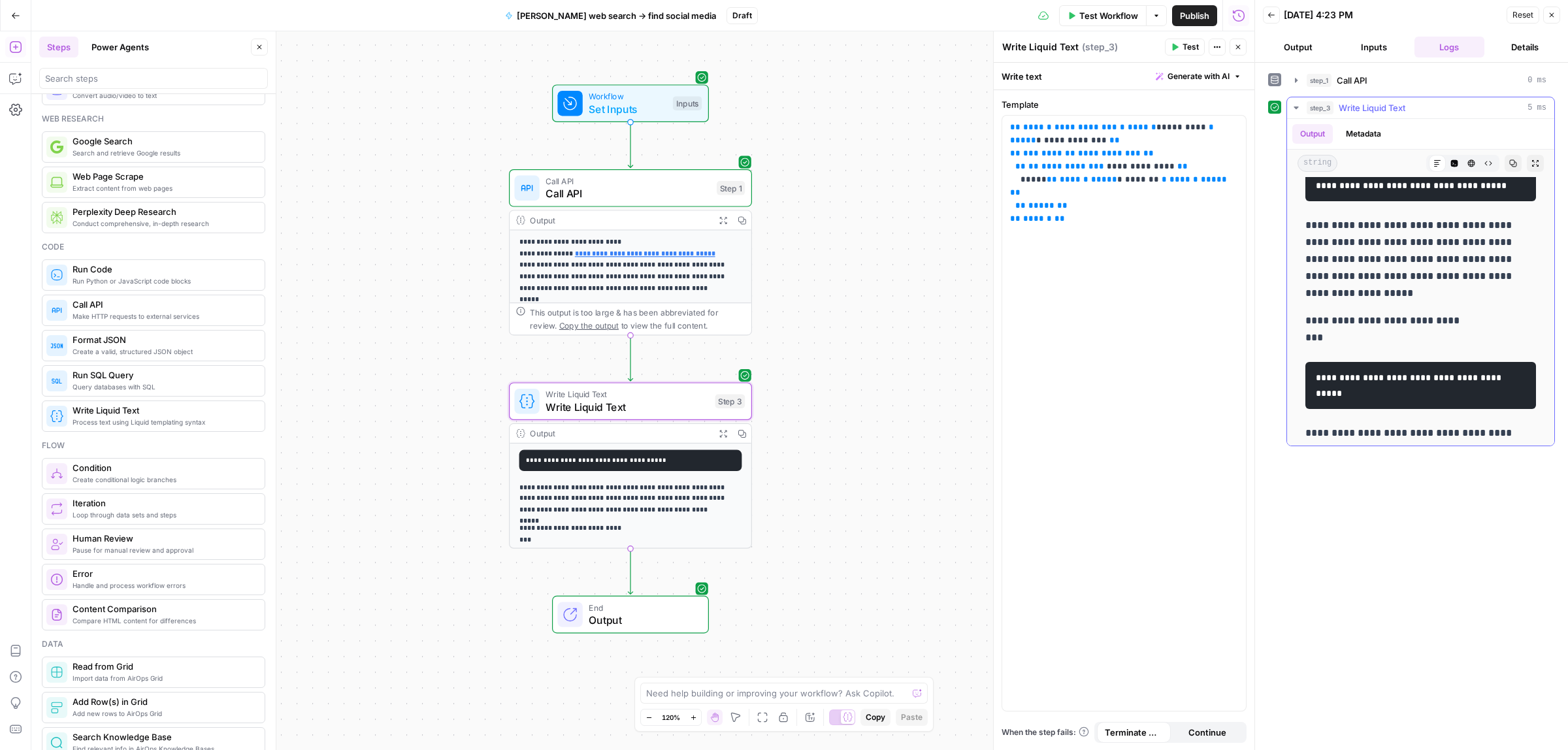
scroll to position [0, 0]
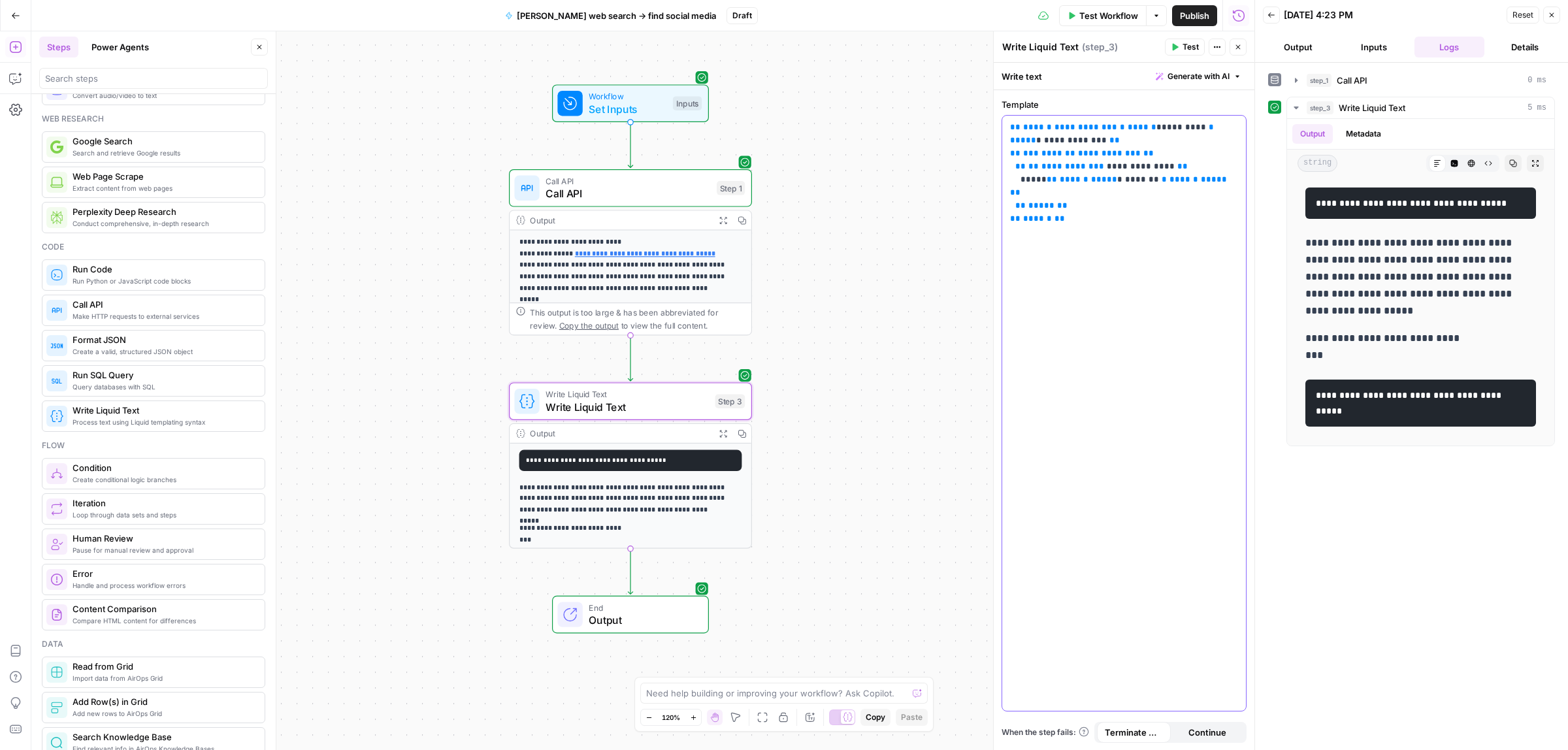
click at [1096, 241] on div "**********" at bounding box center [1124, 413] width 243 height 595
click at [1185, 46] on span "Test" at bounding box center [1191, 47] width 17 height 12
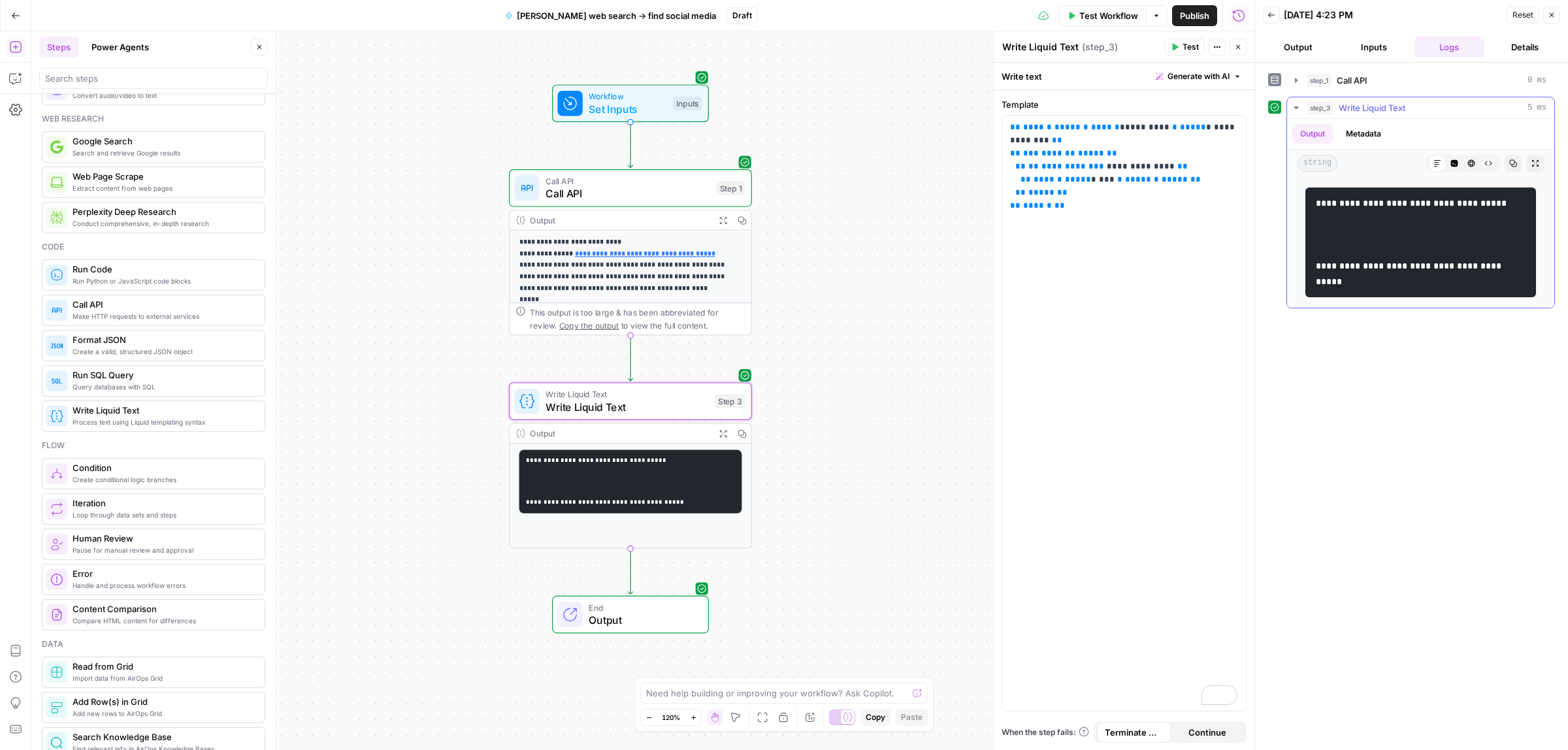
drag, startPoint x: 1337, startPoint y: 282, endPoint x: 1311, endPoint y: 261, distance: 33.4
click at [1311, 261] on pre "**********" at bounding box center [1421, 242] width 231 height 110
click at [1348, 243] on pre "**********" at bounding box center [1421, 242] width 231 height 110
drag, startPoint x: 1331, startPoint y: 221, endPoint x: 1327, endPoint y: 259, distance: 38.2
click at [1327, 259] on pre "**********" at bounding box center [1421, 242] width 231 height 110
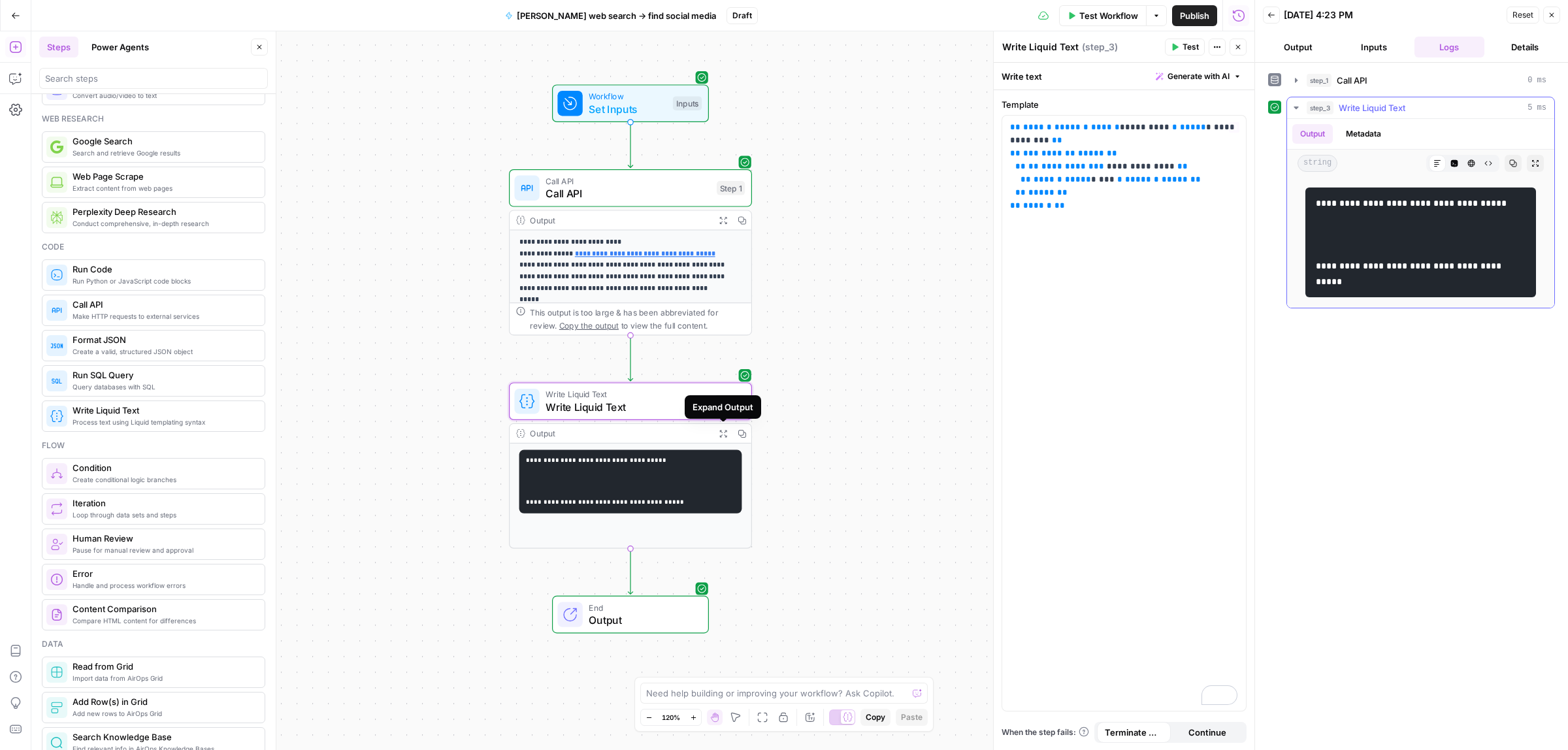
click at [1337, 220] on pre "**********" at bounding box center [1421, 242] width 231 height 110
click at [1053, 237] on div "**********" at bounding box center [1124, 413] width 243 height 595
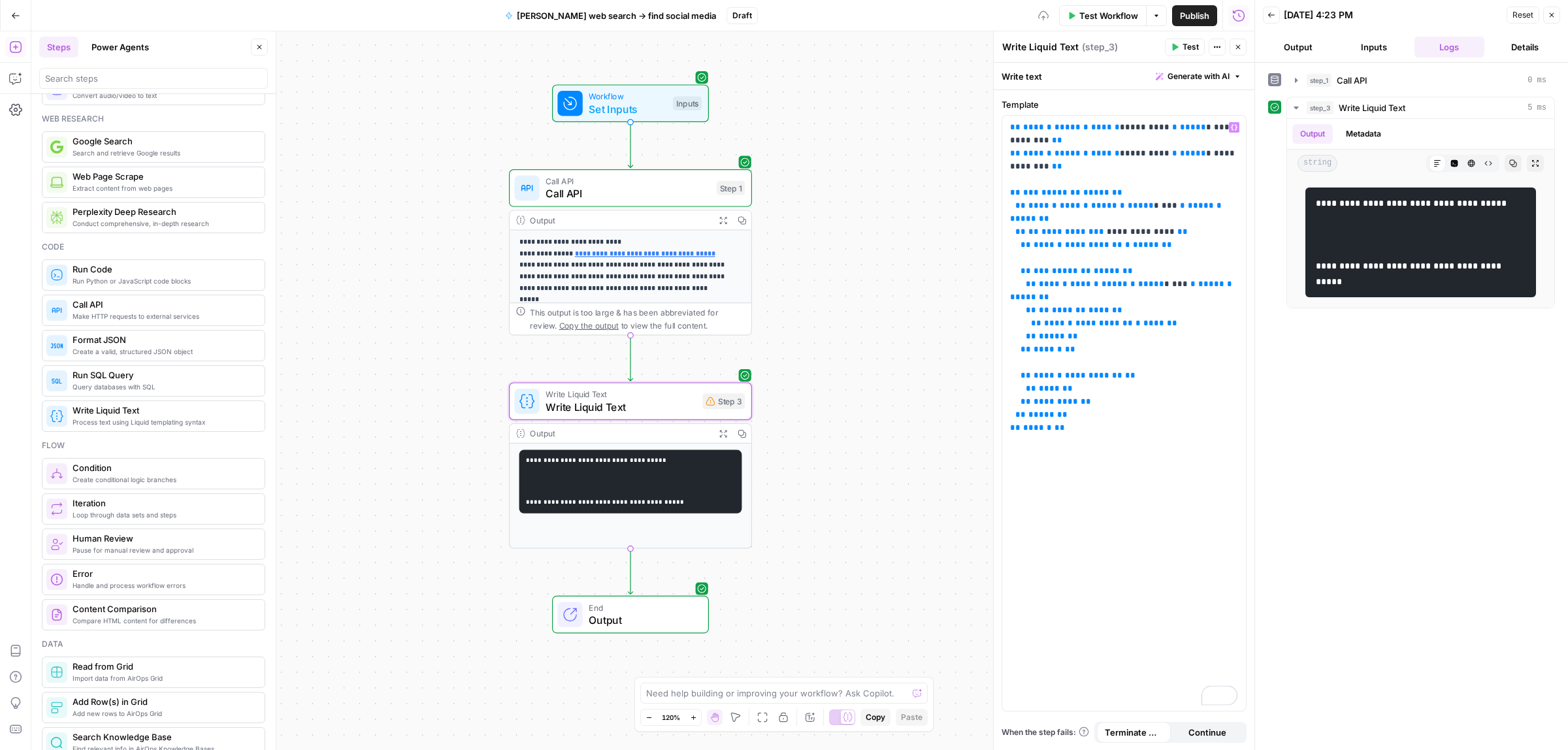
click at [1179, 50] on button "Test" at bounding box center [1185, 46] width 40 height 17
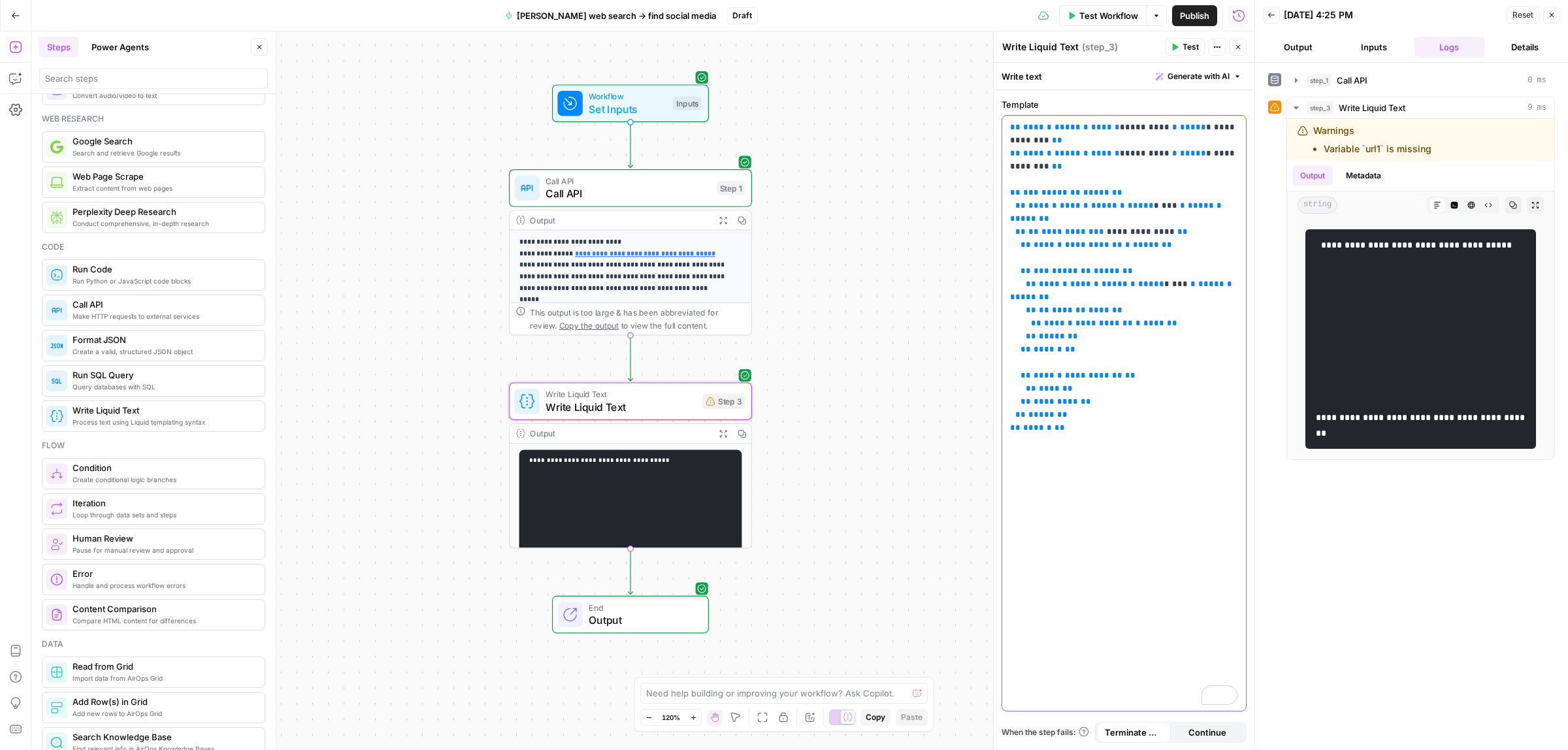
click at [1142, 317] on p "**********" at bounding box center [1124, 271] width 228 height 300
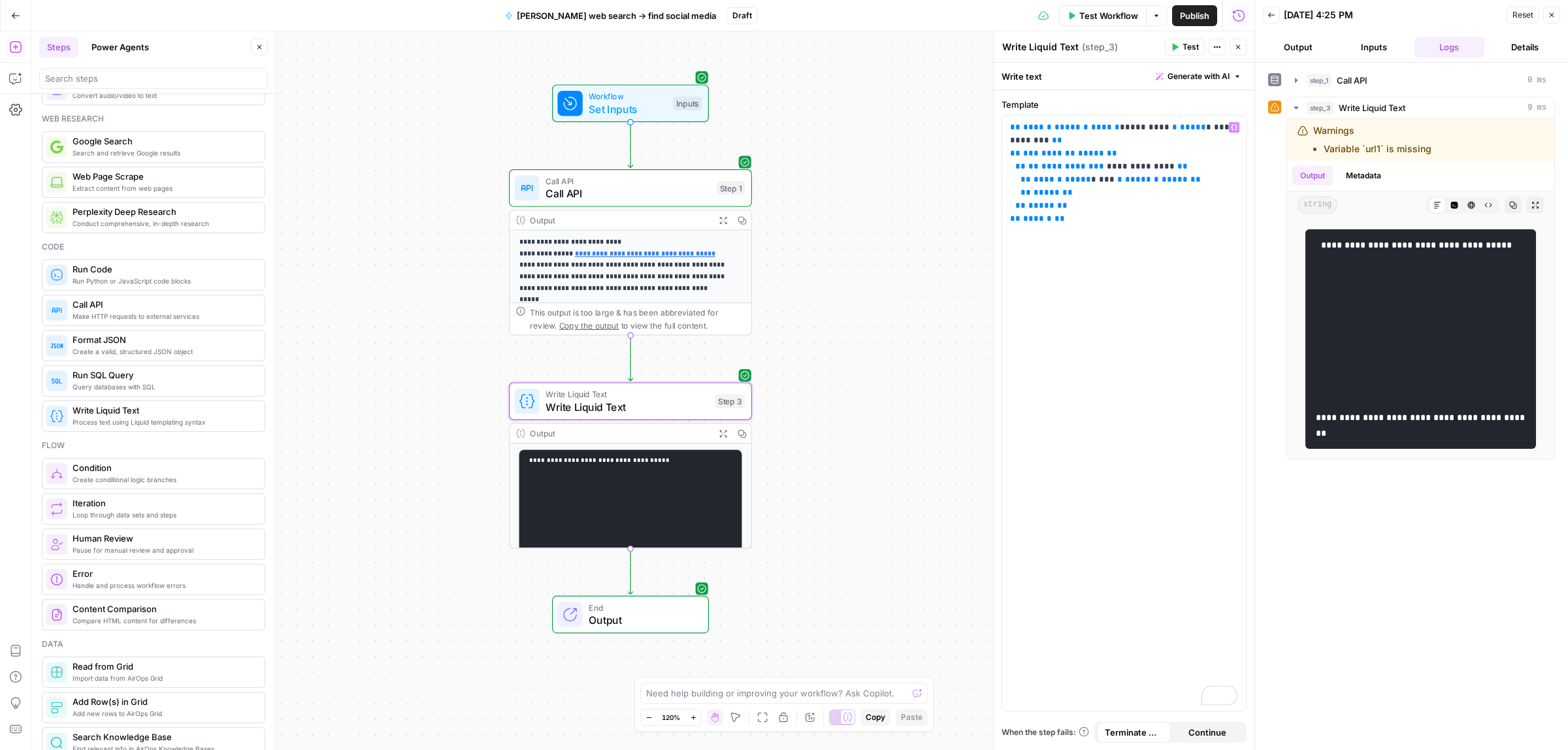
click at [1183, 49] on span "Test" at bounding box center [1191, 47] width 17 height 12
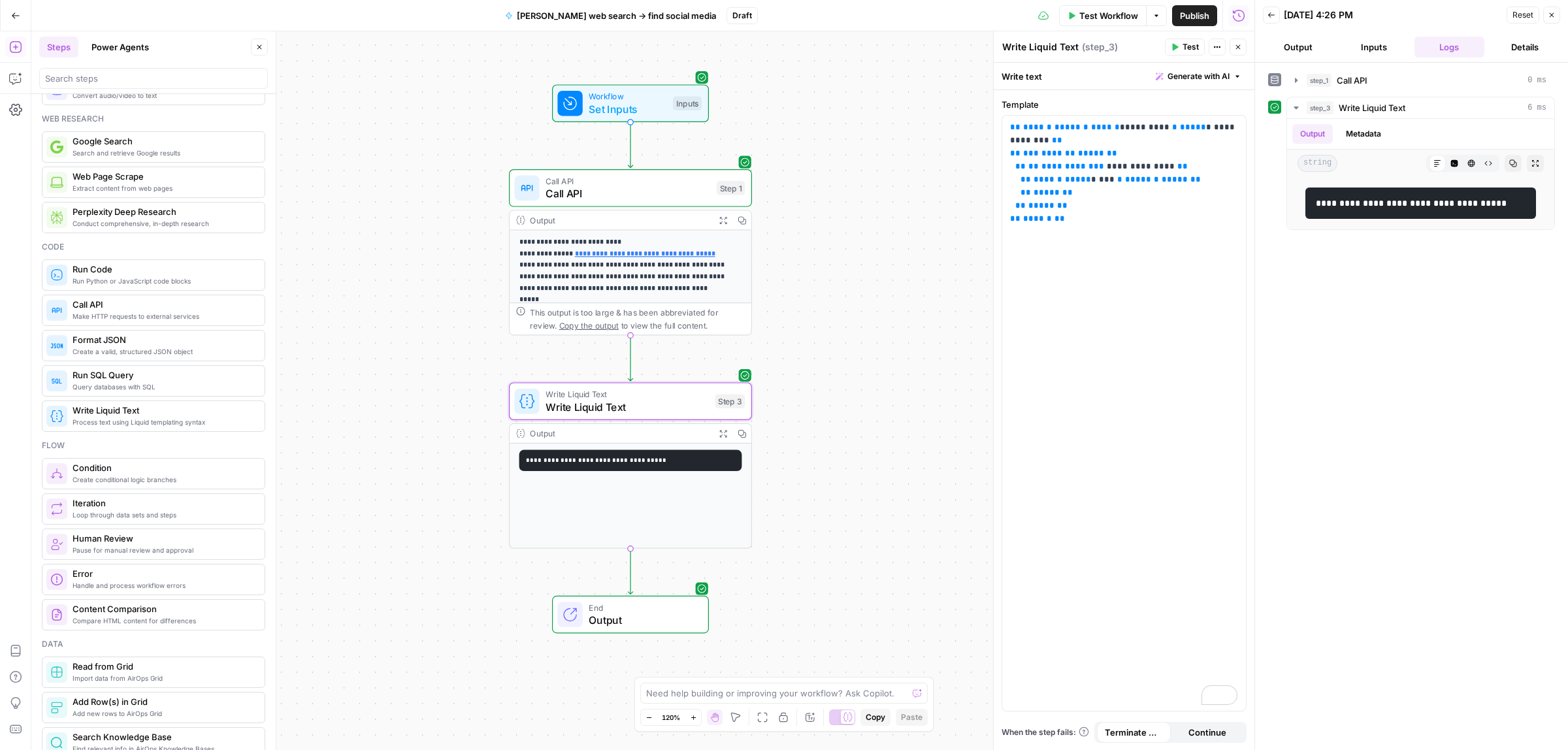
click at [649, 622] on span "Output" at bounding box center [642, 620] width 106 height 16
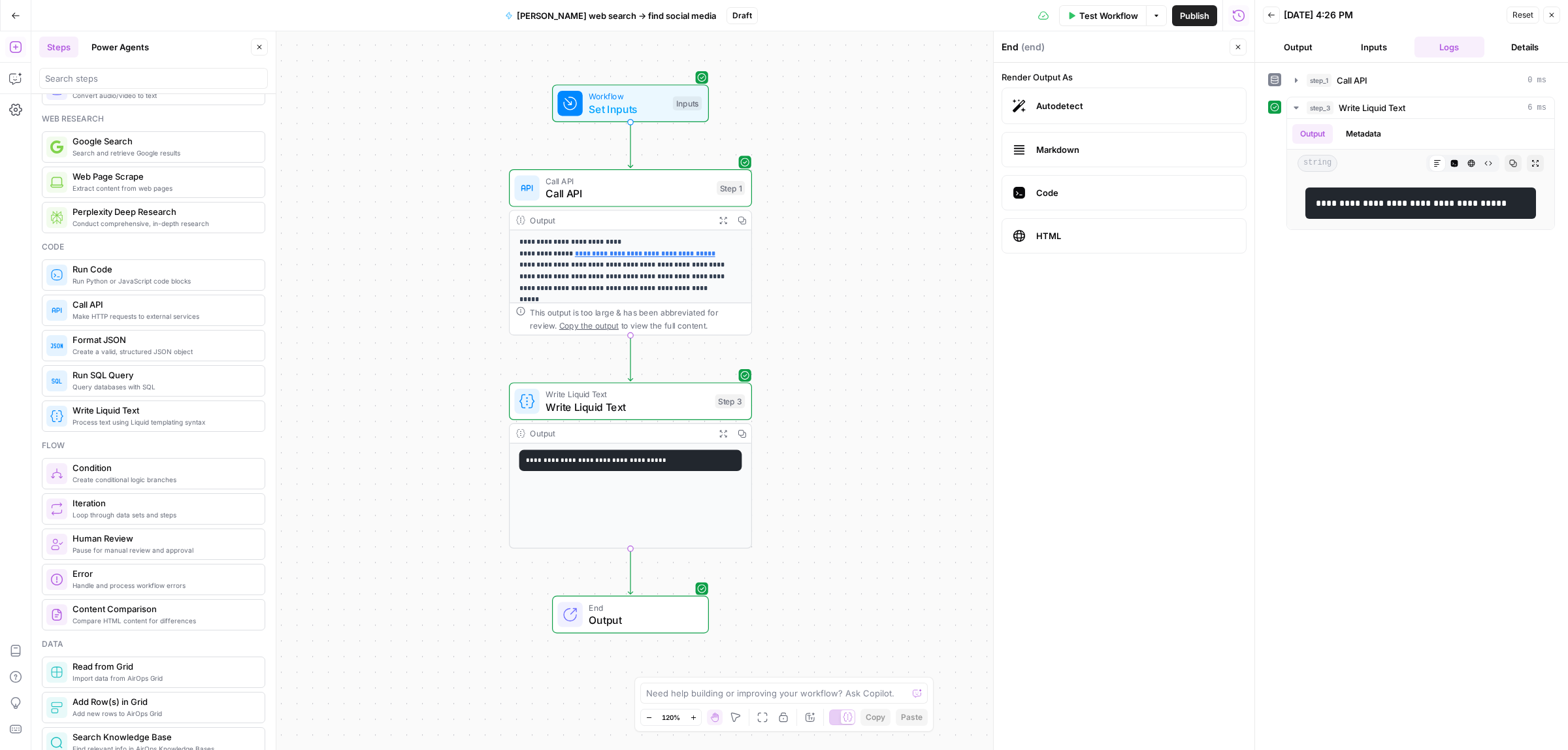
click at [1114, 153] on span "Markdown" at bounding box center [1136, 149] width 199 height 13
drag, startPoint x: 1374, startPoint y: 206, endPoint x: 1433, endPoint y: 206, distance: 59.0
click at [1433, 206] on code "**********" at bounding box center [1412, 202] width 193 height 9
drag, startPoint x: 1327, startPoint y: 220, endPoint x: 1416, endPoint y: 220, distance: 89.0
click at [1416, 219] on pre "**********" at bounding box center [1421, 203] width 231 height 31
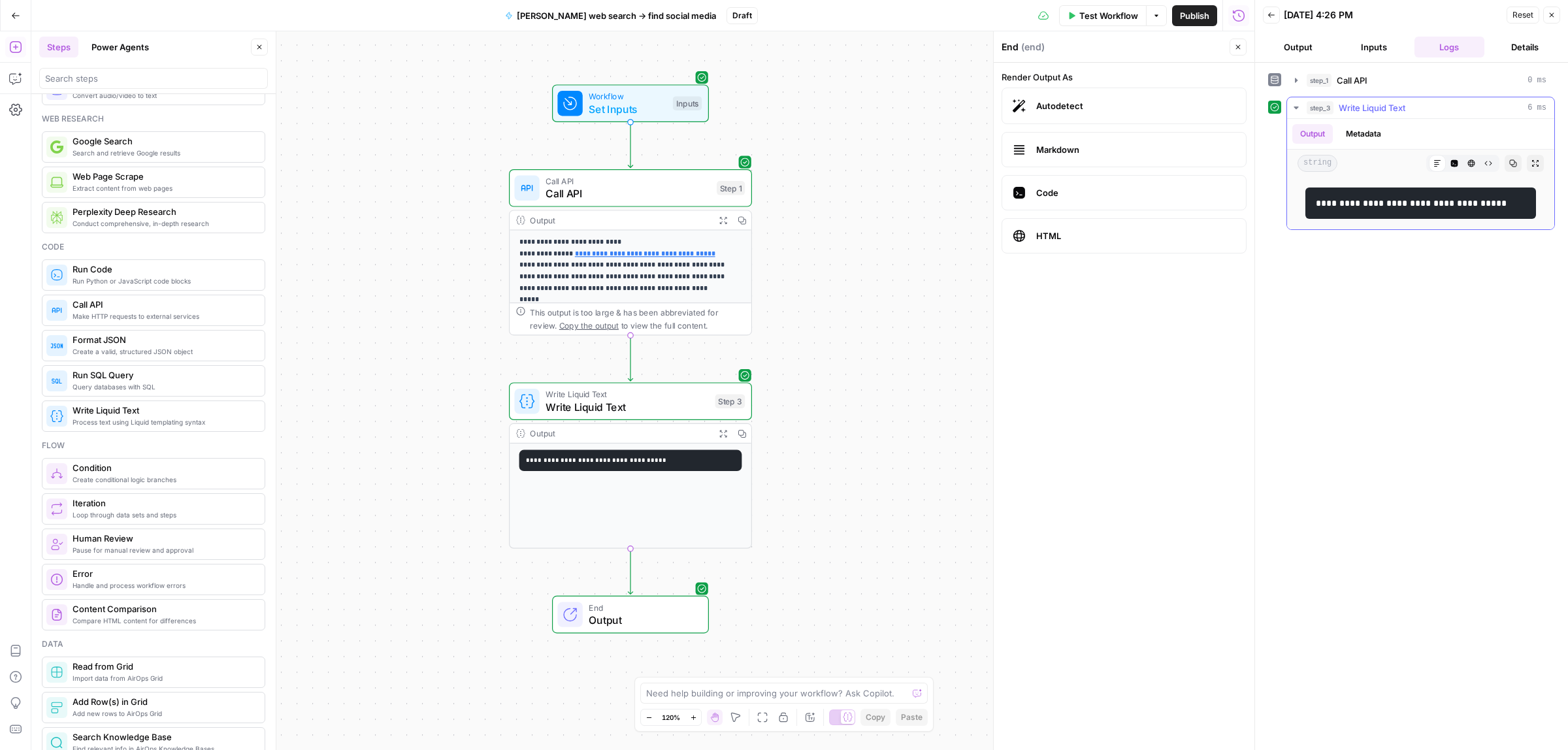
click at [1455, 163] on icon "button" at bounding box center [1454, 163] width 7 height 7
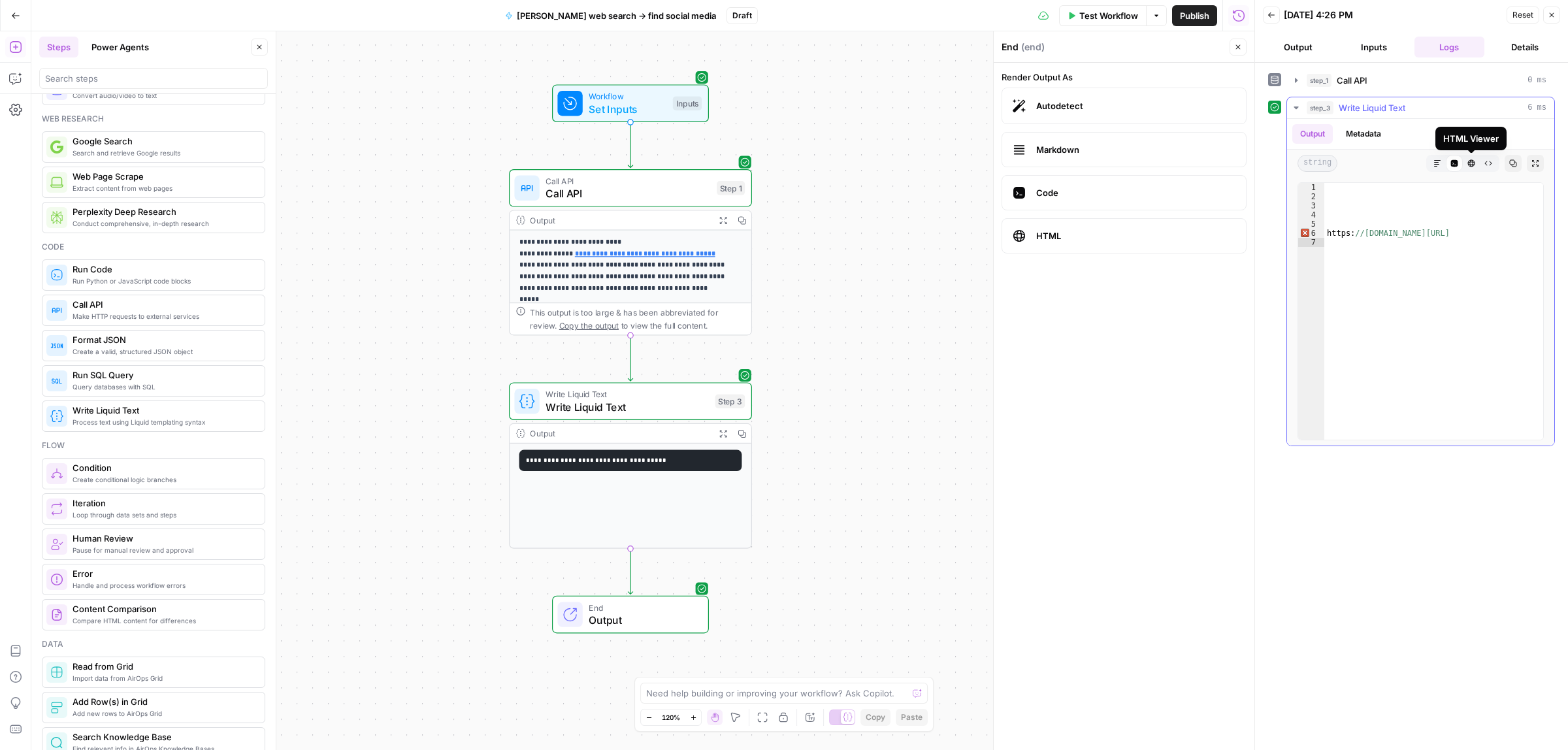
type textarea "**********"
drag, startPoint x: 1374, startPoint y: 240, endPoint x: 1445, endPoint y: 240, distance: 71.0
click at [1442, 240] on div "https: //www.linkedin.com/company/lemlist" at bounding box center [1433, 320] width 219 height 275
click at [1453, 238] on div "https: //www.linkedin.com/company/lemlist" at bounding box center [1433, 320] width 219 height 275
drag, startPoint x: 1335, startPoint y: 191, endPoint x: 1371, endPoint y: 224, distance: 48.8
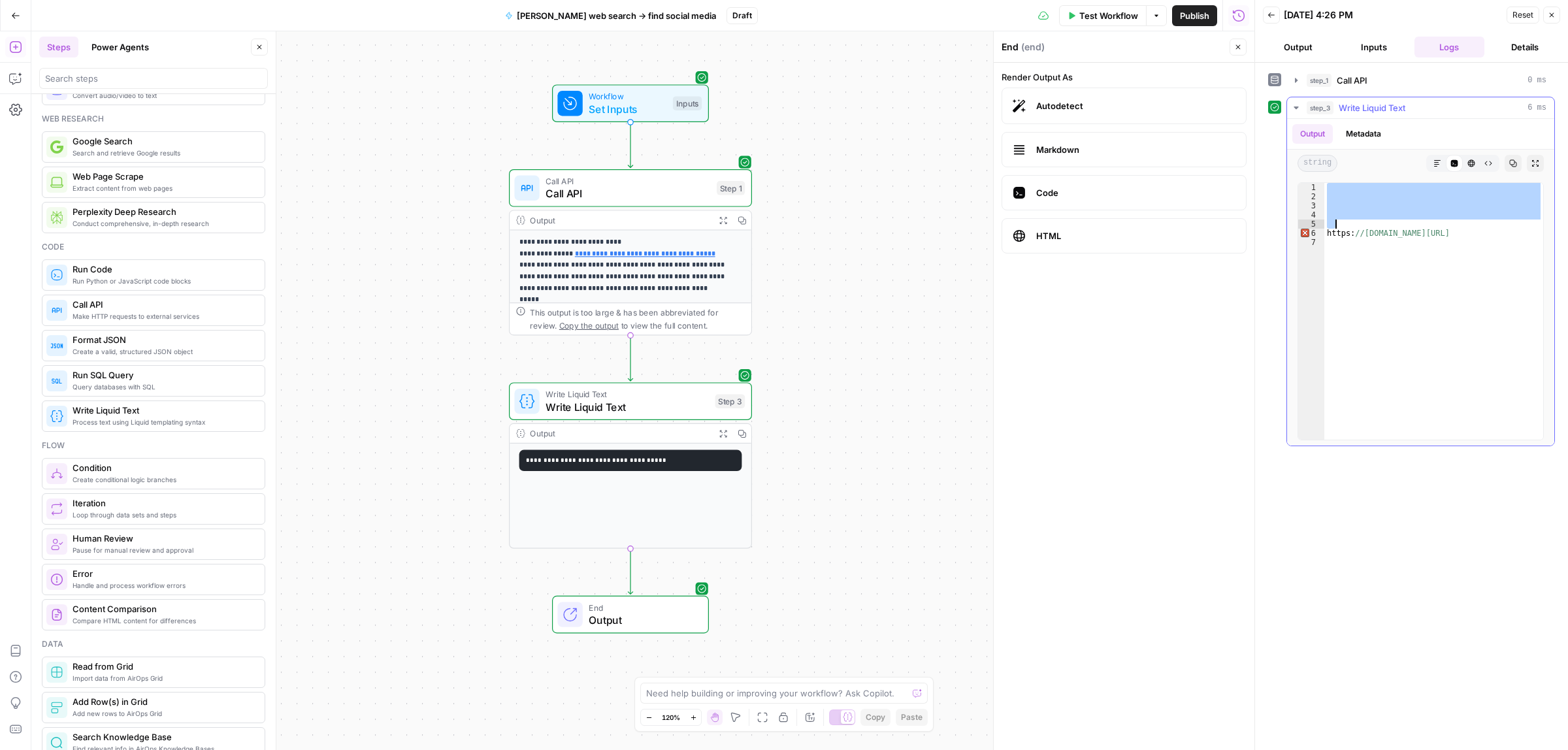
click at [1371, 224] on div "https: //www.linkedin.com/company/lemlist" at bounding box center [1433, 320] width 219 height 275
drag, startPoint x: 1357, startPoint y: 249, endPoint x: 1327, endPoint y: 190, distance: 66.2
click at [1327, 190] on div "https: //www.linkedin.com/company/lemlist" at bounding box center [1433, 320] width 219 height 275
click at [626, 396] on span "Write Liquid Text" at bounding box center [627, 394] width 163 height 13
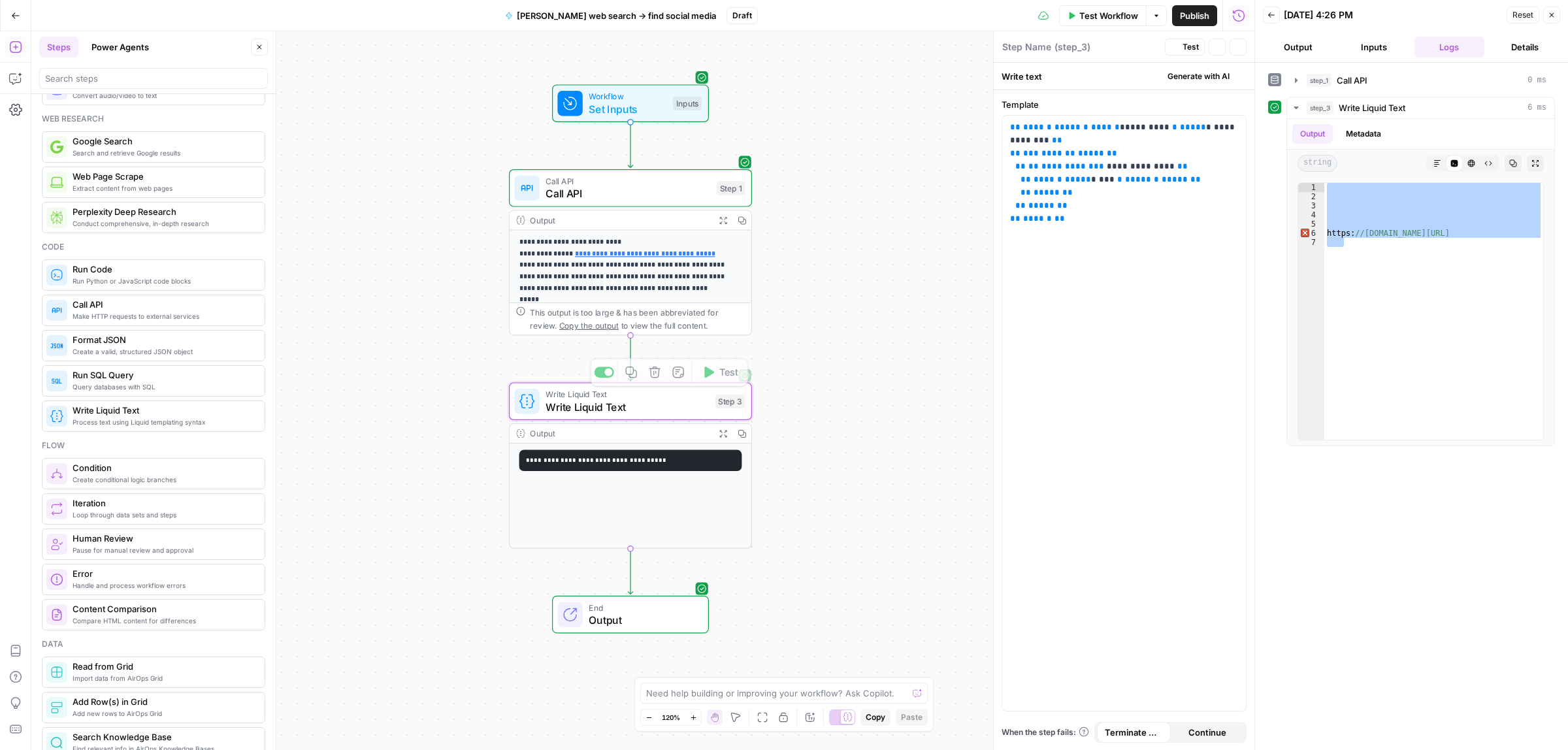
type textarea "Write Liquid Text"
click at [1108, 199] on p "**********" at bounding box center [1124, 173] width 228 height 104
click at [1183, 47] on span "Test" at bounding box center [1191, 47] width 17 height 12
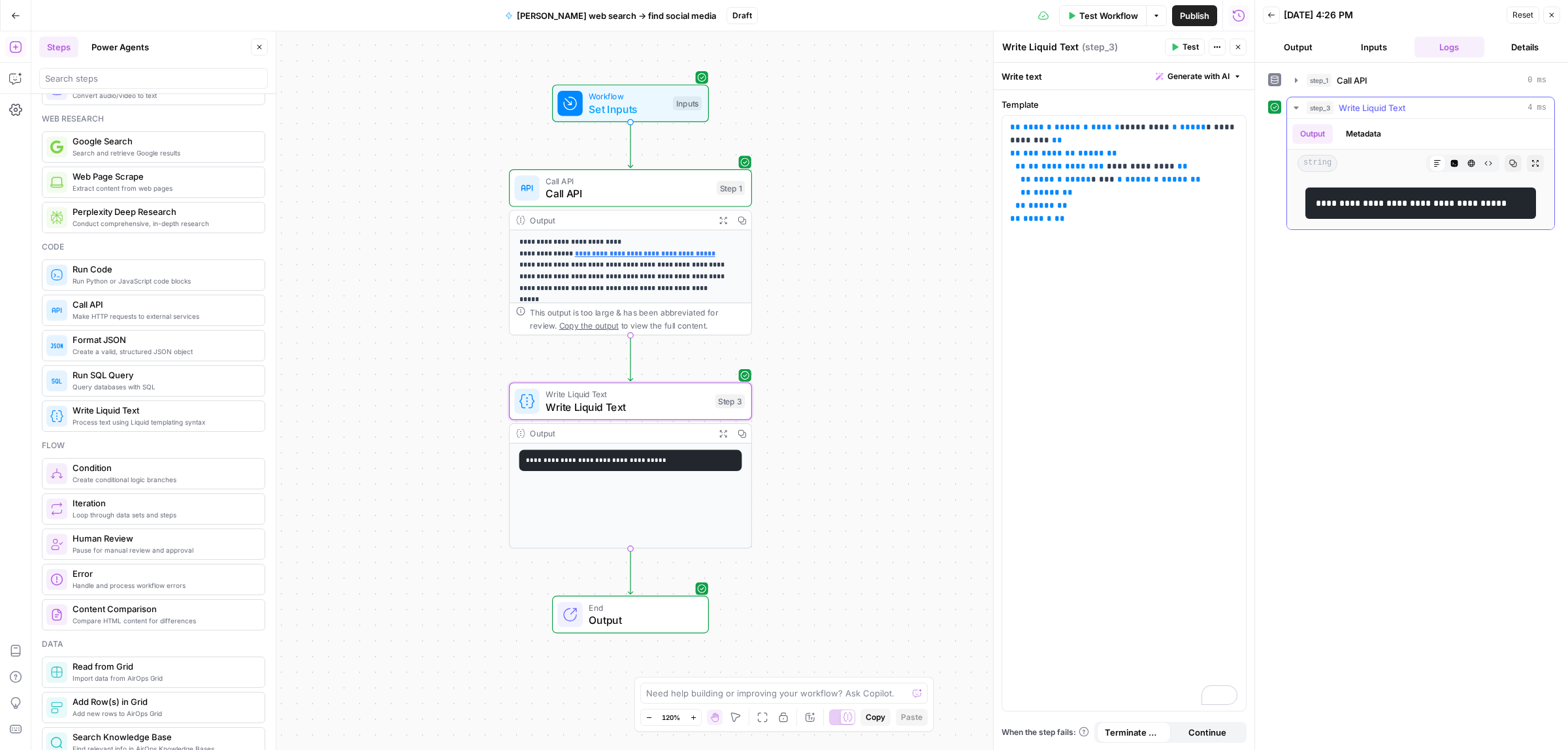
click at [1453, 161] on icon "button" at bounding box center [1454, 163] width 7 height 7
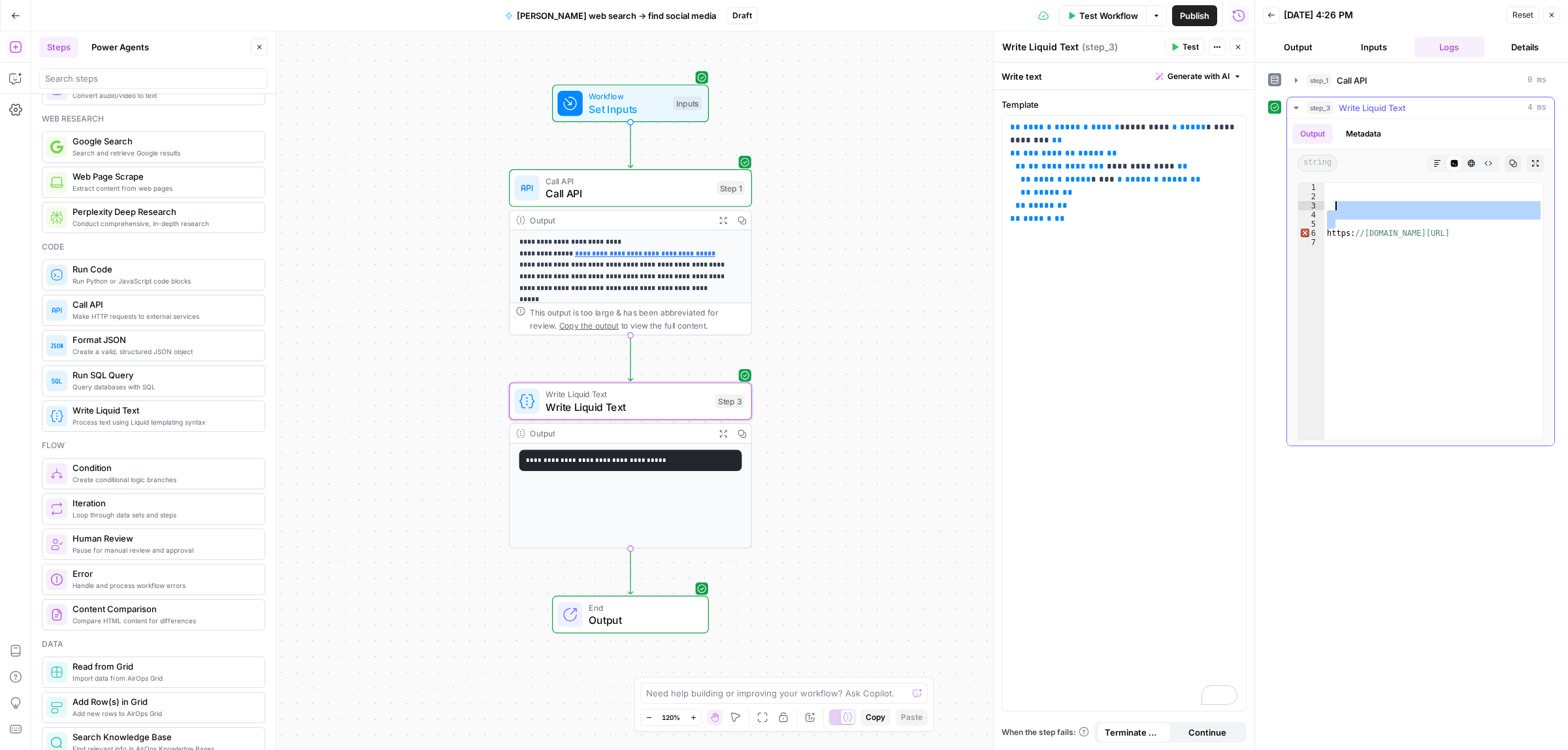
drag, startPoint x: 1351, startPoint y: 227, endPoint x: 1327, endPoint y: 180, distance: 52.8
click at [1327, 180] on div "1 2 3 4 5 6 7 https: //www.linkedin.com/company/lemlist XXXXXXXXXXXXXXXXXXXXXXX…" at bounding box center [1421, 311] width 267 height 269
click at [619, 622] on span "Output" at bounding box center [642, 620] width 106 height 16
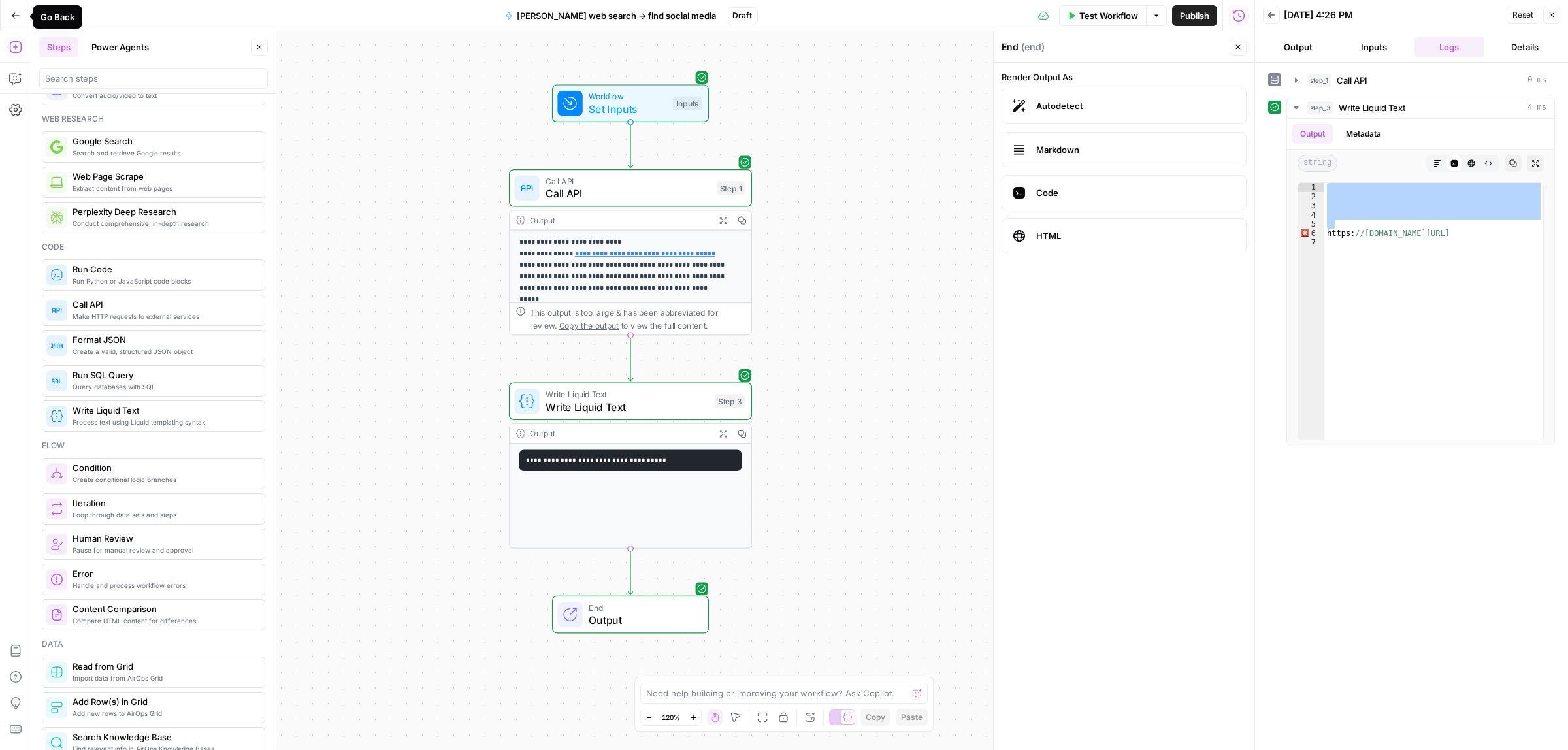
click at [1193, 7] on button "Publish" at bounding box center [1195, 15] width 45 height 21
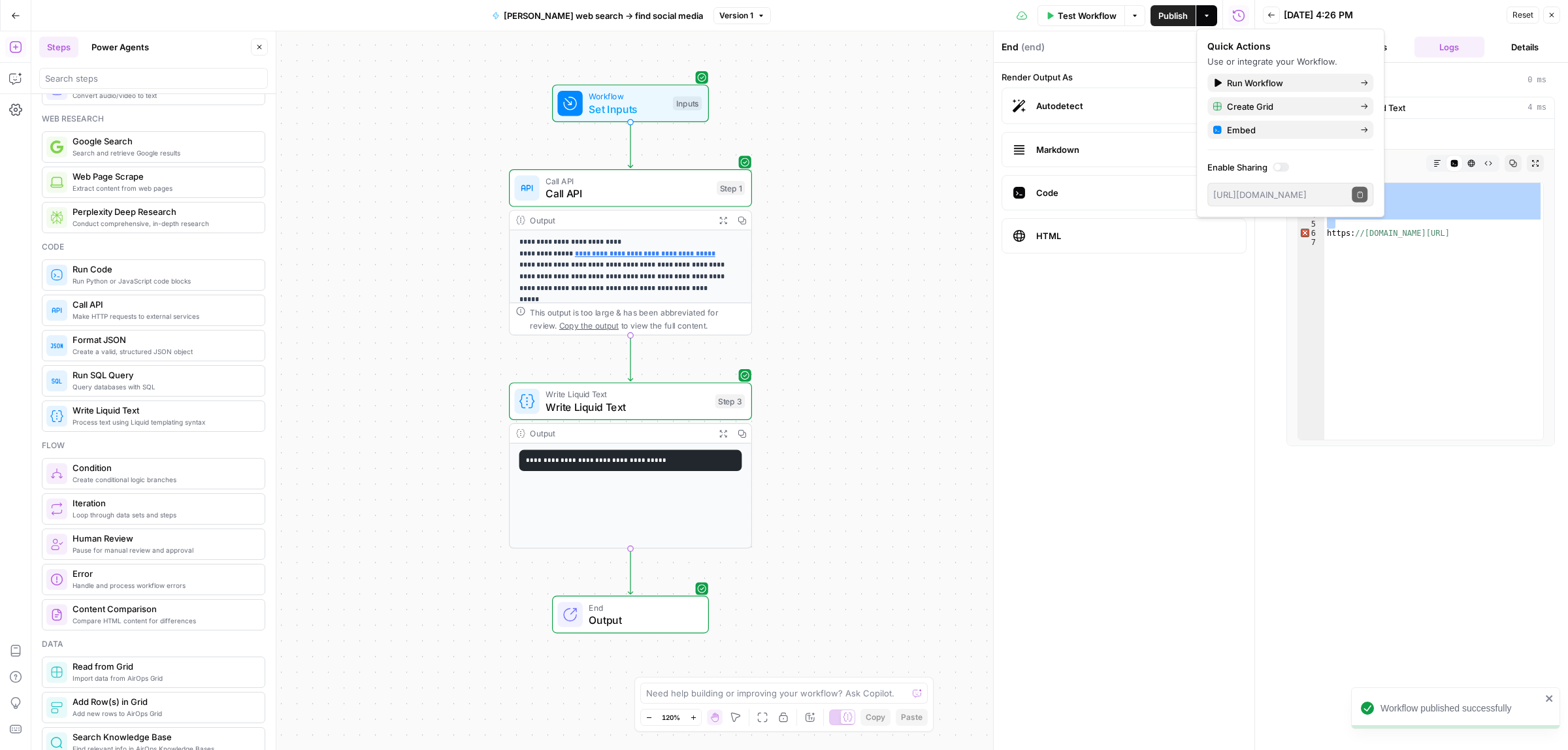
click at [10, 13] on button "Go Back" at bounding box center [16, 16] width 24 height 24
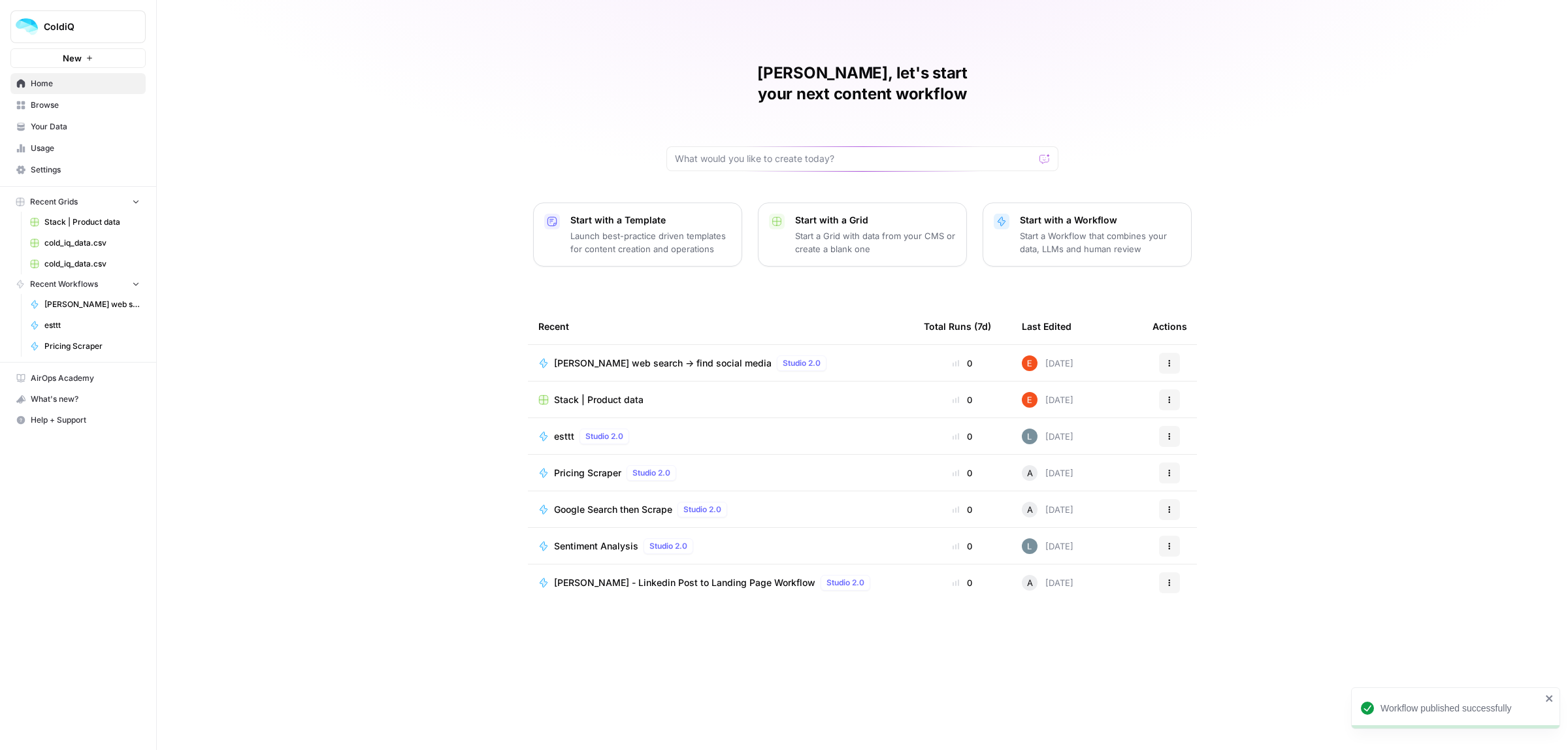
click at [596, 394] on span "Stack | Product data" at bounding box center [598, 400] width 89 height 13
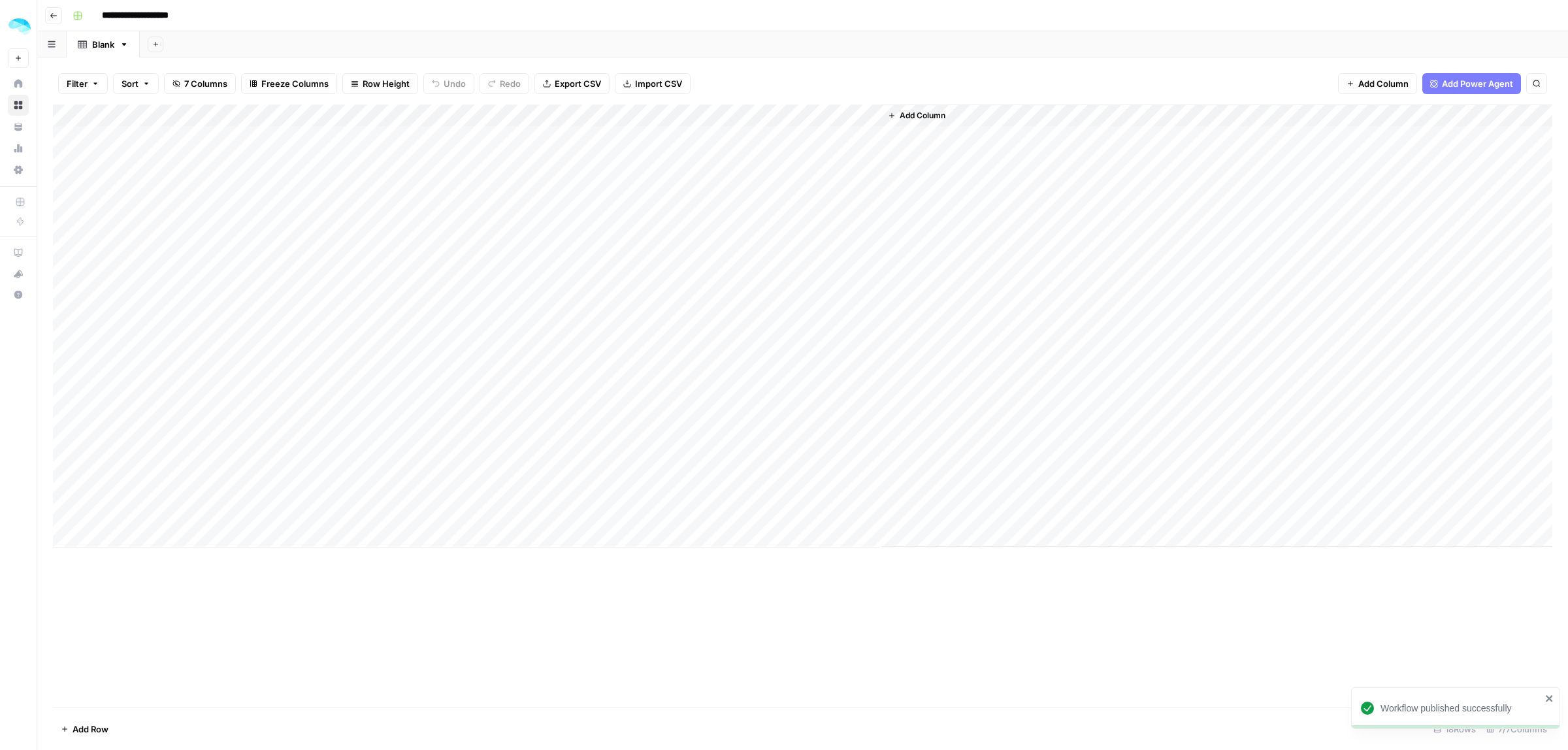
click at [933, 112] on span "Add Column" at bounding box center [923, 116] width 46 height 12
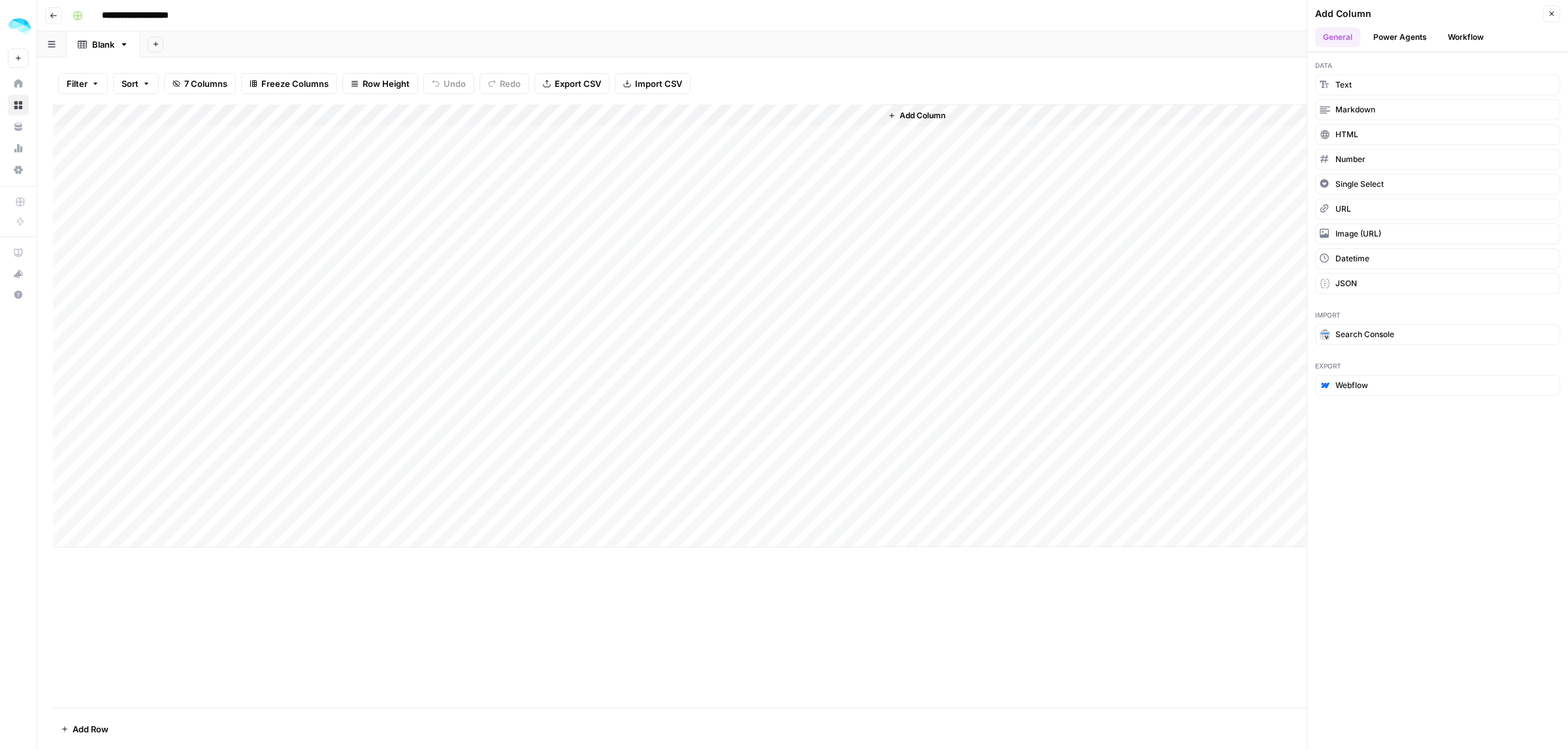
click at [1448, 38] on button "Workflow" at bounding box center [1466, 37] width 52 height 20
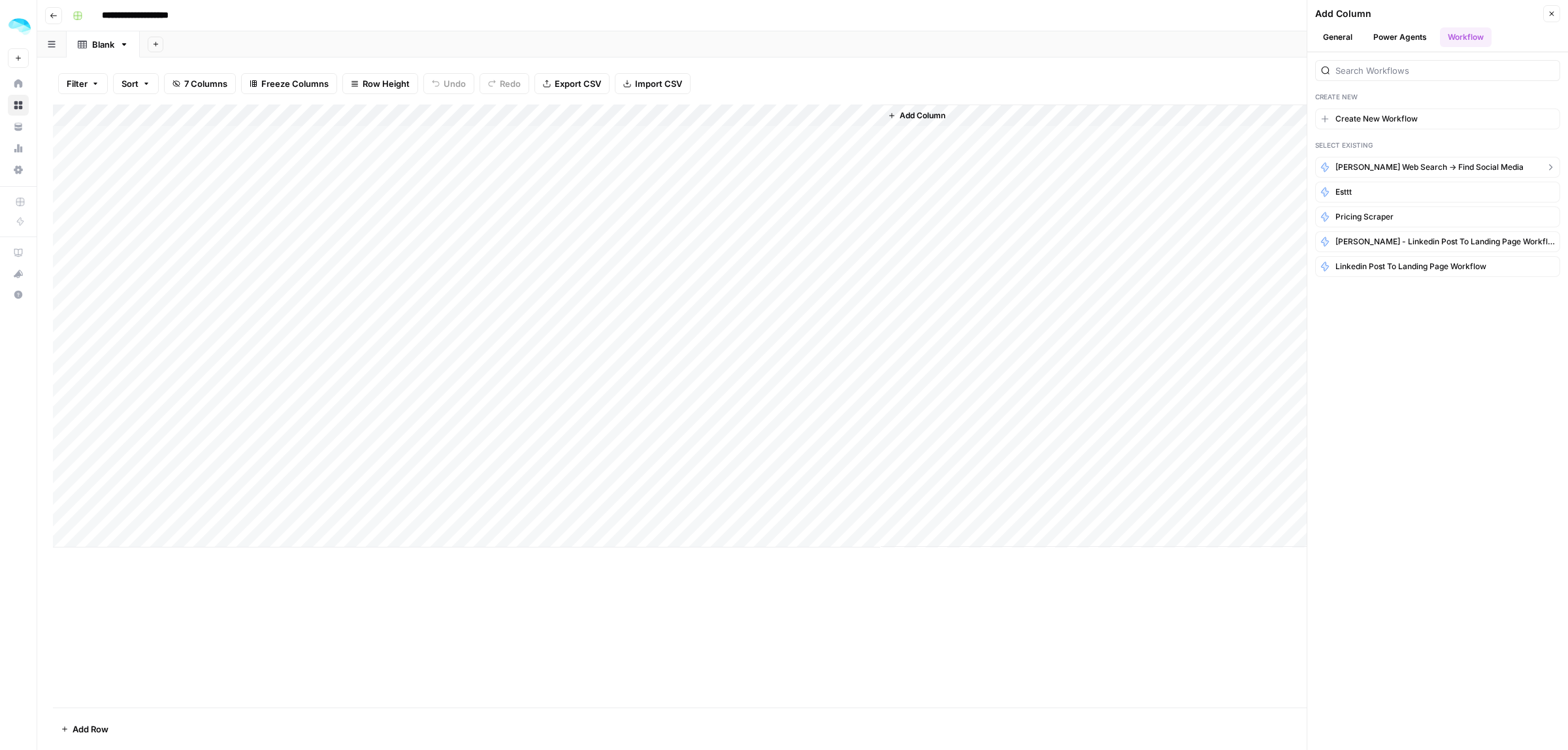
click at [1355, 165] on span "[PERSON_NAME] web search -> find social media" at bounding box center [1430, 167] width 189 height 12
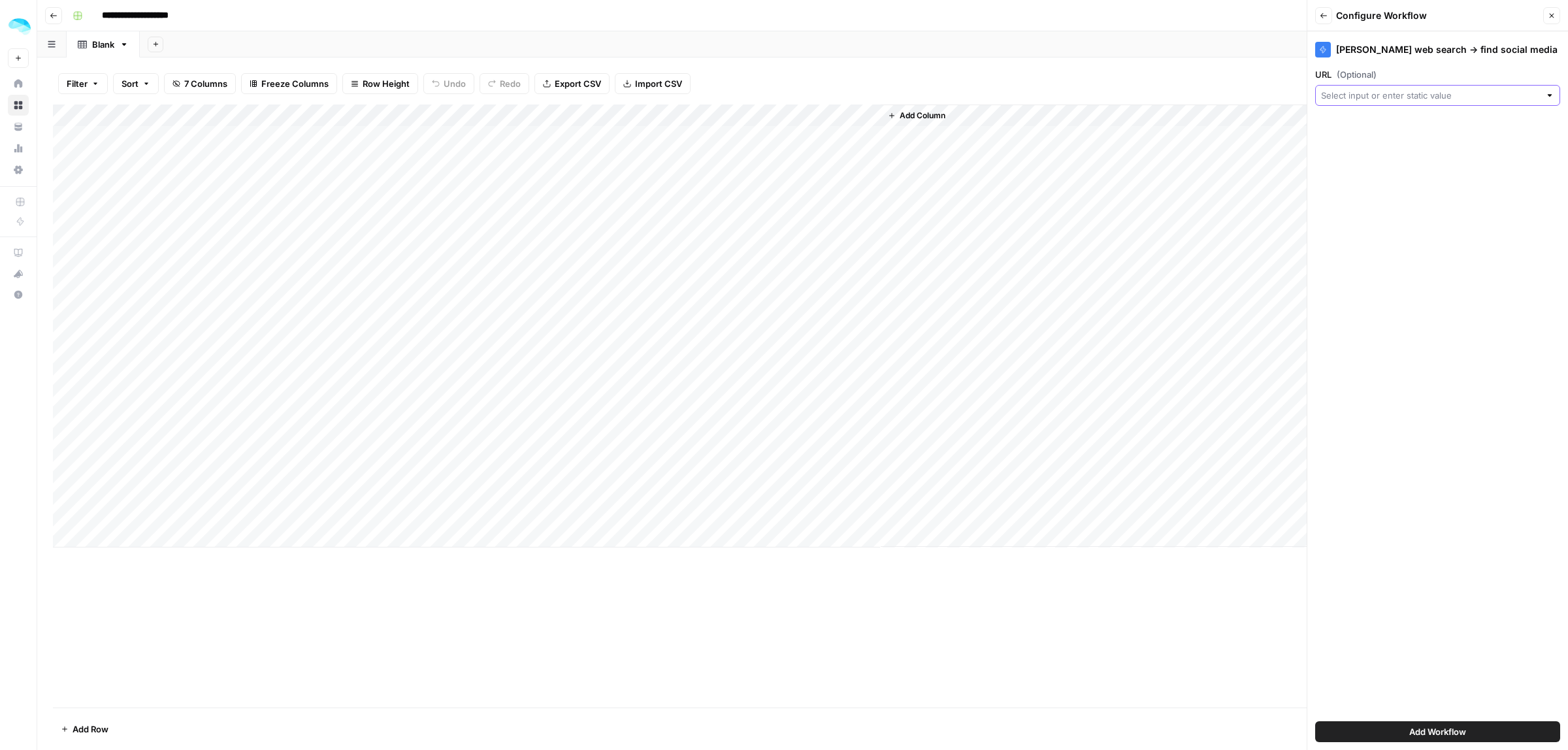
click at [1371, 93] on input "URL (Optional)" at bounding box center [1431, 95] width 219 height 13
click at [1365, 210] on span "Name" at bounding box center [1436, 208] width 218 height 13
type input "Name"
click at [1433, 733] on span "Add Workflow" at bounding box center [1438, 731] width 57 height 13
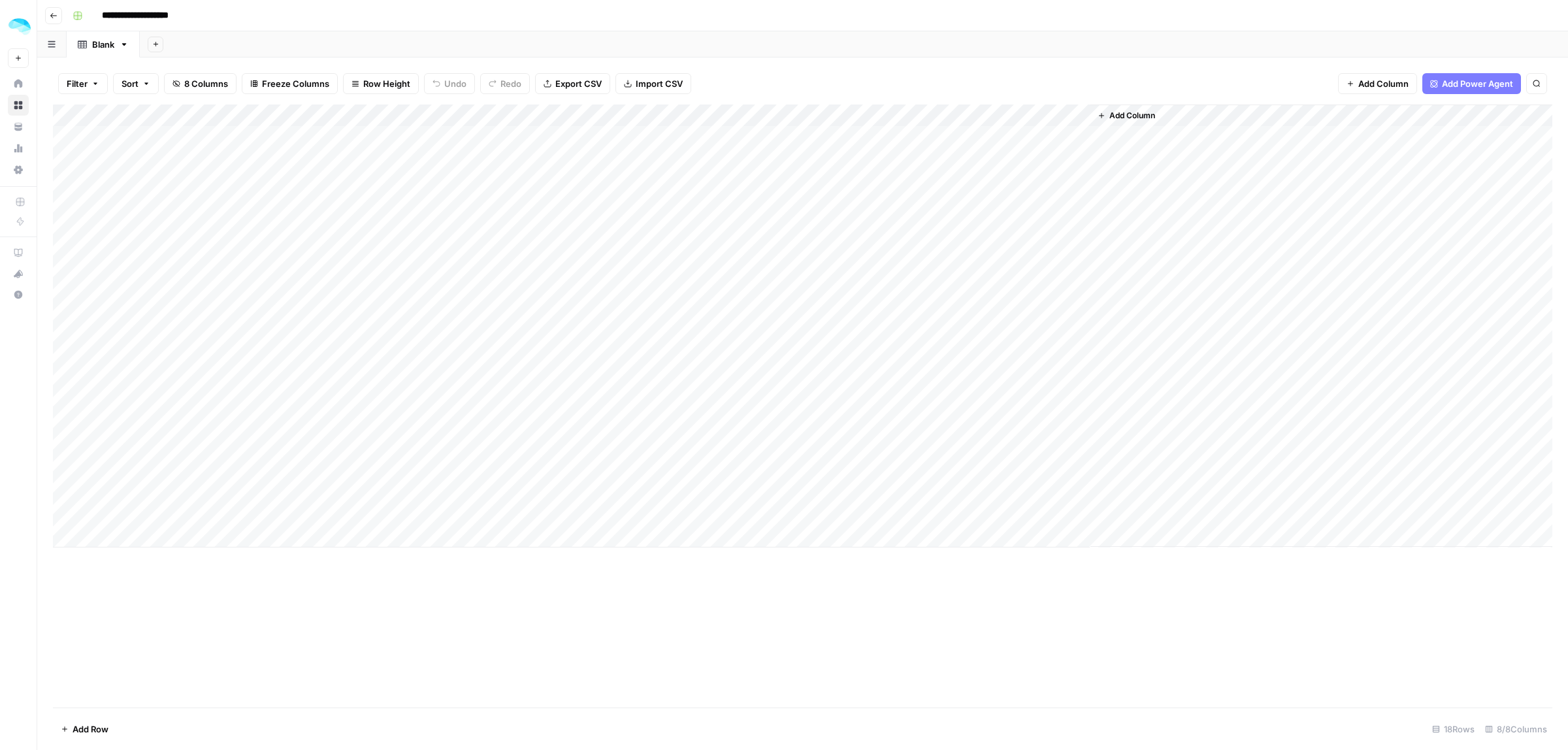
click at [891, 134] on div "Add Column" at bounding box center [803, 325] width 1500 height 443
click at [1112, 137] on div "Add Column" at bounding box center [803, 325] width 1500 height 443
click at [928, 112] on div "Add Column" at bounding box center [803, 325] width 1500 height 443
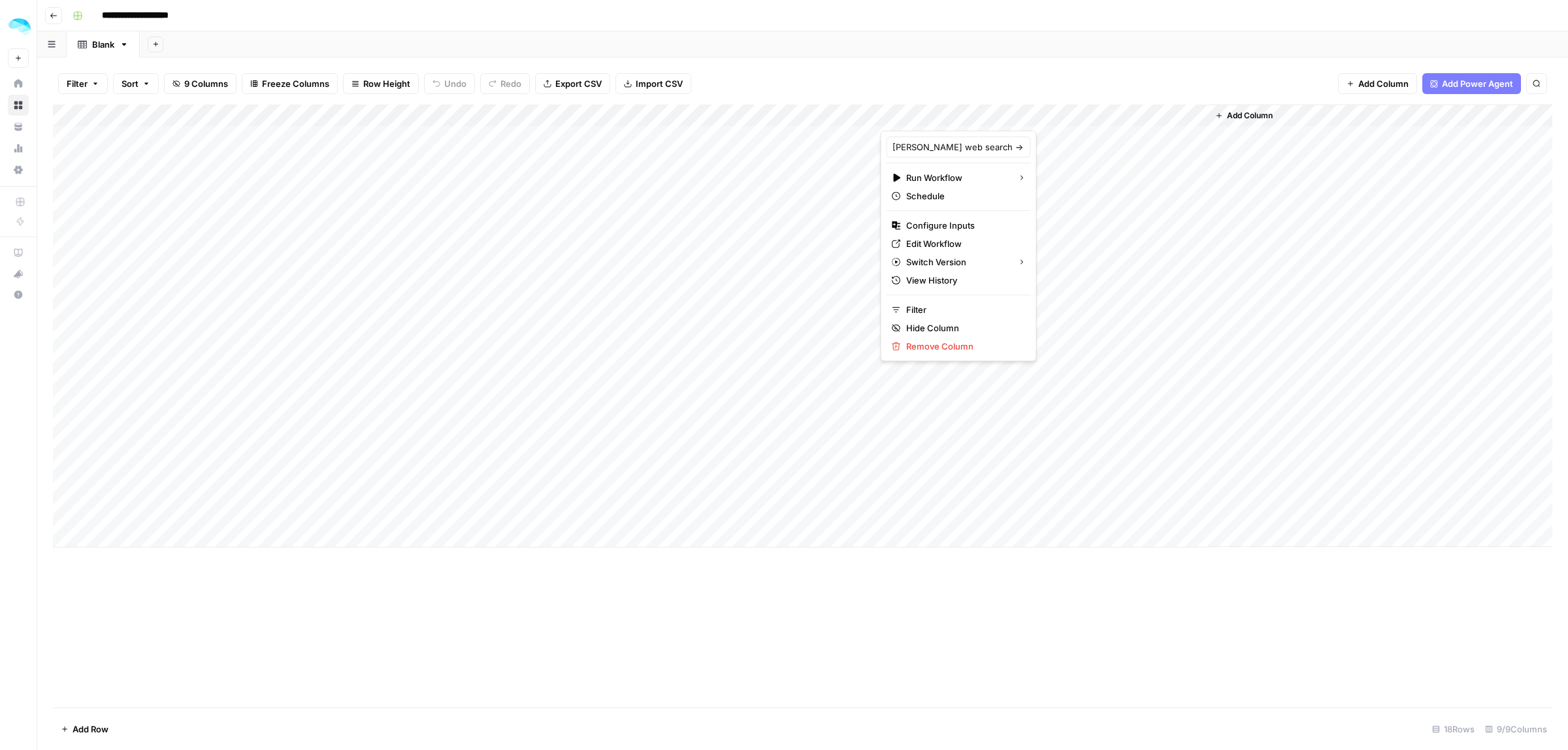
click at [1063, 113] on div at bounding box center [986, 117] width 210 height 27
click at [930, 240] on span "Edit Workflow" at bounding box center [963, 243] width 114 height 13
click at [1063, 114] on div "Add Column" at bounding box center [803, 325] width 1500 height 443
click at [937, 348] on span "Remove Column" at bounding box center [963, 346] width 114 height 13
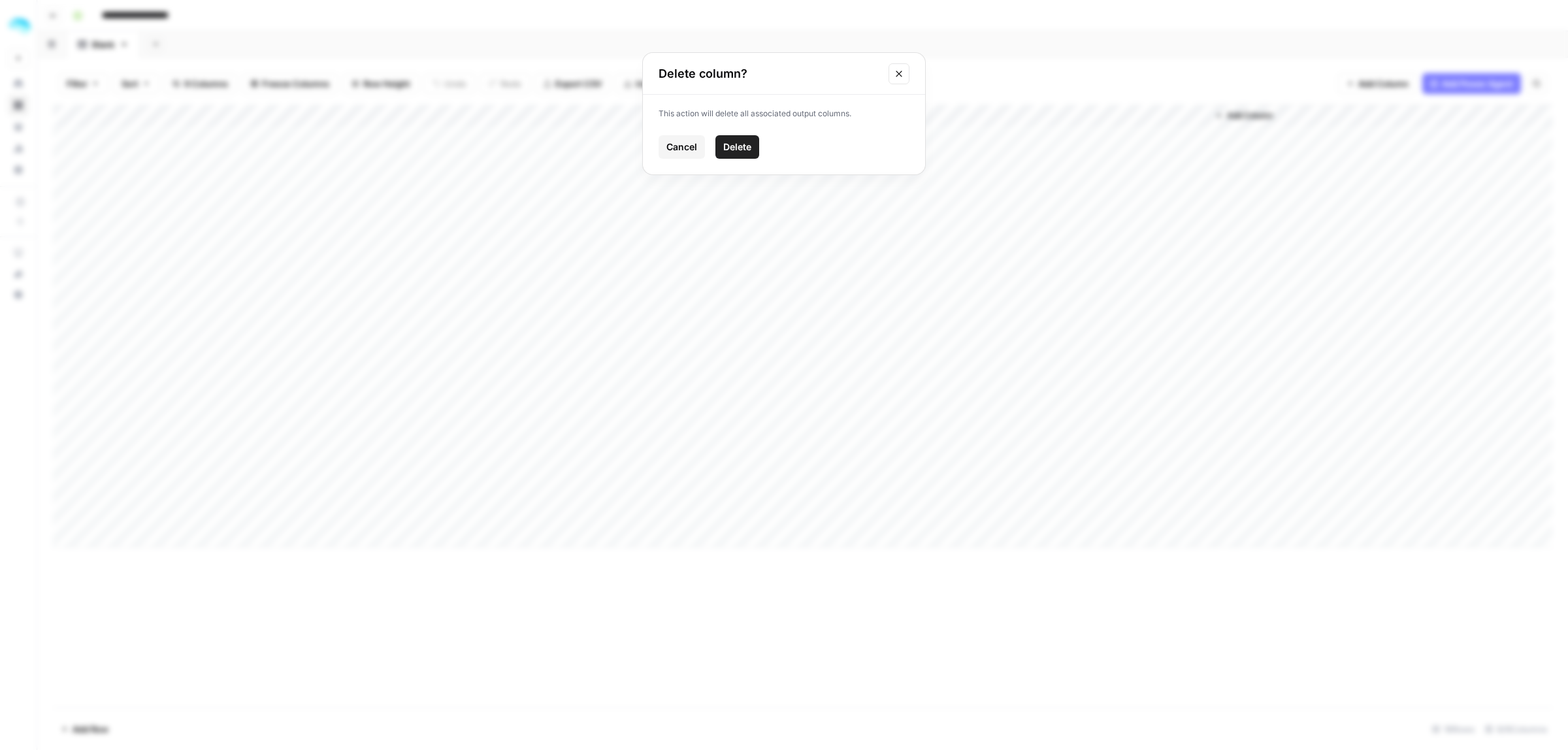
click at [732, 148] on span "Delete" at bounding box center [737, 146] width 28 height 13
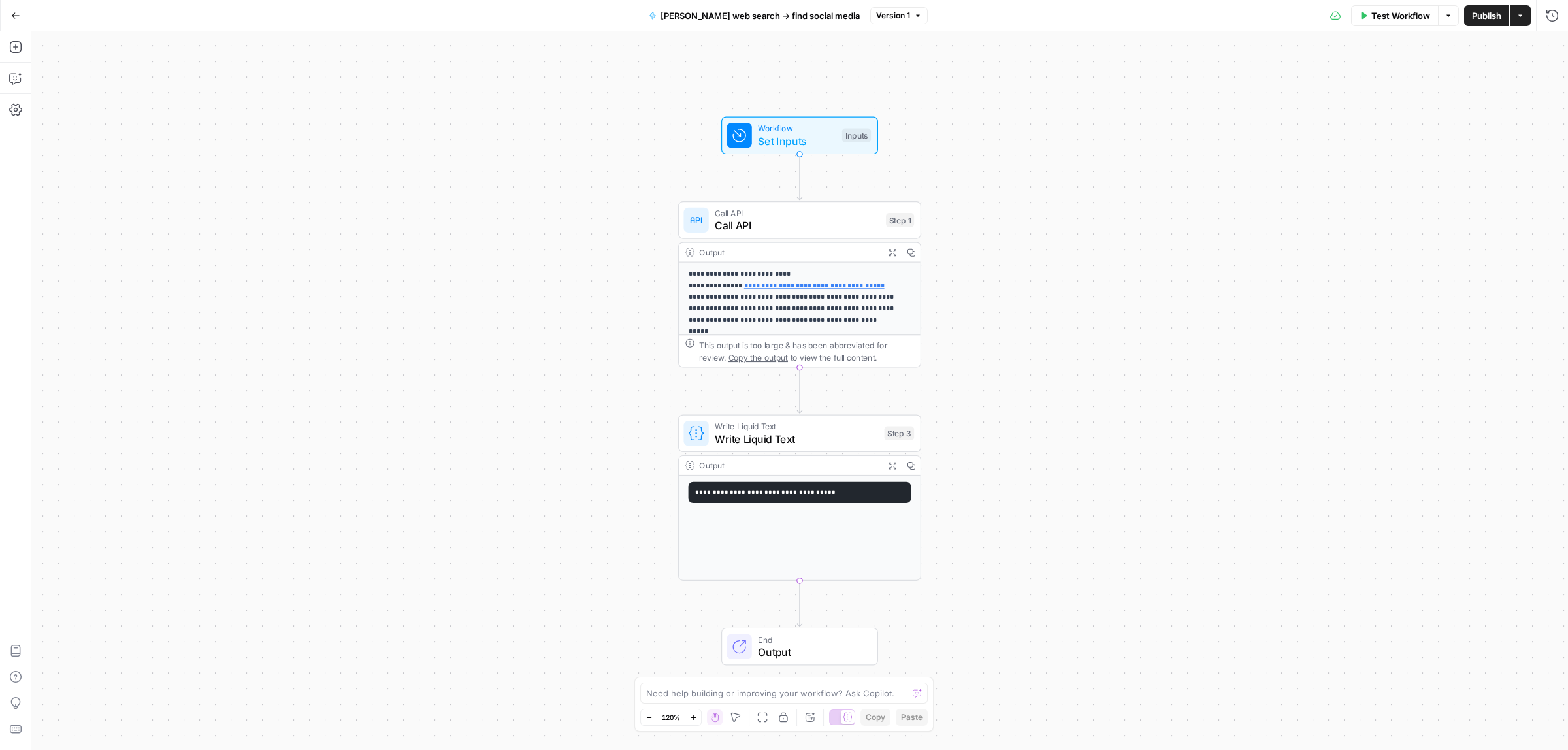
click at [804, 137] on span "Set Inputs" at bounding box center [796, 141] width 78 height 16
click at [1523, 80] on span "edit field" at bounding box center [1508, 80] width 28 height 11
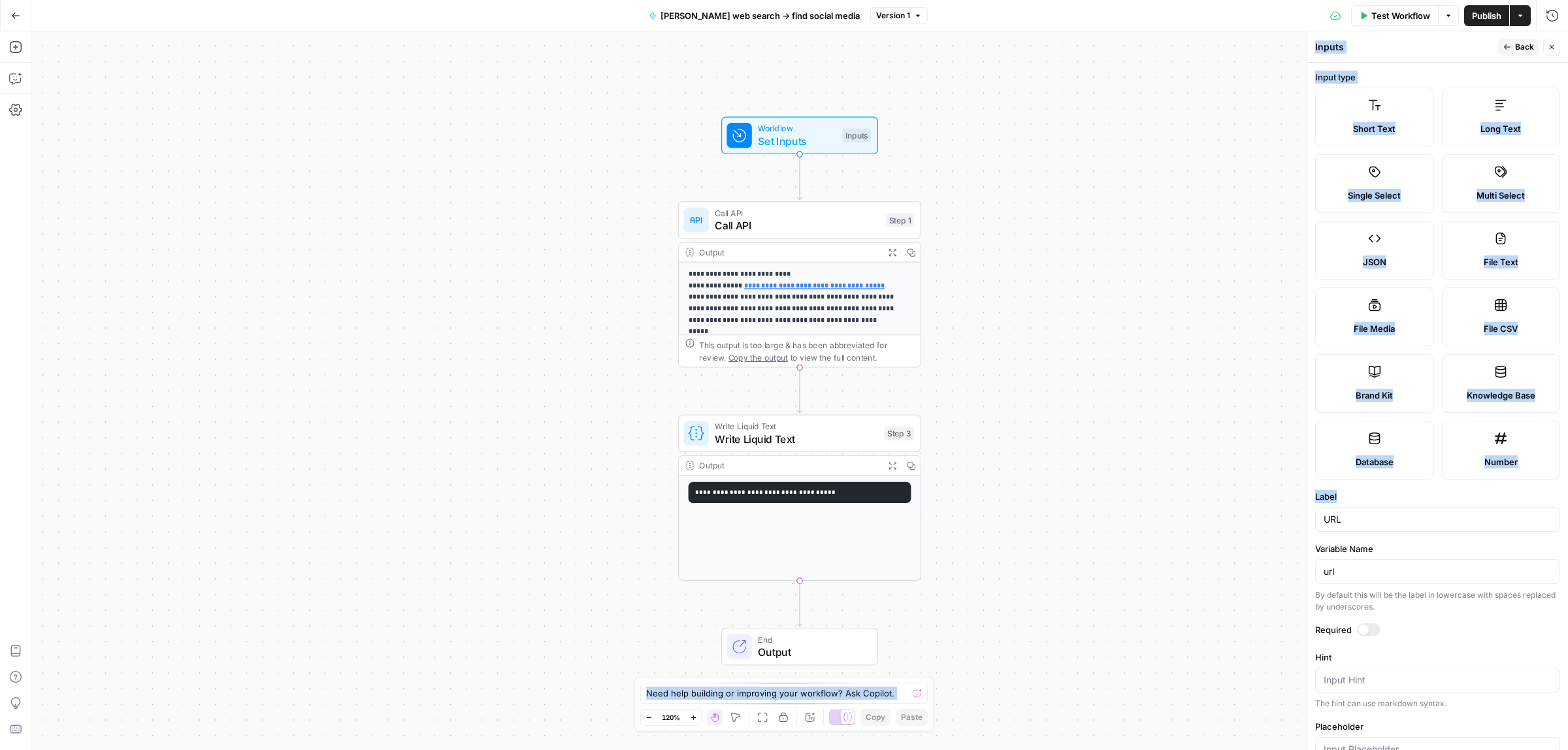
drag, startPoint x: 1345, startPoint y: 513, endPoint x: 1279, endPoint y: 523, distance: 66.8
click at [1287, 513] on body "**********" at bounding box center [784, 375] width 1568 height 750
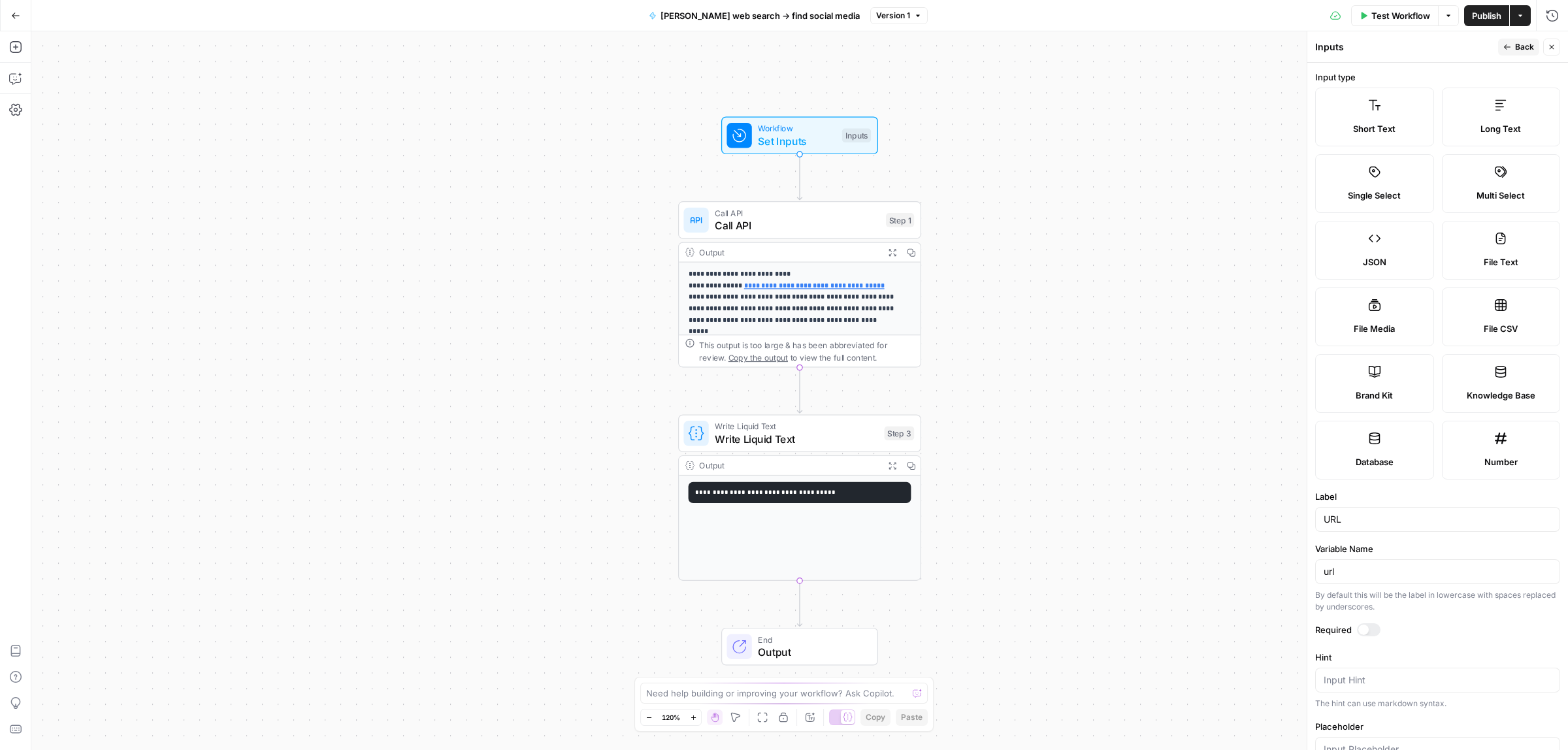
click at [1382, 532] on div "URL" at bounding box center [1438, 518] width 245 height 25
type input "Name of the tool"
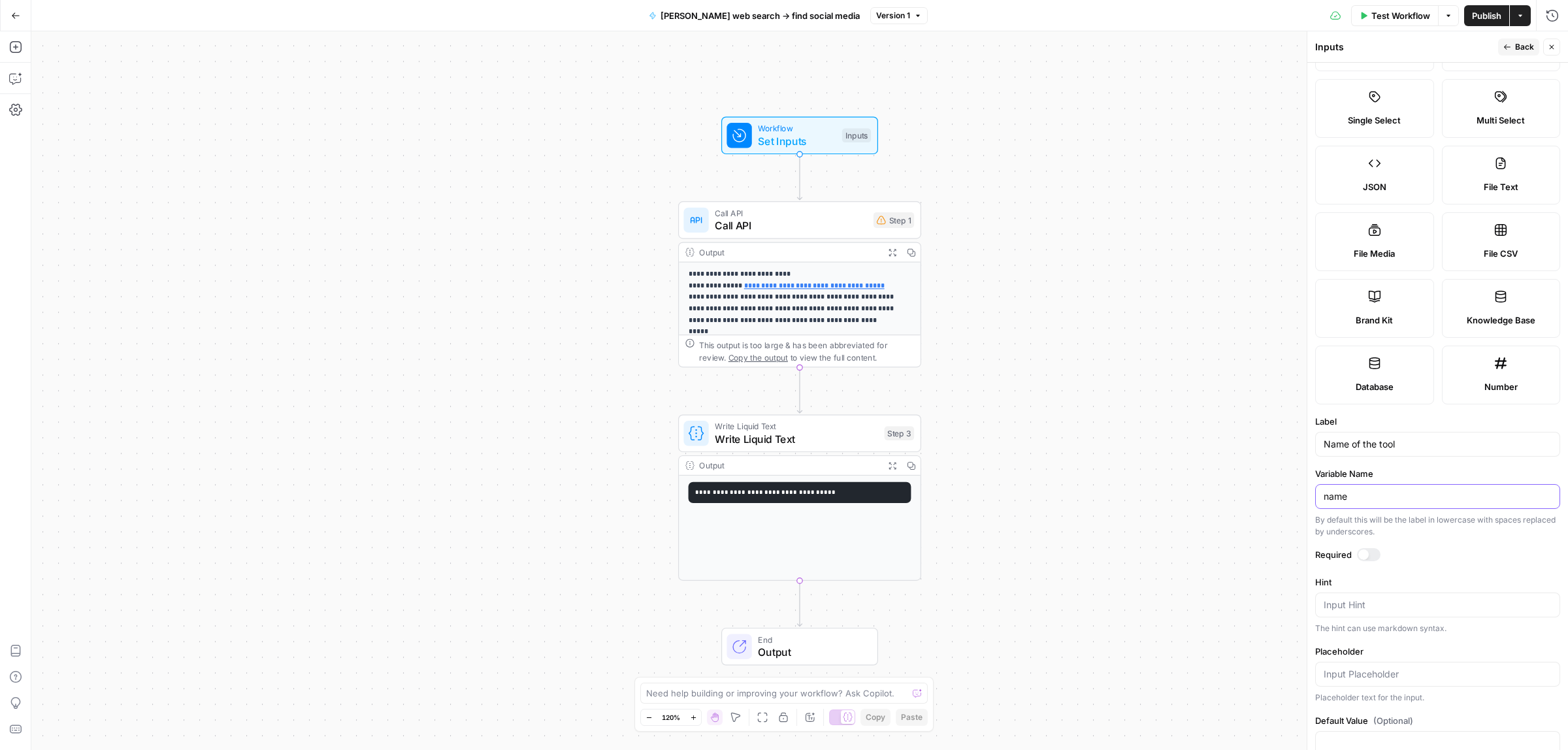
scroll to position [109, 0]
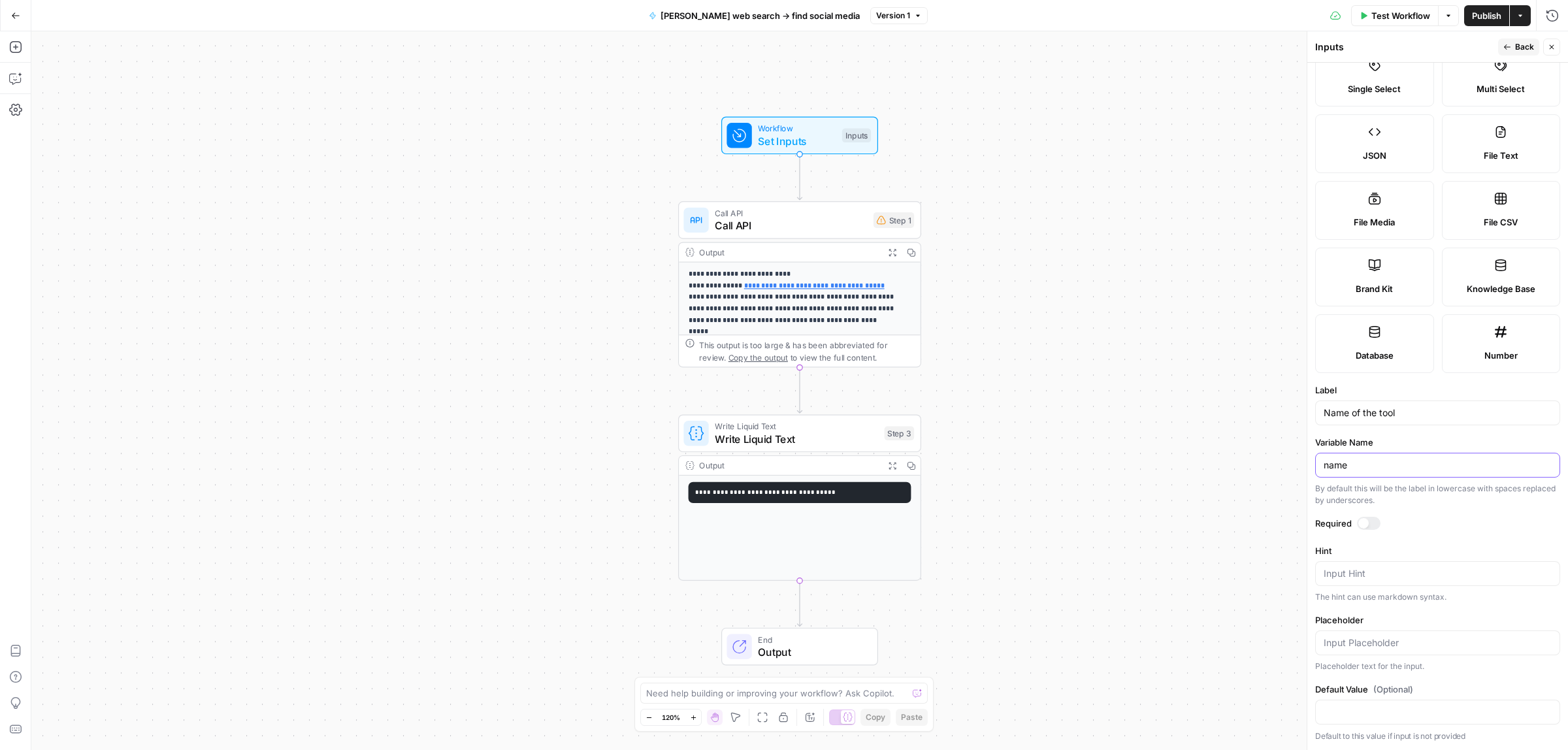
type input "name"
click at [1361, 510] on form "Input type Short Text Long Text Single Select Multi Select JSON File Text File …" at bounding box center [1438, 406] width 261 height 688
click at [1367, 524] on div at bounding box center [1364, 523] width 11 height 11
click at [1365, 650] on div at bounding box center [1438, 642] width 245 height 25
click at [1092, 348] on div "**********" at bounding box center [799, 391] width 1537 height 719
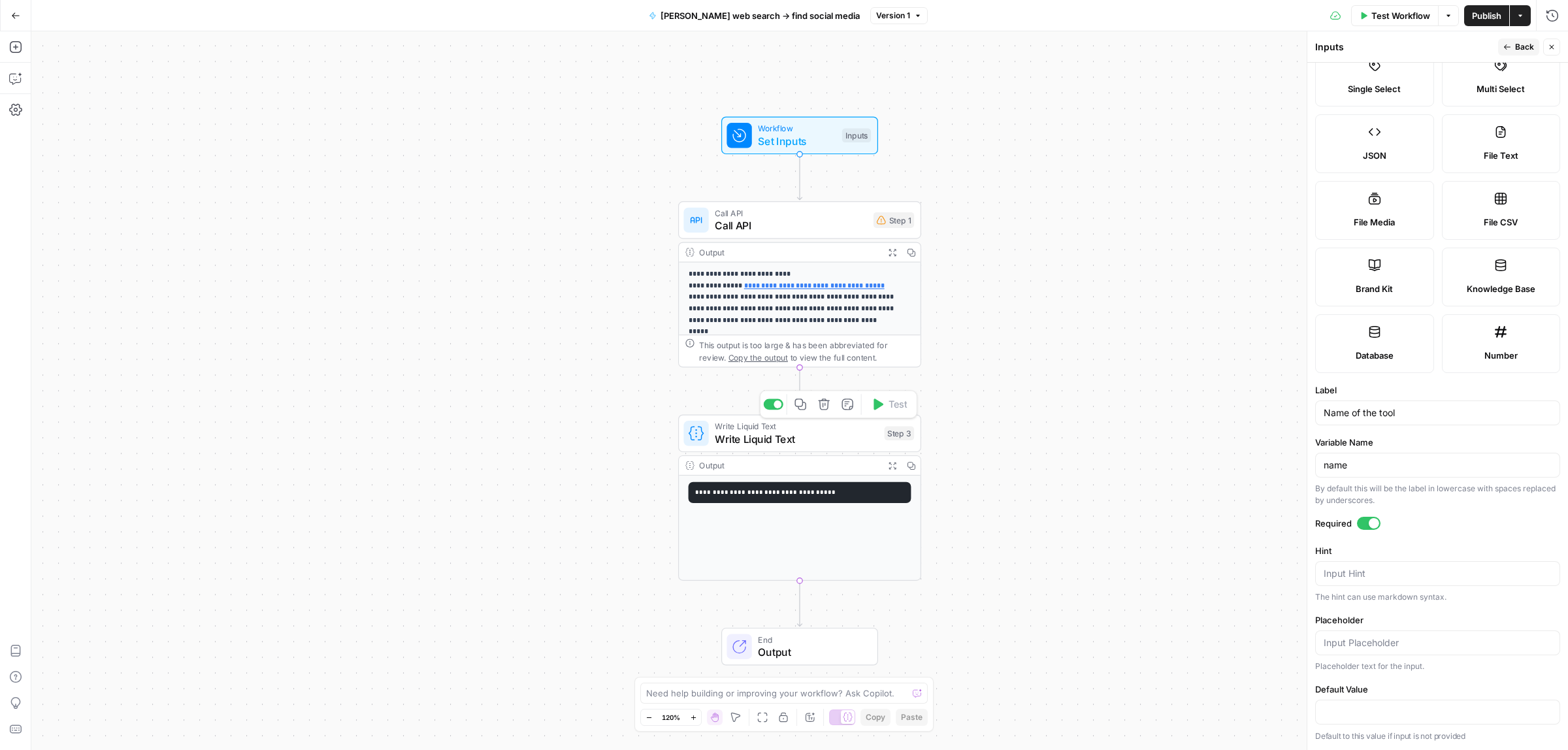
click at [821, 442] on span "Write Liquid Text" at bounding box center [796, 439] width 163 height 16
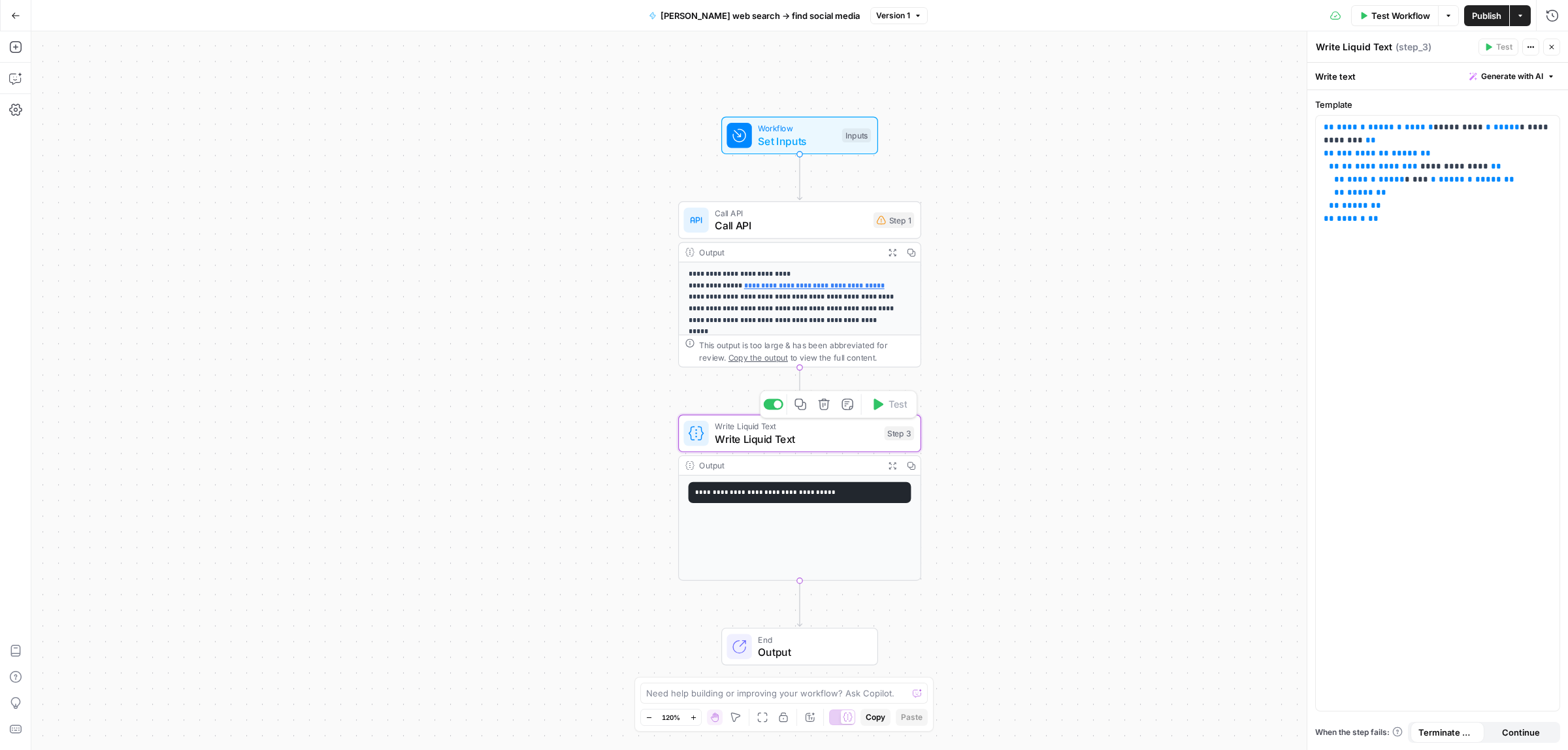
type textarea "Write Liquid Text"
click at [1322, 259] on div "**********" at bounding box center [1437, 413] width 243 height 595
click at [1386, 15] on span "Test Workflow" at bounding box center [1401, 15] width 59 height 13
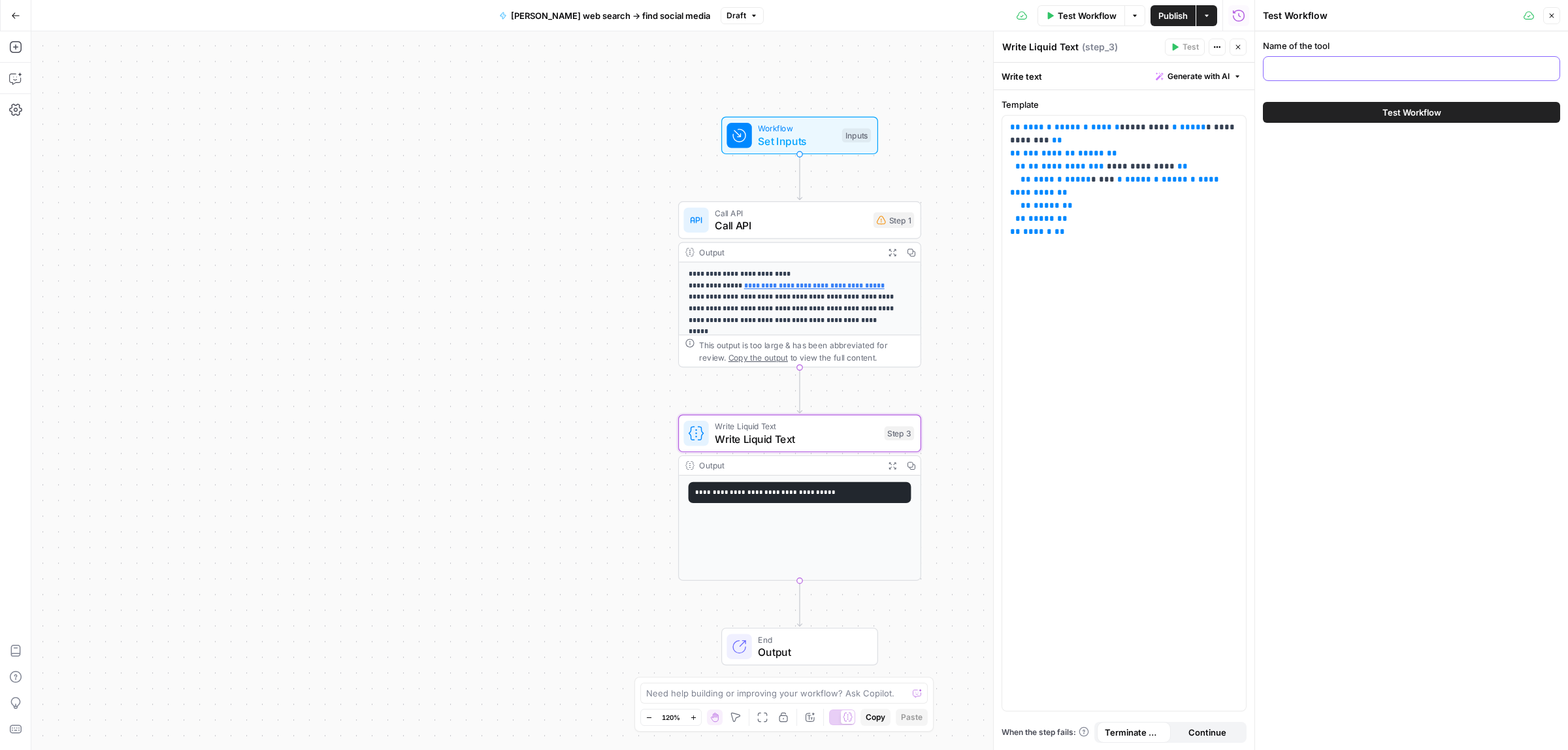
click at [1304, 72] on input "Name of the tool" at bounding box center [1412, 68] width 281 height 13
type input "reply.io"
click at [1334, 96] on div "Test Workflow" at bounding box center [1412, 112] width 297 height 36
click at [1337, 114] on button "Test Workflow" at bounding box center [1412, 112] width 297 height 21
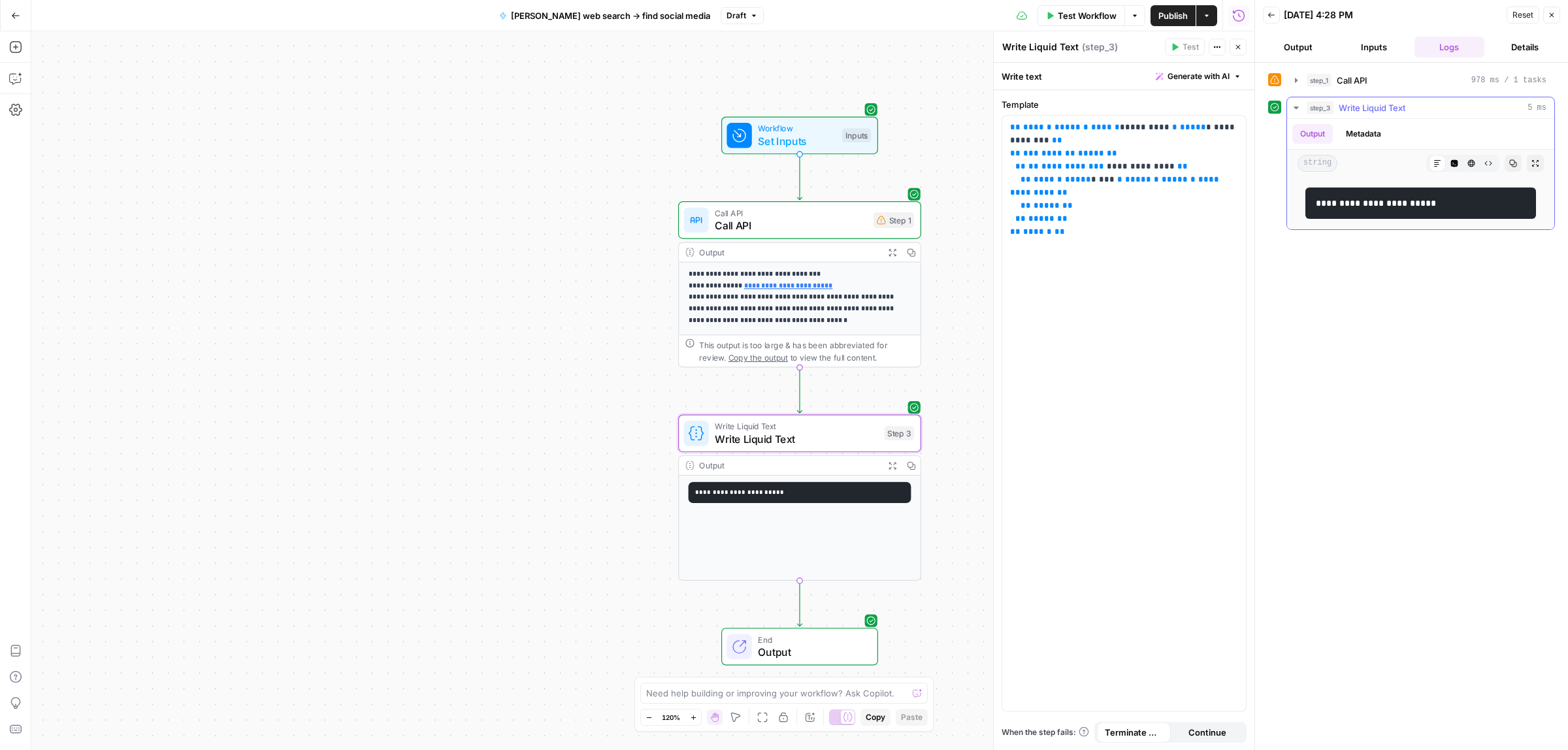
drag, startPoint x: 1447, startPoint y: 206, endPoint x: 1293, endPoint y: 209, distance: 154.0
click at [1293, 209] on div "**********" at bounding box center [1421, 202] width 267 height 52
click at [810, 241] on div "**********" at bounding box center [800, 284] width 243 height 166
click at [703, 315] on p "**********" at bounding box center [793, 297] width 208 height 58
click at [794, 147] on span "Set Inputs" at bounding box center [796, 141] width 78 height 16
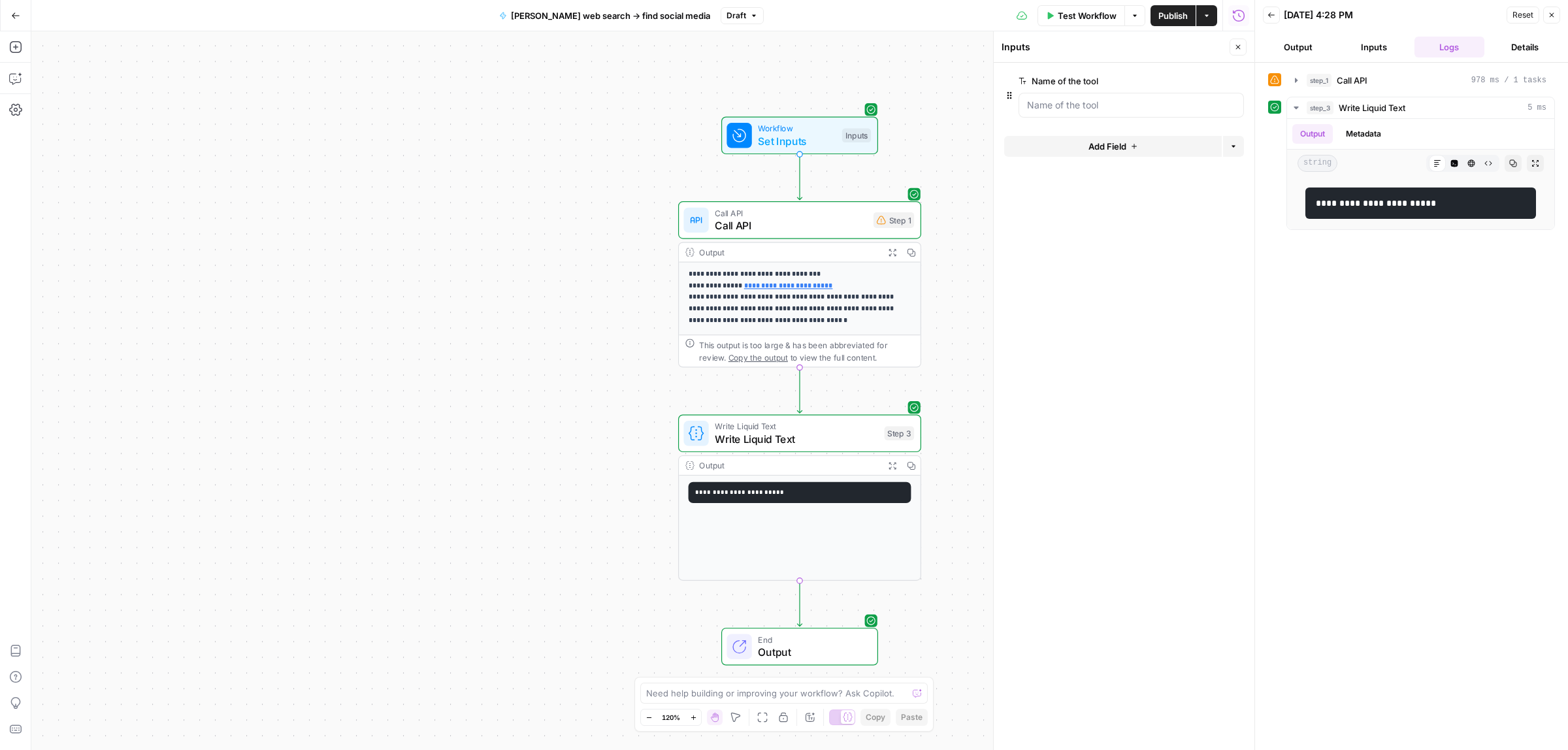
click at [751, 230] on span "Call API" at bounding box center [790, 226] width 152 height 16
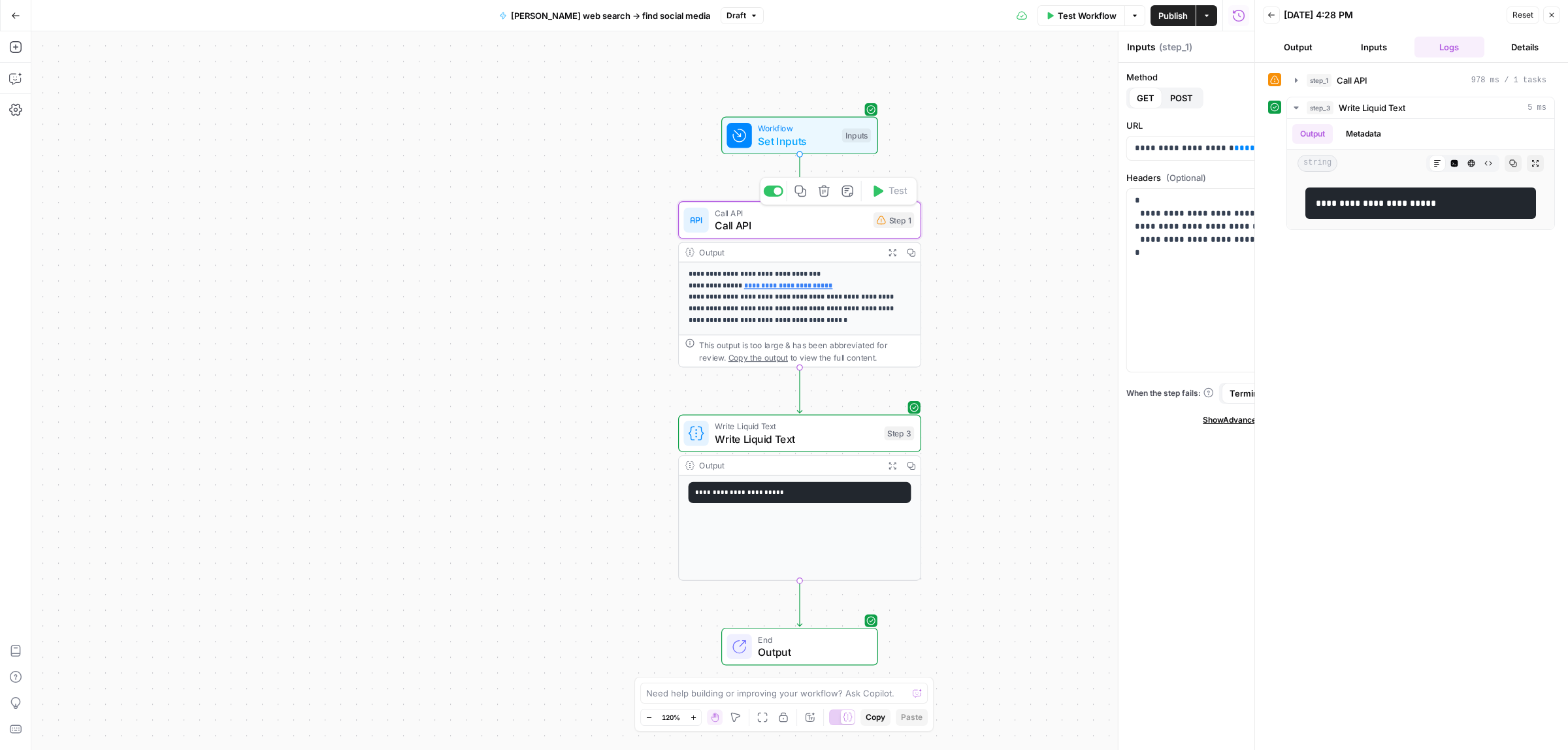
type textarea "Call API"
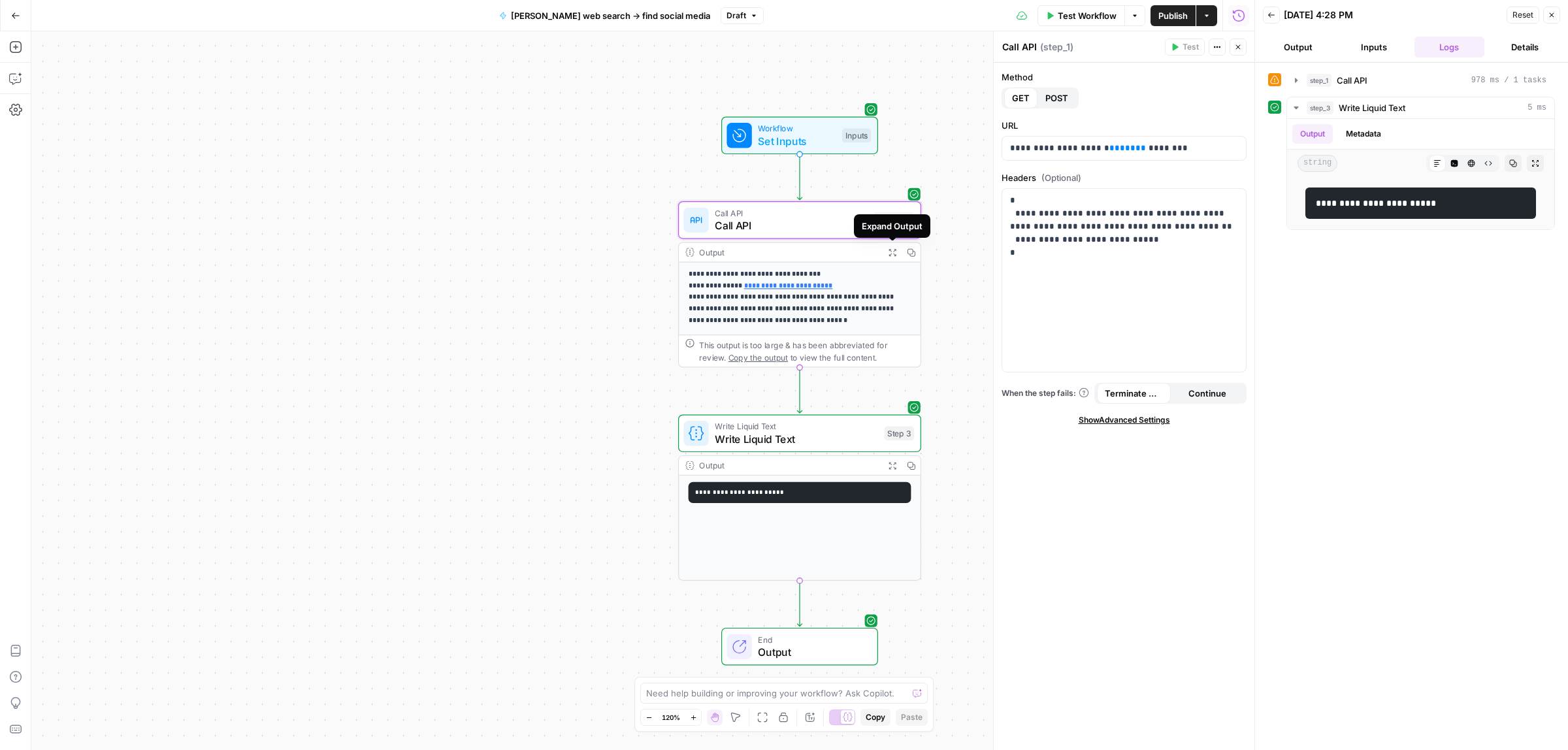
click at [892, 253] on icon "button" at bounding box center [892, 252] width 9 height 9
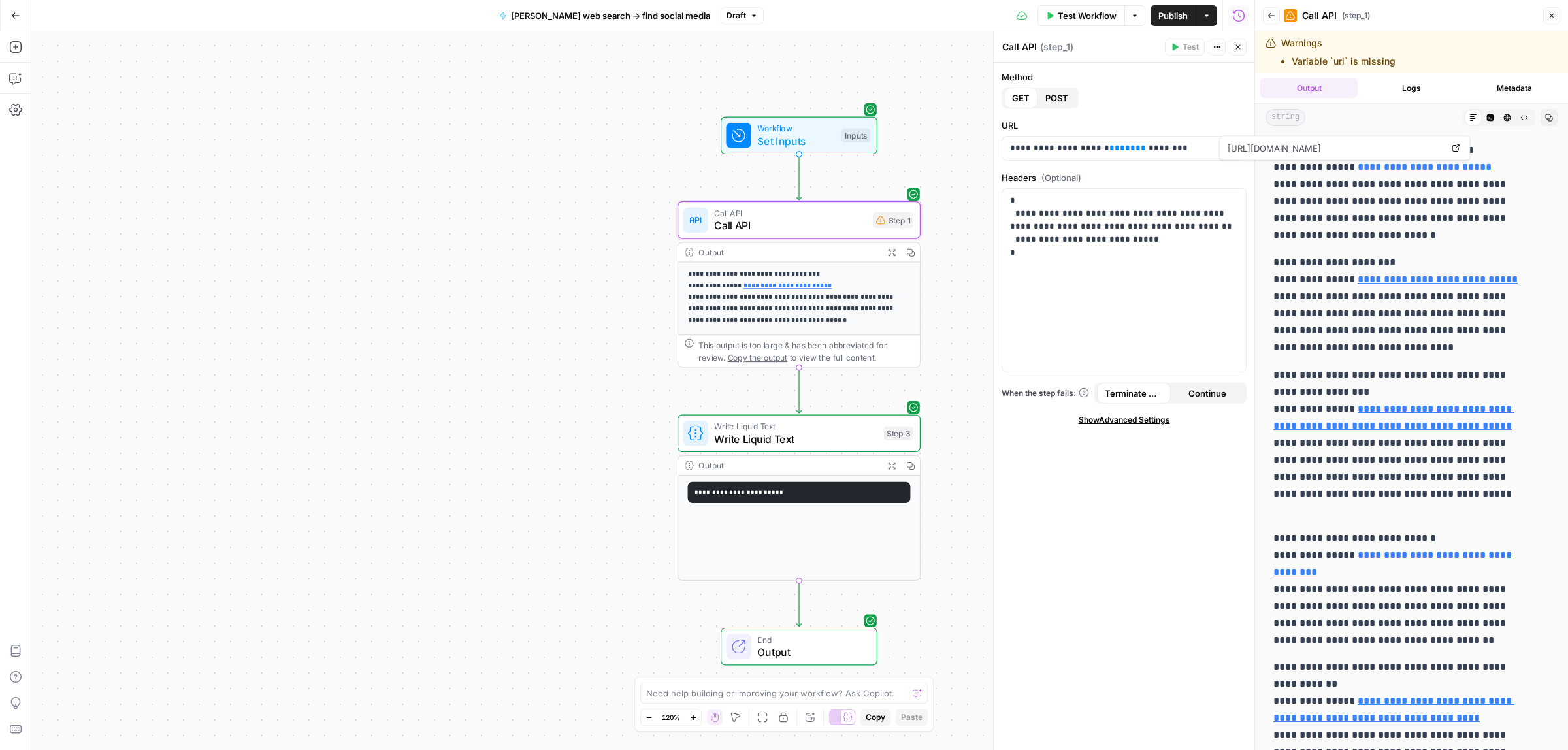
click at [784, 134] on span "Set Inputs" at bounding box center [795, 141] width 78 height 16
click at [1087, 18] on span "Test Workflow" at bounding box center [1088, 15] width 59 height 13
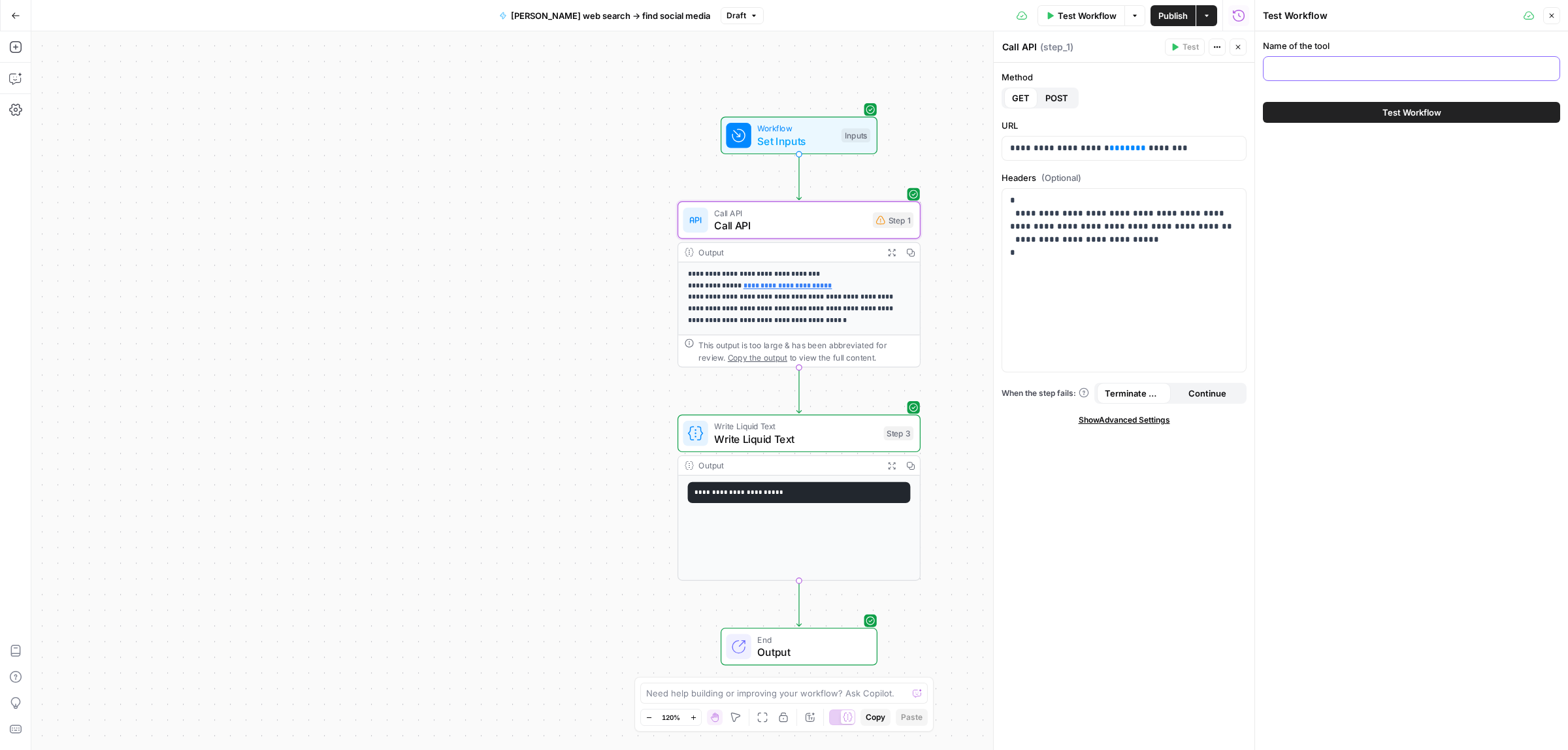
click at [1344, 66] on input "Name of the tool" at bounding box center [1412, 68] width 281 height 13
type input "reply.io"
click at [1369, 115] on button "Test Workflow" at bounding box center [1412, 112] width 297 height 21
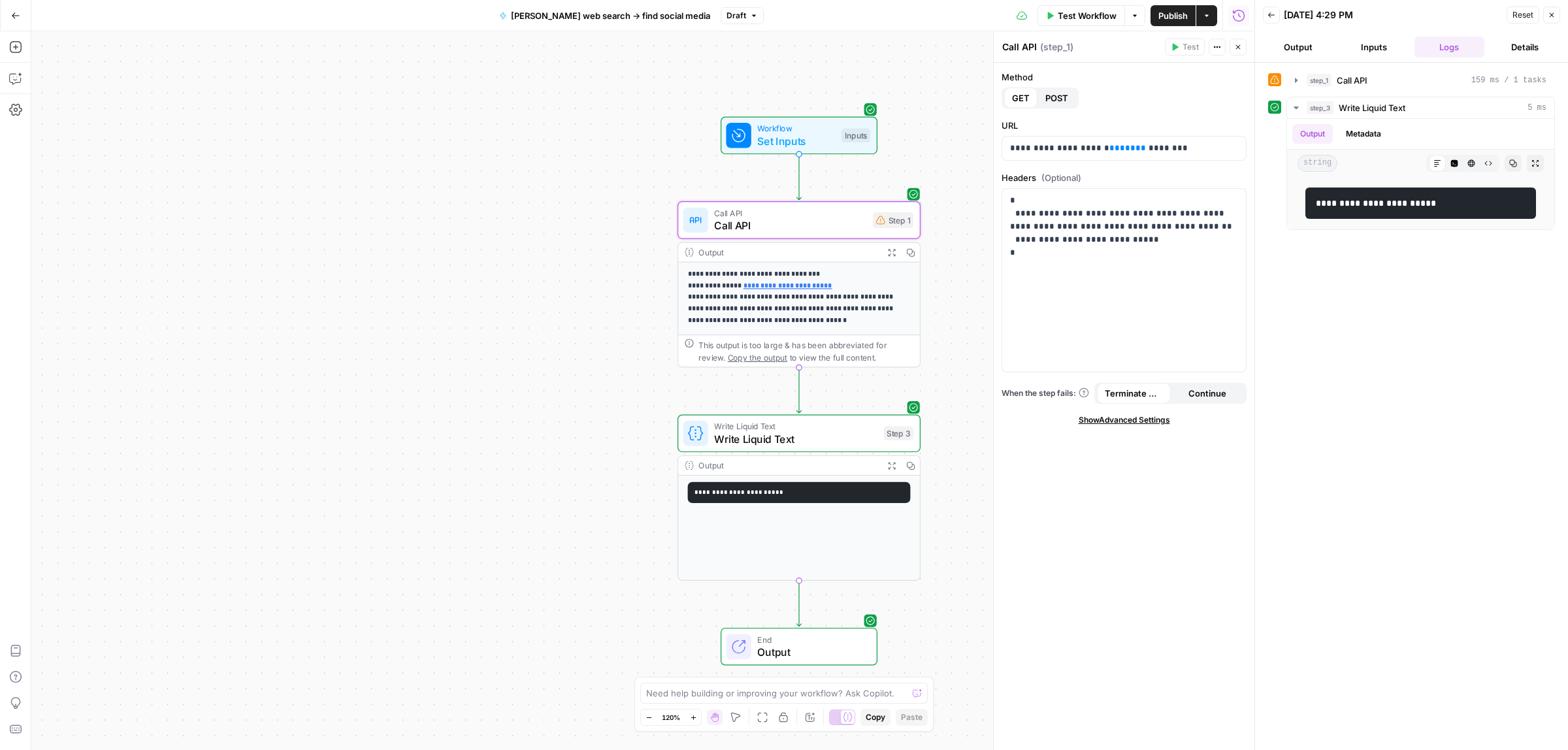
click at [806, 129] on span "Workflow" at bounding box center [795, 128] width 78 height 13
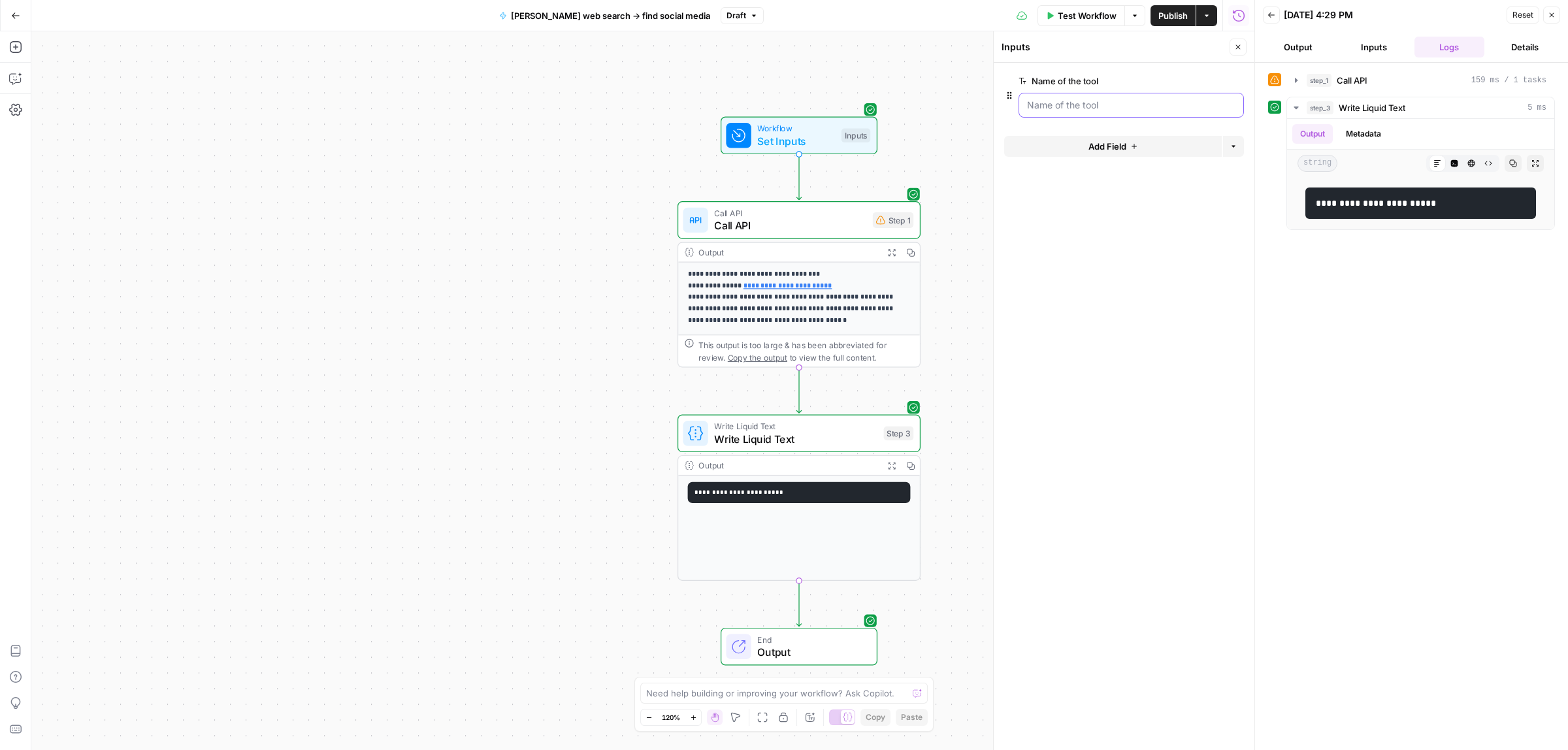
click at [1078, 105] on tool "Name of the tool" at bounding box center [1131, 105] width 208 height 13
click at [1167, 17] on span "Publish" at bounding box center [1173, 15] width 29 height 13
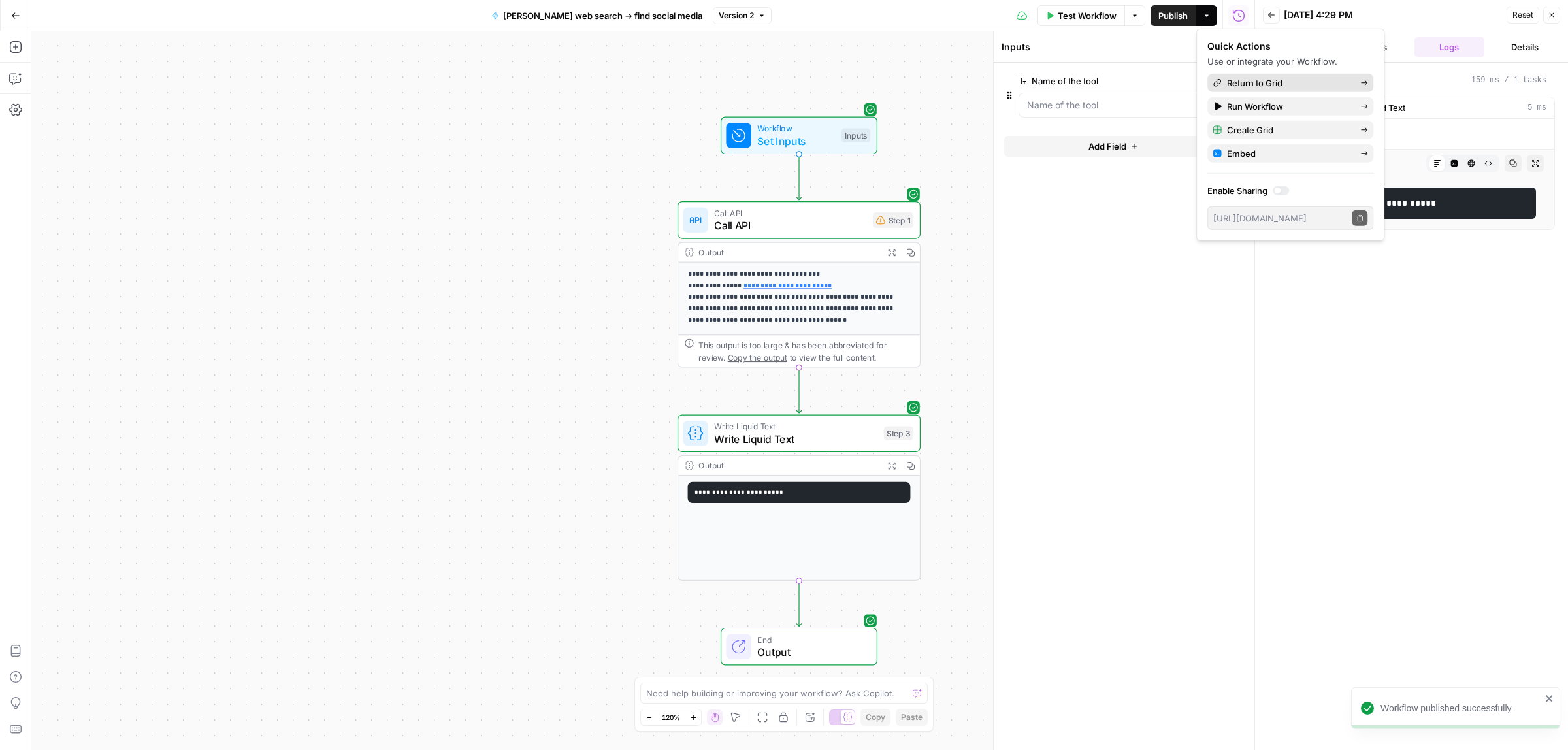
click at [1285, 79] on span "Return to Grid" at bounding box center [1288, 82] width 123 height 13
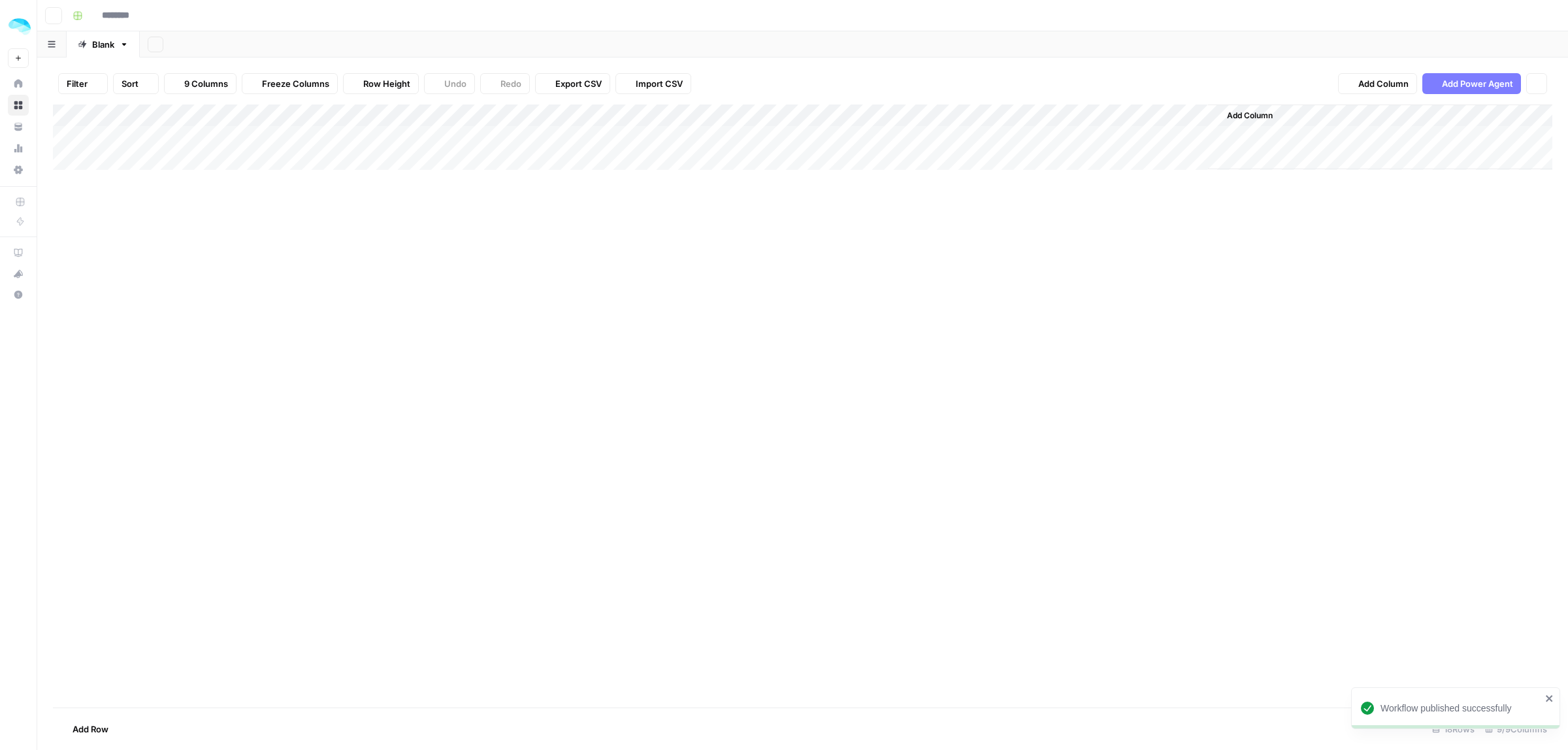
type input "**********"
click at [1076, 135] on div "Add Column" at bounding box center [803, 325] width 1500 height 443
click at [940, 138] on div "Add Column" at bounding box center [803, 325] width 1500 height 443
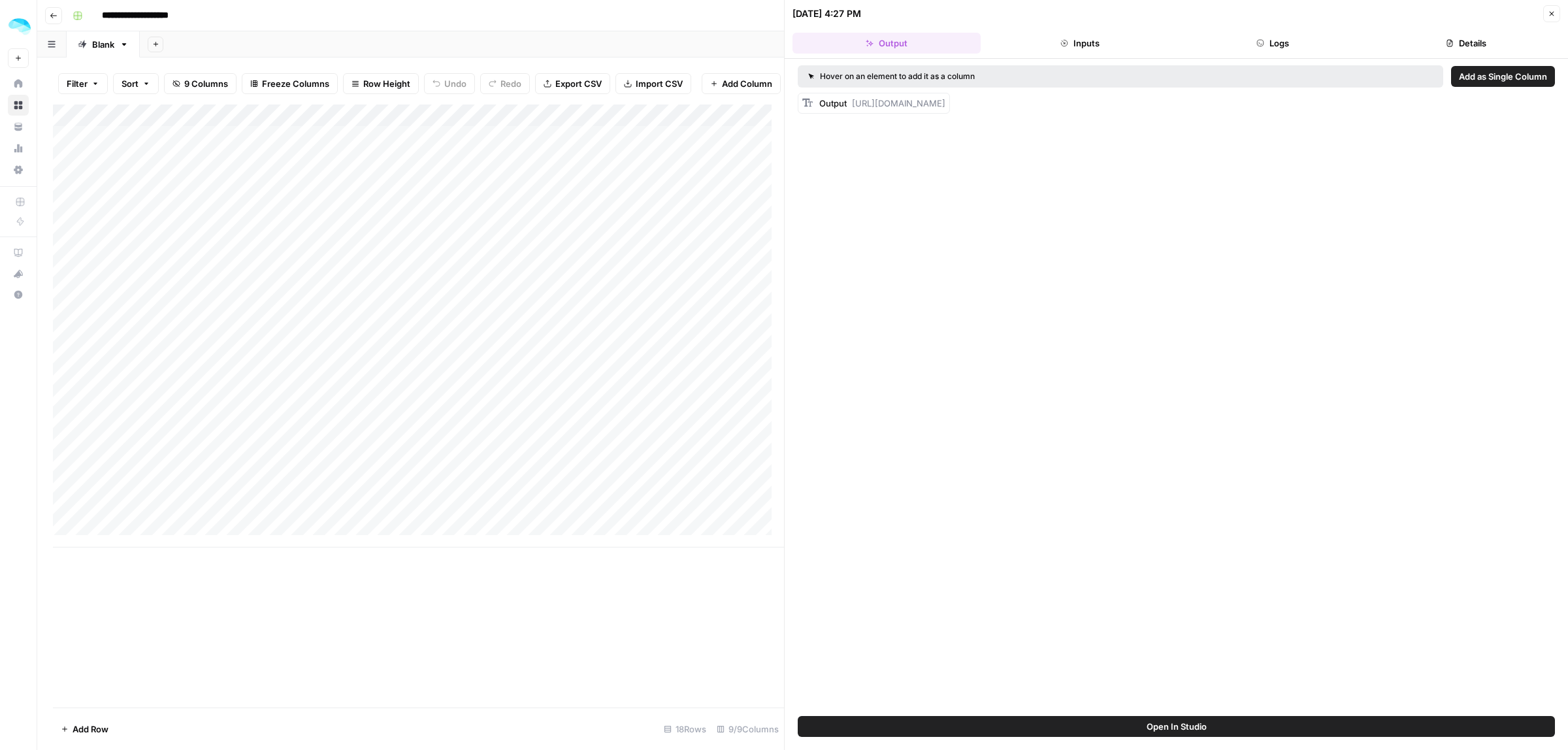
drag, startPoint x: 1038, startPoint y: 40, endPoint x: 1072, endPoint y: 40, distance: 34.0
click at [1039, 40] on button "Inputs" at bounding box center [1080, 42] width 189 height 21
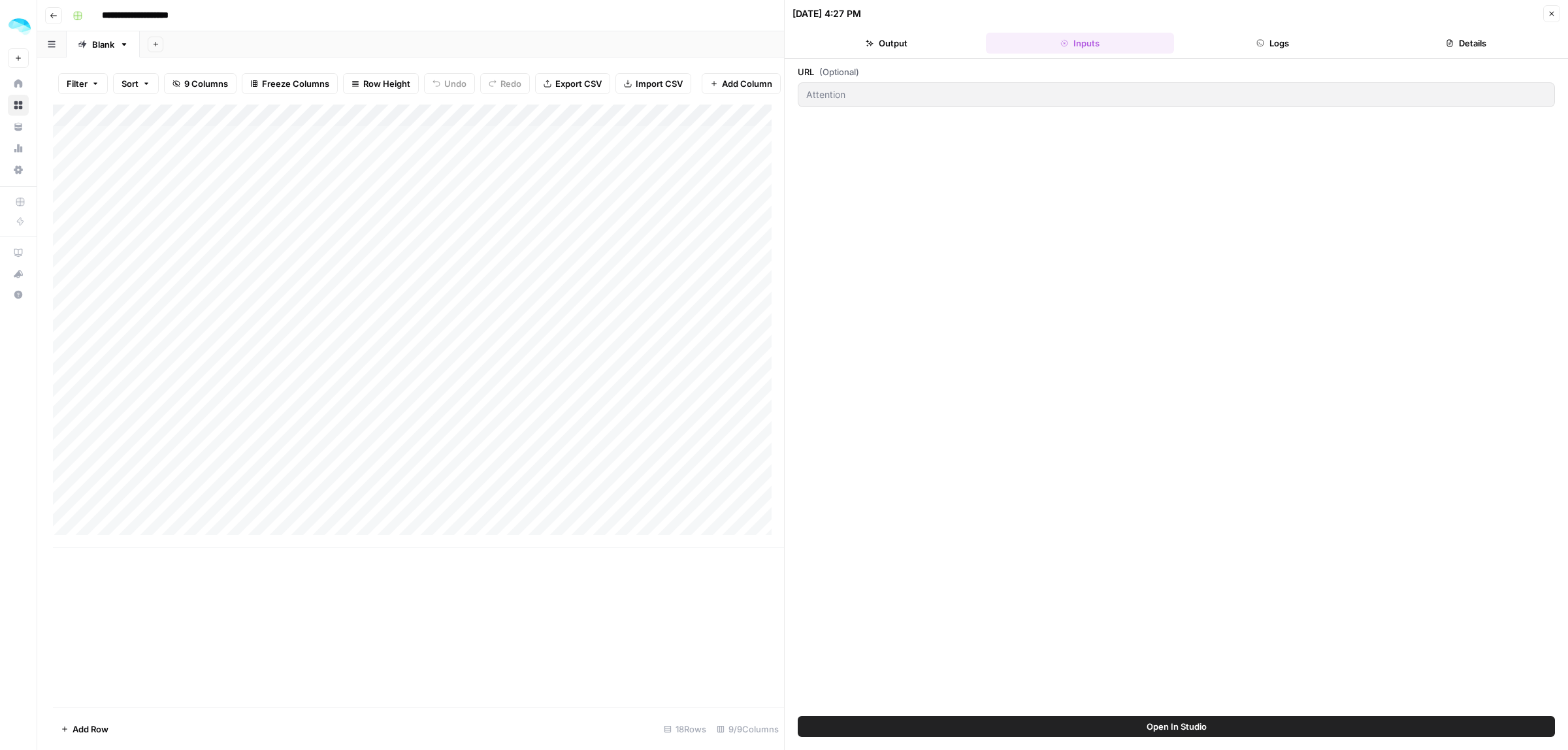
click at [1548, 11] on icon "button" at bounding box center [1552, 14] width 8 height 8
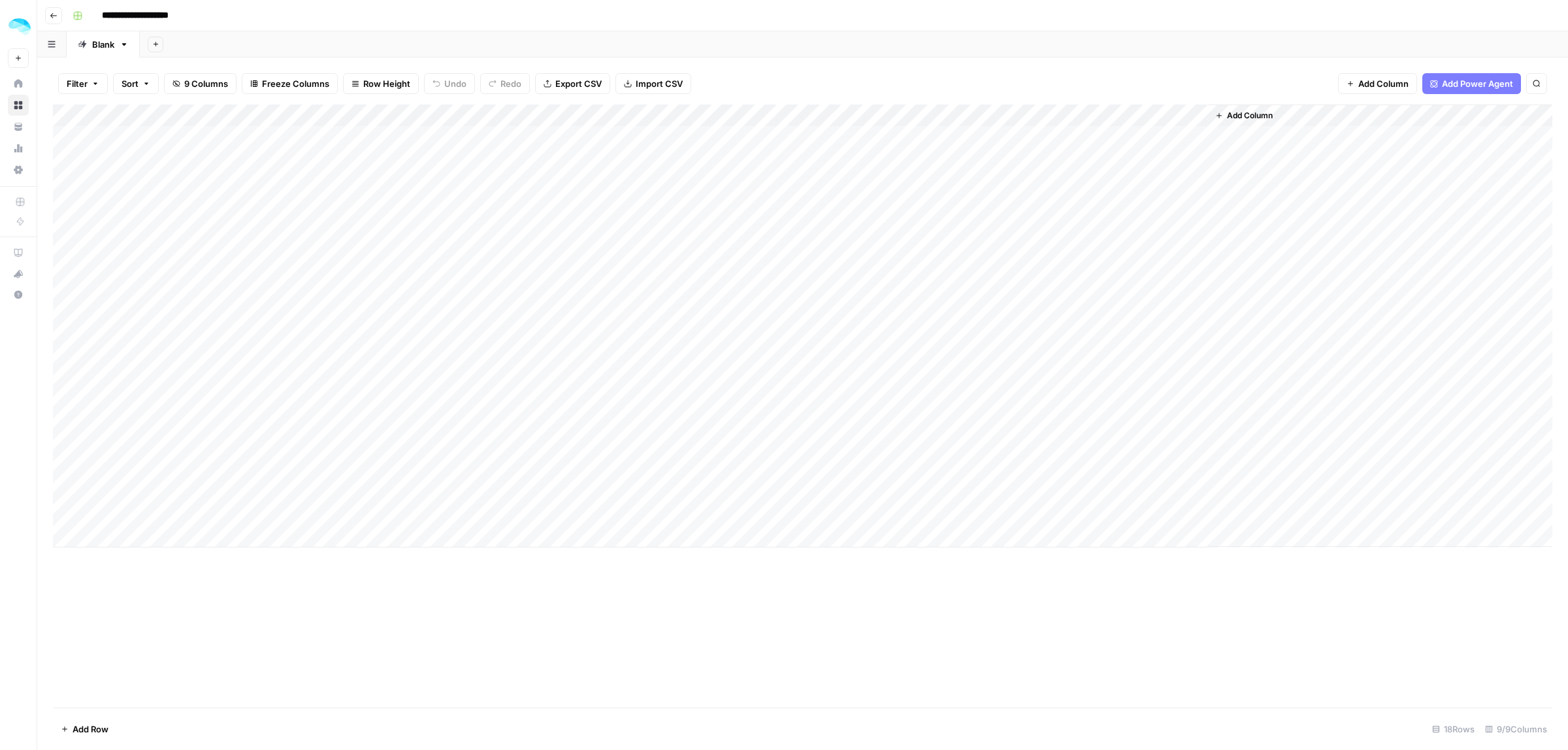
click at [971, 157] on div "Add Column" at bounding box center [803, 325] width 1500 height 443
click at [994, 157] on div "Add Column" at bounding box center [803, 325] width 1500 height 443
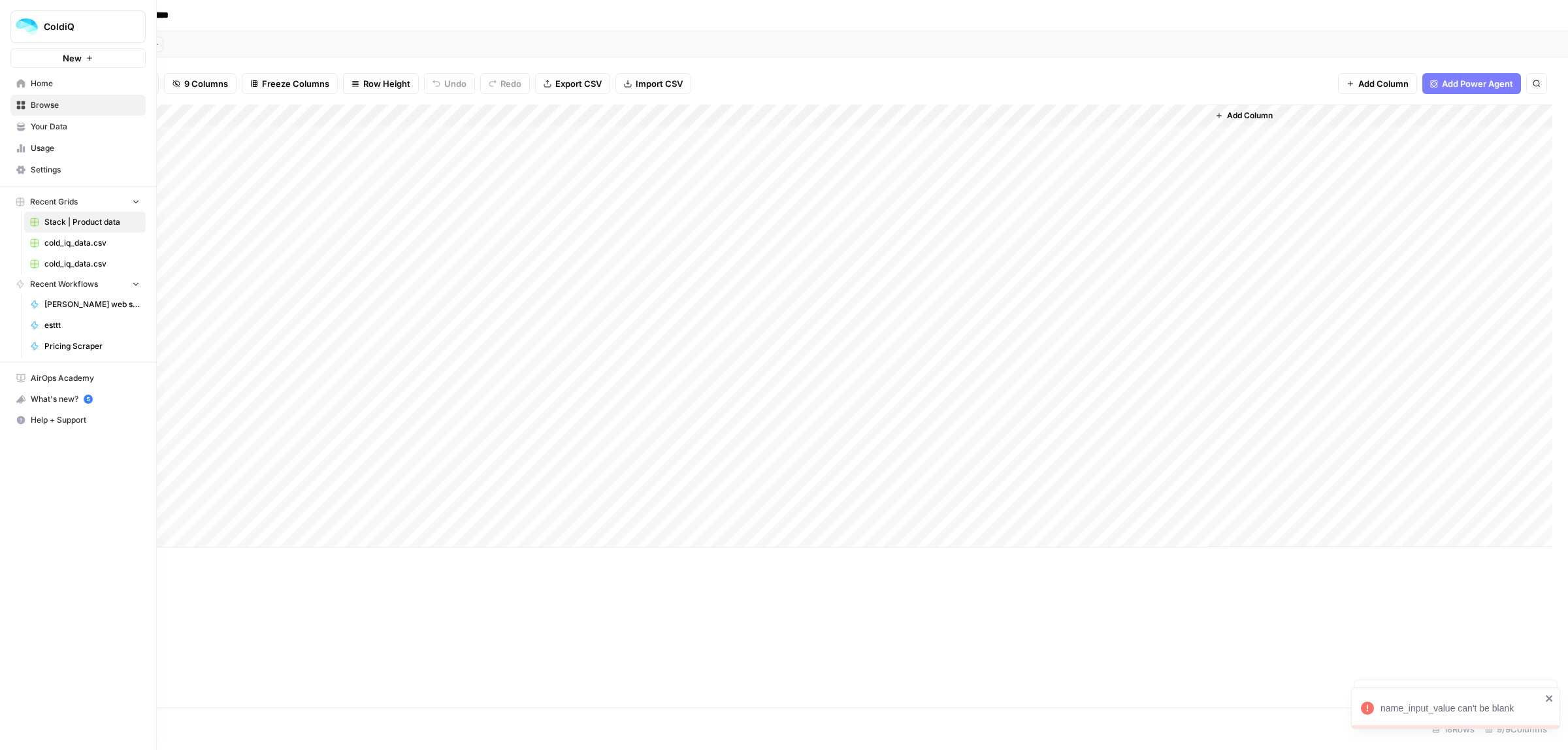
click at [52, 303] on span "[PERSON_NAME] web search -> find social media" at bounding box center [91, 304] width 95 height 12
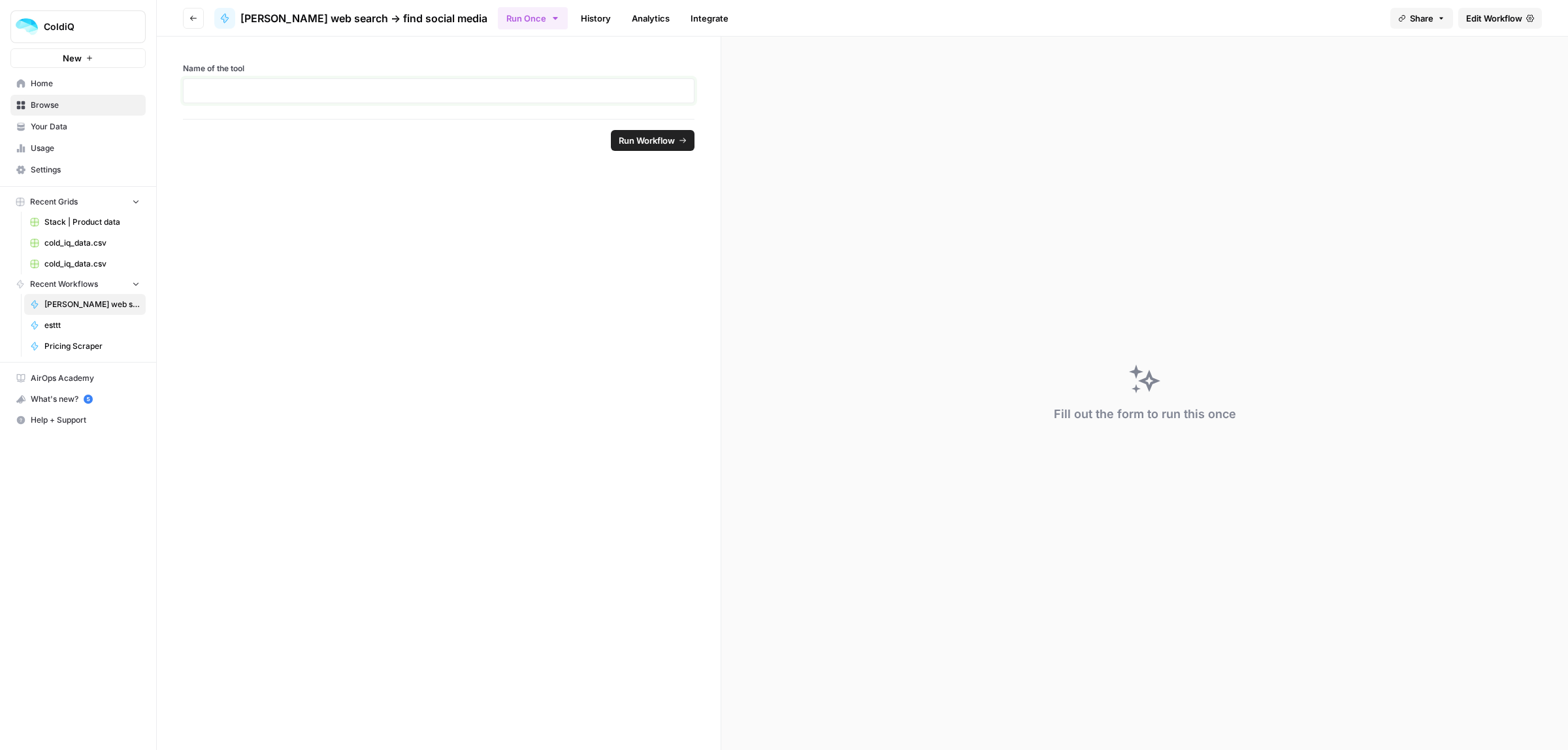
click at [321, 86] on p at bounding box center [439, 90] width 495 height 13
click at [625, 137] on span "Run Workflow" at bounding box center [646, 139] width 56 height 13
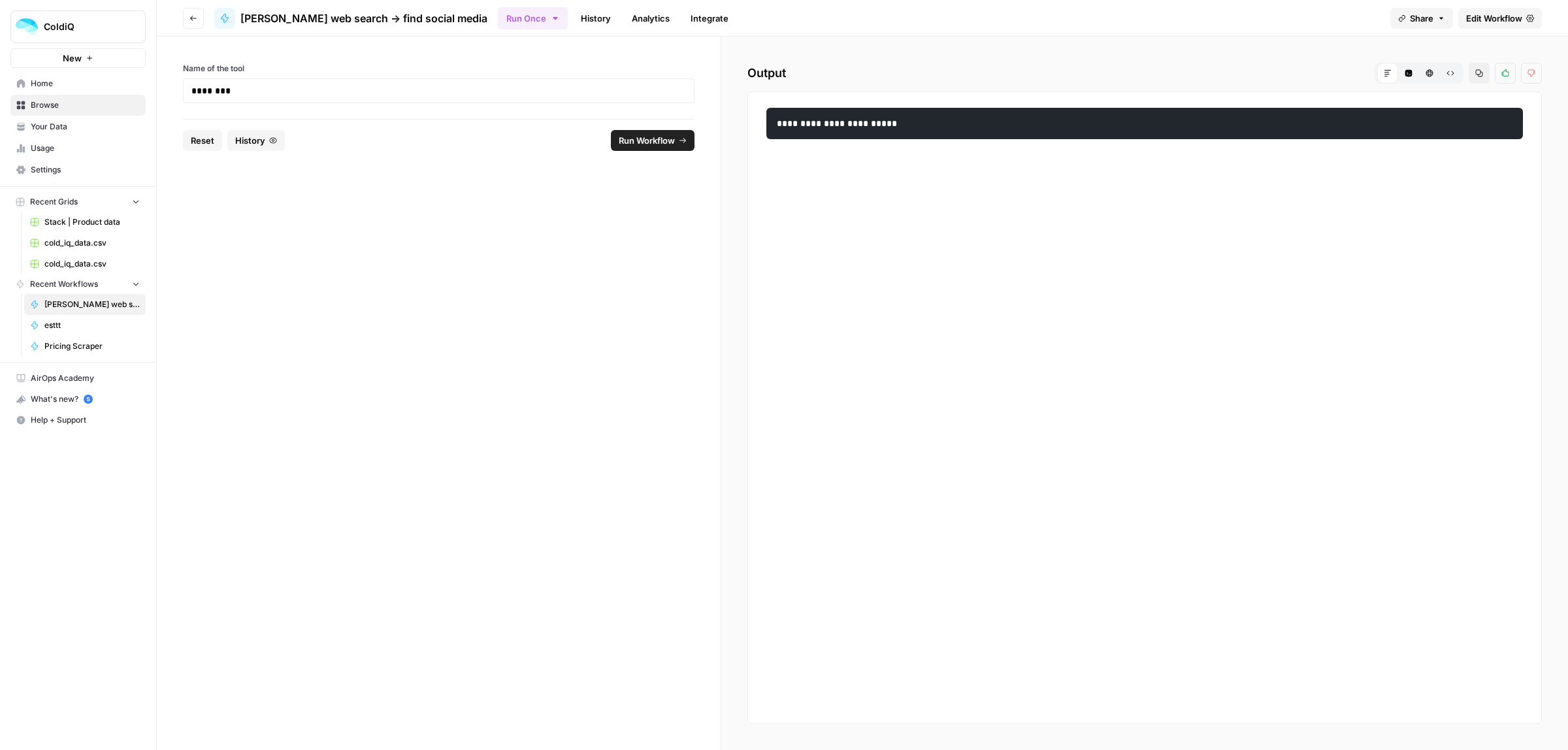
click at [1512, 15] on span "Edit Workflow" at bounding box center [1494, 18] width 56 height 13
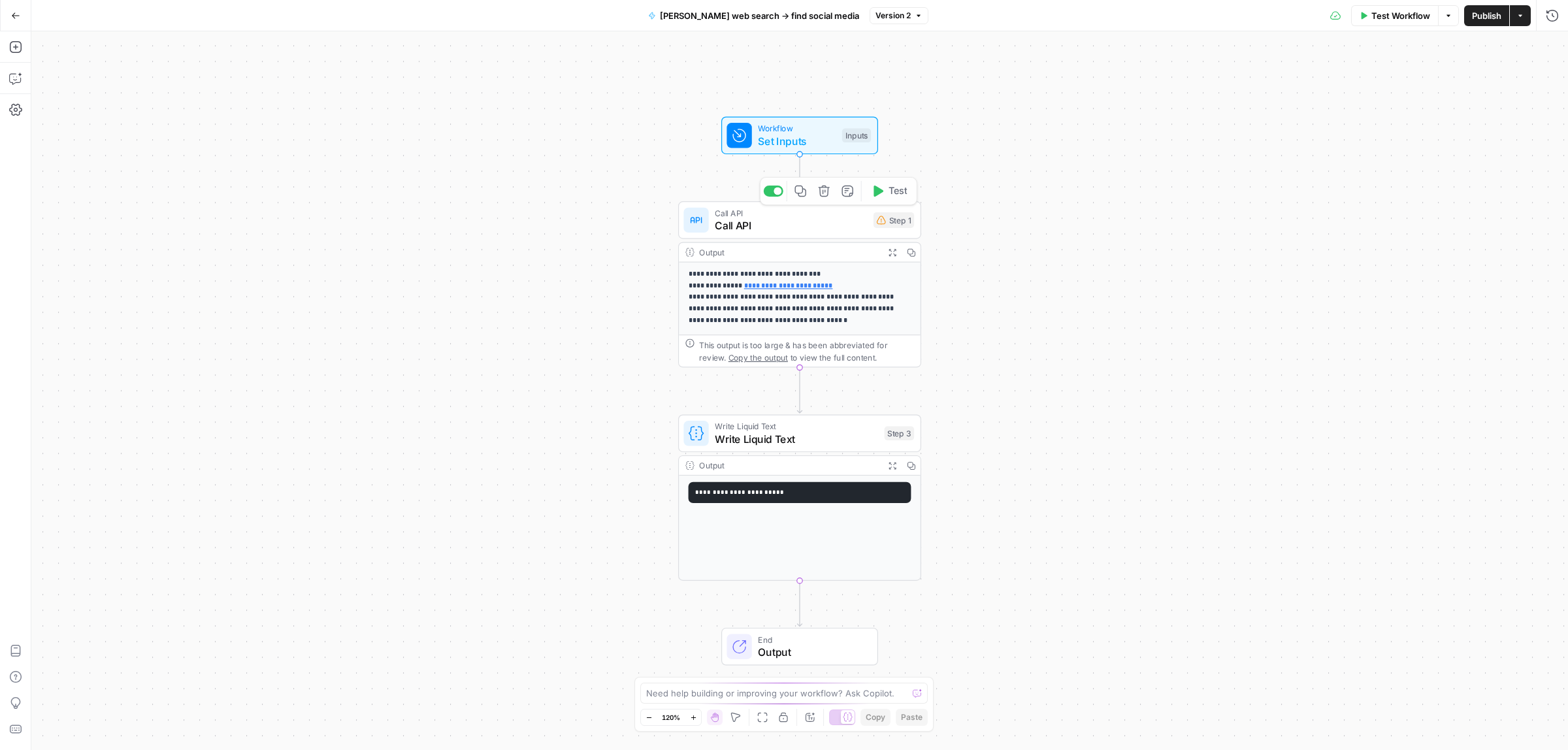
click at [809, 128] on span "Workflow" at bounding box center [796, 128] width 78 height 13
click at [1523, 78] on span "edit field" at bounding box center [1508, 80] width 28 height 11
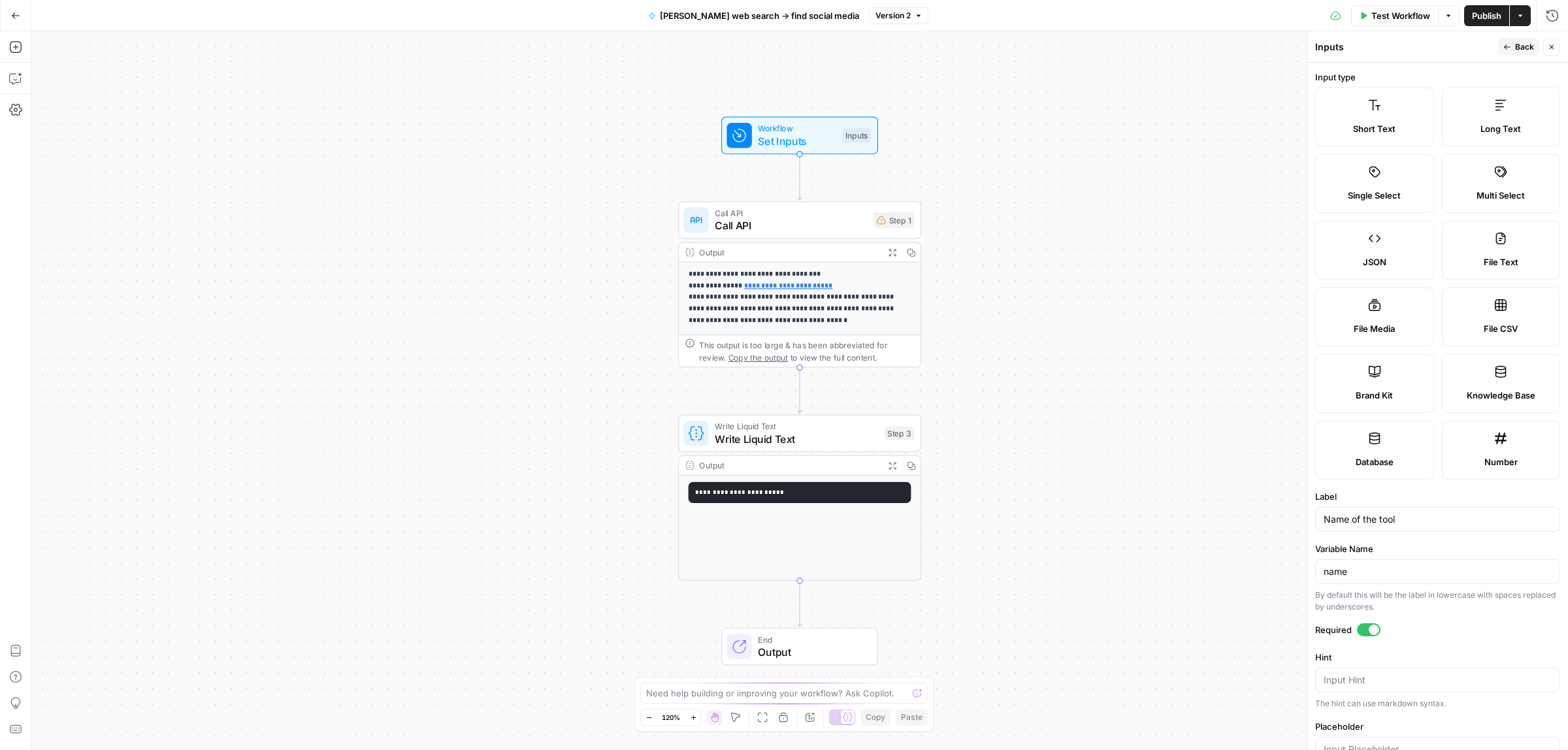
click at [1369, 119] on label "Short Text" at bounding box center [1375, 117] width 119 height 59
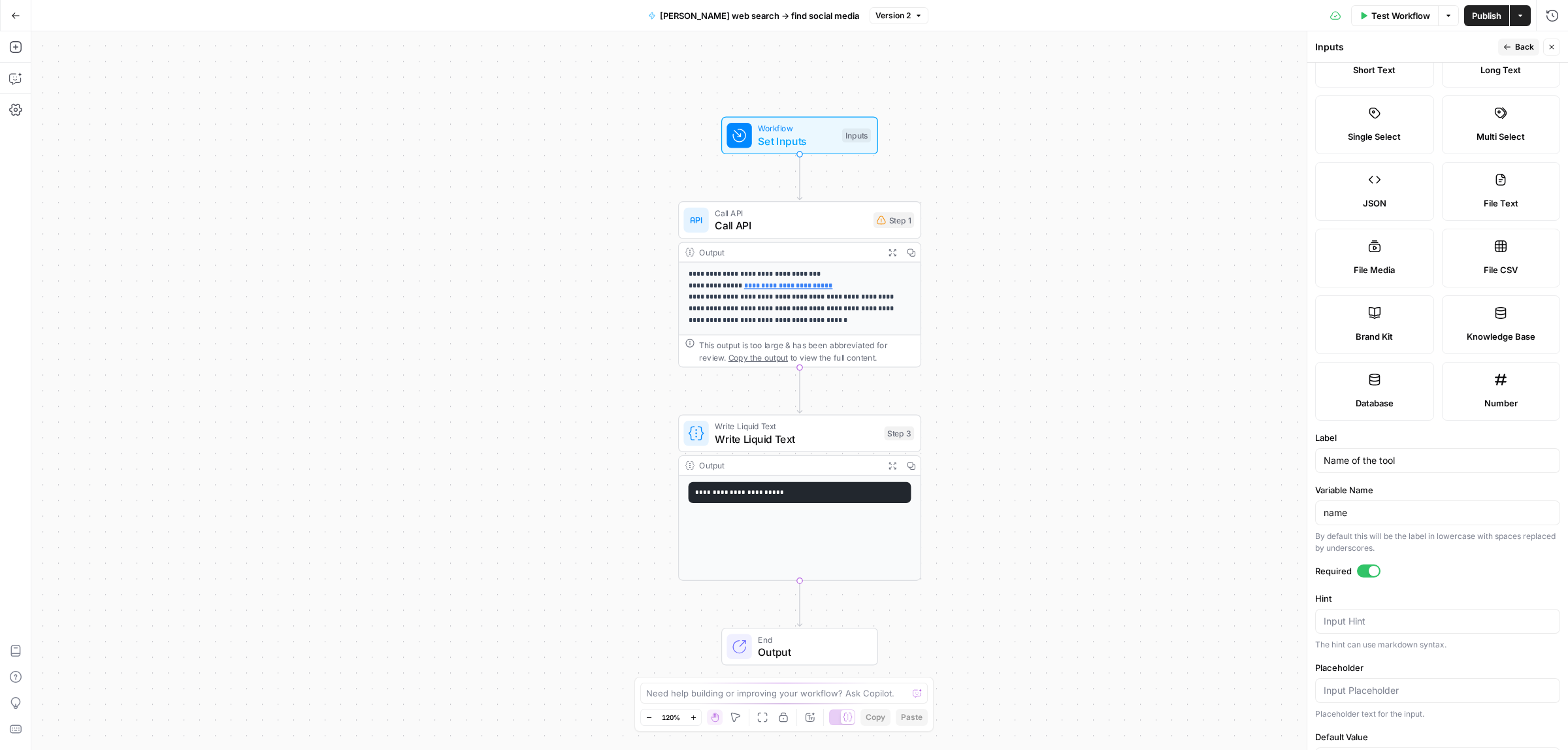
scroll to position [109, 0]
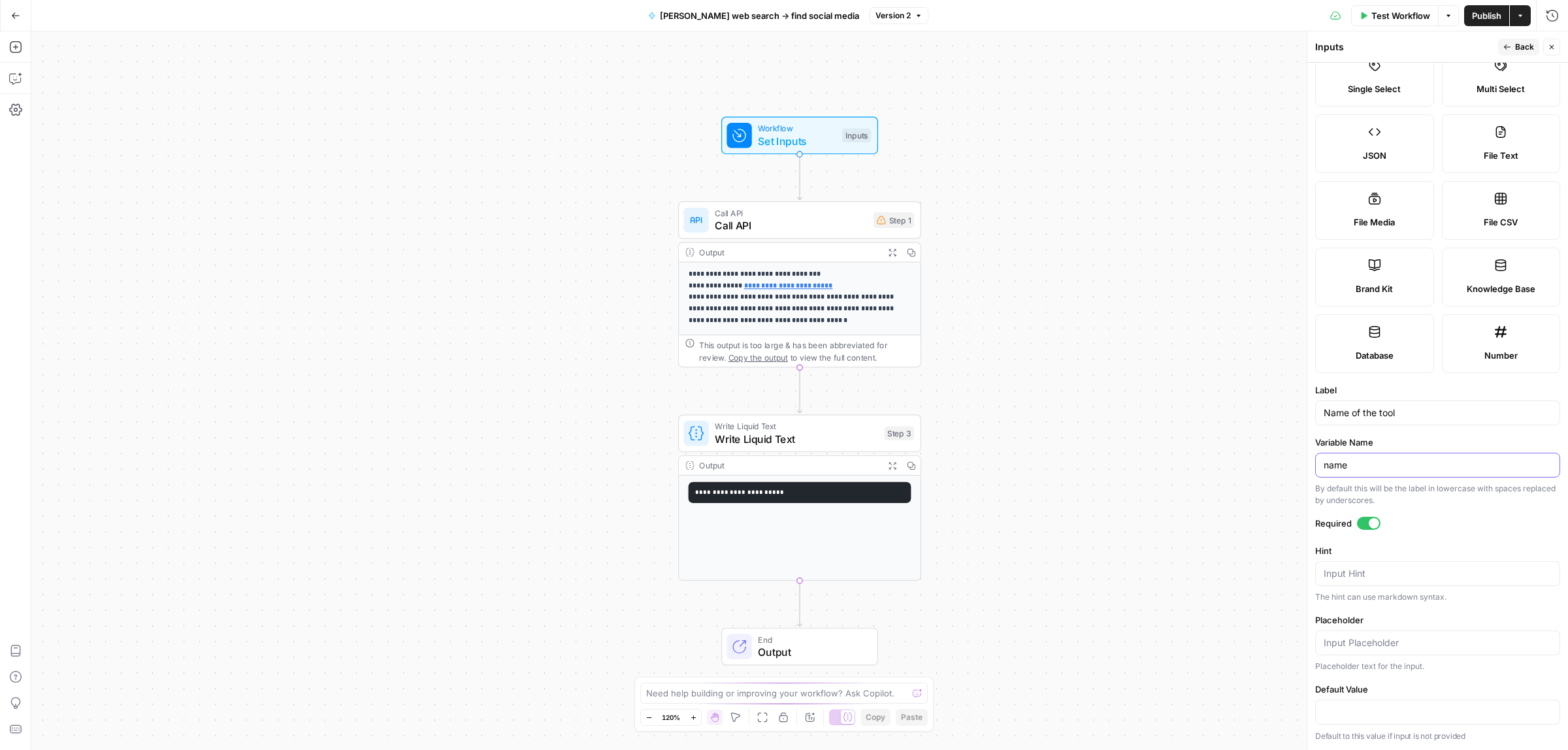
click at [1367, 458] on input "name" at bounding box center [1437, 464] width 228 height 13
click at [1368, 571] on textarea "Hint" at bounding box center [1437, 573] width 228 height 13
click at [1369, 631] on div at bounding box center [1438, 642] width 245 height 25
click at [1376, 700] on div at bounding box center [1438, 712] width 245 height 25
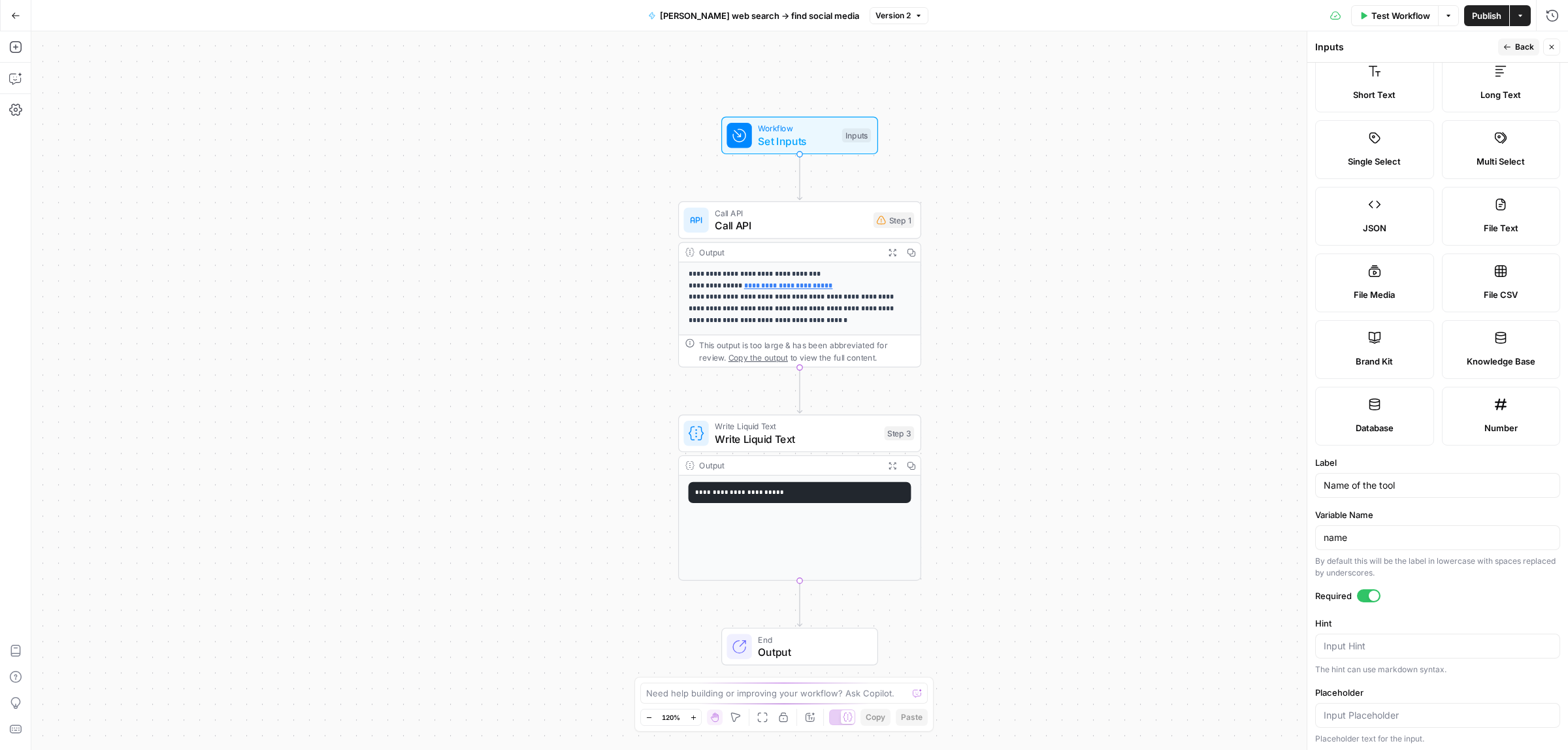
scroll to position [0, 0]
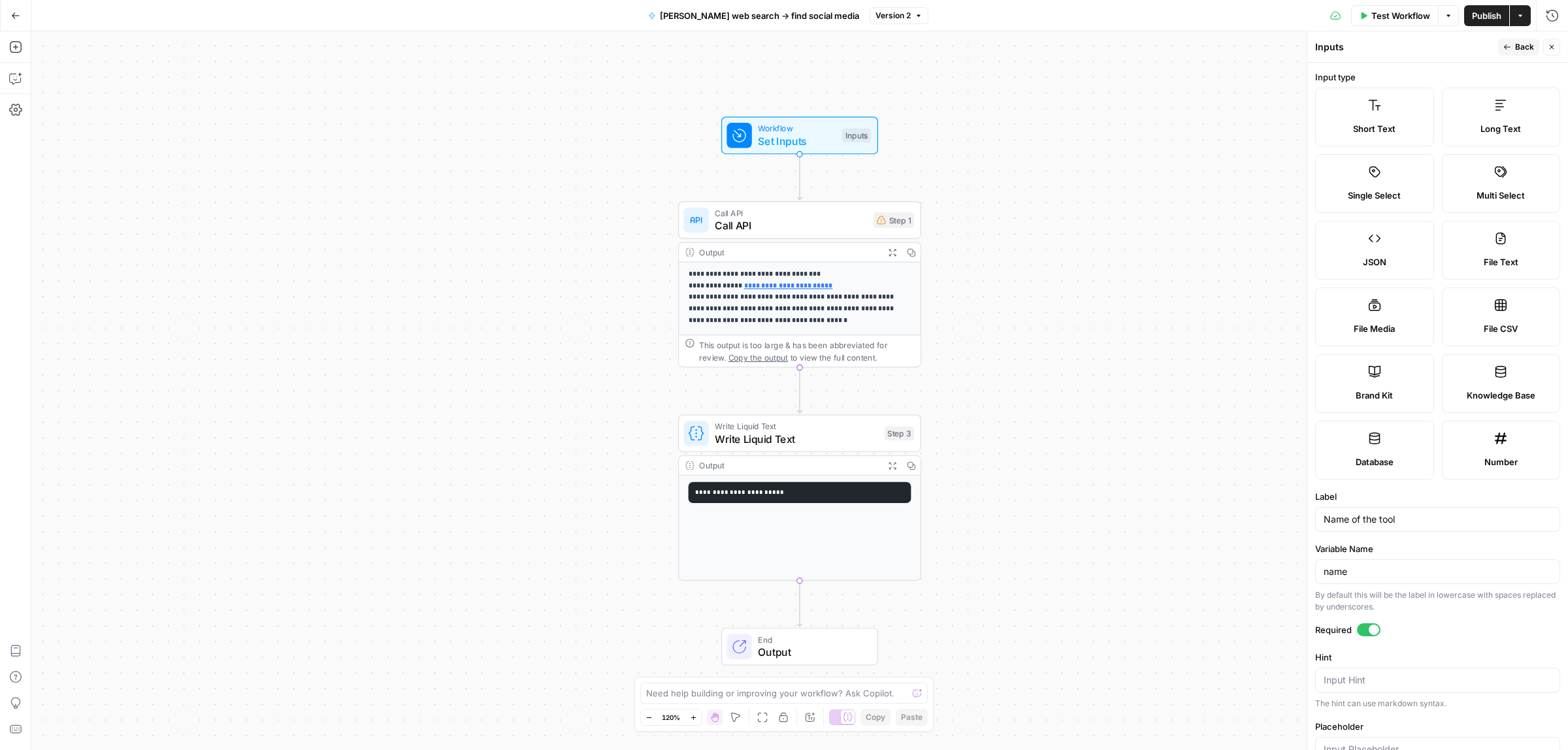
click at [1471, 122] on div "Long Text" at bounding box center [1501, 128] width 97 height 13
click at [1380, 122] on span "Short Text" at bounding box center [1374, 128] width 42 height 13
click at [827, 108] on span "Test Step" at bounding box center [843, 106] width 42 height 15
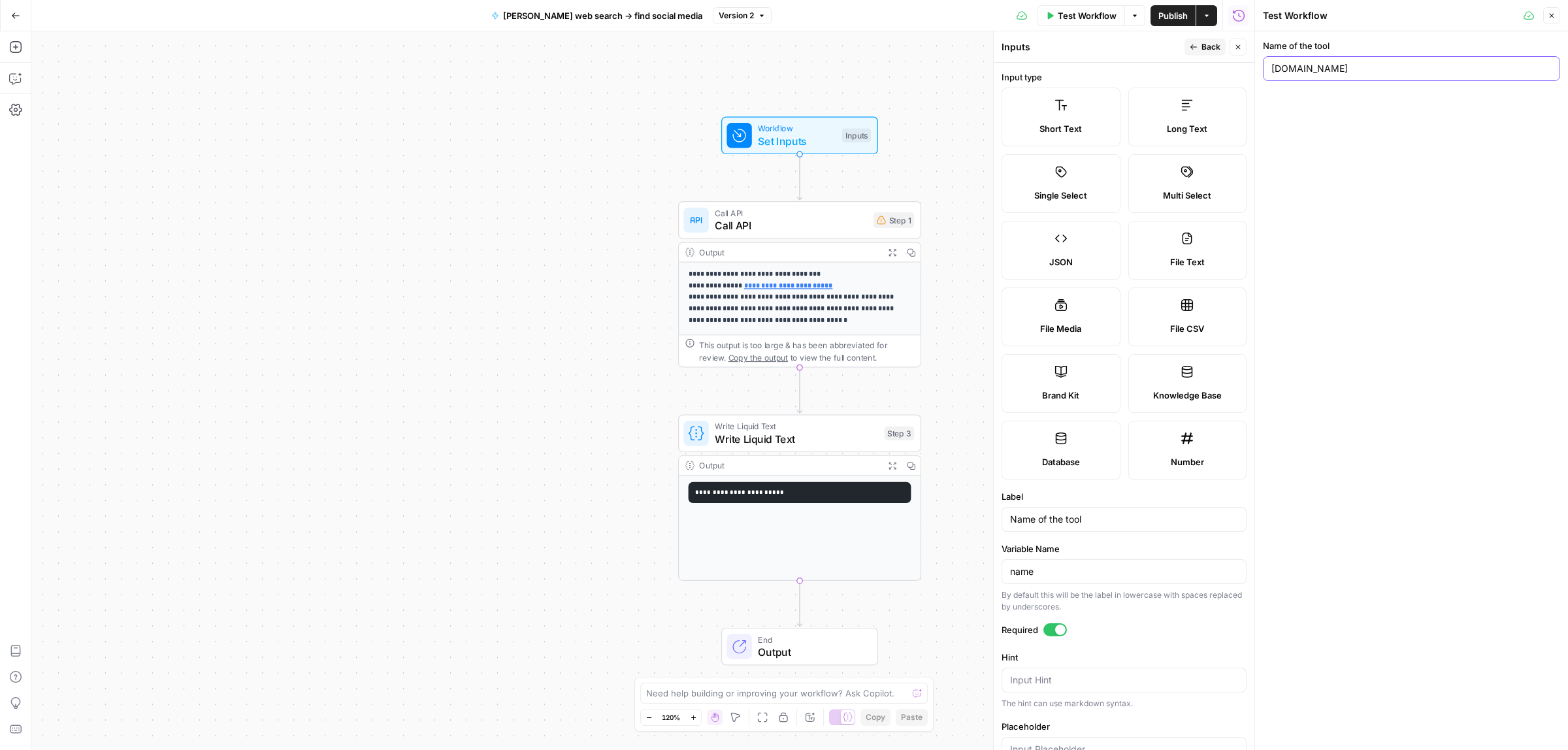
click at [1369, 64] on input "reply.io" at bounding box center [1412, 68] width 281 height 13
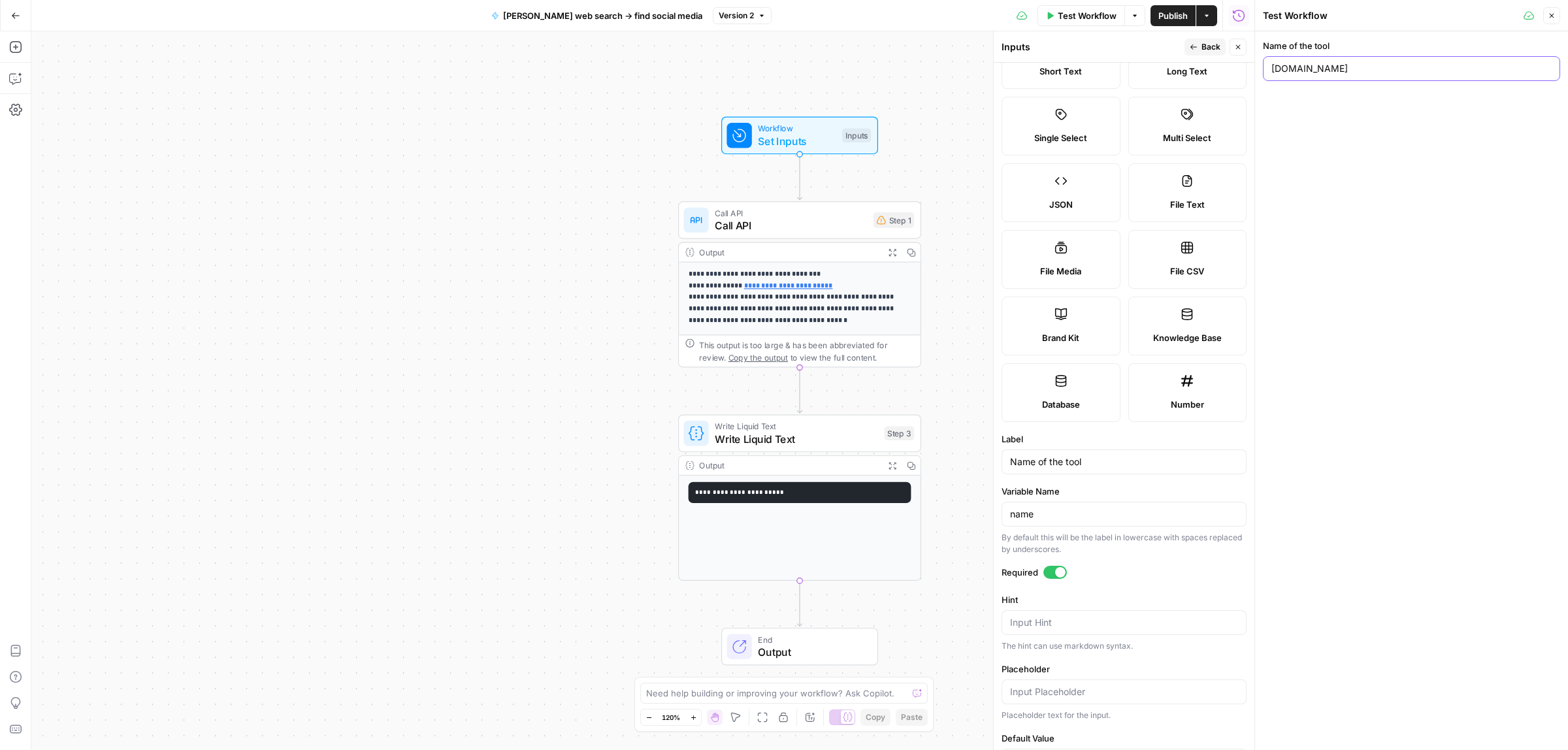
scroll to position [109, 0]
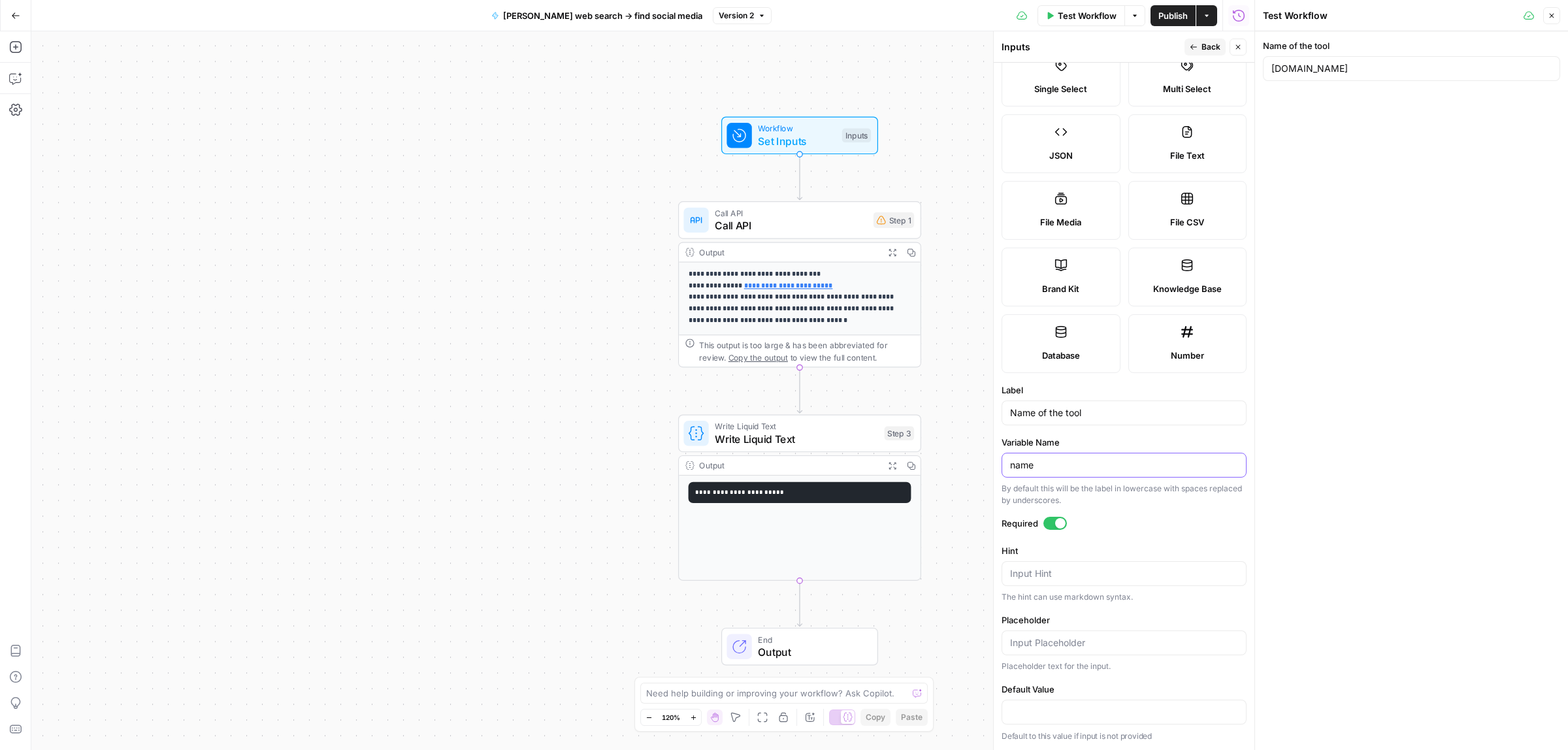
click at [1073, 460] on input "name" at bounding box center [1124, 464] width 228 height 13
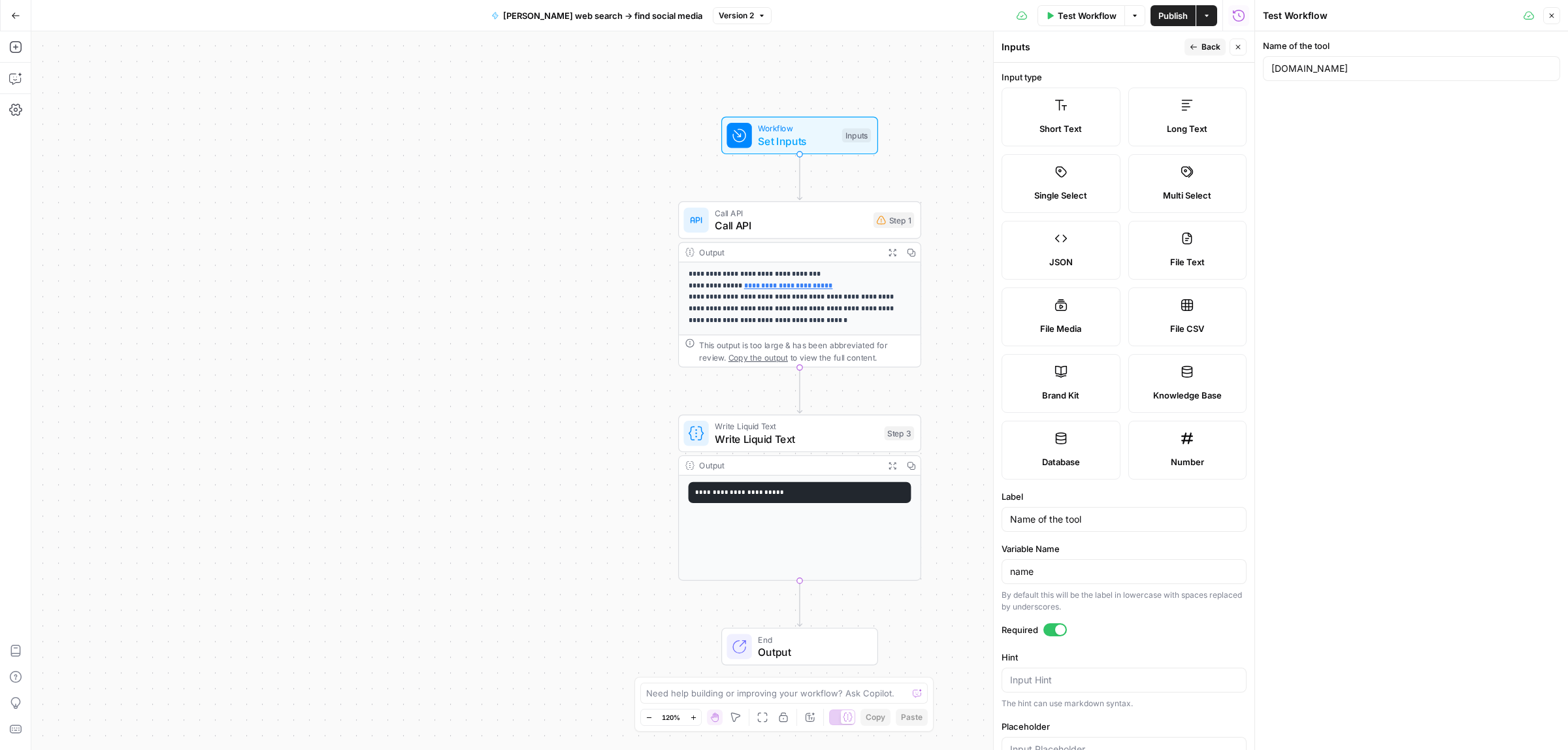
click at [784, 228] on span "Call API" at bounding box center [790, 226] width 152 height 16
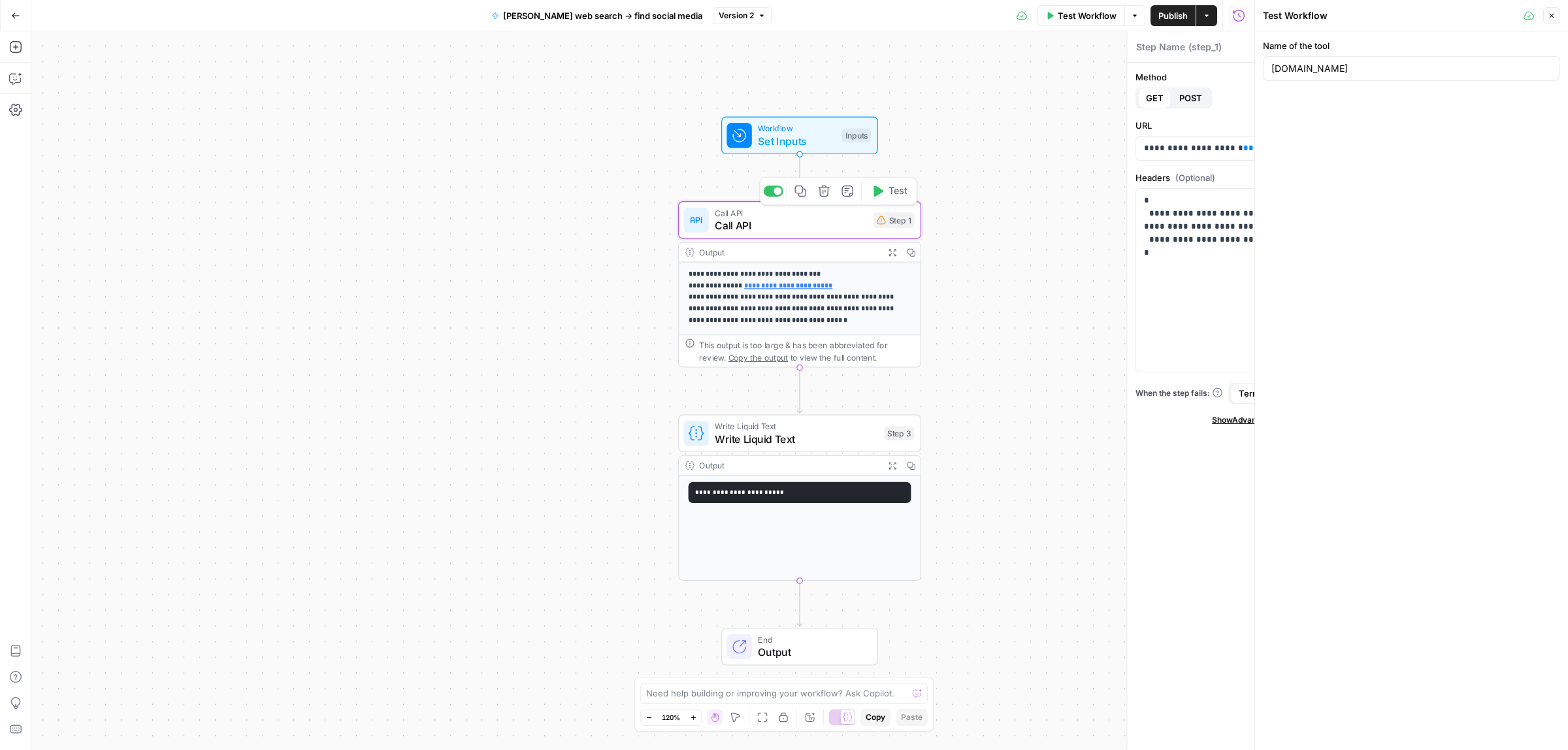
type textarea "Call API"
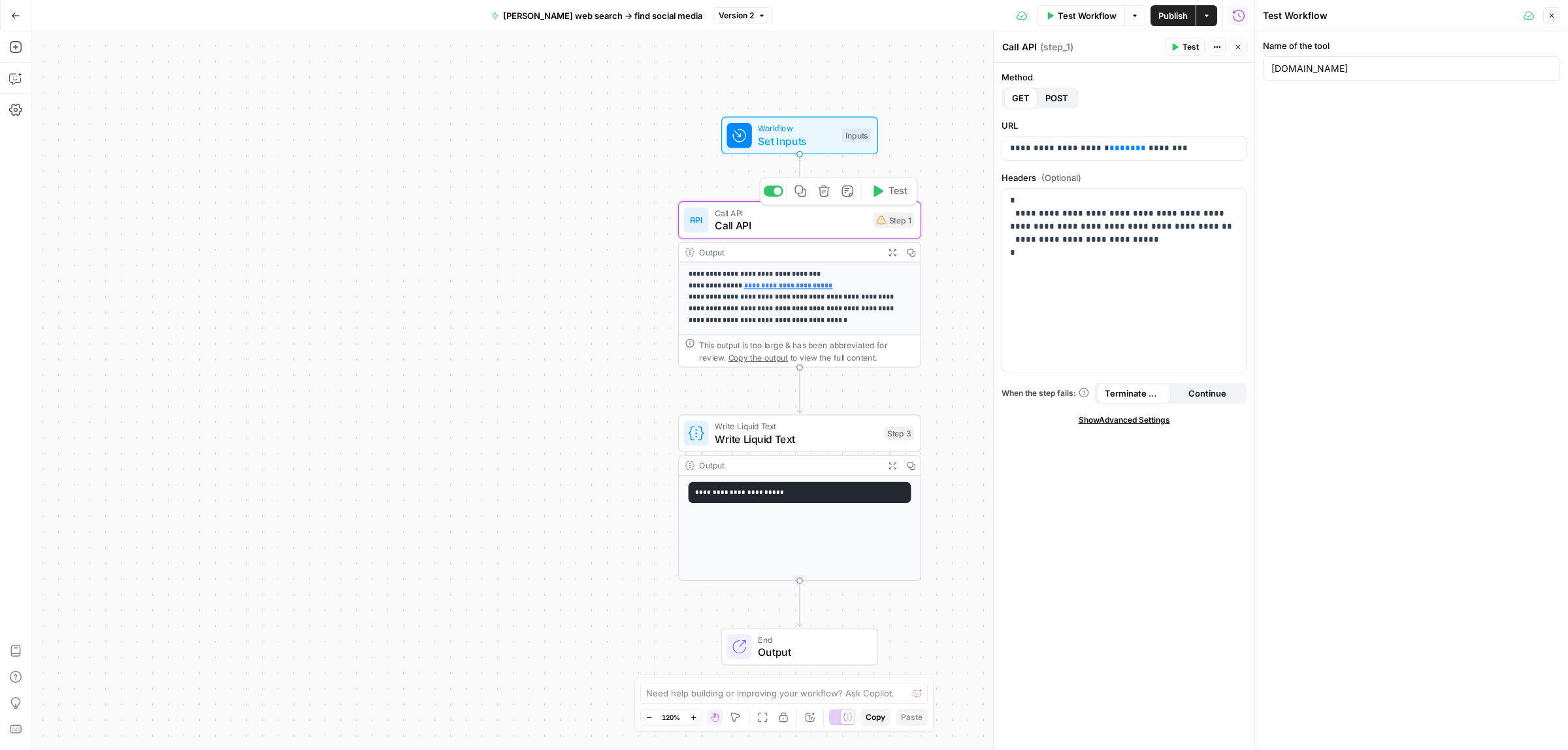
click at [891, 191] on span "Test" at bounding box center [897, 191] width 19 height 15
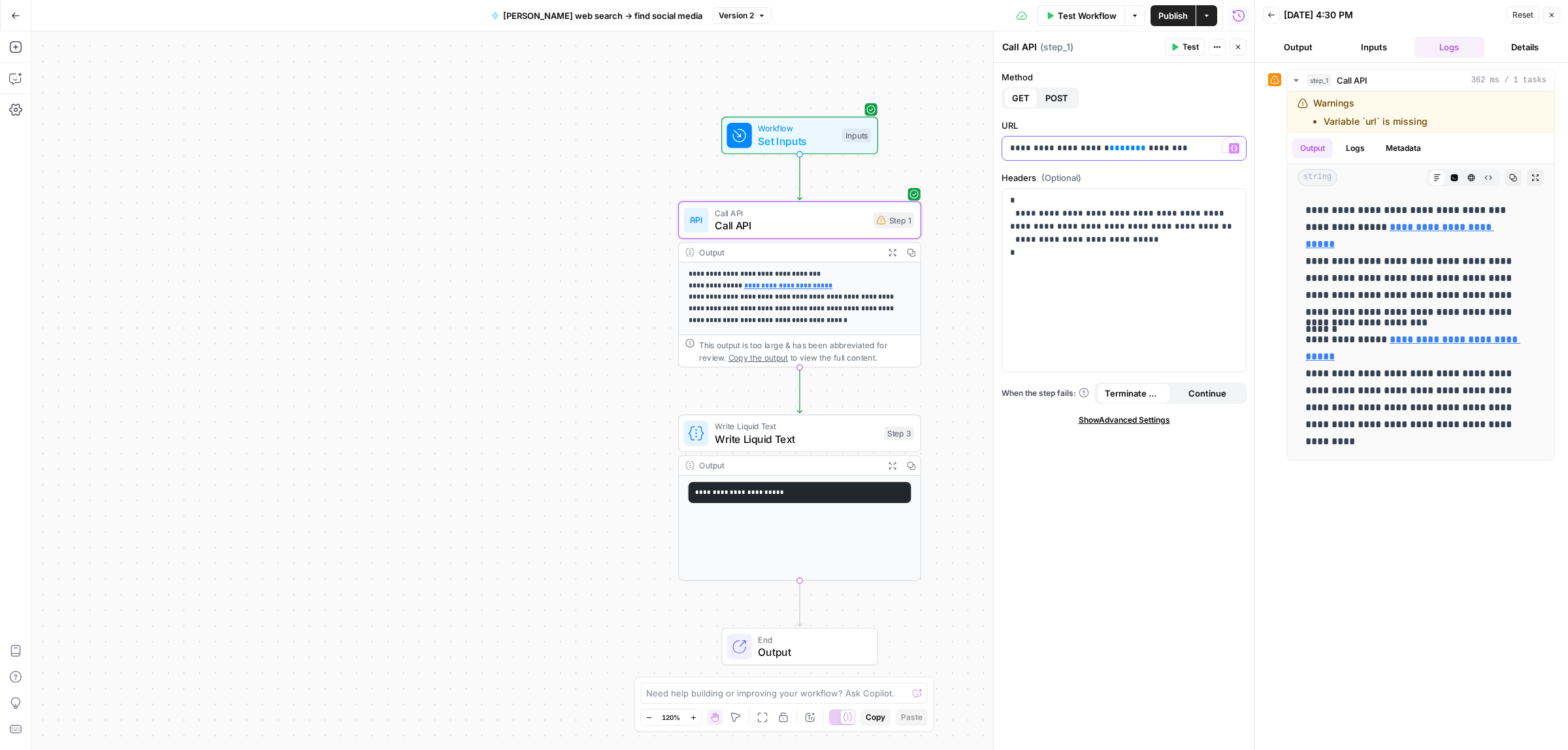
drag, startPoint x: 1106, startPoint y: 151, endPoint x: 1096, endPoint y: 151, distance: 10.0
click at [1096, 151] on p "**********" at bounding box center [1124, 147] width 228 height 13
click at [1173, 42] on div "Publish P" at bounding box center [1172, 43] width 42 height 13
click at [1111, 49] on div "Call API Call API ( step_1 )" at bounding box center [1081, 47] width 159 height 15
click at [1183, 20] on span "Publish" at bounding box center [1173, 15] width 29 height 13
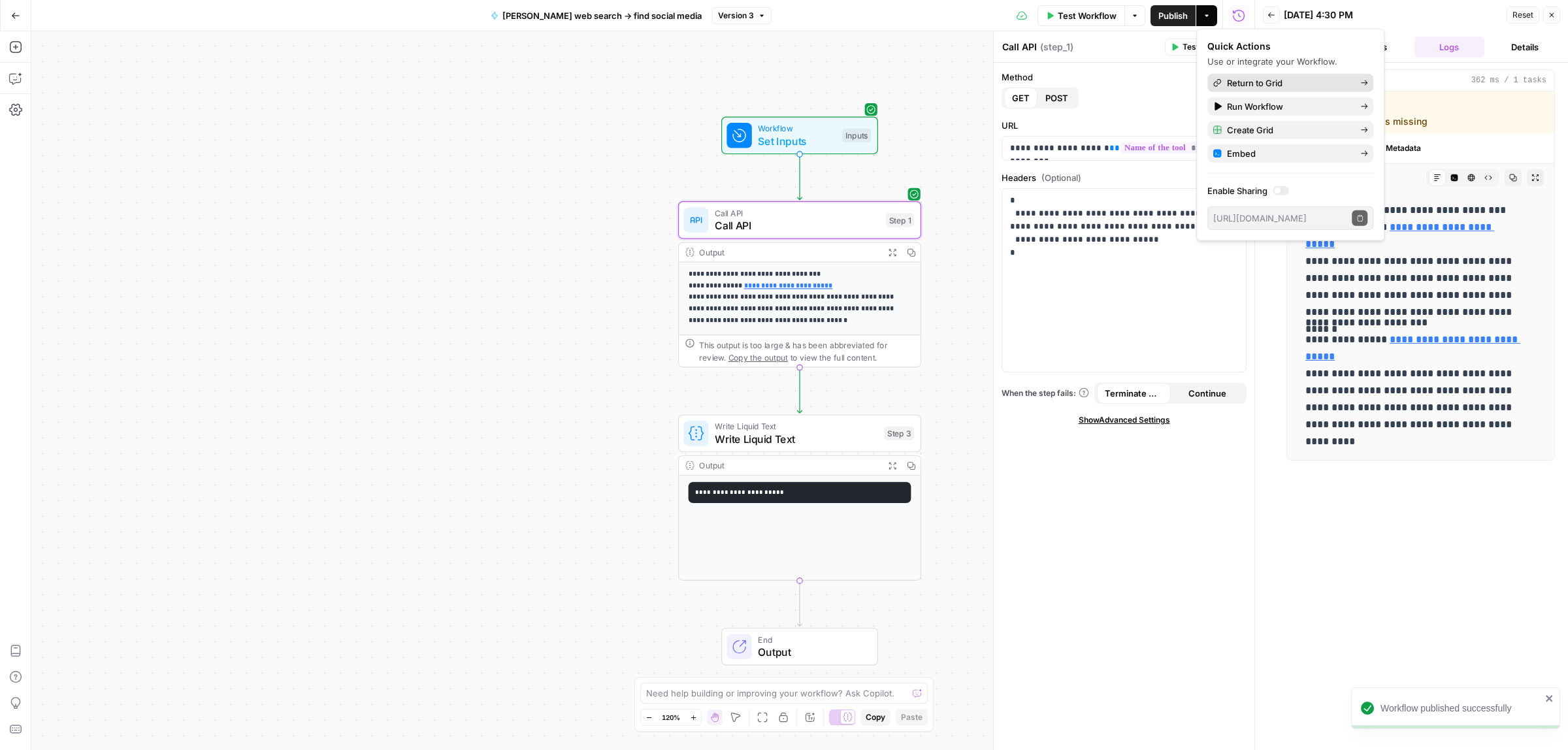
click at [1266, 81] on span "Return to Grid" at bounding box center [1288, 82] width 123 height 13
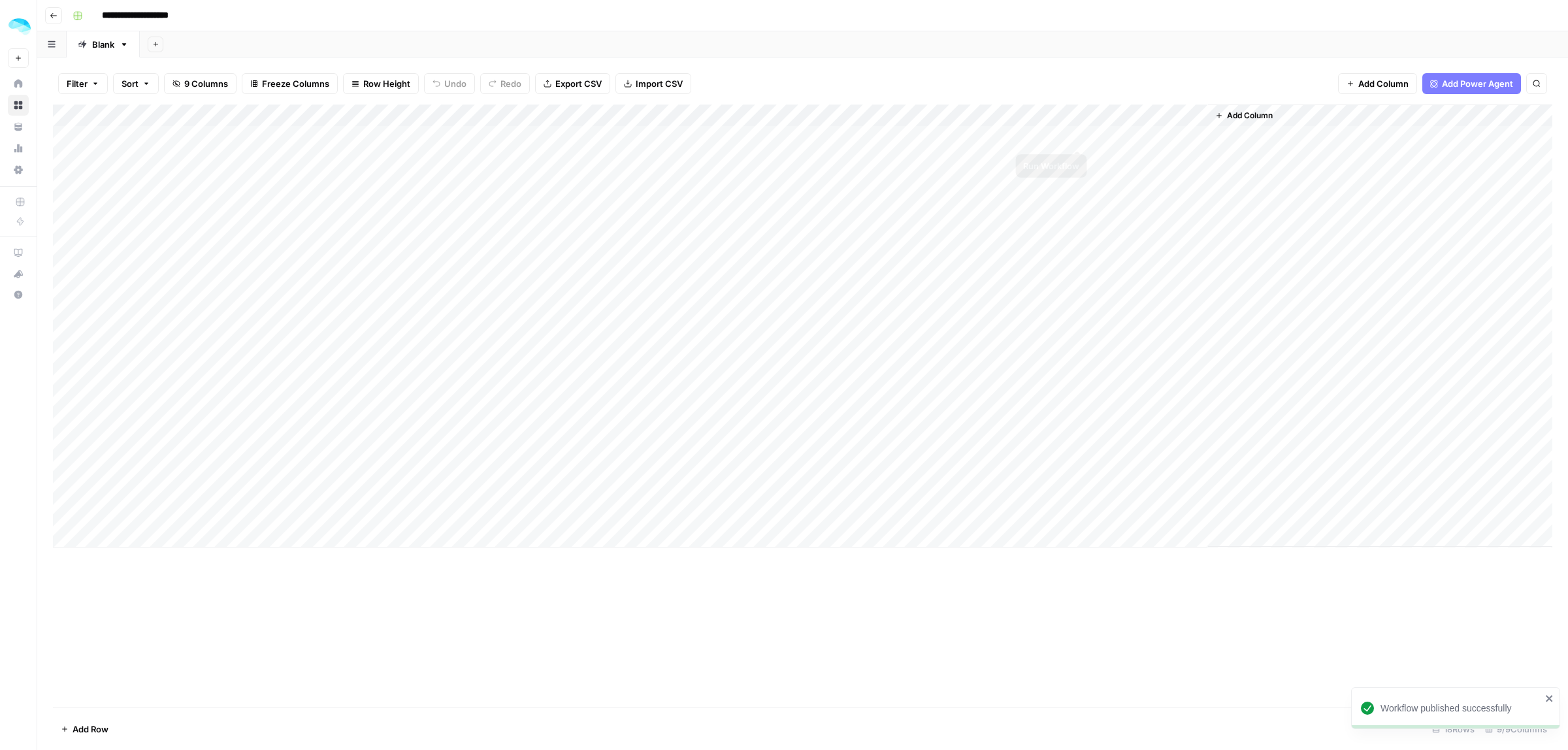
click at [1076, 137] on div "Add Column" at bounding box center [803, 325] width 1500 height 443
click at [1056, 159] on div "Add Column" at bounding box center [803, 325] width 1500 height 443
click at [1063, 114] on div "Add Column" at bounding box center [803, 325] width 1500 height 443
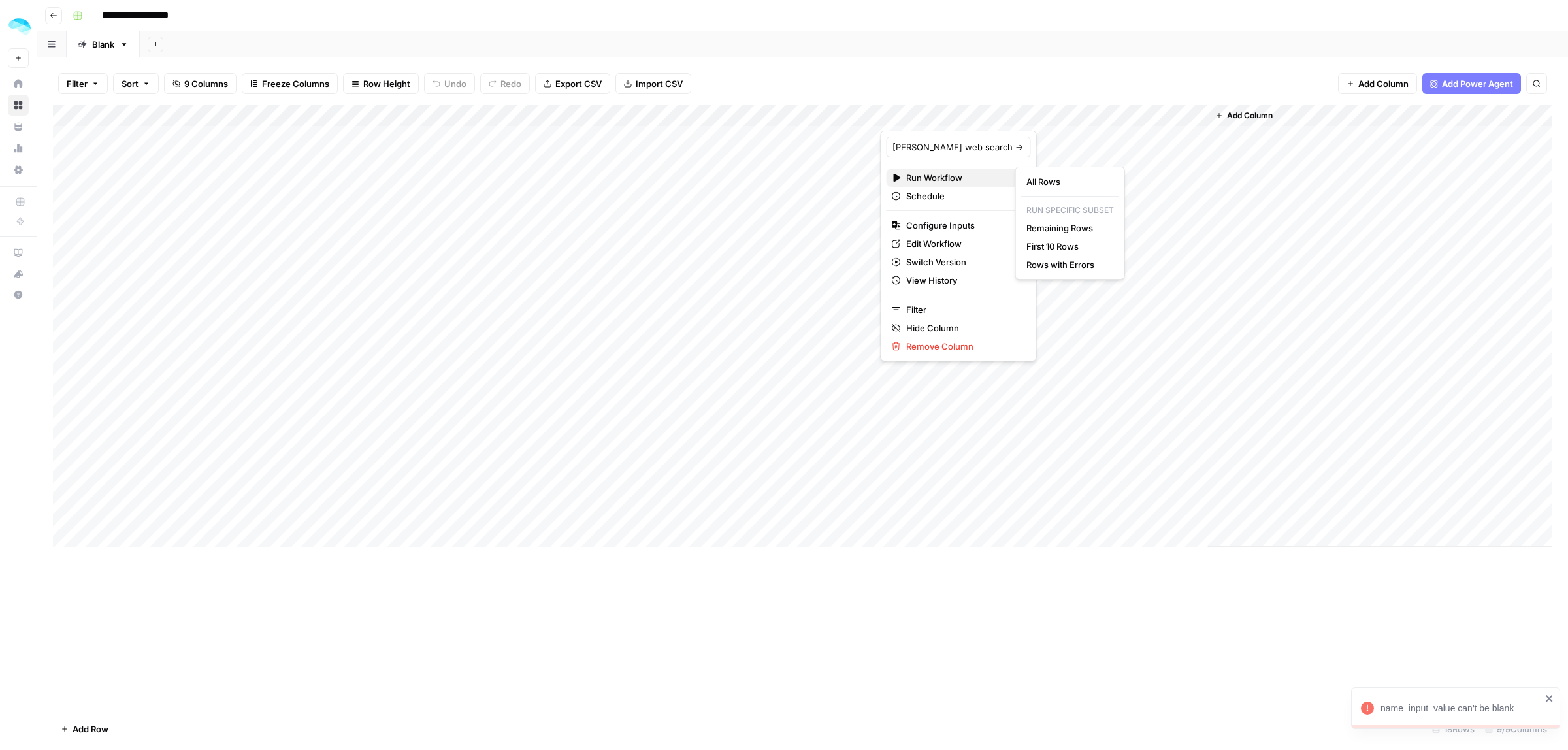
click at [927, 178] on span "Run Workflow" at bounding box center [956, 177] width 101 height 13
click at [925, 246] on span "Edit Workflow" at bounding box center [963, 243] width 114 height 13
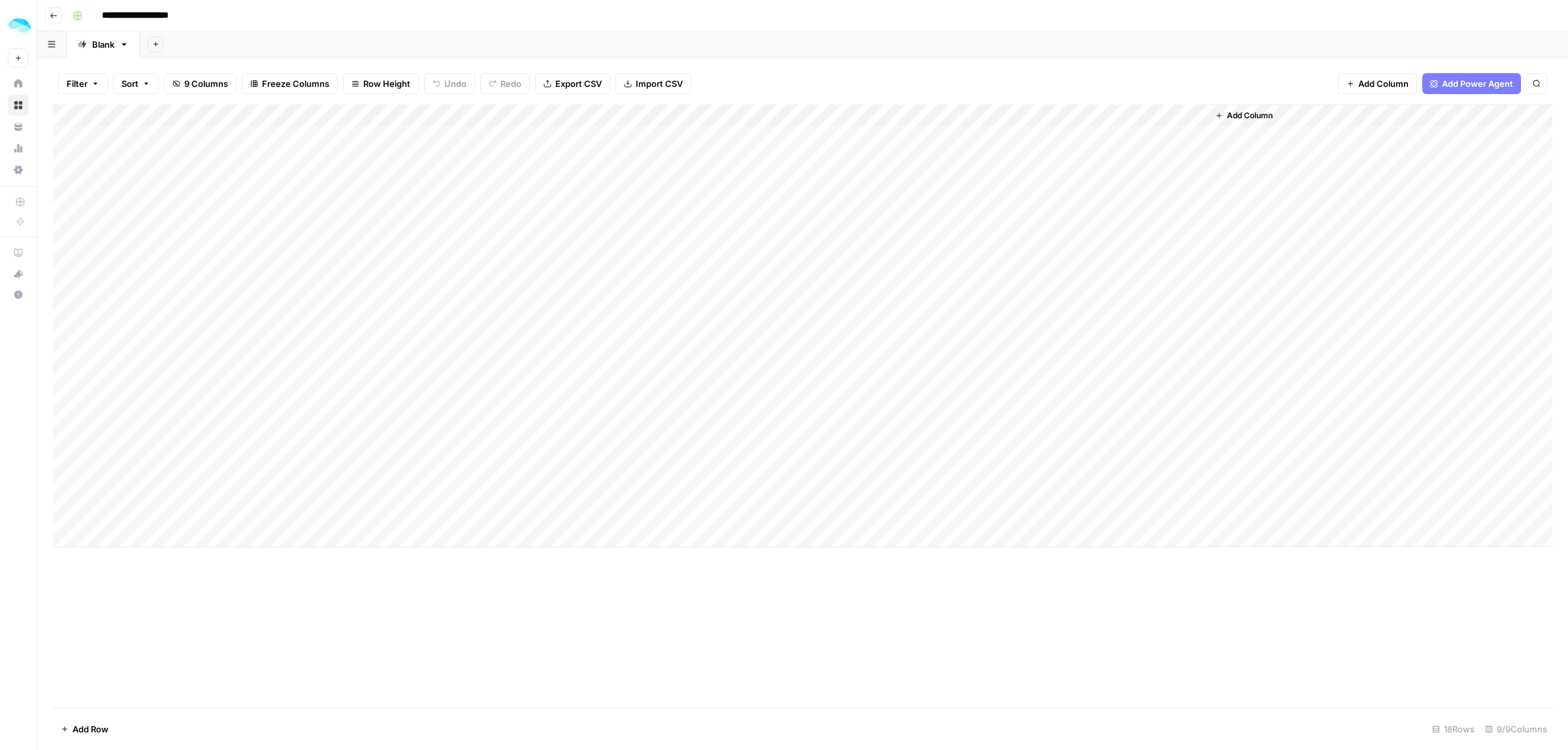
click at [1062, 114] on div "Add Column" at bounding box center [803, 325] width 1500 height 443
click at [938, 351] on span "Remove Column" at bounding box center [963, 346] width 114 height 13
click at [732, 147] on span "Delete" at bounding box center [737, 146] width 28 height 13
click at [915, 106] on div "Add Column" at bounding box center [1217, 325] width 672 height 443
click at [920, 116] on span "Add Column" at bounding box center [923, 116] width 46 height 12
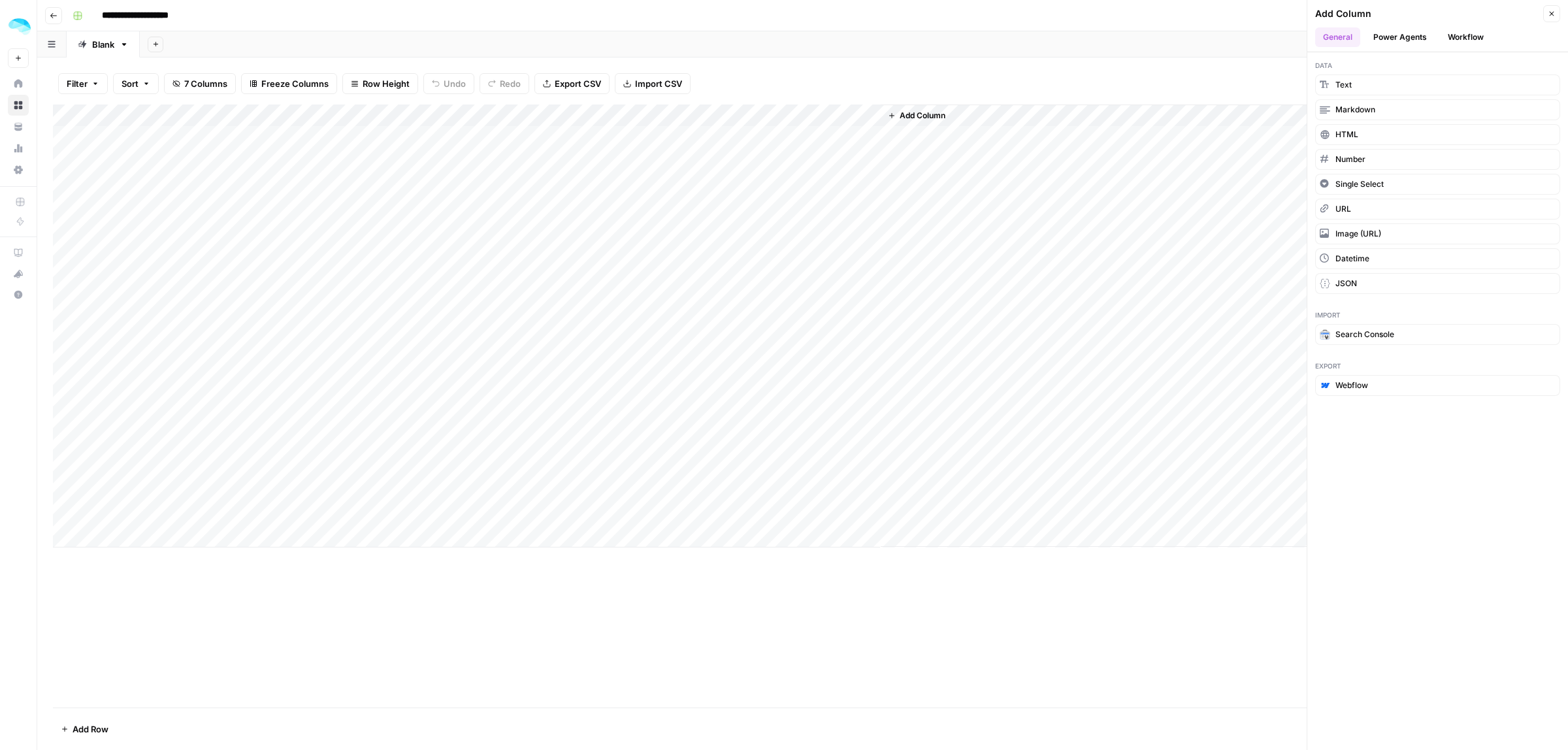
click at [1454, 38] on button "Workflow" at bounding box center [1466, 37] width 52 height 20
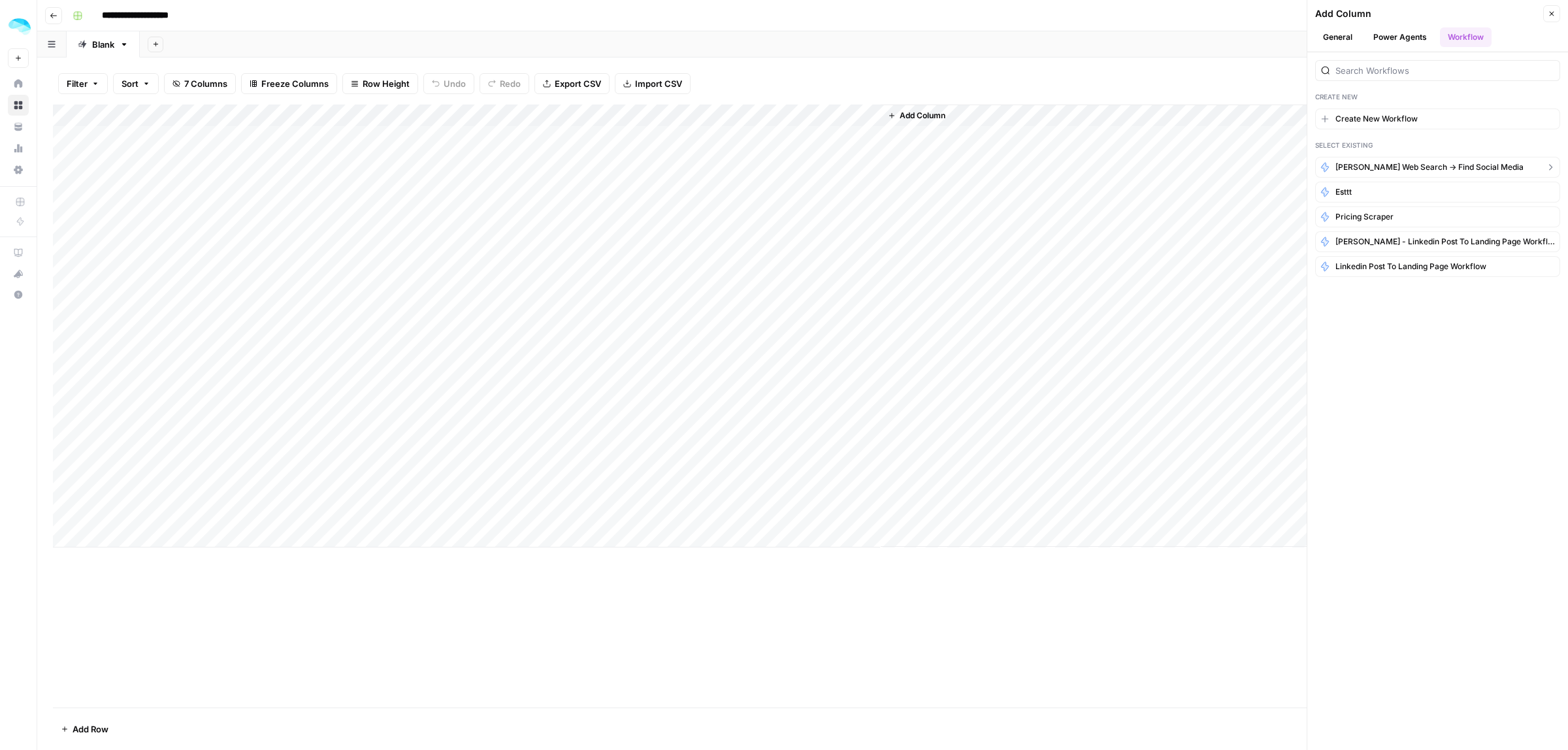
click at [1374, 165] on span "[PERSON_NAME] web search -> find social media" at bounding box center [1430, 167] width 189 height 12
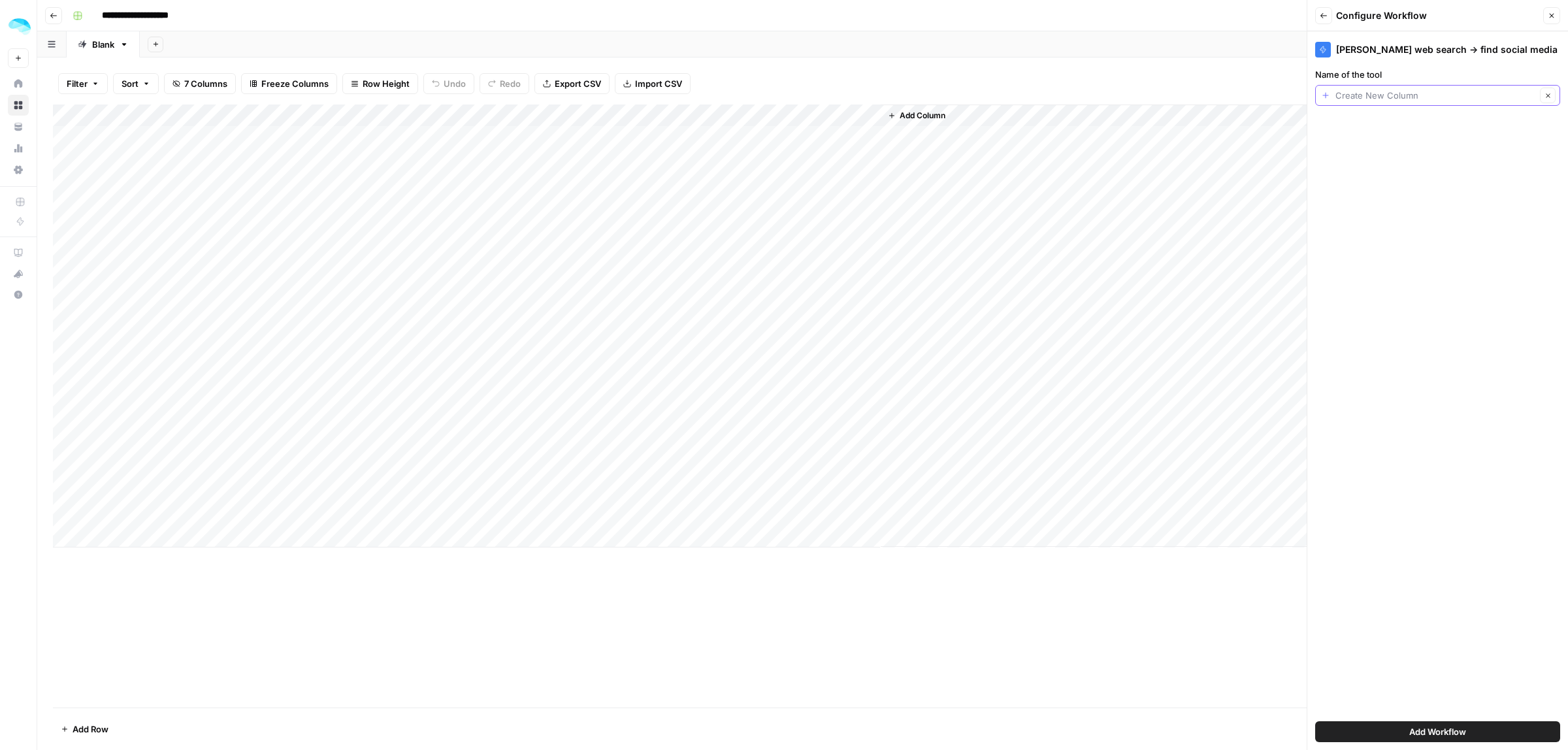
click at [1435, 95] on input "Name of the tool" at bounding box center [1435, 95] width 200 height 13
click at [1357, 172] on span "Name" at bounding box center [1429, 169] width 202 height 13
type input "Name"
click at [1436, 727] on span "Add Workflow" at bounding box center [1438, 731] width 57 height 13
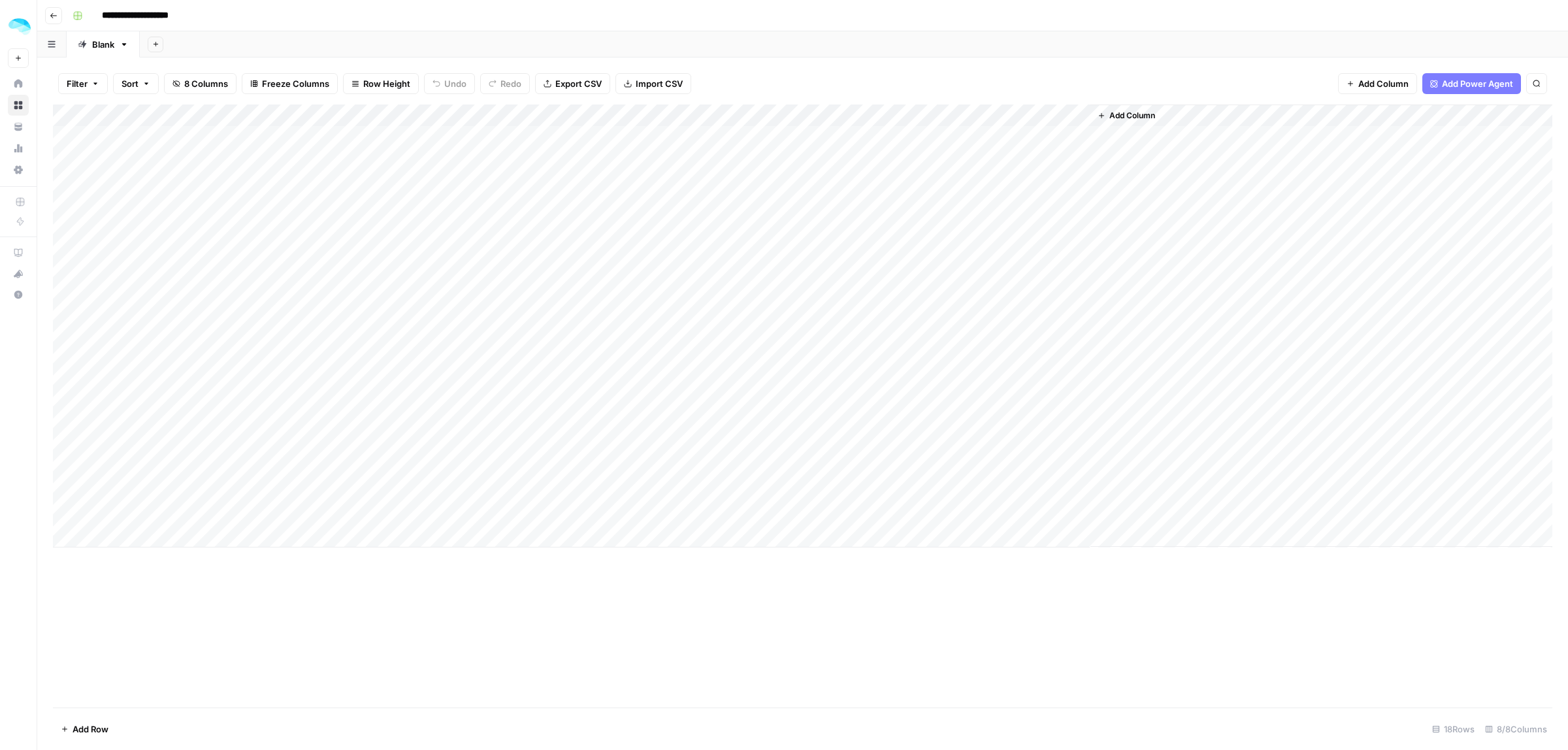
click at [987, 134] on div "Add Column" at bounding box center [803, 325] width 1500 height 443
click at [1105, 138] on div "Add Column" at bounding box center [803, 325] width 1500 height 443
drag, startPoint x: 1109, startPoint y: 181, endPoint x: 1106, endPoint y: 102, distance: 79.1
click at [1106, 102] on body "**********" at bounding box center [784, 375] width 1568 height 750
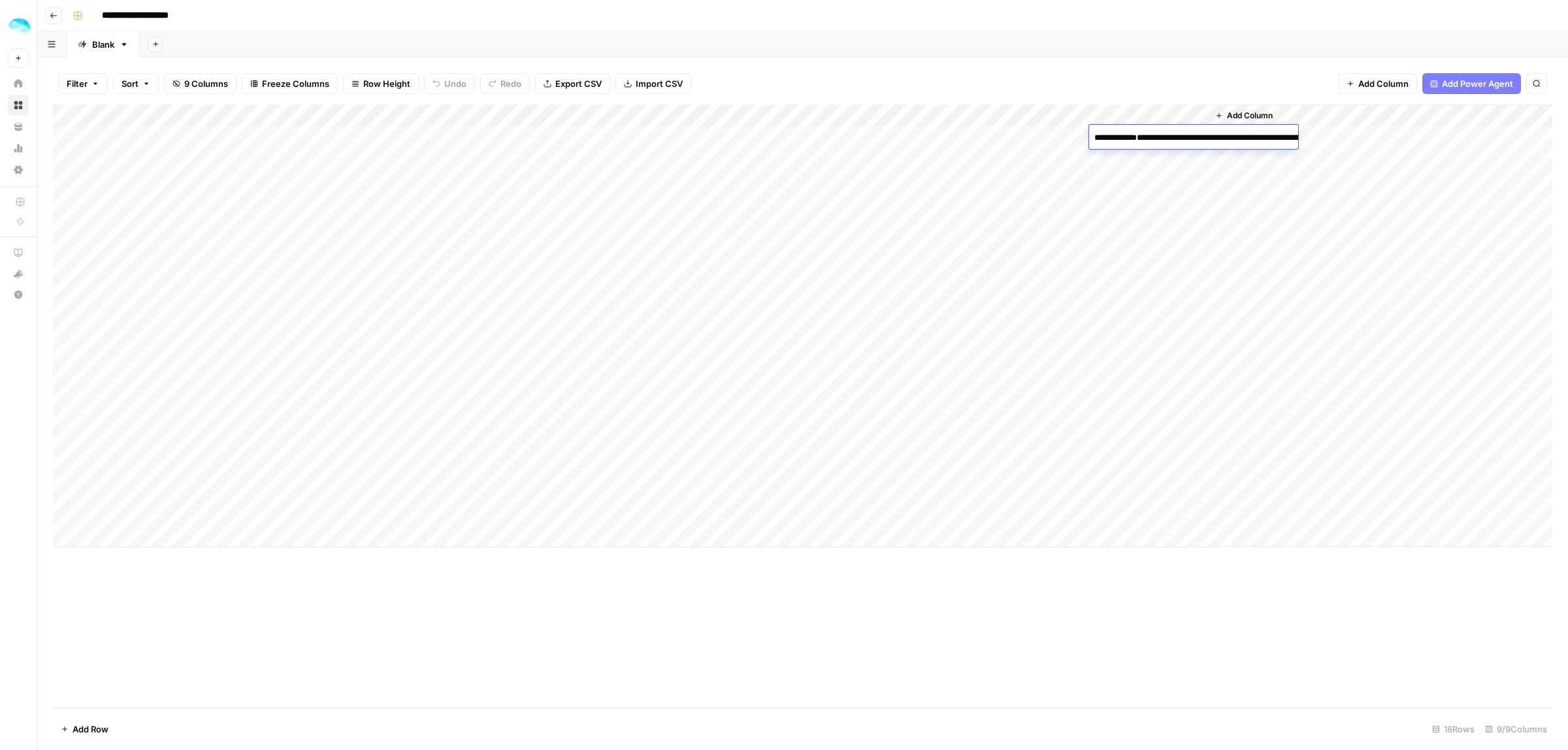
click at [964, 72] on div "Filter Sort 9 Columns Freeze Columns Row Height Undo Redo Export CSV Import CSV…" at bounding box center [803, 83] width 1500 height 42
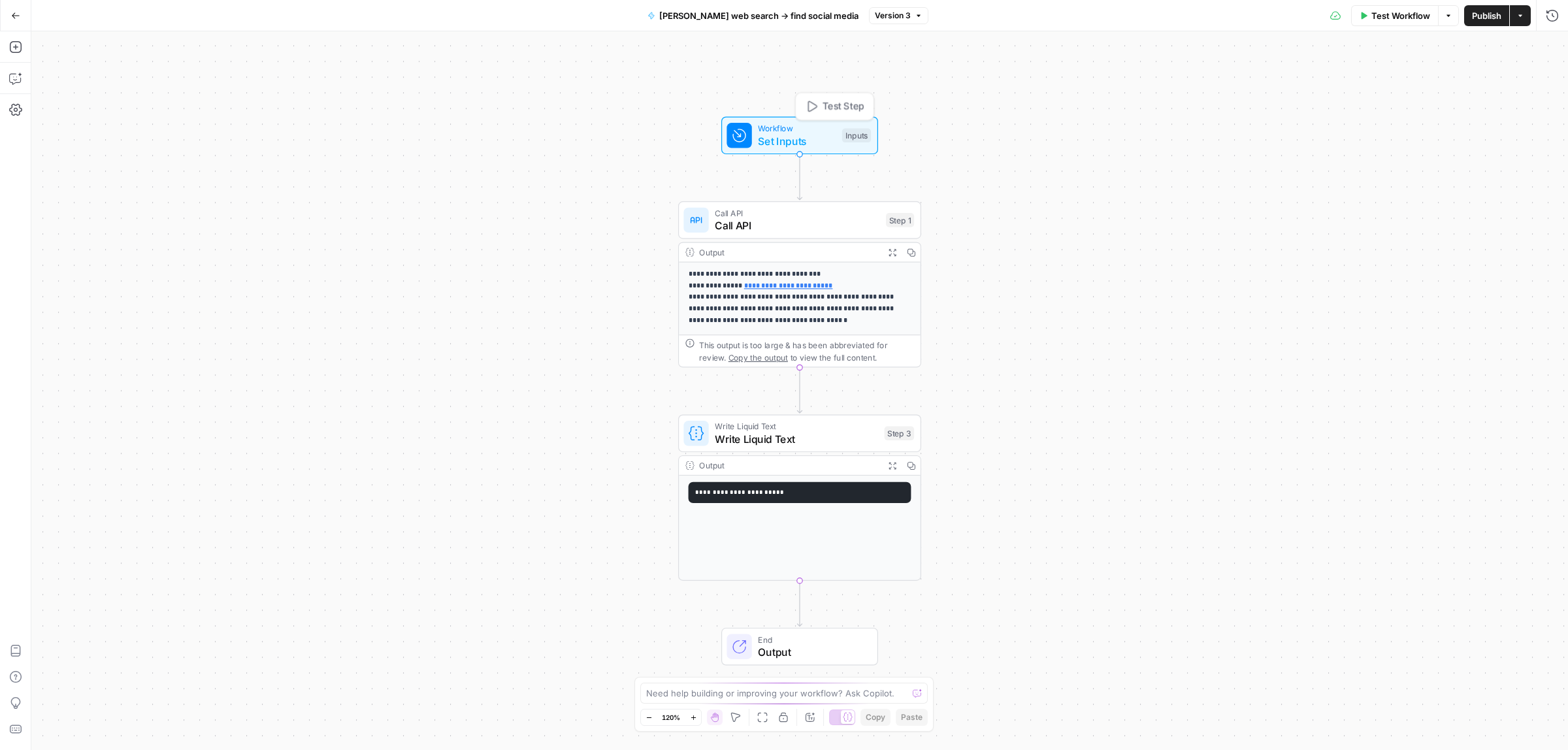
click at [788, 130] on span "Workflow" at bounding box center [796, 128] width 78 height 13
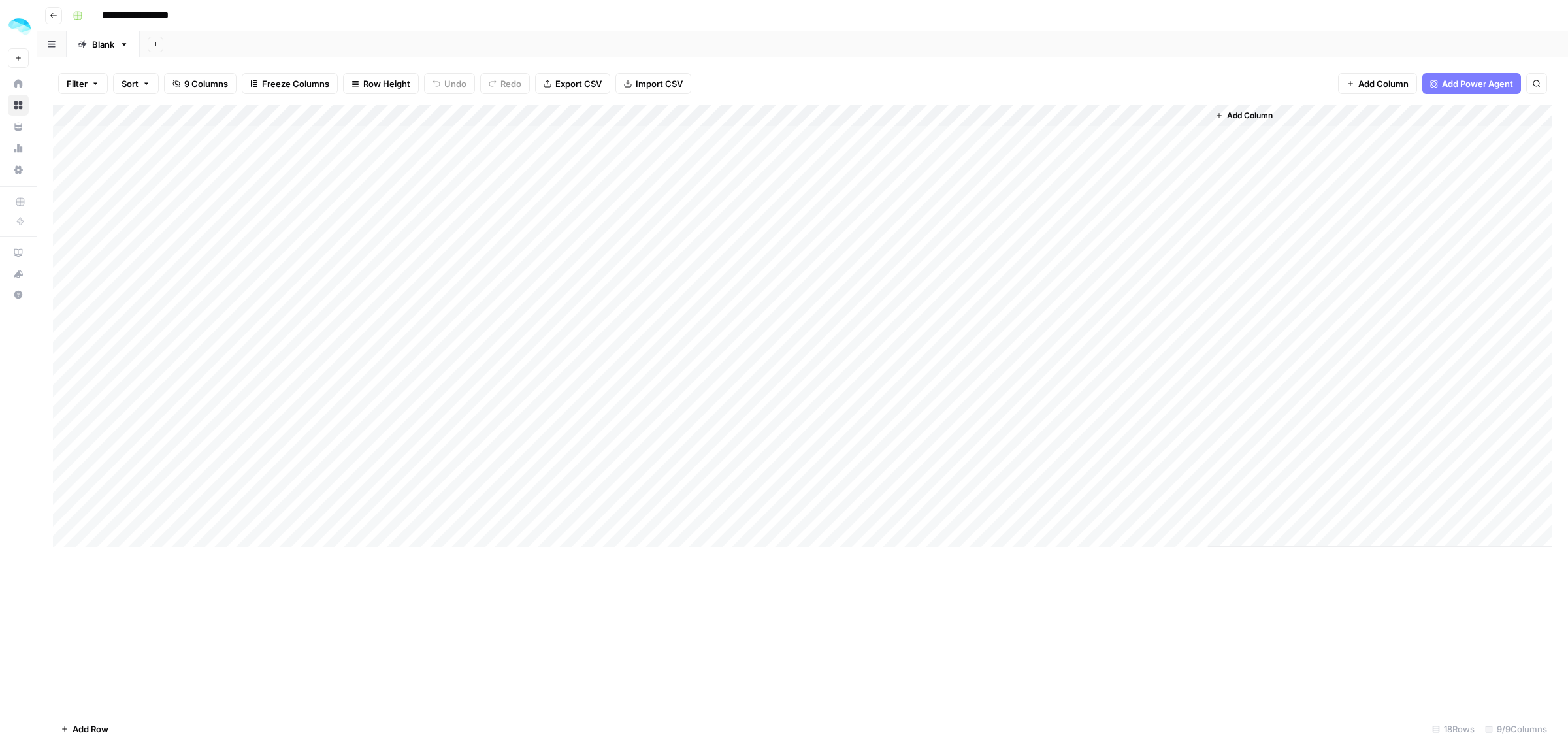
click at [1062, 116] on div "Add Column" at bounding box center [803, 325] width 1500 height 443
click at [961, 348] on span "Remove Column" at bounding box center [963, 346] width 114 height 13
click at [735, 151] on span "Delete" at bounding box center [737, 146] width 28 height 13
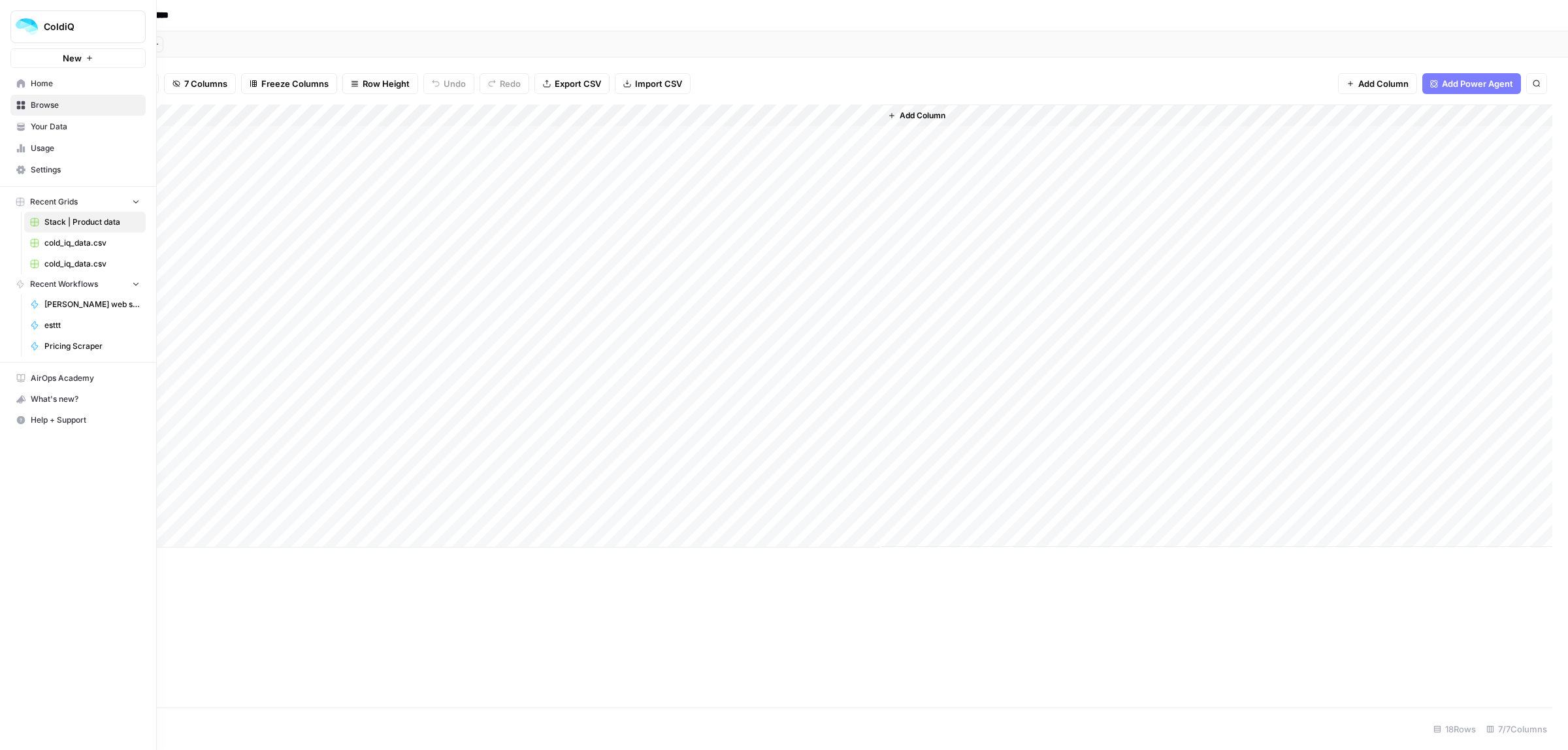
click at [62, 310] on span "[PERSON_NAME] web search -> find social media" at bounding box center [91, 304] width 95 height 12
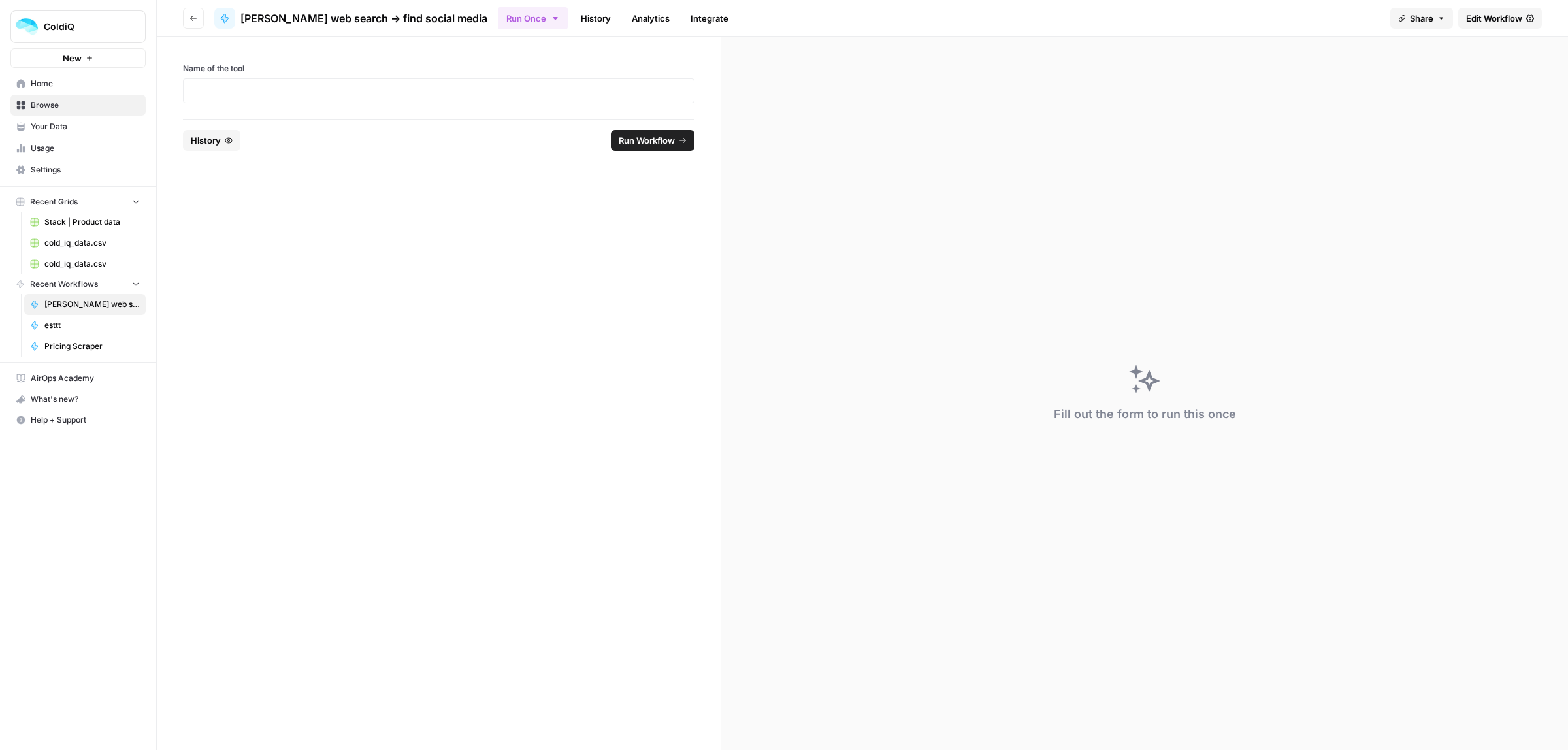
click at [1497, 23] on span "Edit Workflow" at bounding box center [1494, 18] width 56 height 13
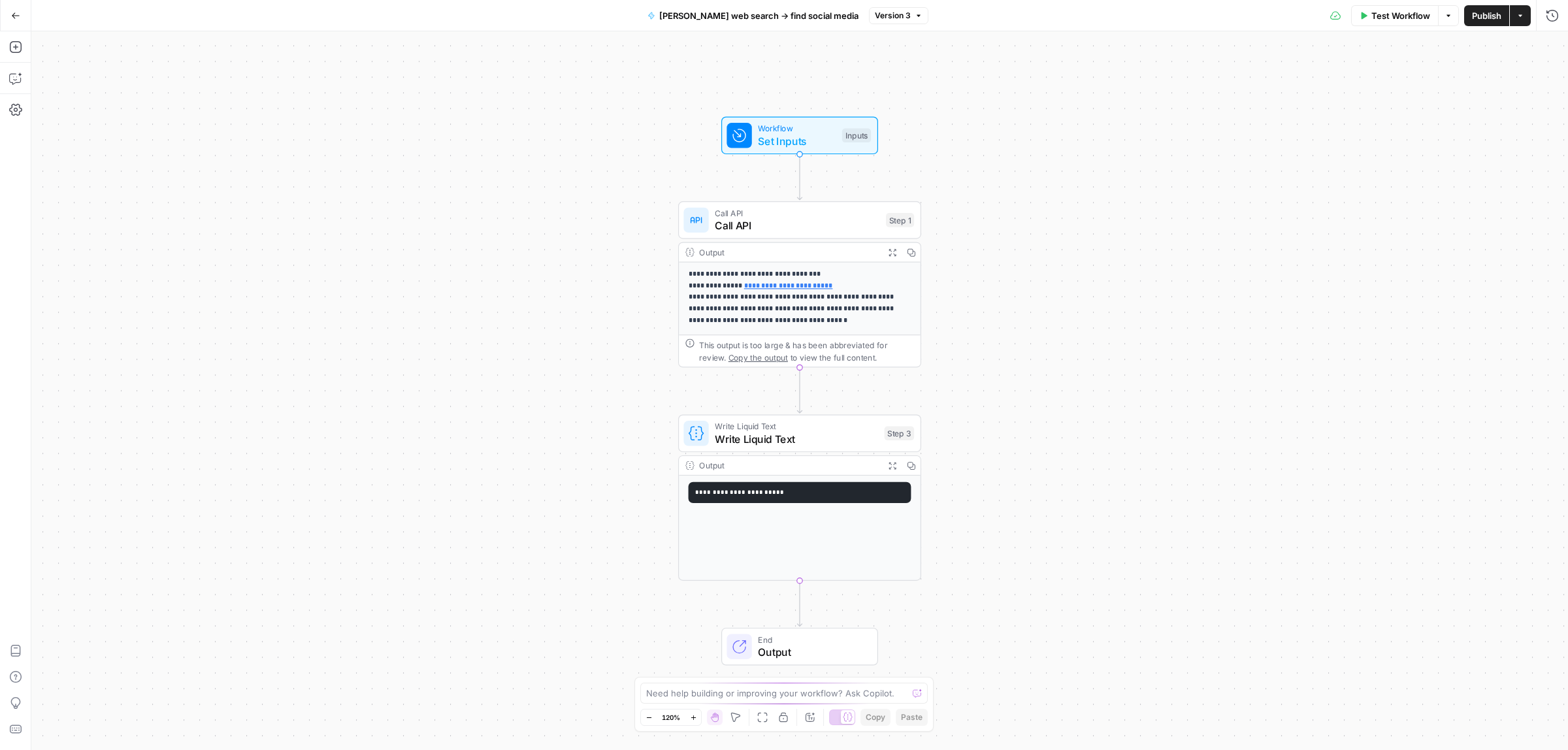
click at [790, 433] on span "Write Liquid Text" at bounding box center [796, 439] width 163 height 16
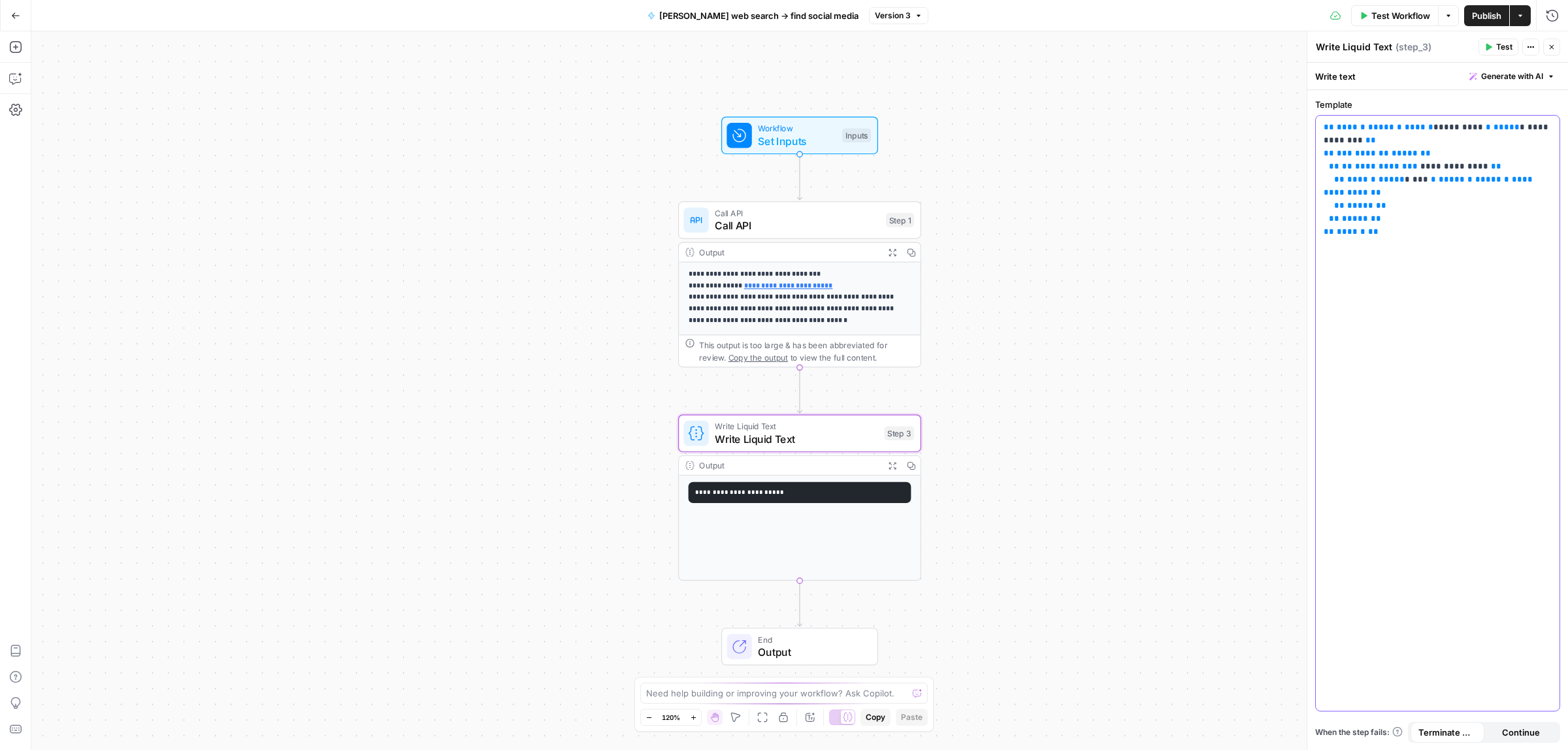
click at [1366, 263] on div "**********" at bounding box center [1437, 413] width 243 height 595
click at [913, 250] on icon "button" at bounding box center [911, 252] width 9 height 9
click at [783, 439] on span "Write Liquid Text" at bounding box center [796, 439] width 163 height 16
click at [1530, 17] on button "Actions" at bounding box center [1520, 15] width 21 height 21
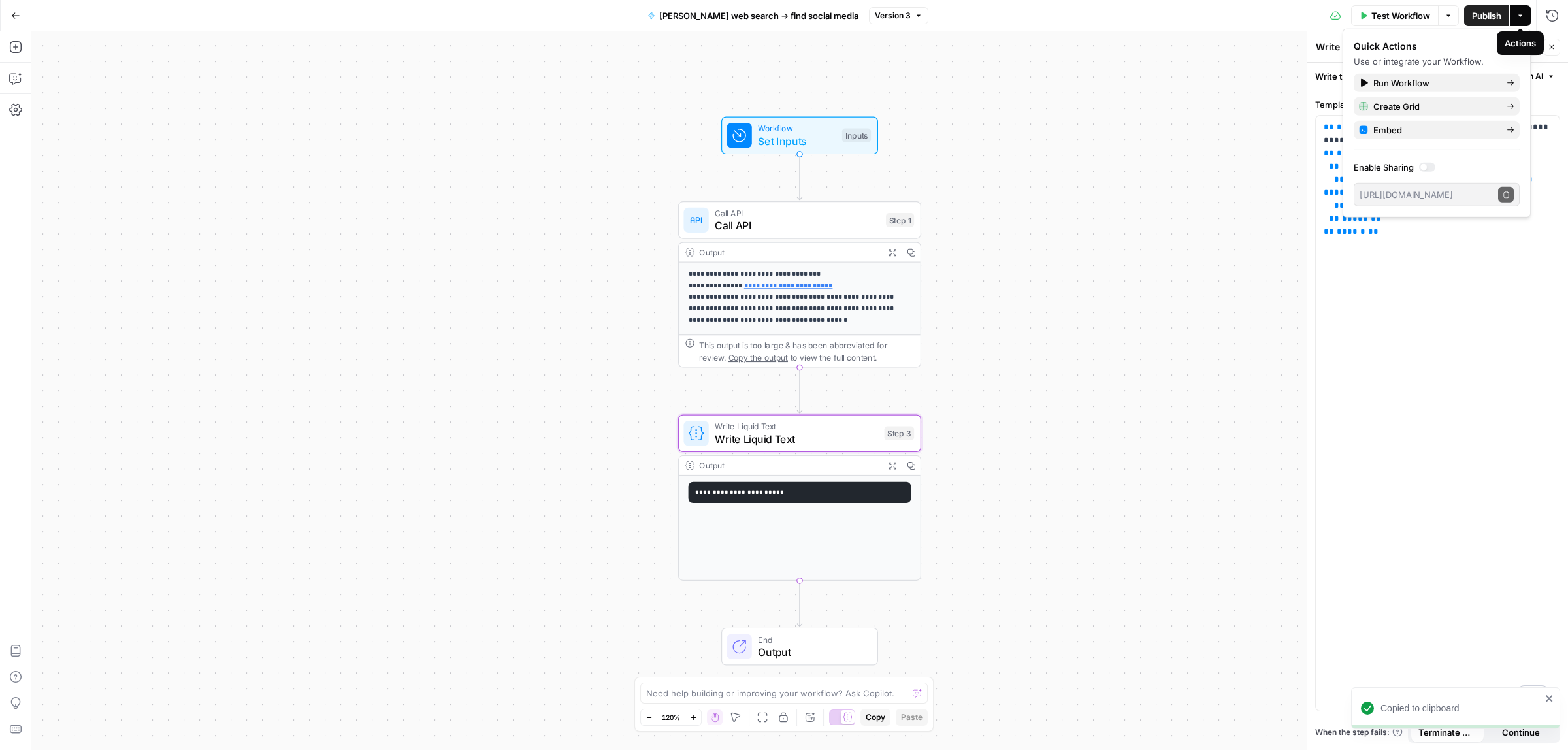
click at [1024, 89] on div "**********" at bounding box center [799, 391] width 1537 height 719
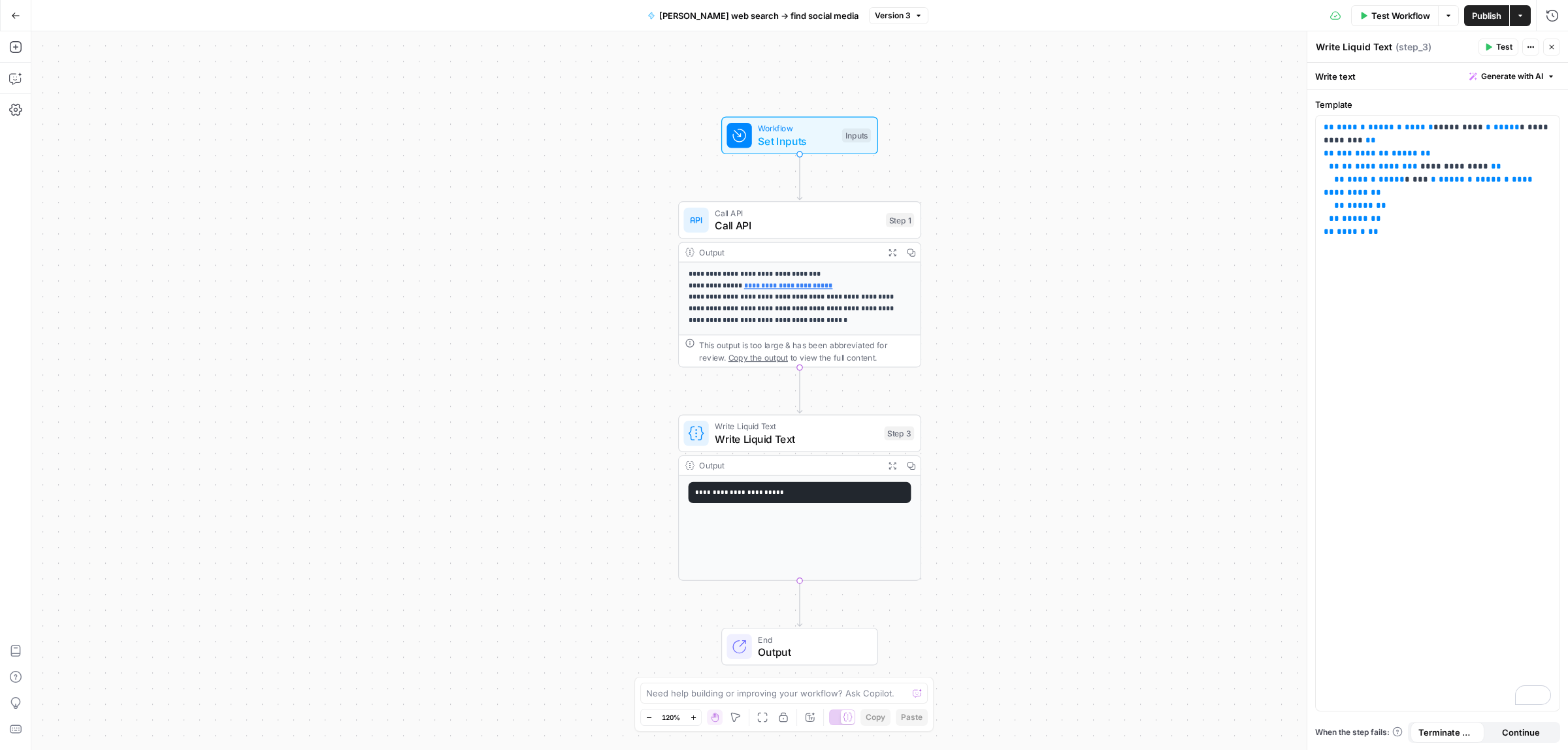
click at [1530, 44] on icon "button" at bounding box center [1531, 47] width 8 height 8
click at [729, 443] on span "Write Liquid Text" at bounding box center [796, 439] width 163 height 16
click at [838, 443] on span "Write Liquid Text" at bounding box center [796, 439] width 163 height 16
click at [834, 445] on span "Write Liquid Text" at bounding box center [796, 439] width 163 height 16
click at [1442, 241] on div "**********" at bounding box center [1437, 413] width 243 height 595
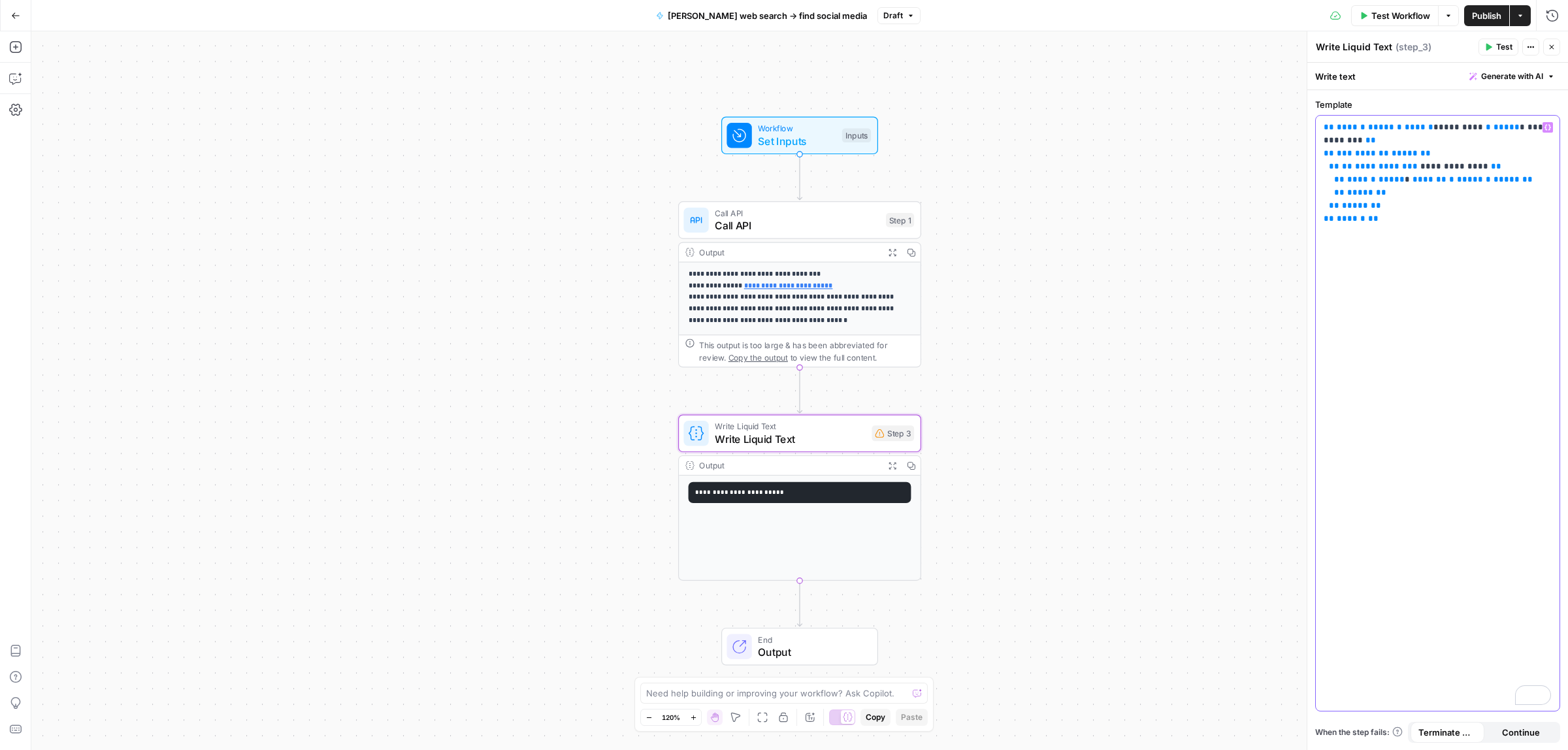
click at [1413, 218] on p "**********" at bounding box center [1437, 180] width 228 height 118
click at [1506, 47] on span "Test" at bounding box center [1504, 47] width 17 height 12
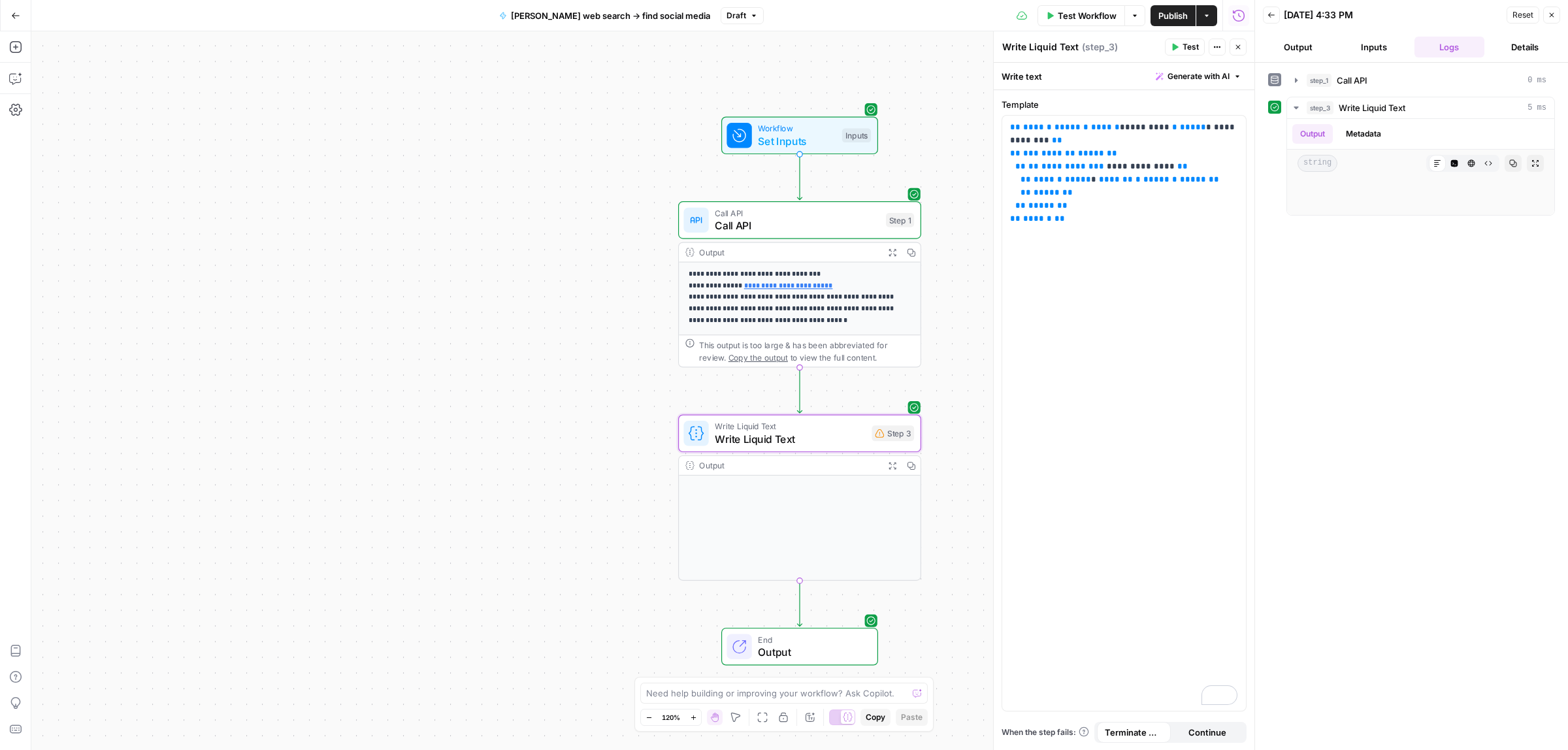
click at [756, 441] on span "Write Liquid Text" at bounding box center [789, 439] width 150 height 16
click at [1382, 188] on div at bounding box center [1421, 196] width 246 height 27
click at [1120, 233] on p "**********" at bounding box center [1124, 180] width 228 height 118
click at [1092, 238] on div "**********" at bounding box center [1124, 413] width 243 height 595
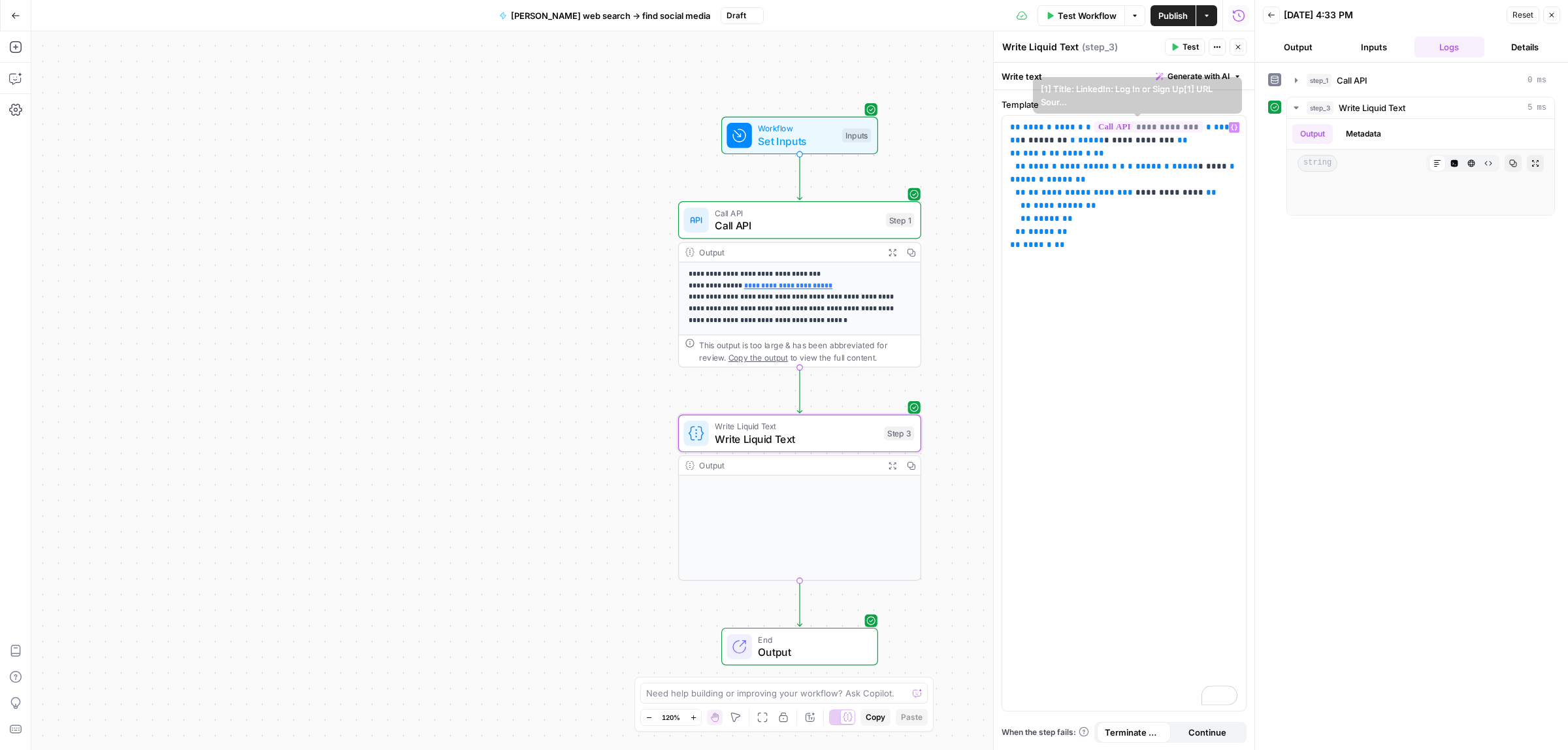
click at [1173, 48] on icon "button" at bounding box center [1176, 47] width 6 height 7
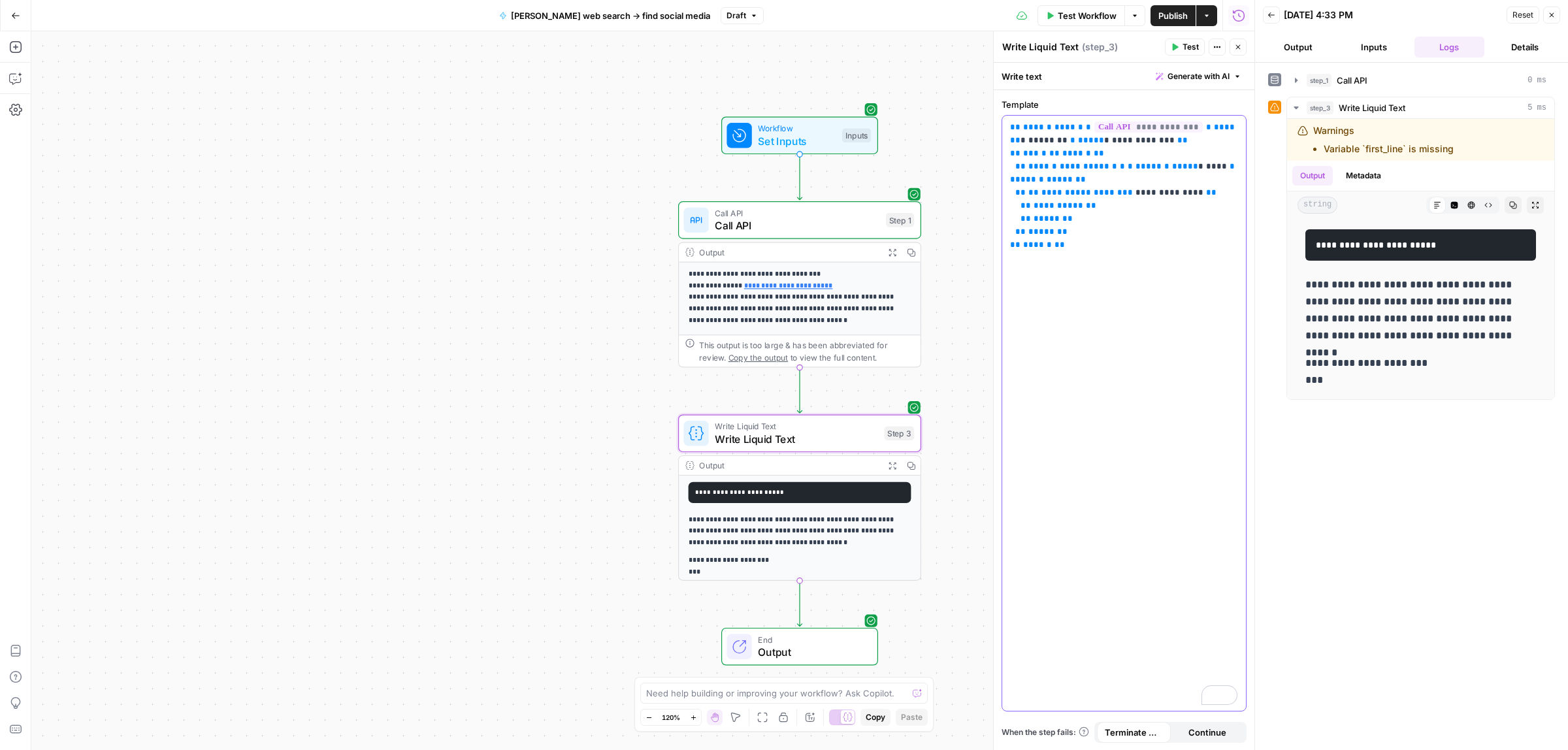
click at [1108, 240] on p "**********" at bounding box center [1124, 192] width 228 height 143
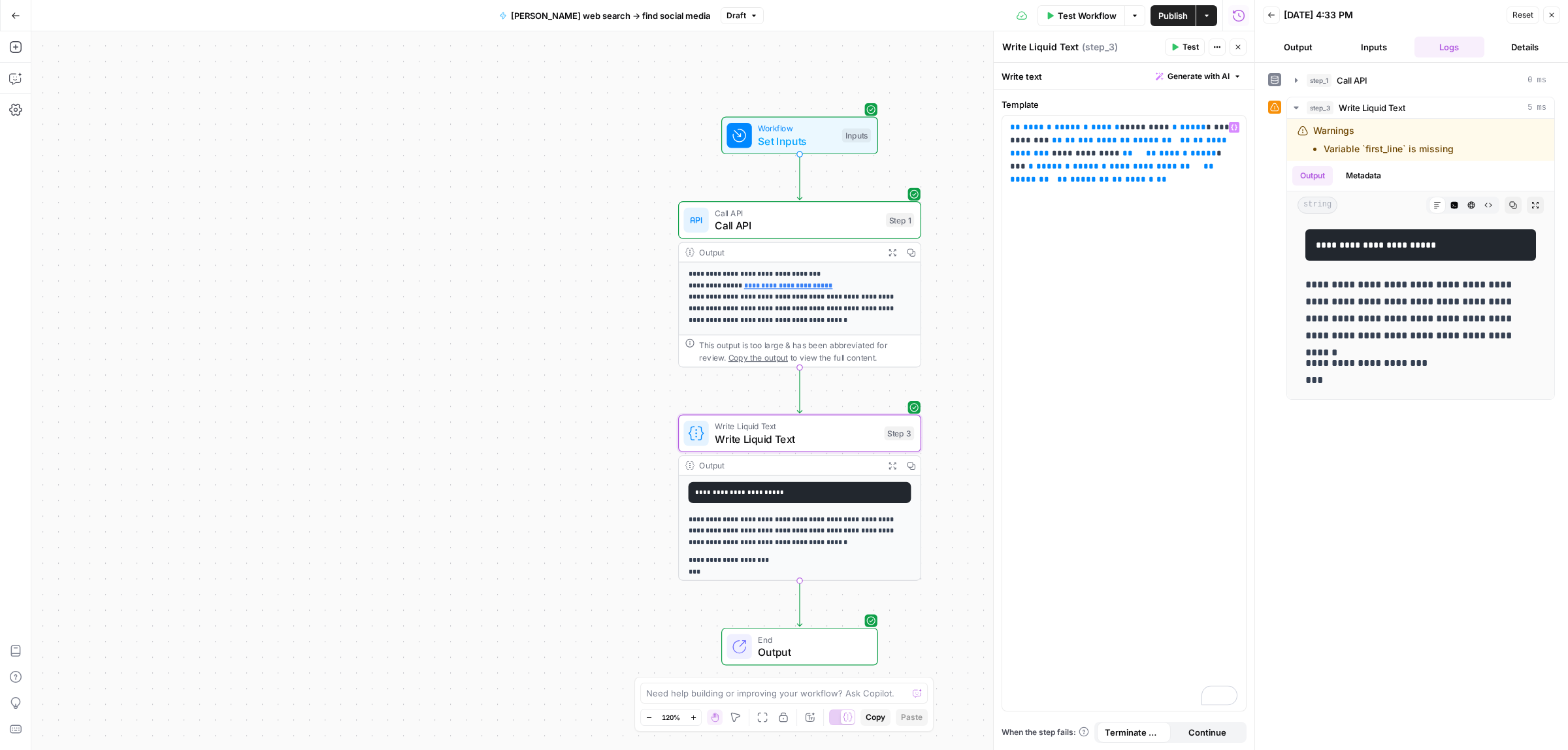
click at [1180, 50] on button "Test" at bounding box center [1185, 46] width 40 height 17
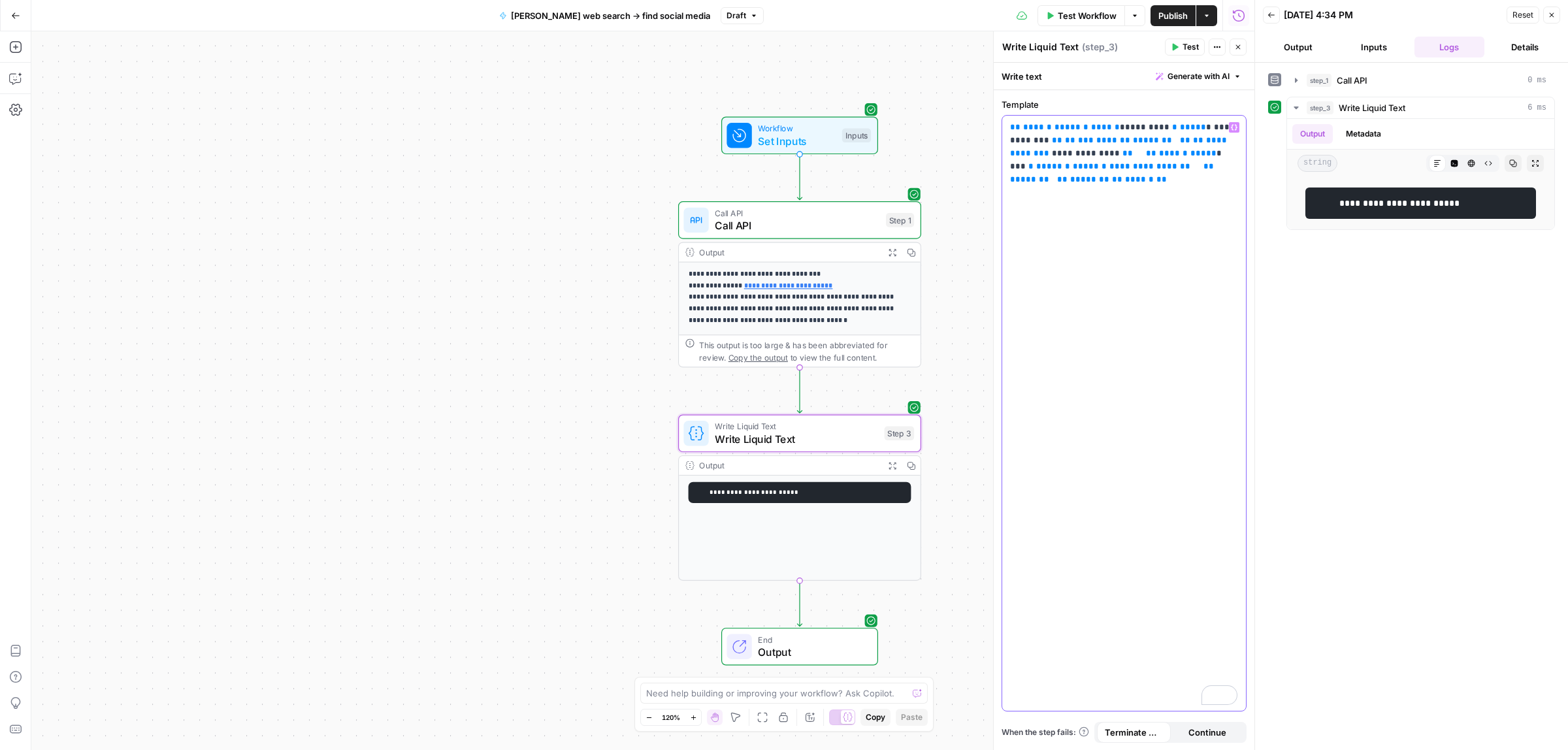
click at [1146, 153] on span "**" at bounding box center [1151, 153] width 11 height 9
click at [1068, 175] on span "**" at bounding box center [1062, 179] width 11 height 9
click at [1066, 182] on p "**********" at bounding box center [1124, 153] width 228 height 66
click at [1062, 191] on p "**********" at bounding box center [1124, 160] width 228 height 79
click at [1065, 141] on span "**" at bounding box center [1070, 139] width 11 height 9
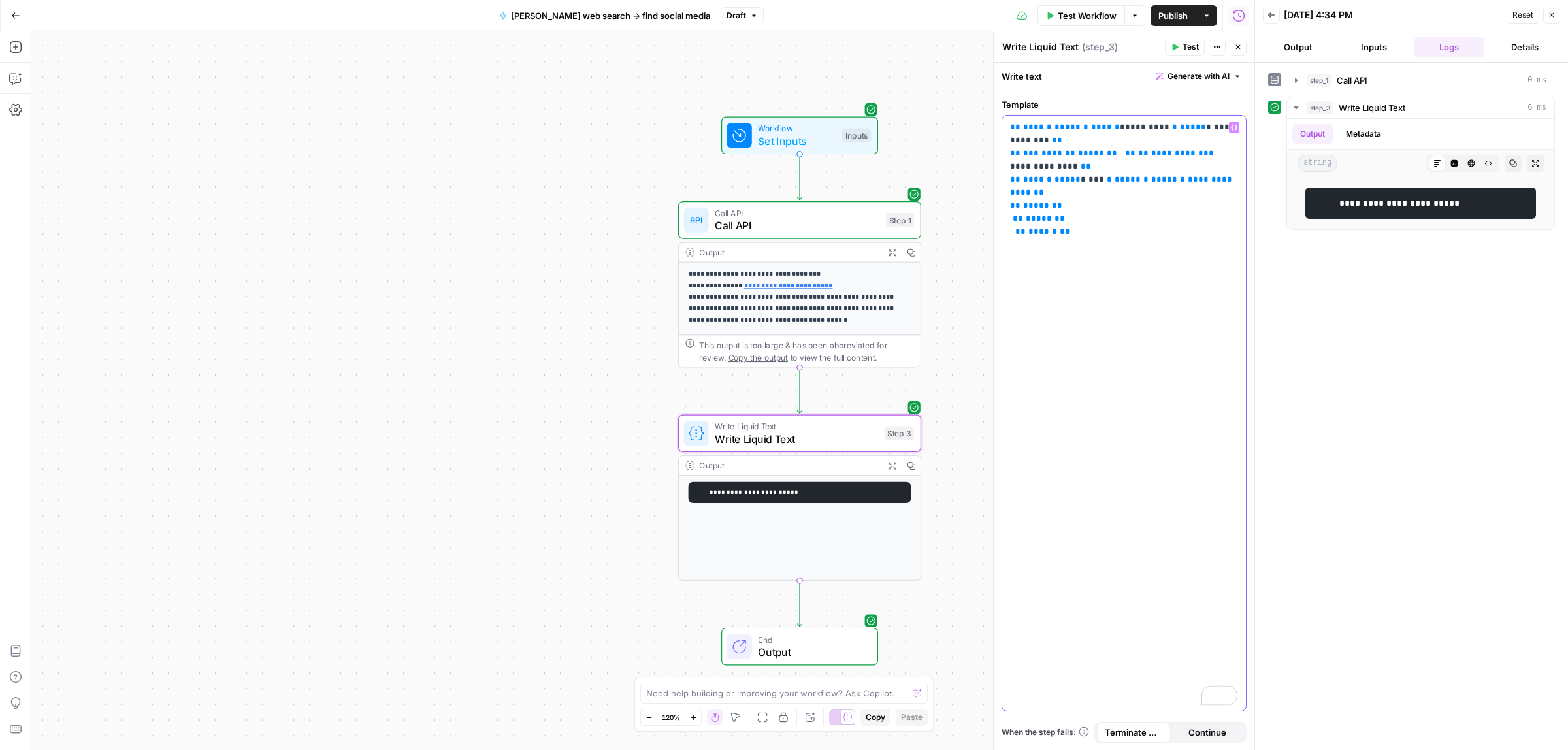
click at [1125, 151] on span "**" at bounding box center [1130, 153] width 11 height 9
drag, startPoint x: 1011, startPoint y: 194, endPoint x: 1023, endPoint y: 213, distance: 22.5
click at [1011, 194] on span "**" at bounding box center [1015, 192] width 11 height 9
click at [1068, 239] on p "**********" at bounding box center [1124, 186] width 228 height 131
click at [1092, 241] on p "**********" at bounding box center [1124, 186] width 228 height 131
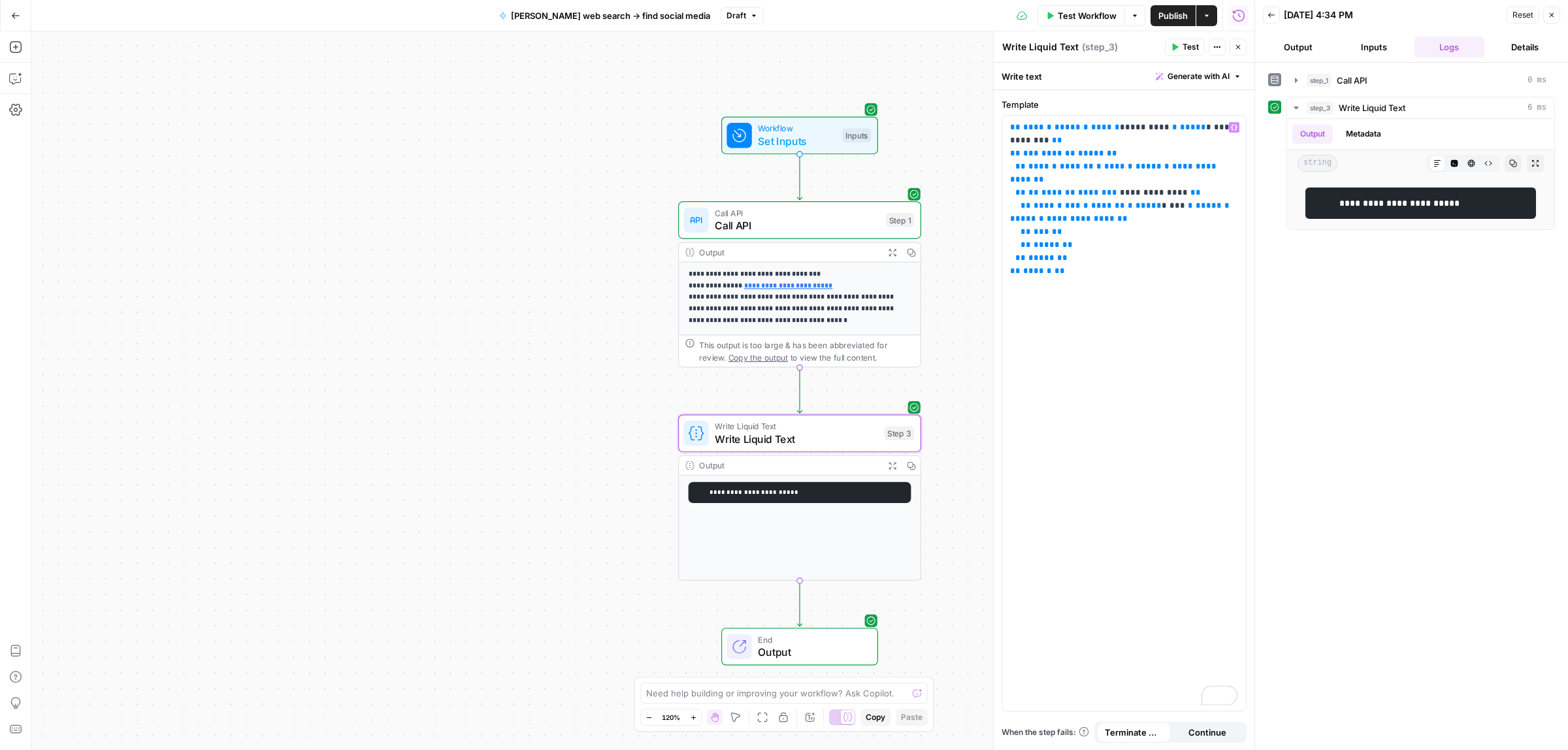
click at [1183, 48] on span "Test" at bounding box center [1191, 47] width 17 height 12
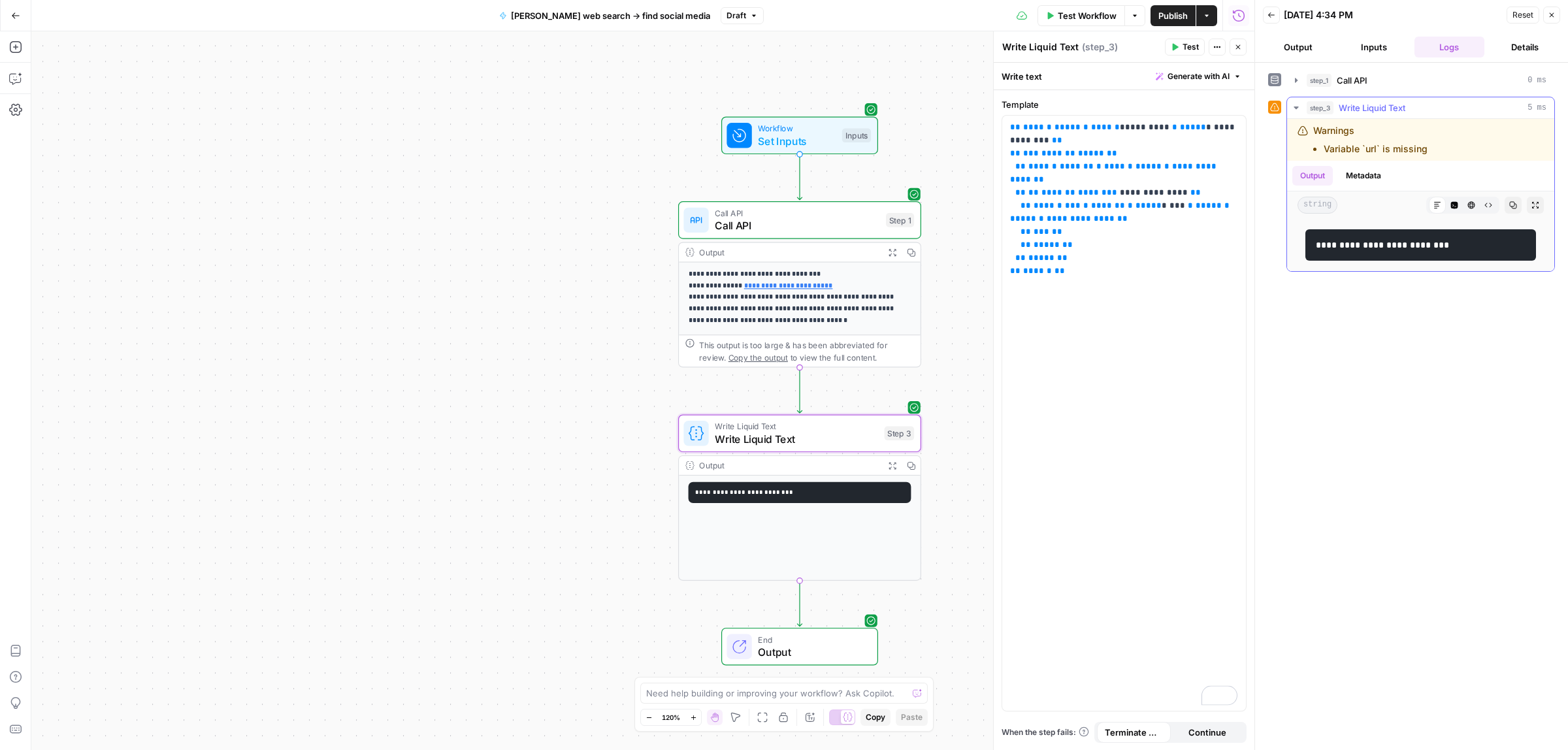
drag, startPoint x: 1461, startPoint y: 247, endPoint x: 1433, endPoint y: 247, distance: 28.0
click at [1433, 247] on pre "**********" at bounding box center [1421, 245] width 231 height 31
click at [1318, 247] on code "**********" at bounding box center [1383, 244] width 135 height 9
drag, startPoint x: 1459, startPoint y: 246, endPoint x: 1309, endPoint y: 250, distance: 150.1
click at [1309, 250] on pre "**********" at bounding box center [1421, 245] width 231 height 31
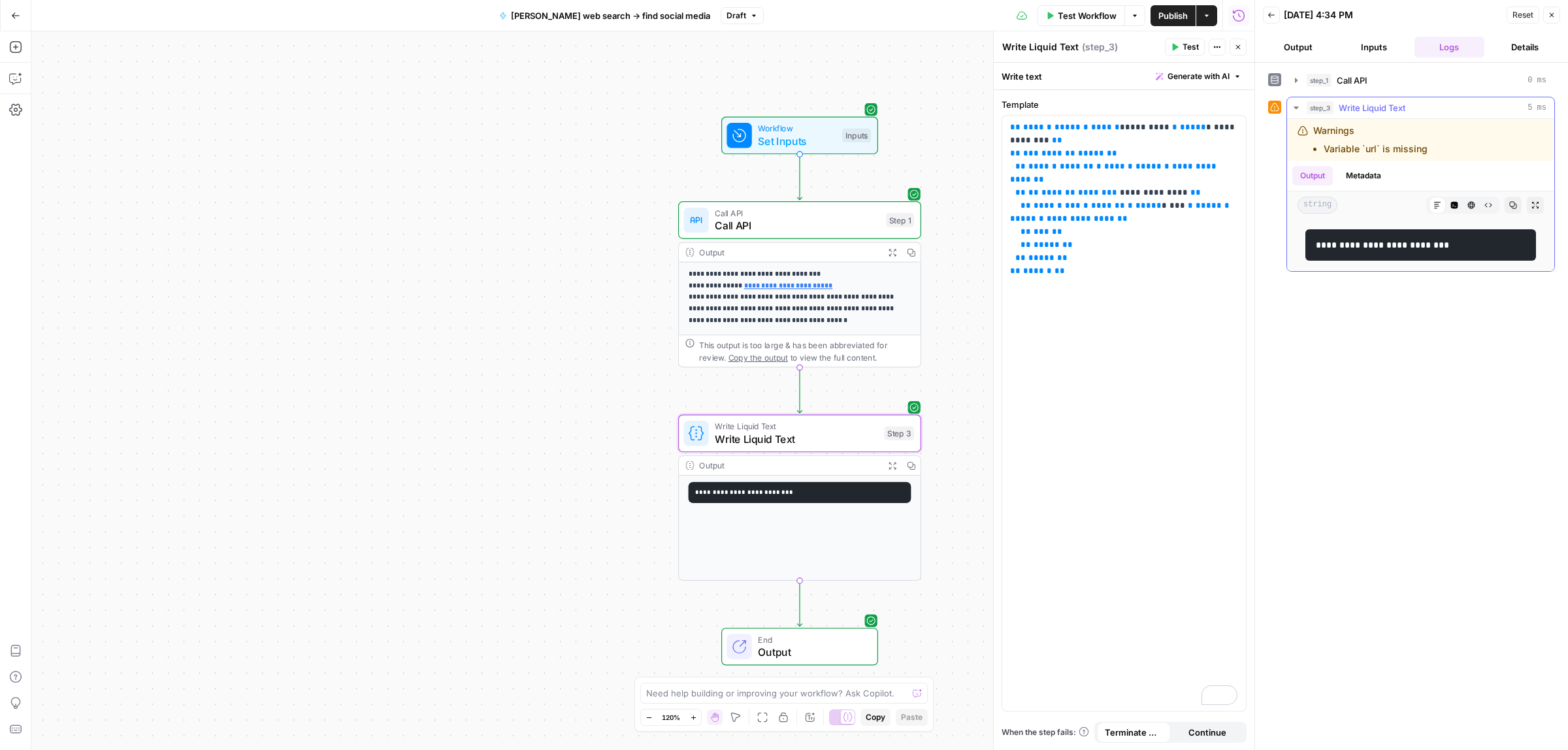
click at [1358, 259] on pre "**********" at bounding box center [1421, 245] width 231 height 31
drag, startPoint x: 1318, startPoint y: 266, endPoint x: 1309, endPoint y: 266, distance: 9.0
click at [1309, 261] on pre "**********" at bounding box center [1421, 245] width 231 height 31
click at [1451, 204] on icon "button" at bounding box center [1455, 205] width 8 height 8
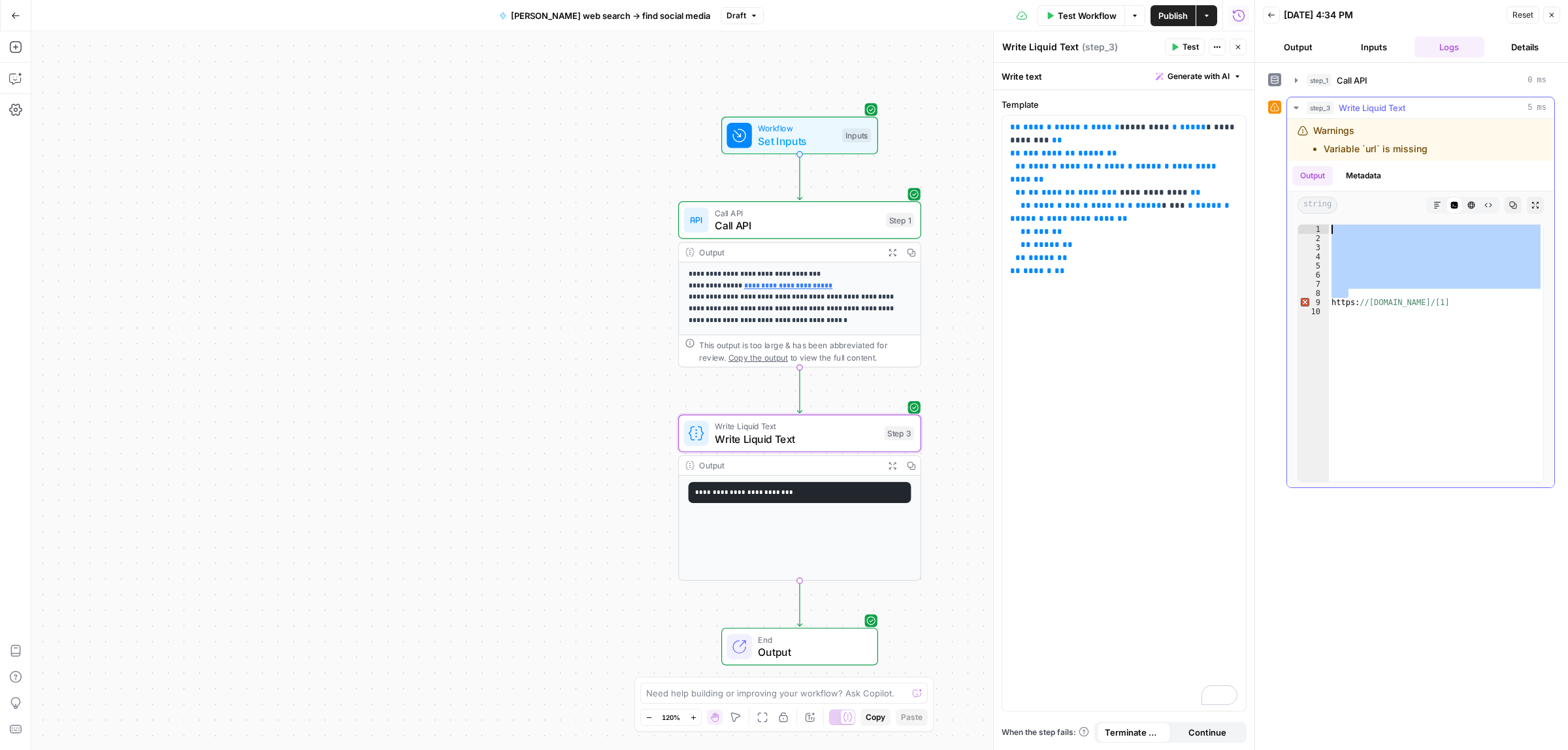
drag, startPoint x: 1356, startPoint y: 295, endPoint x: 1337, endPoint y: 217, distance: 80.3
click at [1337, 217] on div "Output Metadata string Markdown Code Editor HTML Viewer Raw Output Copy Expand …" at bounding box center [1421, 324] width 267 height 327
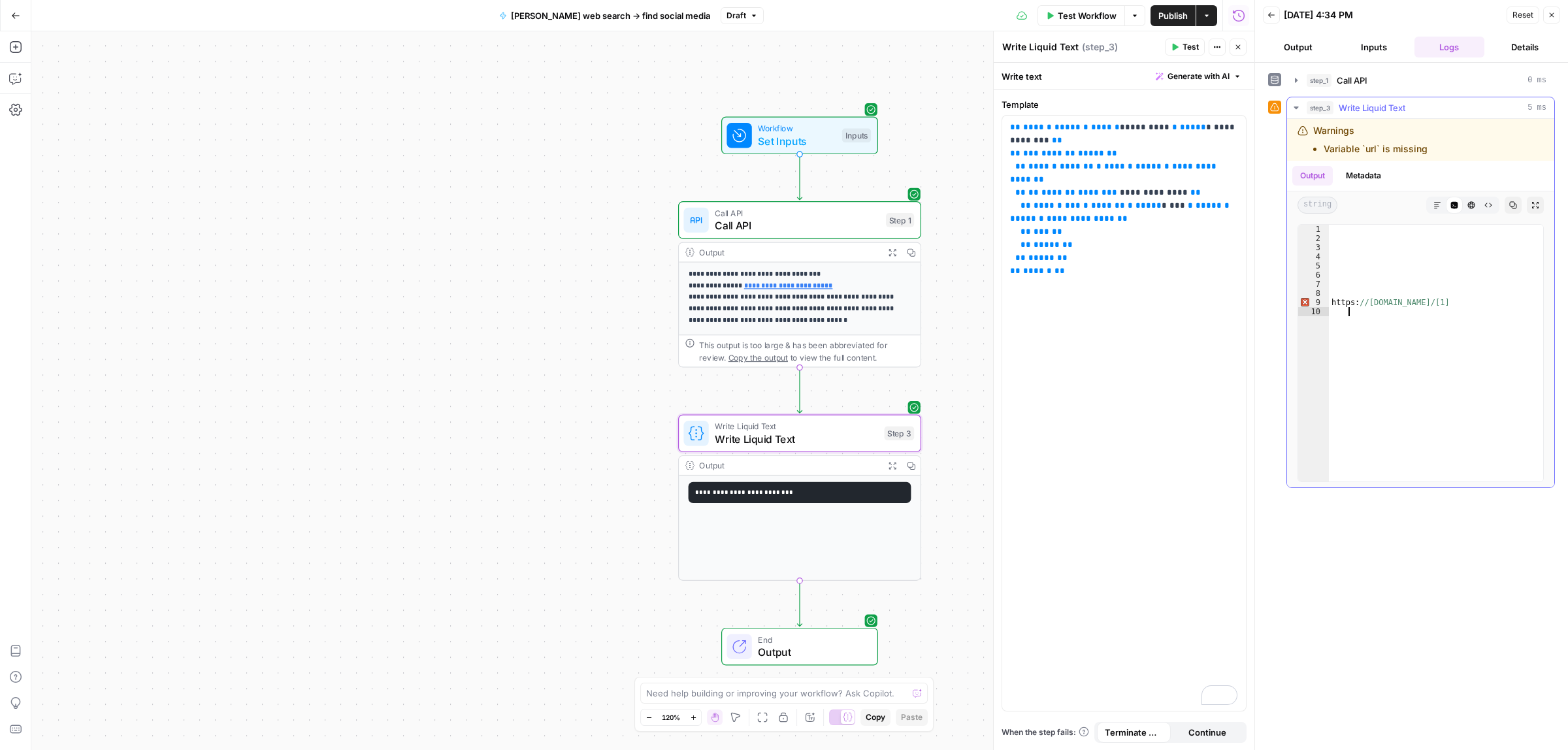
click at [1351, 312] on div "https: //[DOMAIN_NAME]/[1]" at bounding box center [1436, 362] width 214 height 275
click at [1469, 206] on icon "button" at bounding box center [1472, 205] width 8 height 8
click at [1485, 206] on icon "button" at bounding box center [1488, 205] width 8 height 8
click at [1472, 206] on icon "button" at bounding box center [1472, 205] width 8 height 8
click at [784, 647] on span "Output" at bounding box center [811, 652] width 106 height 16
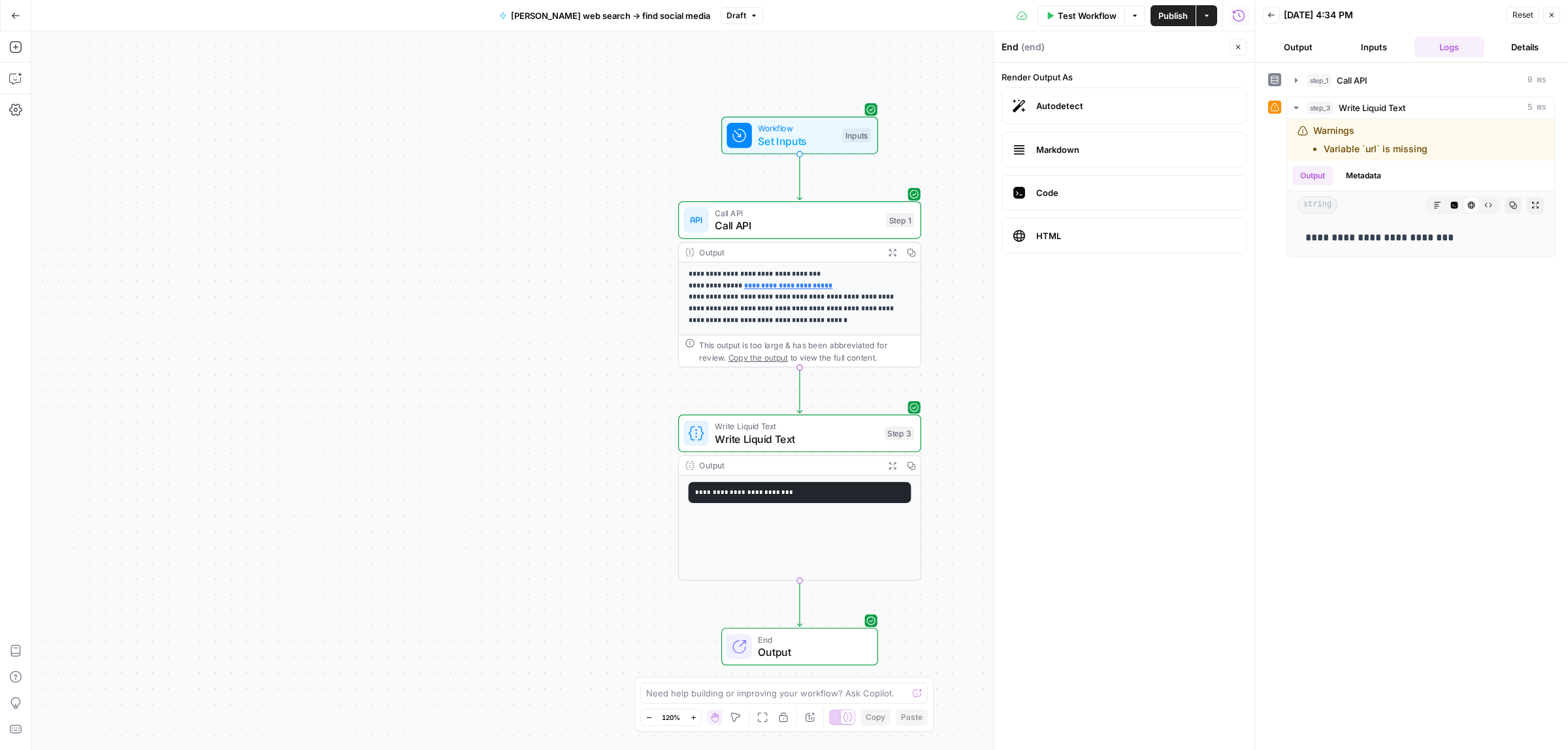
click at [1068, 240] on span "HTML" at bounding box center [1136, 236] width 199 height 13
click at [1072, 115] on label "Autodetect" at bounding box center [1124, 105] width 245 height 36
click at [1082, 154] on span "Markdown" at bounding box center [1136, 149] width 199 height 13
click at [1076, 199] on span "Code" at bounding box center [1136, 192] width 199 height 13
click at [1077, 241] on span "HTML" at bounding box center [1136, 236] width 199 height 13
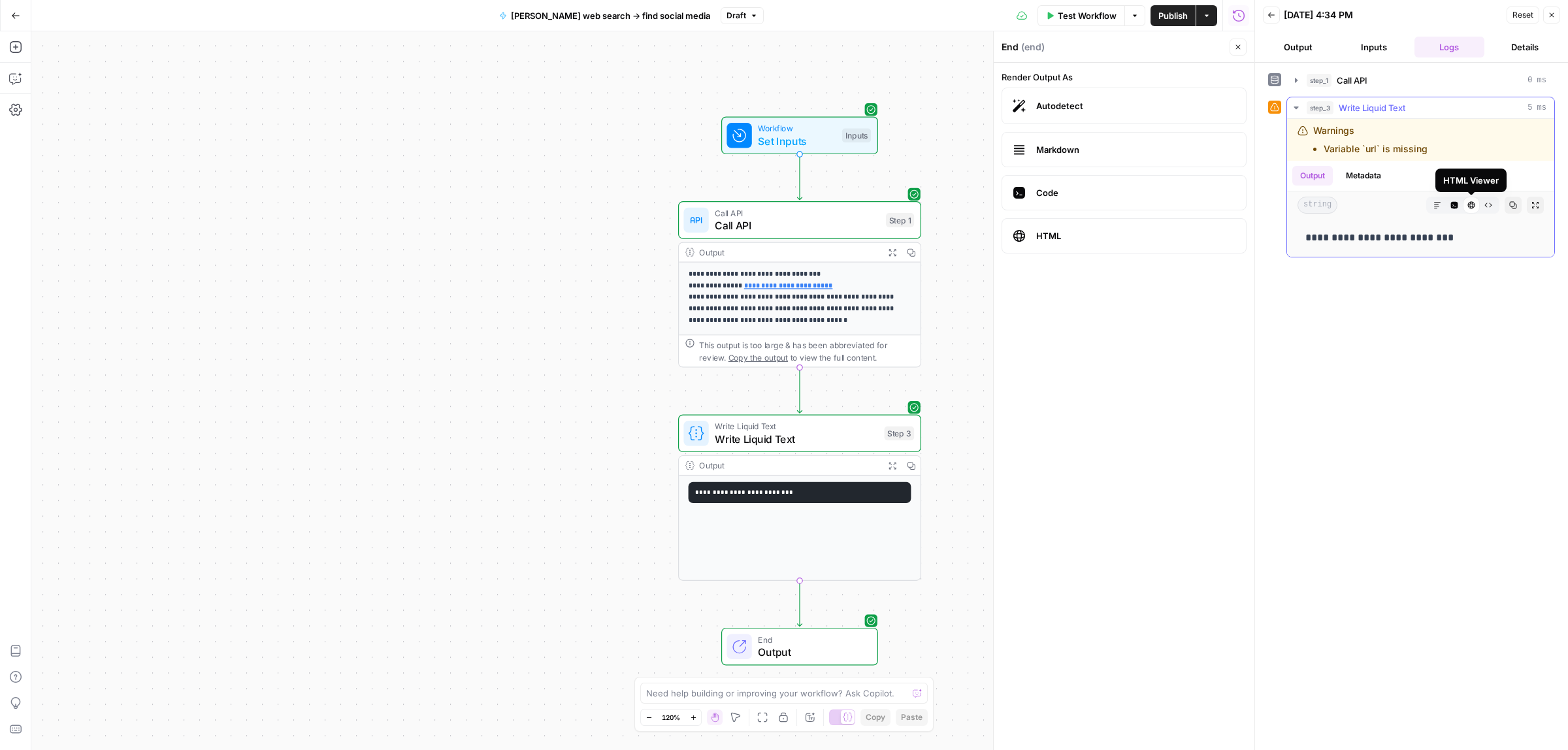
click at [1451, 241] on p "**********" at bounding box center [1421, 238] width 230 height 17
click at [805, 437] on span "Write Liquid Text" at bounding box center [796, 439] width 163 height 16
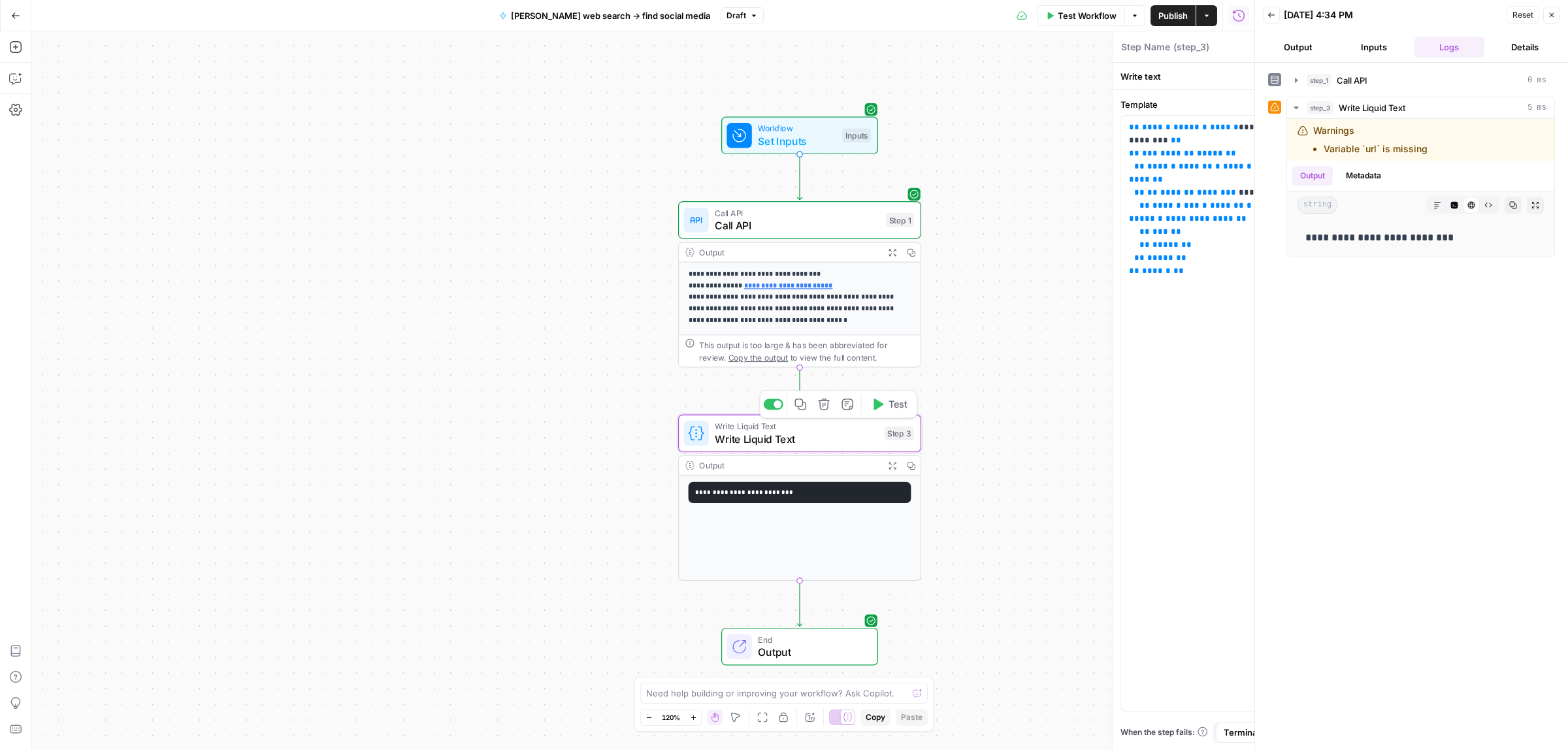
type textarea "Write Liquid Text"
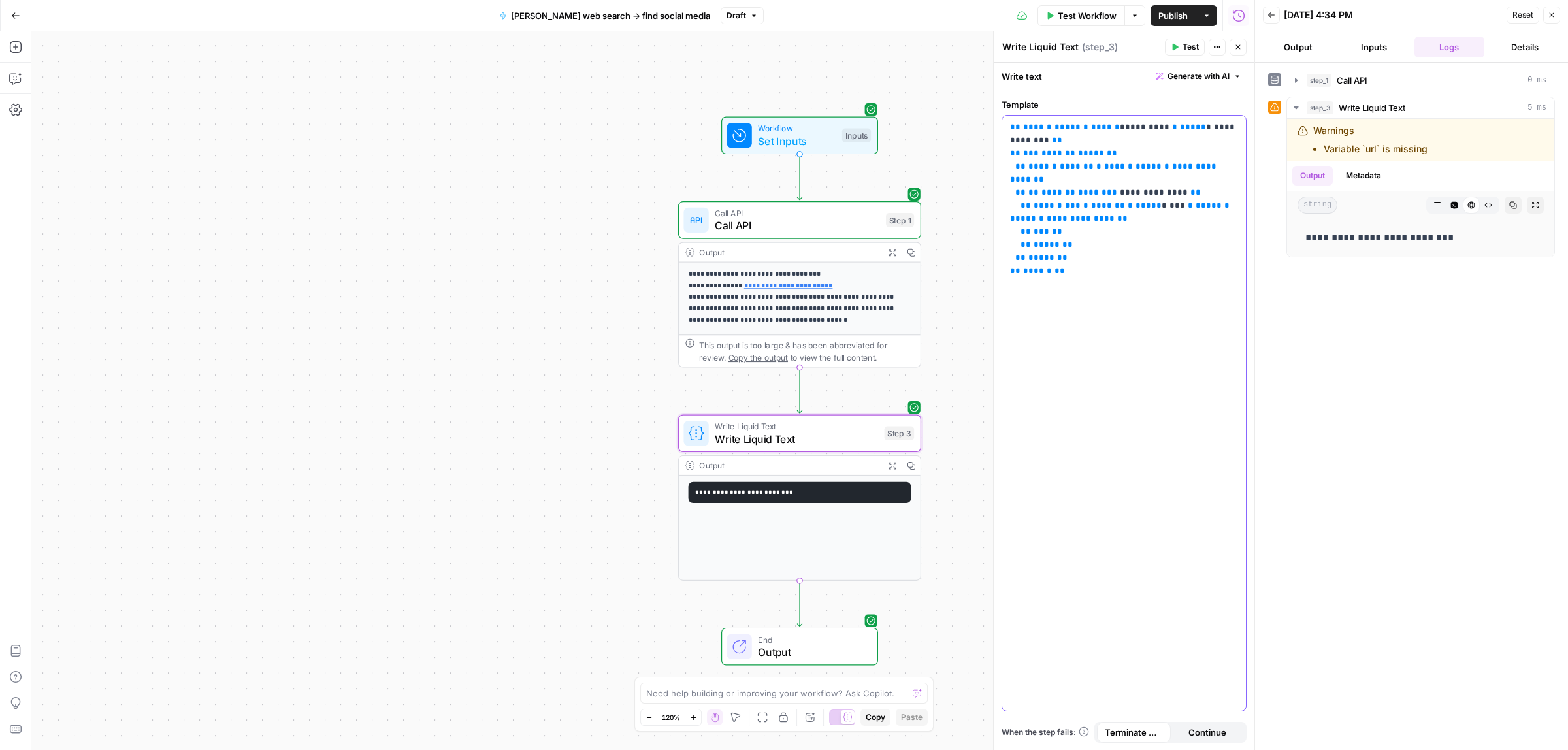
click at [1105, 170] on span "****" at bounding box center [1114, 166] width 21 height 9
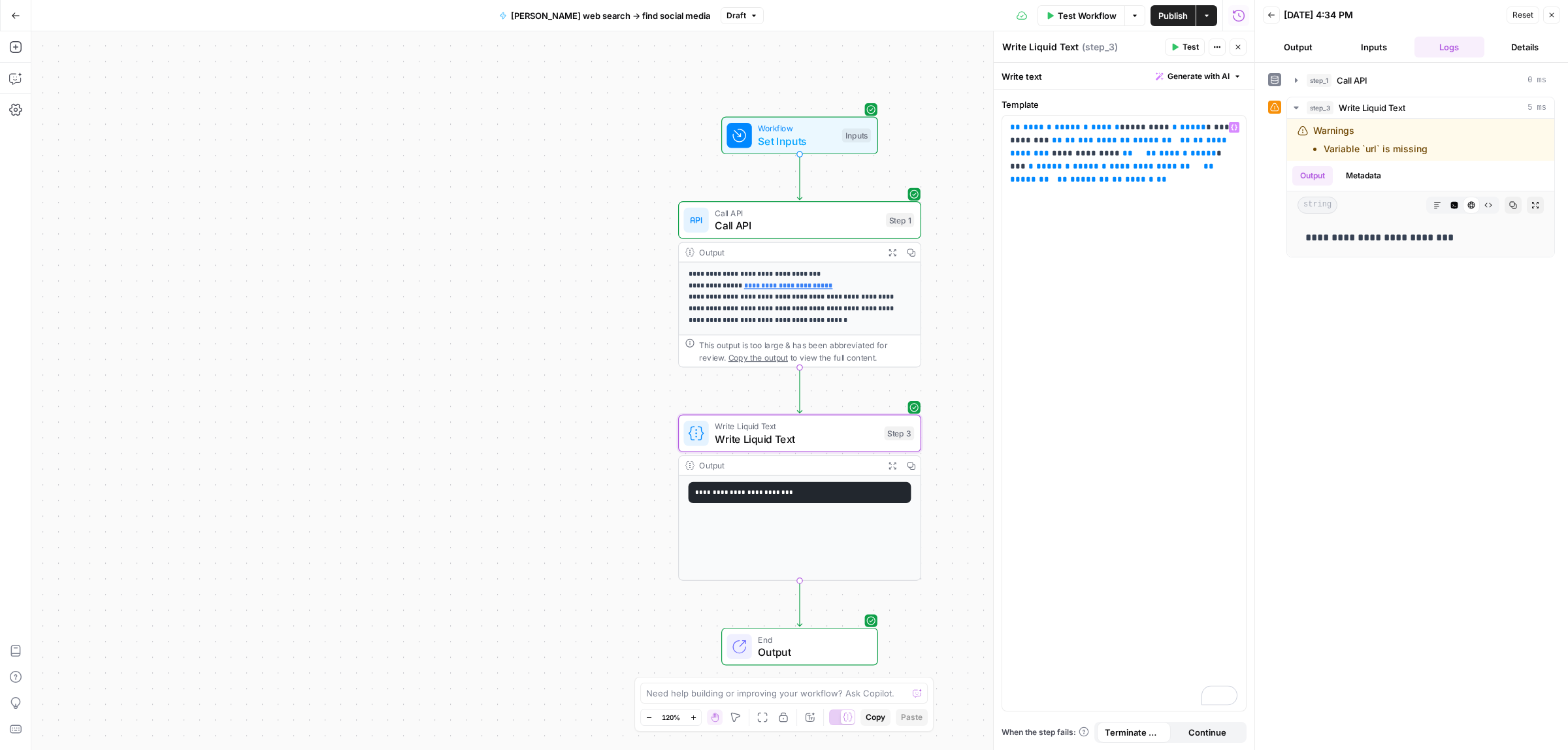
click at [1183, 39] on button "Test" at bounding box center [1185, 46] width 40 height 17
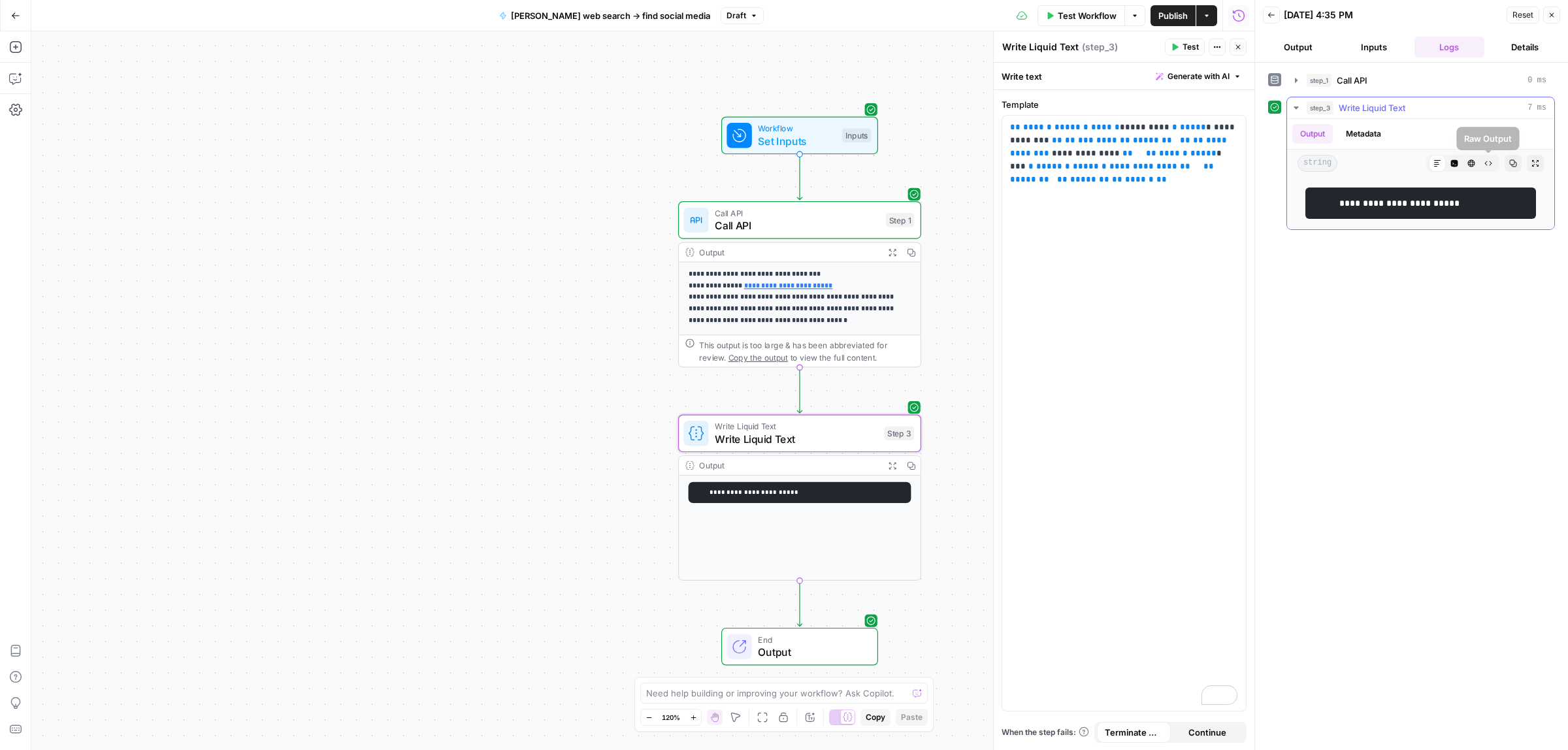
click at [1474, 167] on icon "button" at bounding box center [1472, 163] width 8 height 8
drag, startPoint x: 1434, startPoint y: 200, endPoint x: 1318, endPoint y: 199, distance: 116.0
click at [1327, 199] on p "**********" at bounding box center [1421, 195] width 230 height 17
click at [1173, 19] on span "Publish" at bounding box center [1173, 15] width 29 height 13
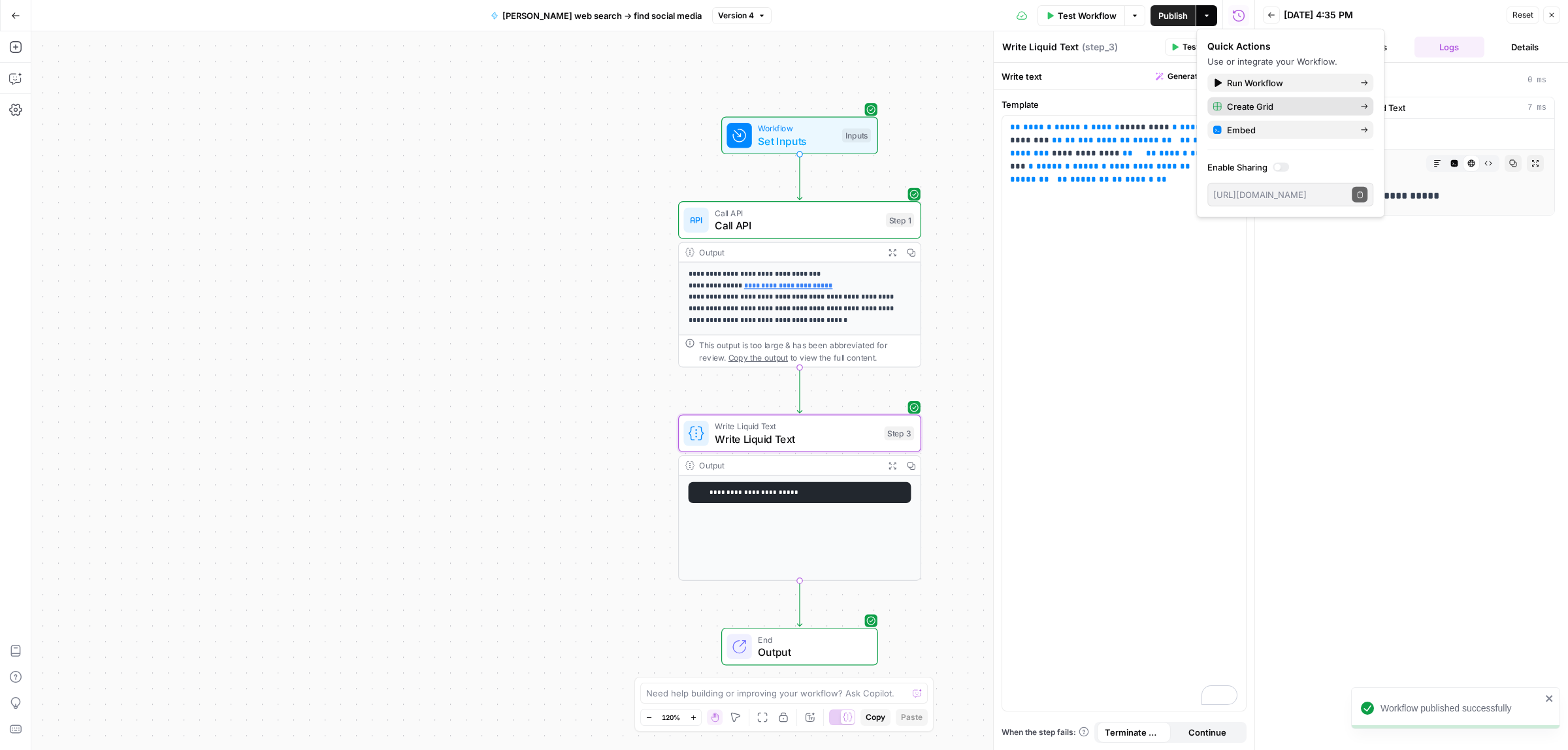
click at [1254, 102] on span "Create Grid" at bounding box center [1288, 106] width 123 height 13
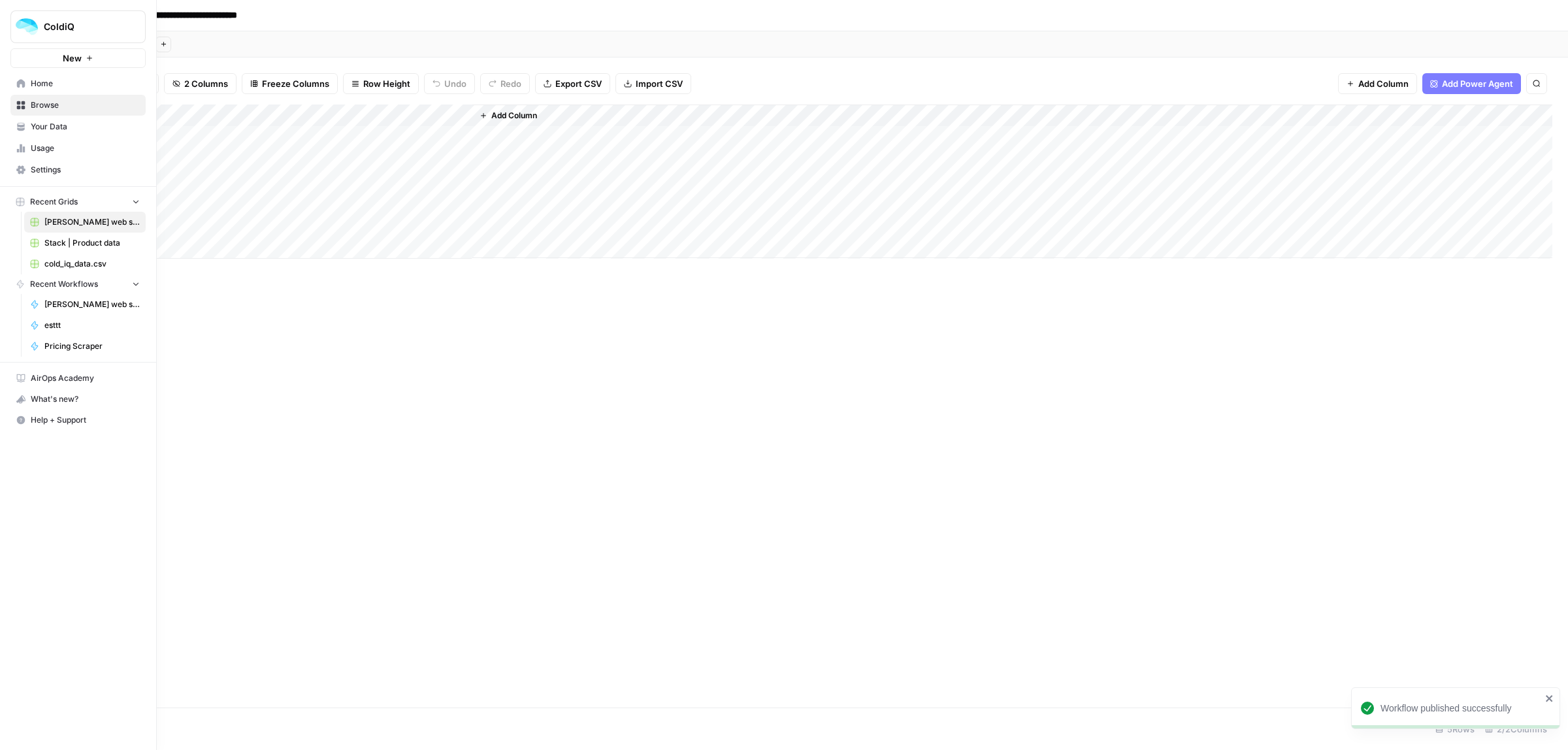
click at [74, 220] on span "[PERSON_NAME] web search -> find social media Grid" at bounding box center [91, 222] width 95 height 12
click at [66, 241] on span "Stack | Product data" at bounding box center [91, 243] width 95 height 12
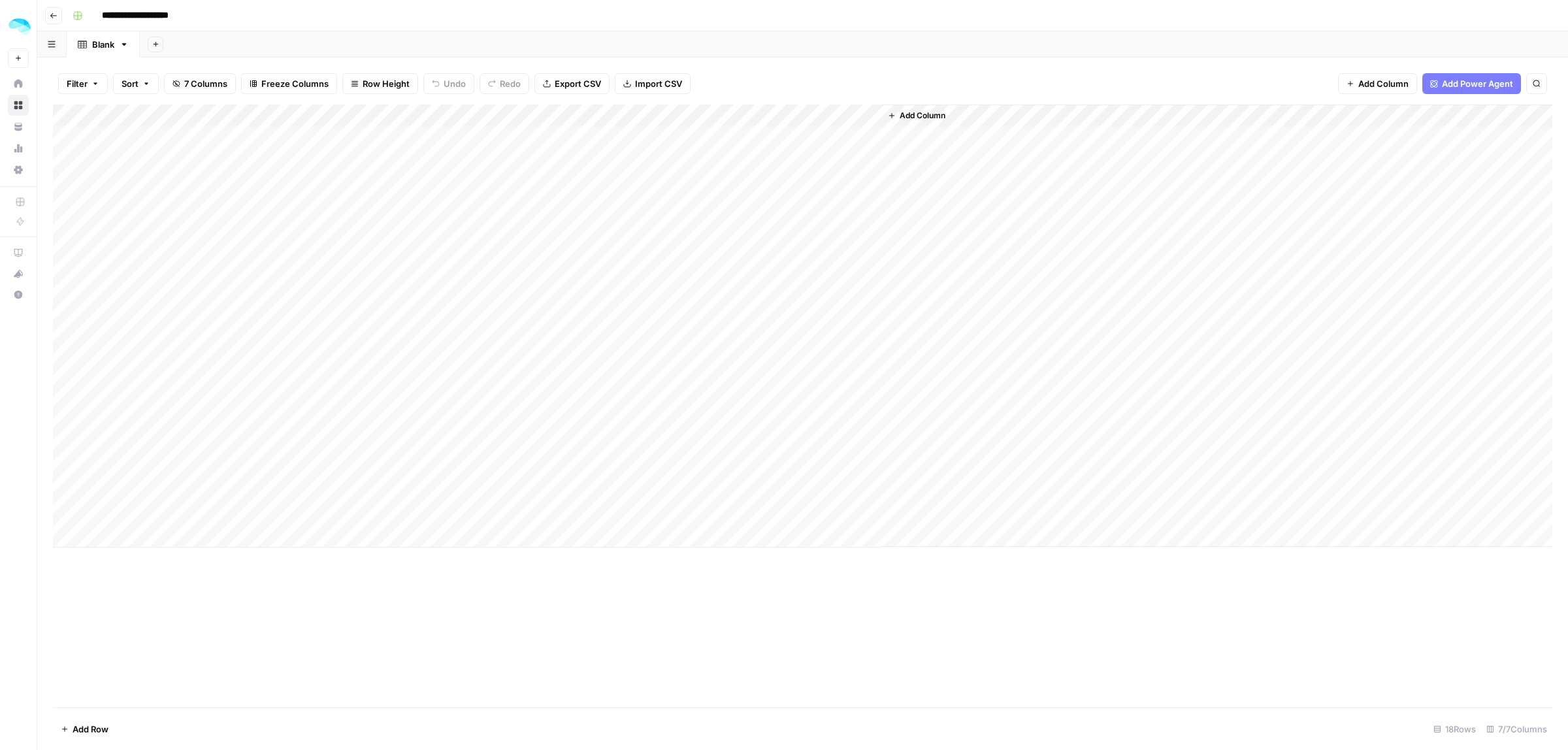
click at [917, 115] on span "Add Column" at bounding box center [923, 116] width 46 height 12
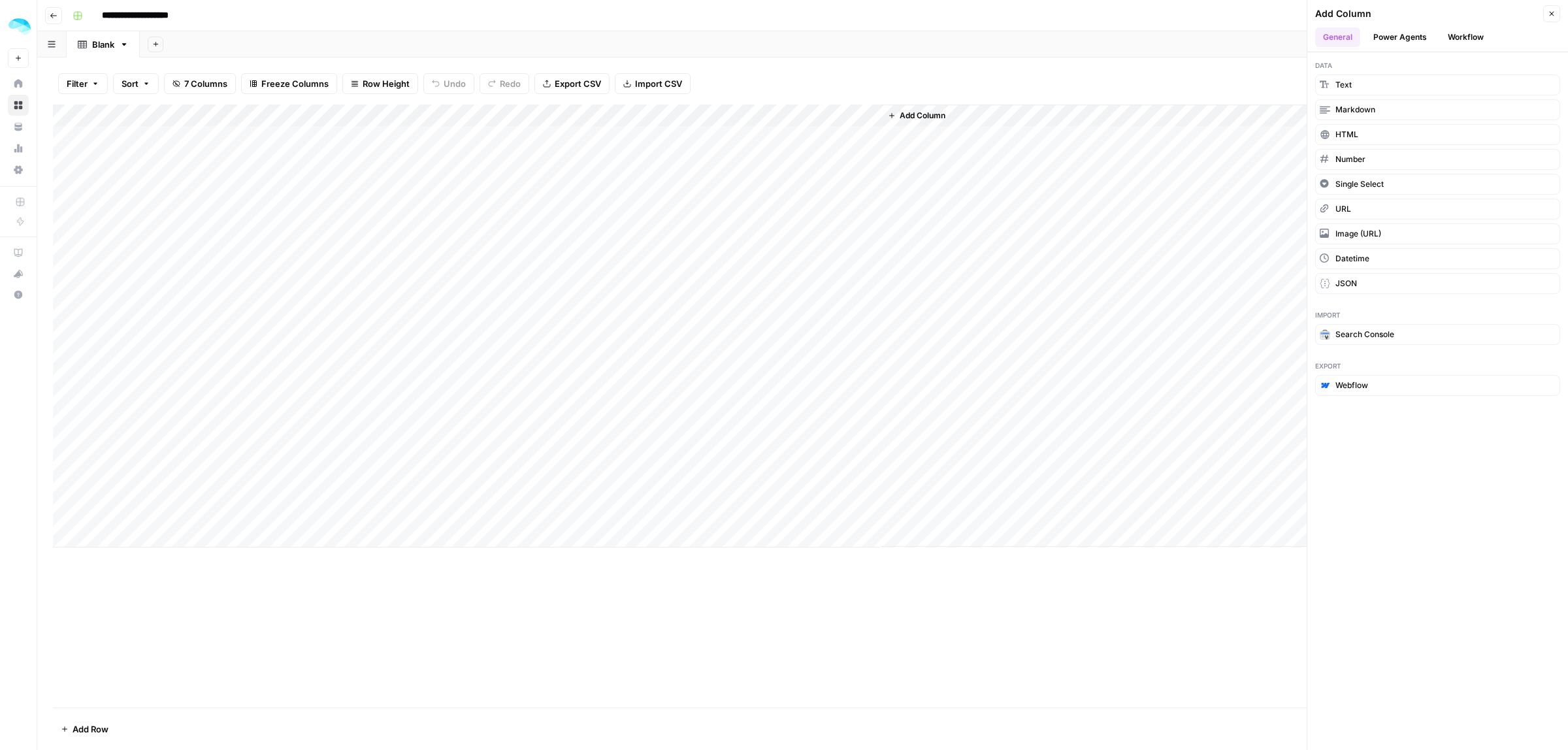
click at [1409, 40] on button "Power Agents" at bounding box center [1400, 37] width 70 height 20
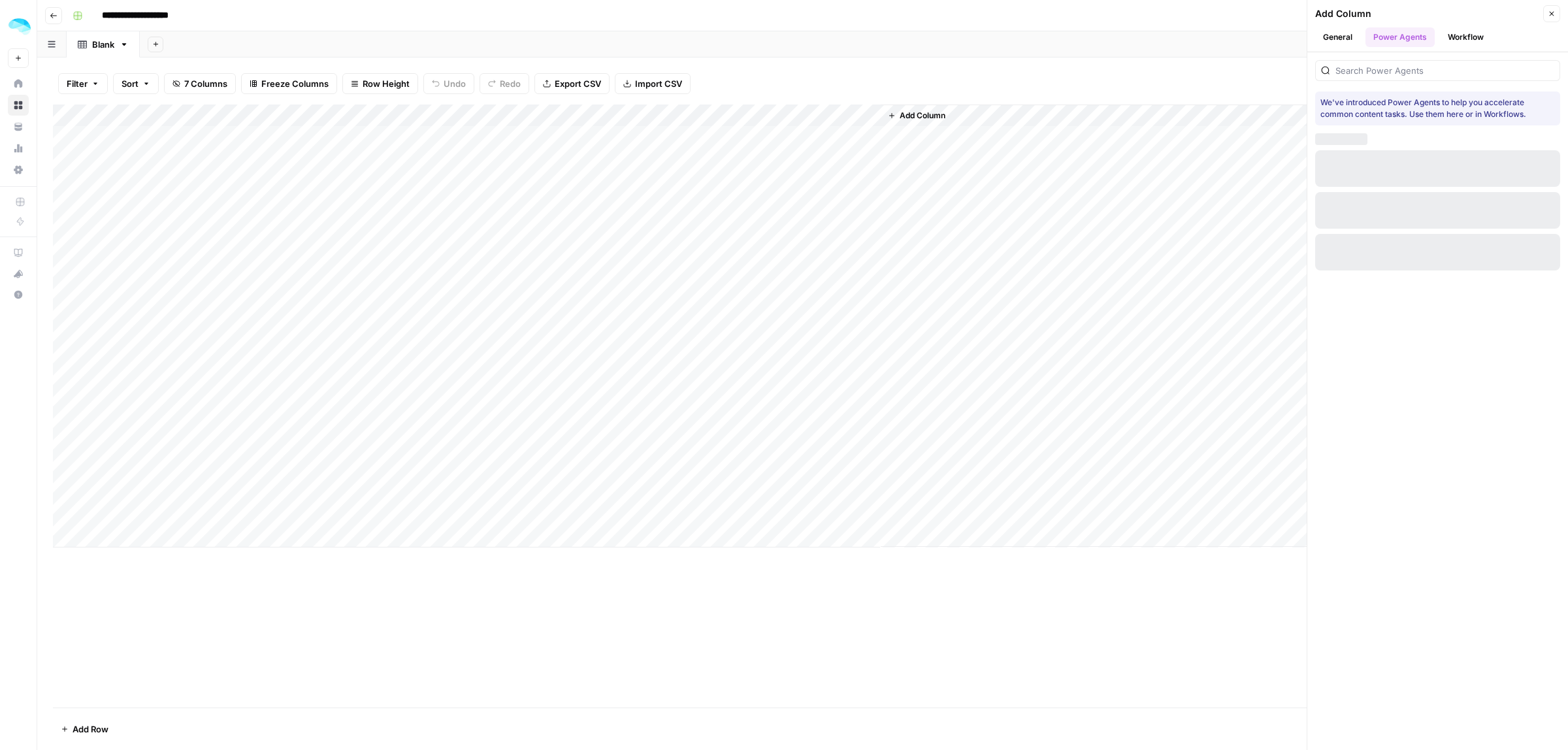
click at [1455, 34] on button "Workflow" at bounding box center [1466, 37] width 52 height 20
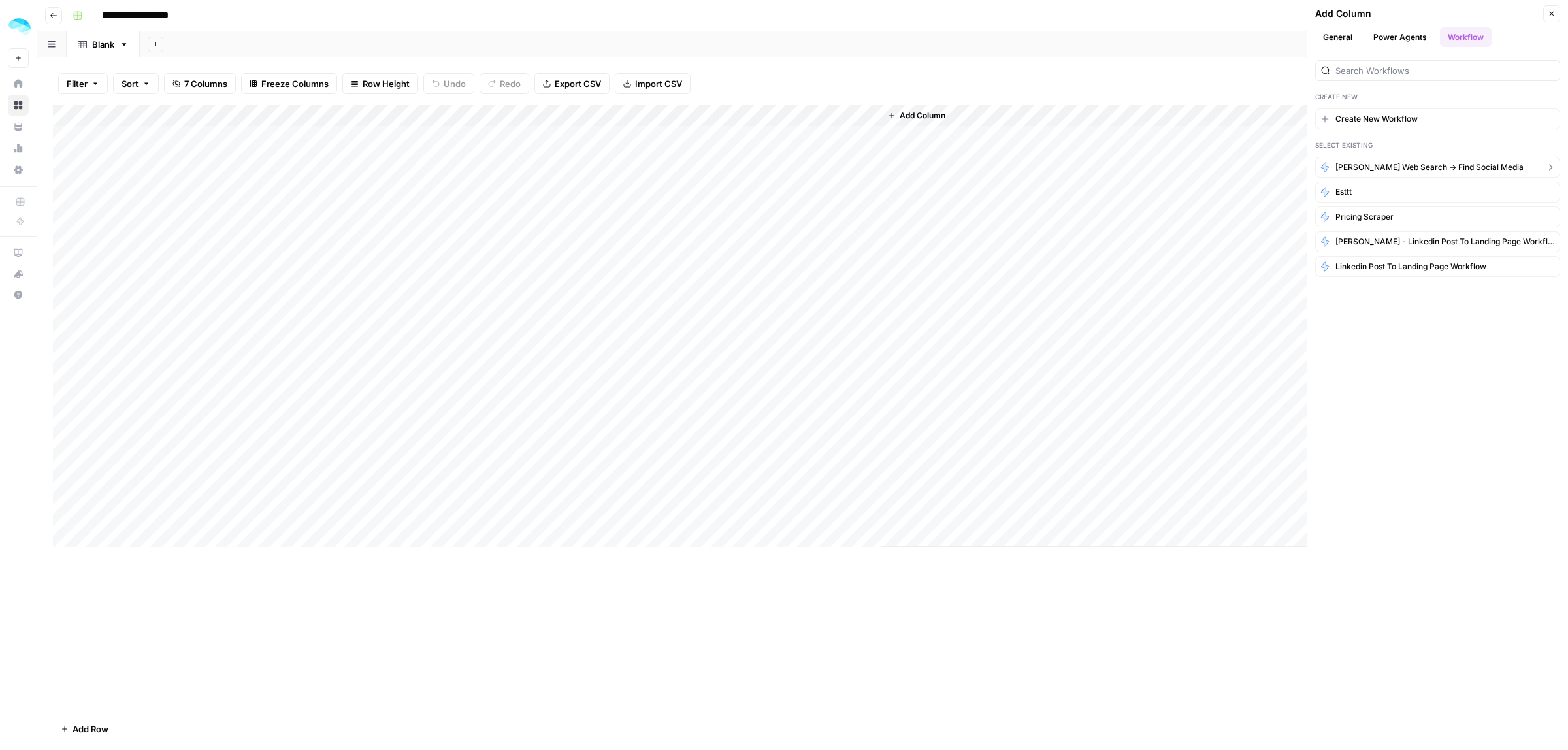
click at [1382, 165] on span "[PERSON_NAME] web search -> find social media" at bounding box center [1430, 167] width 189 height 12
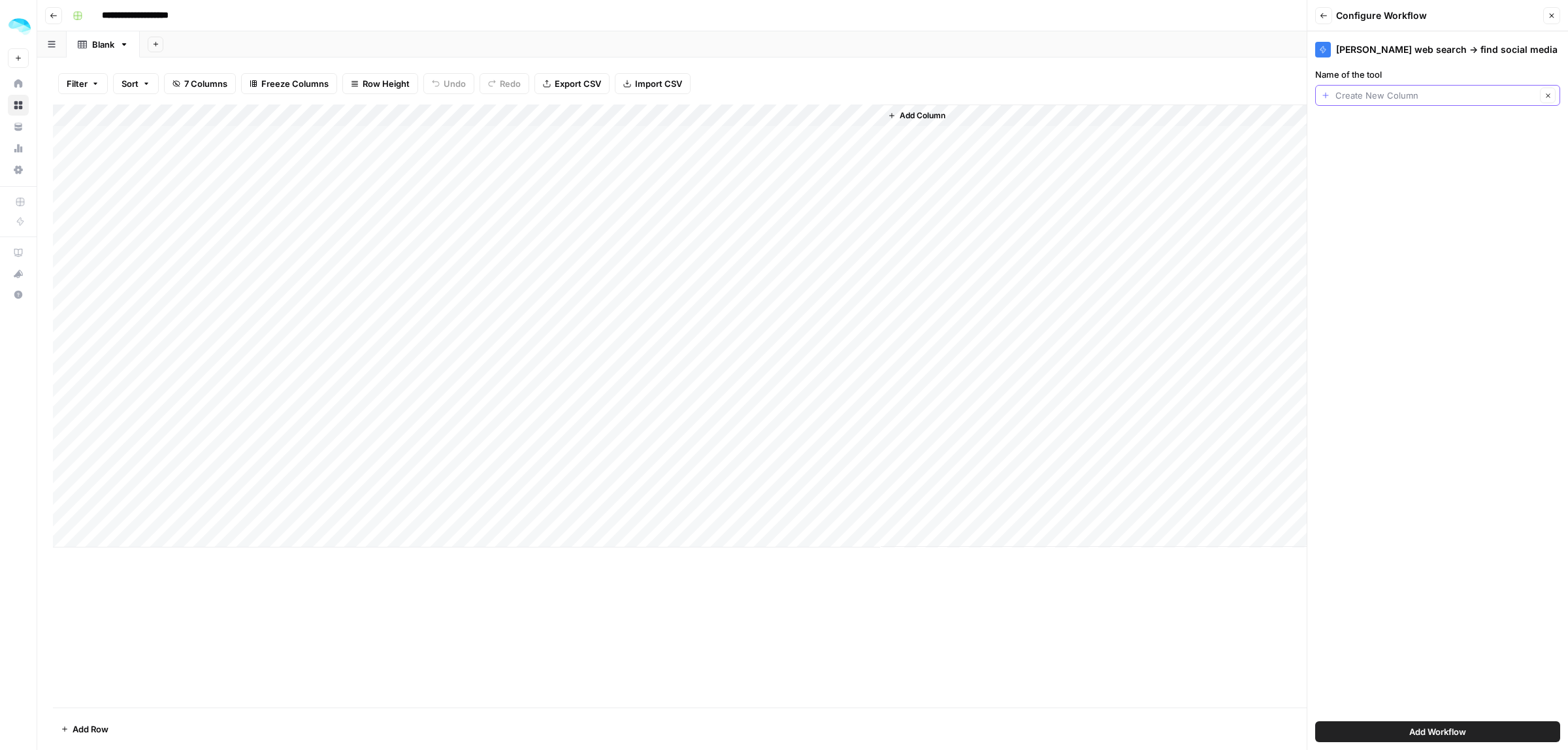
click at [1373, 93] on input "Name of the tool" at bounding box center [1435, 95] width 200 height 13
click at [1360, 163] on span "Name" at bounding box center [1429, 169] width 202 height 13
type input "Name"
click at [1457, 732] on span "Add Workflow" at bounding box center [1438, 731] width 57 height 13
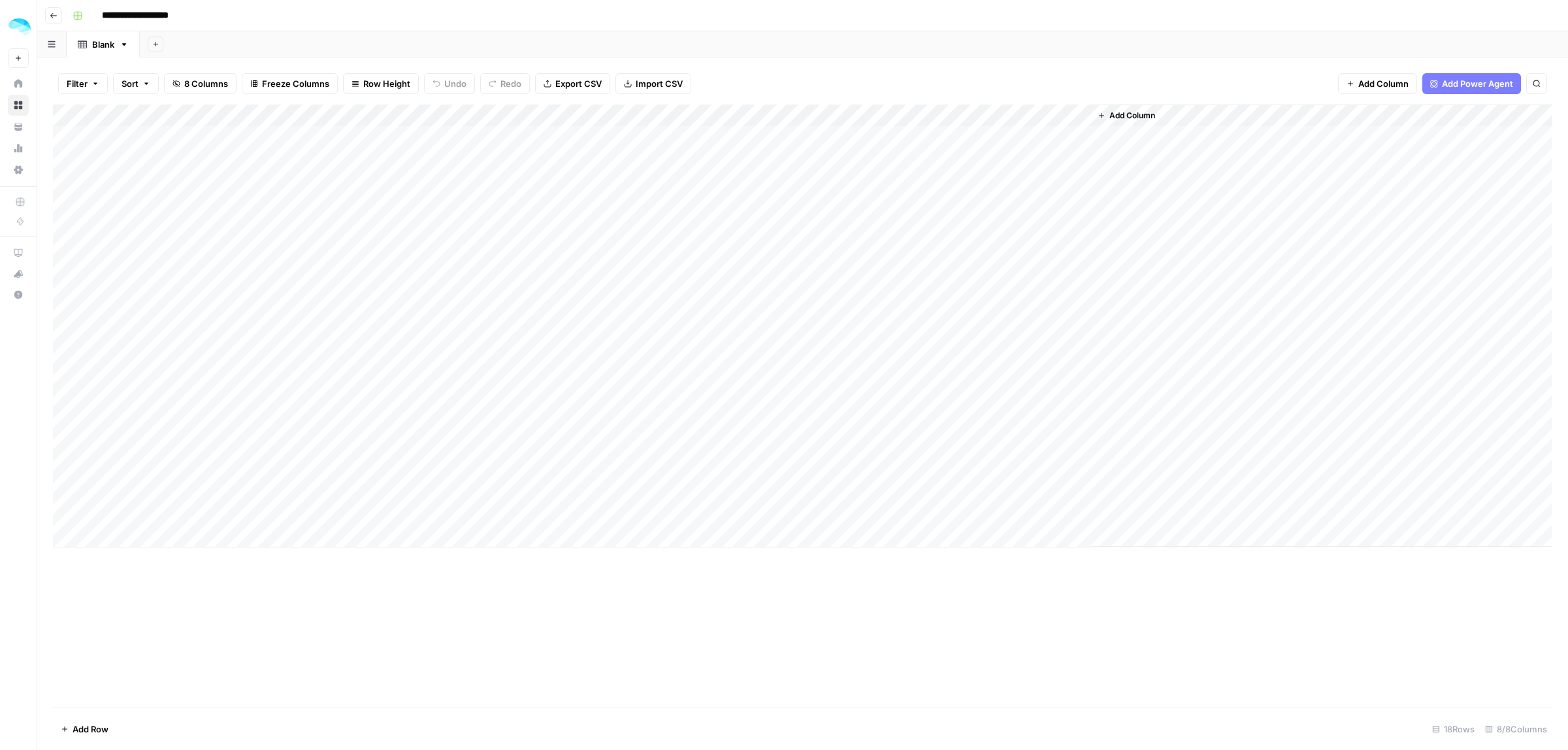
click at [889, 135] on div "Add Column" at bounding box center [803, 325] width 1500 height 443
click at [1190, 114] on div "Add Column" at bounding box center [803, 325] width 1500 height 443
click at [1269, 214] on span "HTML" at bounding box center [1282, 218] width 62 height 13
click at [1075, 134] on div "Add Column" at bounding box center [803, 325] width 1500 height 443
click at [1116, 134] on div "Add Column" at bounding box center [803, 325] width 1500 height 443
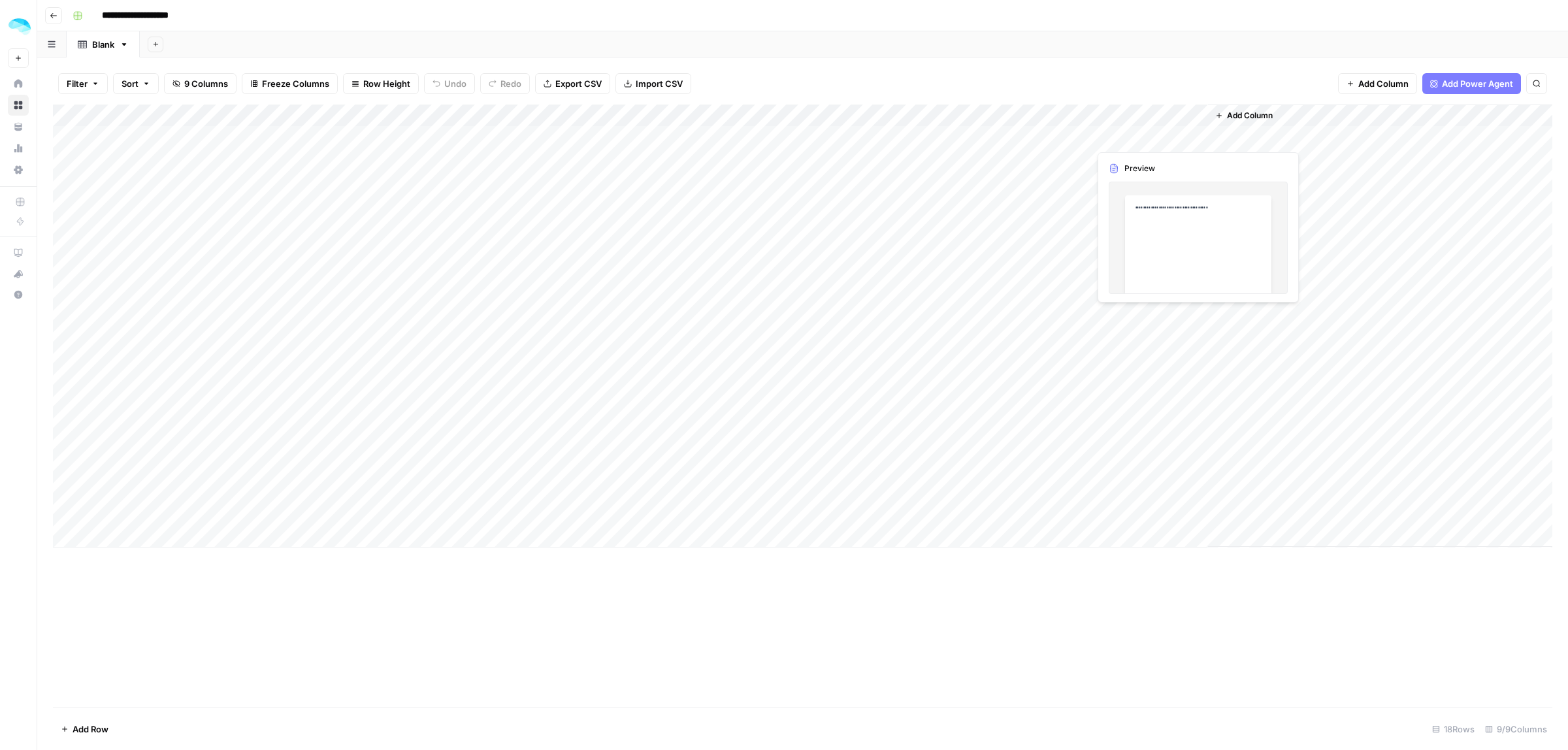
click at [1109, 138] on div "Add Column" at bounding box center [803, 325] width 1500 height 443
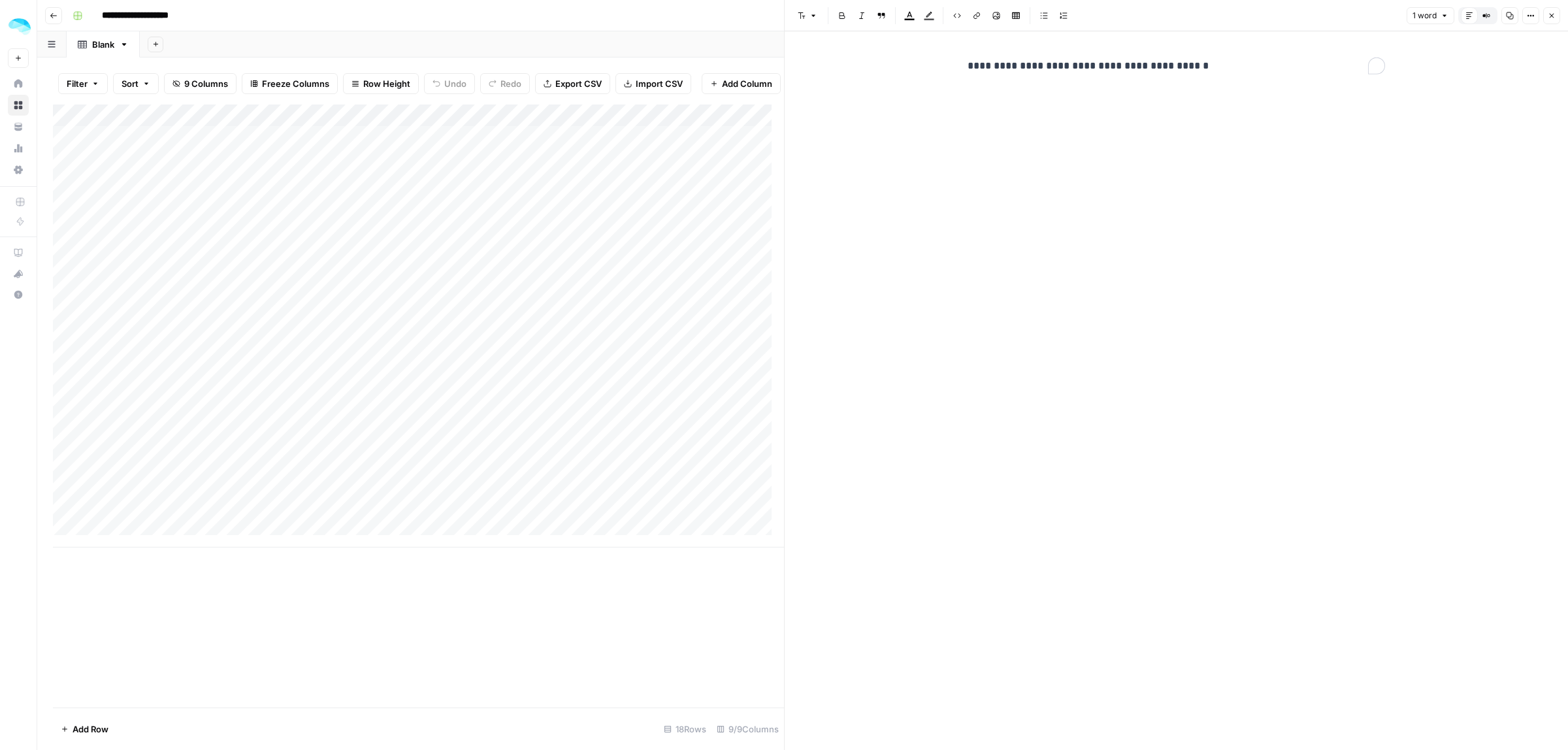
drag, startPoint x: 783, startPoint y: 73, endPoint x: 854, endPoint y: 64, distance: 71.6
click at [788, 72] on div "**********" at bounding box center [1176, 375] width 784 height 750
drag, startPoint x: 838, startPoint y: 57, endPoint x: 824, endPoint y: 57, distance: 14.0
click at [824, 57] on div "**********" at bounding box center [1176, 391] width 784 height 719
click at [1556, 21] on button "Close" at bounding box center [1551, 15] width 17 height 17
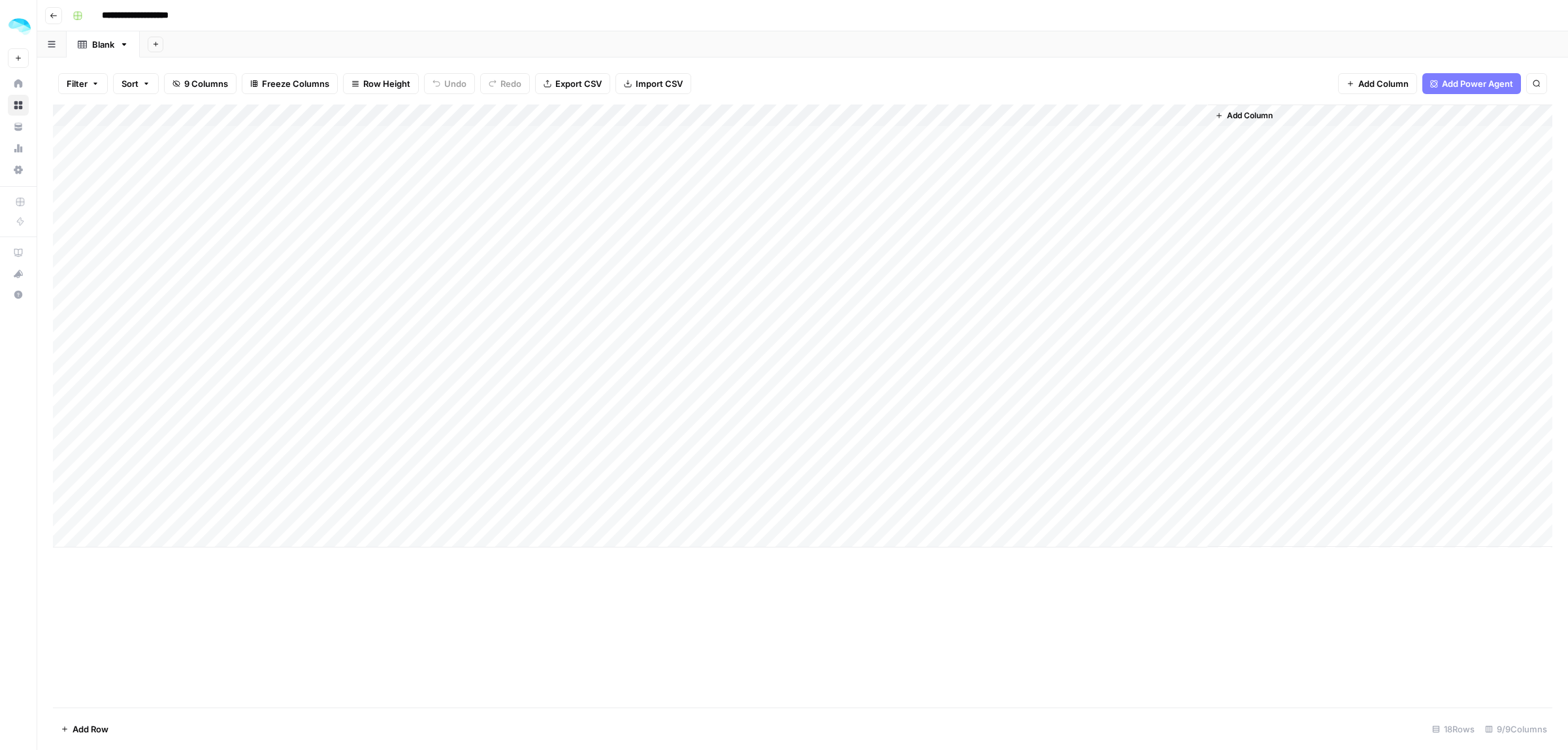
click at [1062, 112] on div "Add Column" at bounding box center [803, 325] width 1500 height 443
click at [929, 349] on span "Remove Column" at bounding box center [963, 346] width 114 height 13
click at [738, 151] on span "Delete" at bounding box center [737, 146] width 28 height 13
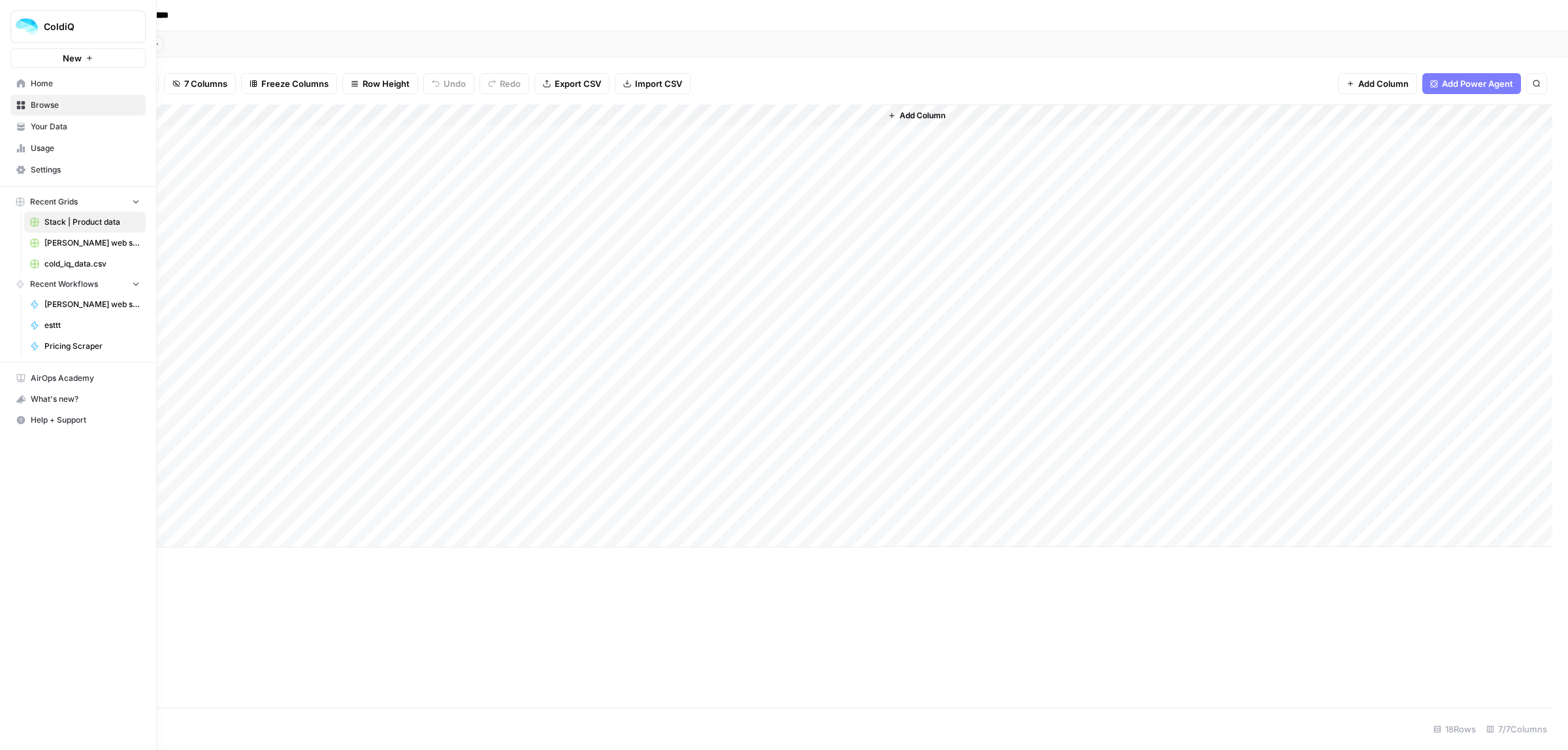
click at [42, 88] on span "Home" at bounding box center [84, 83] width 109 height 12
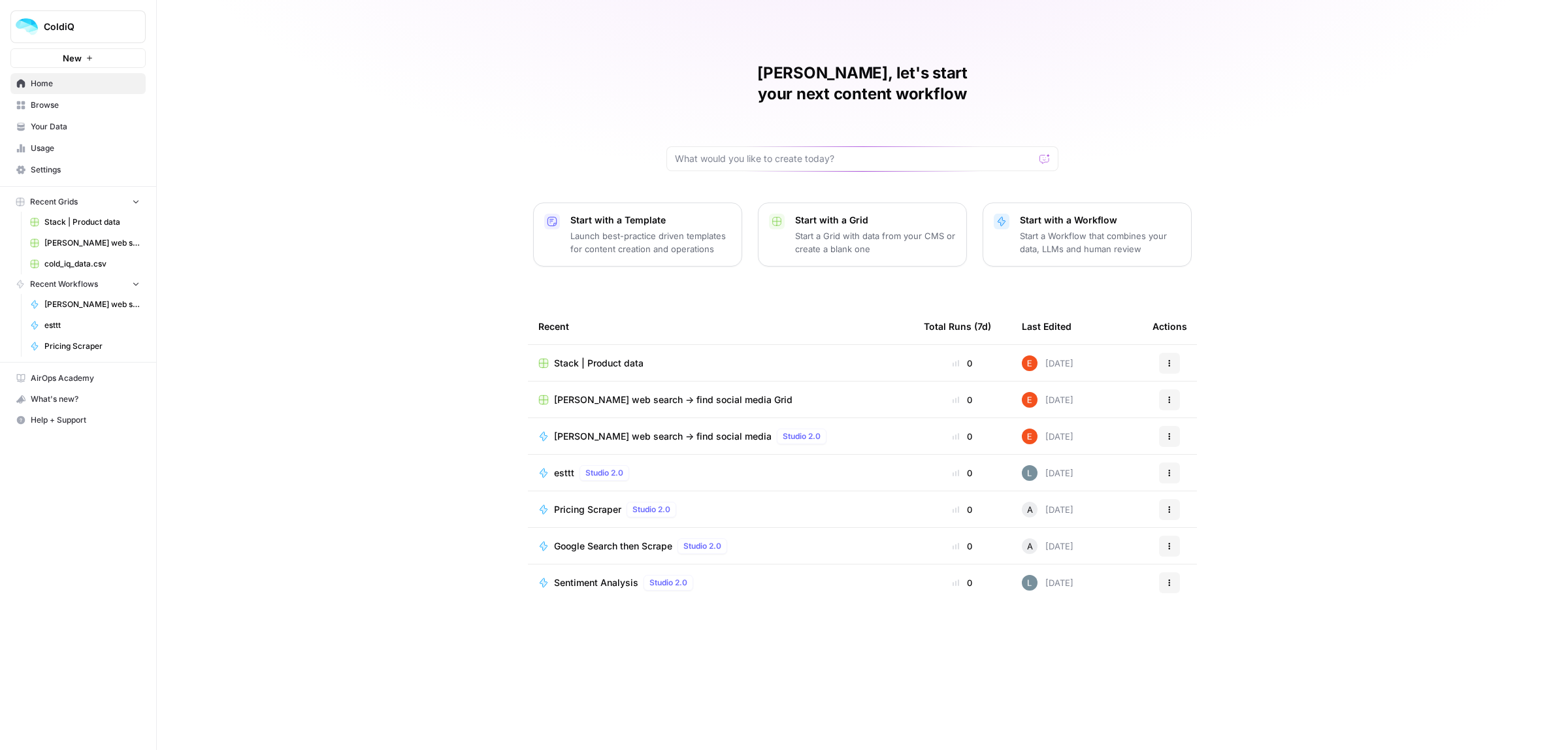
click at [1173, 390] on button "Actions" at bounding box center [1169, 400] width 21 height 21
click at [1177, 446] on button "Delete" at bounding box center [1232, 439] width 135 height 19
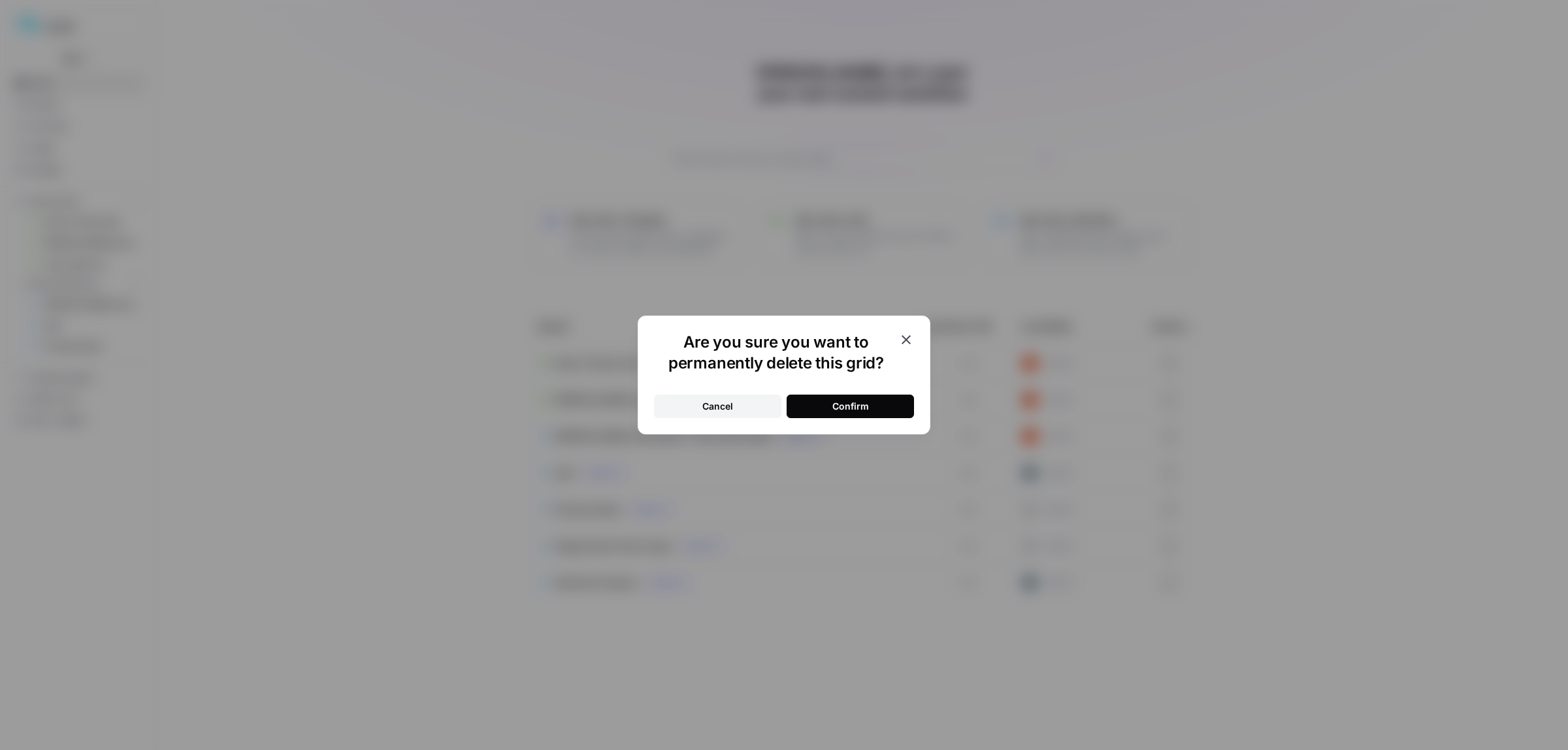
click at [886, 403] on button "Confirm" at bounding box center [850, 406] width 128 height 24
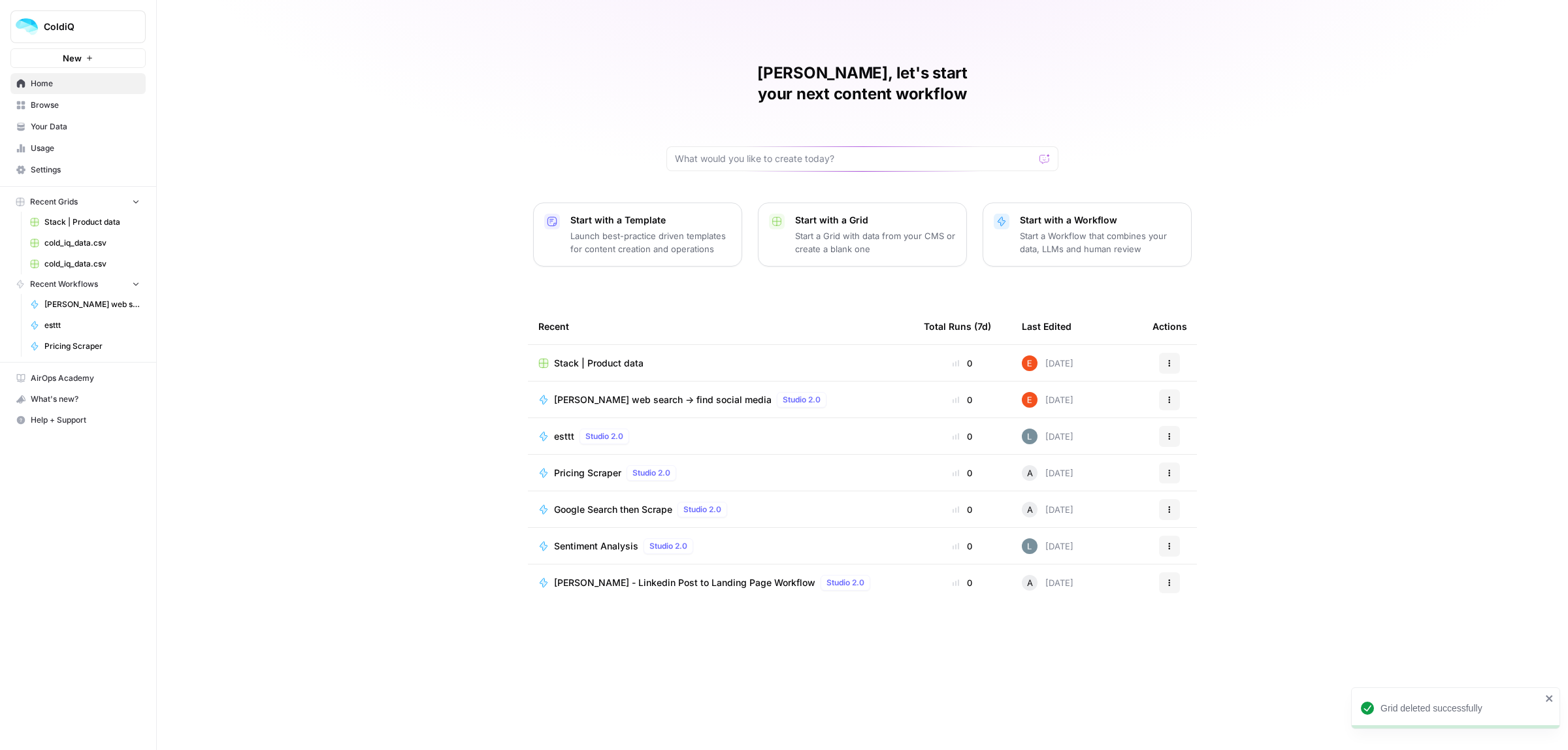
click at [1548, 699] on icon "close" at bounding box center [1549, 698] width 7 height 7
click at [36, 81] on span "Home" at bounding box center [84, 83] width 109 height 12
click at [48, 151] on span "Usage" at bounding box center [84, 148] width 109 height 12
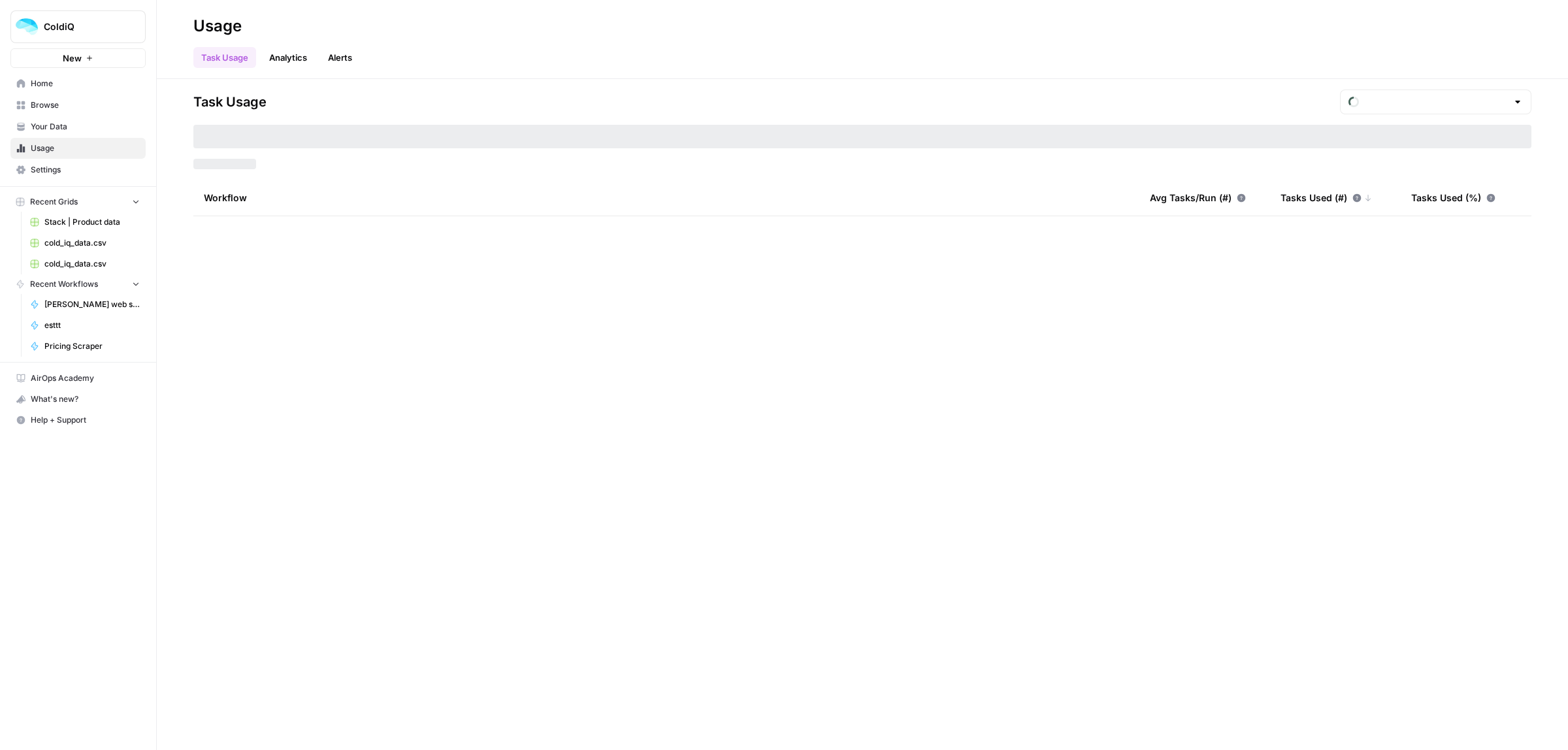
type input "August Included Tasks"
drag, startPoint x: 318, startPoint y: 171, endPoint x: 221, endPoint y: 158, distance: 97.9
click at [221, 158] on div "Task Usage August Included Tasks Tasks Used: 5 Included Tasks: 65,000 Workflow …" at bounding box center [862, 152] width 1338 height 127
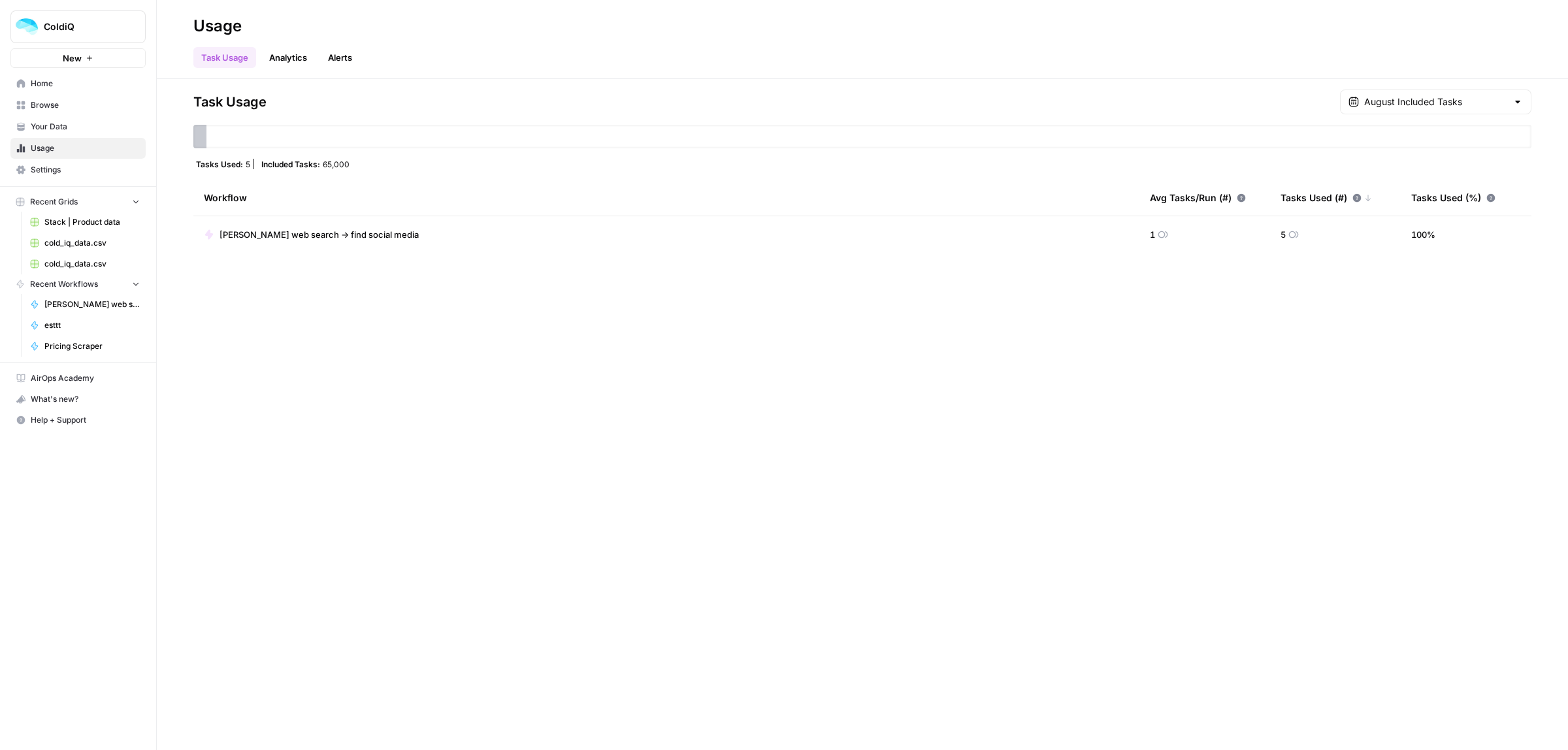
click at [301, 323] on div "Task Usage August Included Tasks Tasks Used: 5 Included Tasks: 65,000 Workflow …" at bounding box center [863, 415] width 1412 height 671
drag, startPoint x: 1437, startPoint y: 239, endPoint x: 1408, endPoint y: 239, distance: 29.0
click at [1410, 239] on td "100 %" at bounding box center [1466, 234] width 131 height 36
click at [1126, 360] on div "Task Usage August Included Tasks Tasks Used: 5 Included Tasks: 65,000 Workflow …" at bounding box center [863, 415] width 1412 height 671
click at [332, 163] on div "Included Tasks: 65,000" at bounding box center [305, 164] width 93 height 11
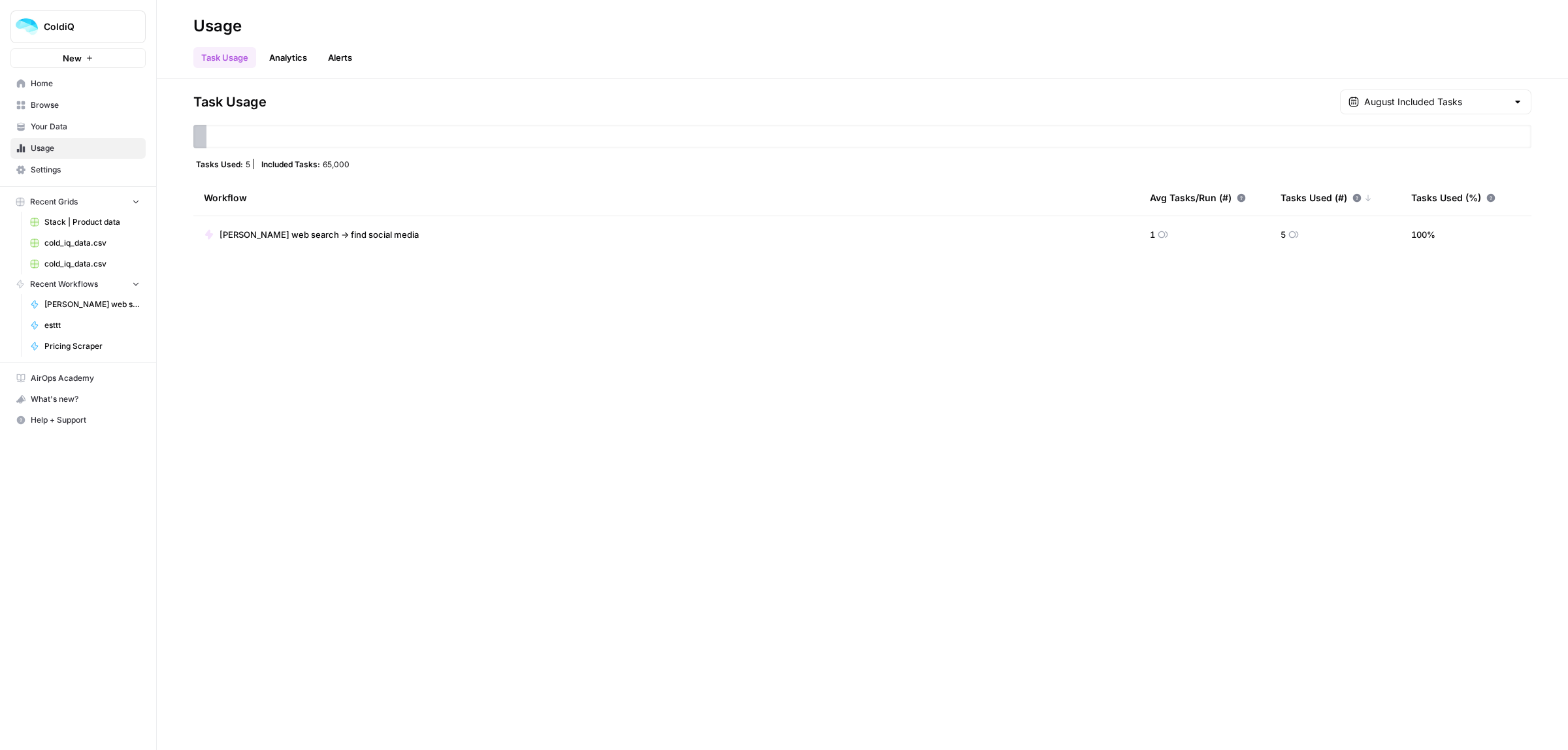
click at [341, 163] on span "65,000" at bounding box center [336, 164] width 27 height 11
drag, startPoint x: 249, startPoint y: 165, endPoint x: 238, endPoint y: 164, distance: 11.0
click at [242, 163] on div "Tasks Used: 5" at bounding box center [223, 164] width 60 height 11
click at [78, 302] on span "[PERSON_NAME] web search -> find social media" at bounding box center [91, 304] width 95 height 12
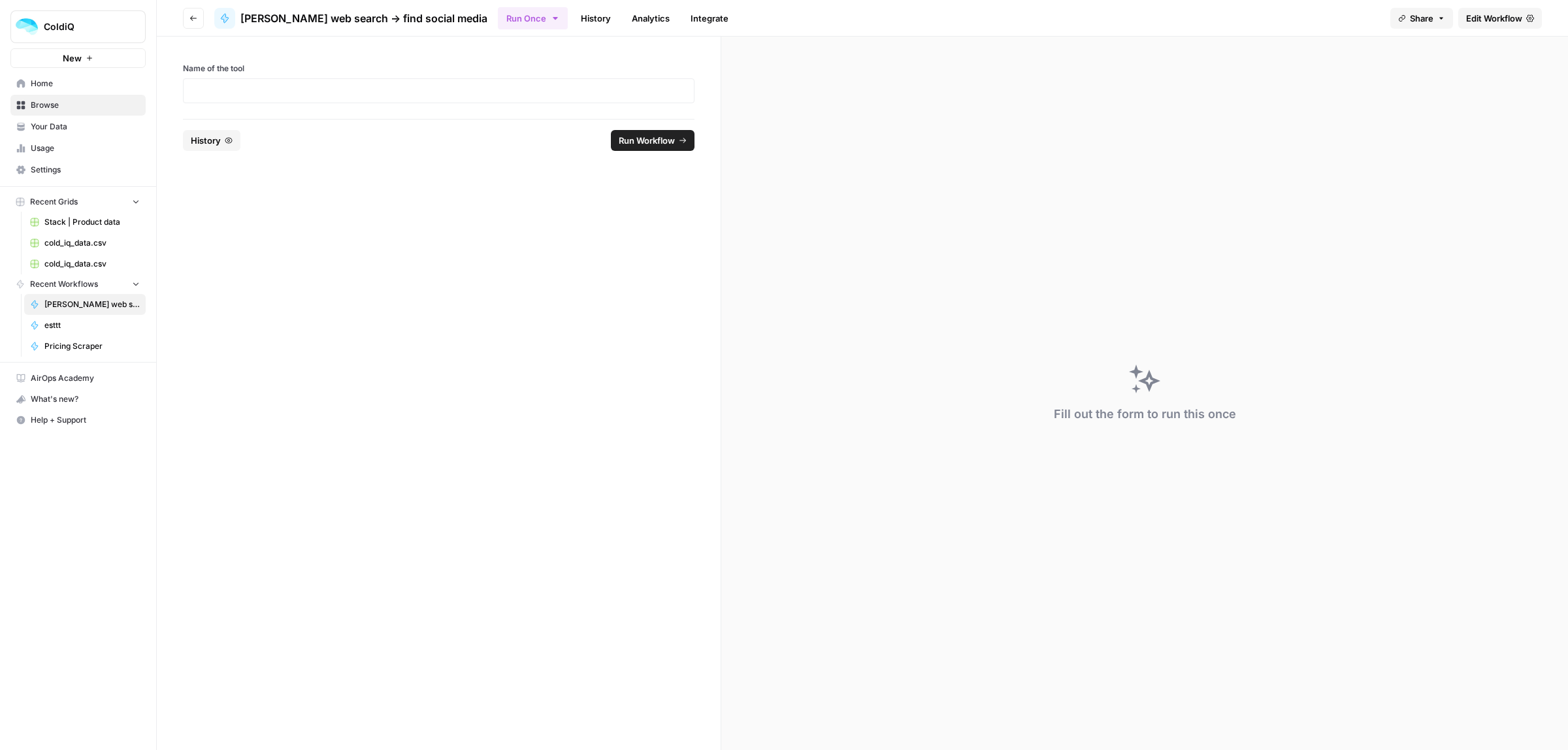
click at [1498, 21] on span "Edit Workflow" at bounding box center [1494, 18] width 56 height 13
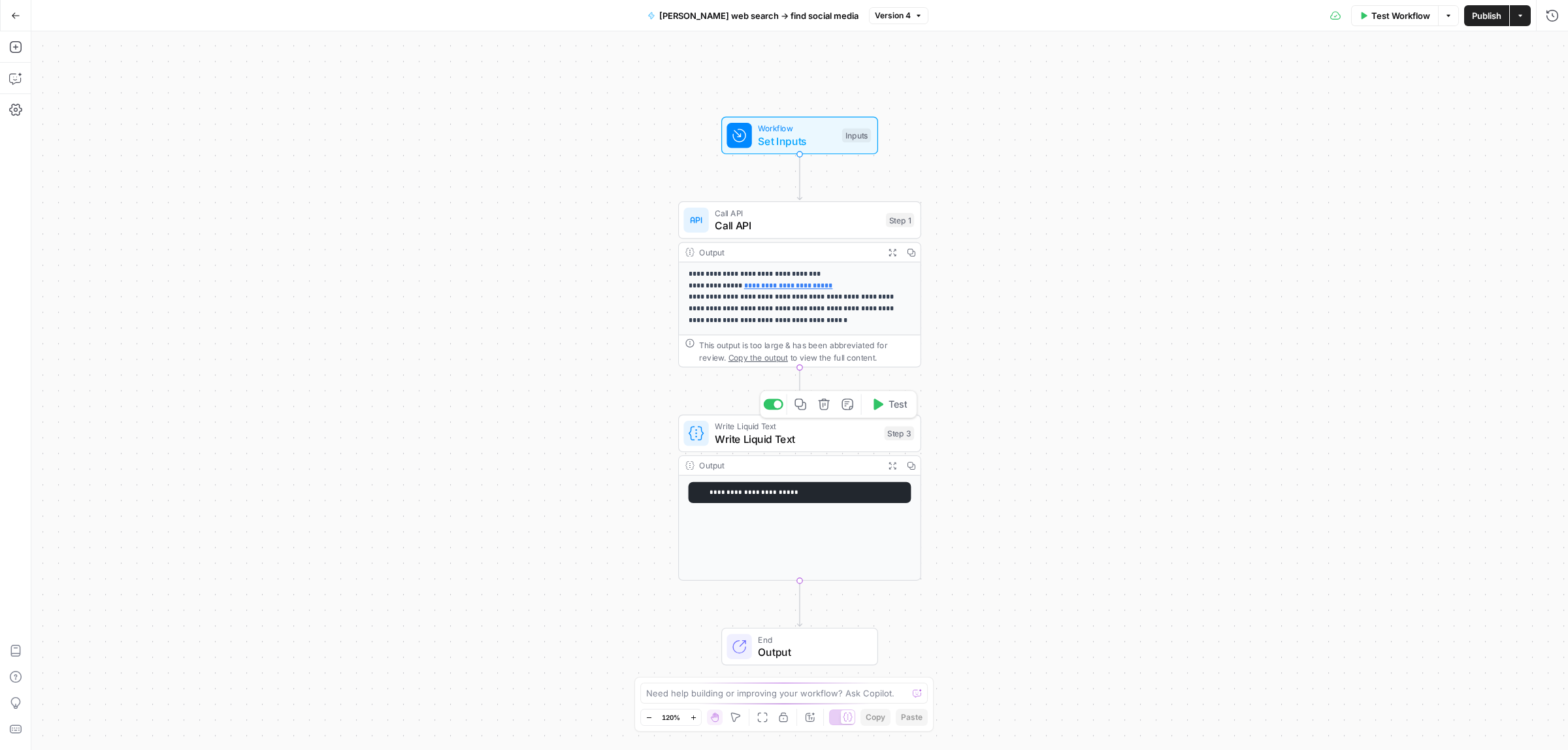
click at [804, 436] on span "Write Liquid Text" at bounding box center [796, 439] width 163 height 16
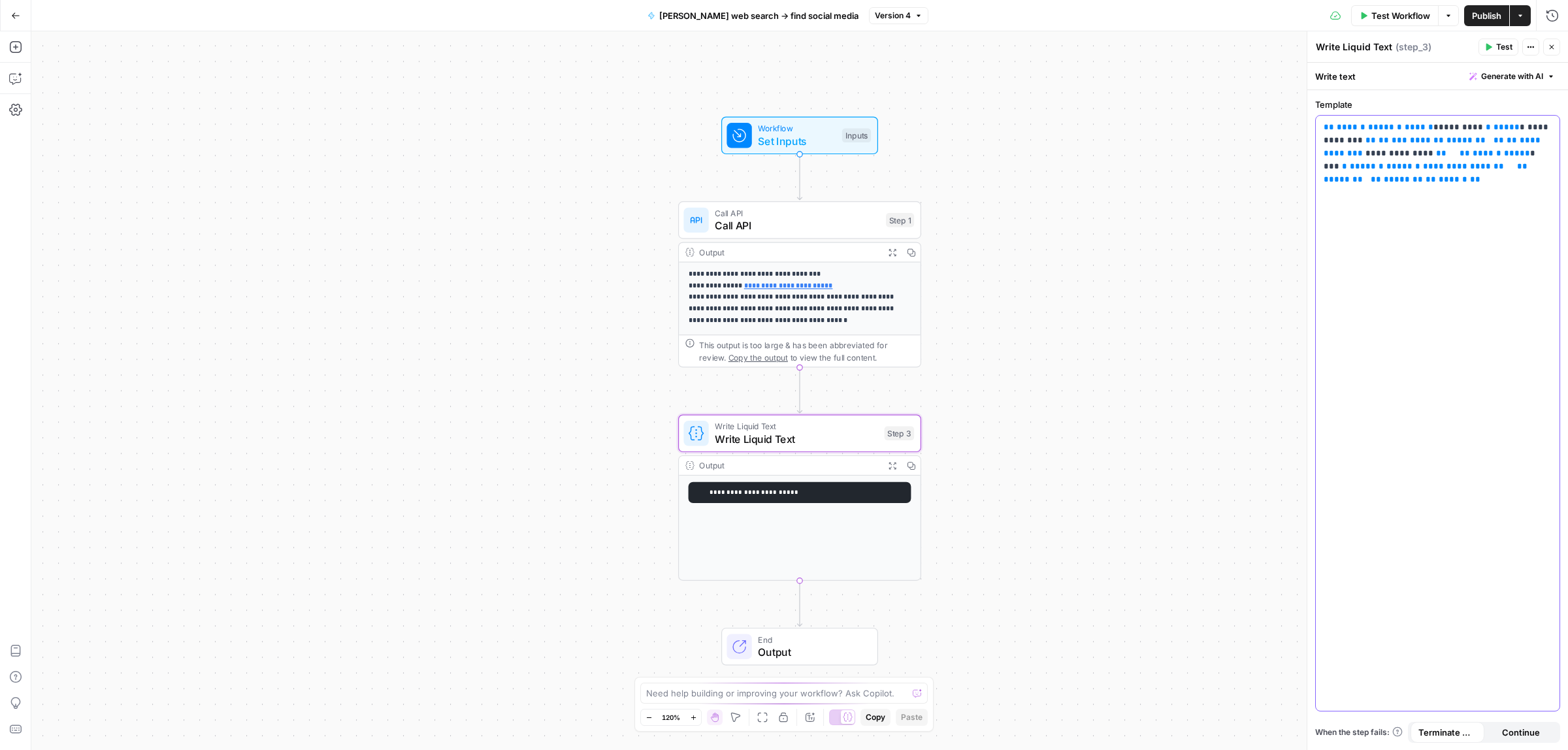
click at [1460, 154] on span "**" at bounding box center [1465, 153] width 11 height 9
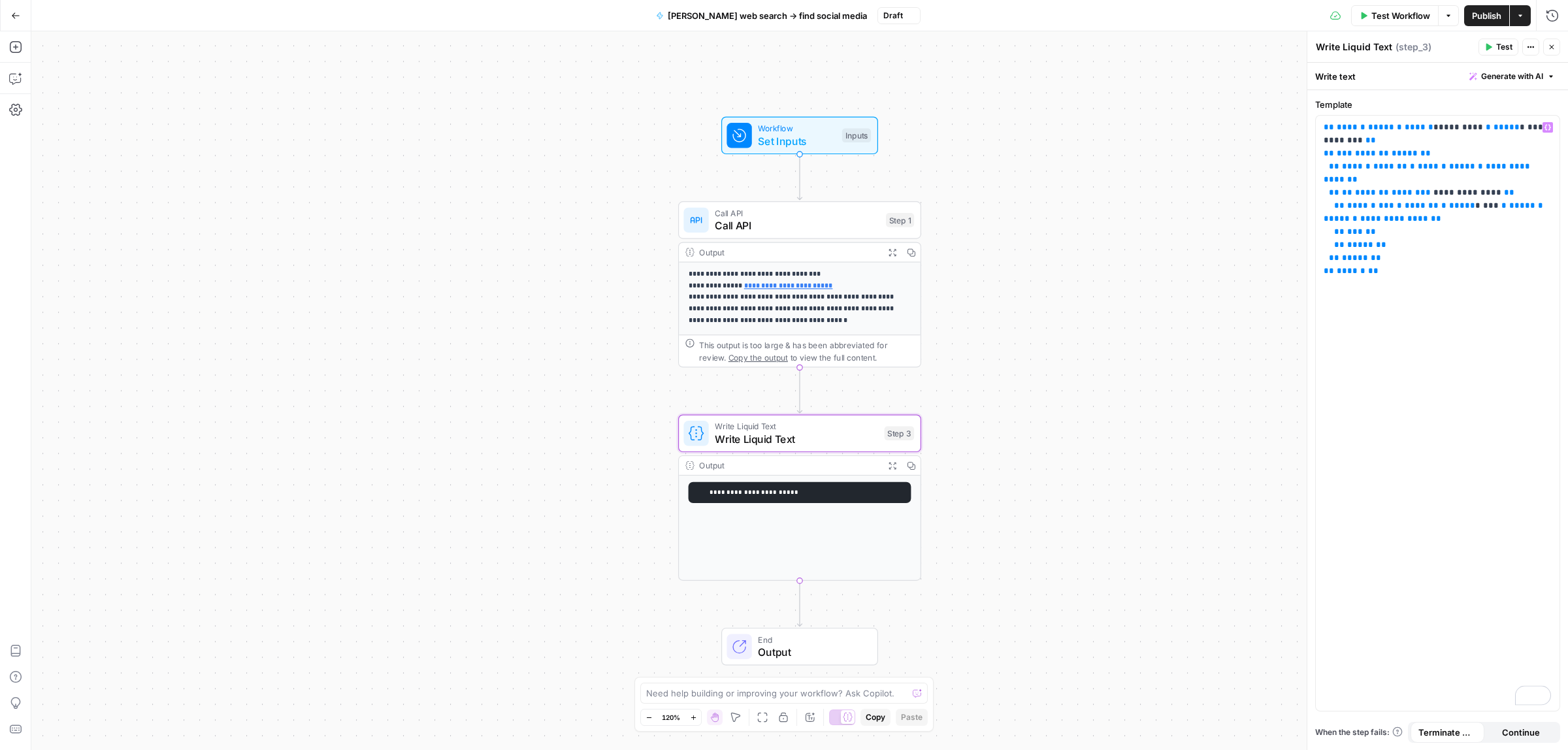
click at [1386, 19] on span "Test Workflow" at bounding box center [1401, 15] width 59 height 13
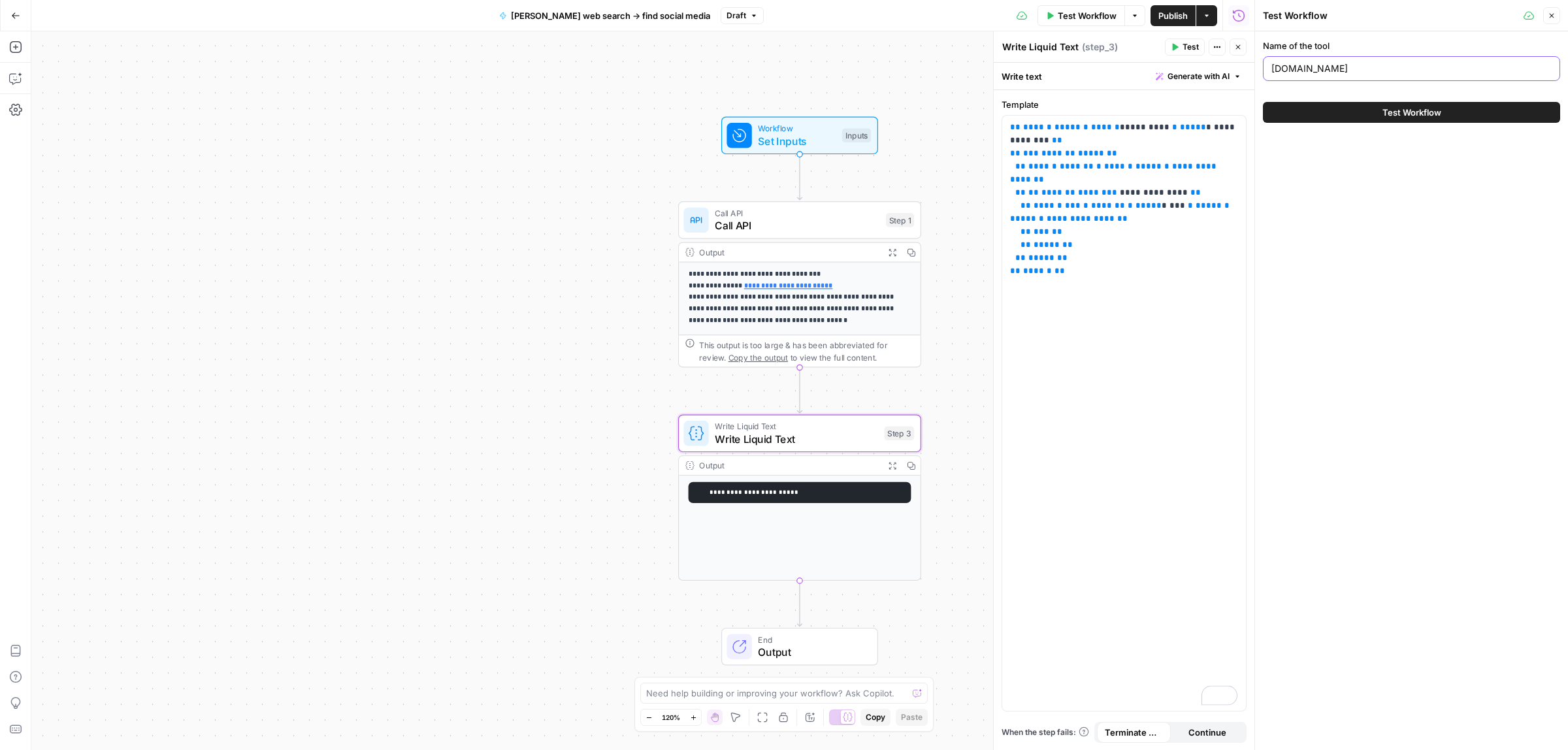
click at [1322, 66] on input "[DOMAIN_NAME]" at bounding box center [1412, 68] width 281 height 13
click at [1375, 109] on button "Test Workflow" at bounding box center [1412, 112] width 297 height 21
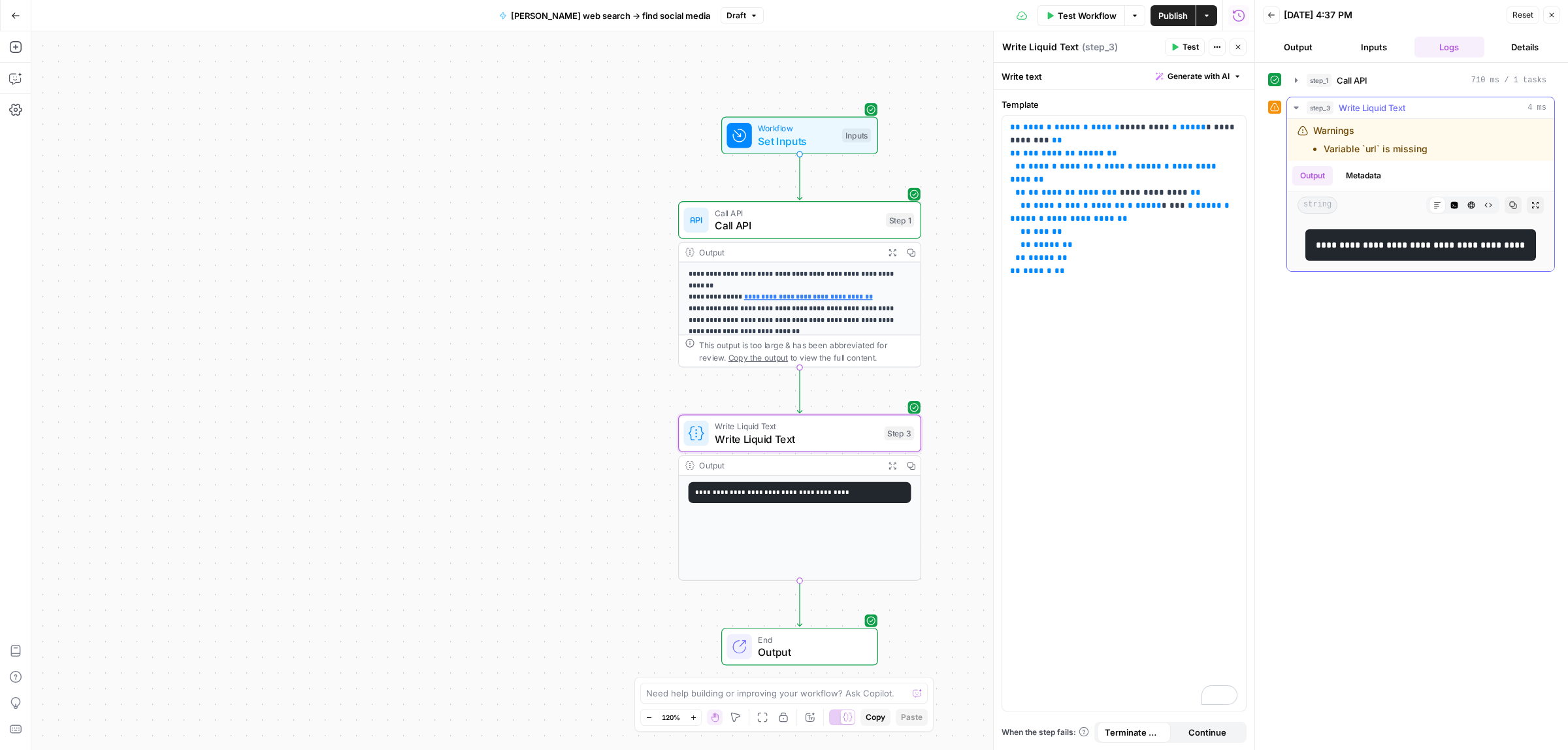
drag, startPoint x: 1523, startPoint y: 242, endPoint x: 1321, endPoint y: 243, distance: 202.0
click at [1321, 243] on code "**********" at bounding box center [1422, 244] width 212 height 9
click at [1473, 198] on button "HTML Viewer" at bounding box center [1471, 204] width 17 height 17
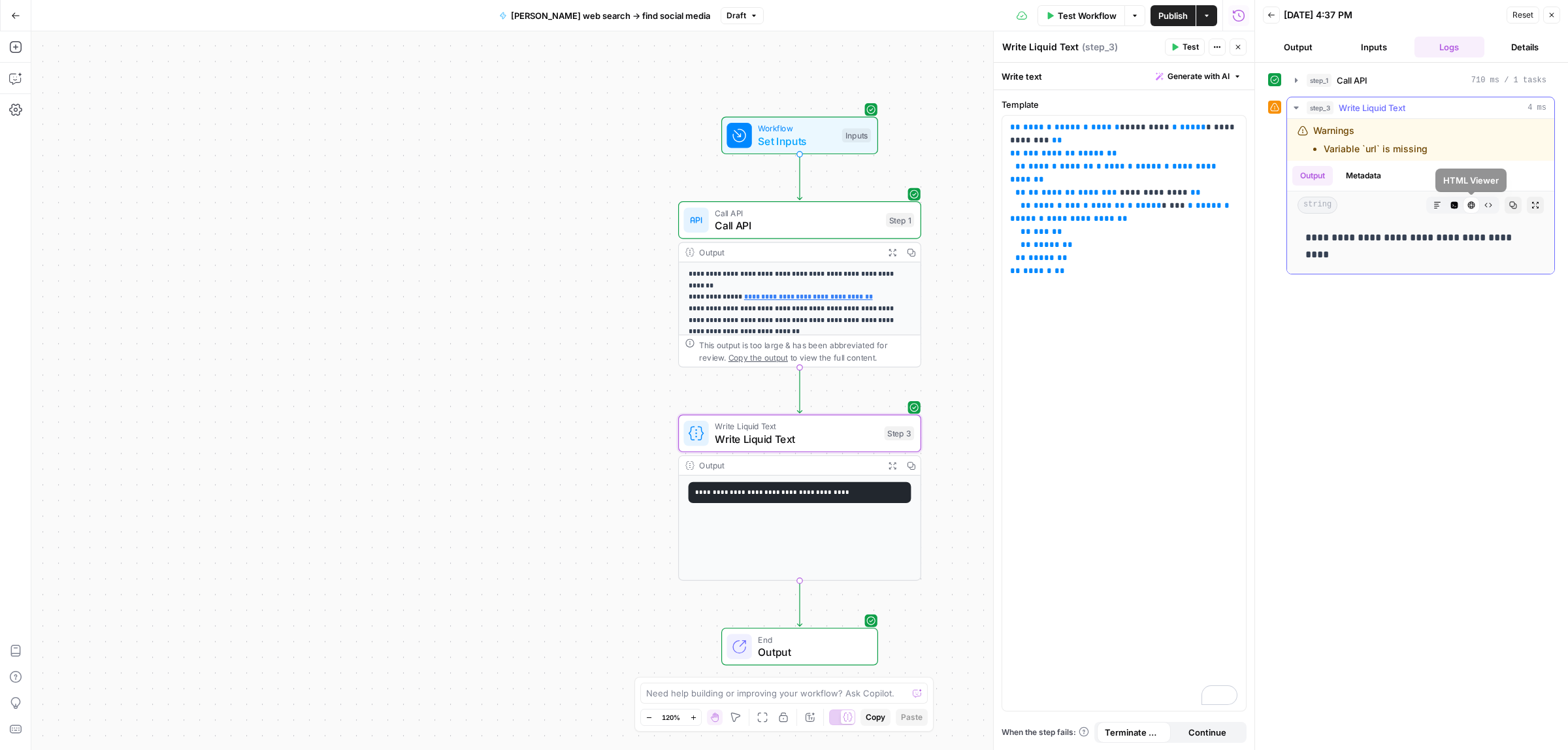
click at [1455, 206] on icon "button" at bounding box center [1454, 205] width 7 height 7
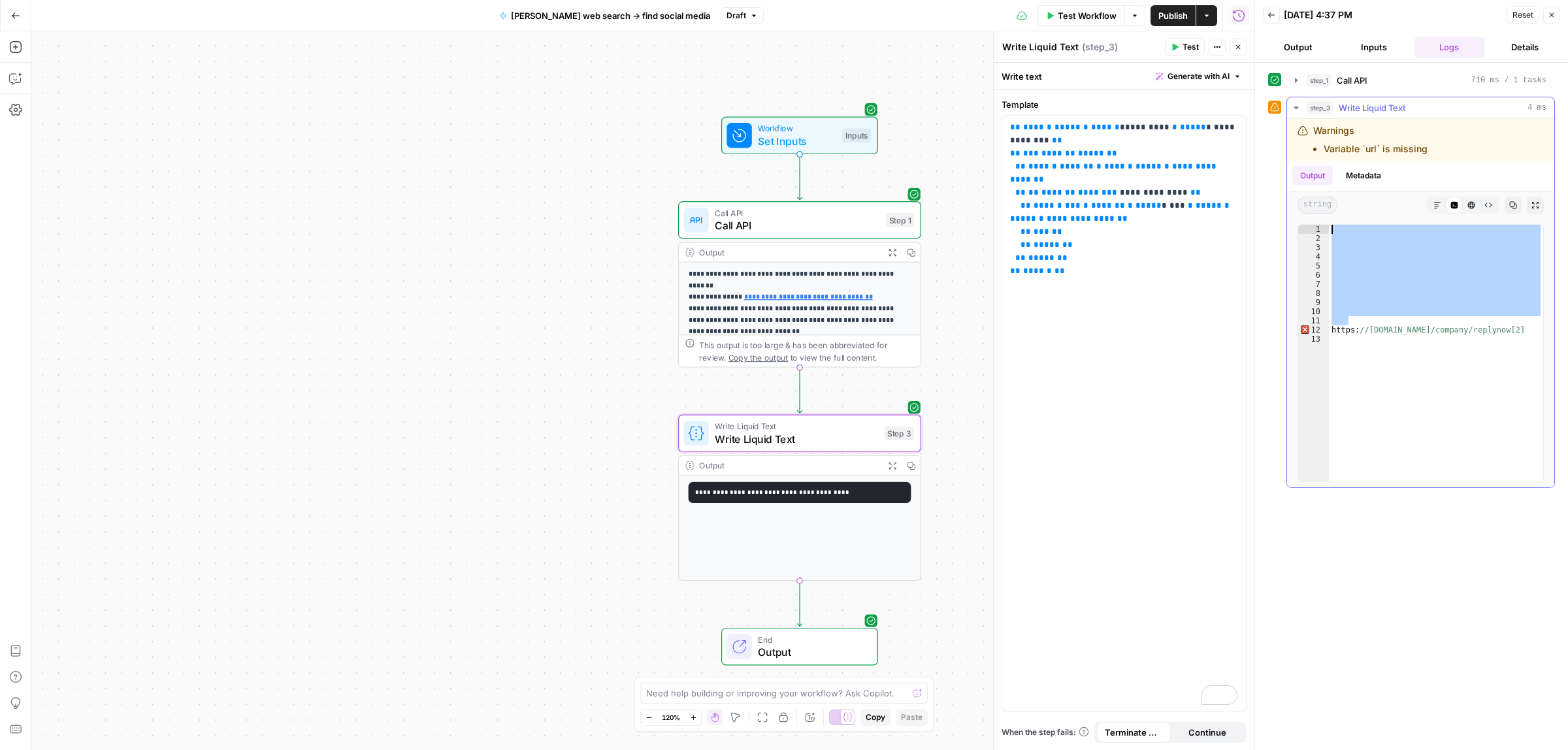
drag, startPoint x: 1361, startPoint y: 317, endPoint x: 1339, endPoint y: 214, distance: 105.3
click at [1339, 214] on div "Output Metadata string Markdown Code Editor HTML Viewer Raw Output Copy Expand …" at bounding box center [1421, 324] width 267 height 327
click at [790, 261] on div "Output Expand Output Copy" at bounding box center [800, 253] width 242 height 20
click at [1102, 249] on p "**********" at bounding box center [1124, 192] width 228 height 143
click at [1118, 245] on p "**********" at bounding box center [1124, 192] width 228 height 143
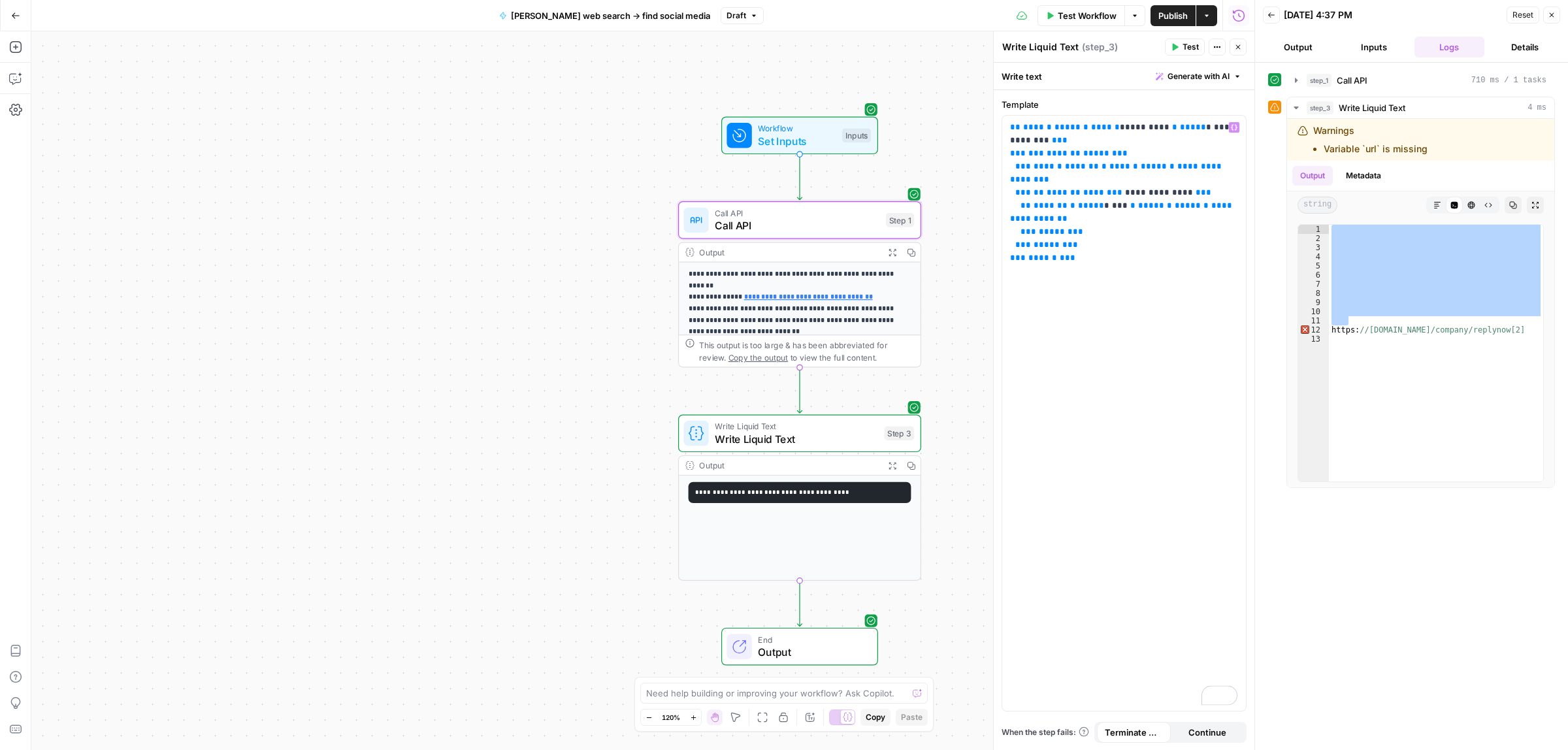
click at [1179, 40] on div "Publish P" at bounding box center [1172, 43] width 39 height 12
click at [1173, 43] on icon "button" at bounding box center [1175, 47] width 8 height 8
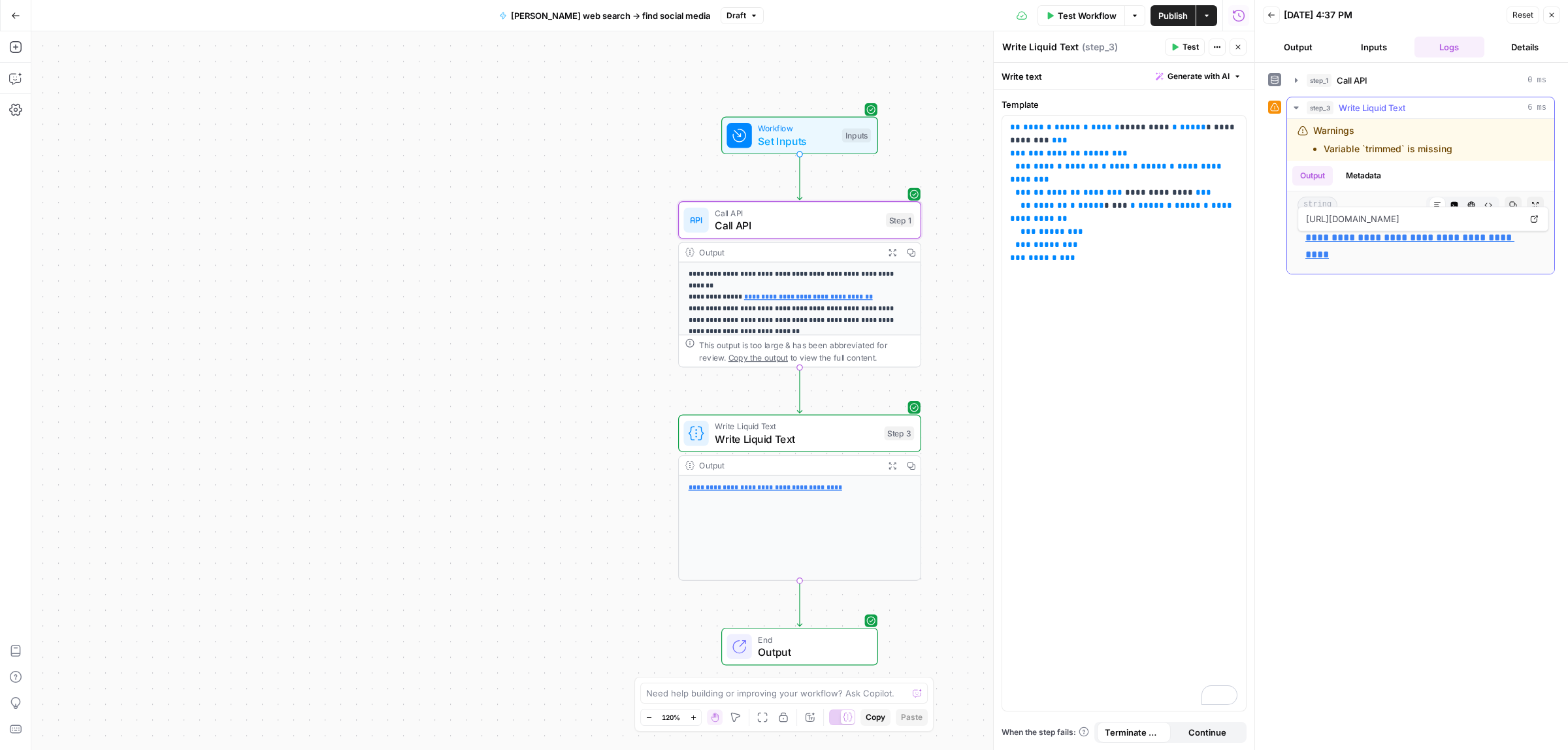
click at [1474, 204] on icon "button" at bounding box center [1472, 205] width 8 height 8
click at [1456, 201] on icon "button" at bounding box center [1455, 205] width 8 height 8
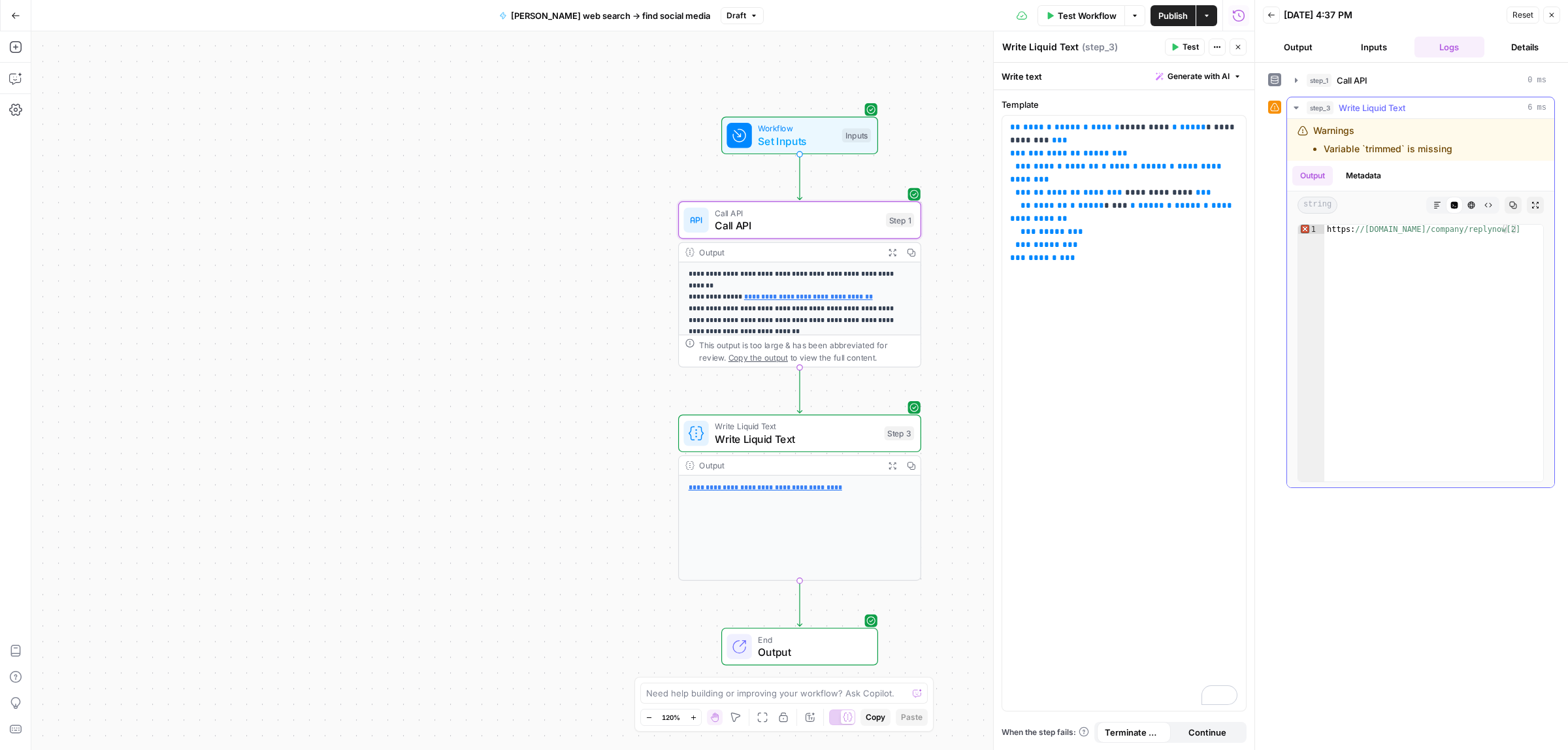
type textarea "**********"
drag, startPoint x: 1519, startPoint y: 232, endPoint x: 1335, endPoint y: 230, distance: 184.0
click at [1335, 230] on div "https: //[DOMAIN_NAME]/company/replynow[2]" at bounding box center [1433, 362] width 219 height 275
click at [1365, 275] on div "https: //[DOMAIN_NAME]/company/replynow[2]" at bounding box center [1433, 353] width 219 height 257
drag, startPoint x: 1518, startPoint y: 231, endPoint x: 1506, endPoint y: 231, distance: 12.0
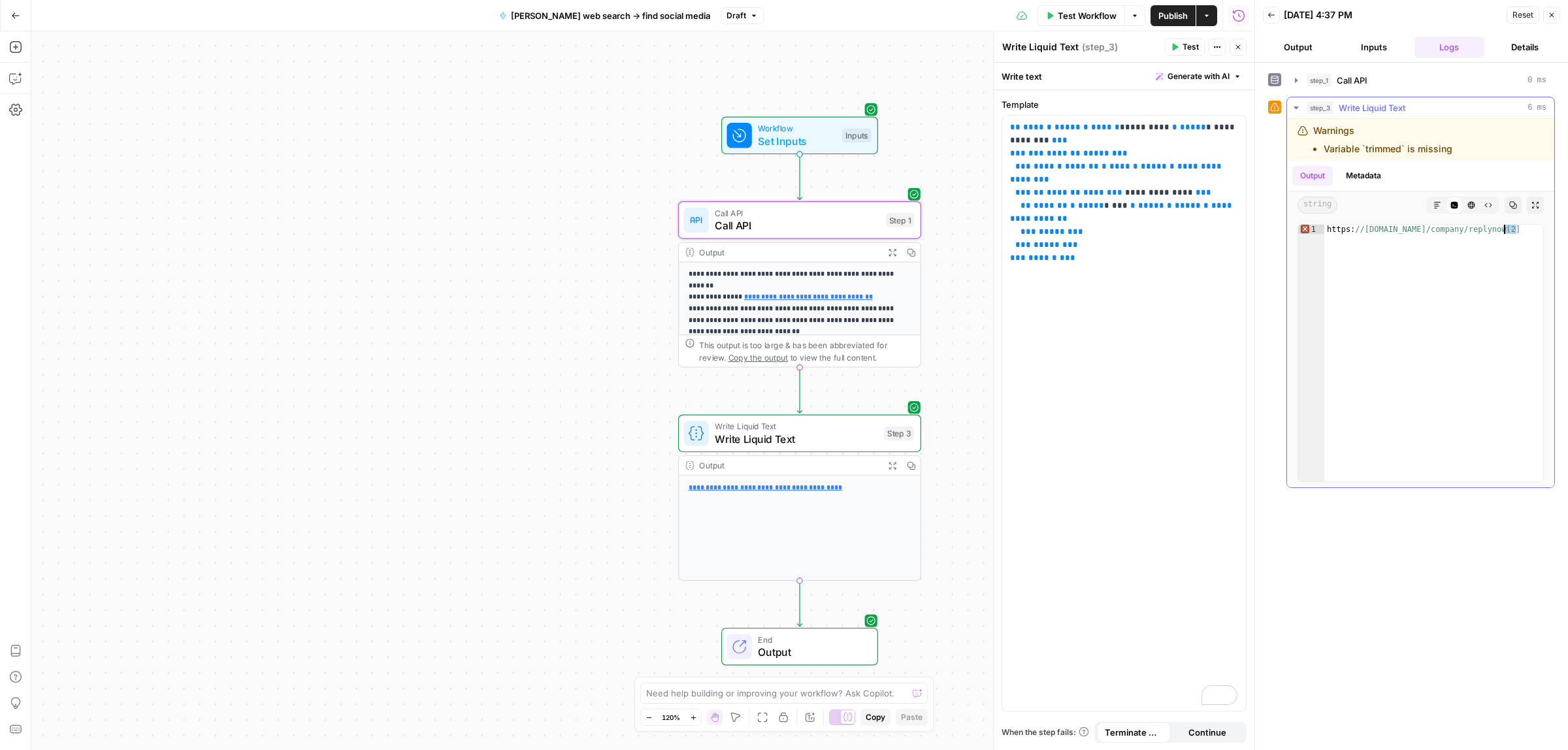
click at [1506, 231] on div "https: //[DOMAIN_NAME]/company/replynow[2]" at bounding box center [1433, 362] width 219 height 275
click at [1076, 250] on p "**********" at bounding box center [1124, 186] width 228 height 131
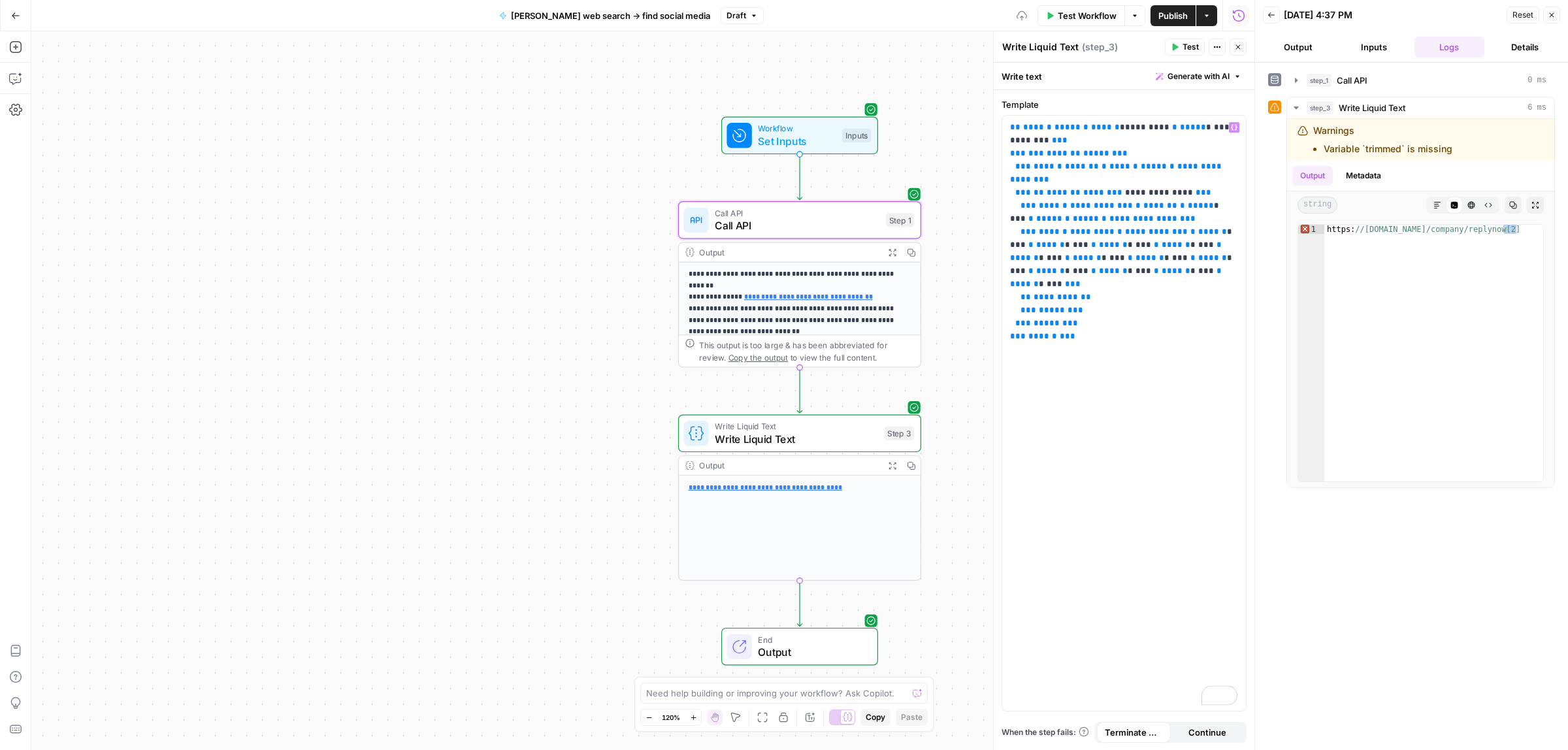
click at [1177, 46] on icon "button" at bounding box center [1175, 47] width 8 height 8
click at [1168, 19] on span "Publish" at bounding box center [1173, 15] width 29 height 13
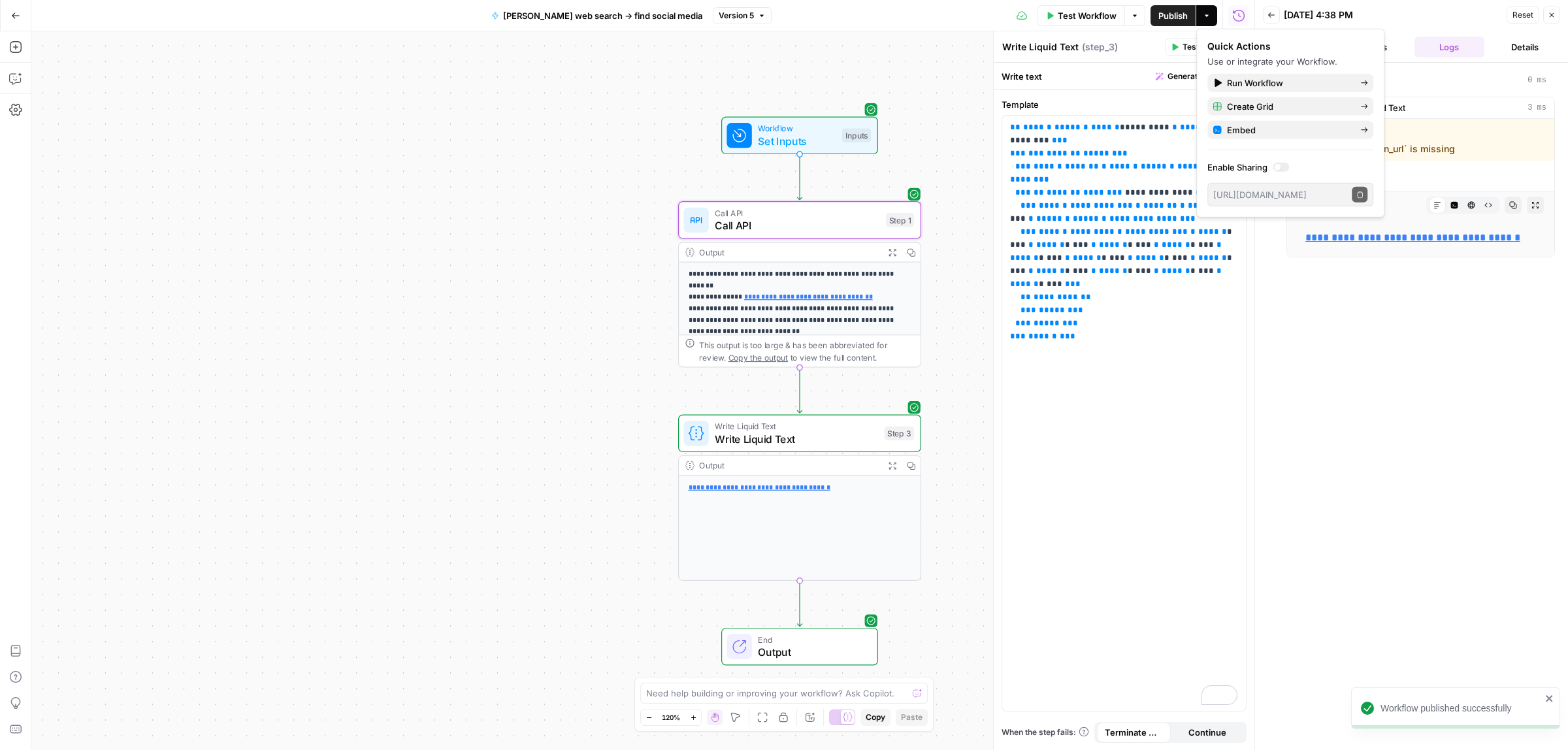
click at [720, 14] on span "Version 5" at bounding box center [736, 16] width 35 height 12
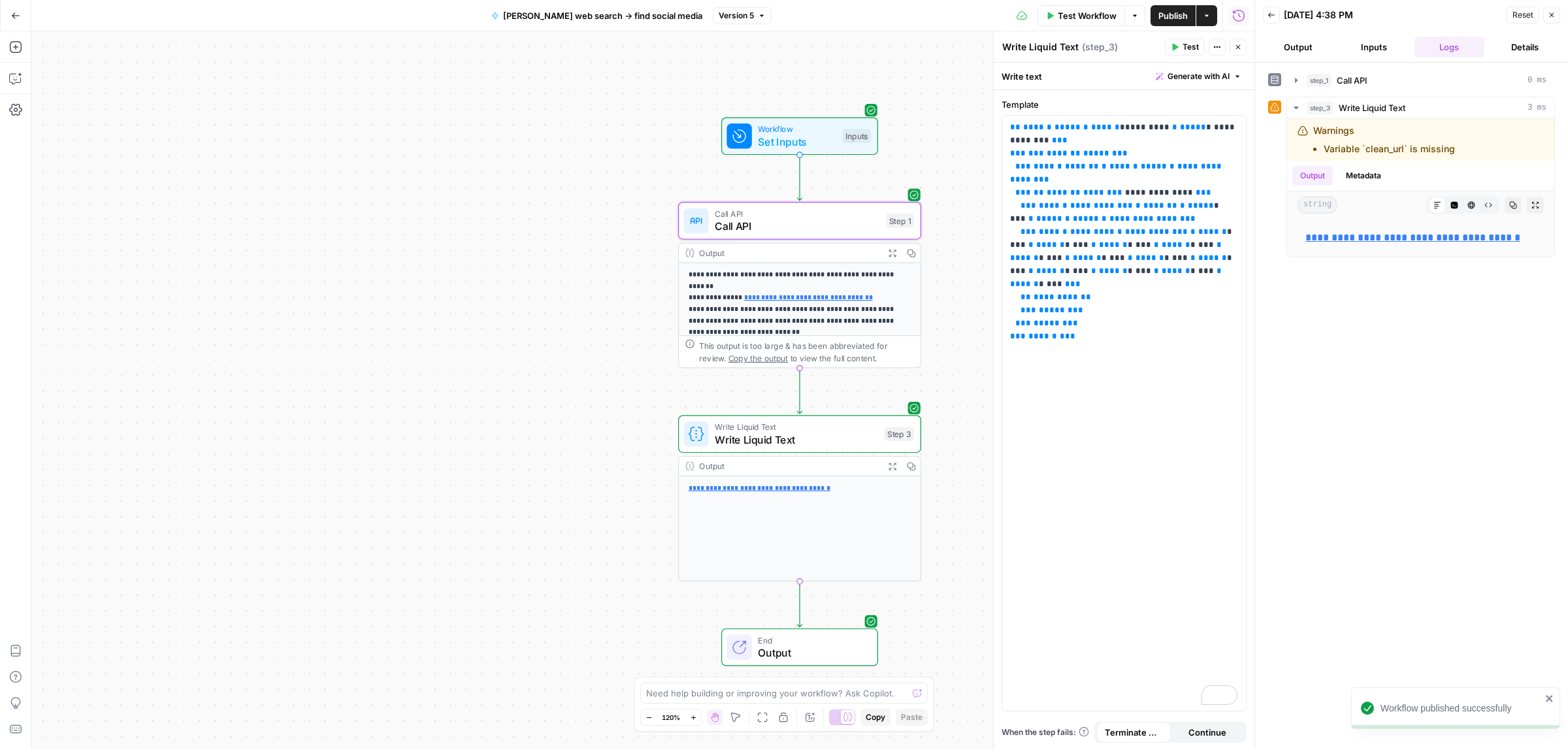
click at [587, 102] on div "**********" at bounding box center [643, 391] width 1223 height 719
click at [15, 17] on icon "button" at bounding box center [15, 15] width 9 height 9
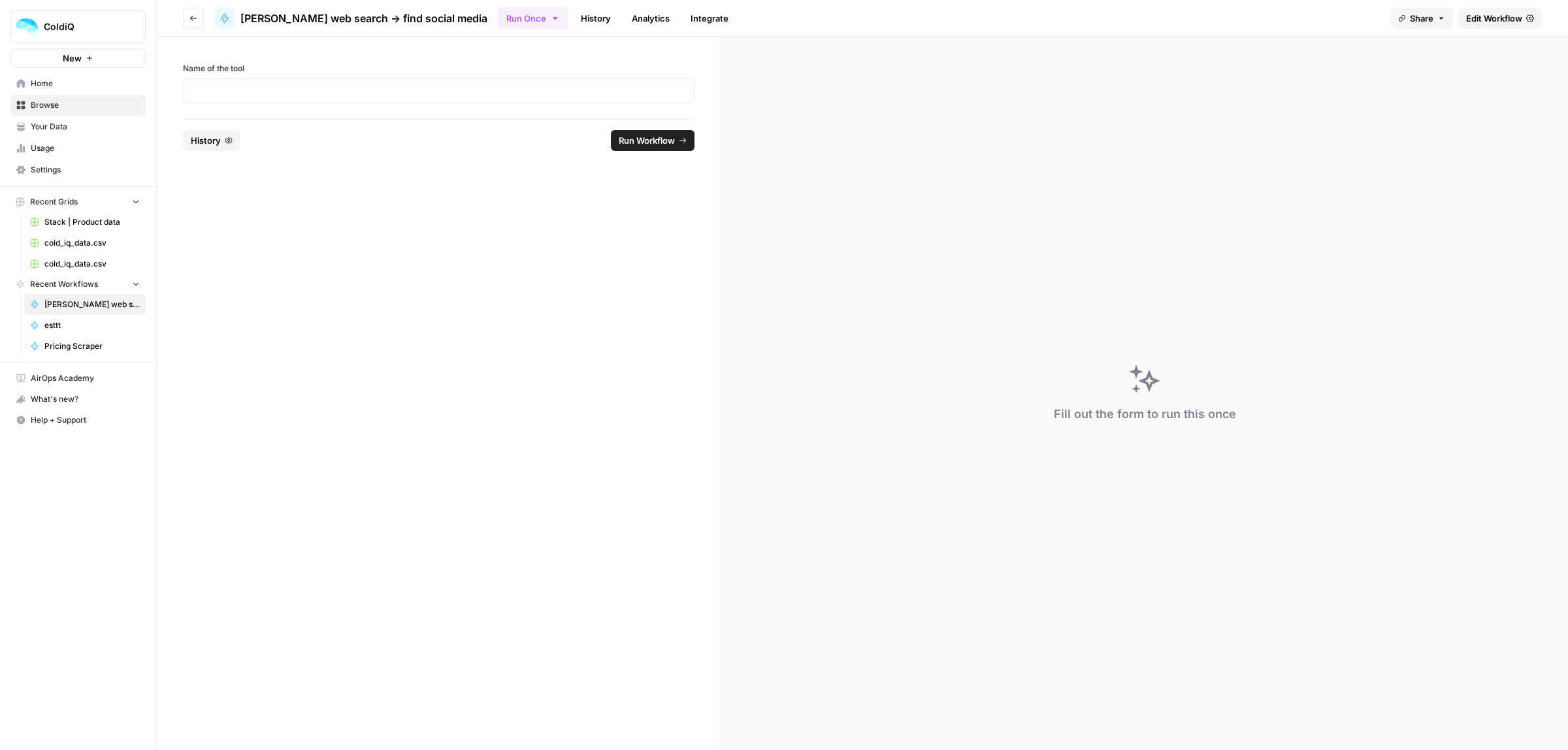
click at [59, 221] on span "Stack | Product data" at bounding box center [91, 222] width 95 height 12
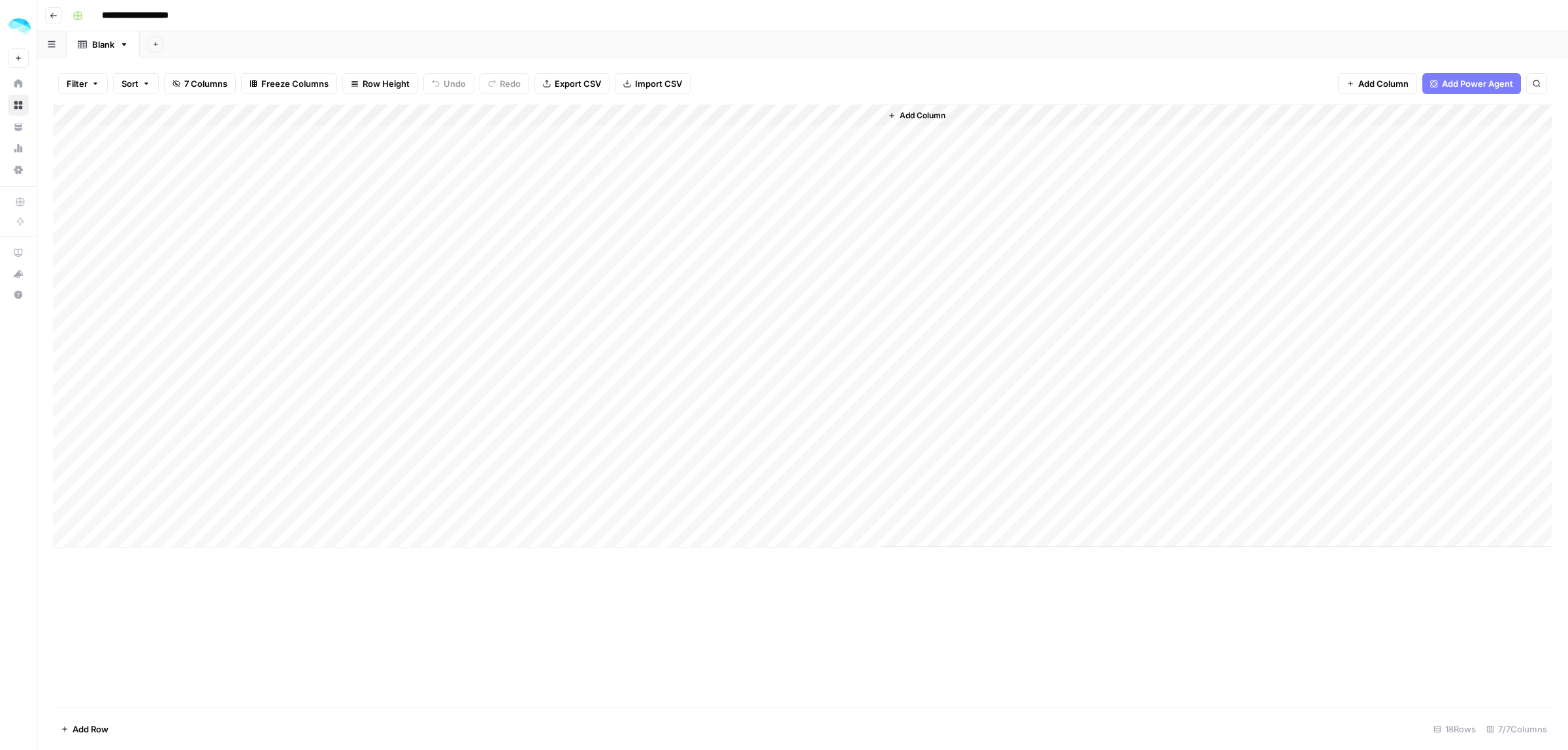
click at [417, 114] on div "Add Column" at bounding box center [803, 325] width 1500 height 443
click at [942, 112] on span "Add Column" at bounding box center [923, 116] width 46 height 12
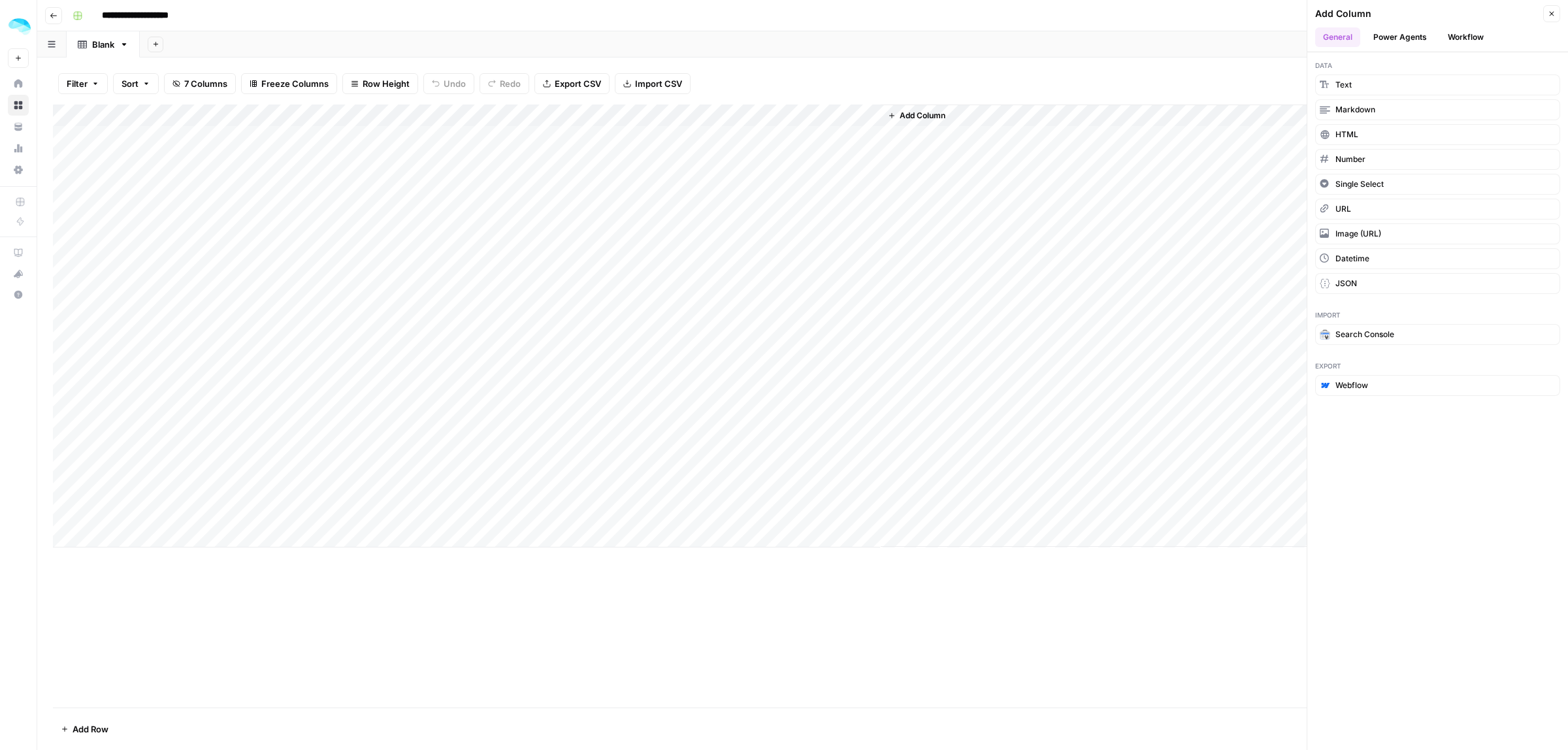
click at [1462, 40] on button "Workflow" at bounding box center [1466, 37] width 52 height 20
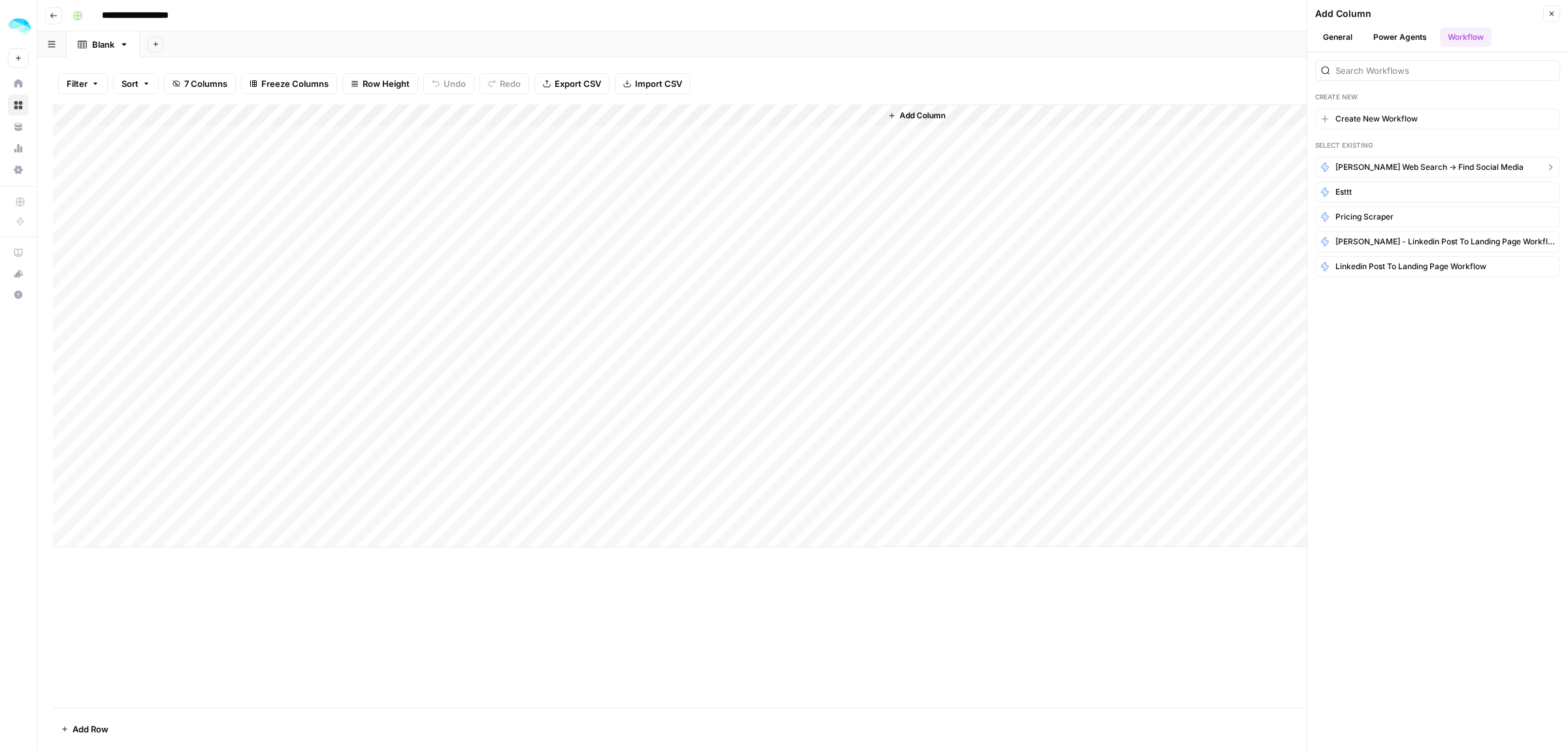
click at [1376, 167] on span "[PERSON_NAME] web search -> find social media" at bounding box center [1430, 167] width 189 height 12
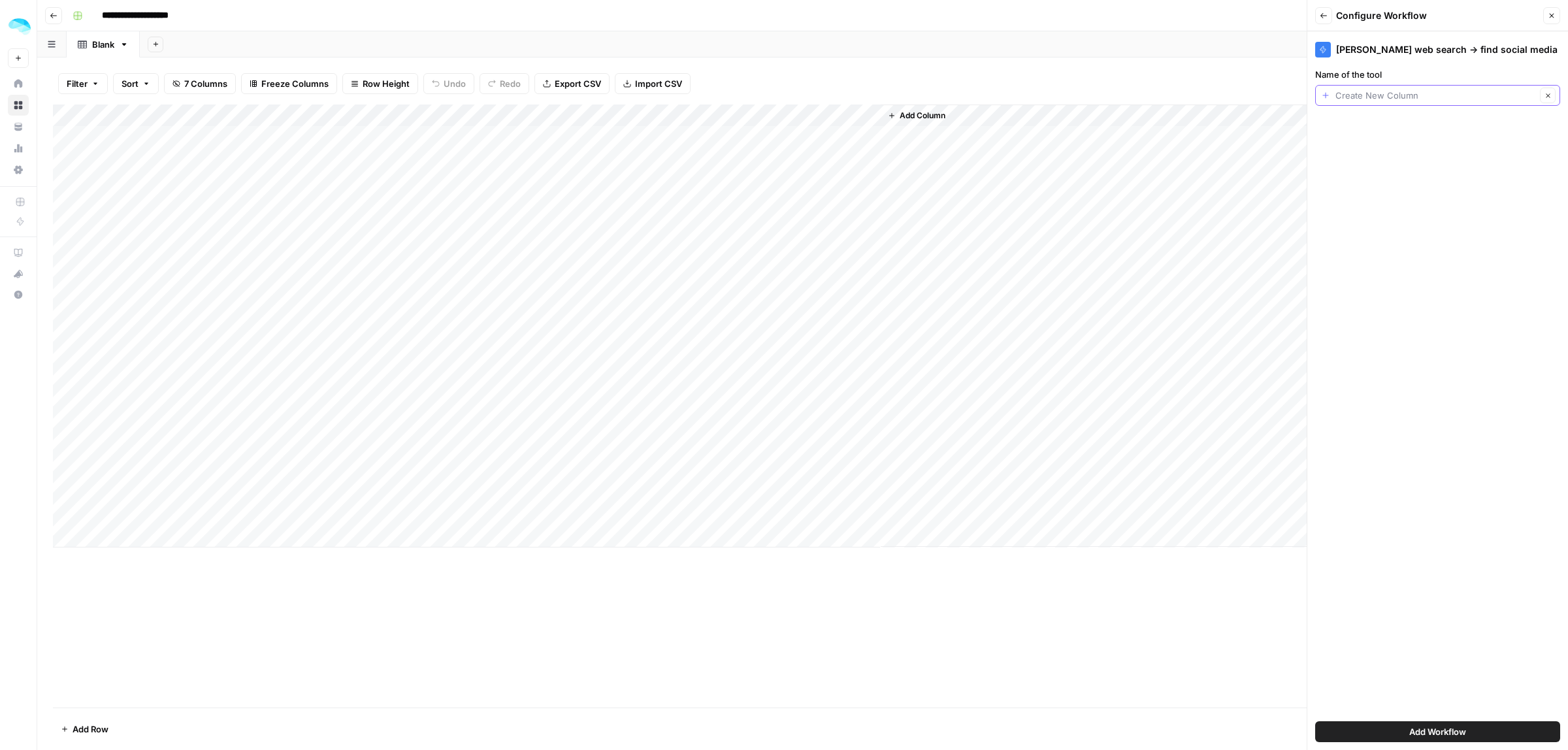
click at [1379, 90] on input "Name of the tool" at bounding box center [1435, 95] width 200 height 13
click at [1363, 163] on span "Name" at bounding box center [1429, 169] width 202 height 13
type input "Name"
click at [1432, 731] on span "Add Workflow" at bounding box center [1438, 731] width 57 height 13
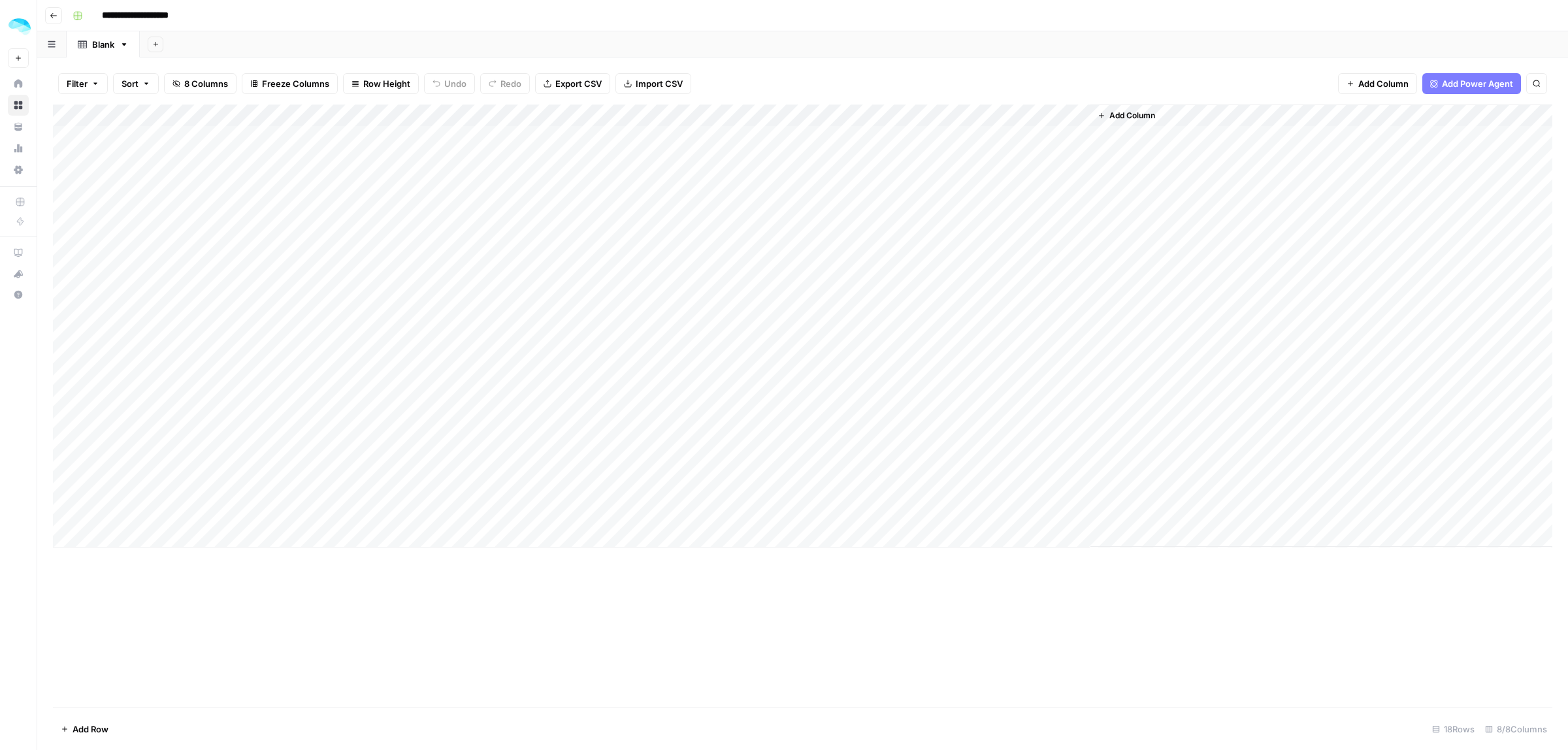
click at [981, 137] on div "Add Column" at bounding box center [803, 325] width 1500 height 443
drag, startPoint x: 1206, startPoint y: 113, endPoint x: 1393, endPoint y: 113, distance: 187.0
click at [1393, 113] on div "Add Column" at bounding box center [803, 325] width 1500 height 443
click at [984, 161] on div "Add Column" at bounding box center [803, 325] width 1500 height 443
click at [1197, 164] on div "Add Column" at bounding box center [803, 325] width 1500 height 443
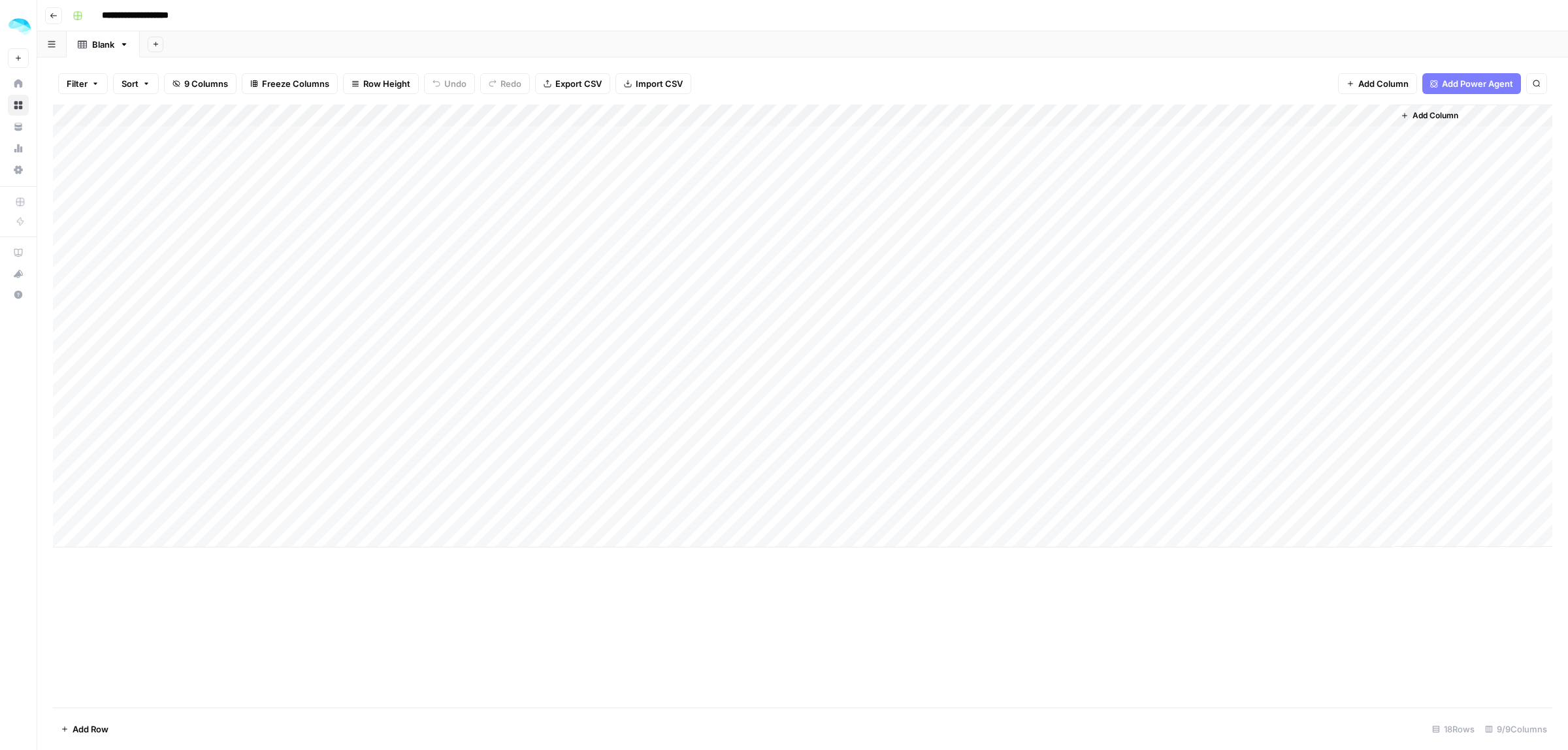
click at [1193, 159] on div "Add Column" at bounding box center [803, 325] width 1500 height 443
click at [1262, 159] on input "**********" at bounding box center [1199, 163] width 209 height 16
click at [1327, 236] on div "Add Column" at bounding box center [803, 325] width 1500 height 443
click at [1380, 161] on div "Add Column" at bounding box center [803, 325] width 1500 height 443
click at [1082, 113] on div "Add Column" at bounding box center [803, 325] width 1500 height 443
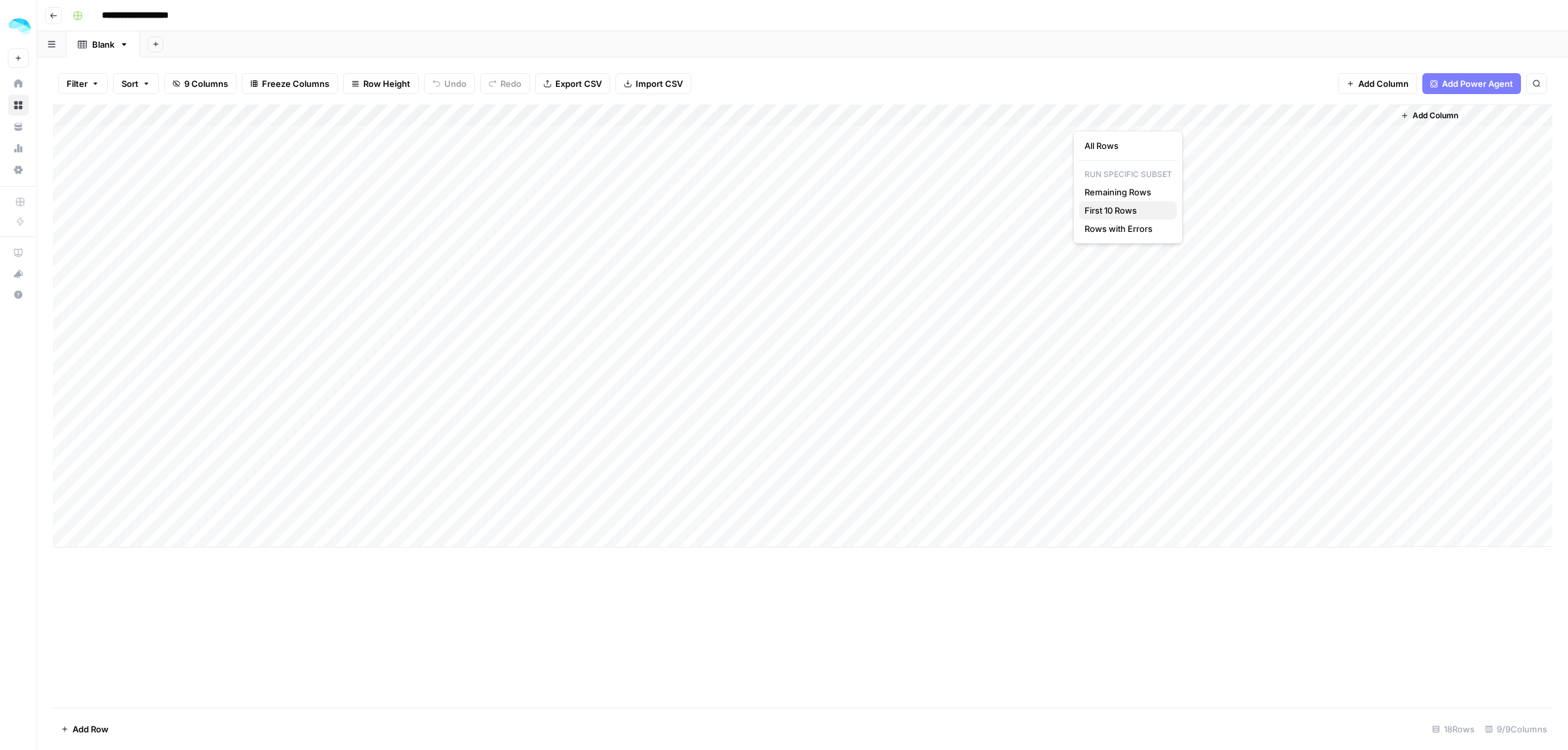
click at [1107, 213] on span "First 10 Rows" at bounding box center [1126, 210] width 82 height 13
click at [1197, 180] on div "Add Column" at bounding box center [803, 325] width 1500 height 443
click at [1378, 179] on div "Add Column" at bounding box center [803, 325] width 1500 height 443
click at [1249, 245] on div "Add Column" at bounding box center [803, 325] width 1500 height 443
click at [1243, 248] on div "Add Column" at bounding box center [803, 325] width 1500 height 443
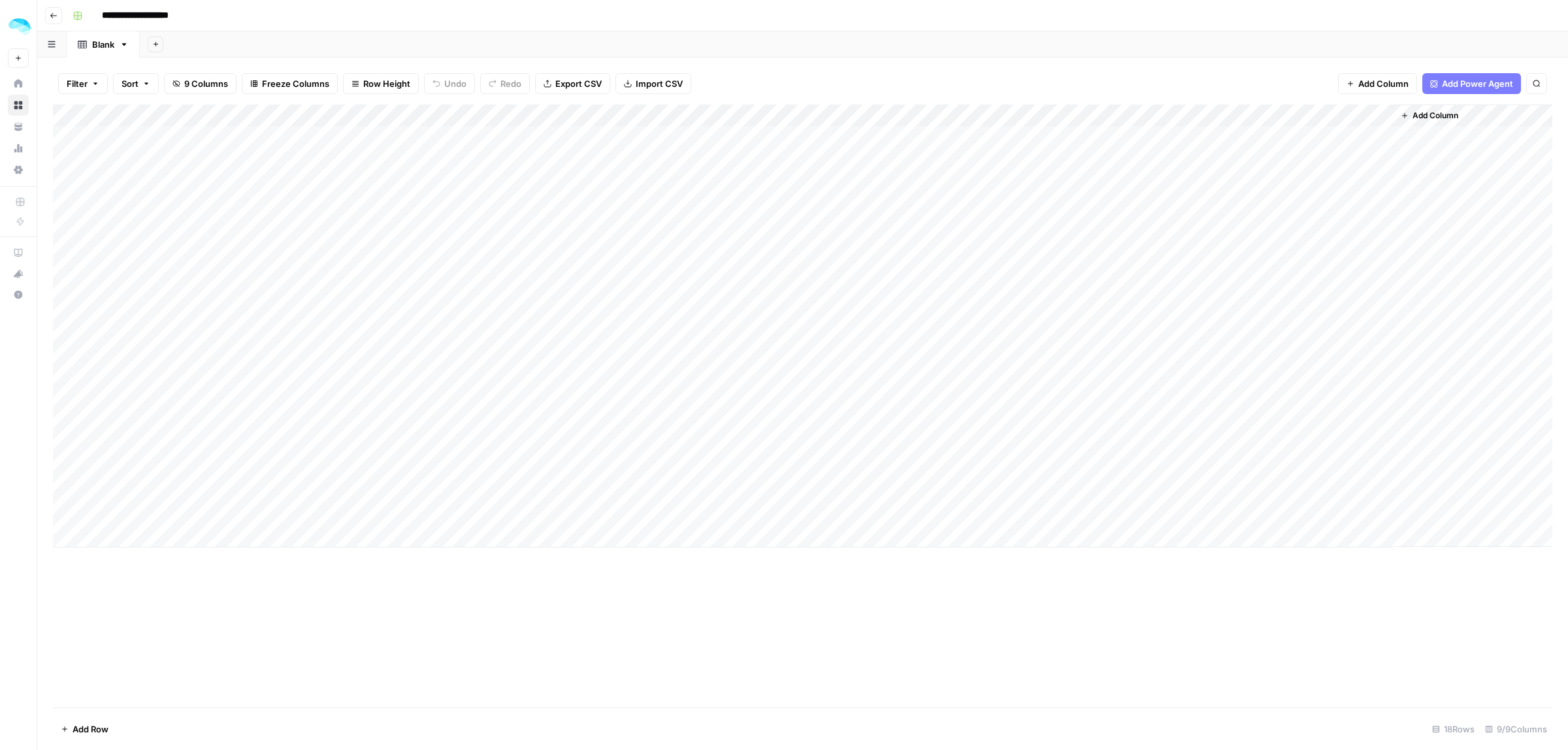
click at [1343, 311] on div "Add Column" at bounding box center [803, 325] width 1500 height 443
click at [1383, 240] on div "Add Column" at bounding box center [803, 325] width 1500 height 443
click at [1382, 243] on div "Add Column" at bounding box center [803, 325] width 1500 height 443
click at [1062, 114] on div "Add Column" at bounding box center [803, 325] width 1500 height 443
click at [948, 345] on span "Remove Column" at bounding box center [963, 346] width 114 height 13
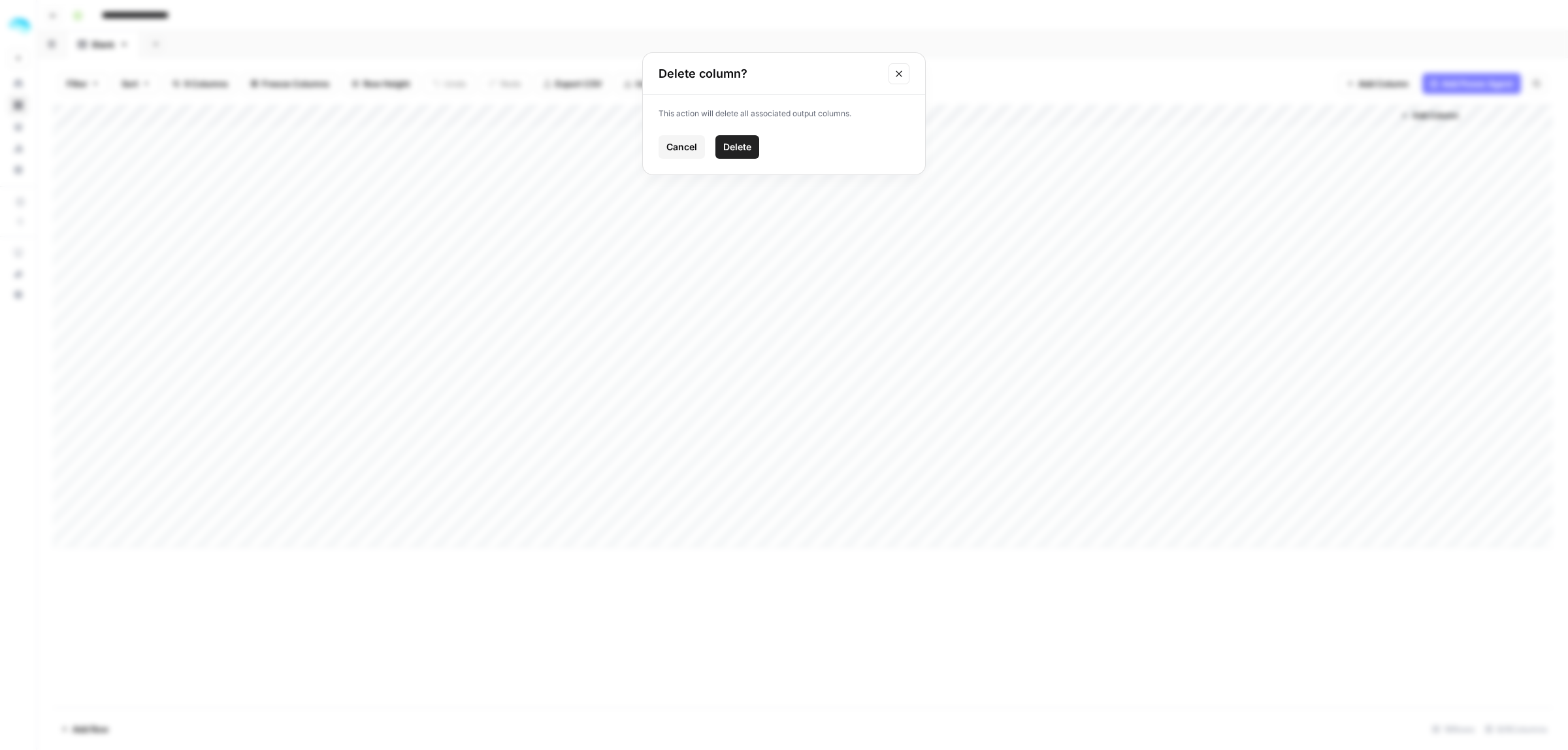
click at [749, 144] on span "Delete" at bounding box center [737, 146] width 28 height 13
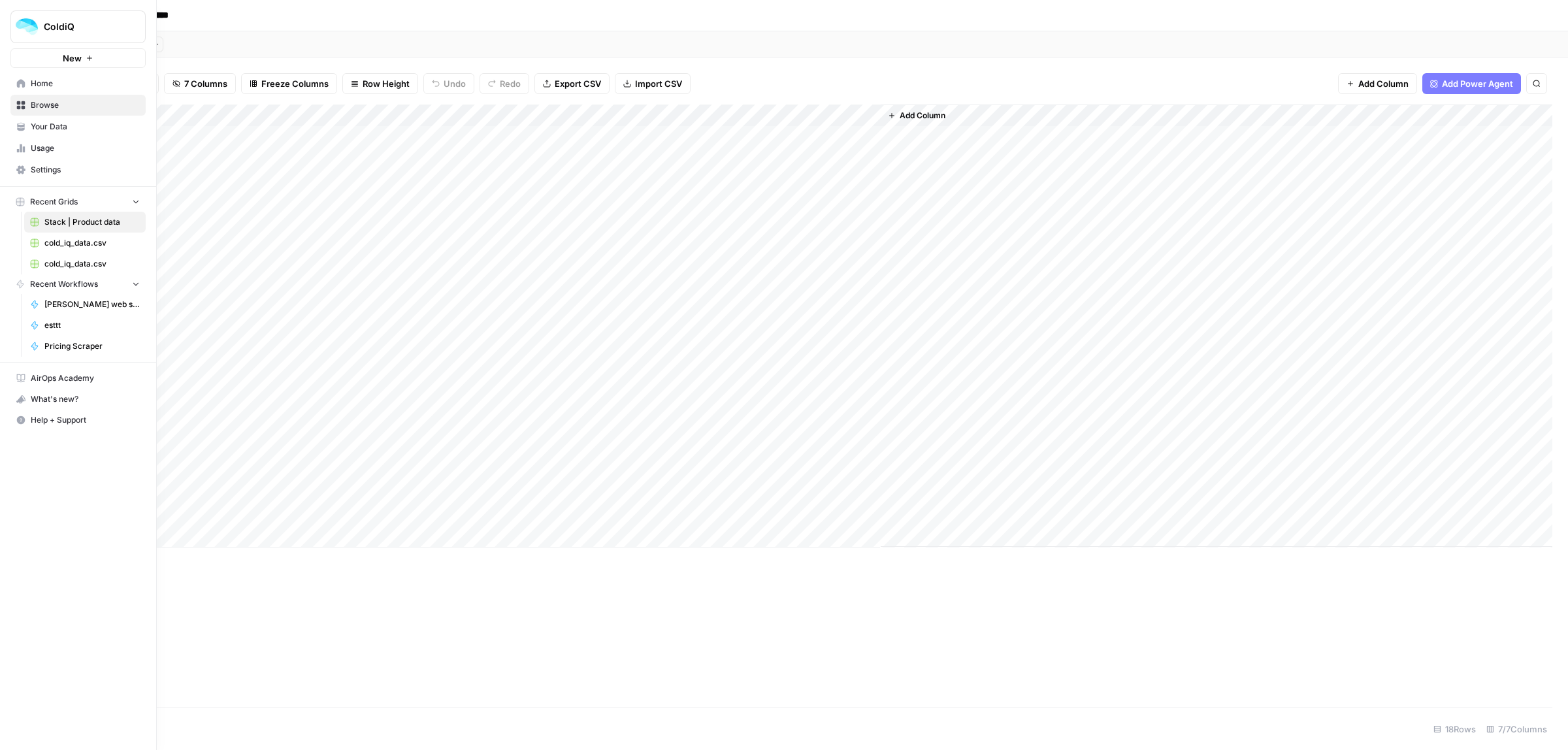
click at [51, 308] on span "[PERSON_NAME] web search -> find social media" at bounding box center [91, 304] width 95 height 12
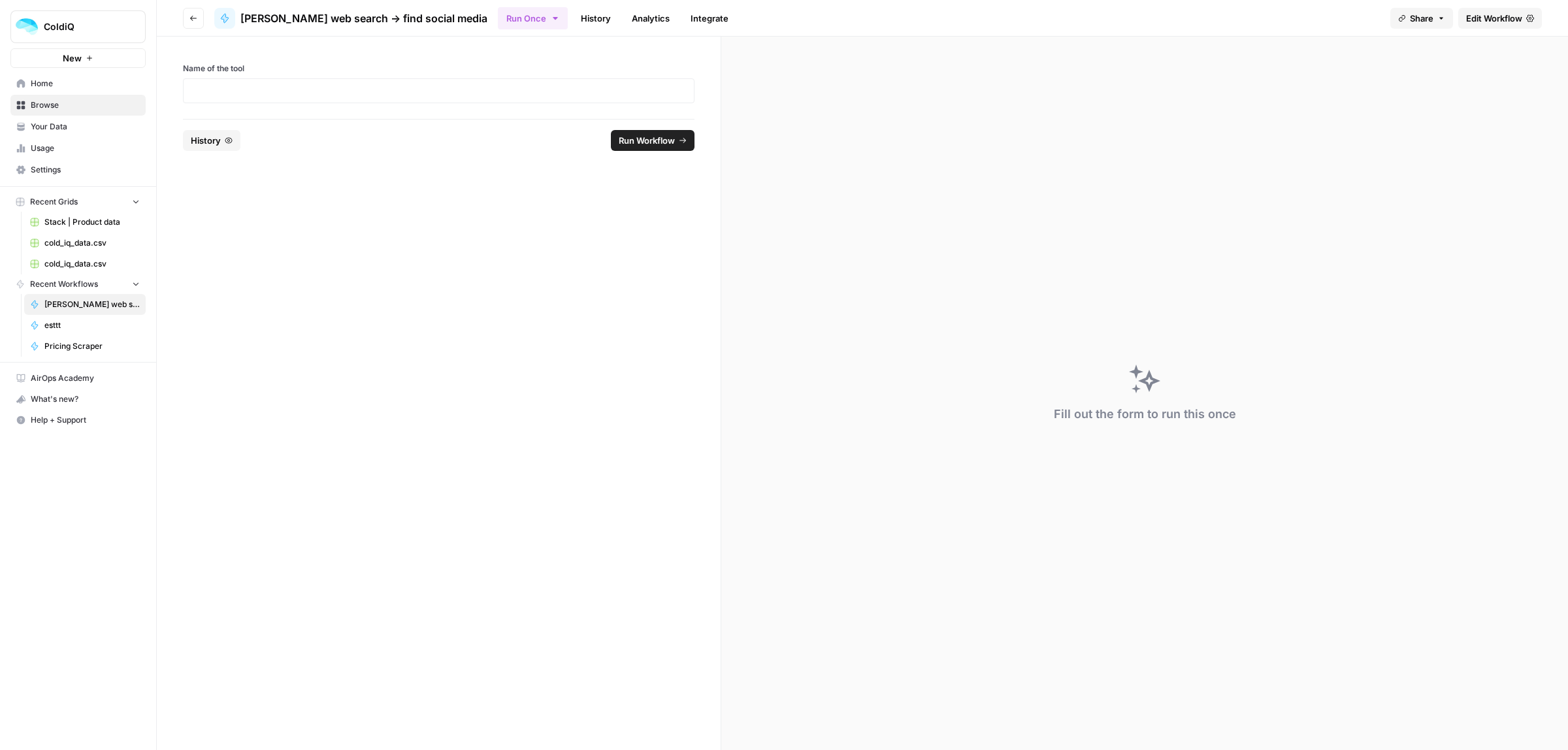
click at [1481, 17] on span "Edit Workflow" at bounding box center [1494, 18] width 56 height 13
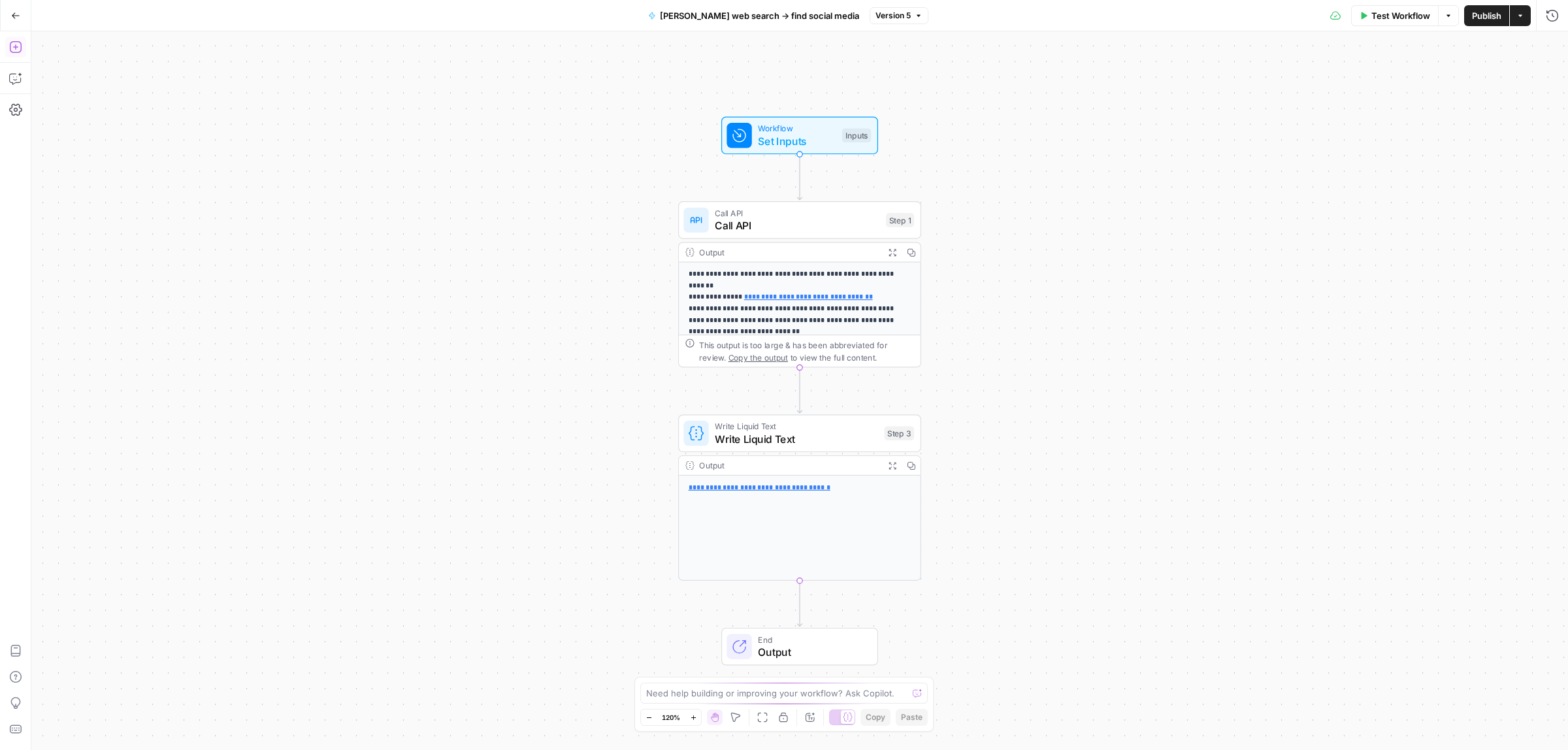
click at [19, 50] on icon "button" at bounding box center [15, 46] width 13 height 13
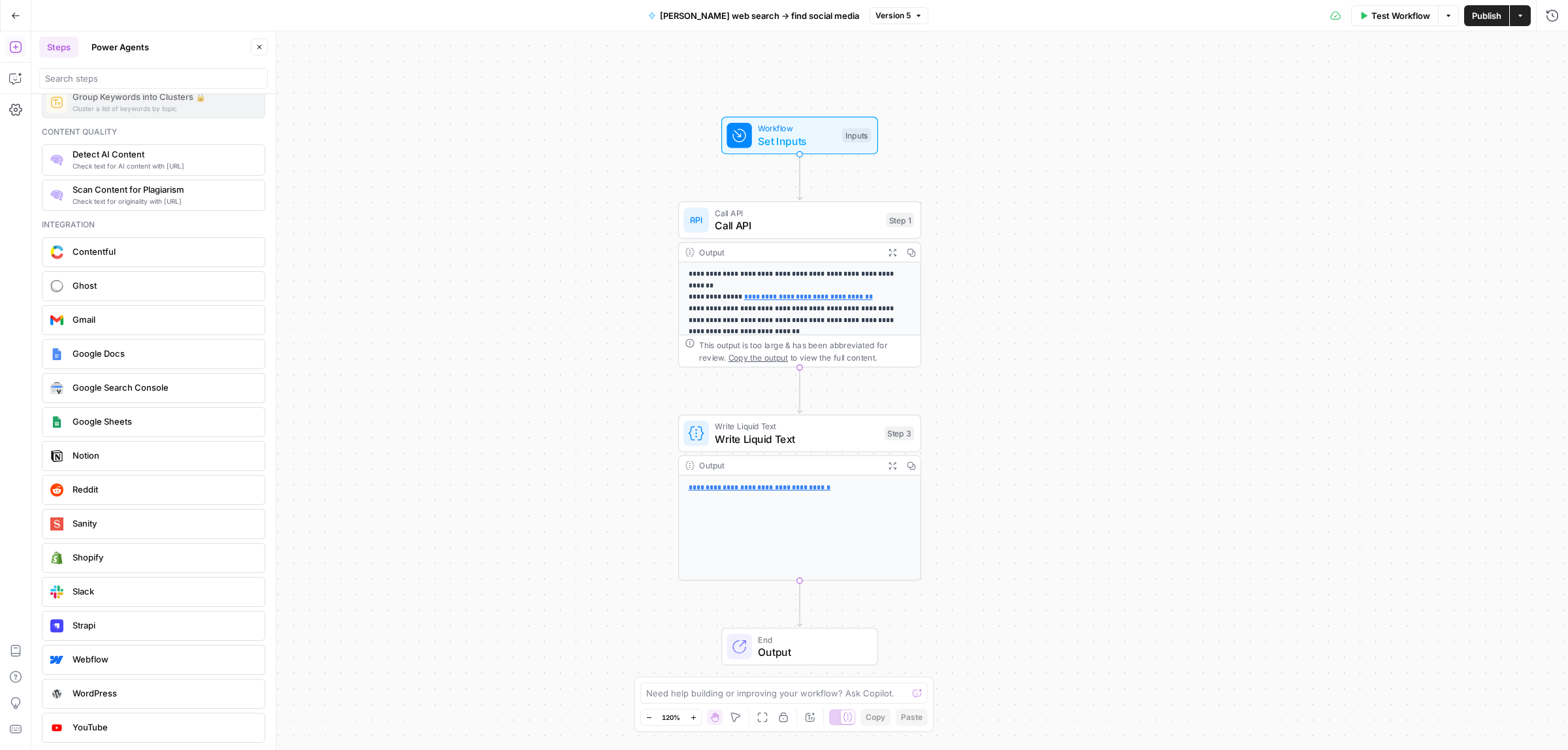
scroll to position [1560, 0]
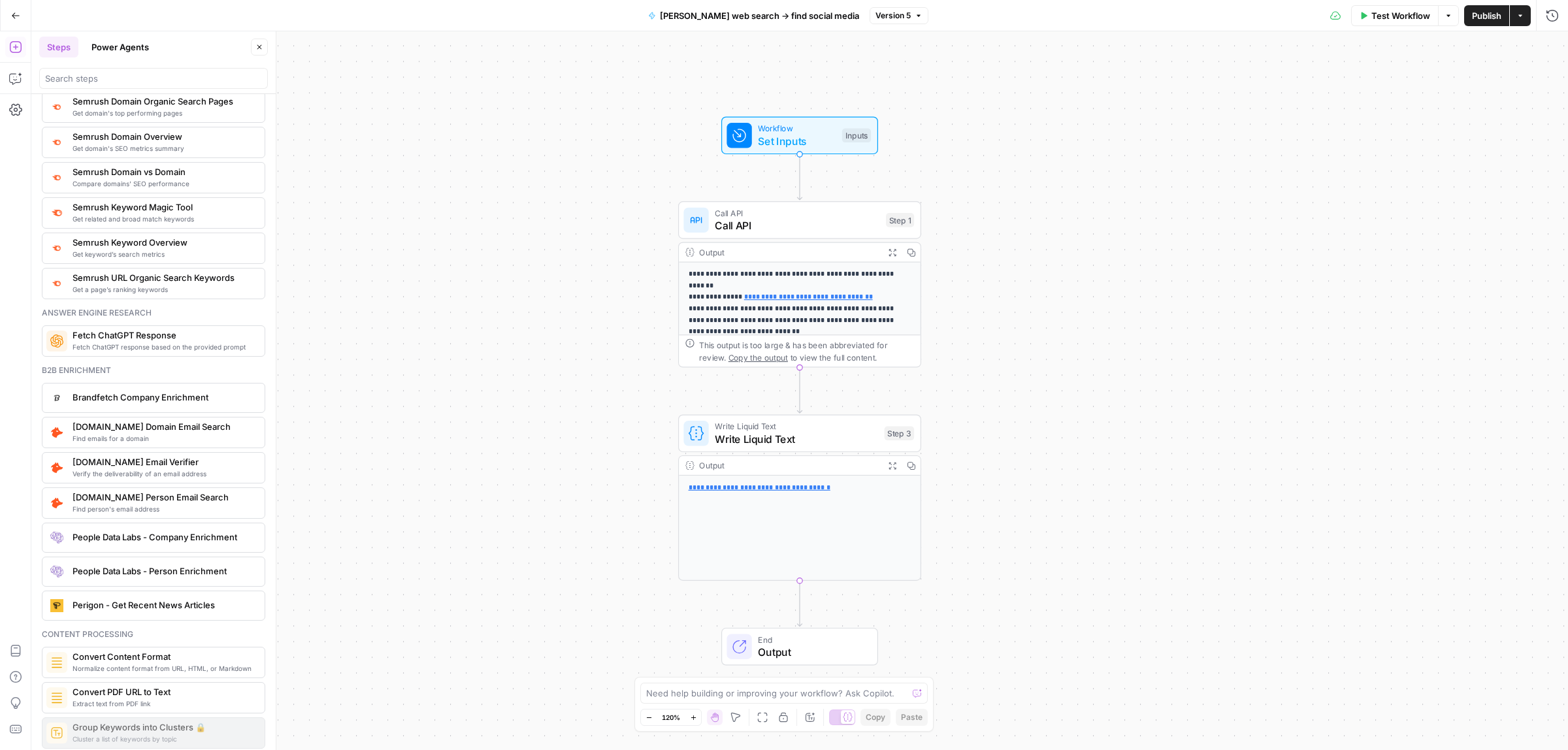
click at [7, 18] on button "Go Back" at bounding box center [16, 16] width 24 height 24
